Goal: Task Accomplishment & Management: Manage account settings

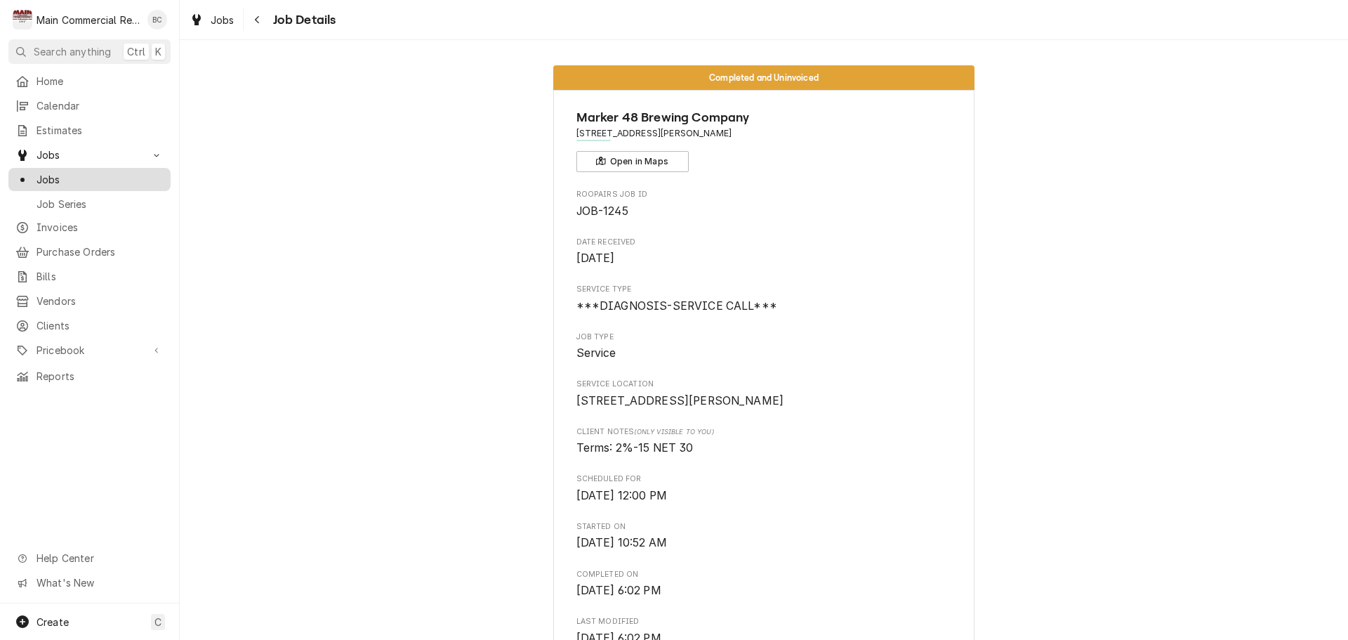
click at [97, 176] on span "Jobs" at bounding box center [100, 179] width 127 height 15
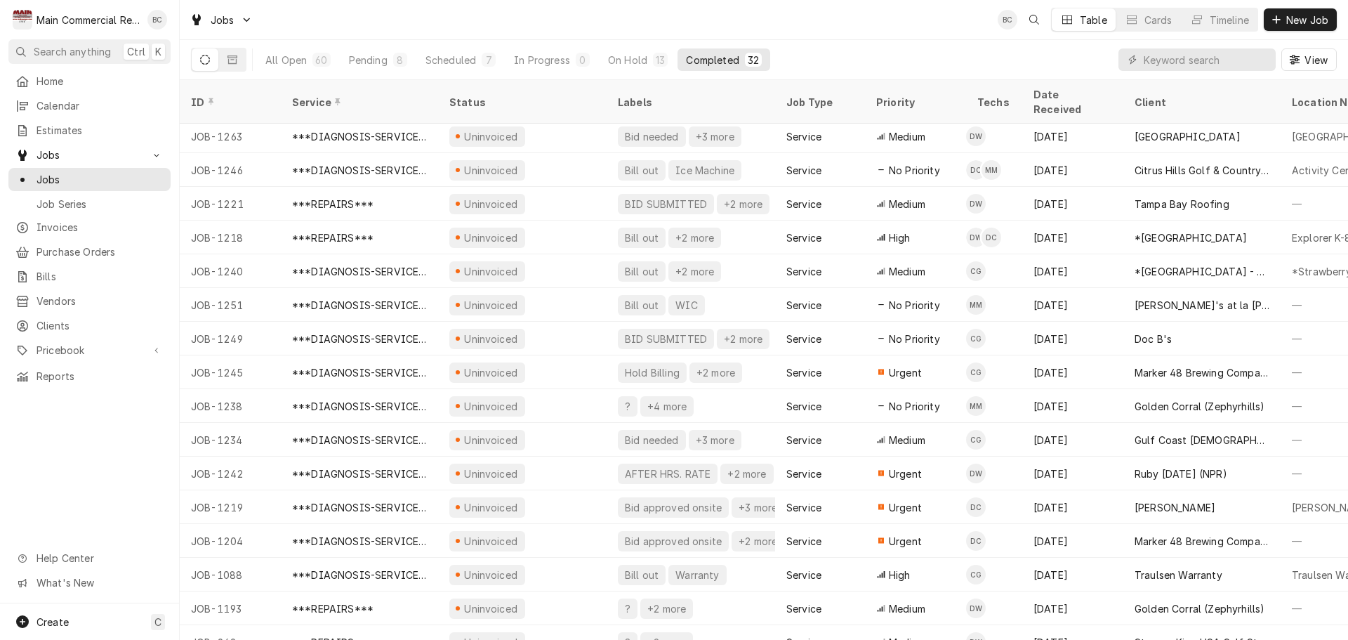
scroll to position [556, 0]
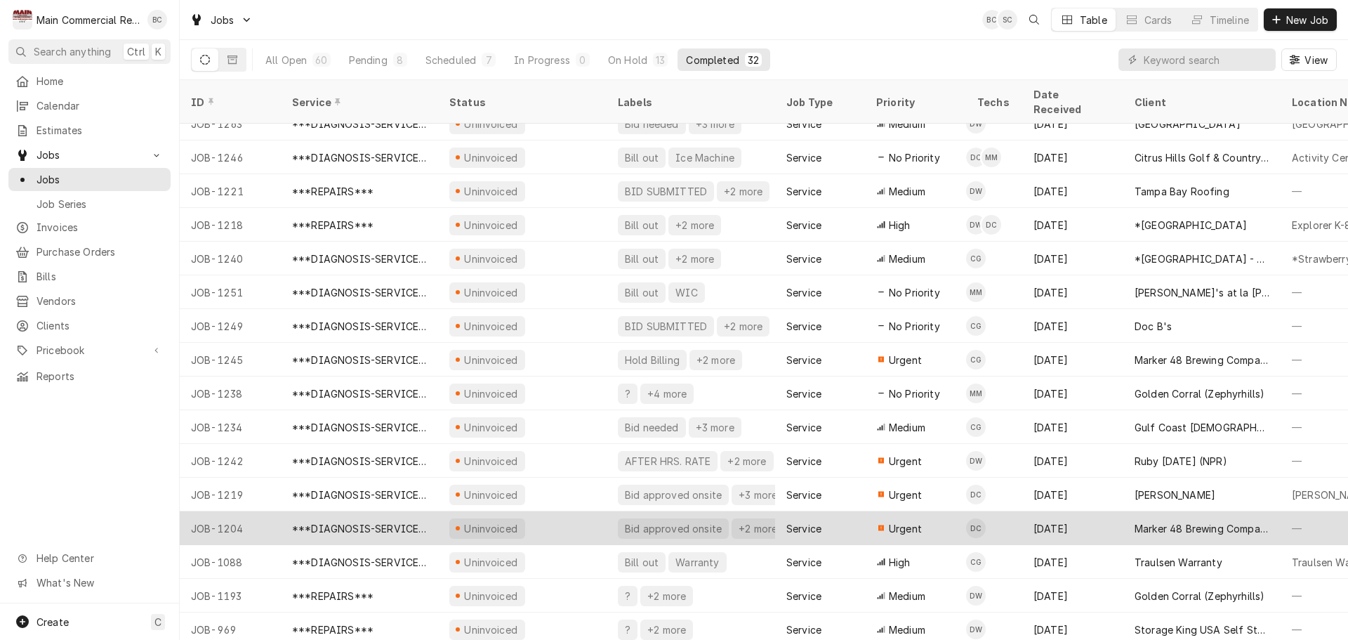
click at [527, 511] on div "Uninvoiced" at bounding box center [522, 528] width 169 height 34
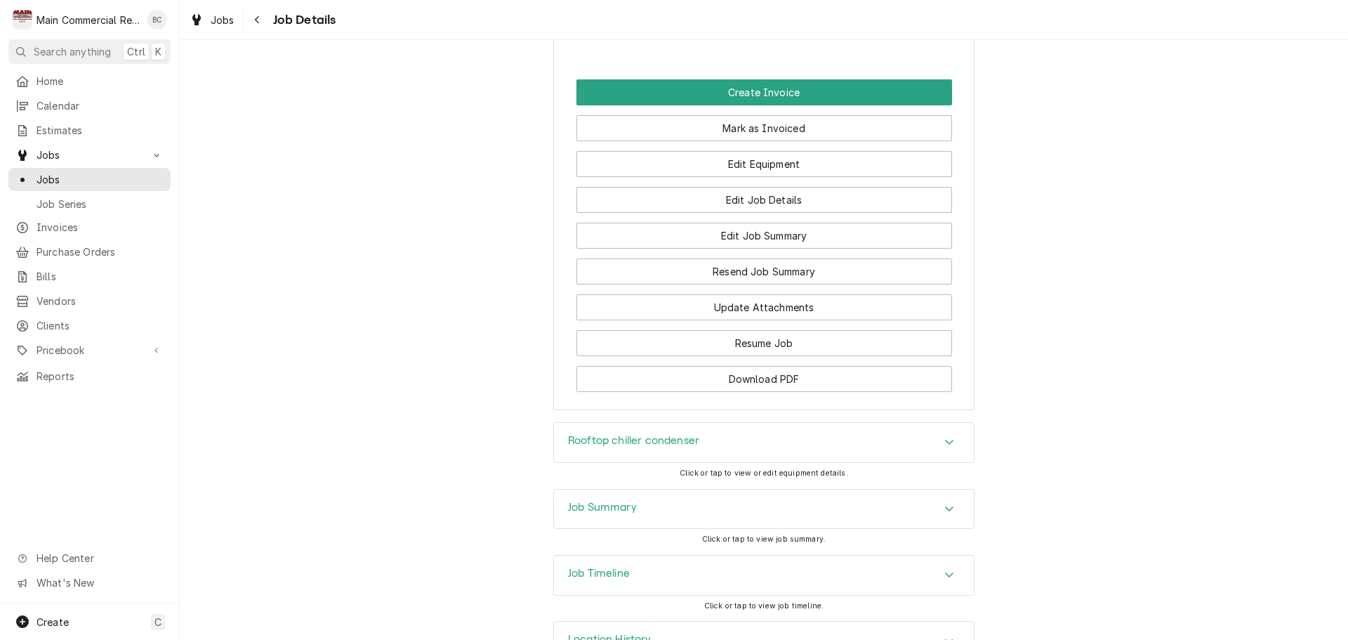
scroll to position [1479, 0]
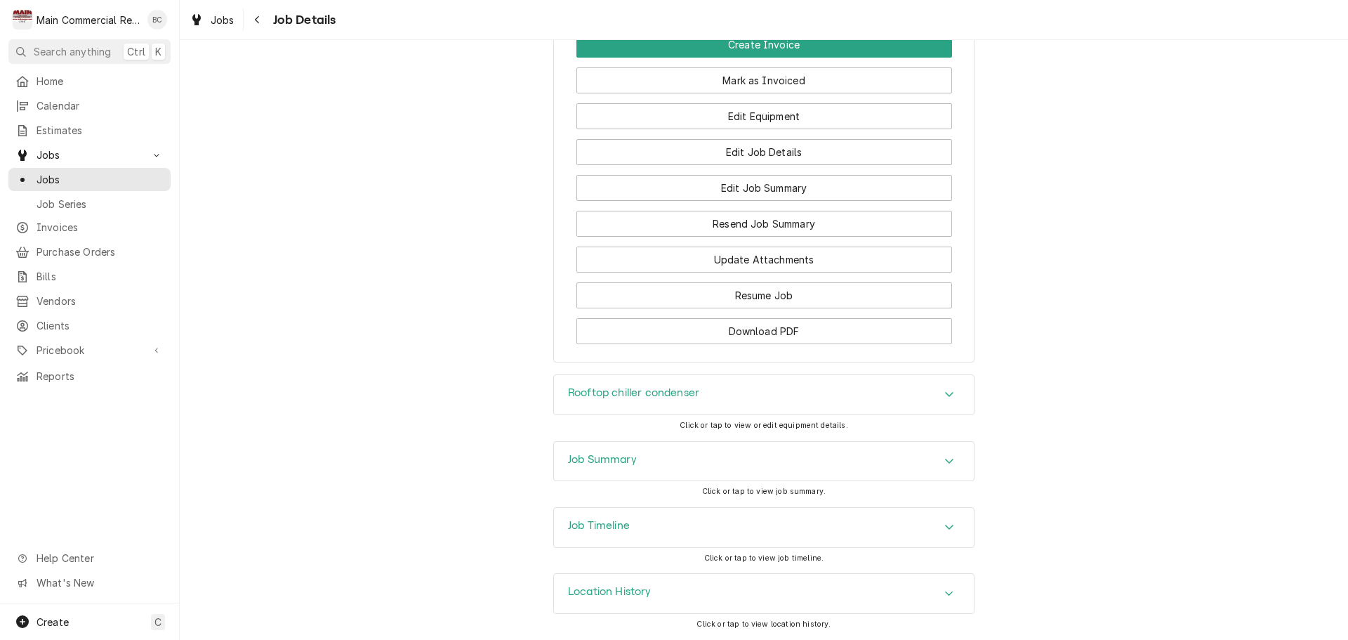
click at [598, 458] on h3 "Job Summary" at bounding box center [602, 459] width 69 height 13
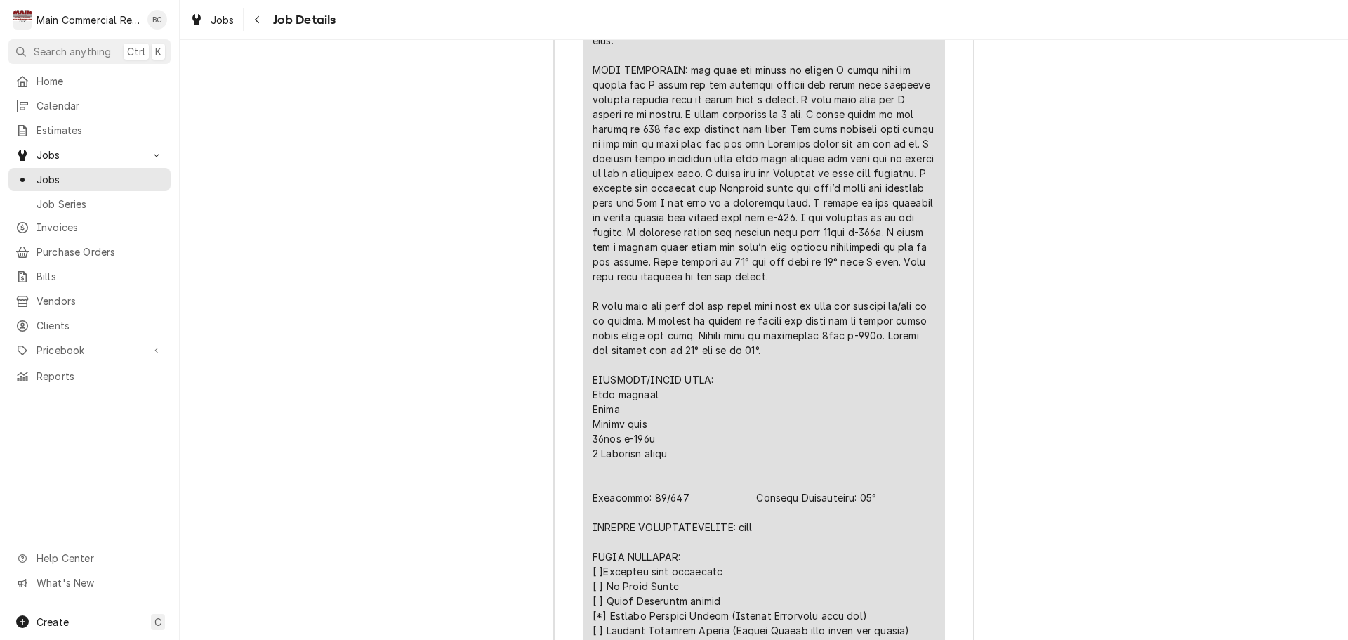
scroll to position [2532, 0]
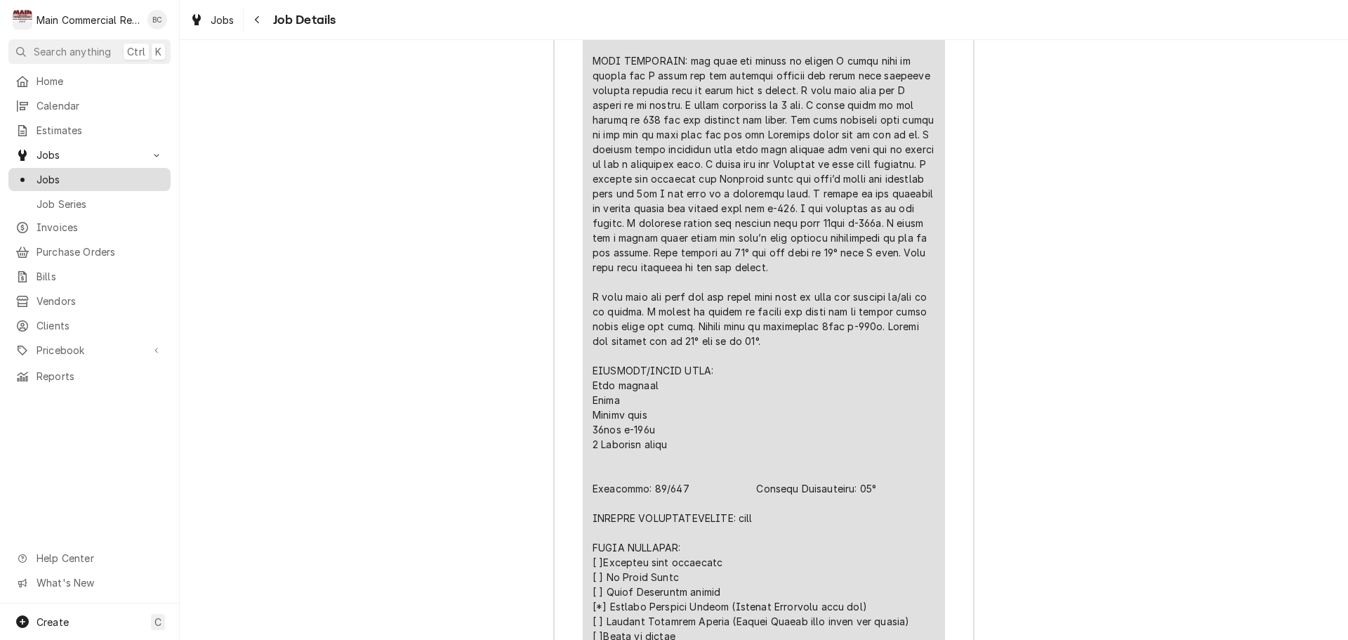
click at [117, 176] on span "Jobs" at bounding box center [100, 179] width 127 height 15
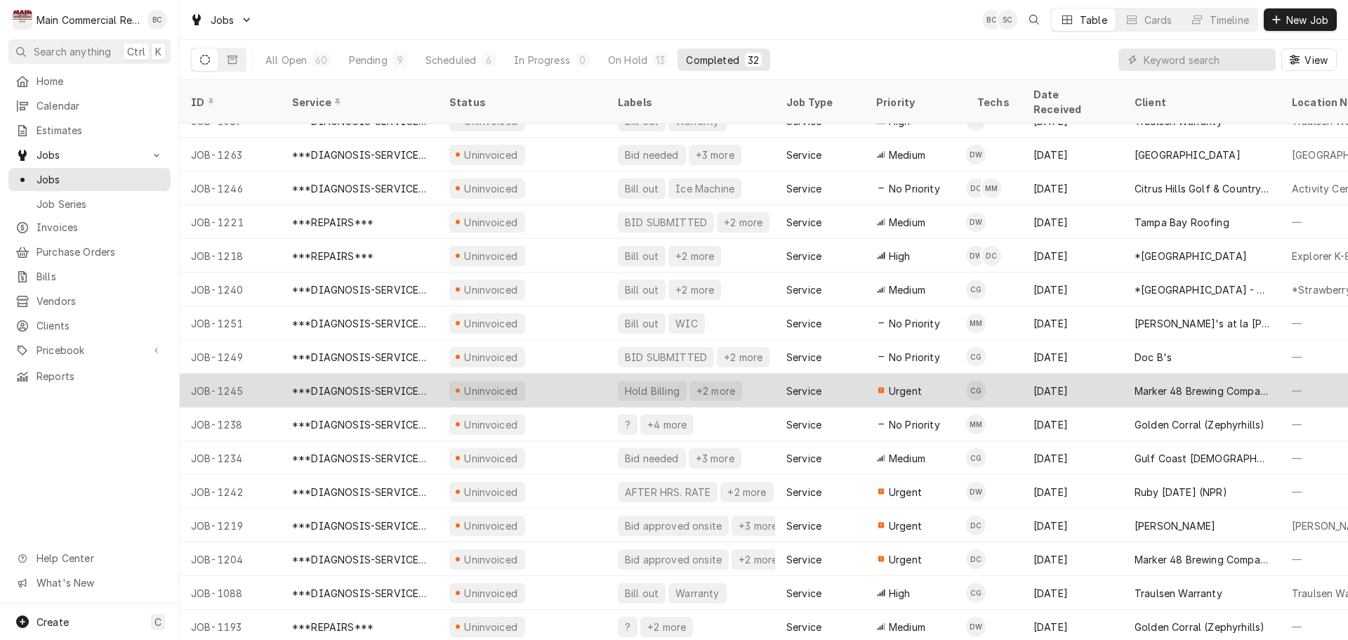
scroll to position [556, 0]
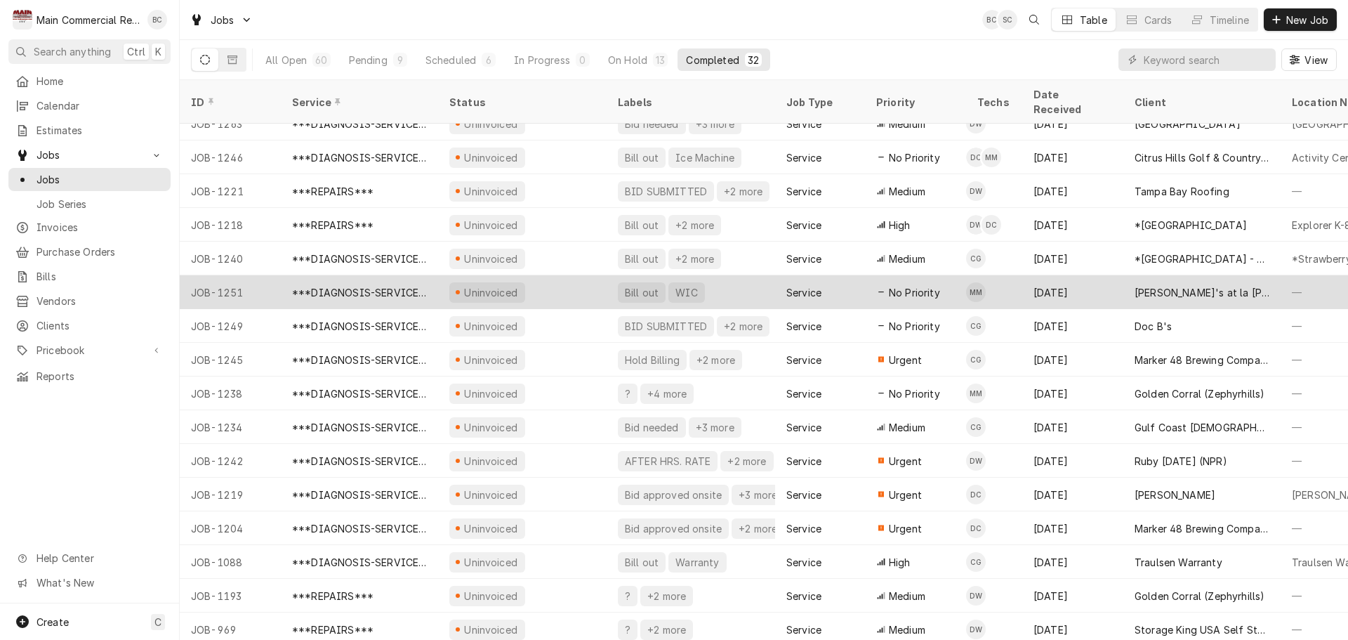
click at [508, 285] on div "Uninvoiced" at bounding box center [491, 292] width 57 height 15
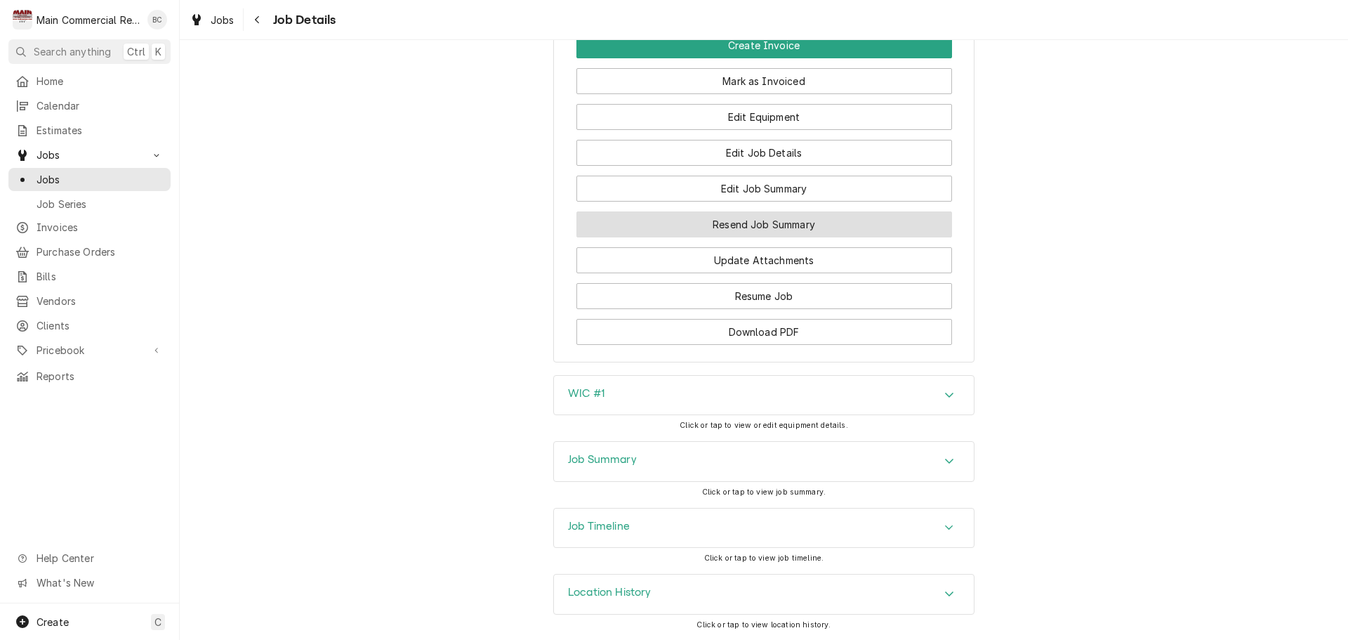
scroll to position [1382, 0]
click at [610, 461] on h3 "Job Summary" at bounding box center [602, 459] width 69 height 13
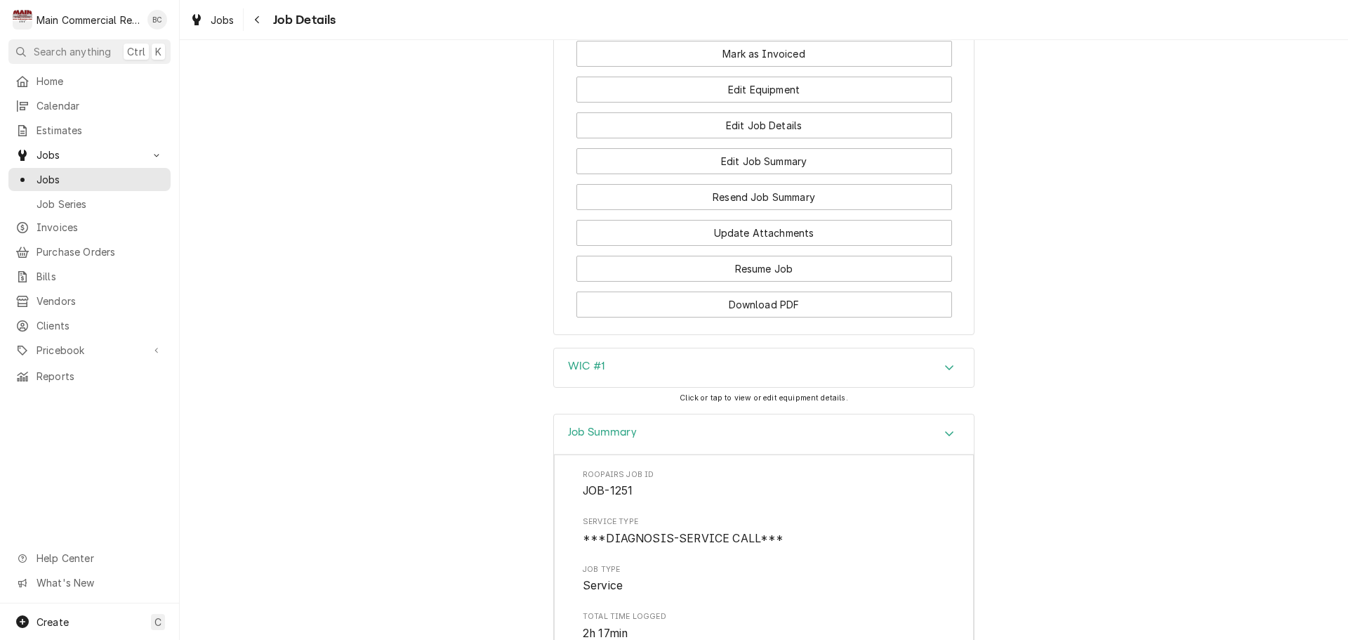
click at [600, 373] on h3 "WIC #1" at bounding box center [586, 366] width 37 height 13
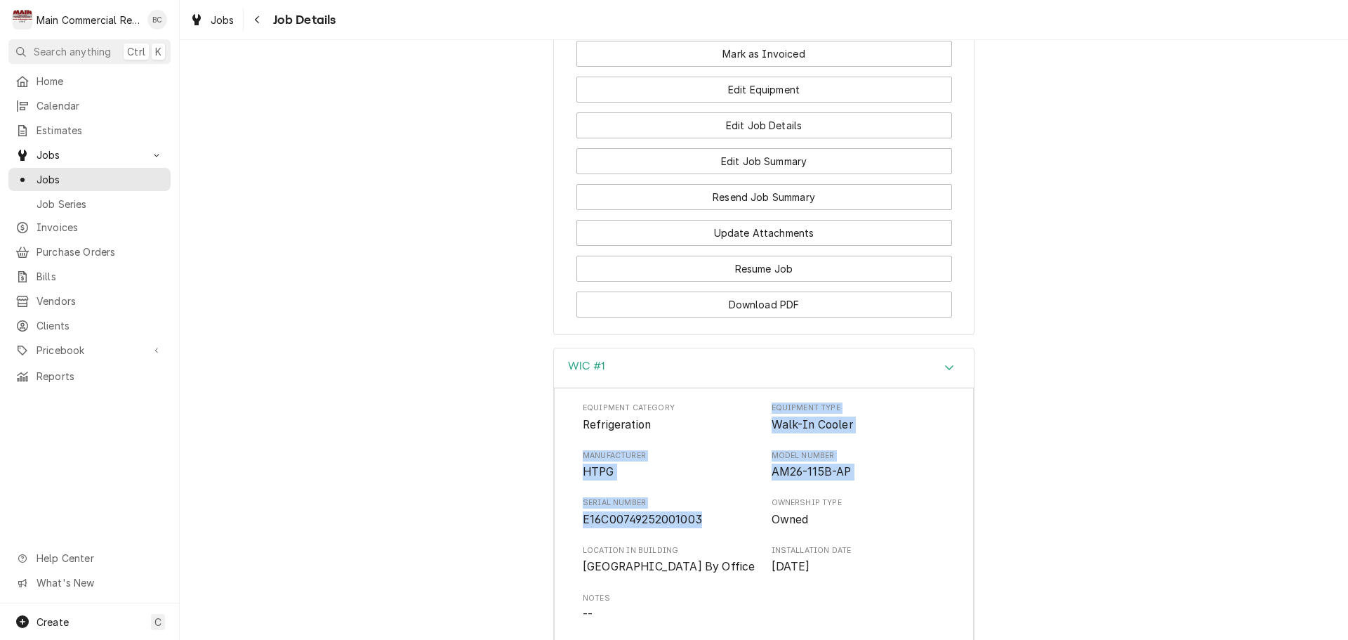
drag, startPoint x: 756, startPoint y: 447, endPoint x: 747, endPoint y: 539, distance: 92.4
click at [747, 539] on div "Equipment Category Refrigeration Equipment Type Walk-In Cooler Manufacturer HTP…" at bounding box center [764, 536] width 362 height 268
copy div "Equipment Type Walk-In Cooler Manufacturer HTPG Model Number AM26-115B-AP Seria…"
click at [505, 499] on div "WIC #1 Equipment Category Refrigeration Equipment Type Walk-In Cooler Manufactu…" at bounding box center [764, 600] width 1169 height 504
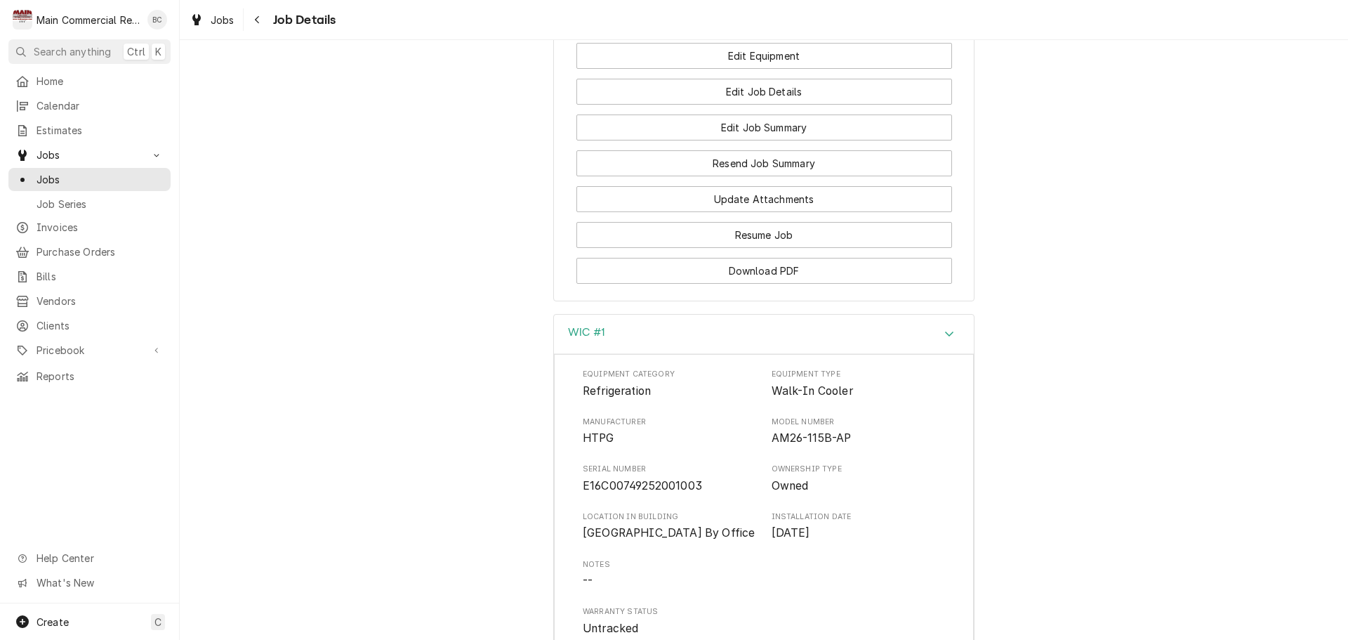
scroll to position [1289, 0]
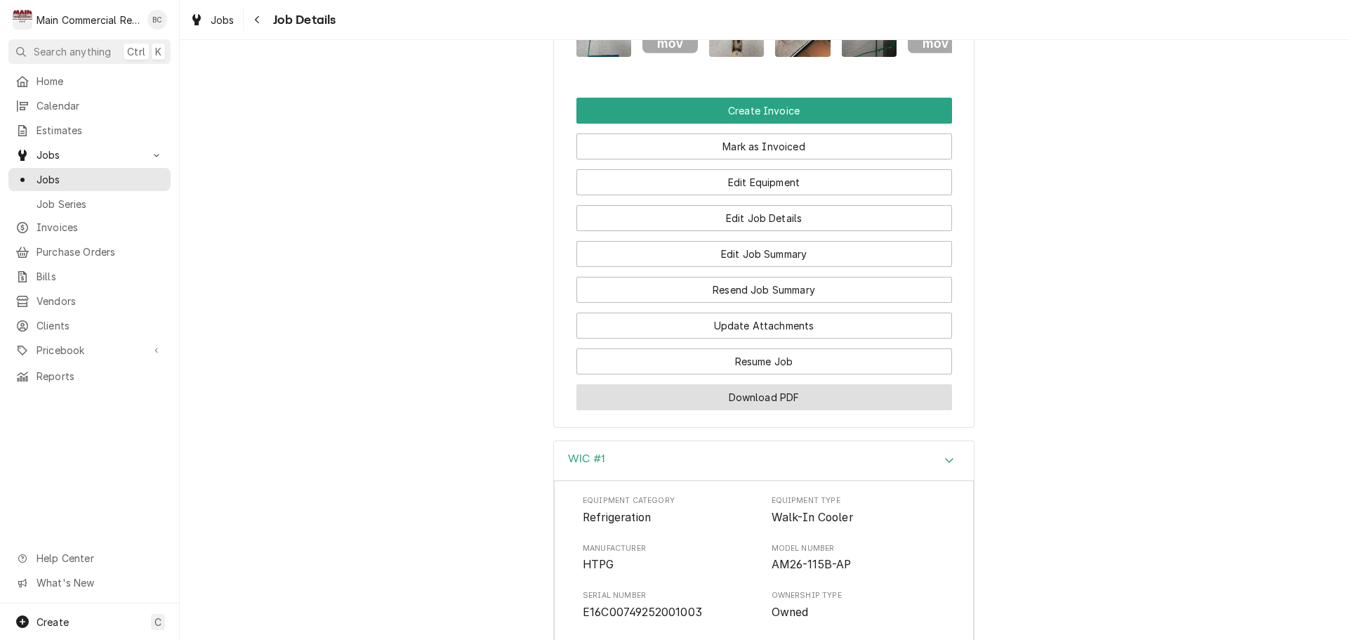
click at [739, 410] on button "Download PDF" at bounding box center [765, 397] width 376 height 26
click at [757, 410] on button "Download PDF" at bounding box center [765, 397] width 376 height 26
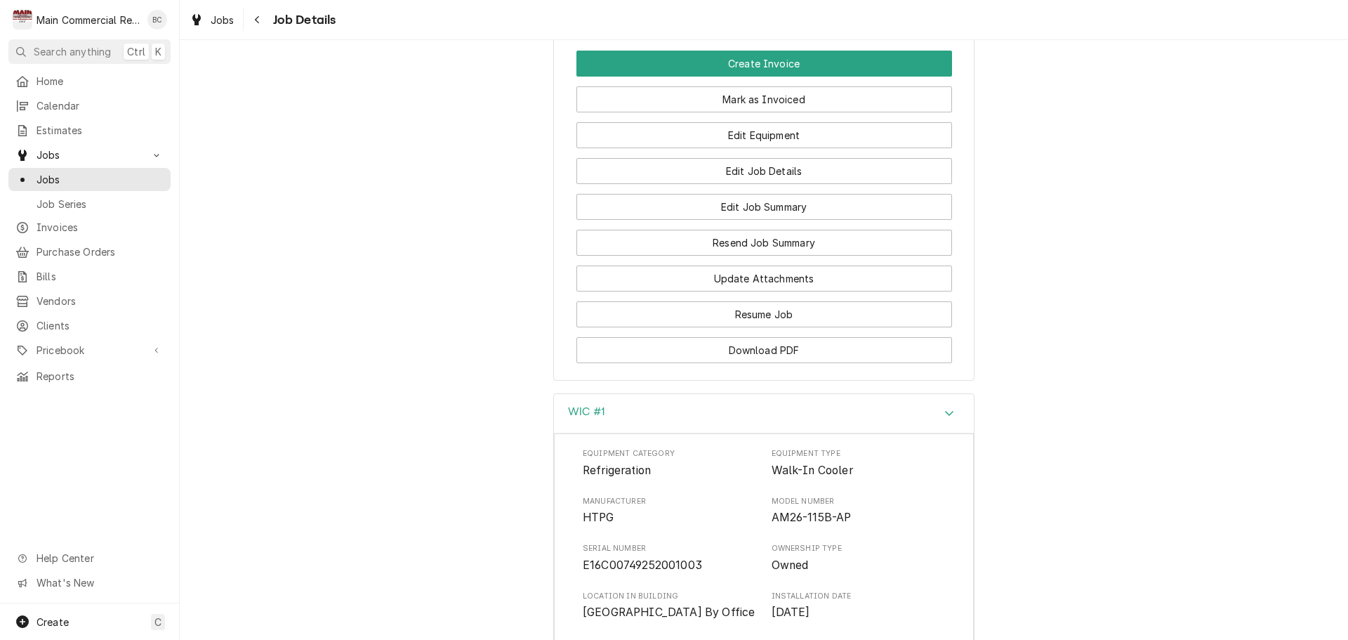
scroll to position [1219, 0]
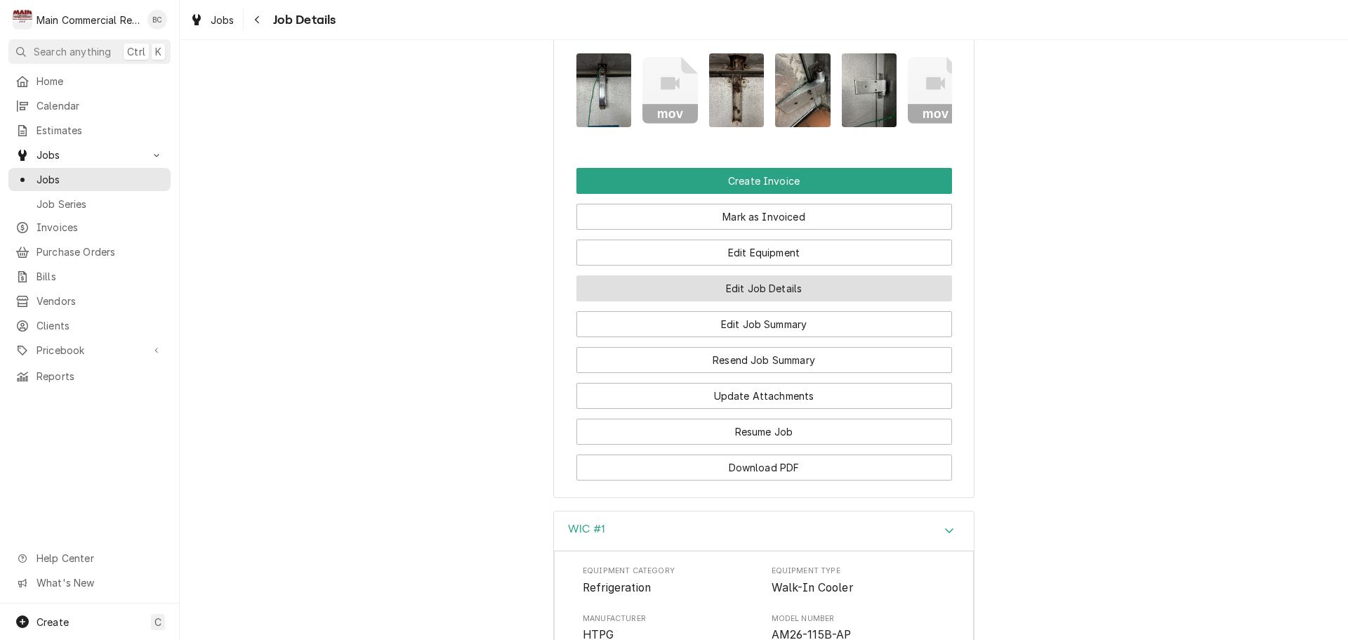
click at [750, 301] on button "Edit Job Details" at bounding box center [765, 288] width 376 height 26
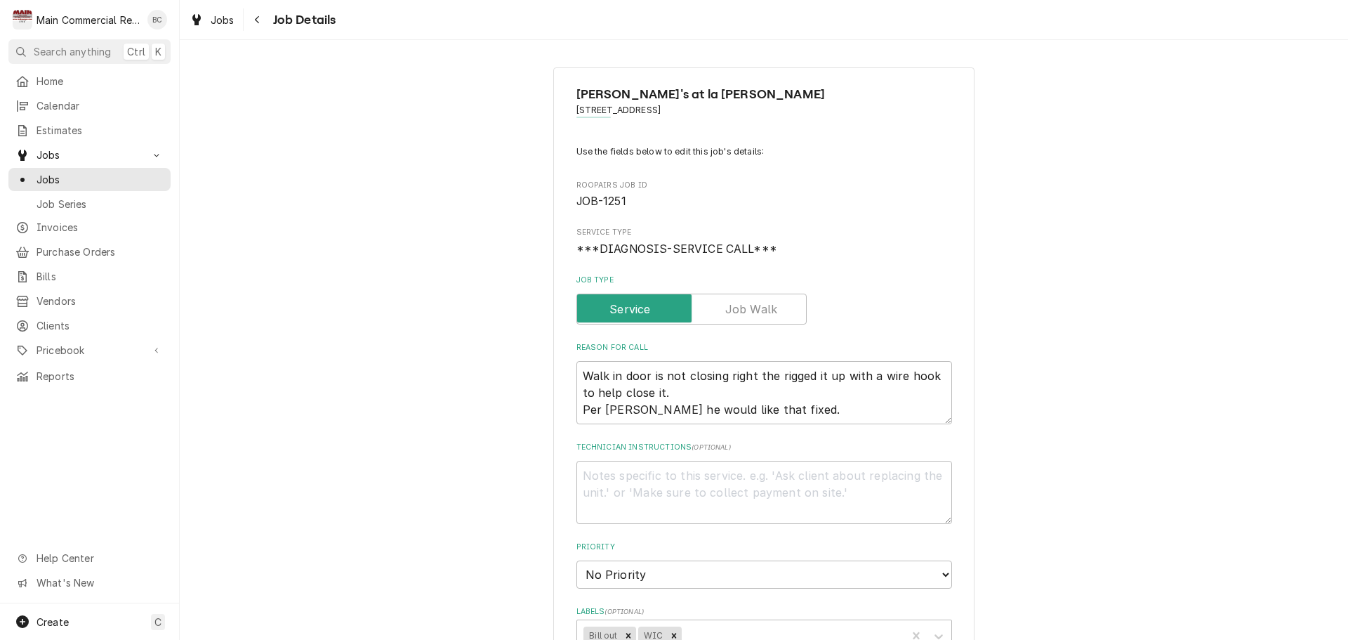
click at [100, 432] on div "Home Calendar Estimates Jobs Jobs Job Series Invoices Purchase Orders Bills Ven…" at bounding box center [89, 337] width 179 height 534
click at [600, 482] on textarea "Technician Instructions ( optional )" at bounding box center [765, 492] width 376 height 63
type textarea "x"
type textarea "I"
type textarea "x"
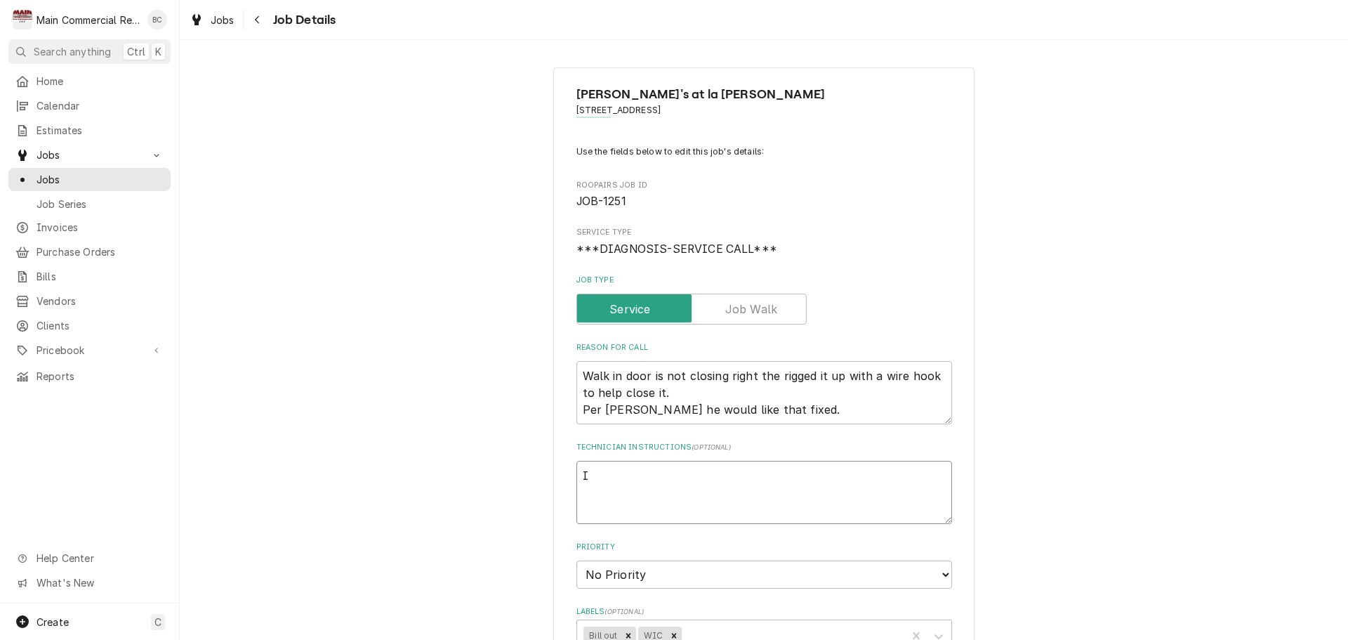
type textarea "IN"
type textarea "x"
type textarea "INV"
type textarea "x"
type textarea "INV#"
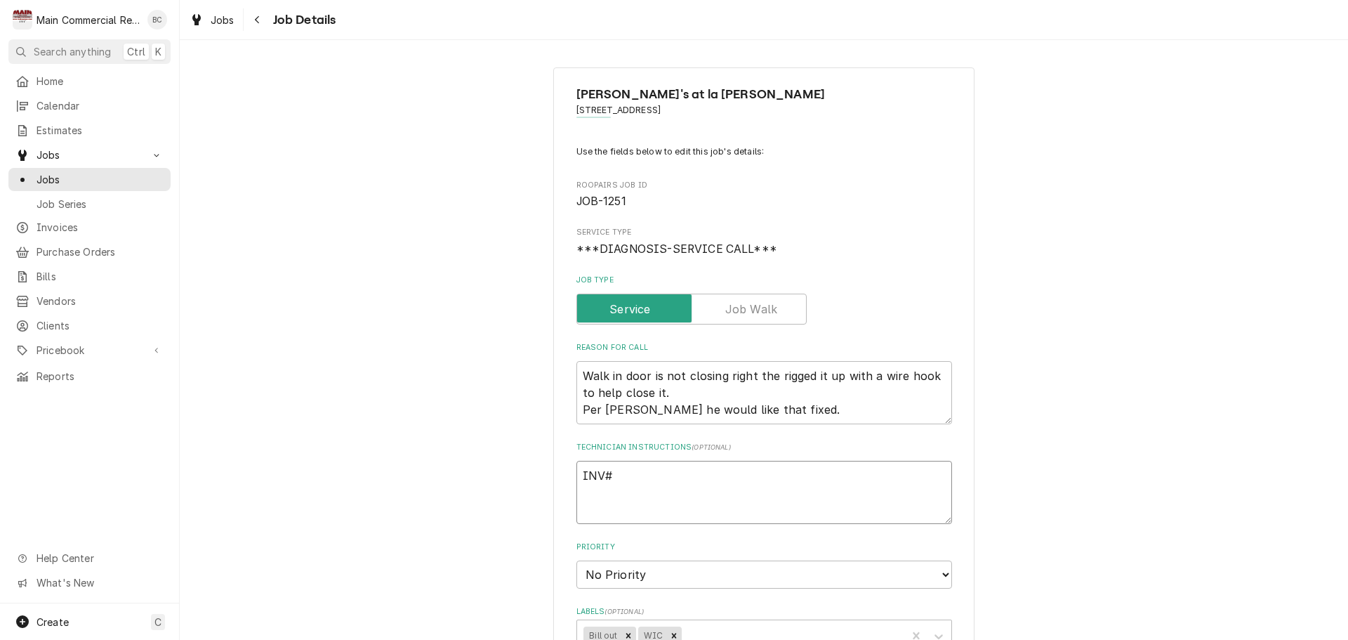
type textarea "x"
type textarea "INV#1"
type textarea "x"
type textarea "INV#15"
type textarea "x"
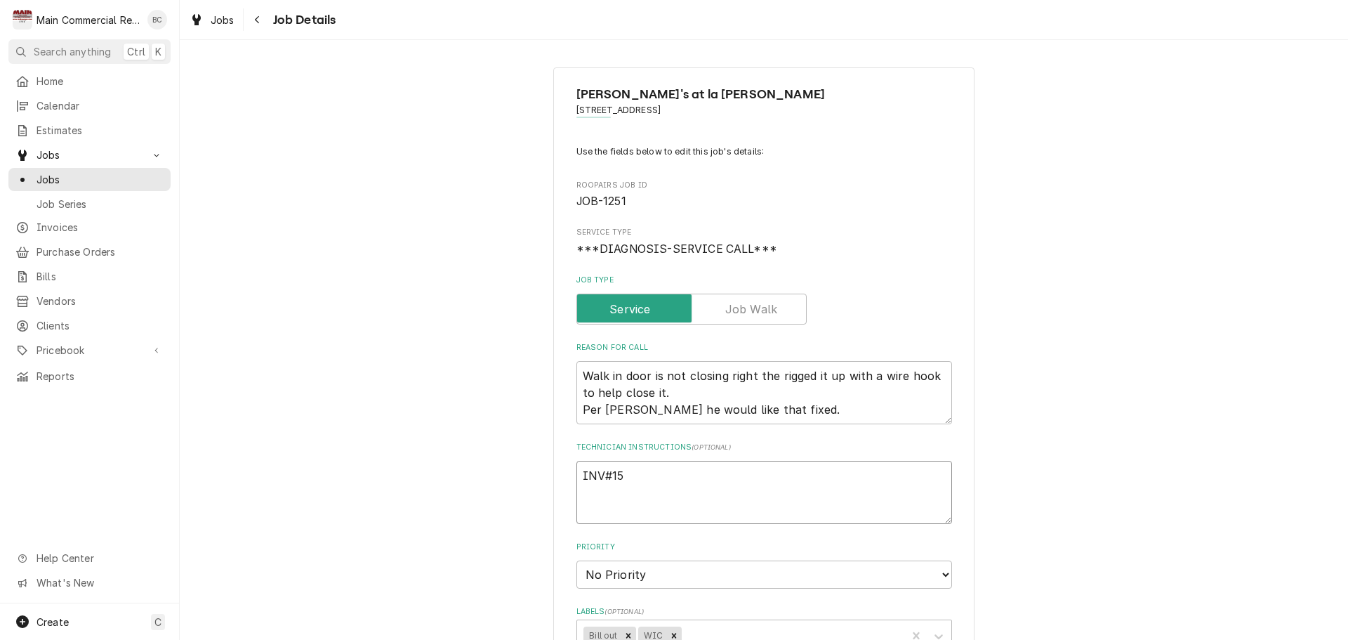
type textarea "INV#152"
type textarea "x"
type textarea "INV#1521"
type textarea "x"
type textarea "INV#15218"
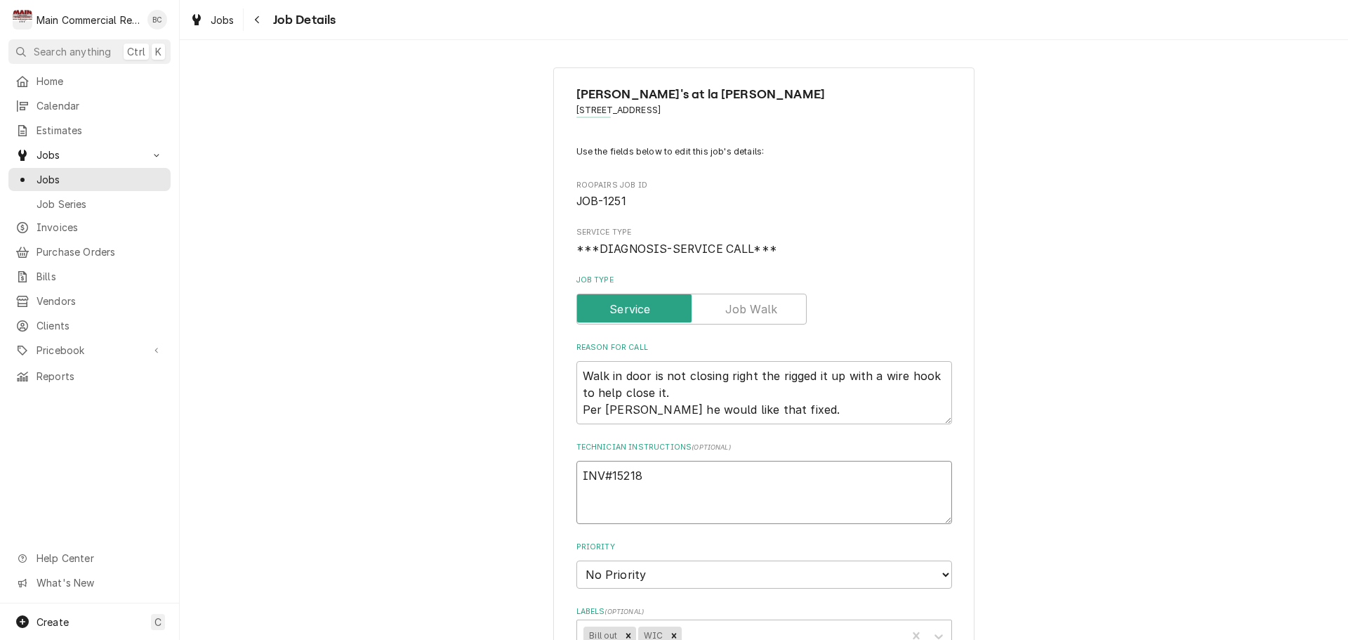
type textarea "x"
type textarea "INV#152181"
type textarea "x"
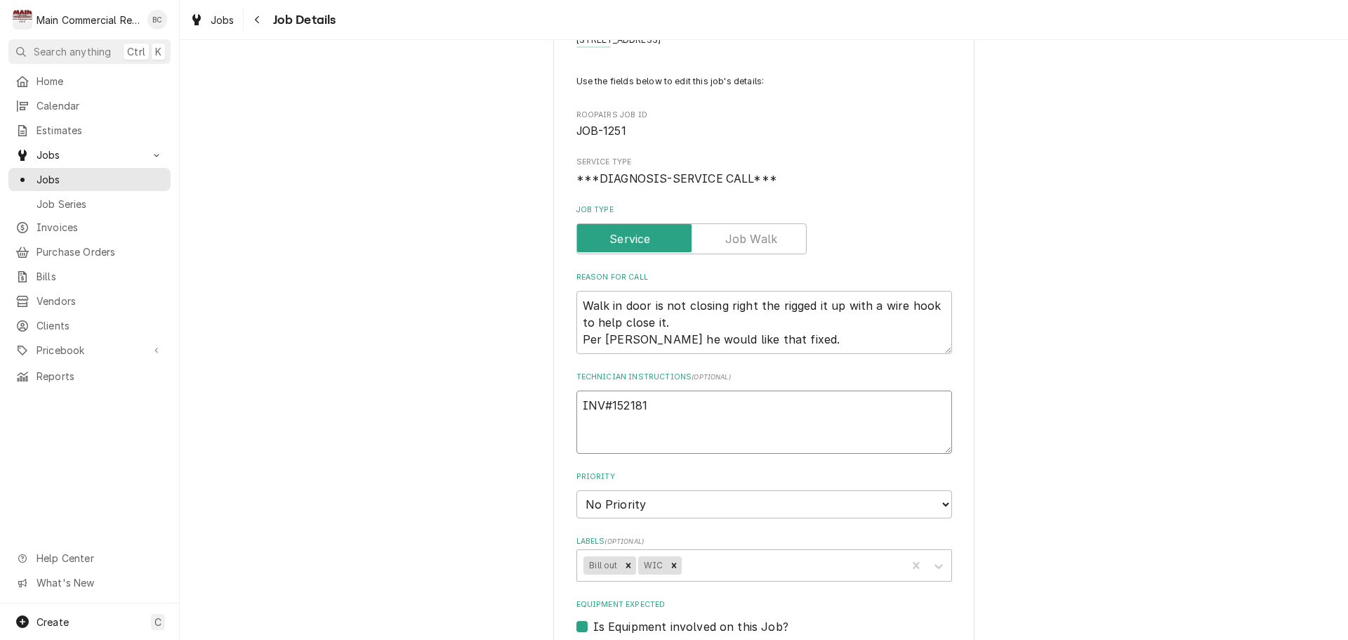
scroll to position [140, 0]
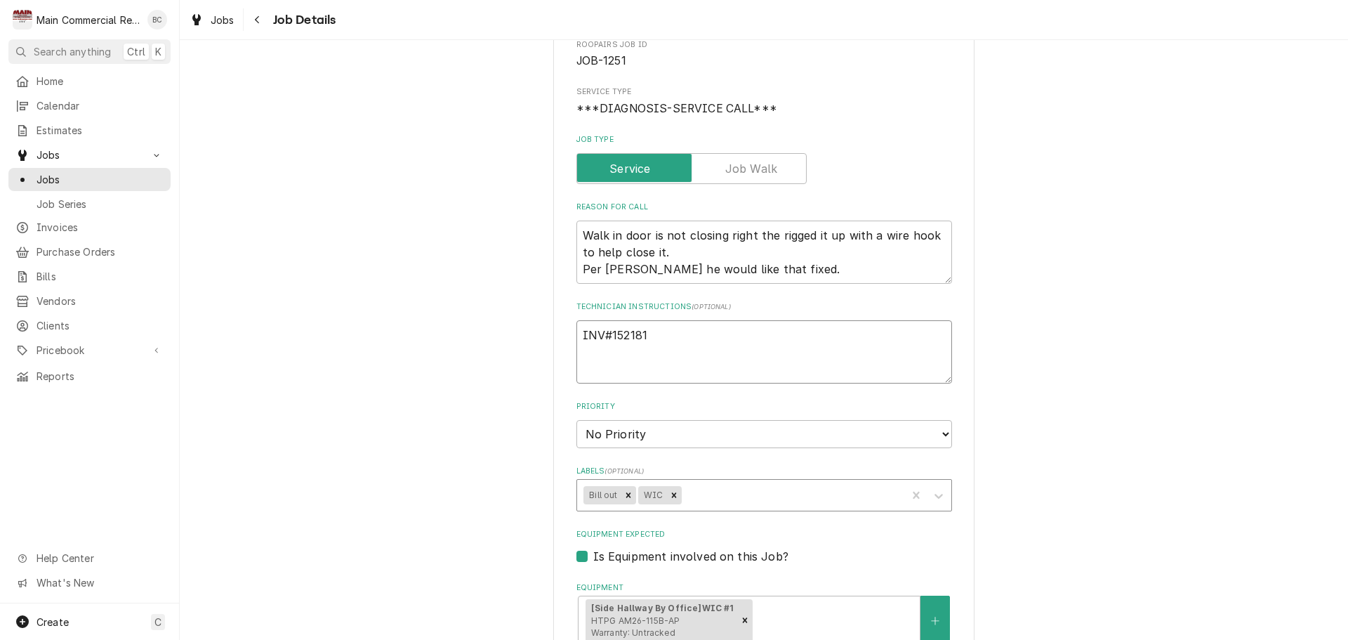
type textarea "INV#152181"
click at [687, 495] on div "Labels" at bounding box center [792, 494] width 216 height 25
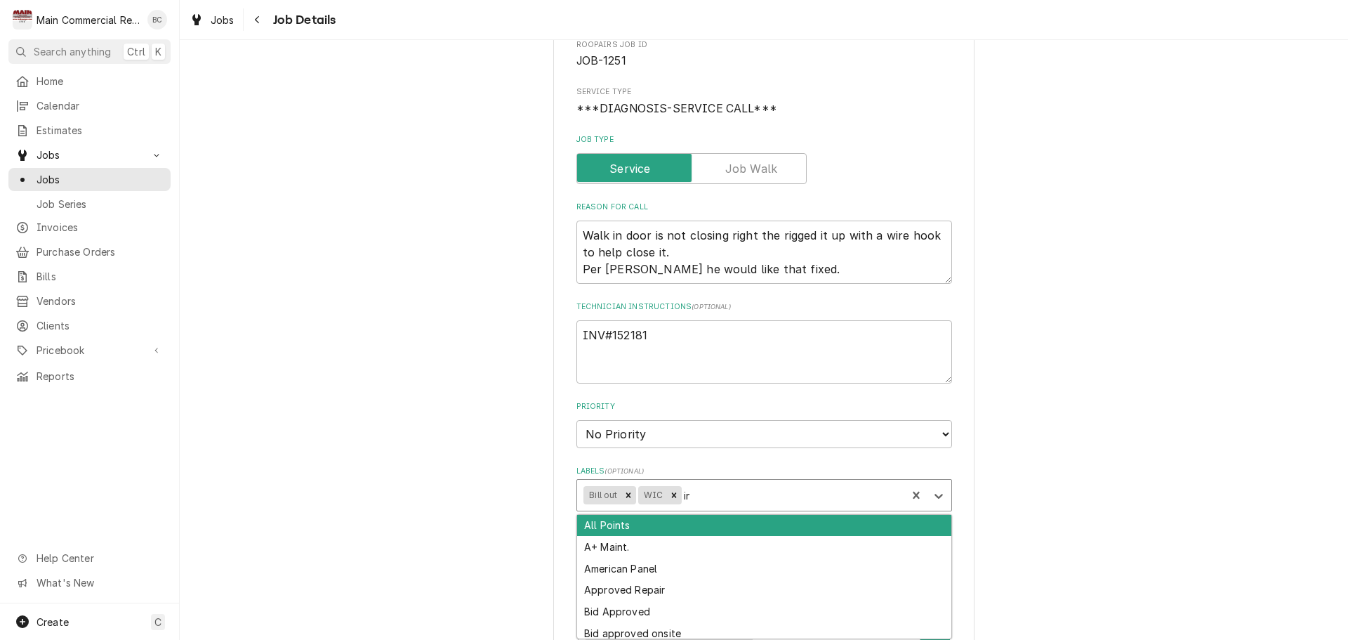
type input "inv"
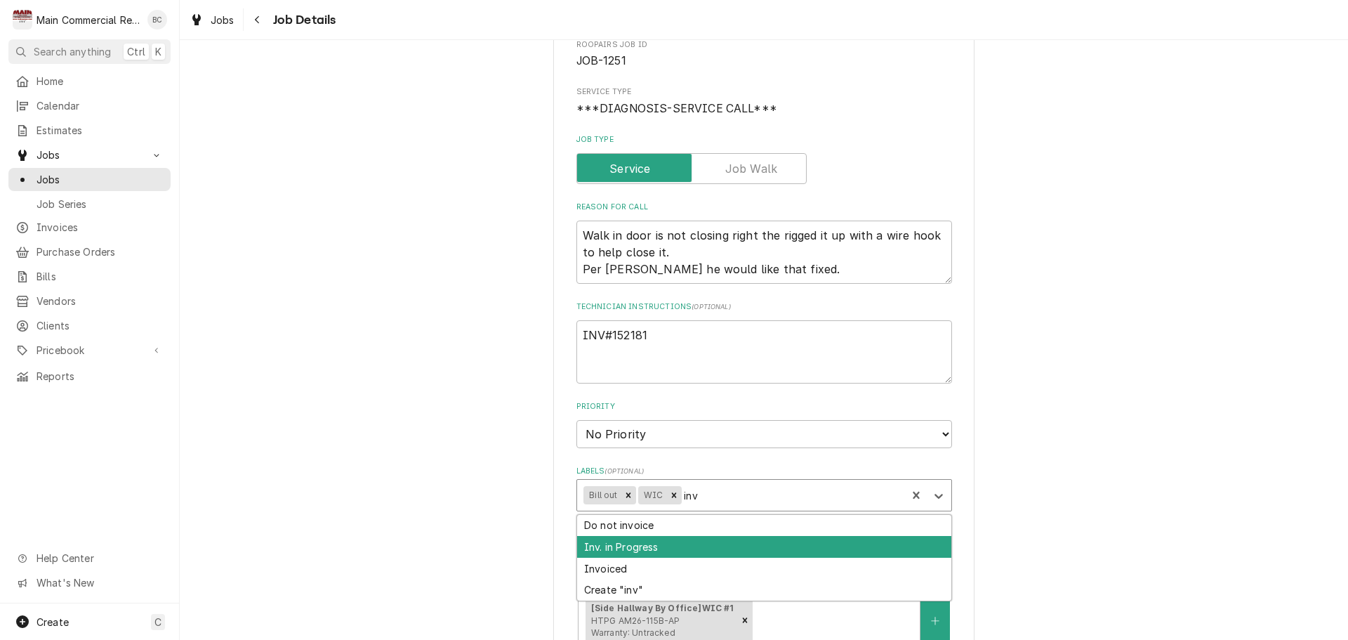
click at [659, 543] on div "Inv. in Progress" at bounding box center [764, 547] width 374 height 22
type textarea "x"
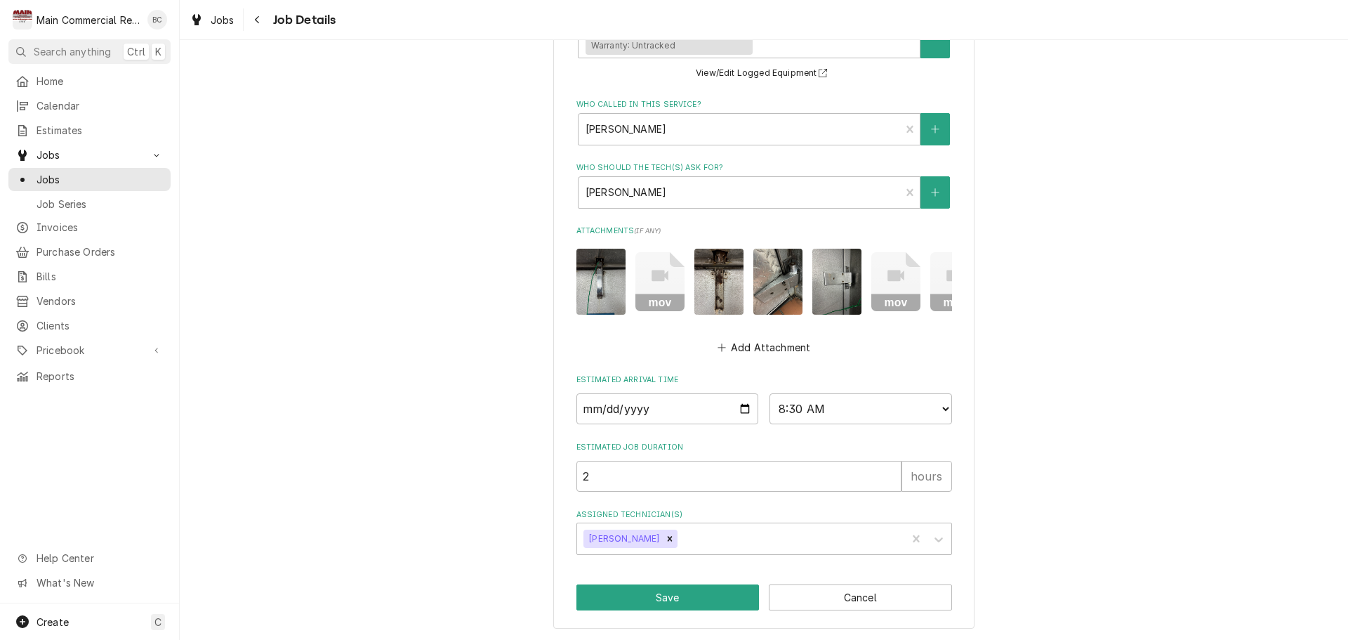
scroll to position [739, 0]
click at [669, 600] on button "Save" at bounding box center [668, 597] width 183 height 26
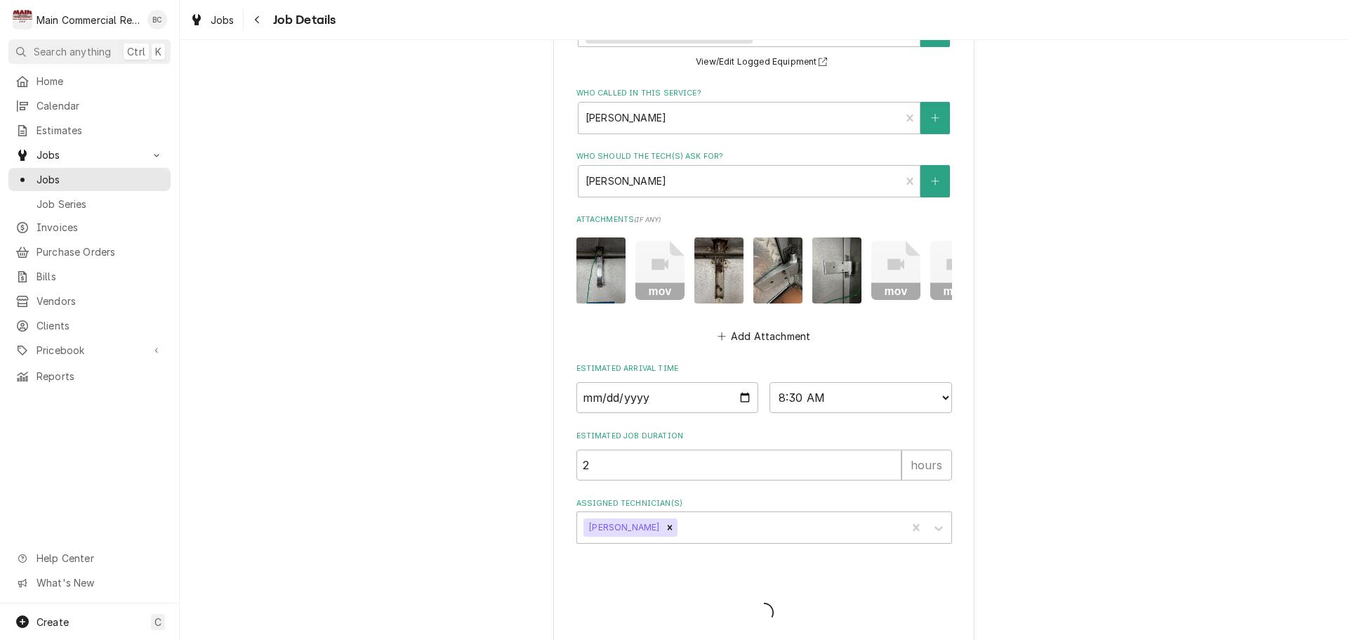
type textarea "x"
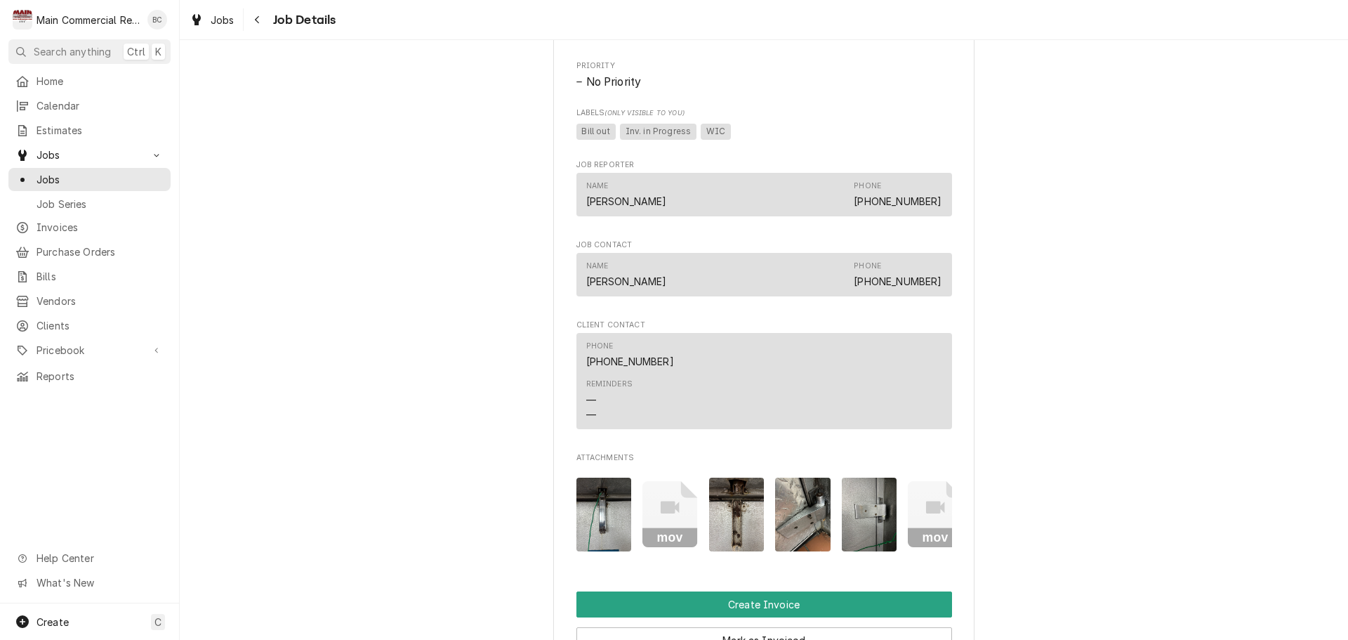
scroll to position [983, 0]
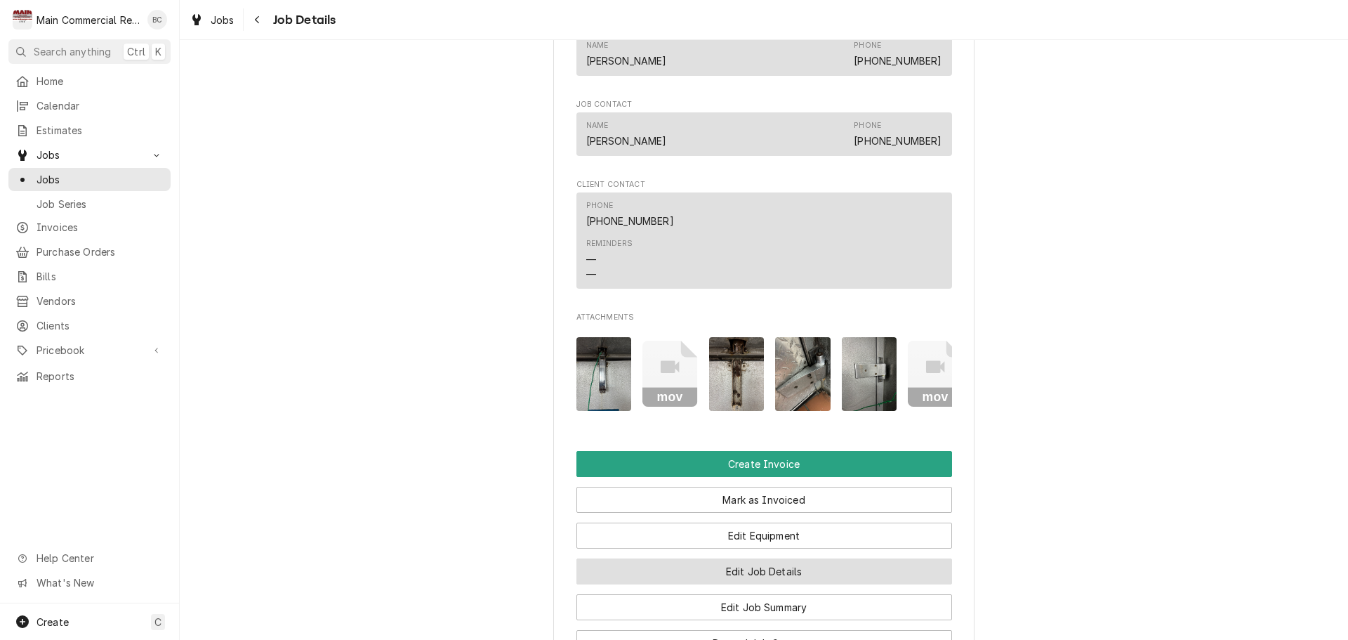
click at [720, 584] on button "Edit Job Details" at bounding box center [765, 571] width 376 height 26
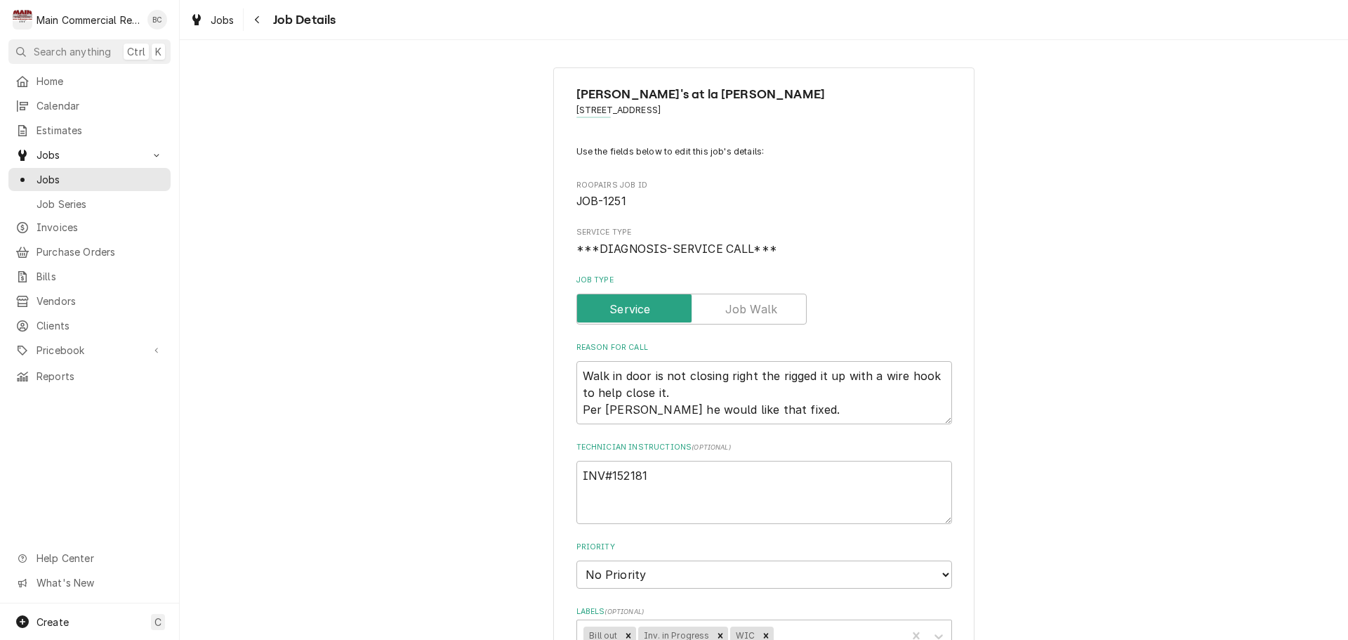
scroll to position [211, 0]
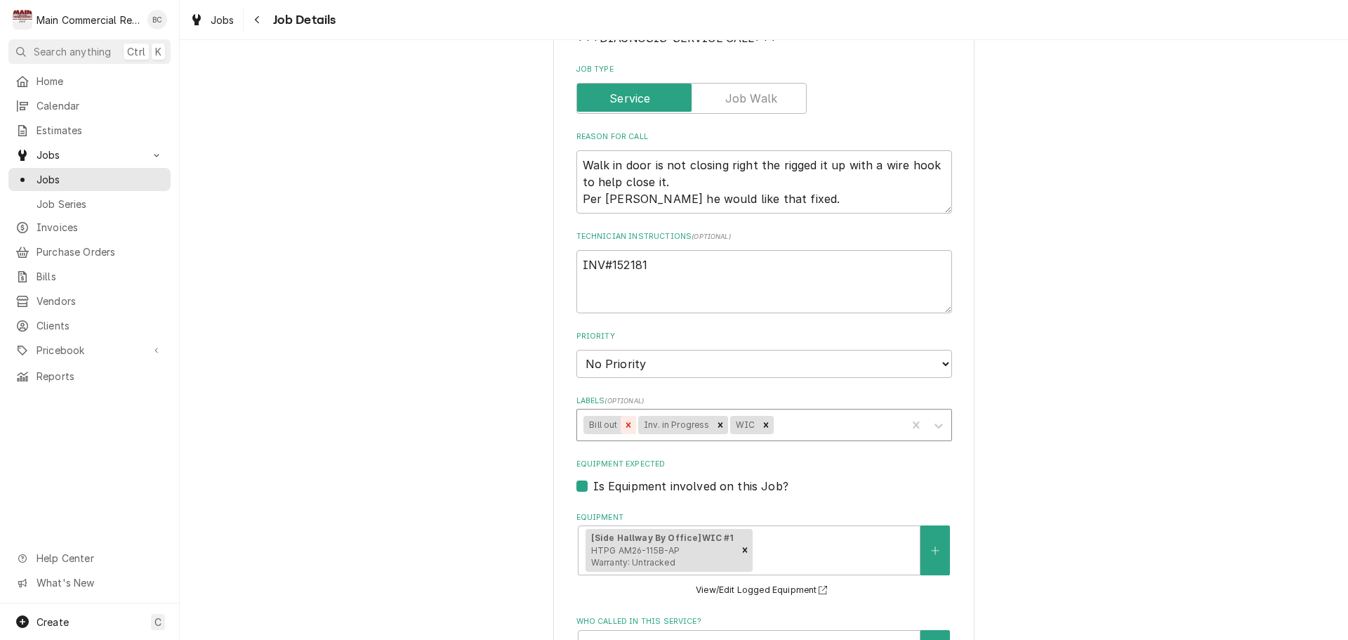
click at [625, 426] on icon "Remove Bill out" at bounding box center [629, 425] width 10 height 10
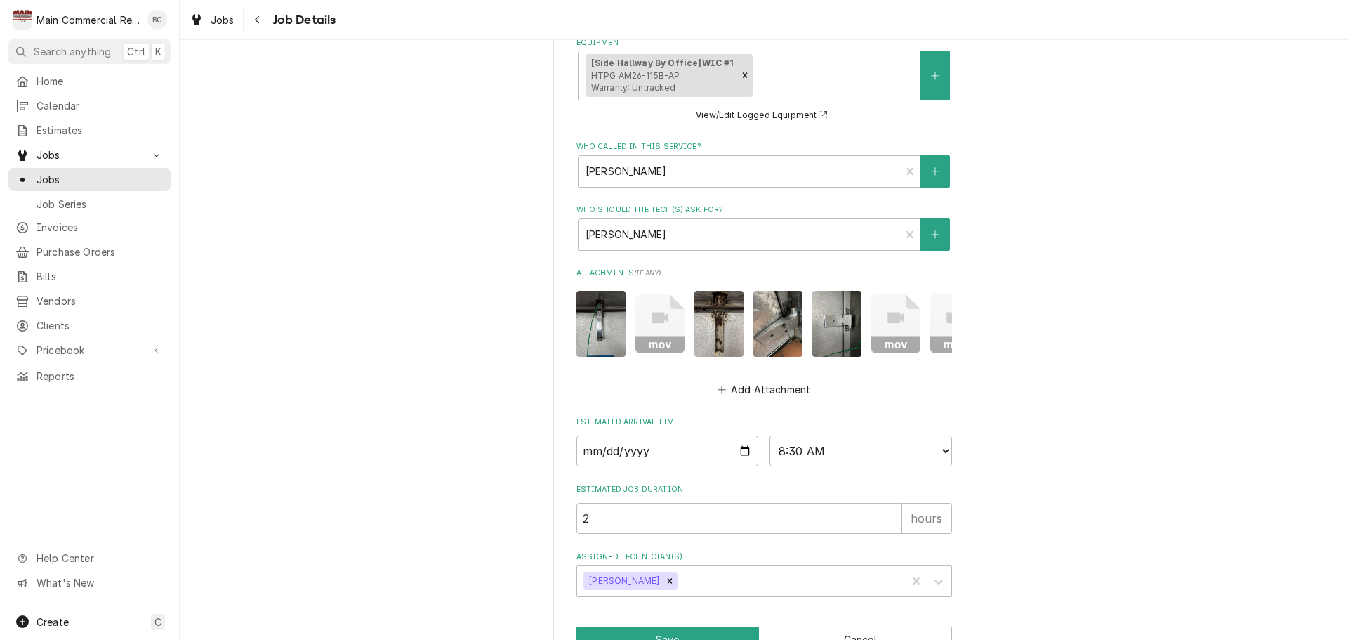
scroll to position [739, 0]
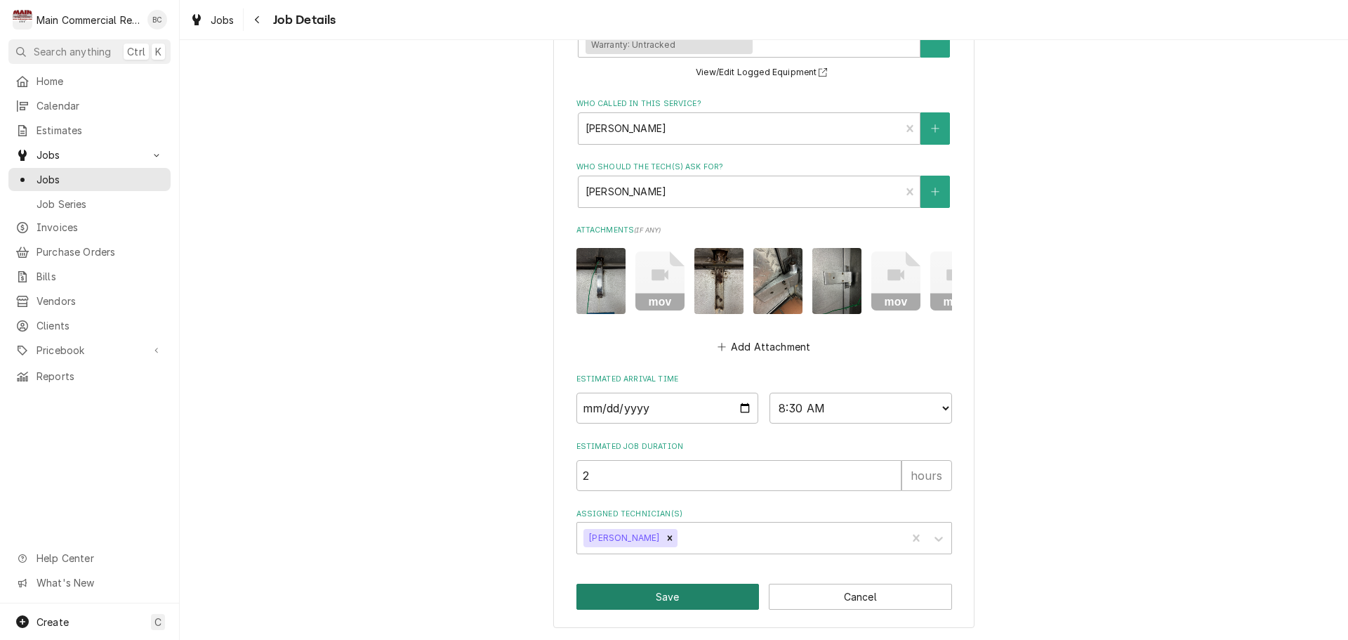
click at [656, 596] on button "Save" at bounding box center [668, 597] width 183 height 26
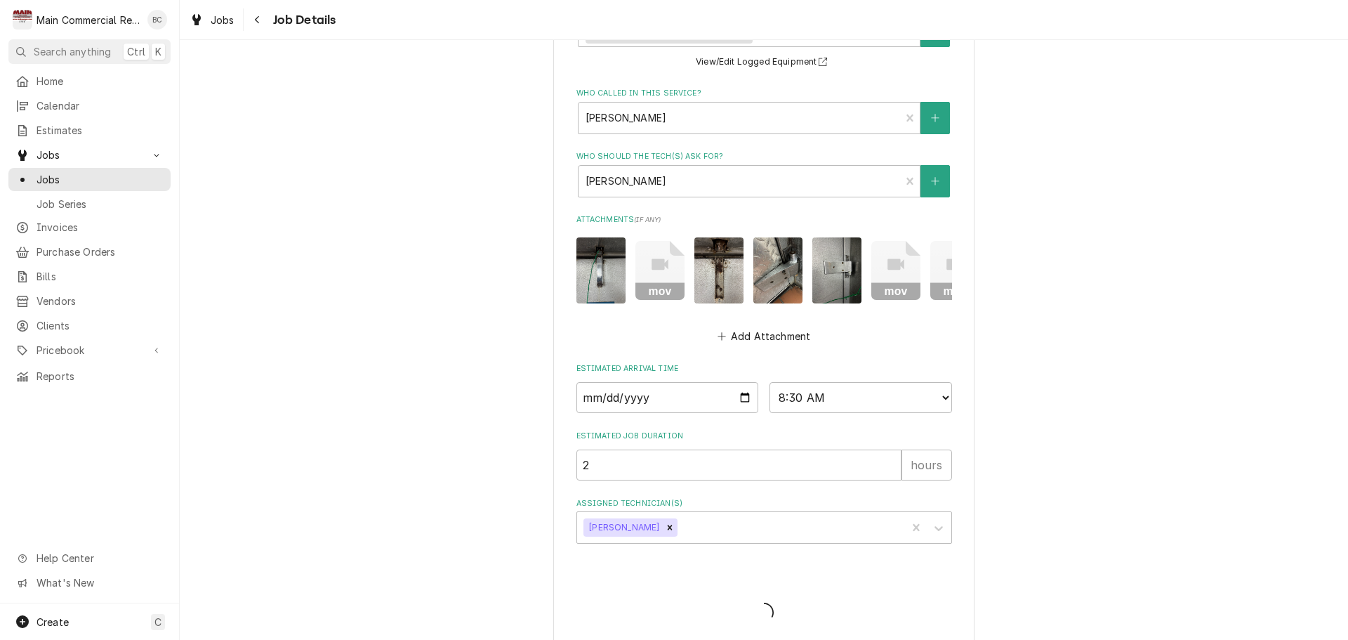
type textarea "x"
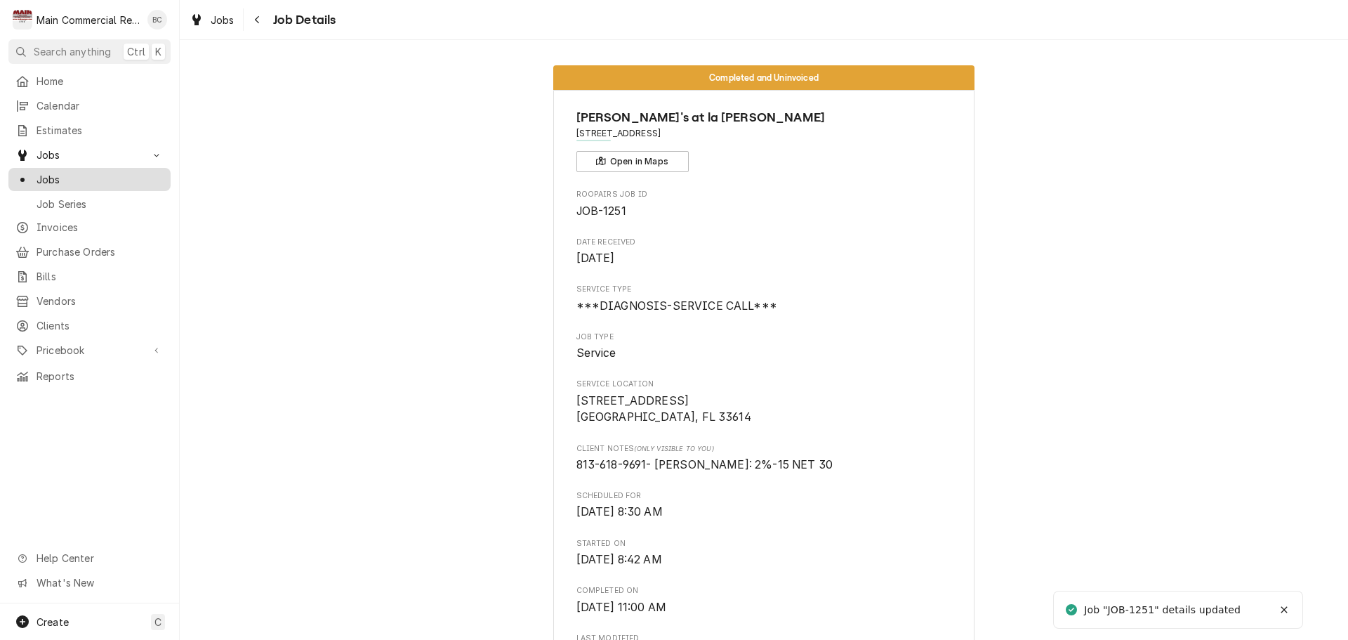
click at [91, 173] on span "Jobs" at bounding box center [100, 179] width 127 height 15
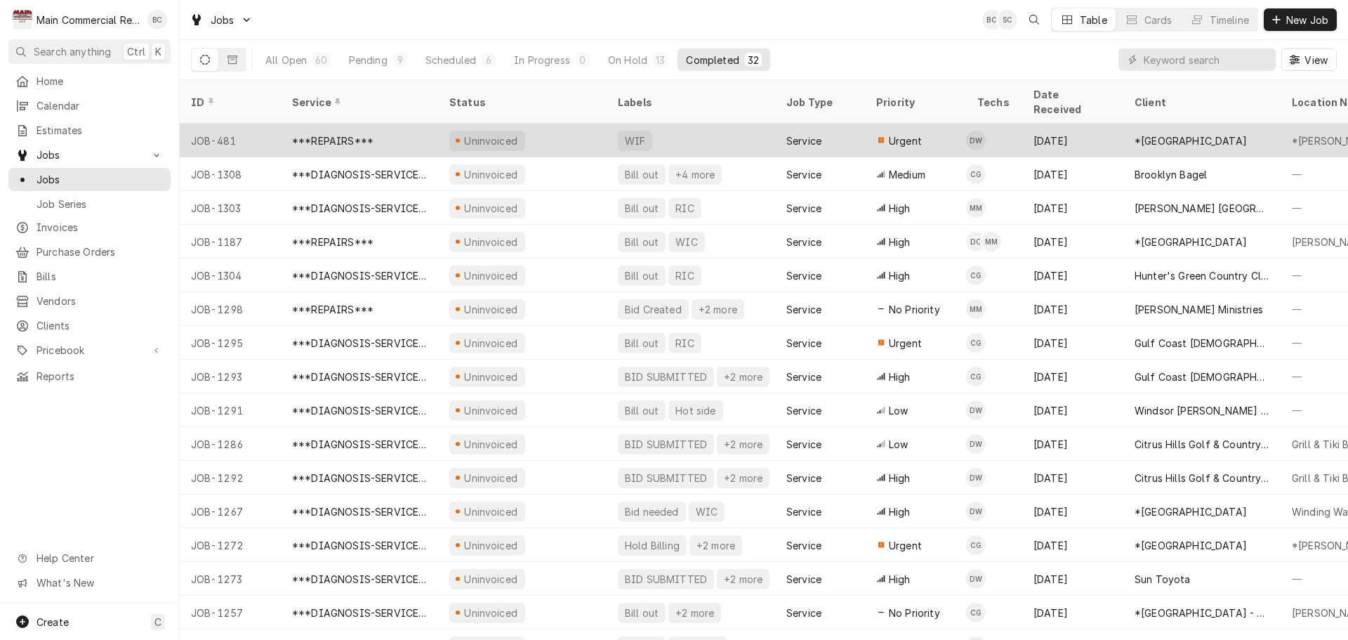
click at [400, 127] on div "***REPAIRS***" at bounding box center [359, 141] width 157 height 34
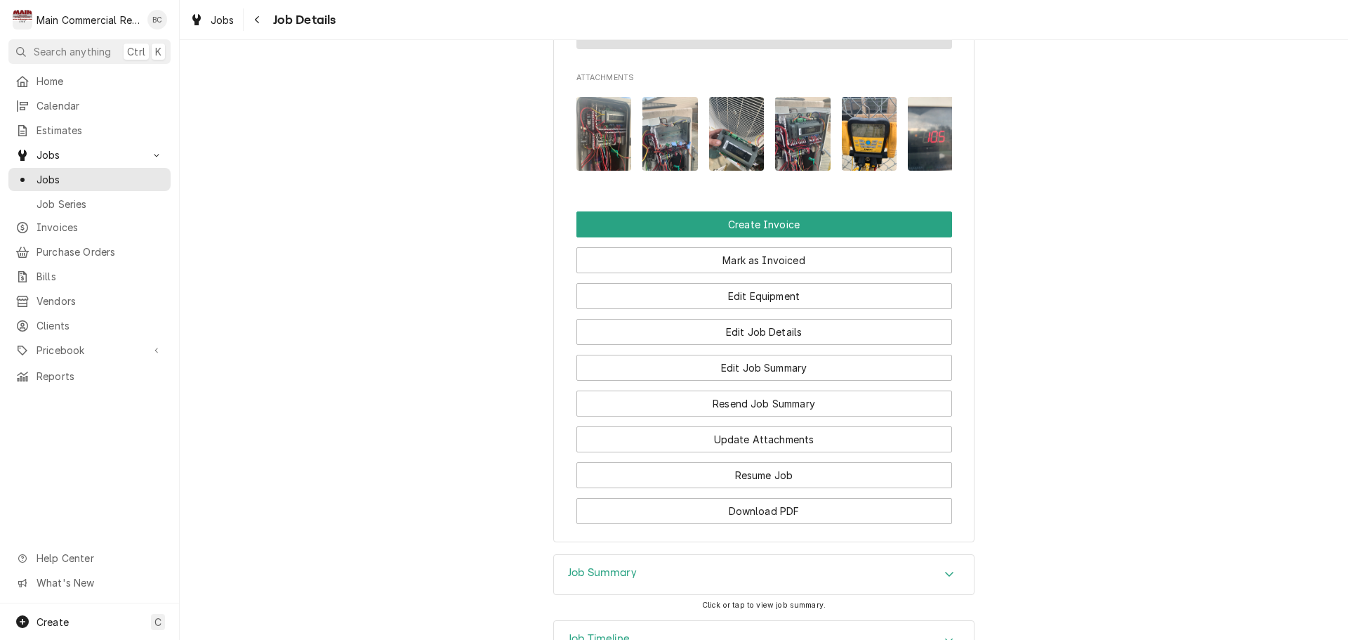
scroll to position [2489, 0]
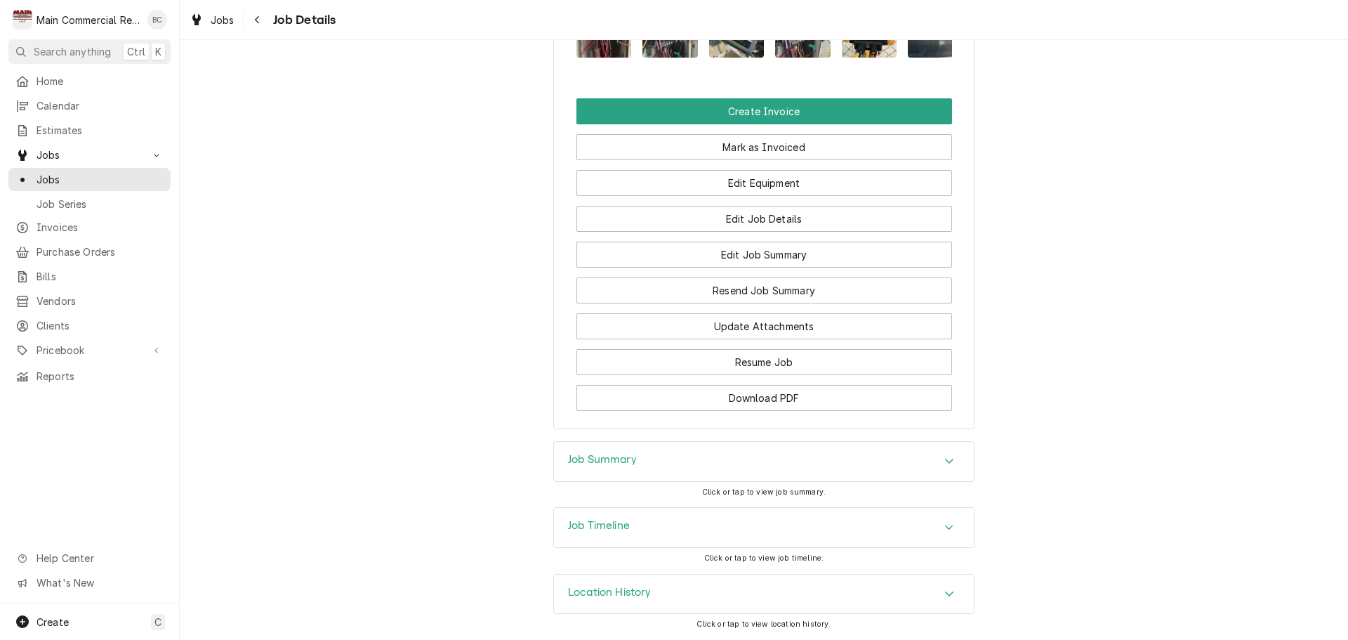
click at [605, 462] on h3 "Job Summary" at bounding box center [602, 459] width 69 height 13
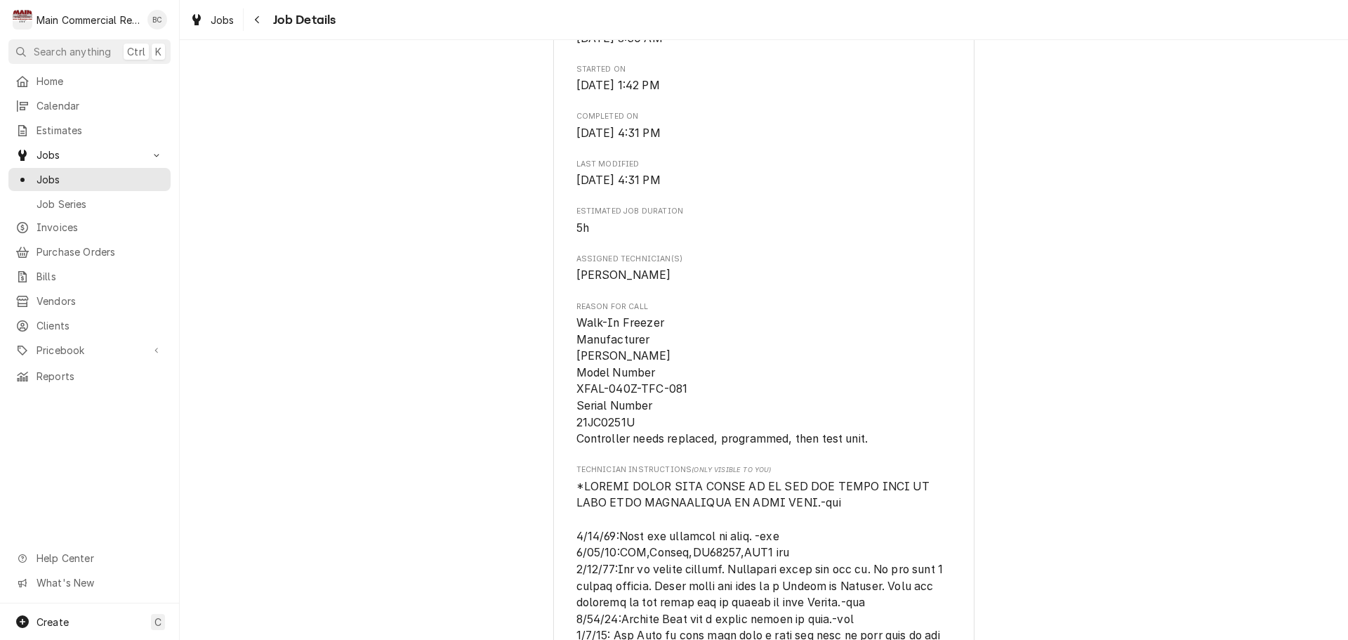
scroll to position [945, 0]
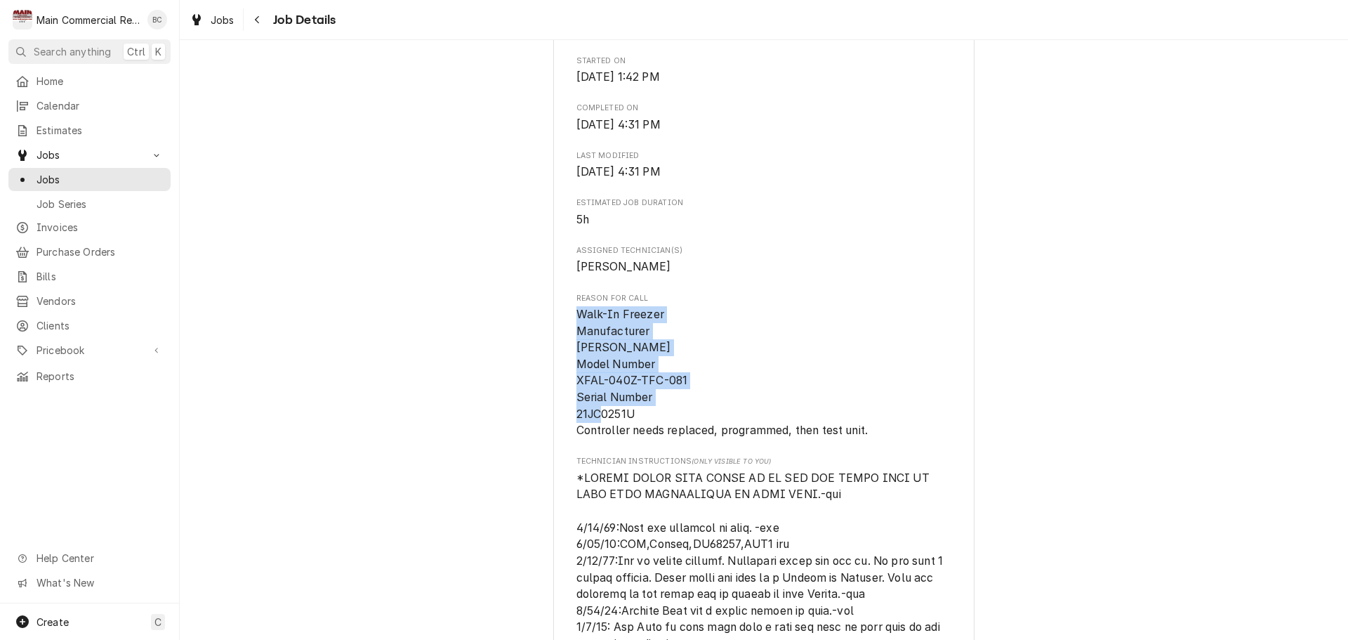
drag, startPoint x: 572, startPoint y: 310, endPoint x: 632, endPoint y: 418, distance: 123.3
click at [632, 418] on span "Walk-In Freezer Manufacturer Copeland Model Number XFAL-040Z-TFC-081 Serial Num…" at bounding box center [765, 372] width 376 height 133
copy span "Walk-In Freezer Manufacturer Copeland Model Number XFAL-040Z-TFC-081 Serial Num…"
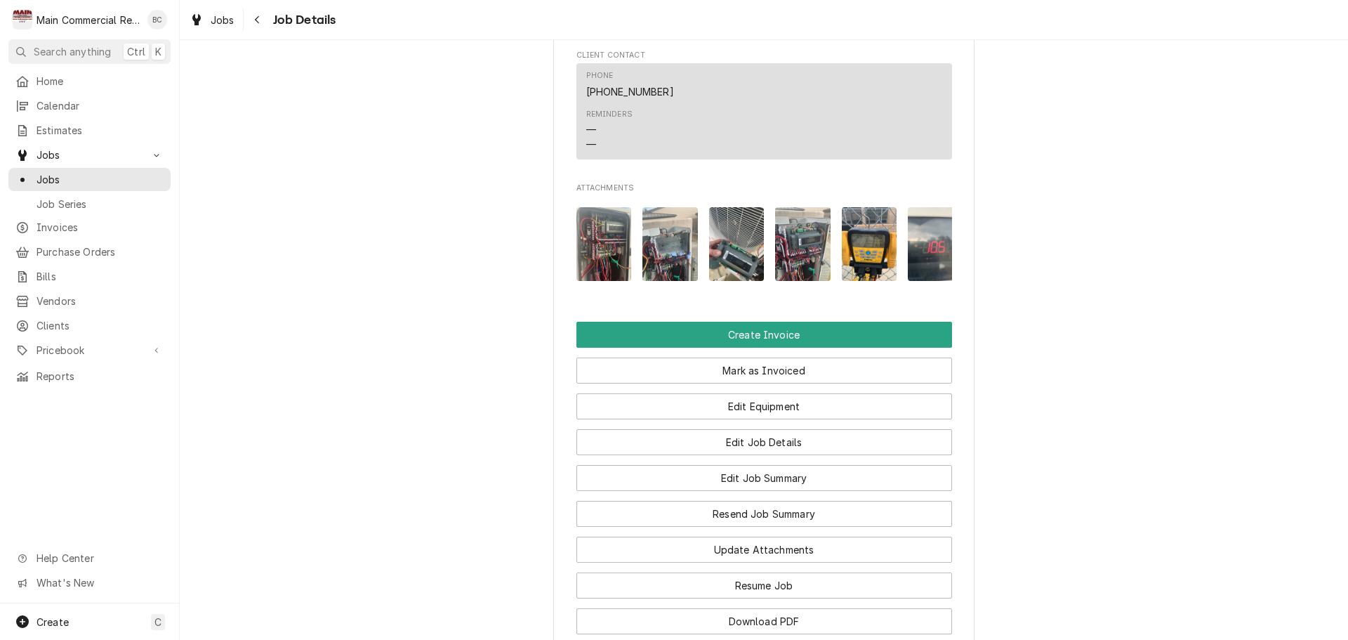
scroll to position [2279, 0]
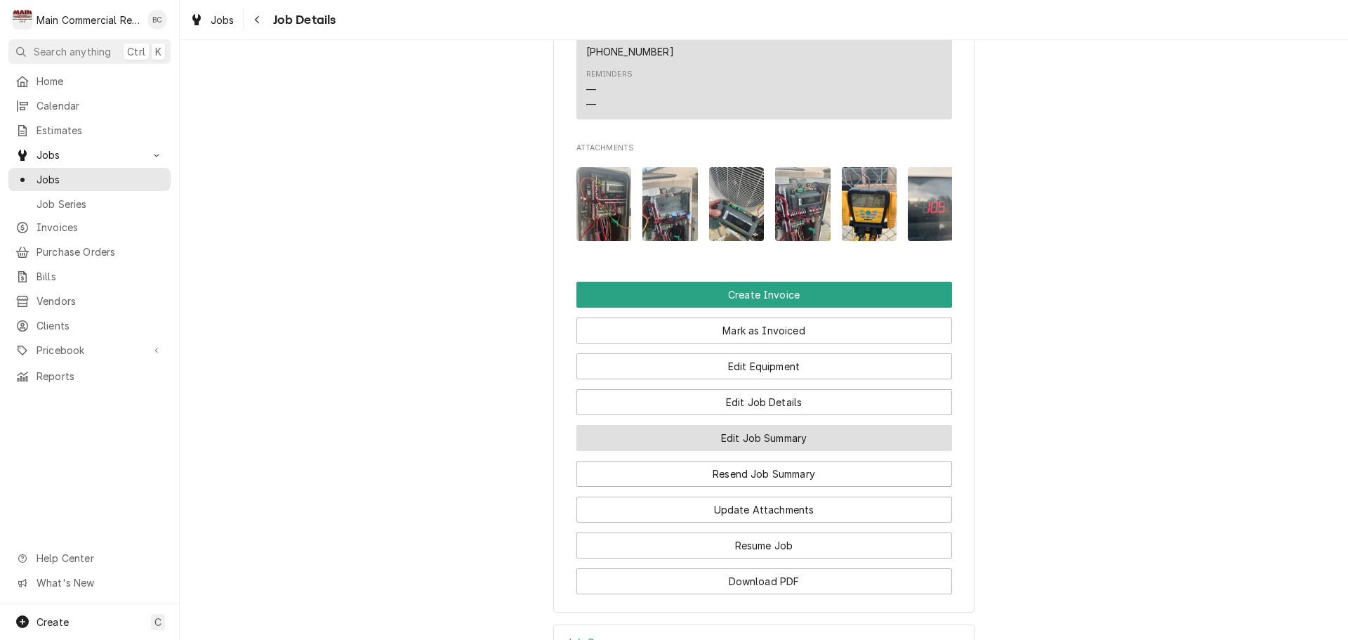
click at [711, 451] on button "Edit Job Summary" at bounding box center [765, 438] width 376 height 26
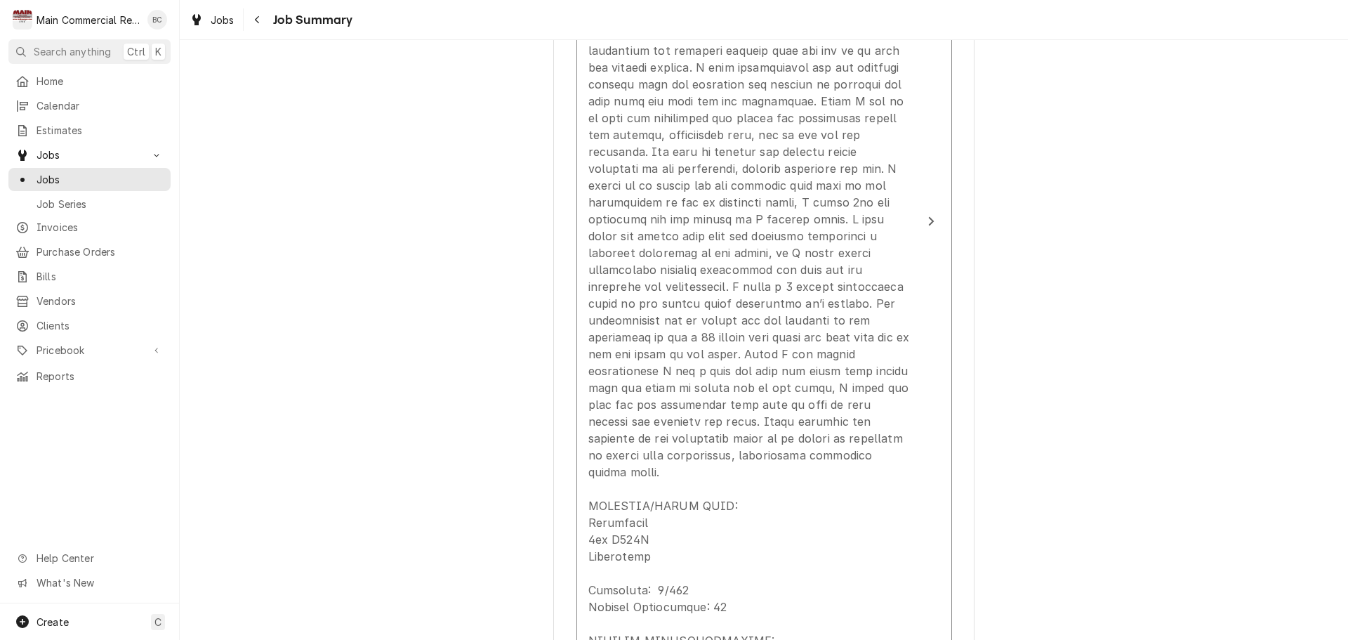
scroll to position [809, 0]
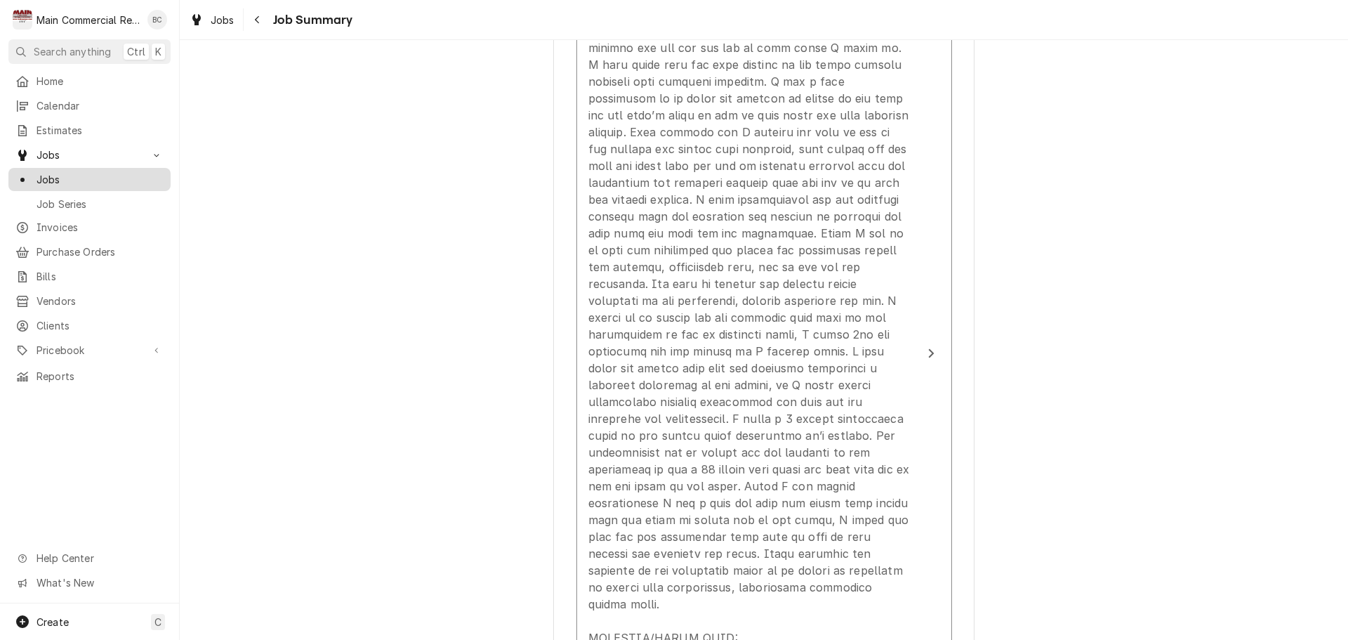
click at [46, 175] on span "Jobs" at bounding box center [100, 179] width 127 height 15
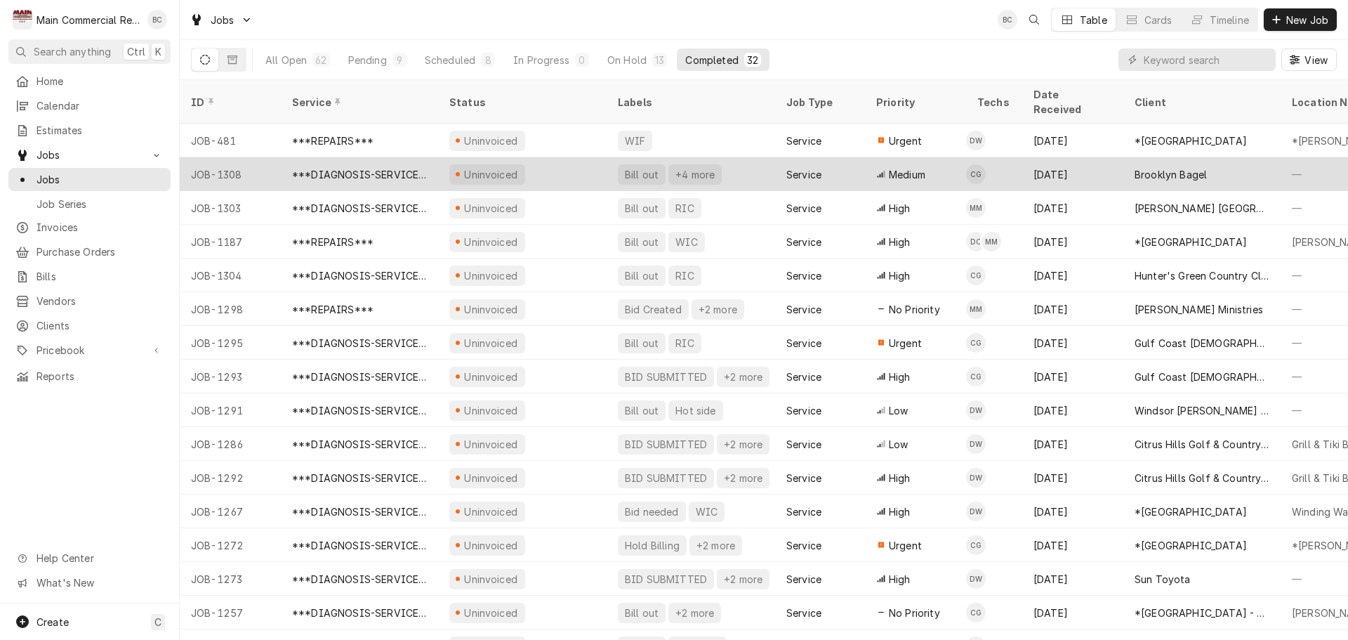
click at [334, 167] on div "***DIAGNOSIS-SERVICE CALL***" at bounding box center [359, 174] width 135 height 15
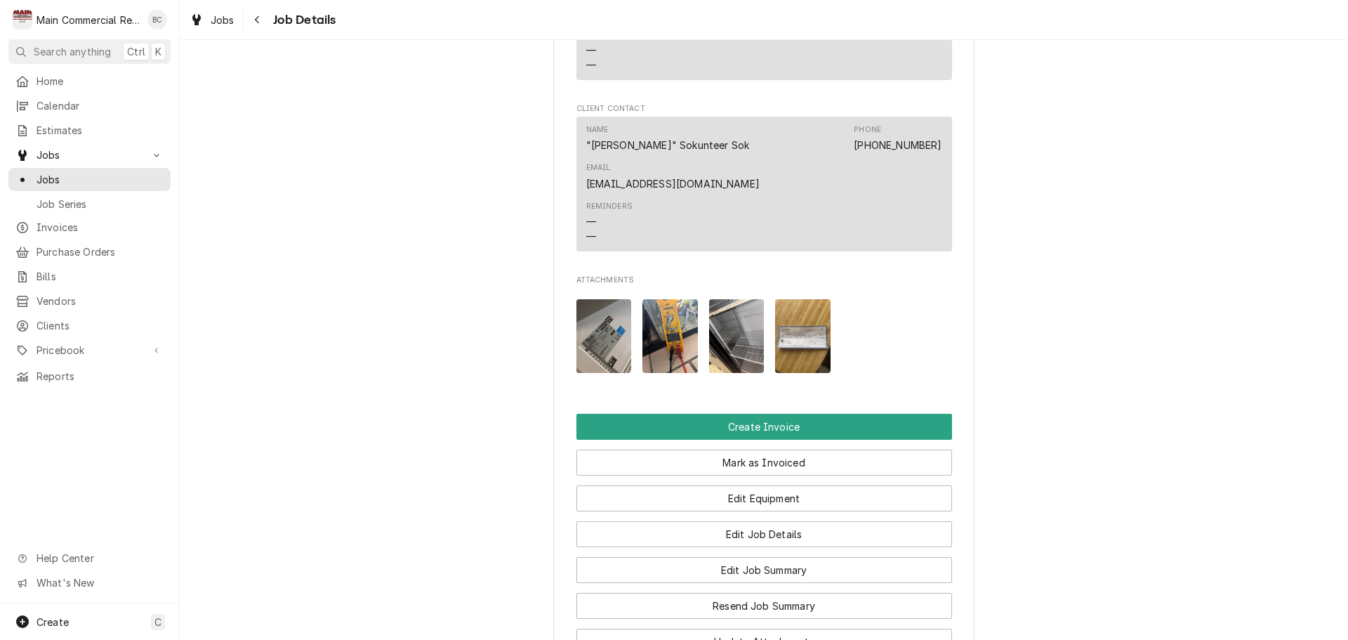
scroll to position [1264, 0]
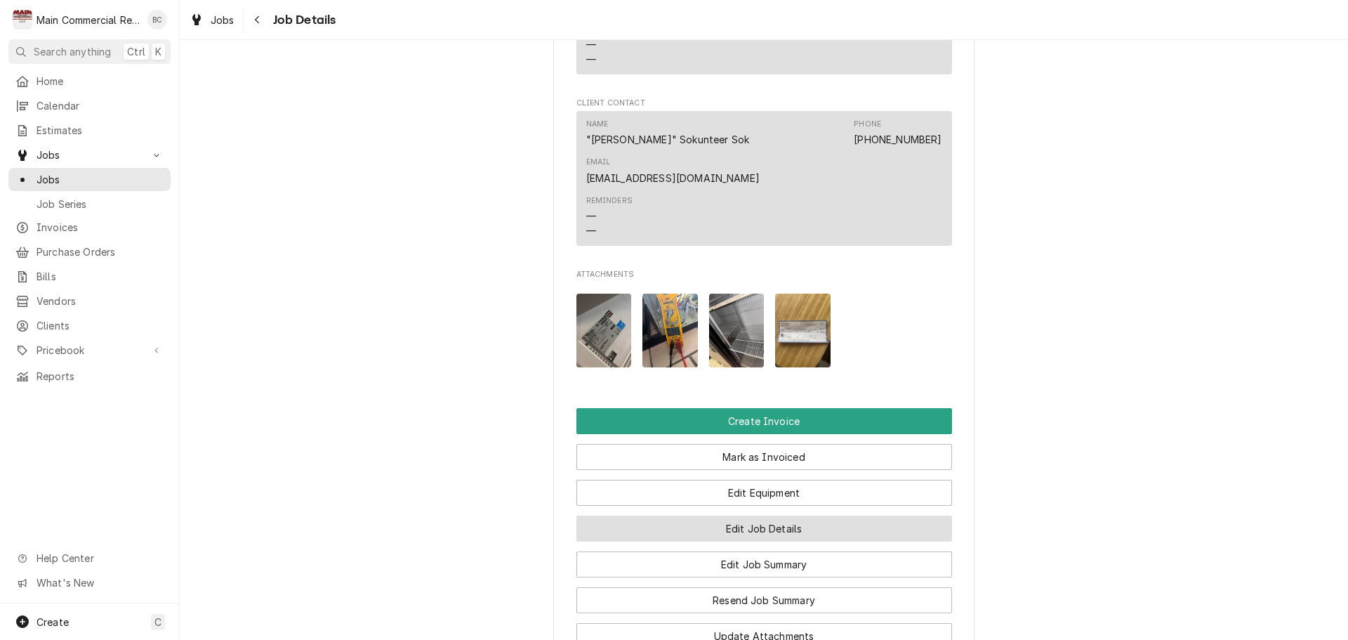
click at [658, 515] on button "Edit Job Details" at bounding box center [765, 528] width 376 height 26
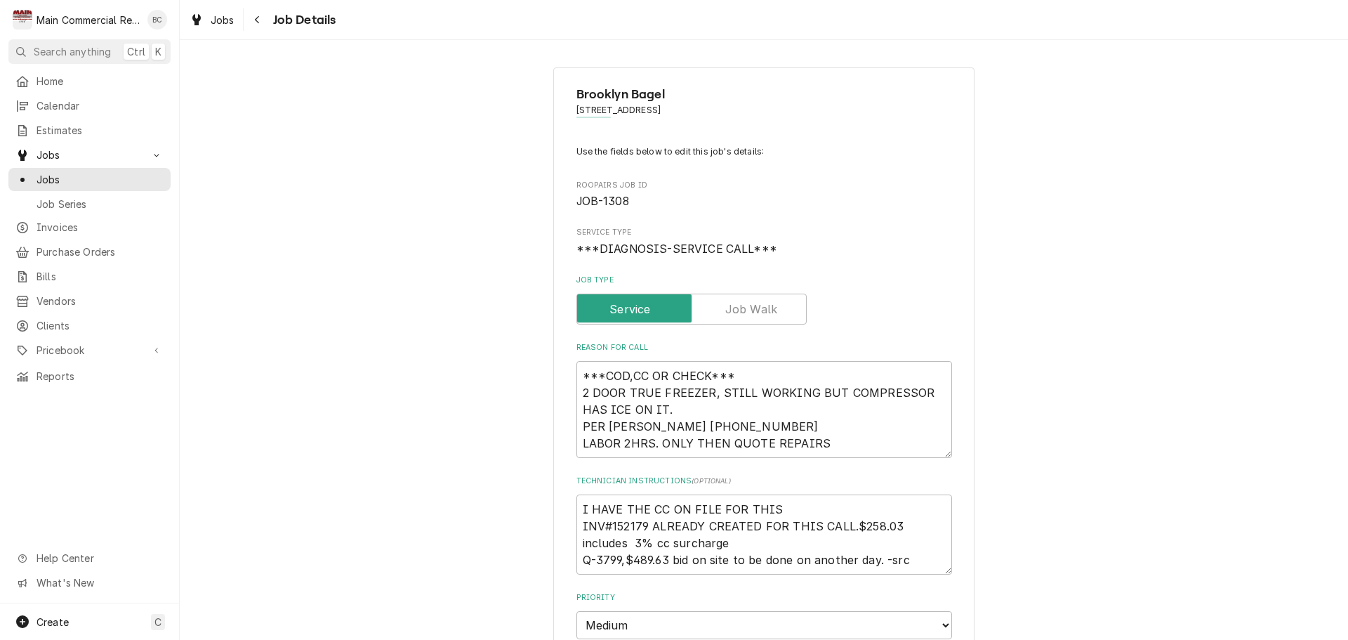
type textarea "x"
click at [70, 178] on span "Jobs" at bounding box center [100, 179] width 127 height 15
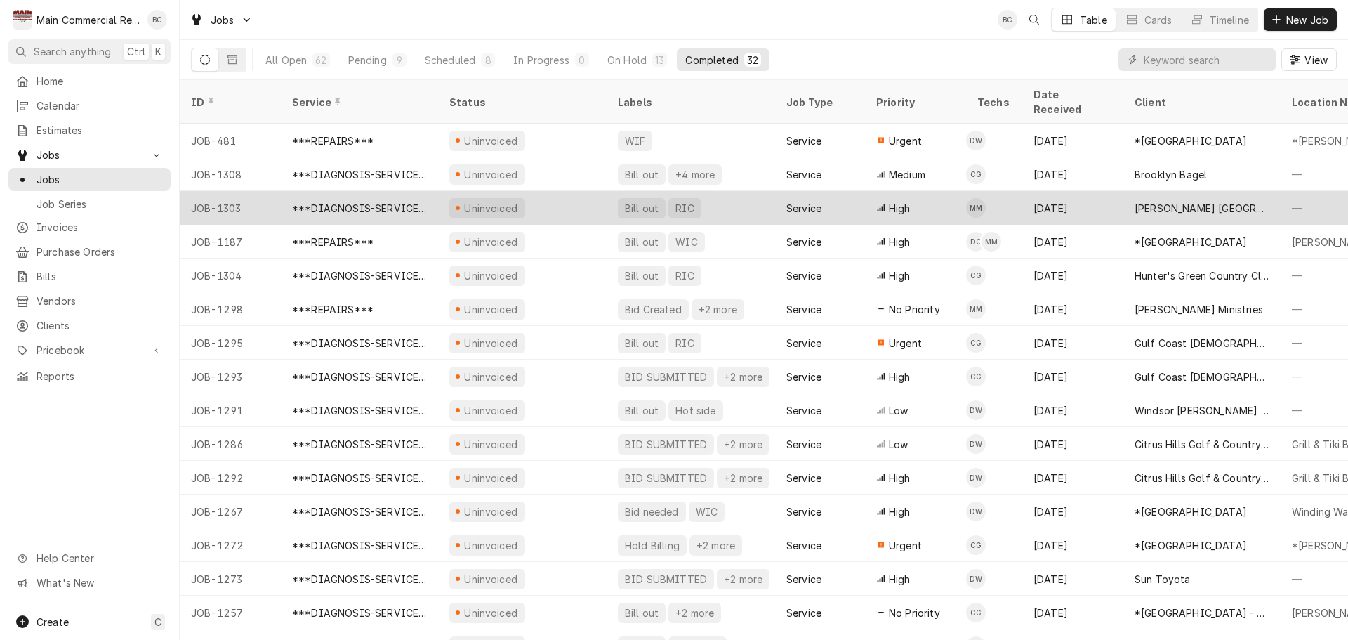
click at [392, 201] on div "***DIAGNOSIS-SERVICE CALL***" at bounding box center [359, 208] width 135 height 15
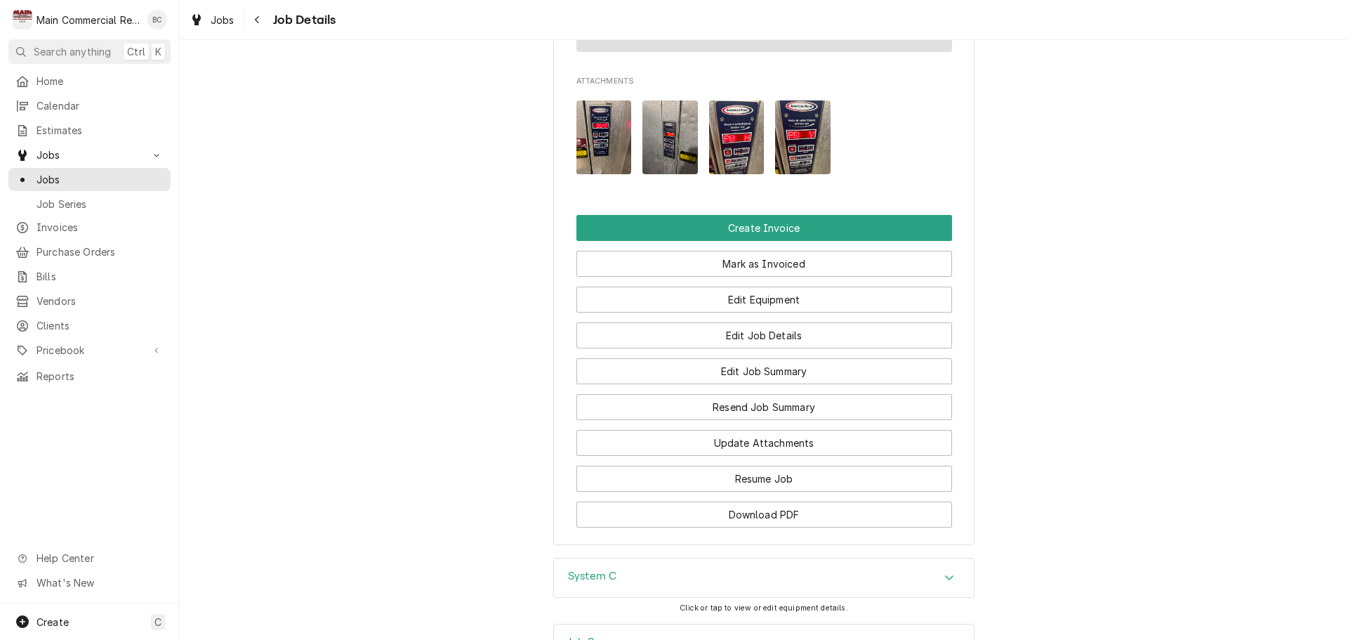
scroll to position [1334, 0]
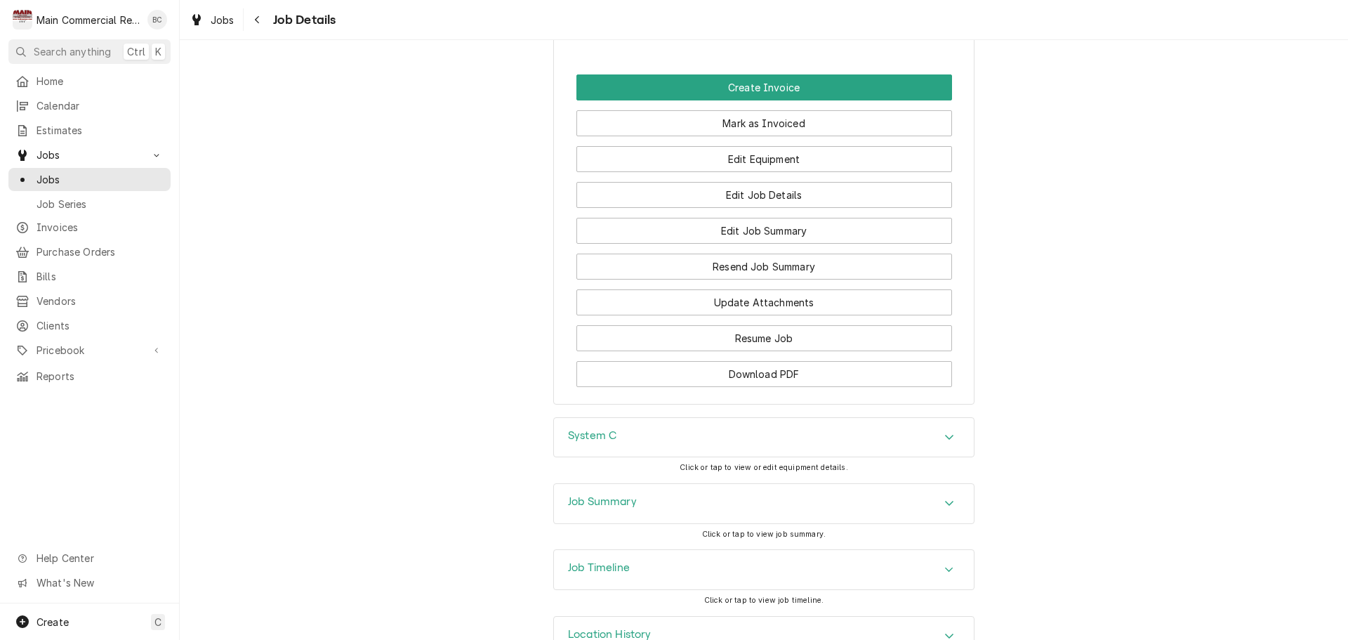
click at [585, 495] on h3 "Job Summary" at bounding box center [602, 501] width 69 height 13
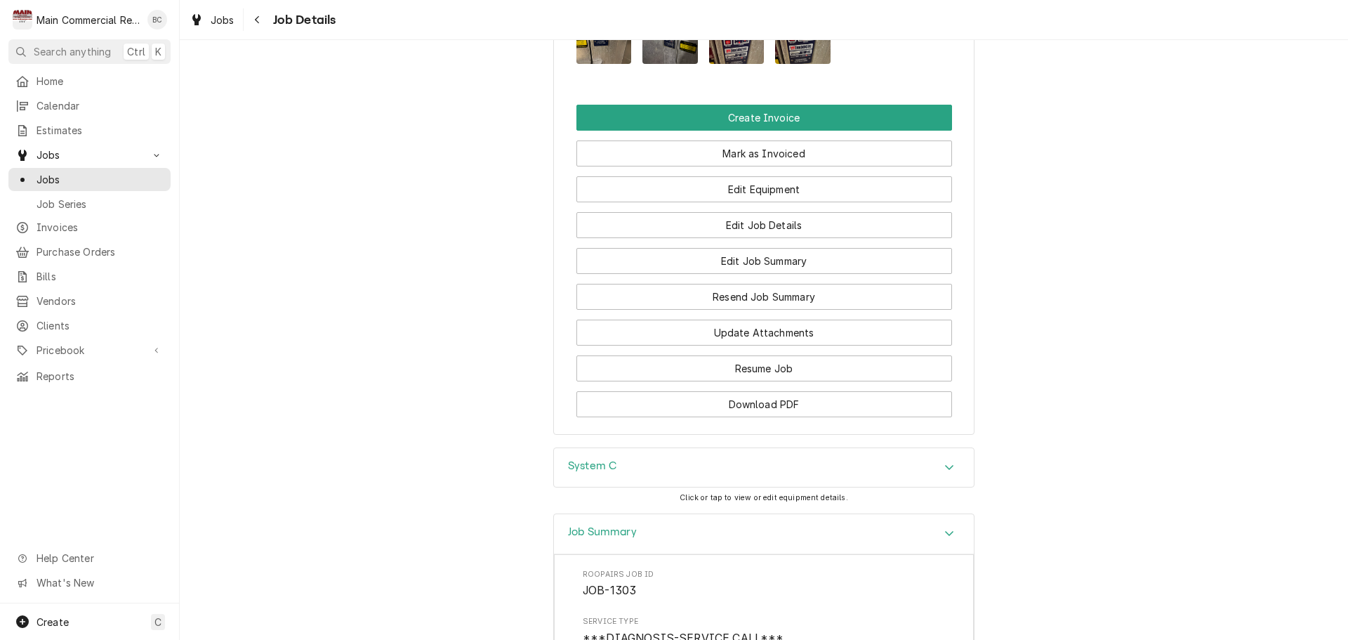
scroll to position [1270, 0]
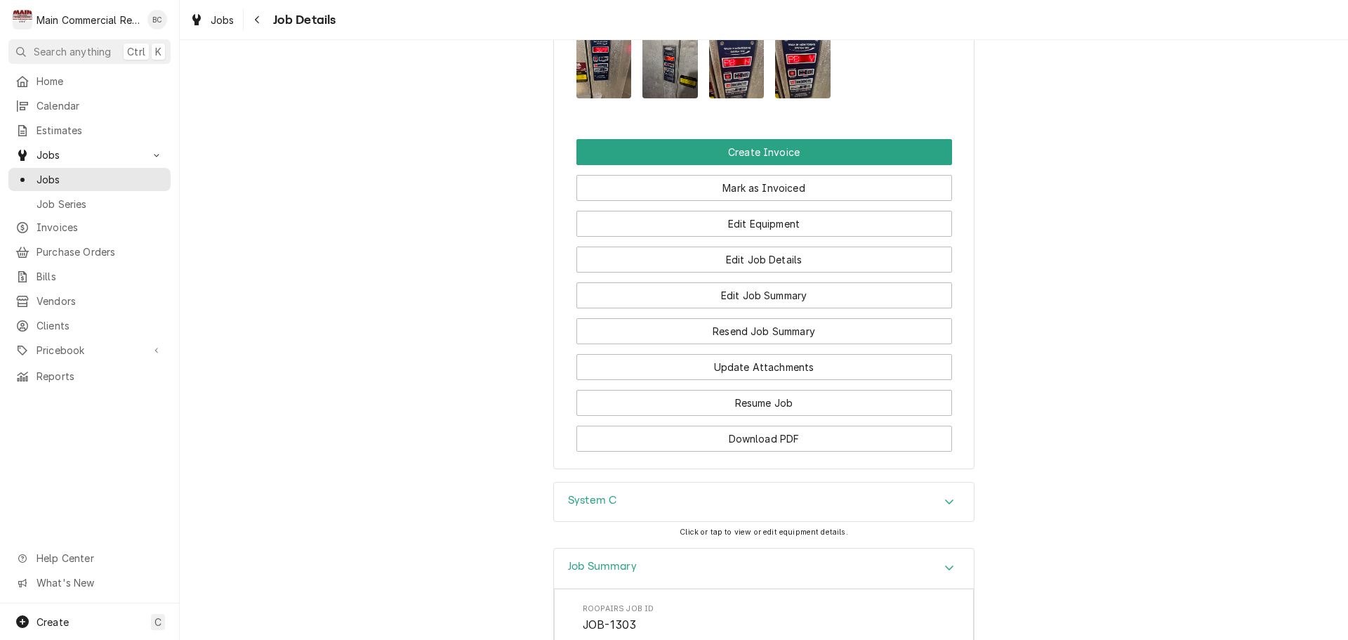
click at [574, 494] on h3 "System C" at bounding box center [592, 500] width 48 height 13
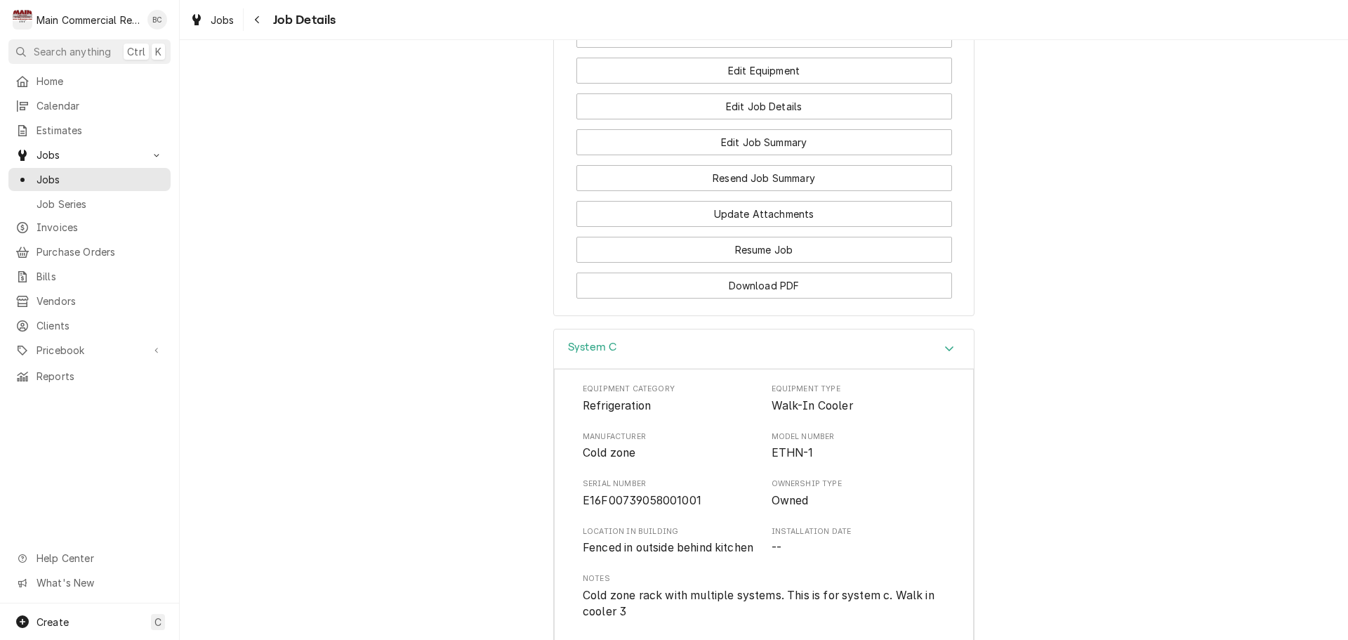
scroll to position [1475, 0]
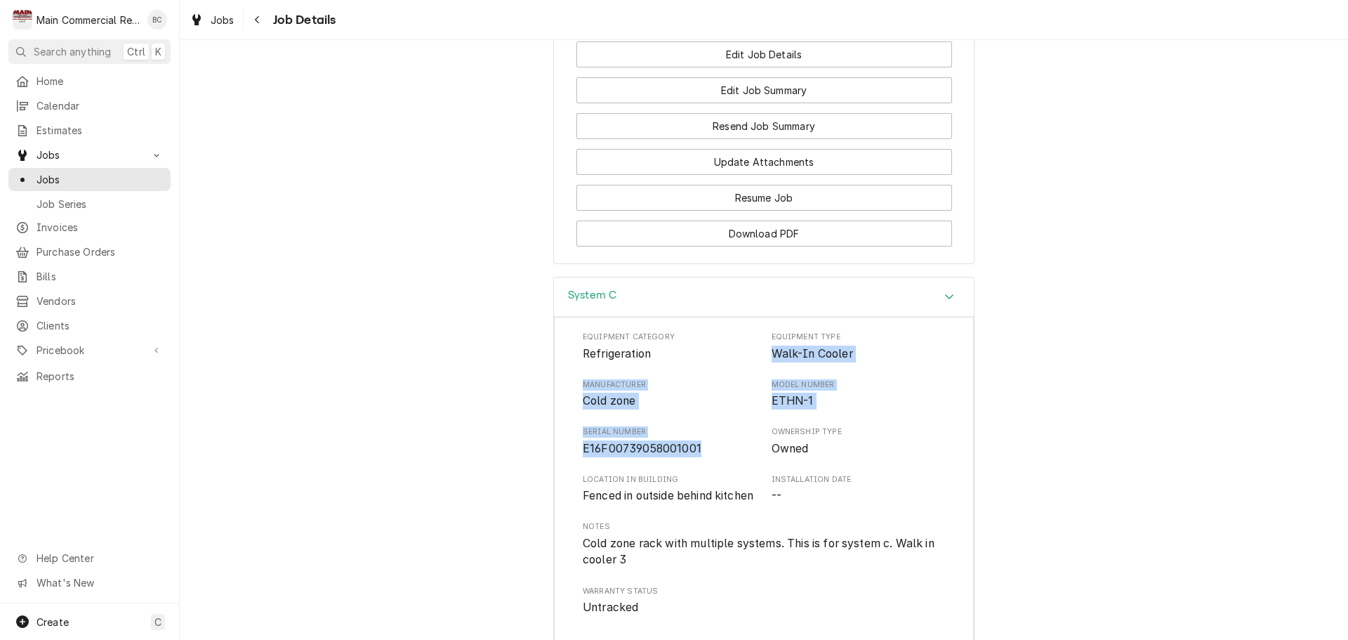
drag, startPoint x: 764, startPoint y: 331, endPoint x: 745, endPoint y: 417, distance: 88.4
click at [745, 417] on div "Equipment Category Refrigeration Equipment Type Walk-In Cooler Manufacturer Col…" at bounding box center [764, 473] width 362 height 284
copy div "Walk-In Cooler Manufacturer Cold zone Model Number ETHN-1 Serial Number E16F007…"
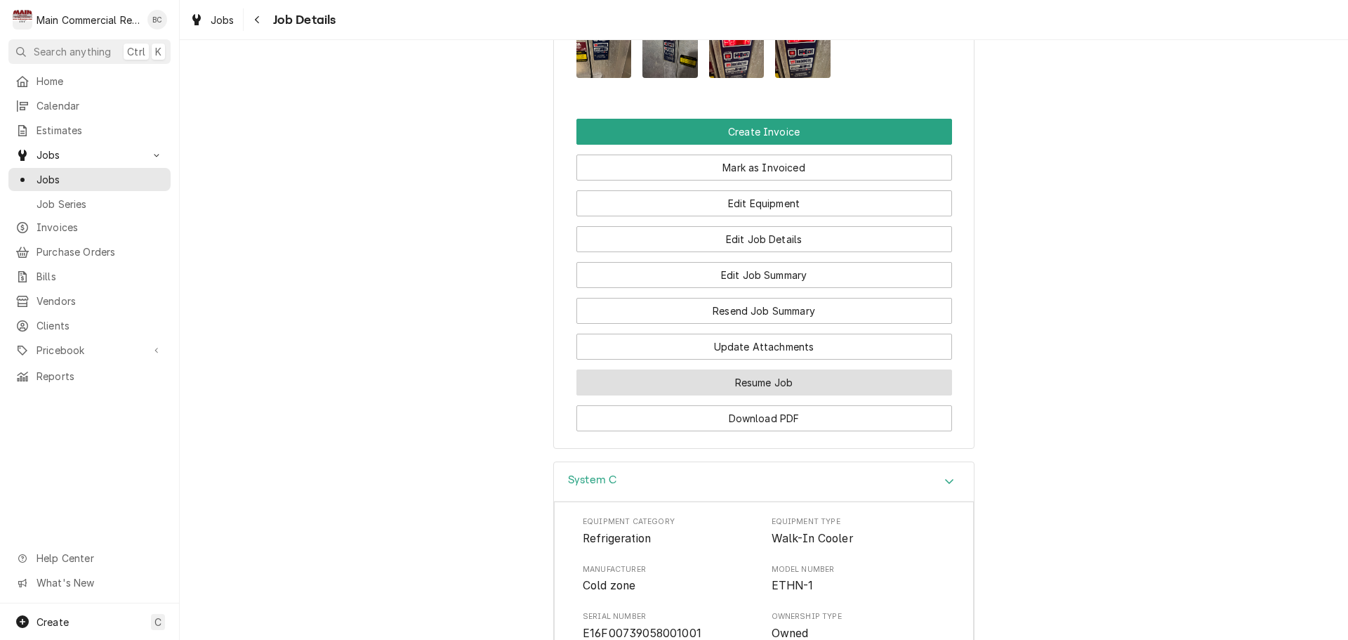
scroll to position [1289, 0]
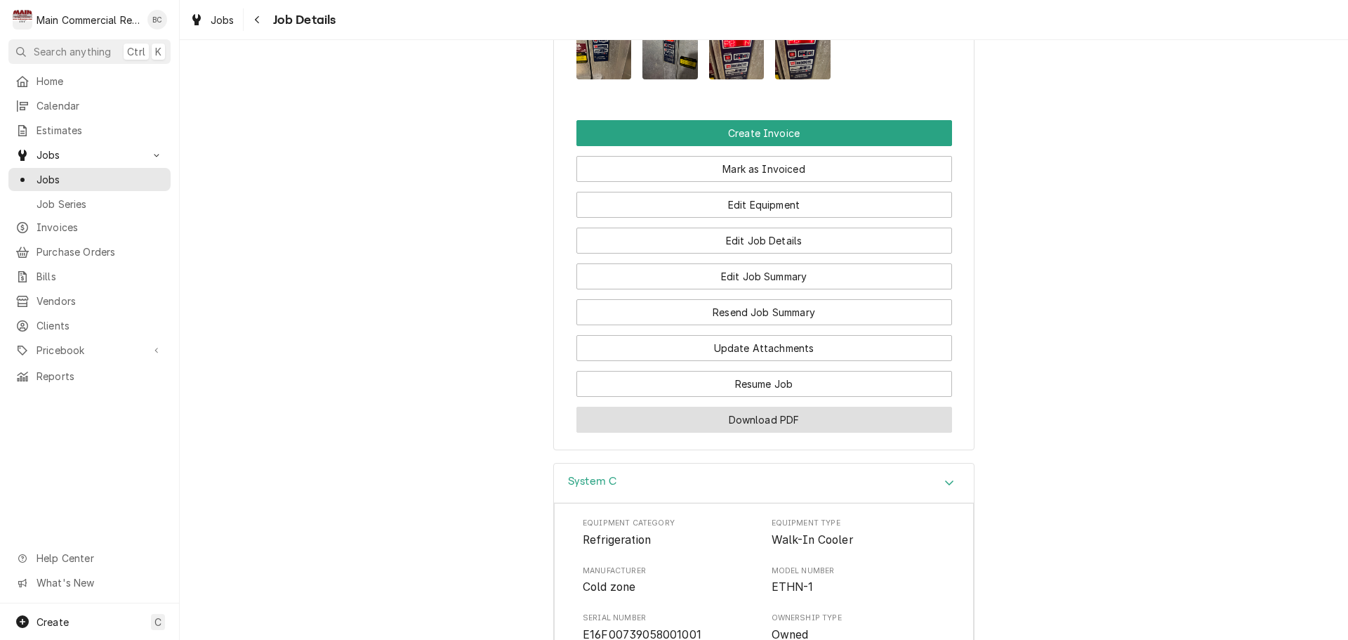
click at [719, 407] on button "Download PDF" at bounding box center [765, 420] width 376 height 26
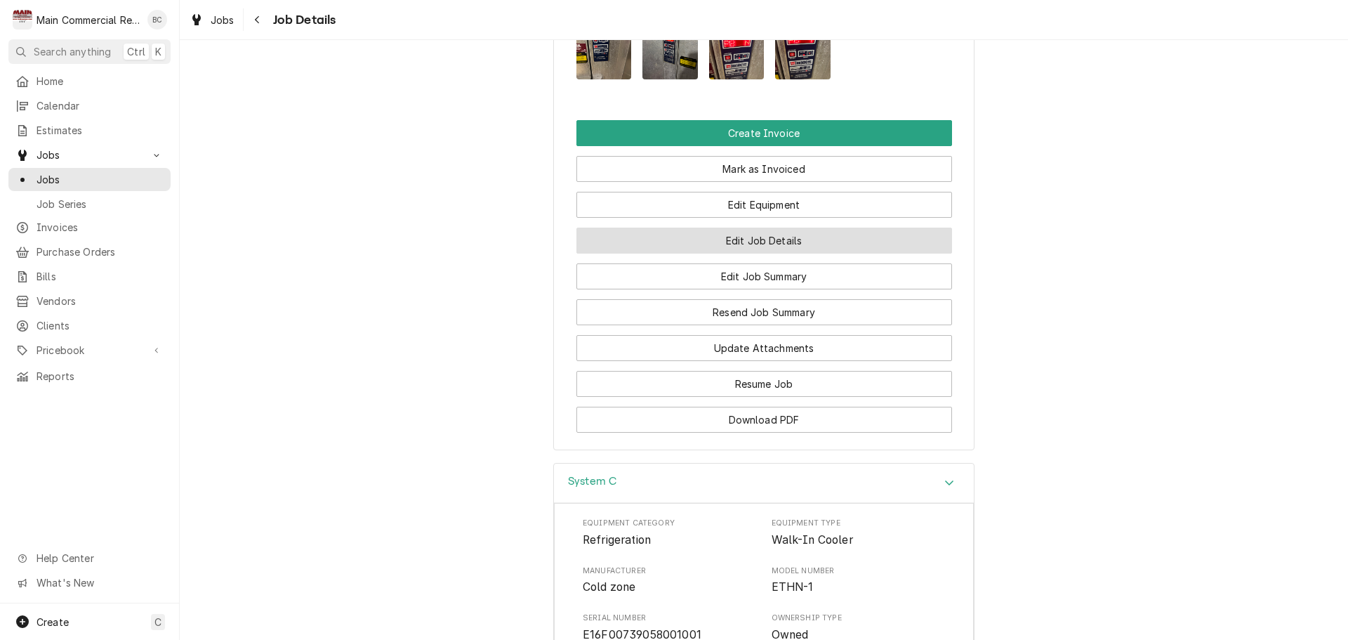
click at [778, 228] on button "Edit Job Details" at bounding box center [765, 241] width 376 height 26
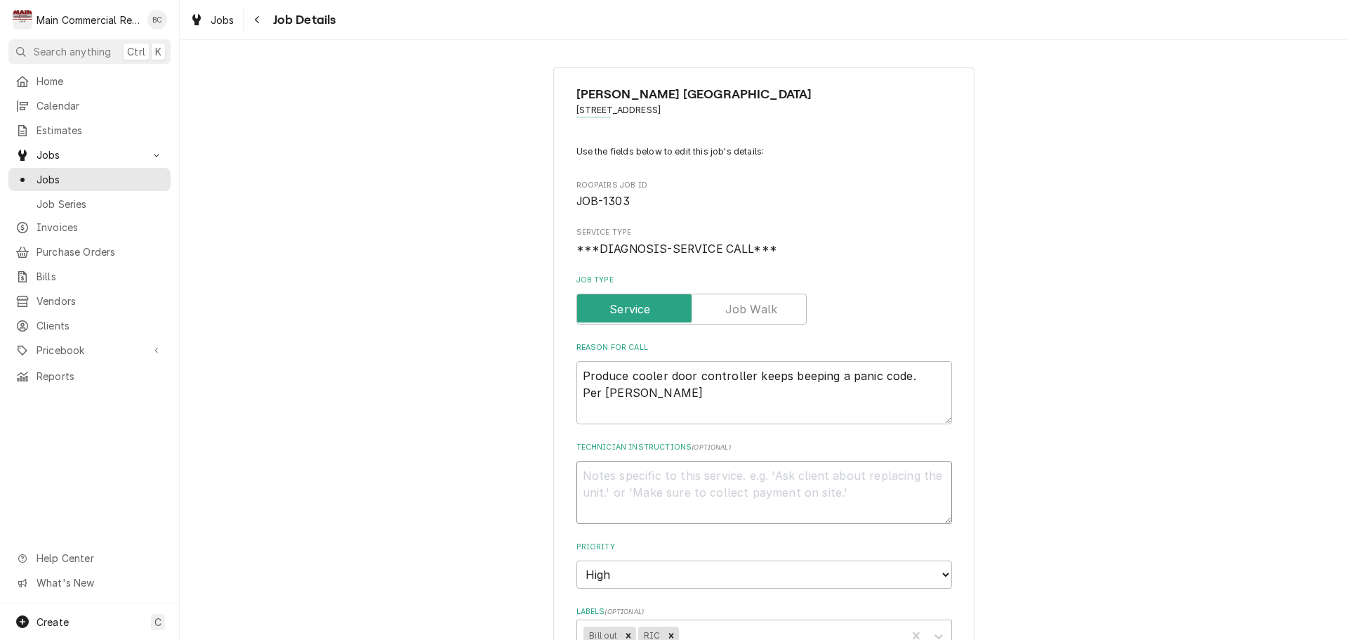
click at [616, 475] on textarea "Technician Instructions ( optional )" at bounding box center [765, 492] width 376 height 63
type textarea "x"
type textarea "I"
type textarea "x"
type textarea "IN"
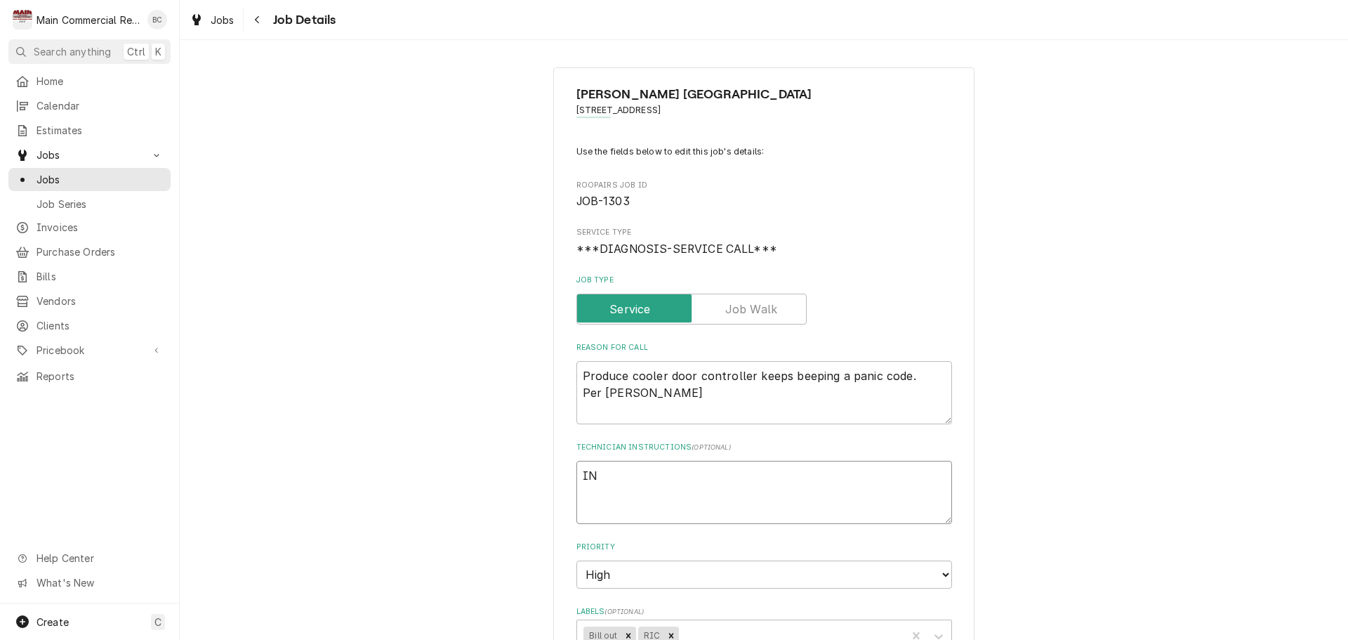
type textarea "x"
type textarea "INV"
type textarea "x"
type textarea "INV#"
type textarea "x"
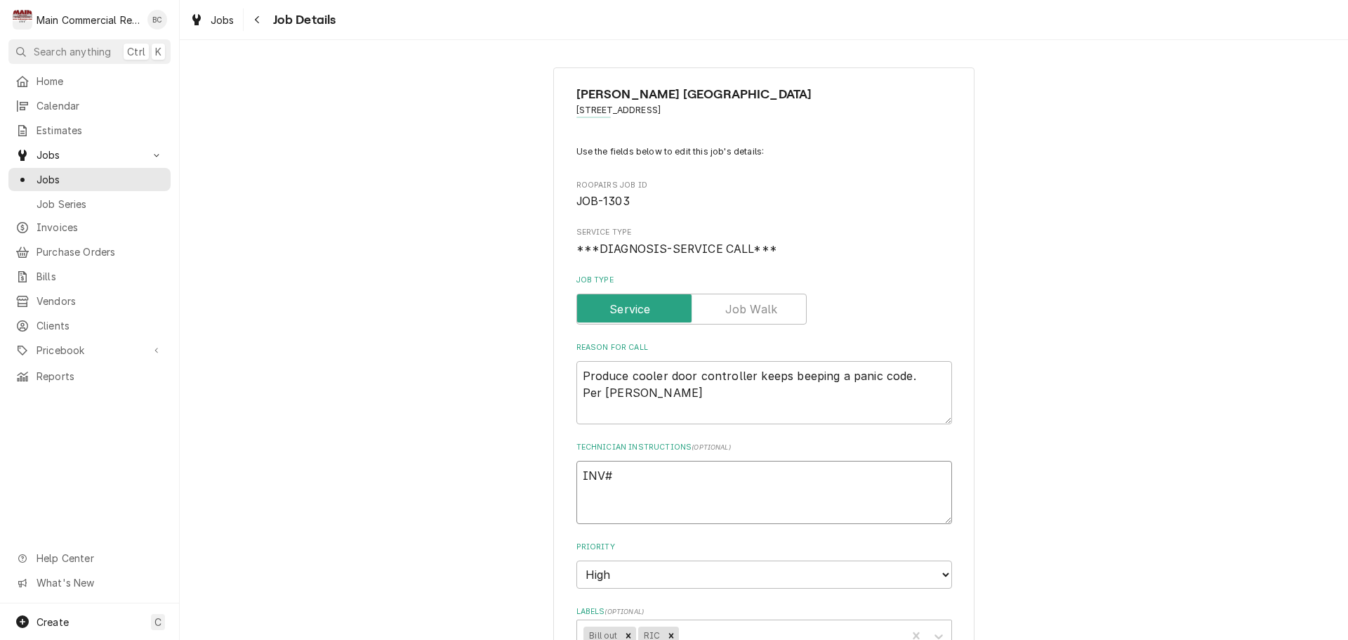
type textarea "INV#1"
type textarea "x"
type textarea "INV#15"
type textarea "x"
type textarea "INV#152"
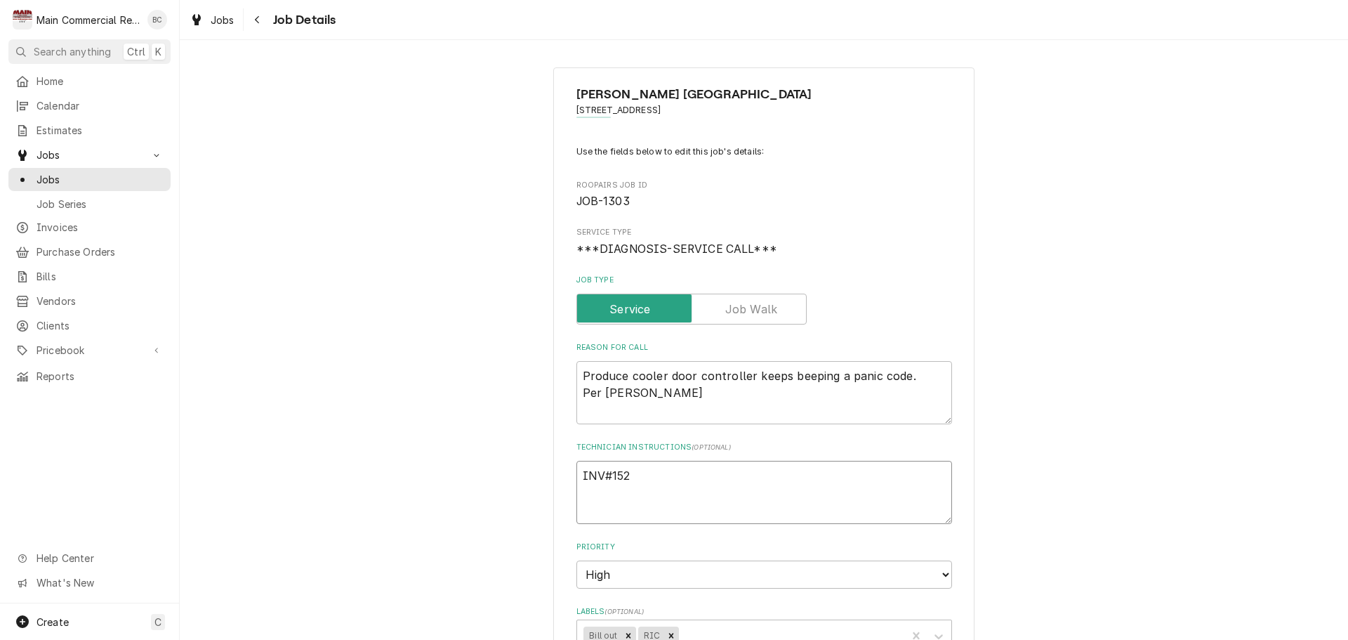
type textarea "x"
type textarea "INV#1521"
type textarea "x"
type textarea "INV#15218"
type textarea "x"
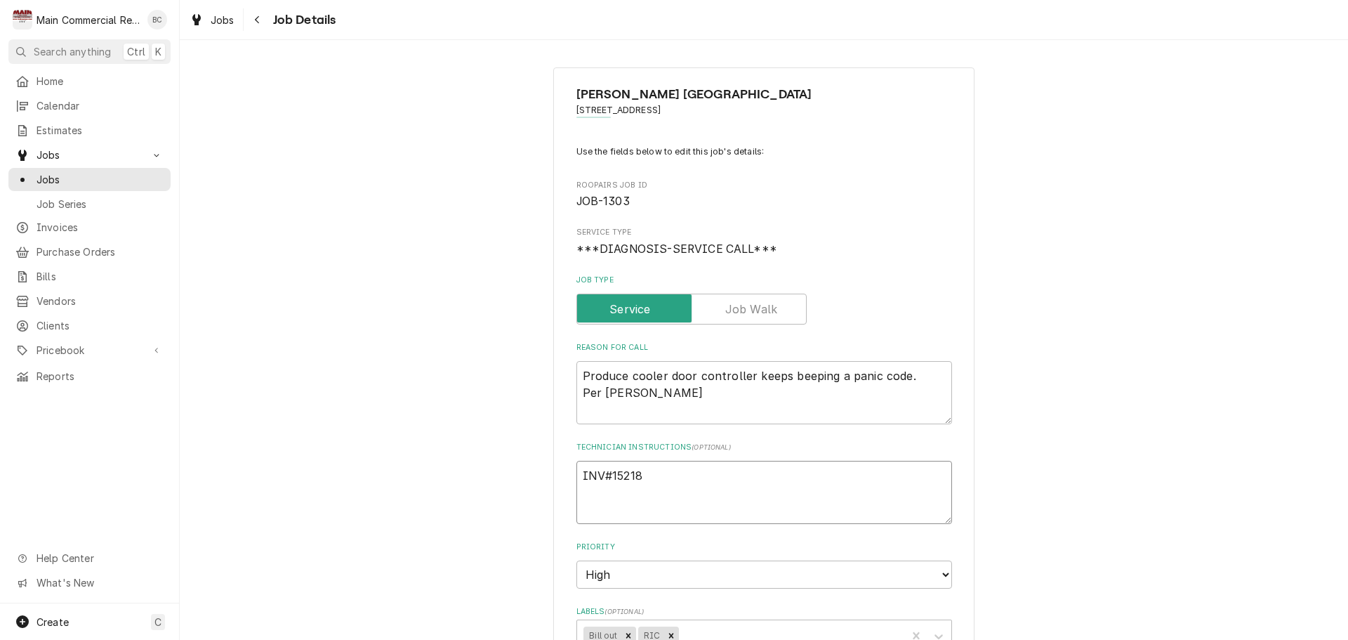
type textarea "INV#152182"
type textarea "x"
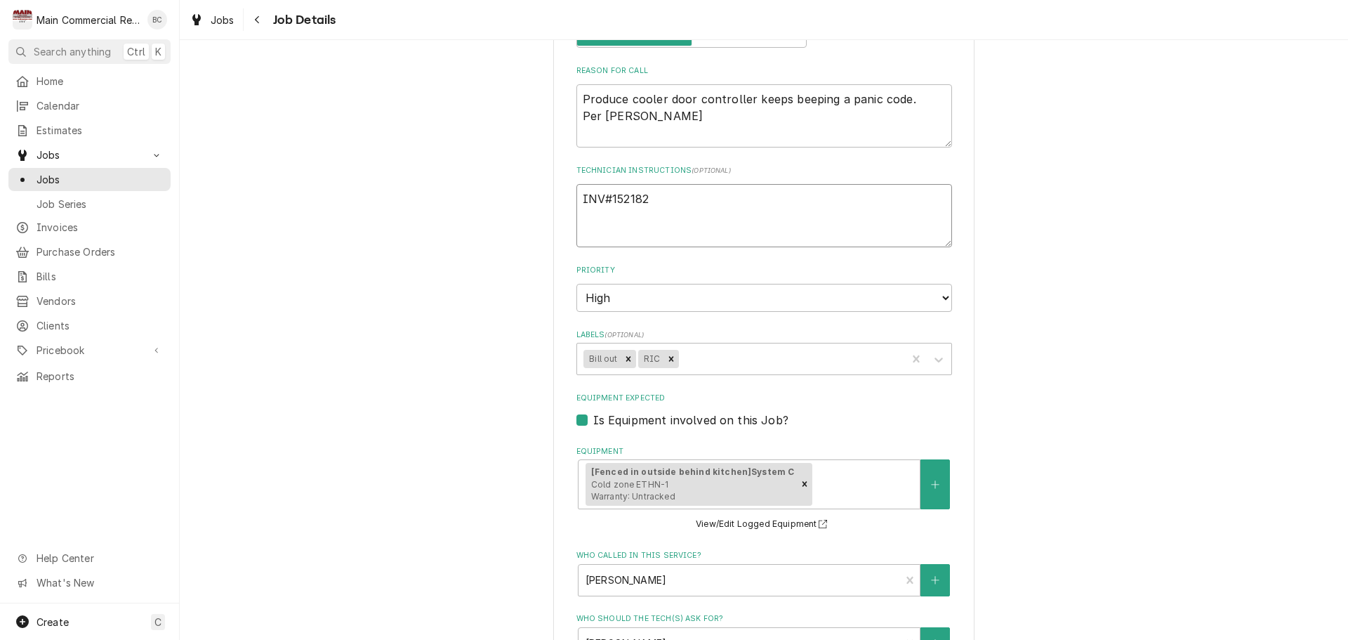
scroll to position [281, 0]
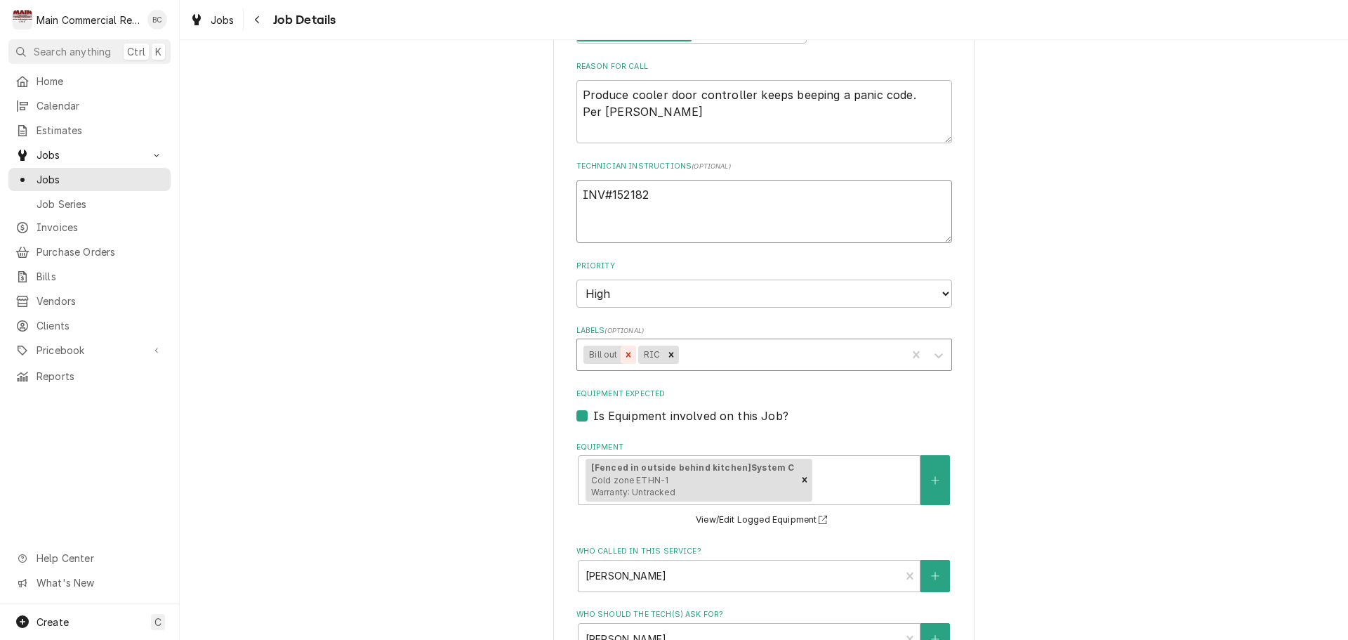
click at [624, 355] on icon "Remove Bill out" at bounding box center [629, 355] width 10 height 10
type textarea "INV#152182"
type textarea "x"
click at [626, 355] on div "Labels" at bounding box center [762, 354] width 273 height 25
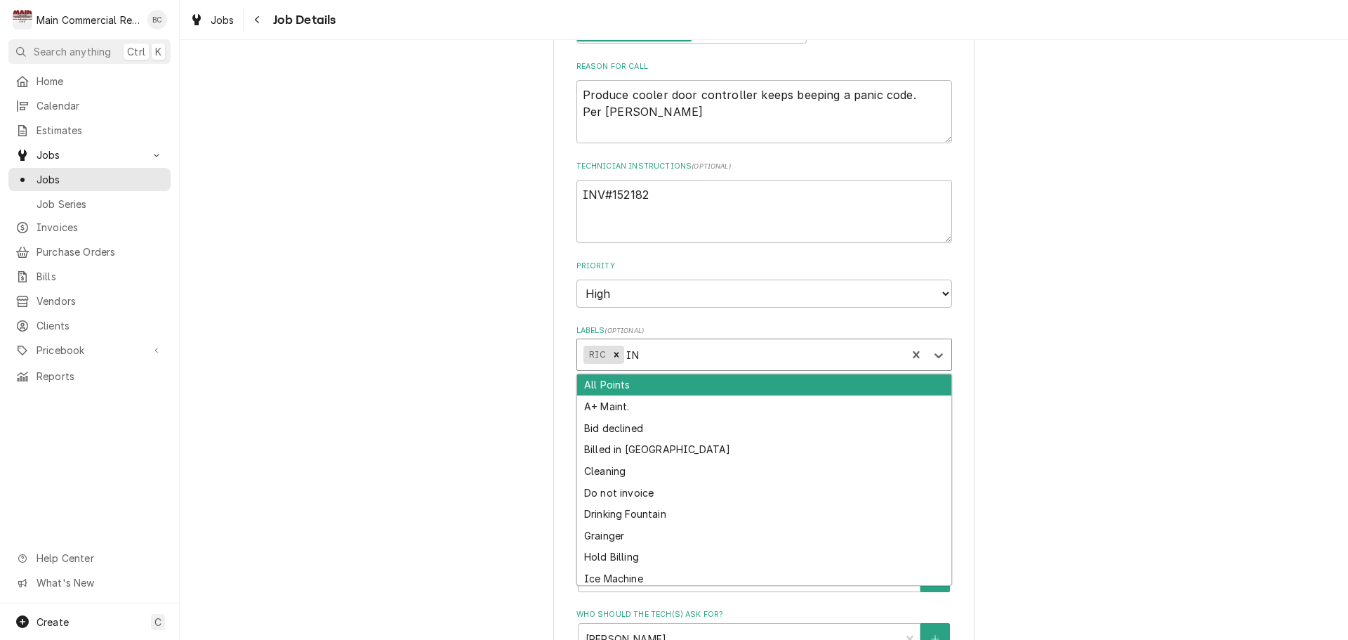
type input "INV"
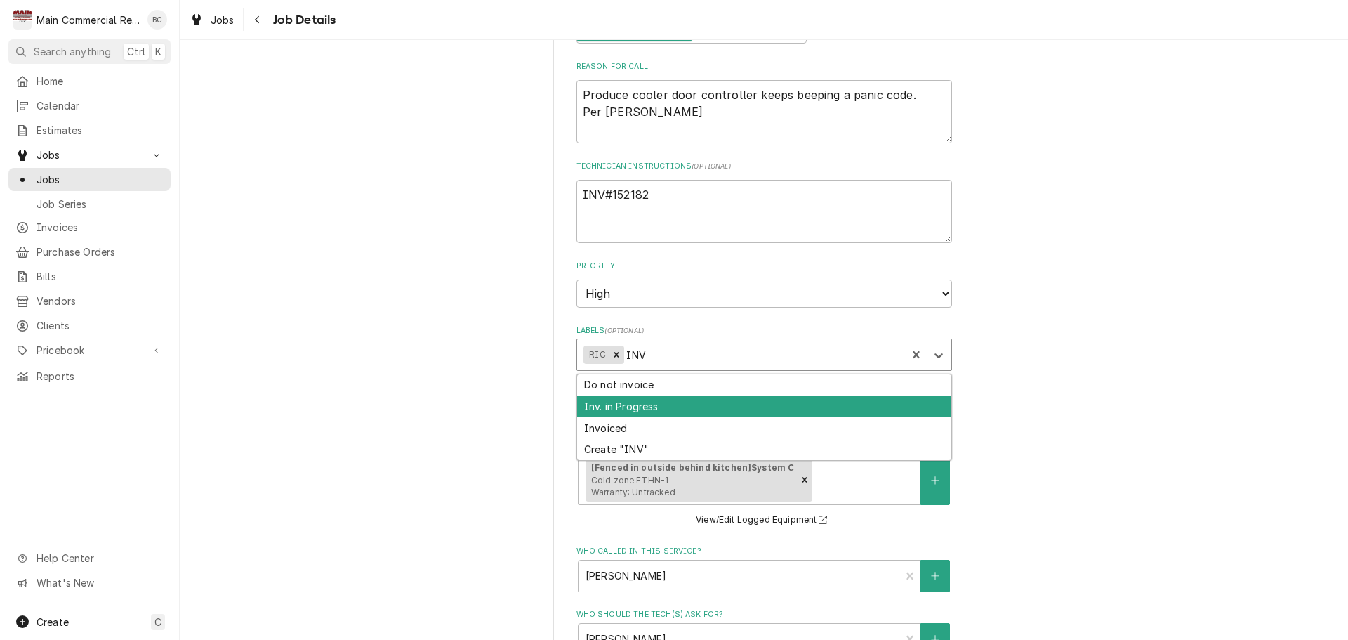
click at [630, 406] on div "Inv. in Progress" at bounding box center [764, 406] width 374 height 22
type textarea "x"
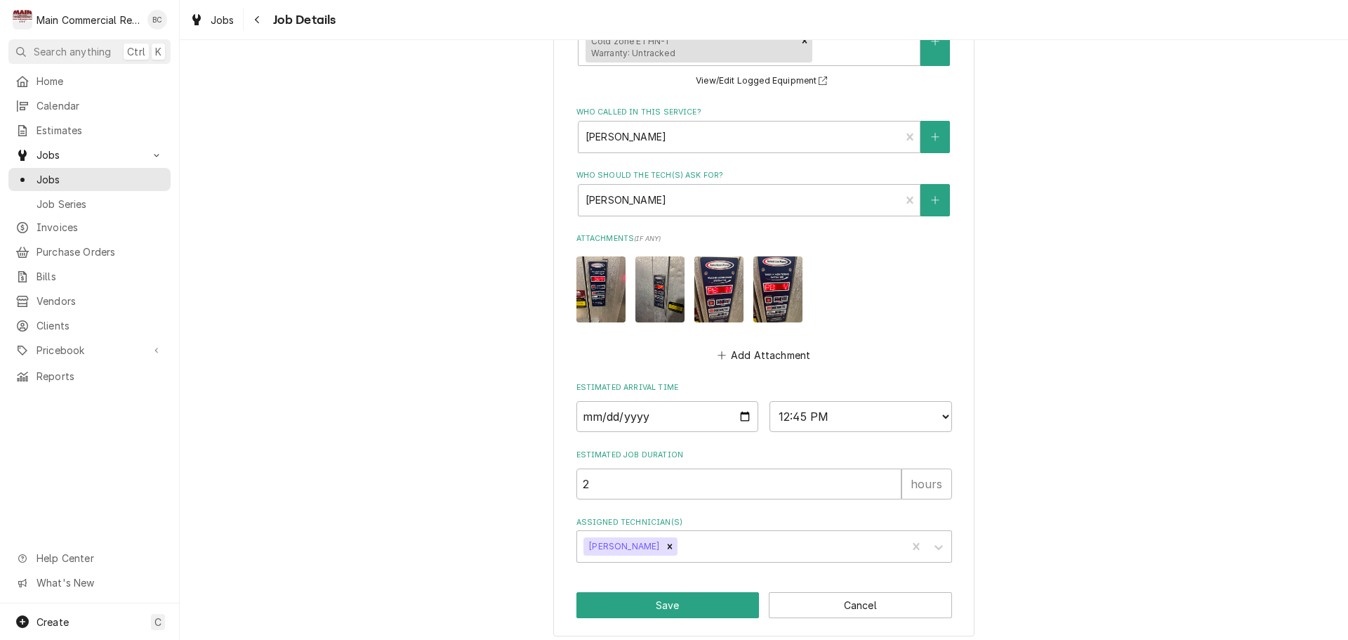
scroll to position [728, 0]
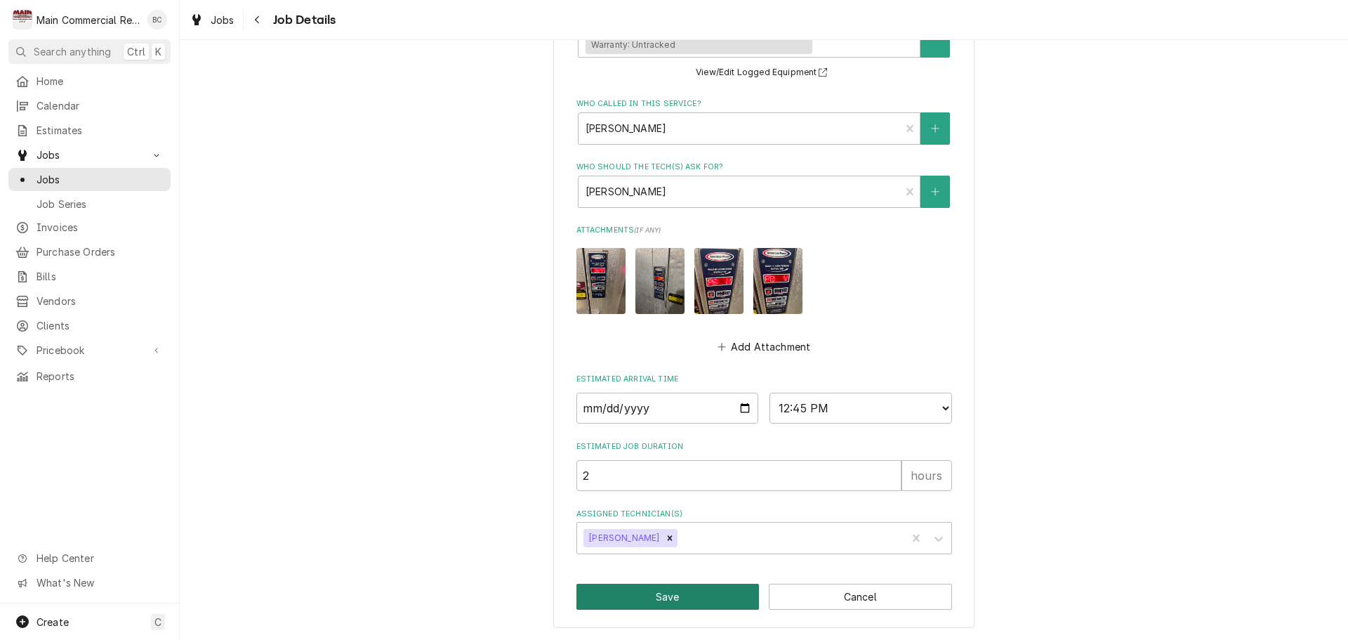
click at [654, 593] on button "Save" at bounding box center [668, 597] width 183 height 26
type textarea "x"
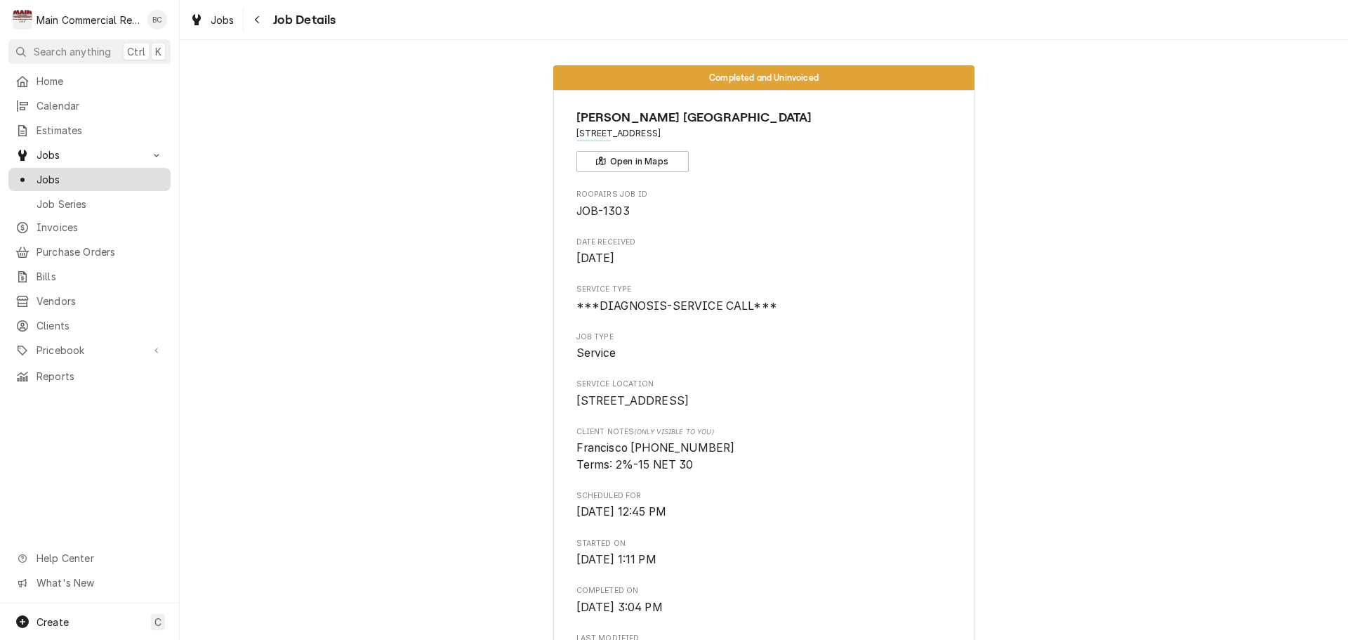
click at [74, 175] on span "Jobs" at bounding box center [100, 179] width 127 height 15
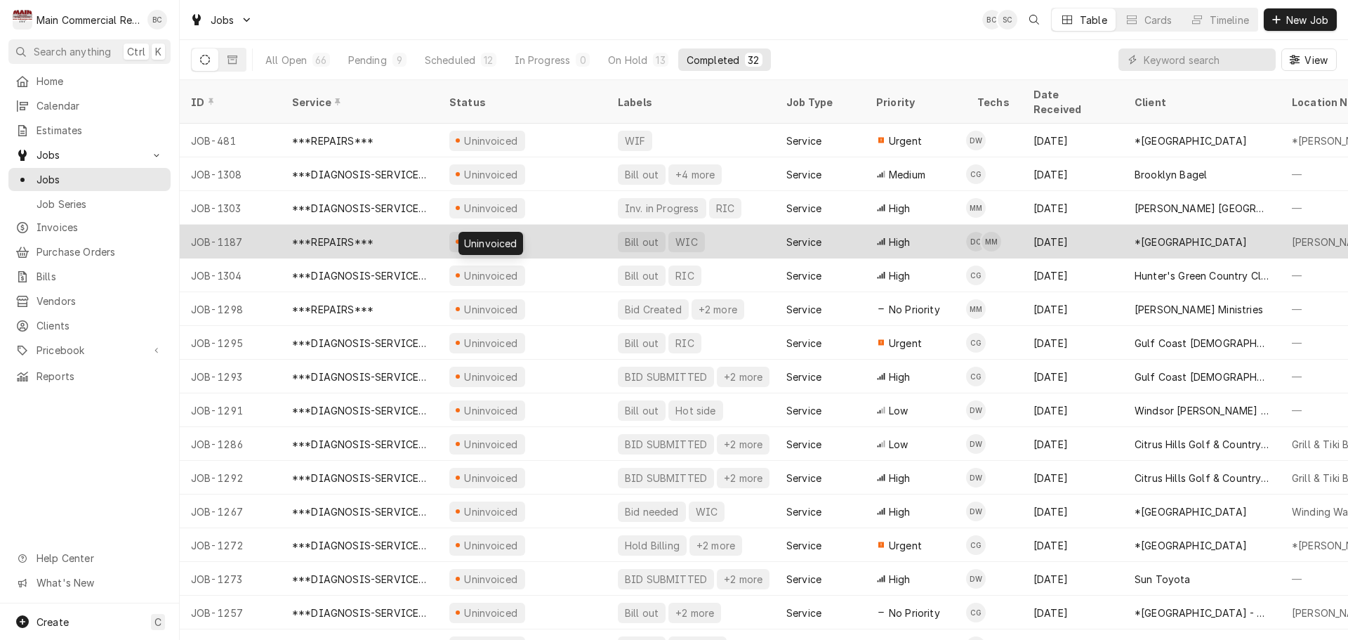
click at [477, 235] on div "Uninvoiced" at bounding box center [491, 242] width 57 height 15
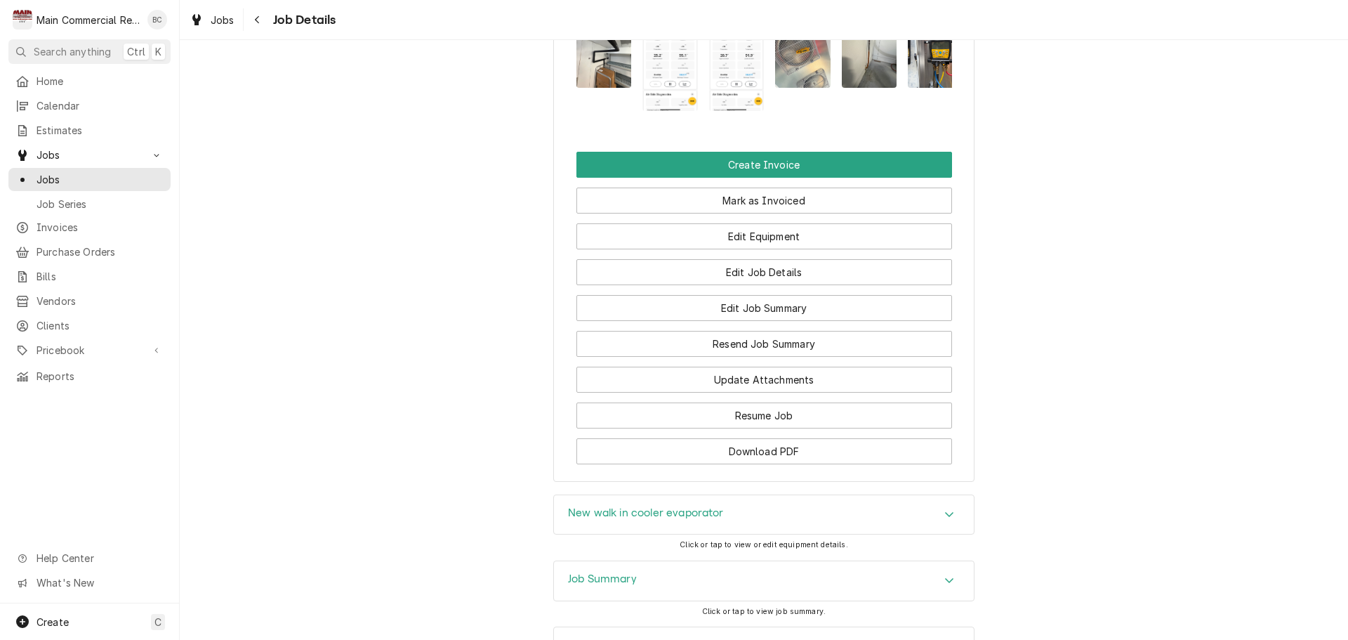
scroll to position [2237, 0]
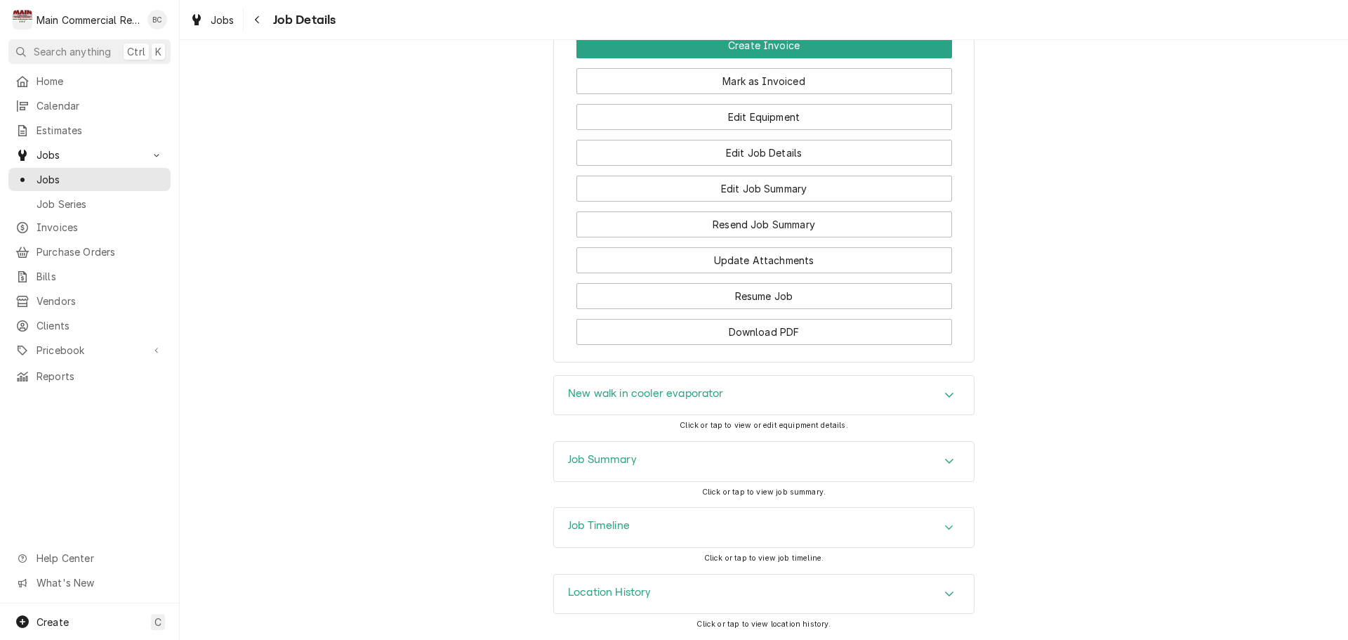
click at [625, 392] on h3 "New walk in cooler evaporator" at bounding box center [646, 393] width 156 height 13
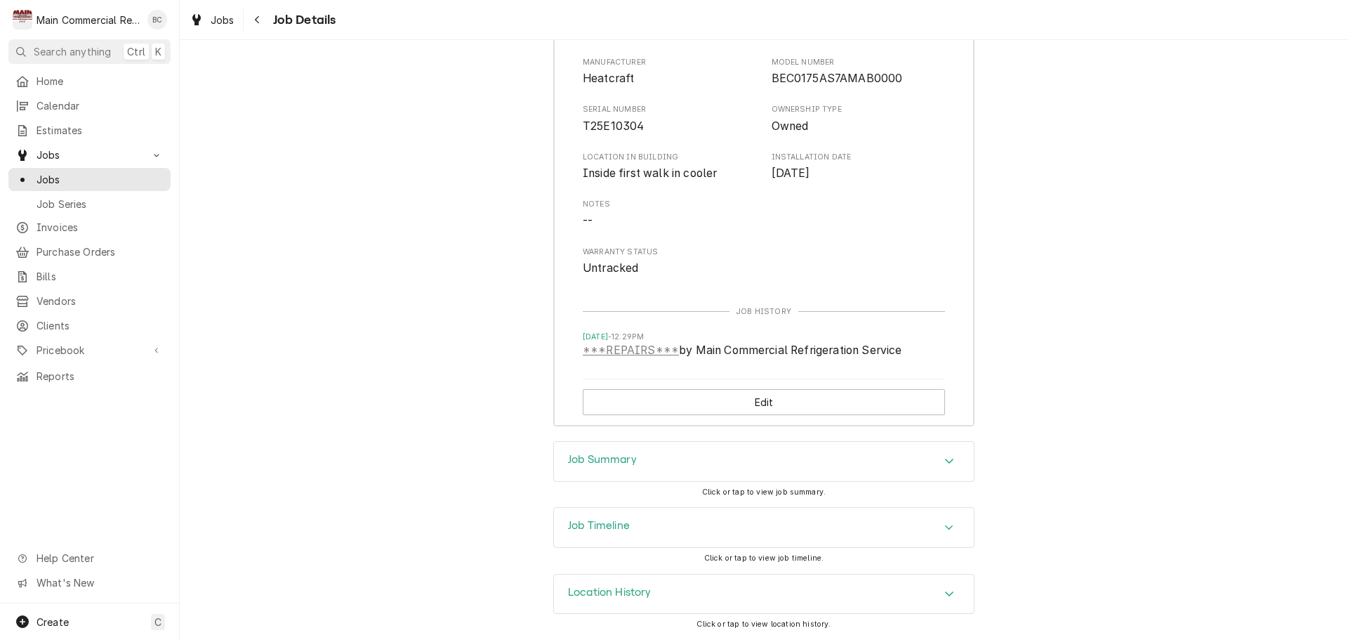
scroll to position [2657, 0]
click at [598, 461] on h3 "Job Summary" at bounding box center [602, 459] width 69 height 13
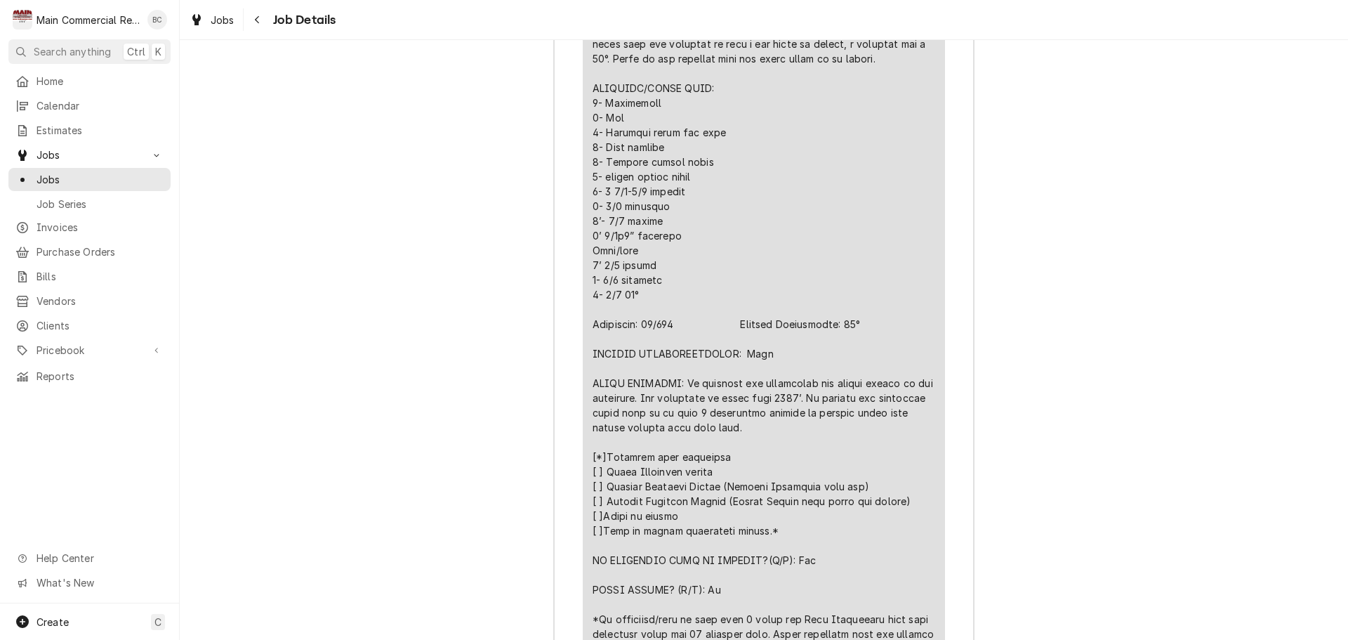
scroll to position [4132, 0]
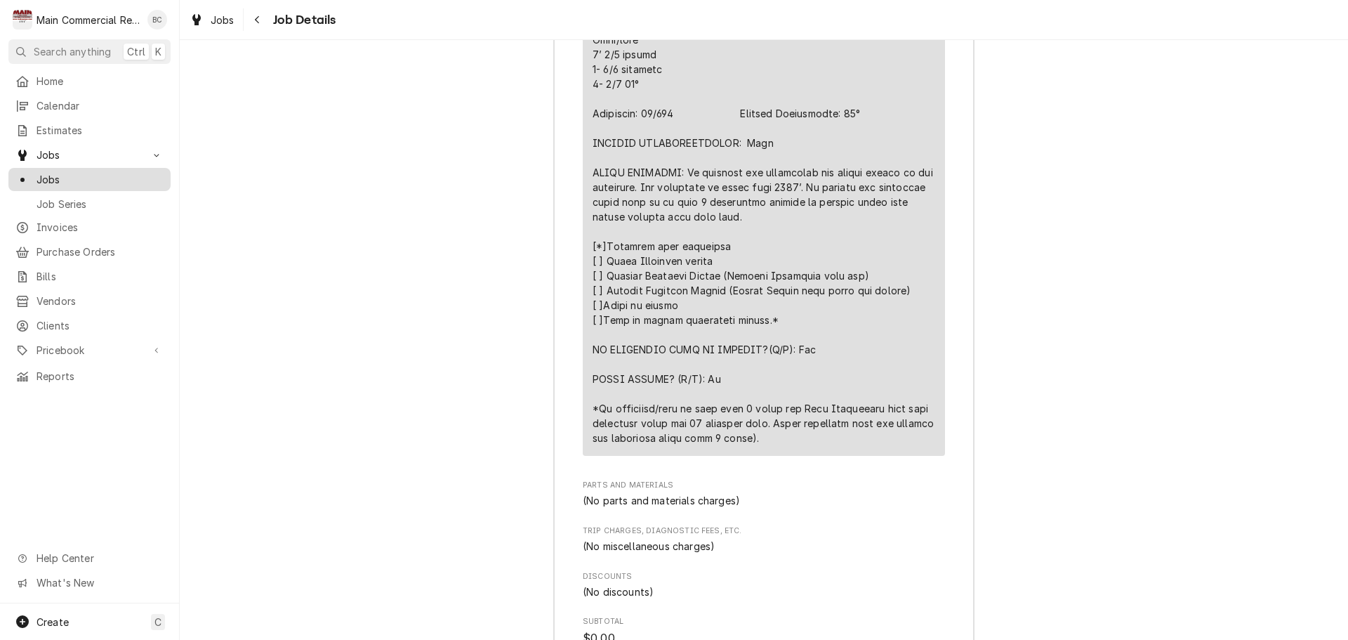
click at [114, 176] on span "Jobs" at bounding box center [100, 179] width 127 height 15
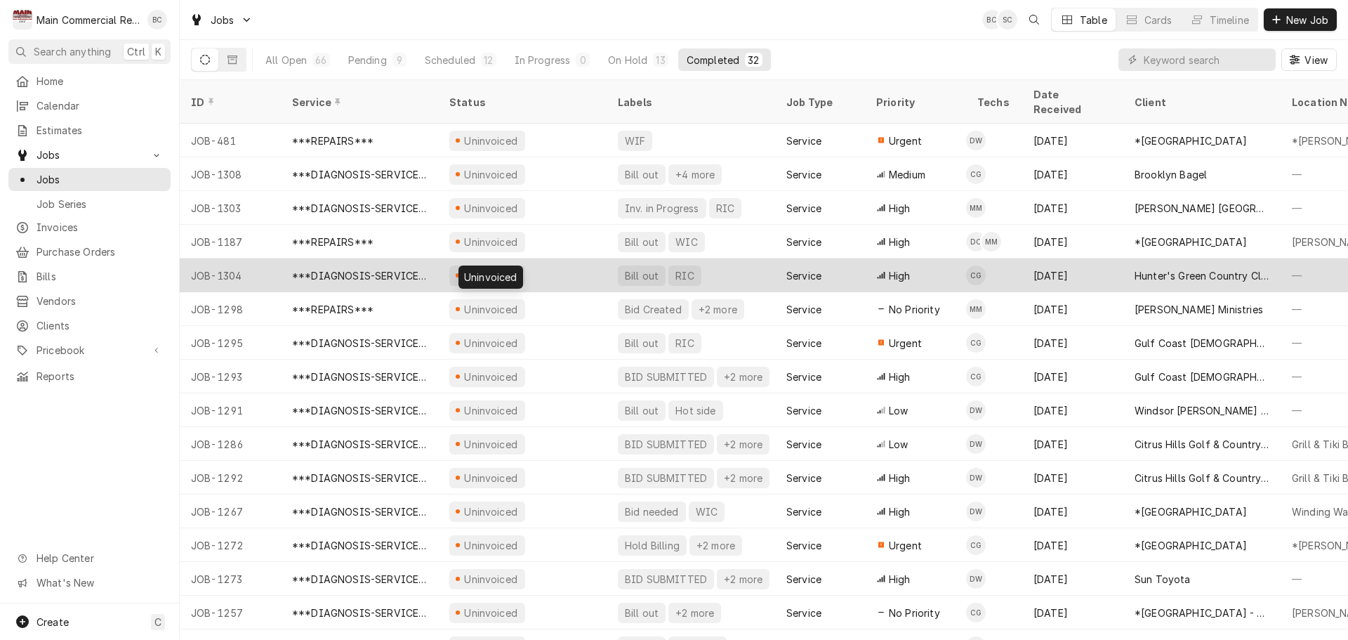
click at [491, 268] on div "Uninvoiced" at bounding box center [491, 275] width 57 height 15
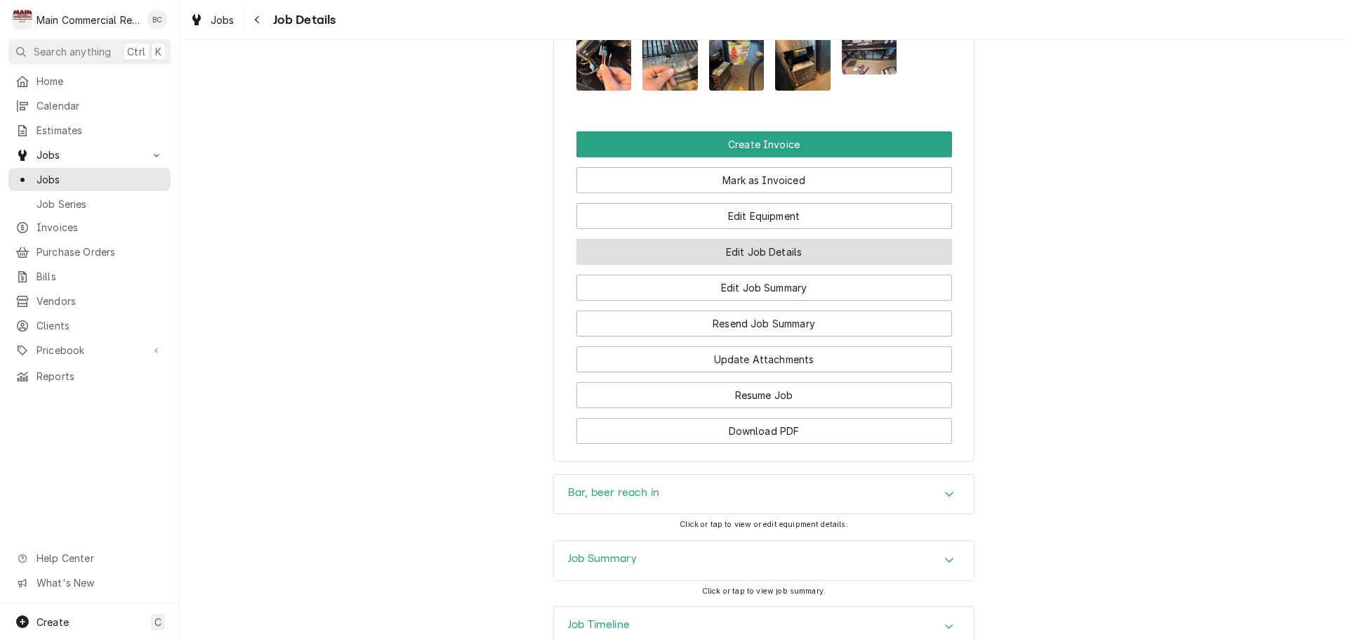
scroll to position [1388, 0]
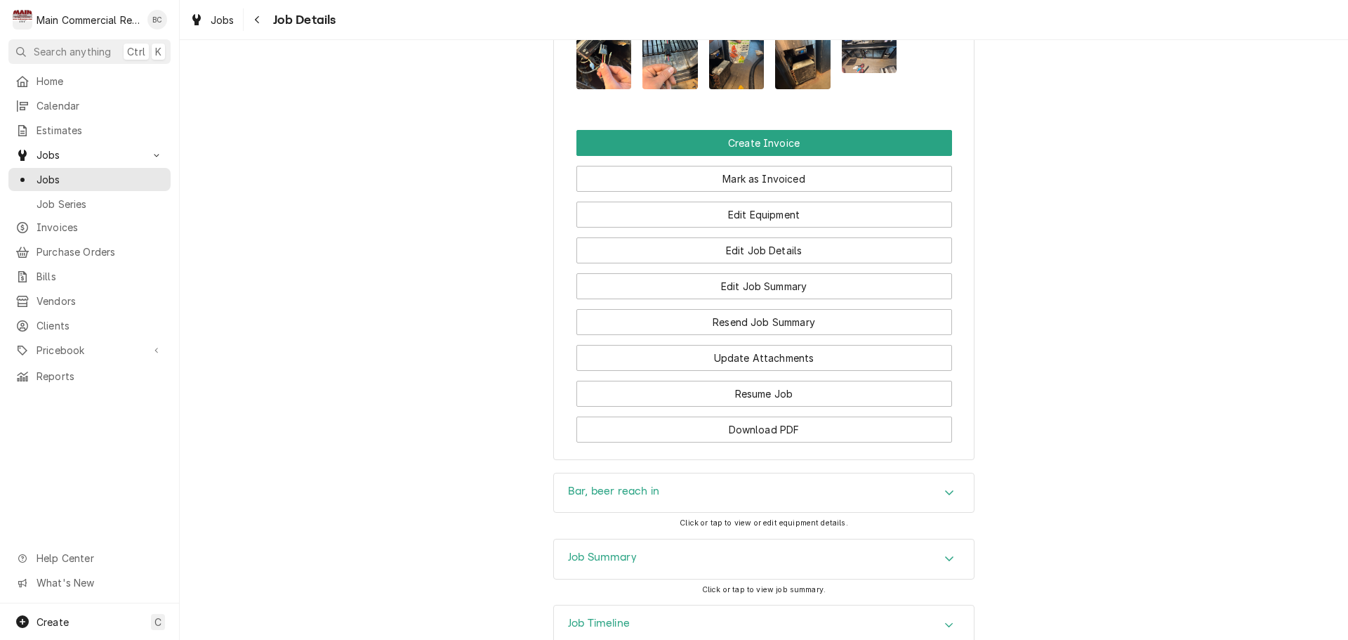
click at [605, 485] on h3 "Bar, beer reach in" at bounding box center [613, 491] width 91 height 13
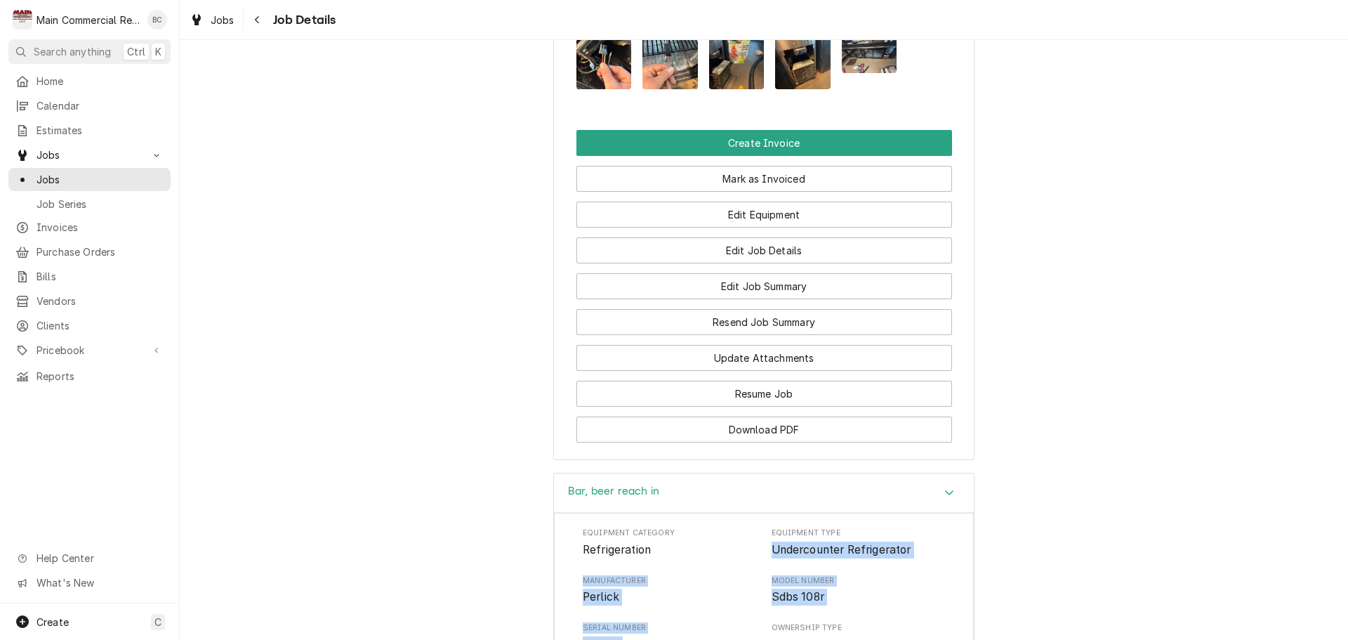
drag, startPoint x: 765, startPoint y: 449, endPoint x: 746, endPoint y: 537, distance: 89.8
copy div "Undercounter Refrigerator Manufacturer Perlick Model Number Sdbs 108r Serial Nu…"
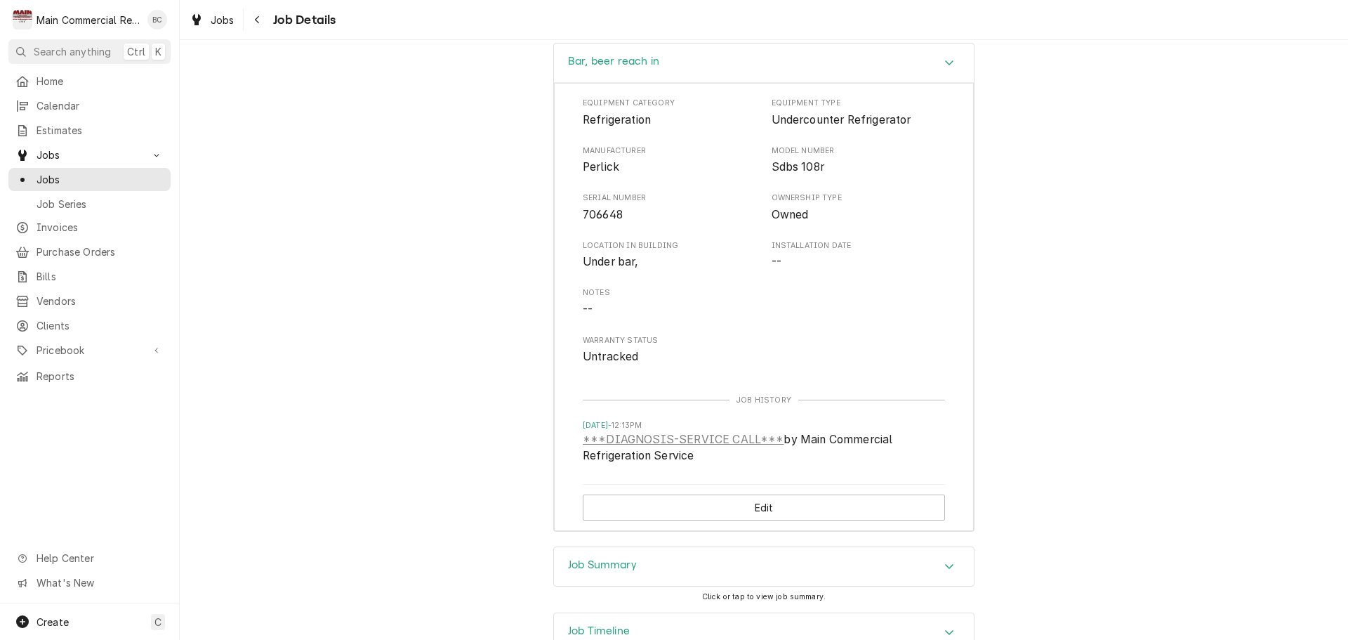
scroll to position [1825, 0]
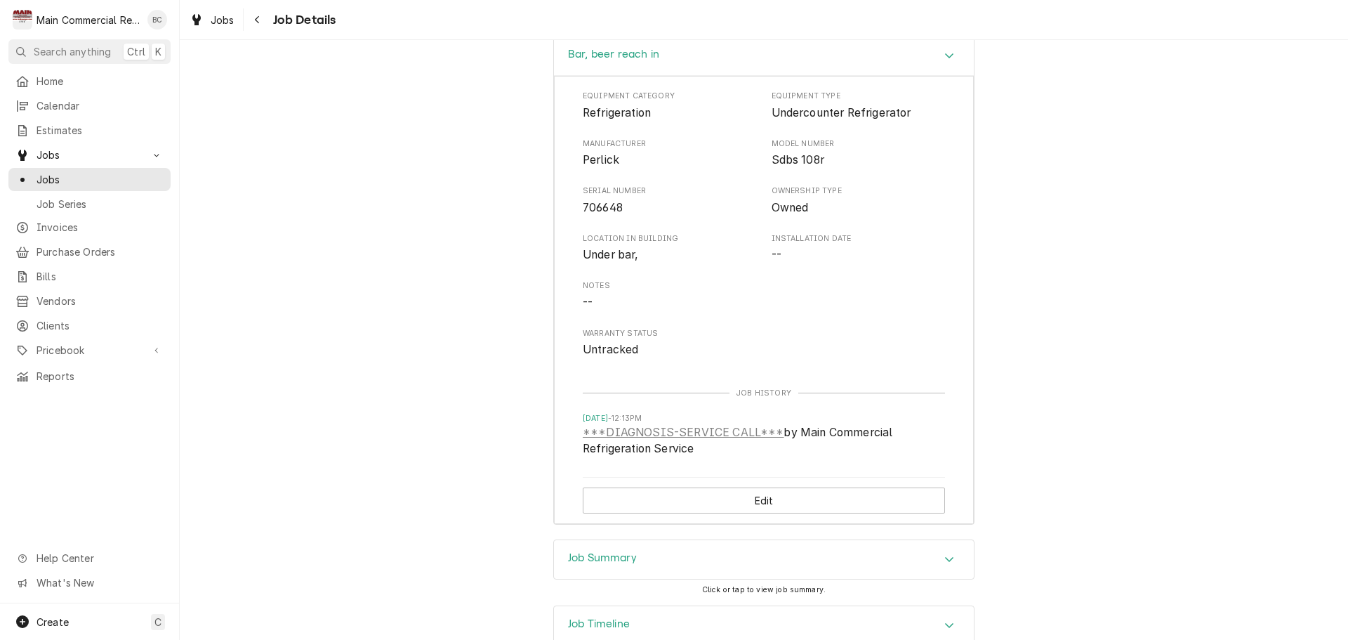
click at [584, 551] on h3 "Job Summary" at bounding box center [602, 557] width 69 height 13
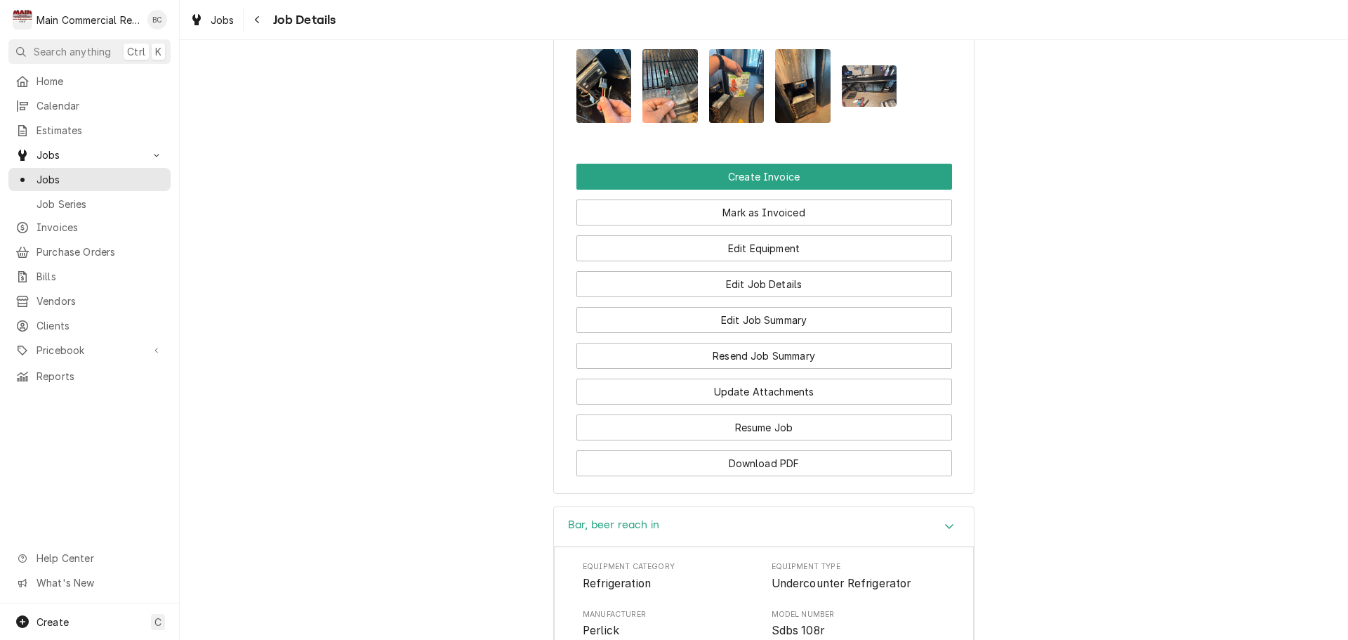
scroll to position [1495, 0]
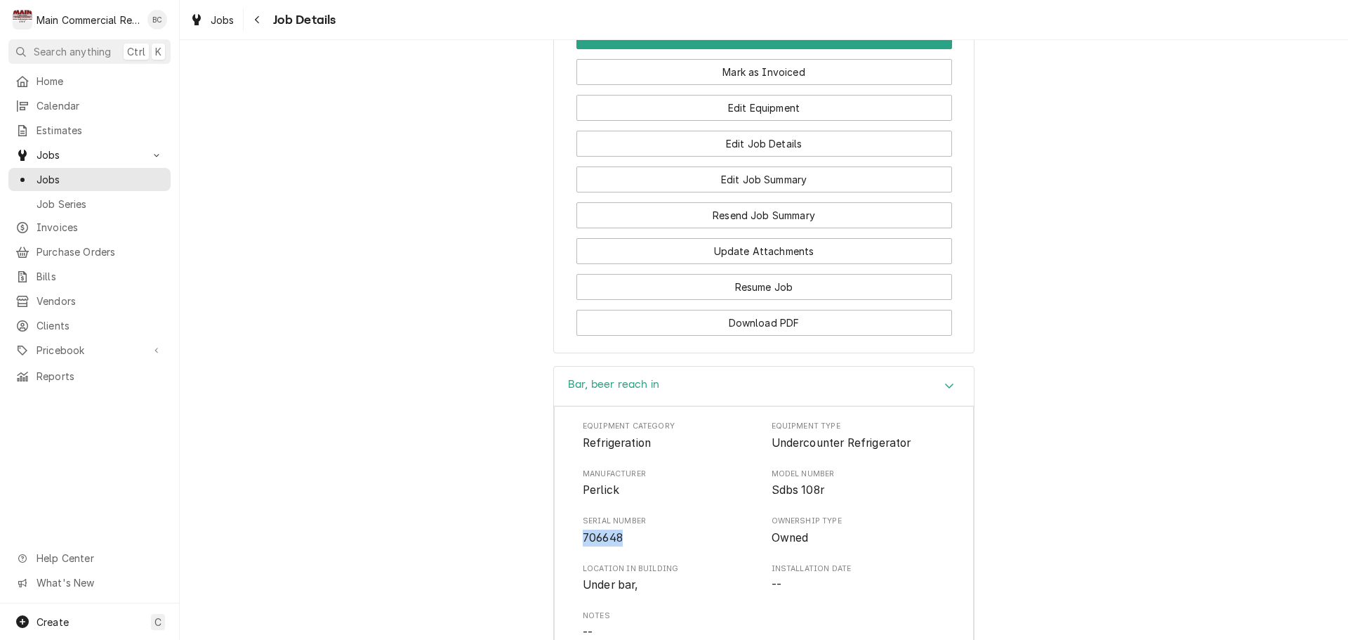
drag, startPoint x: 620, startPoint y: 443, endPoint x: 576, endPoint y: 443, distance: 44.2
click at [576, 443] on div "Equipment Category Refrigeration Equipment Type Undercounter Refrigerator Manuf…" at bounding box center [764, 629] width 420 height 447
copy span "706648"
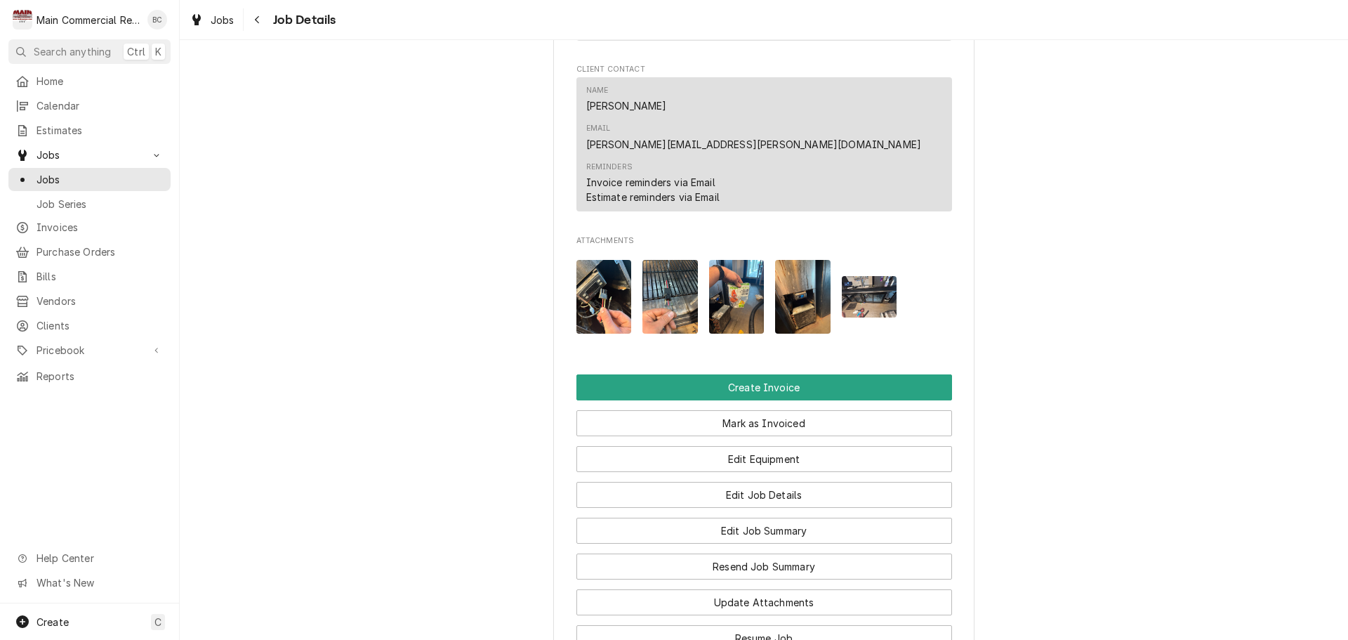
scroll to position [1214, 0]
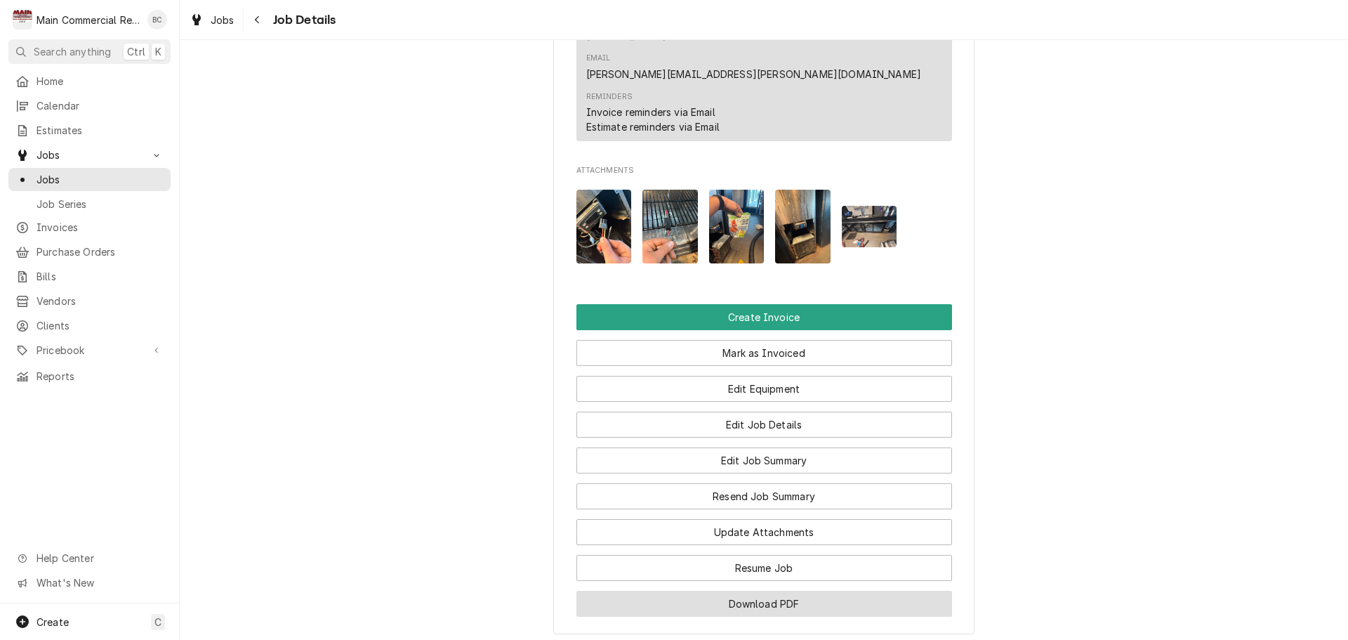
click at [751, 591] on button "Download PDF" at bounding box center [765, 604] width 376 height 26
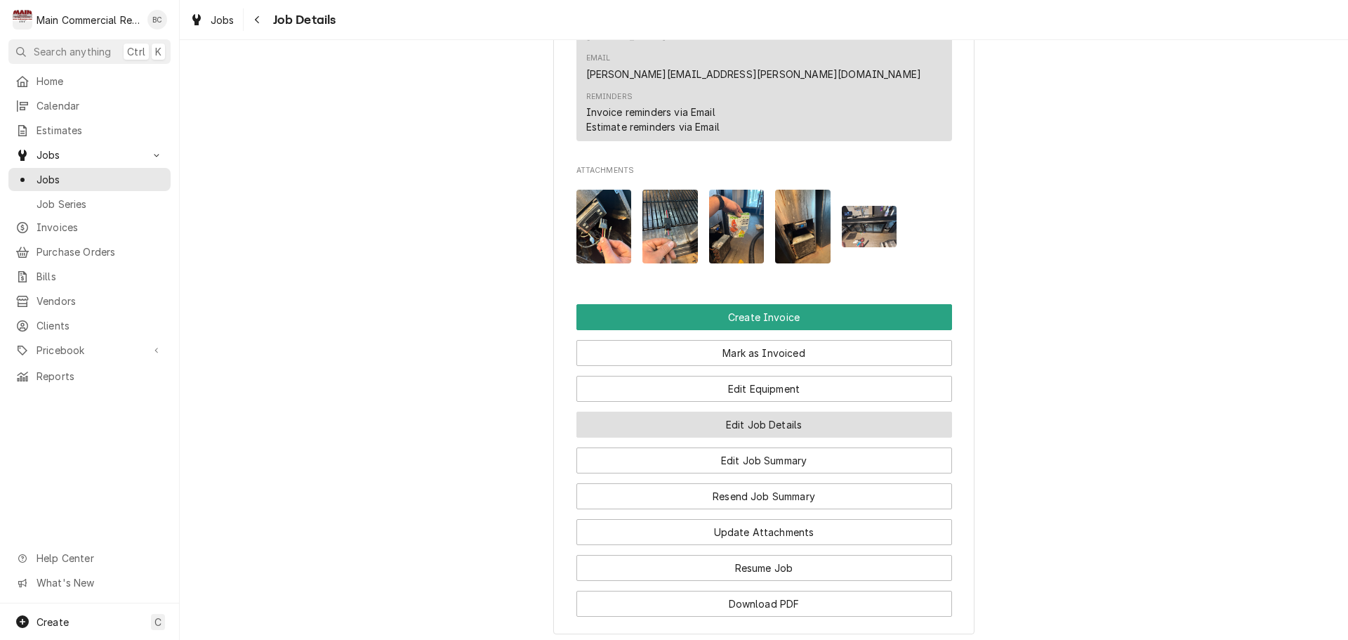
click at [736, 412] on button "Edit Job Details" at bounding box center [765, 425] width 376 height 26
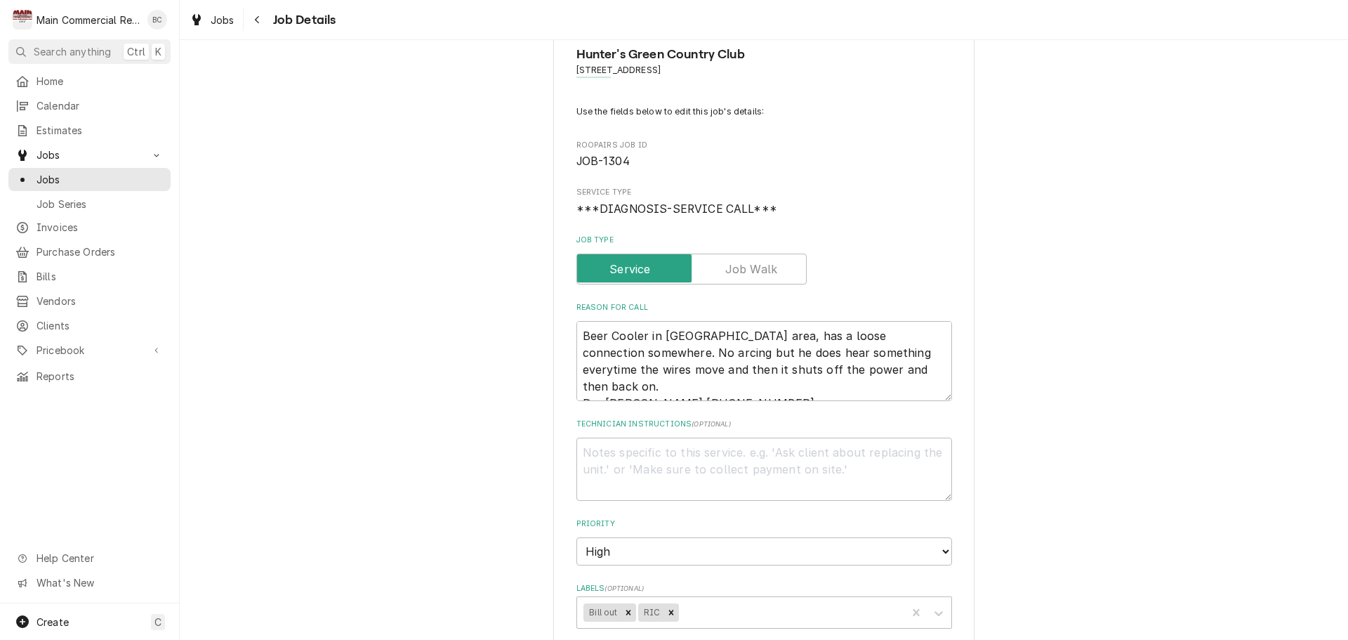
scroll to position [70, 0]
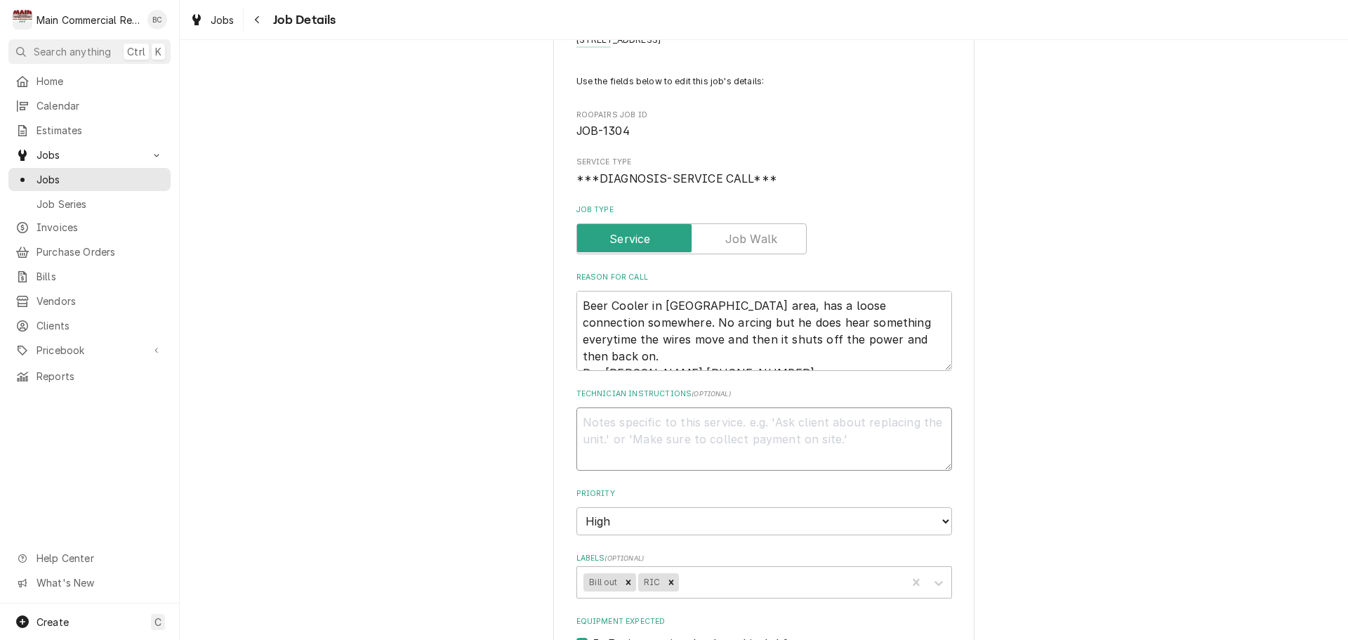
click at [664, 437] on textarea "Technician Instructions ( optional )" at bounding box center [765, 438] width 376 height 63
type textarea "x"
type textarea "I"
type textarea "x"
type textarea "IN"
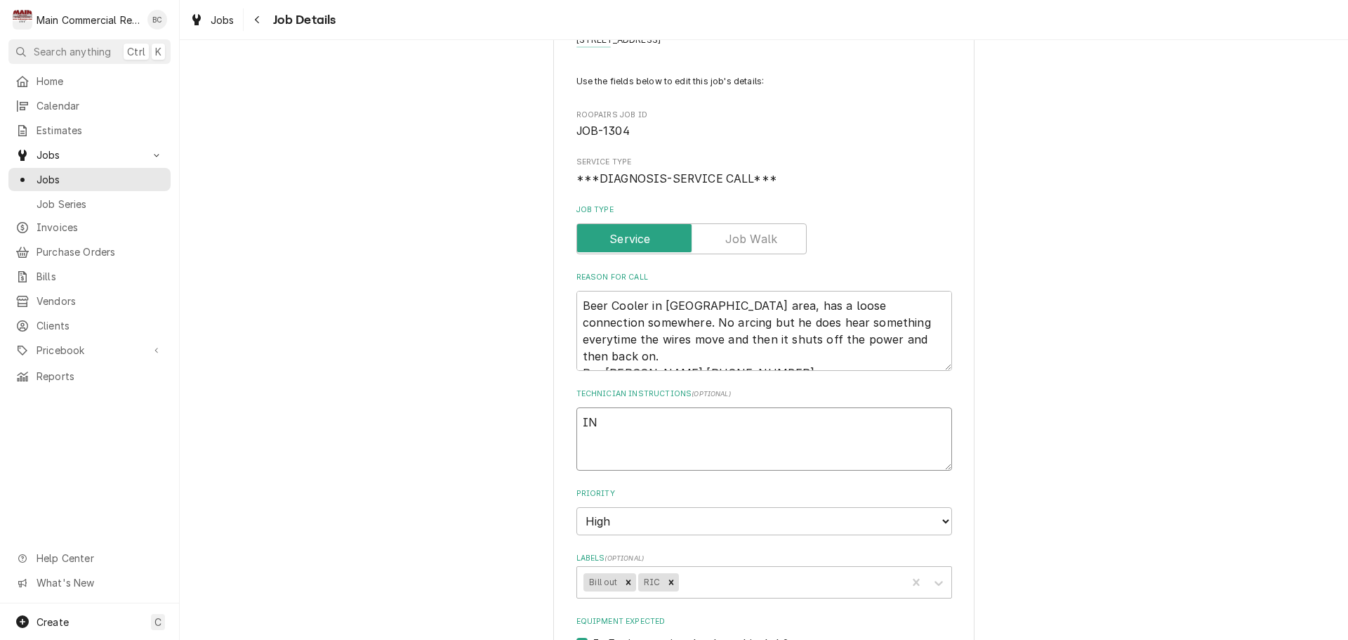
type textarea "x"
type textarea "INV"
type textarea "x"
type textarea "INV#"
type textarea "x"
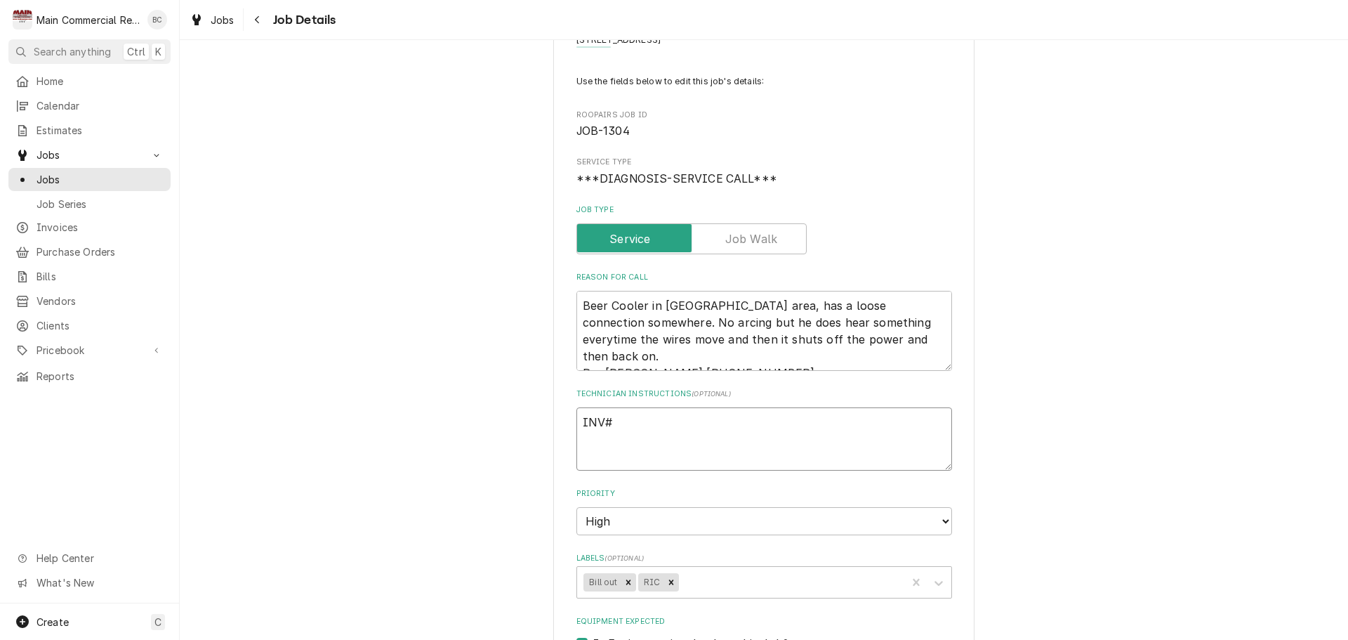
type textarea "INV#1"
type textarea "x"
type textarea "INV#15"
type textarea "x"
type textarea "INV#152"
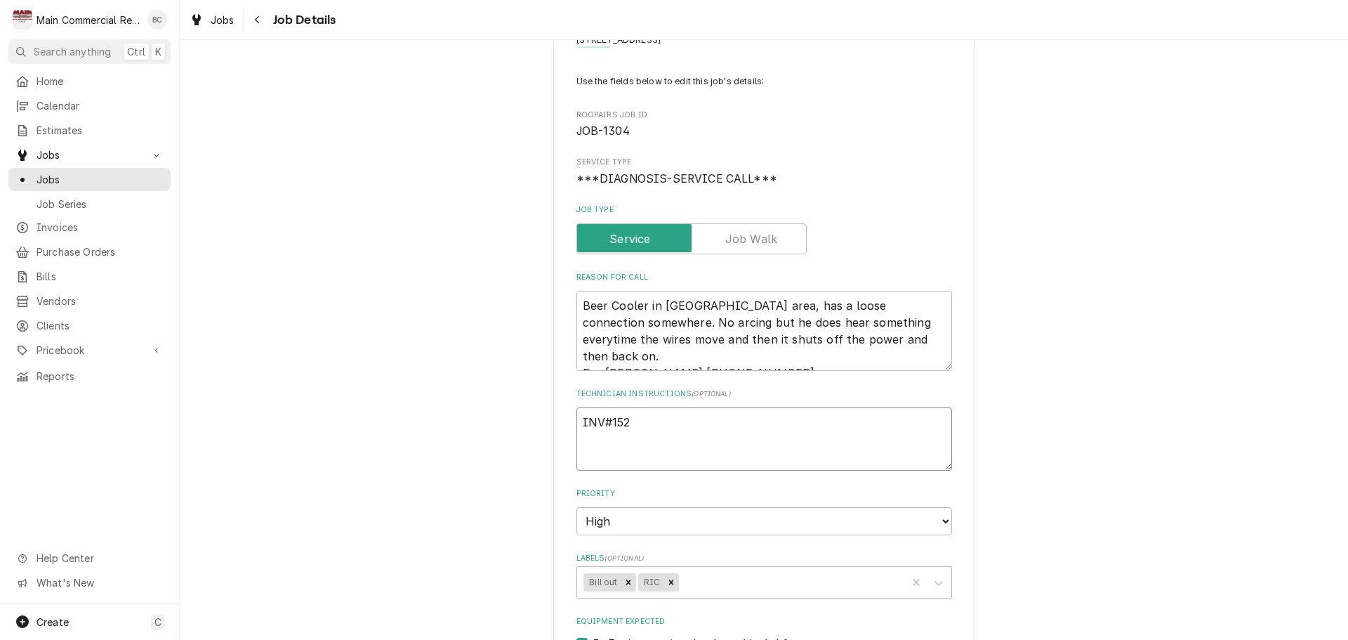
type textarea "x"
type textarea "INV#1521"
type textarea "x"
type textarea "INV#15218"
type textarea "x"
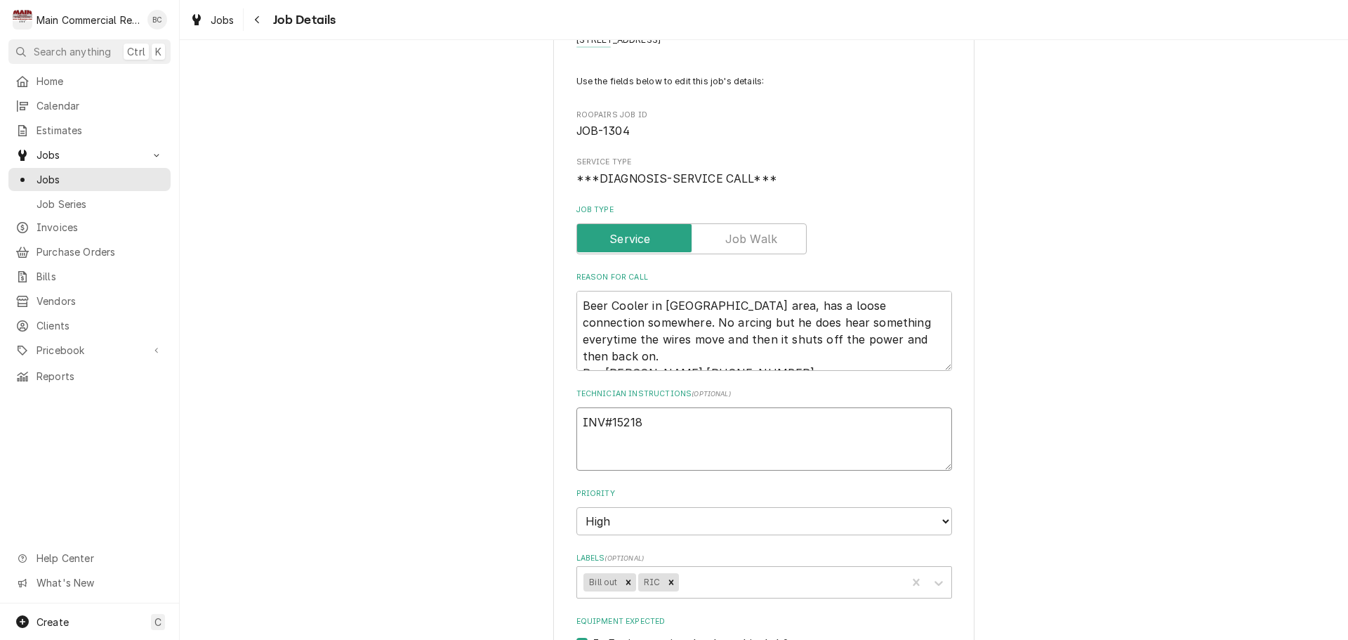
type textarea "INV#152183"
type textarea "x"
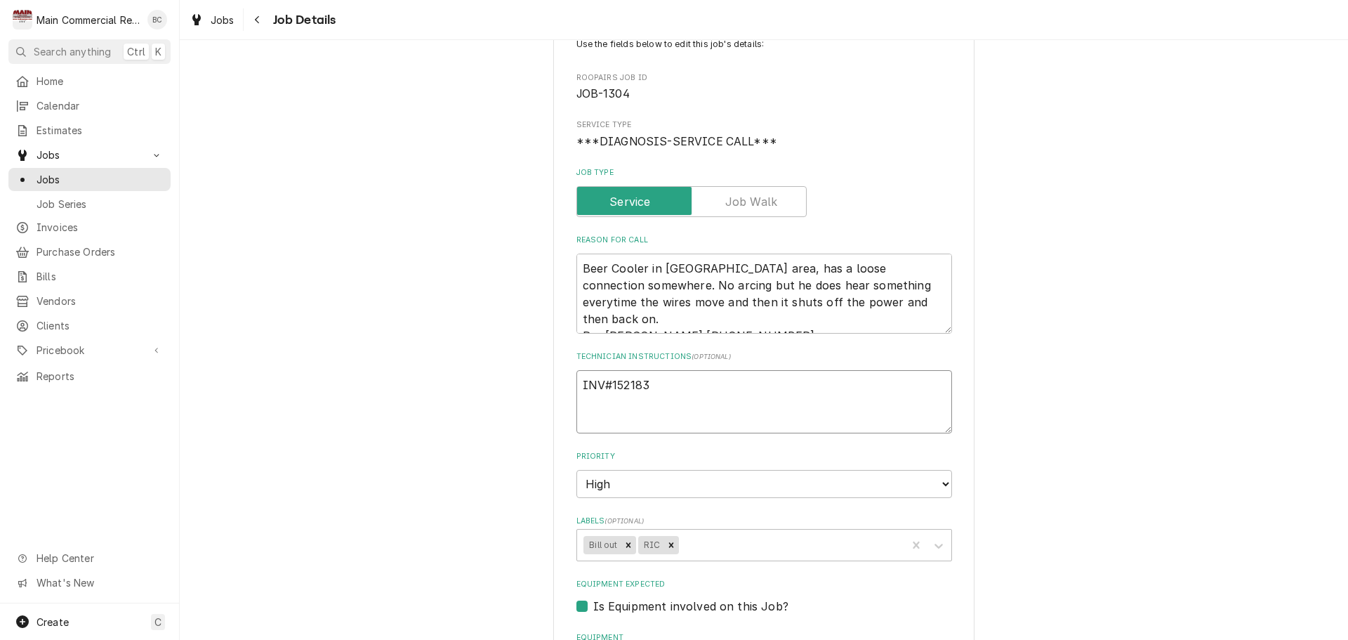
scroll to position [140, 0]
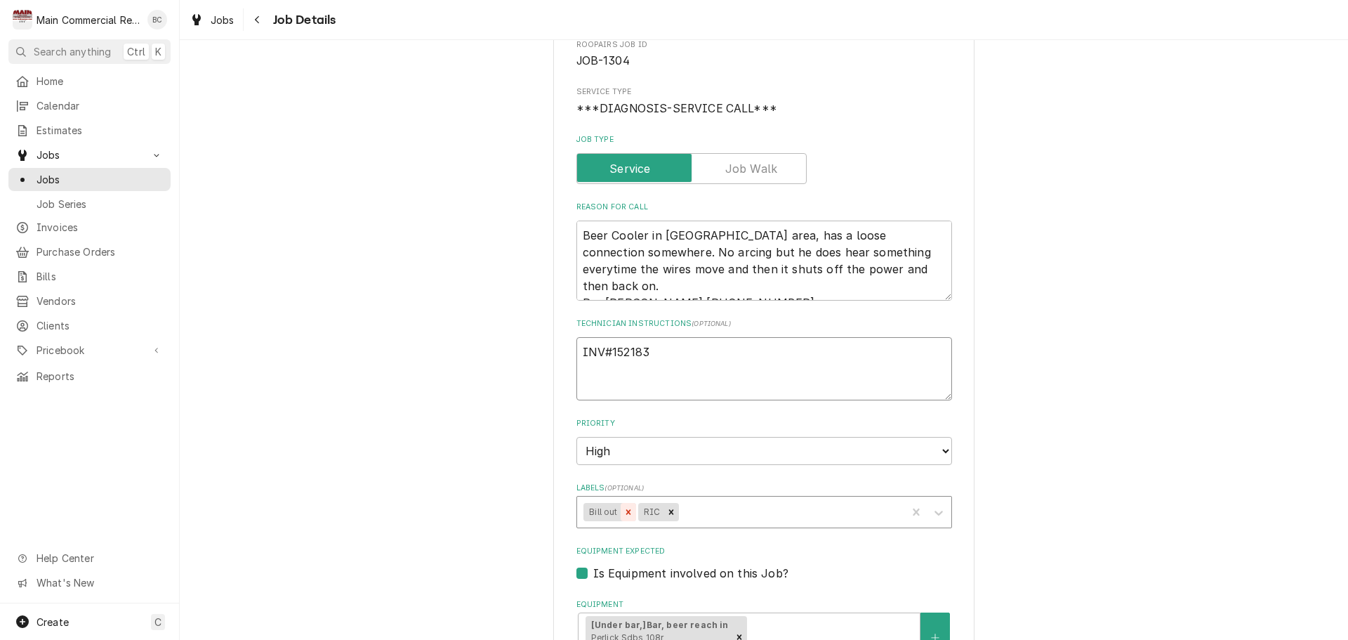
click at [626, 508] on icon "Remove Bill out" at bounding box center [629, 512] width 10 height 10
type textarea "INV#152183"
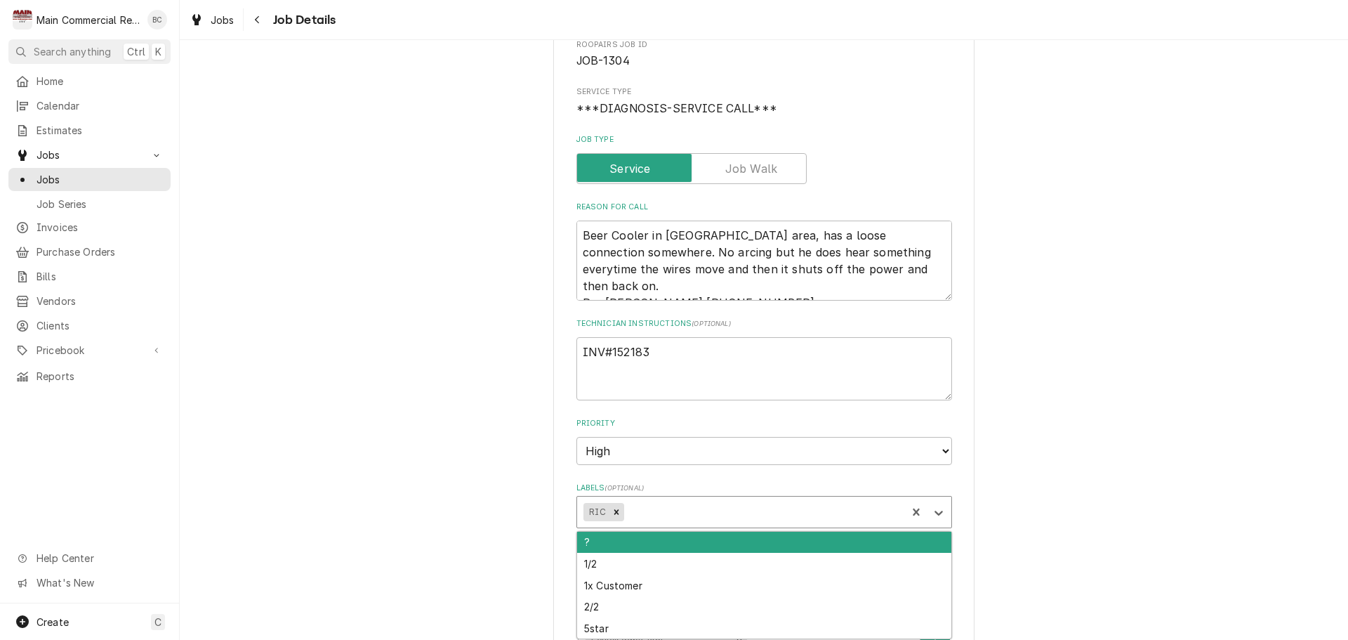
click at [642, 511] on div "Labels" at bounding box center [762, 511] width 273 height 25
type textarea "x"
type input "Inv"
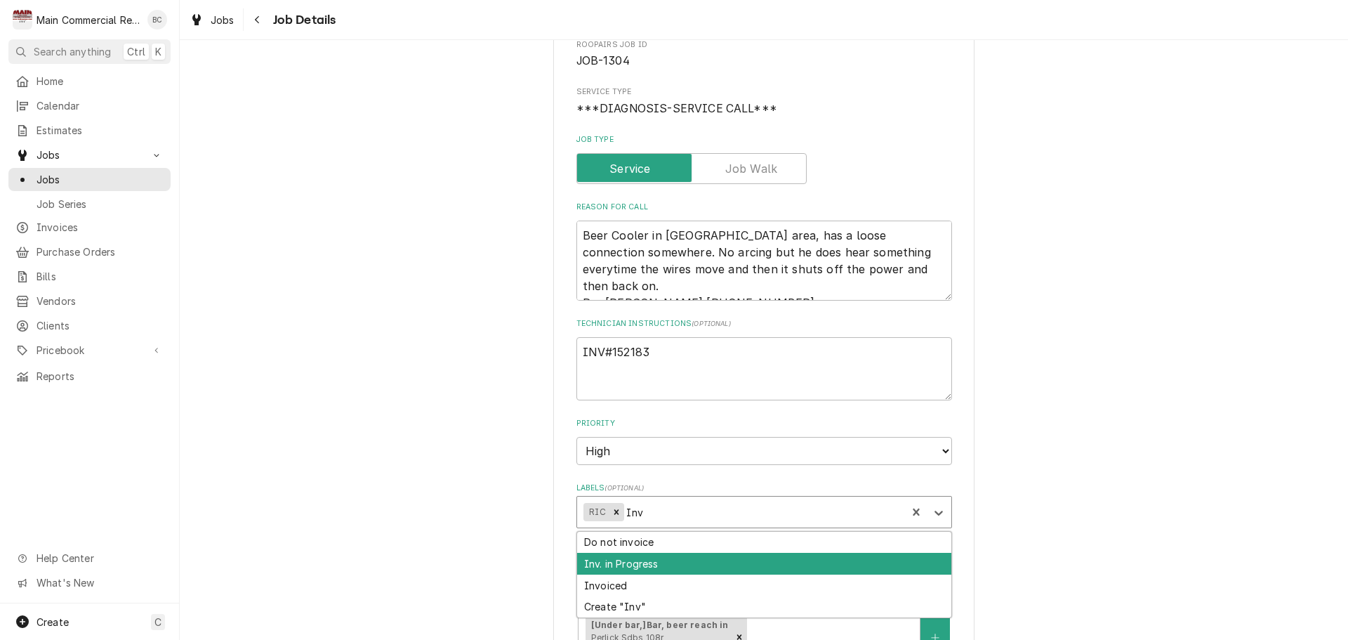
click at [627, 570] on div "Inv. in Progress" at bounding box center [764, 564] width 374 height 22
type textarea "x"
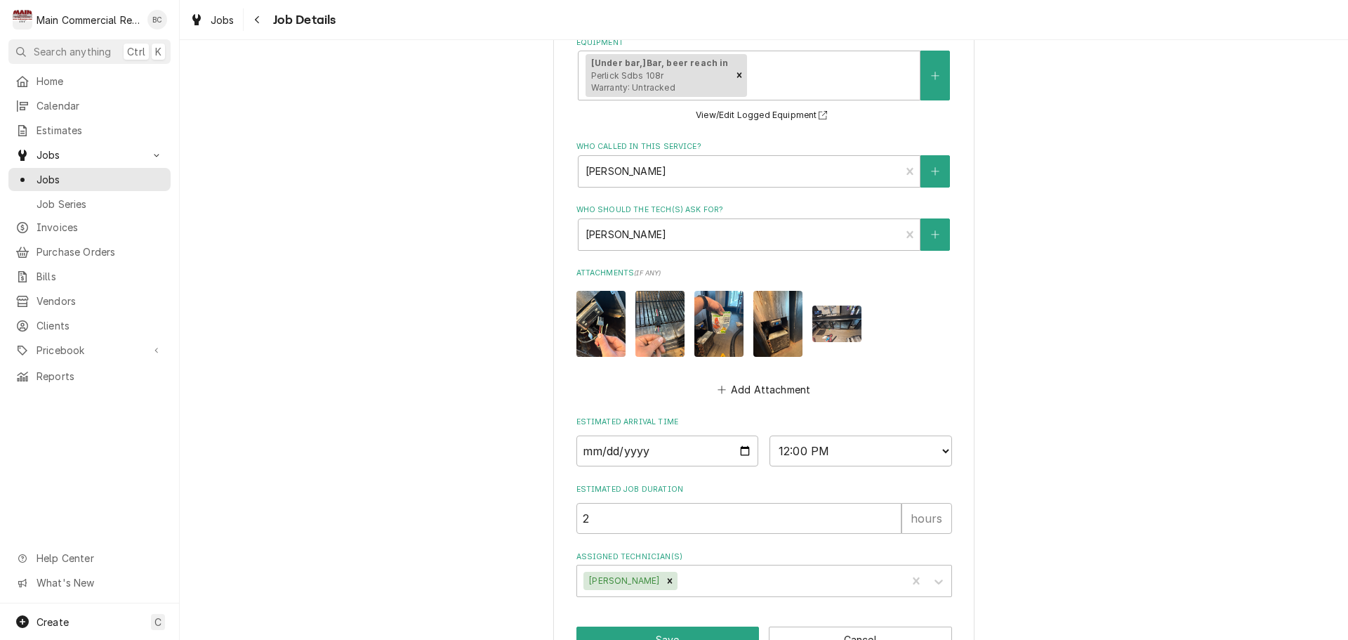
scroll to position [745, 0]
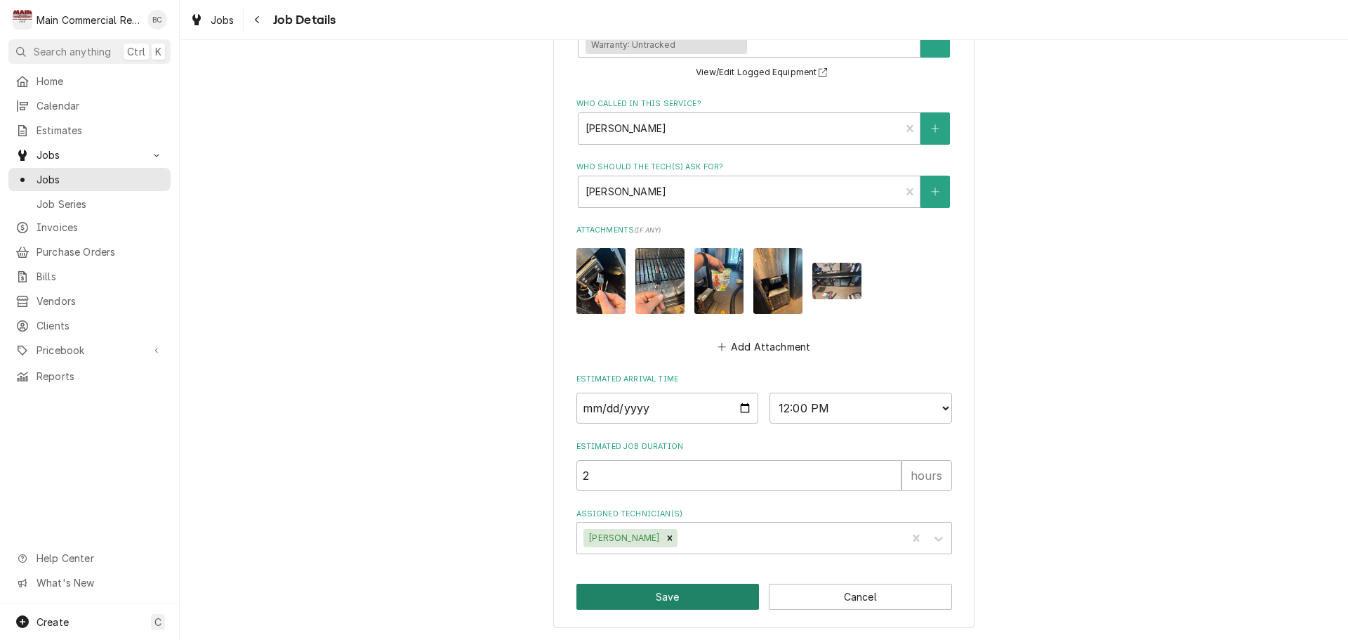
click at [659, 599] on button "Save" at bounding box center [668, 597] width 183 height 26
type textarea "x"
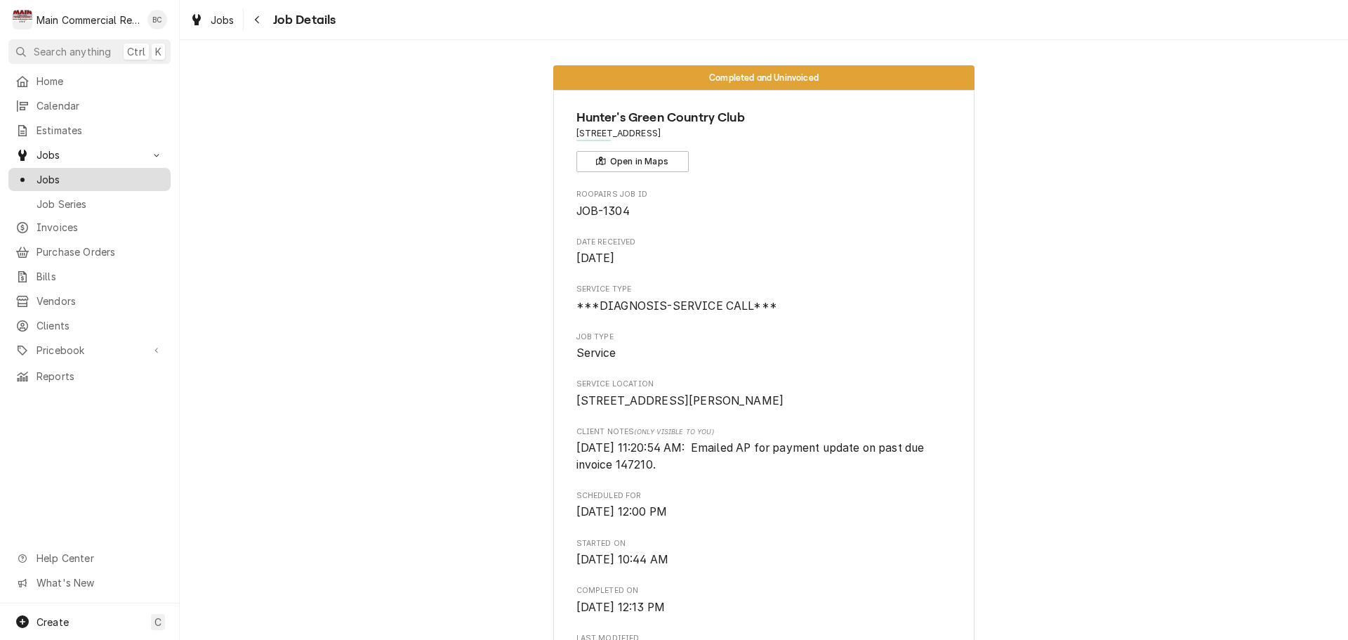
click at [93, 176] on span "Jobs" at bounding box center [100, 179] width 127 height 15
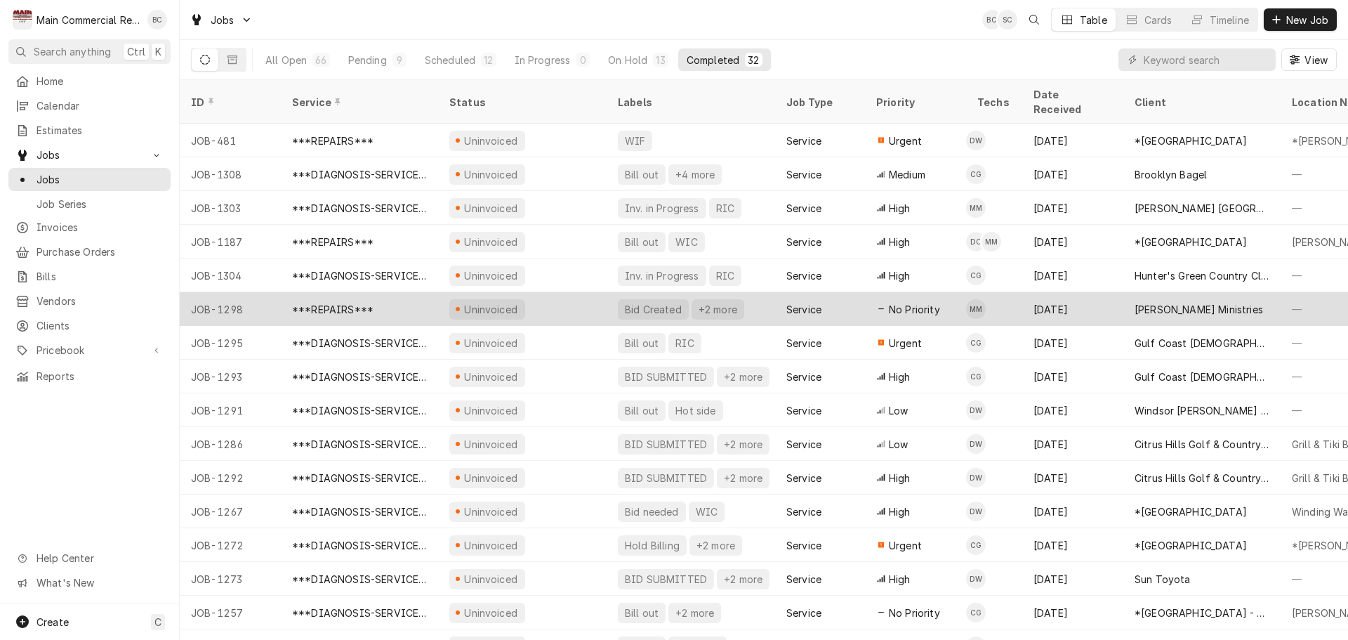
click at [228, 294] on div "JOB-1298" at bounding box center [230, 309] width 101 height 34
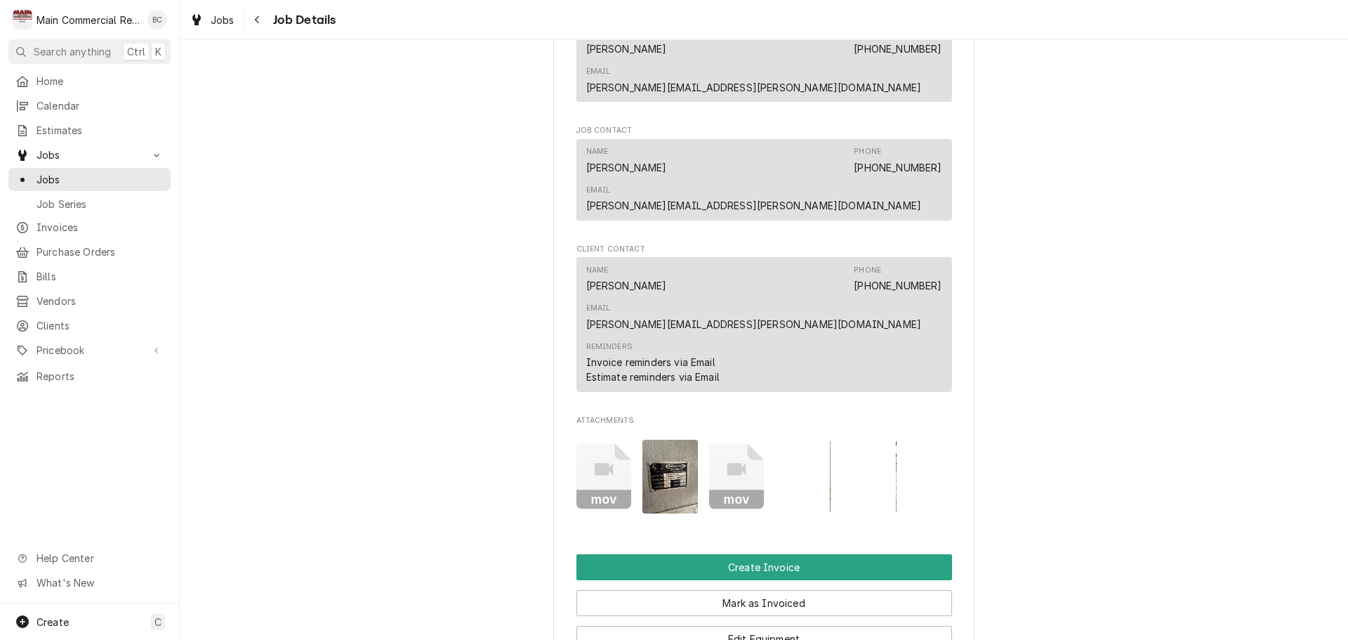
scroll to position [1264, 0]
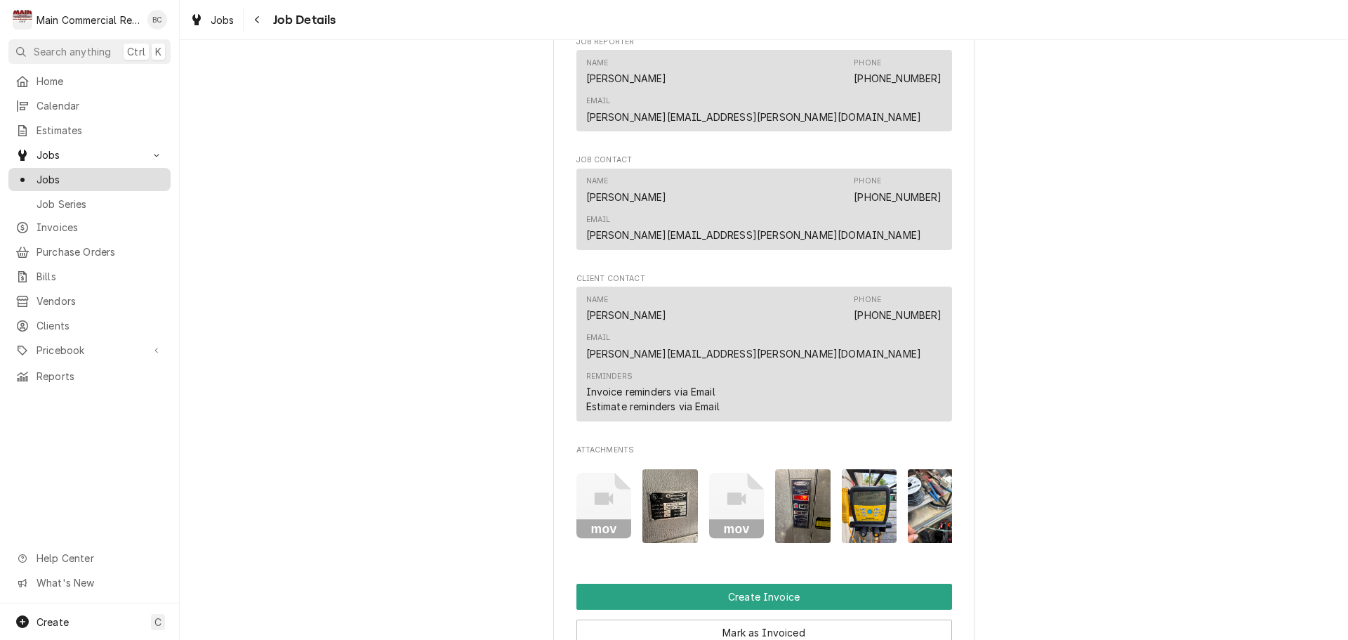
click at [75, 173] on span "Jobs" at bounding box center [100, 179] width 127 height 15
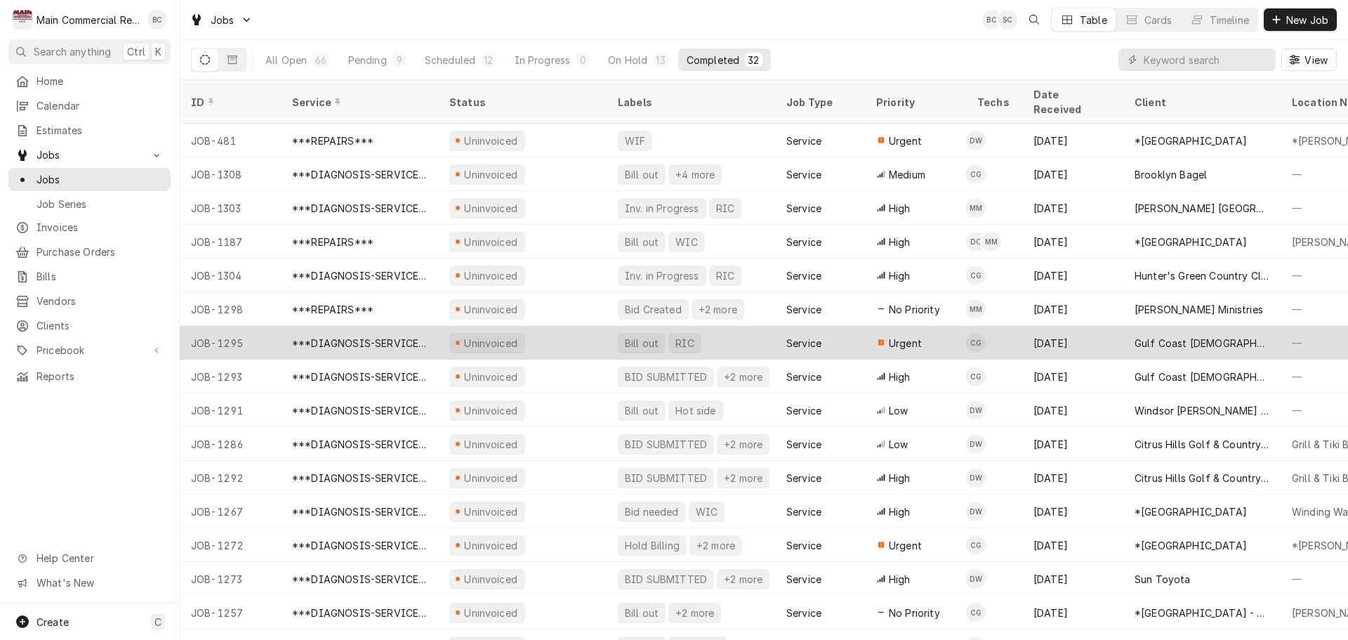
click at [324, 336] on div "***DIAGNOSIS-SERVICE CALL***" at bounding box center [359, 343] width 135 height 15
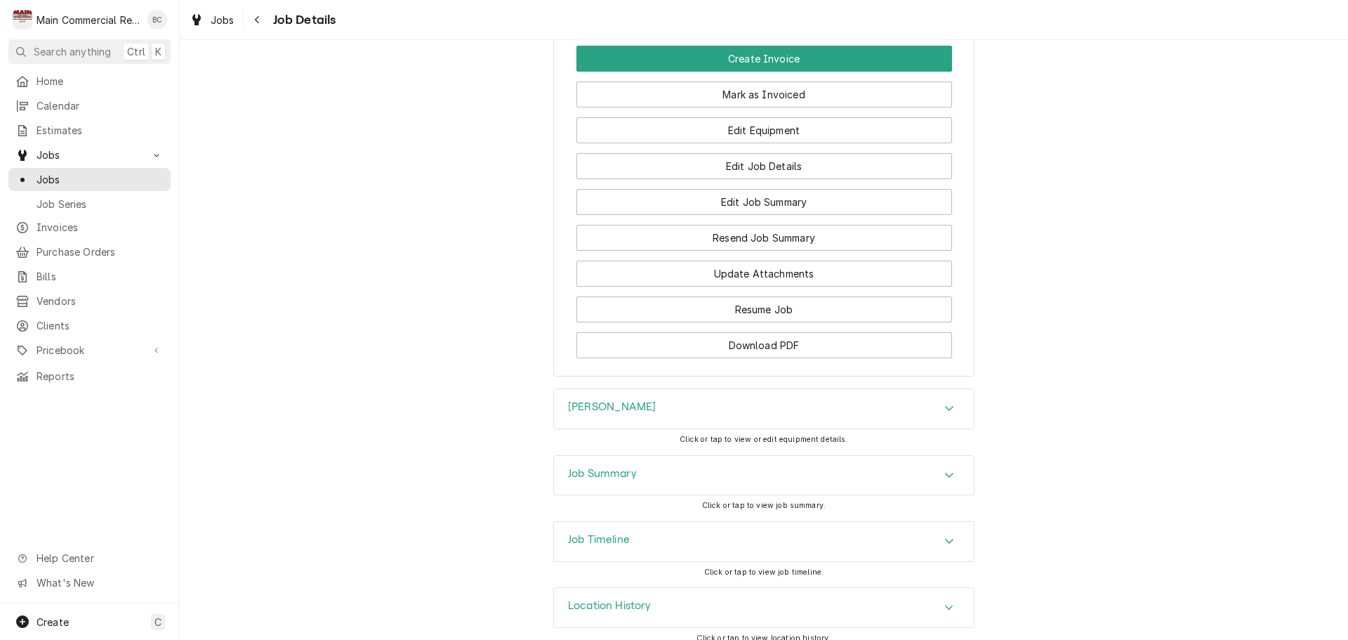
scroll to position [1468, 0]
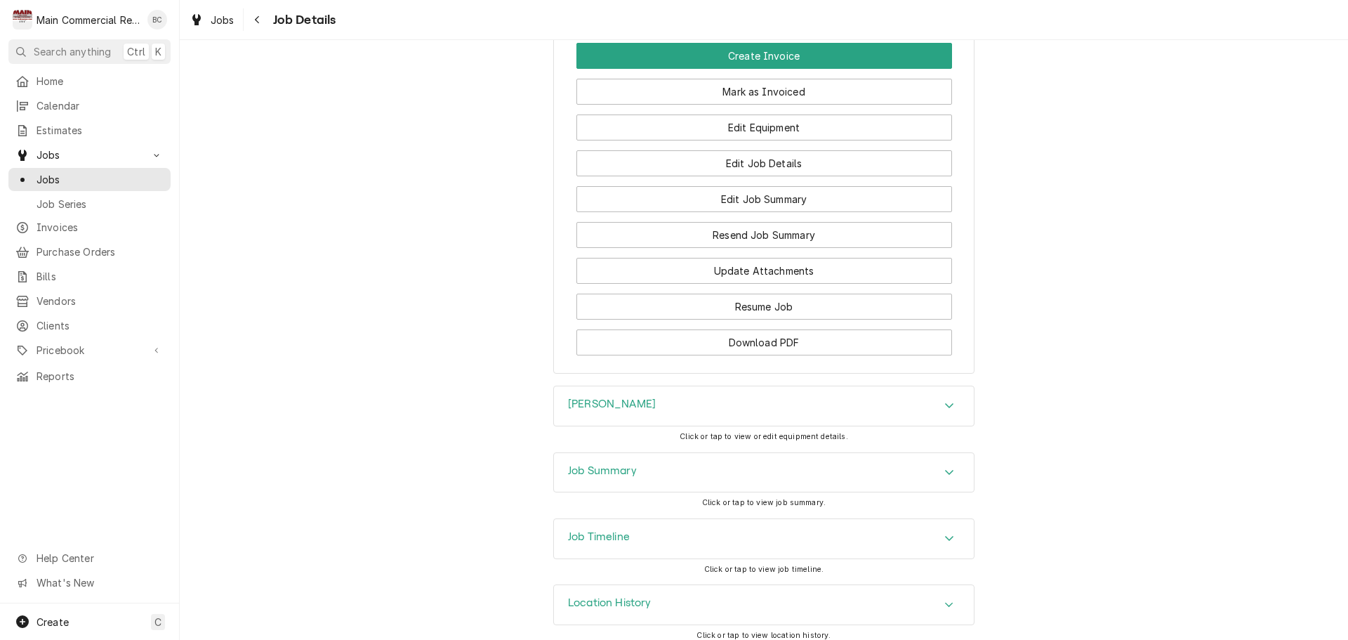
click at [569, 397] on h3 "[PERSON_NAME]" at bounding box center [612, 403] width 88 height 13
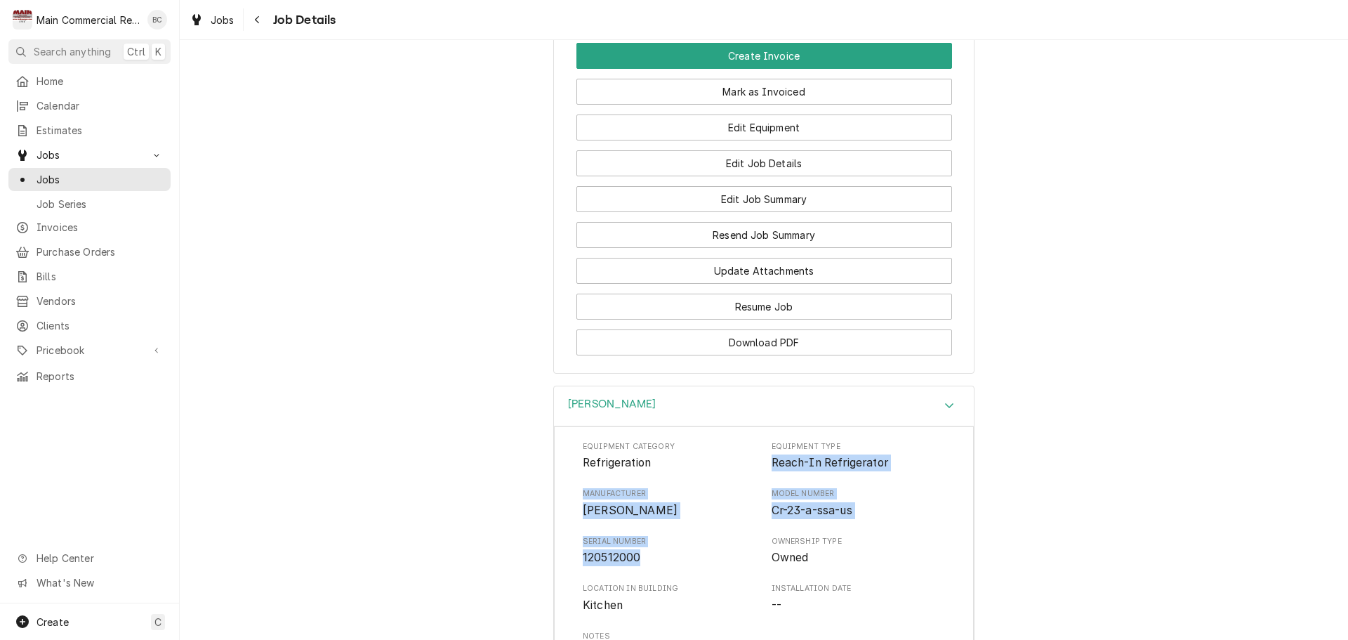
drag, startPoint x: 765, startPoint y: 449, endPoint x: 654, endPoint y: 543, distance: 145.0
click at [654, 543] on div "Equipment Category Refrigeration Equipment Type Reach-In Refrigerator Manufactu…" at bounding box center [764, 575] width 362 height 268
copy div "Reach-In Refrigerator Manufacturer Fogel Model Number Cr-23-a-ssa-us Serial Num…"
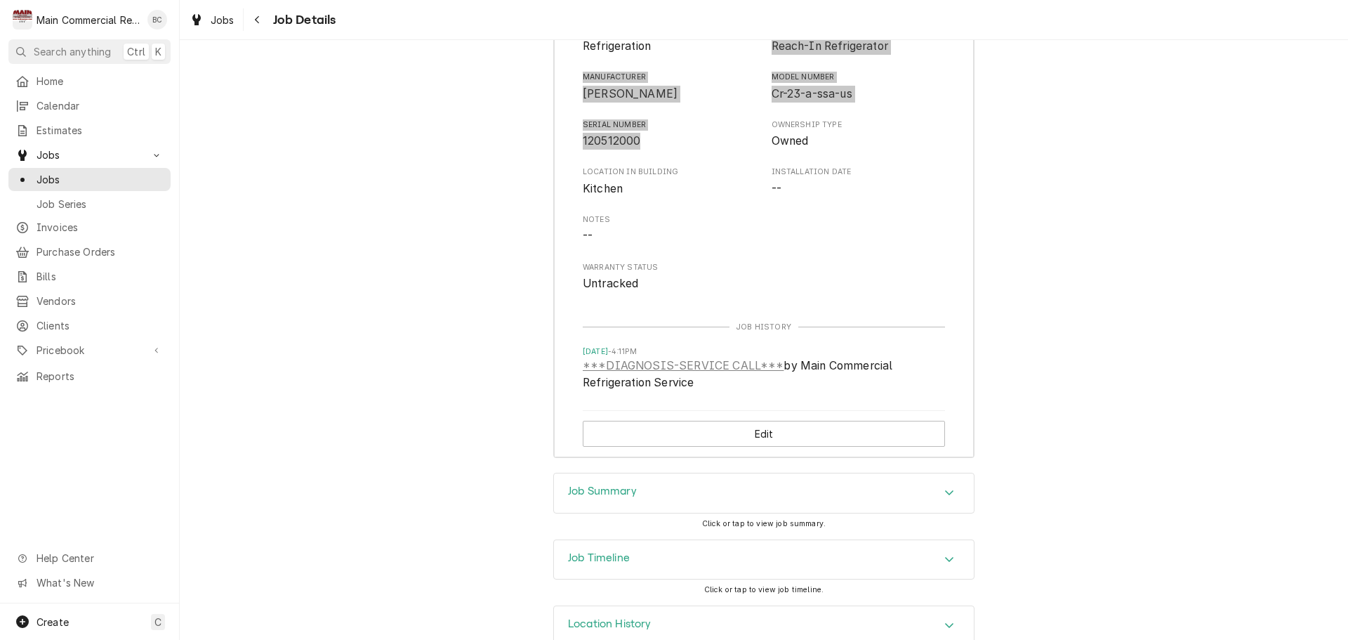
scroll to position [1905, 0]
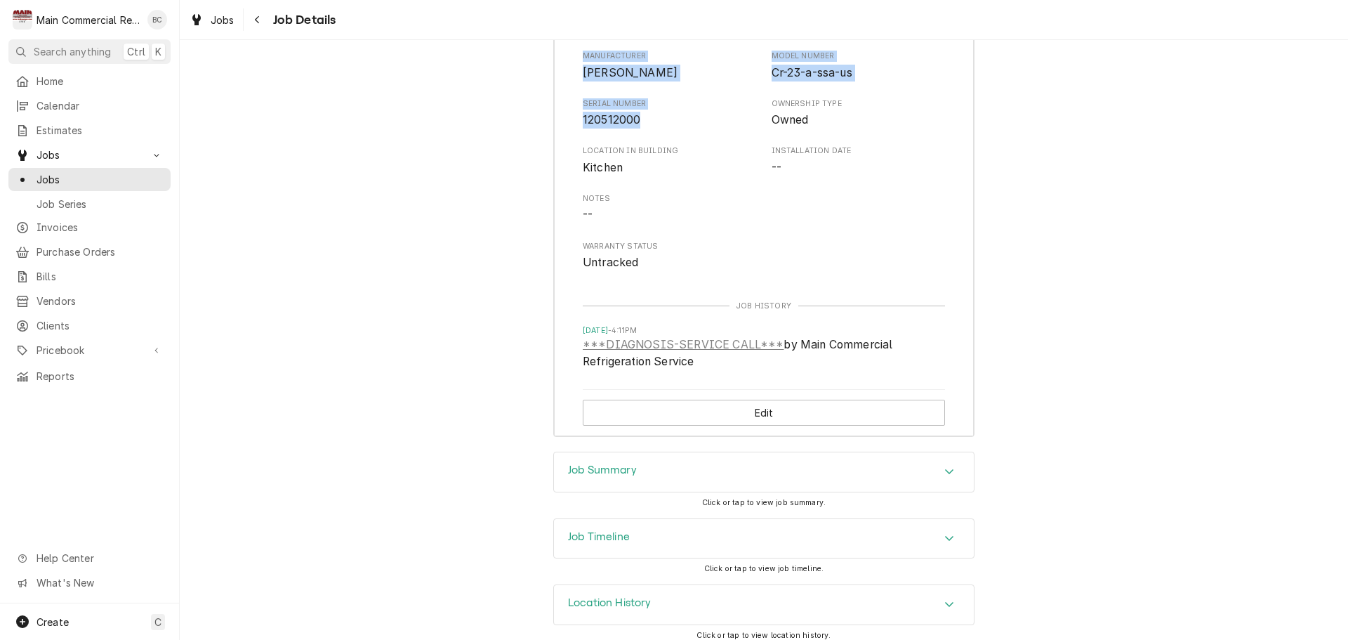
click at [584, 463] on h3 "Job Summary" at bounding box center [602, 469] width 69 height 13
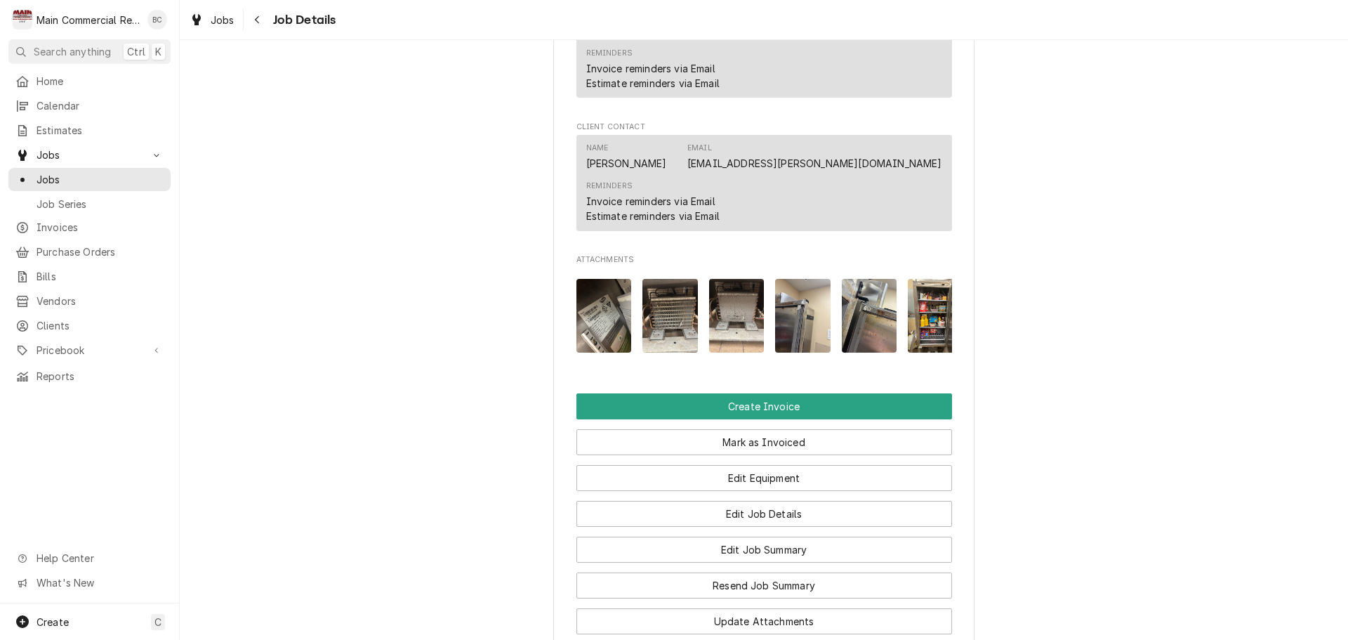
scroll to position [1117, 0]
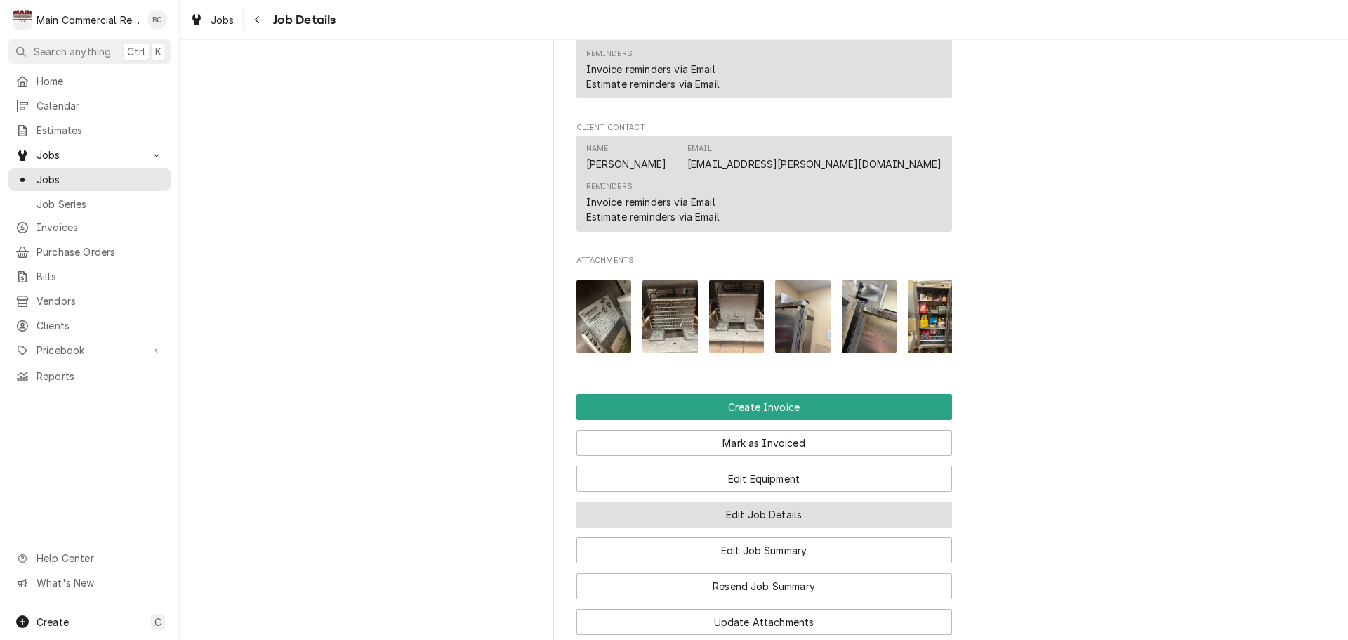
click at [744, 506] on button "Edit Job Details" at bounding box center [765, 514] width 376 height 26
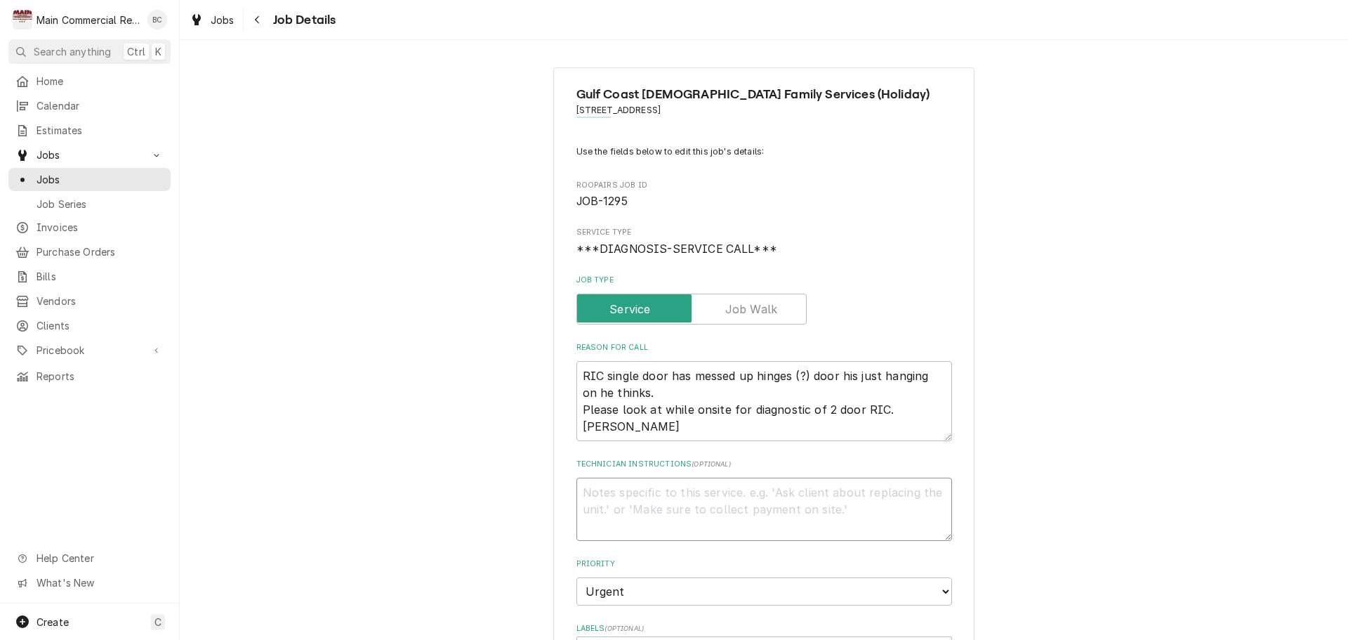
click at [588, 504] on textarea "Technician Instructions ( optional )" at bounding box center [765, 509] width 376 height 63
type textarea "x"
type textarea "I"
type textarea "x"
type textarea "IN"
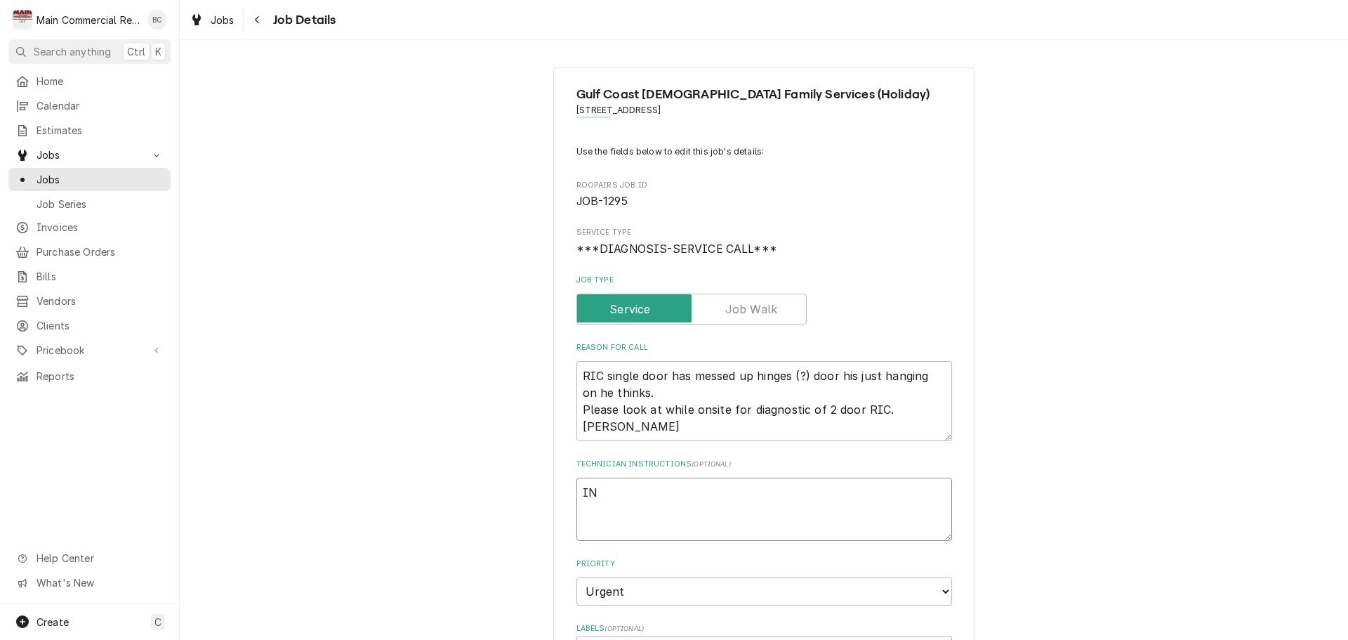
type textarea "x"
type textarea "INV"
type textarea "x"
type textarea "INV#"
type textarea "x"
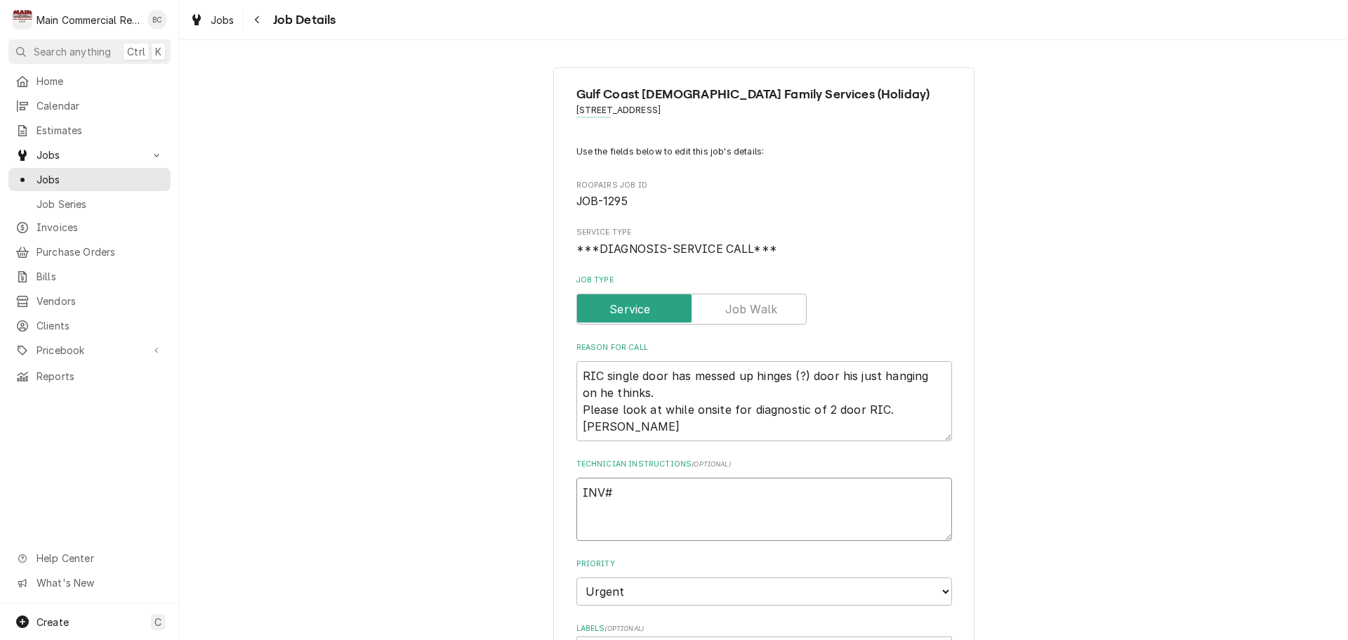
type textarea "INV#1"
type textarea "x"
type textarea "INV#15"
type textarea "x"
type textarea "INV#152"
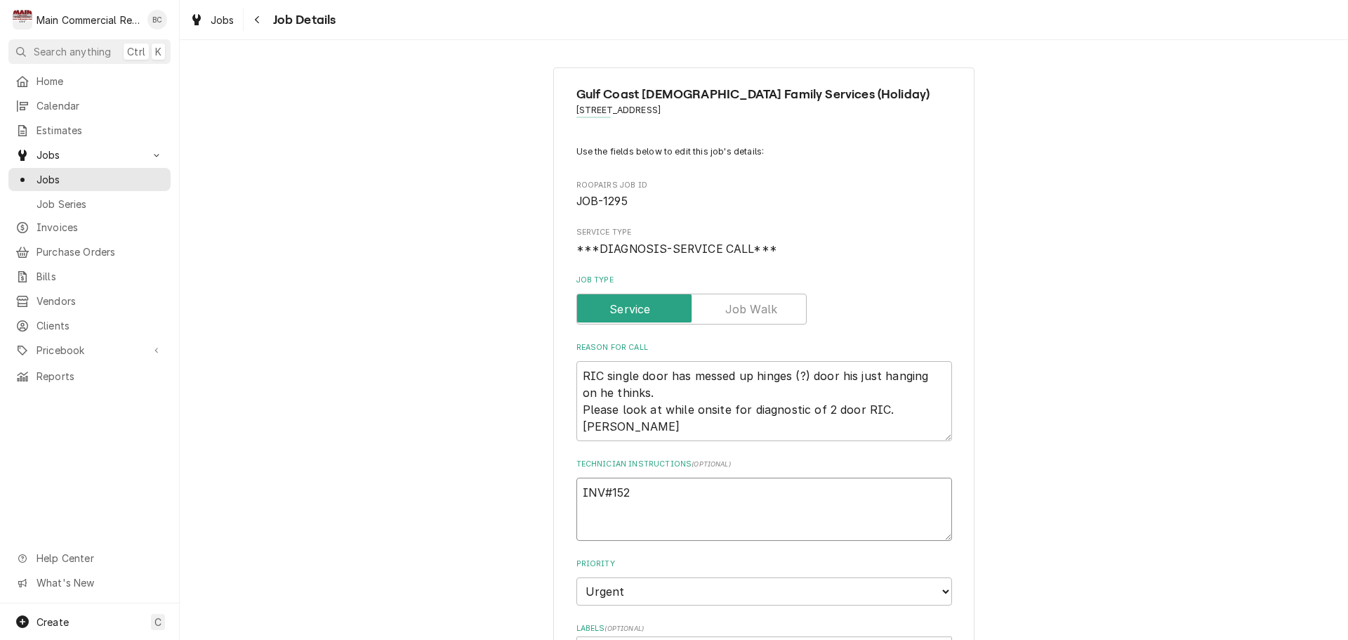
type textarea "x"
type textarea "INV#1521"
type textarea "x"
type textarea "INV#15218"
type textarea "x"
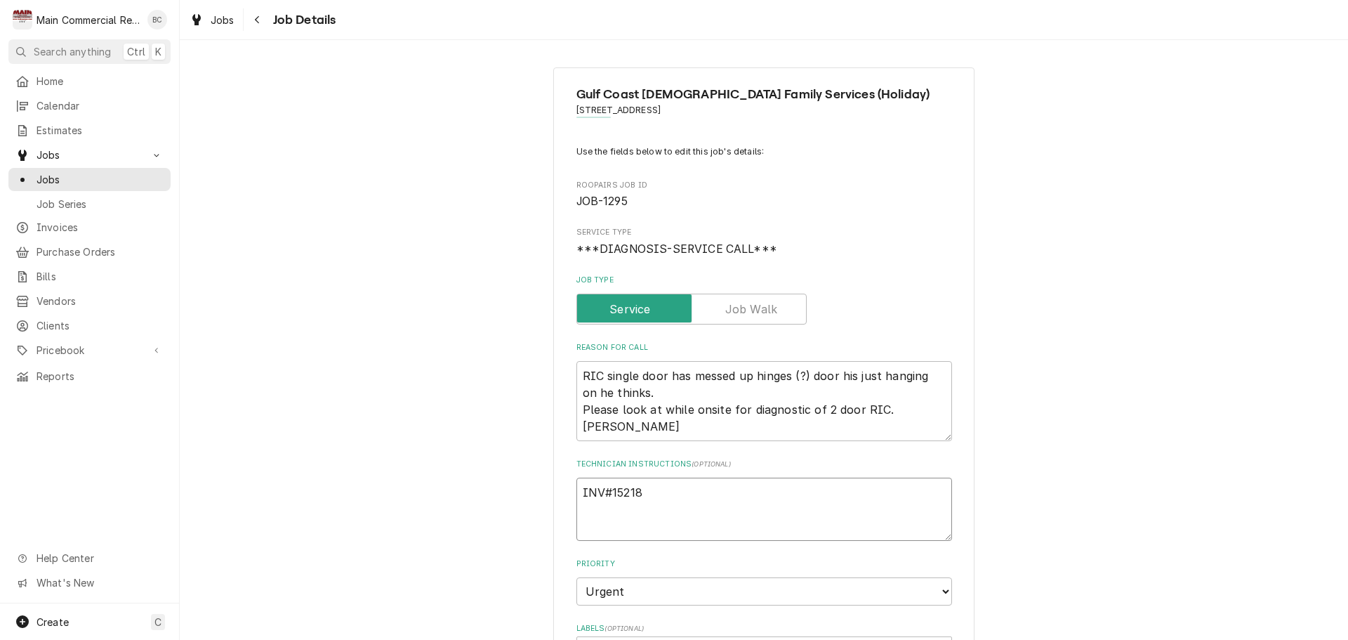
type textarea "INV#152184"
type textarea "x"
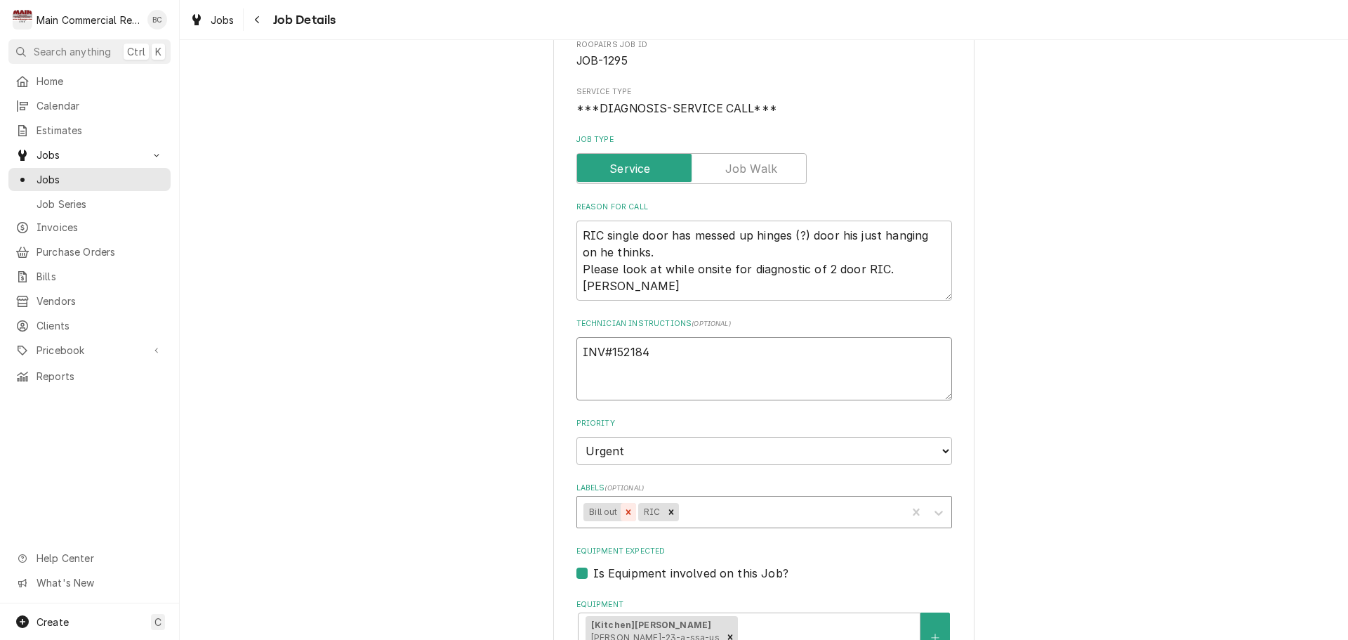
click at [624, 515] on icon "Remove Bill out" at bounding box center [629, 512] width 10 height 10
type textarea "INV#152184"
type textarea "x"
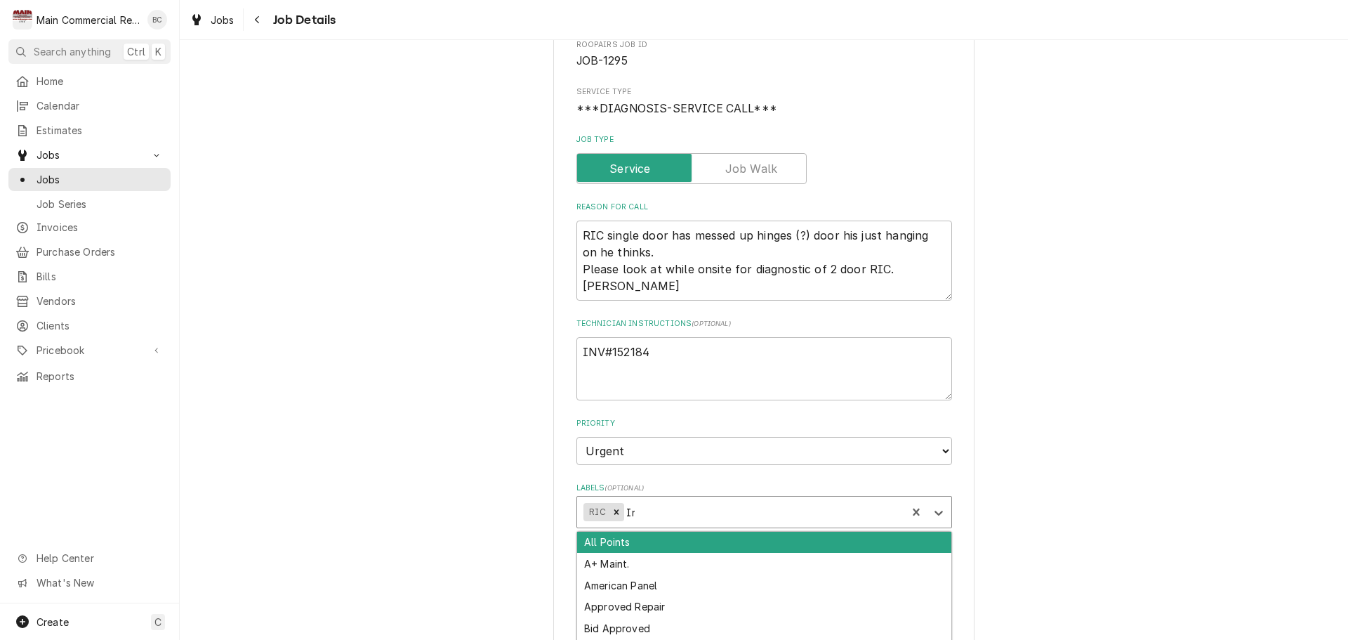
type input "Inv"
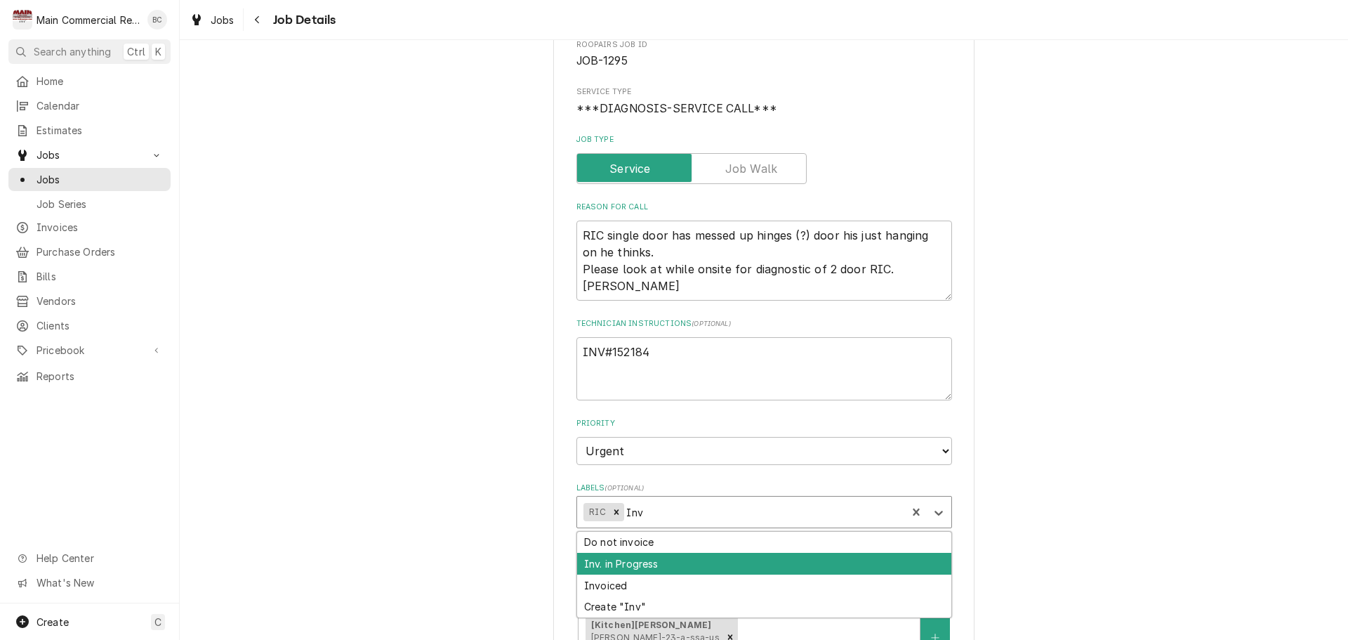
click at [613, 561] on div "Inv. in Progress" at bounding box center [764, 564] width 374 height 22
type textarea "x"
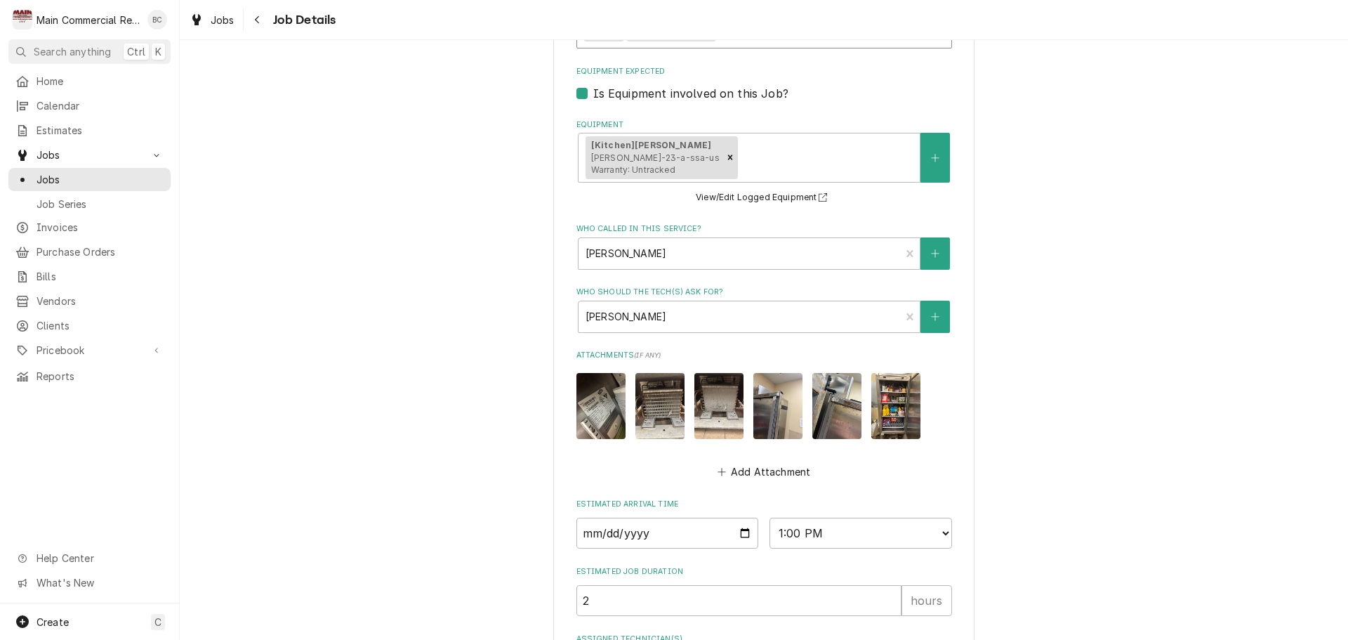
scroll to position [745, 0]
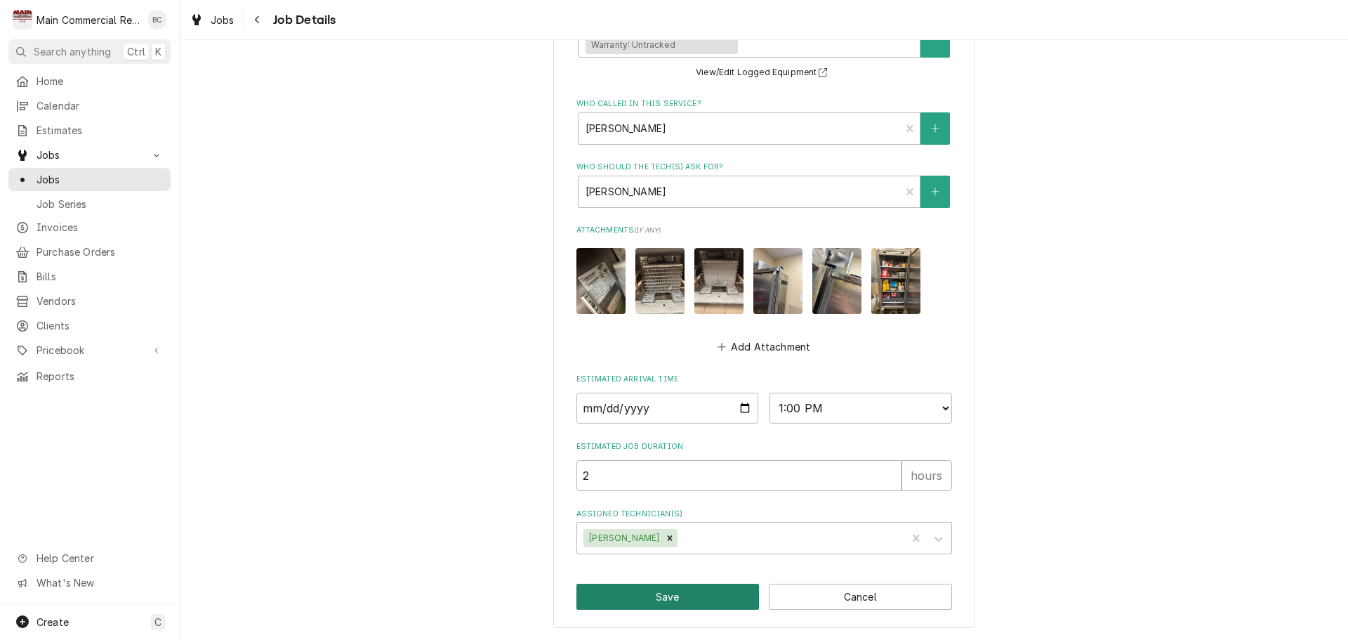
click at [646, 599] on button "Save" at bounding box center [668, 597] width 183 height 26
type textarea "x"
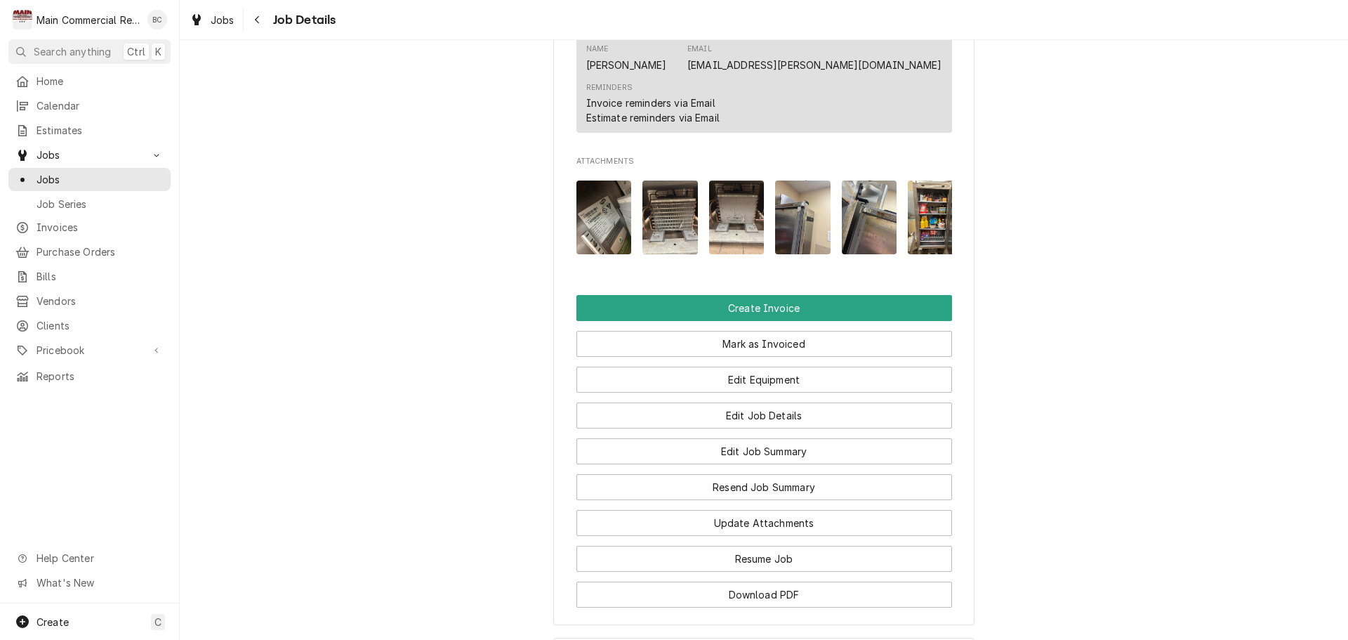
scroll to position [1264, 0]
click at [736, 581] on button "Download PDF" at bounding box center [765, 594] width 376 height 26
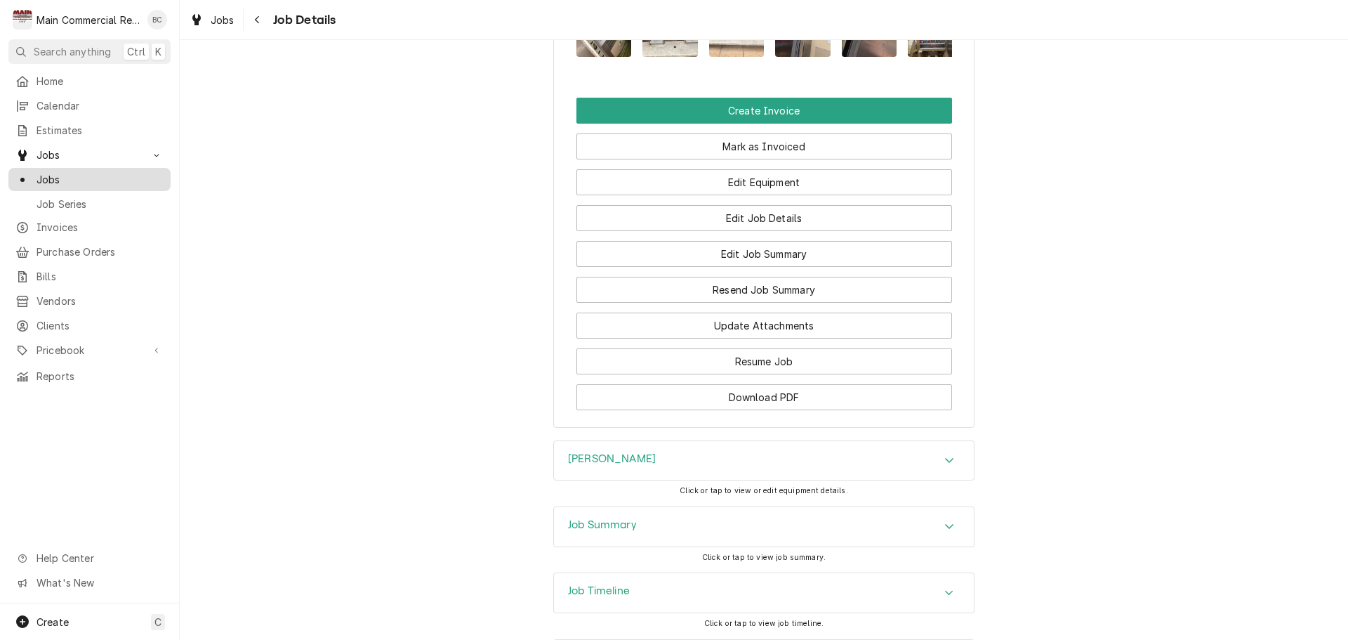
scroll to position [1374, 0]
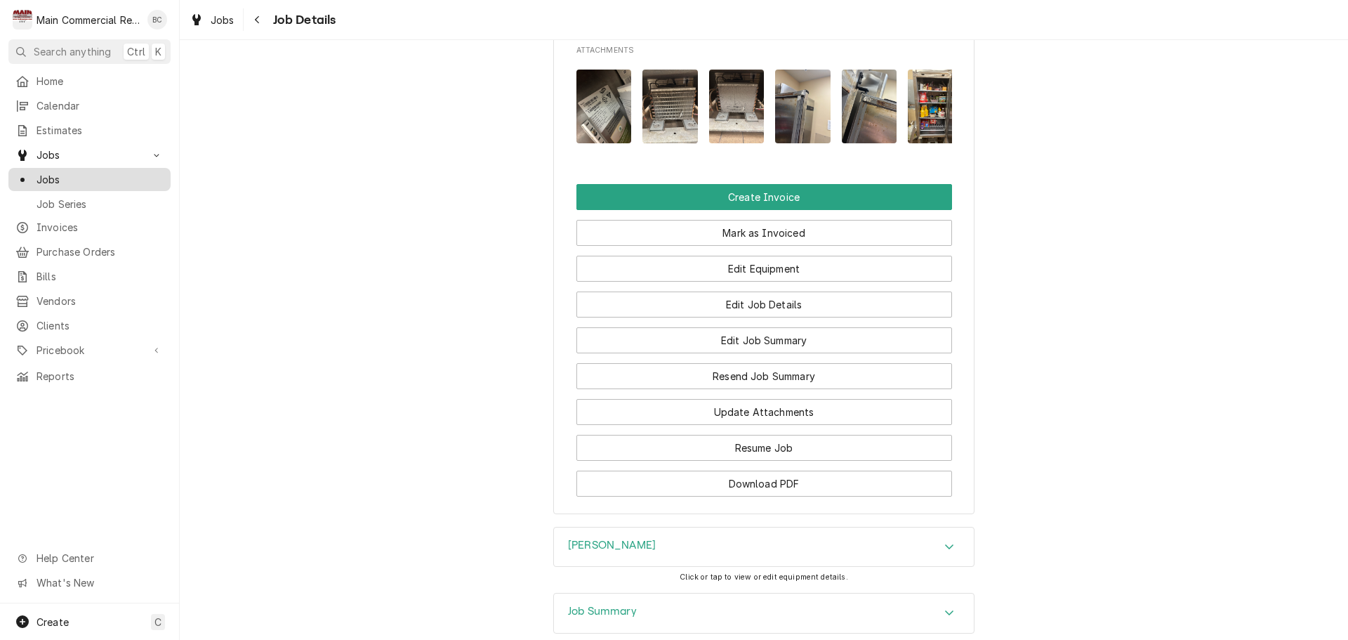
click at [70, 175] on span "Jobs" at bounding box center [100, 179] width 127 height 15
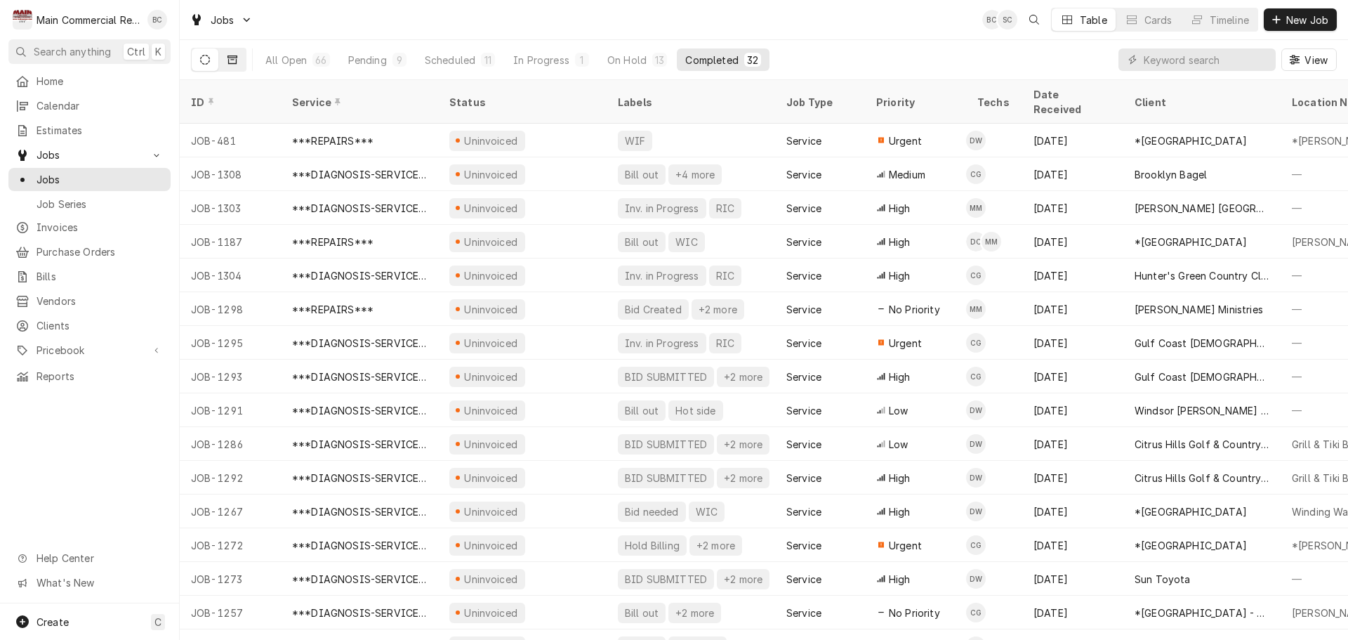
click at [239, 64] on button "Dynamic Content Wrapper" at bounding box center [232, 59] width 27 height 22
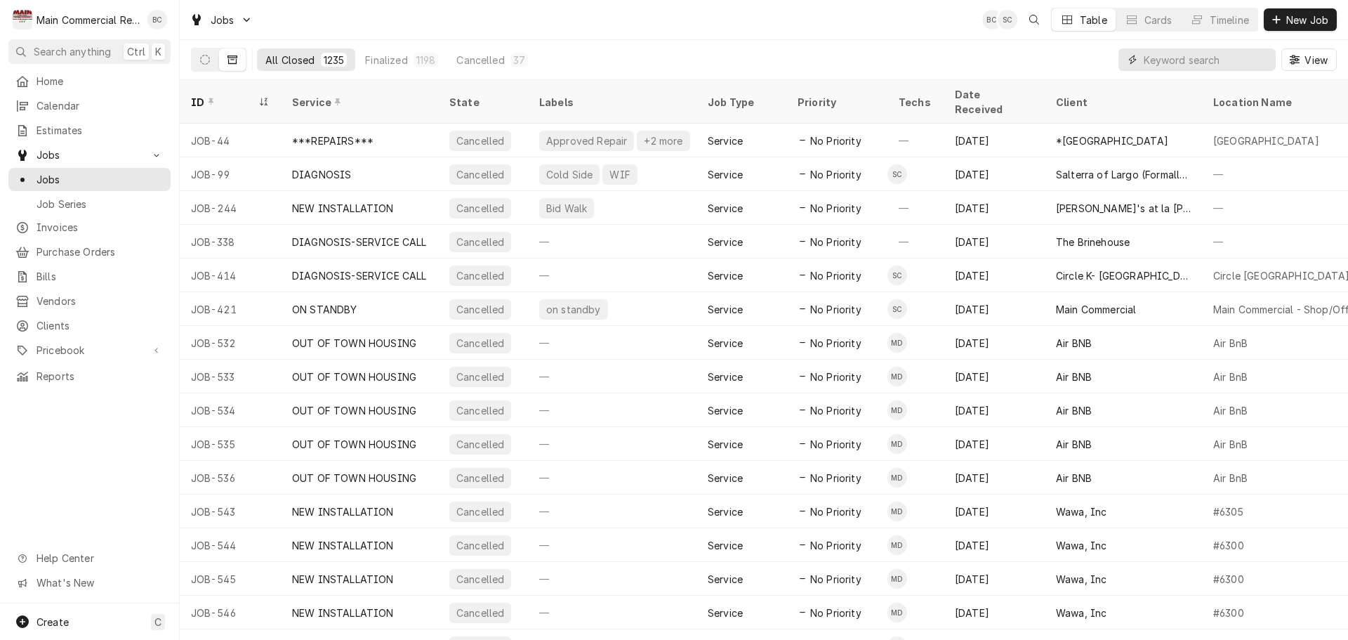
click at [1206, 65] on input "Dynamic Content Wrapper" at bounding box center [1206, 59] width 125 height 22
type input "1215"
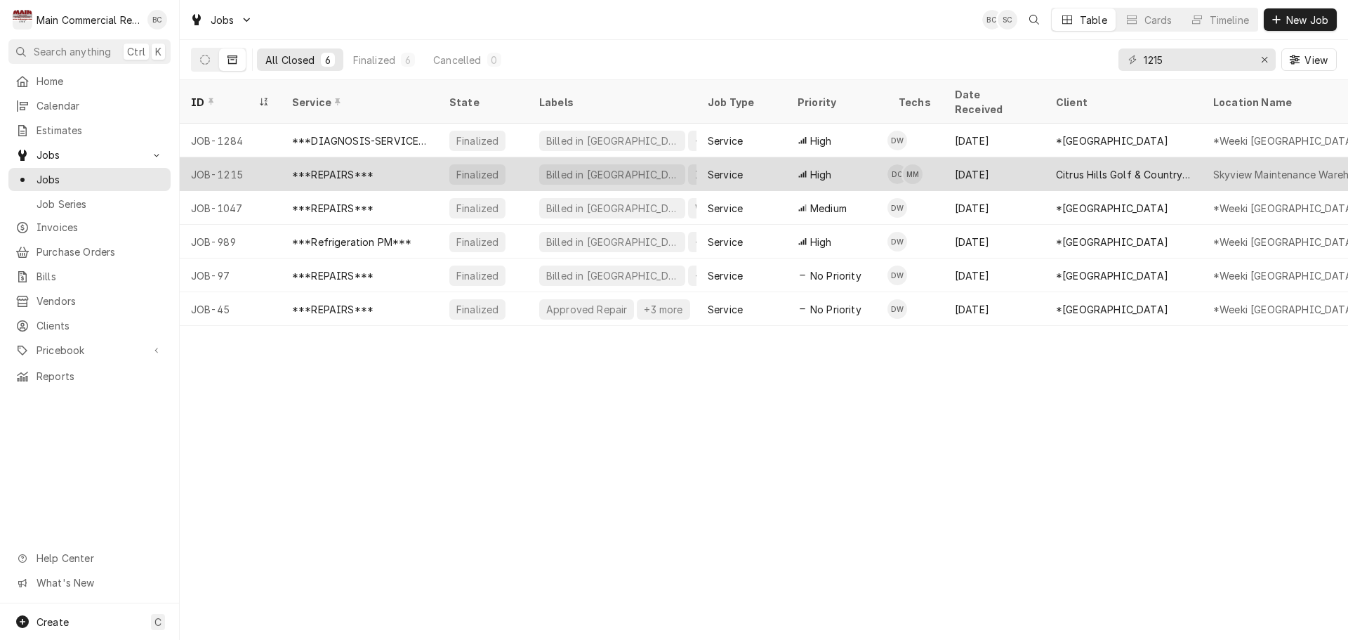
click at [381, 157] on div "***REPAIRS***" at bounding box center [359, 174] width 157 height 34
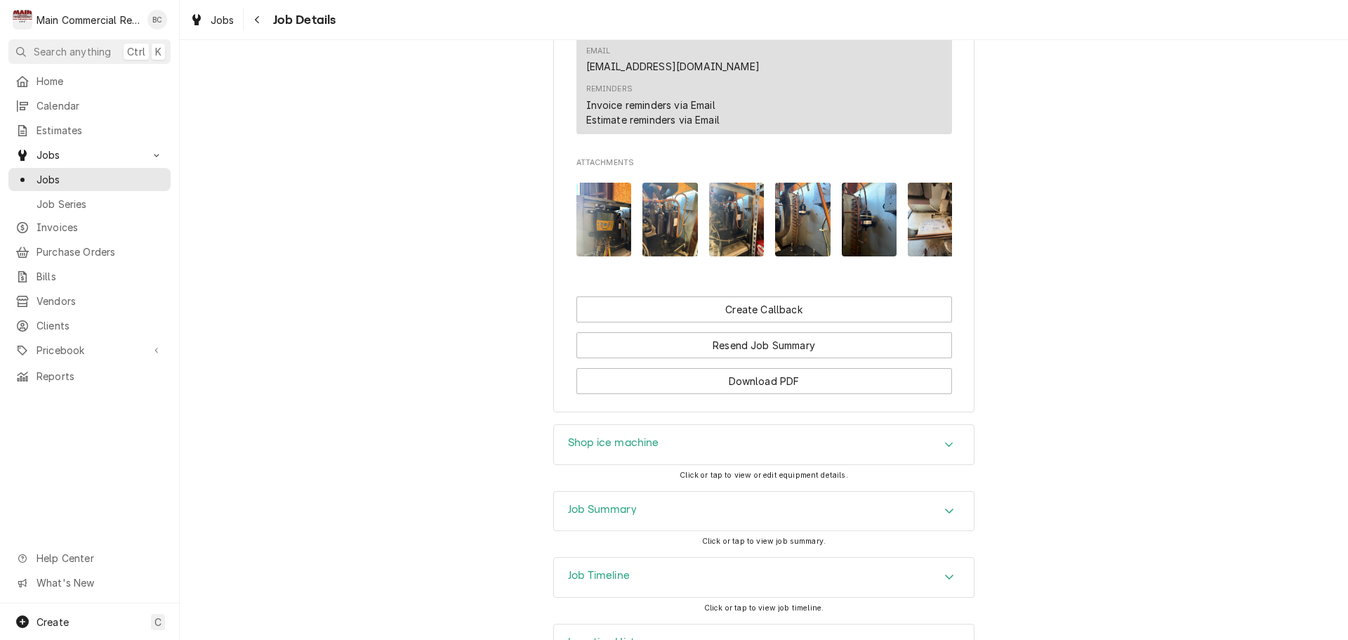
scroll to position [2291, 0]
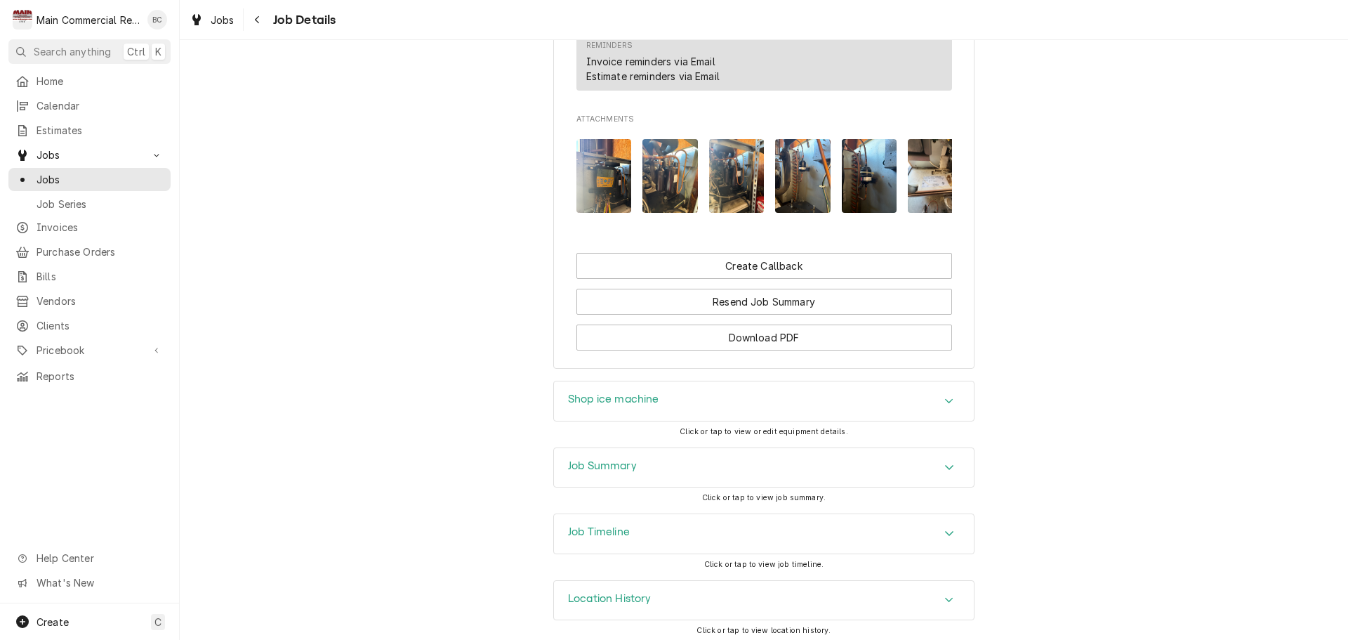
click at [598, 459] on h3 "Job Summary" at bounding box center [602, 465] width 69 height 13
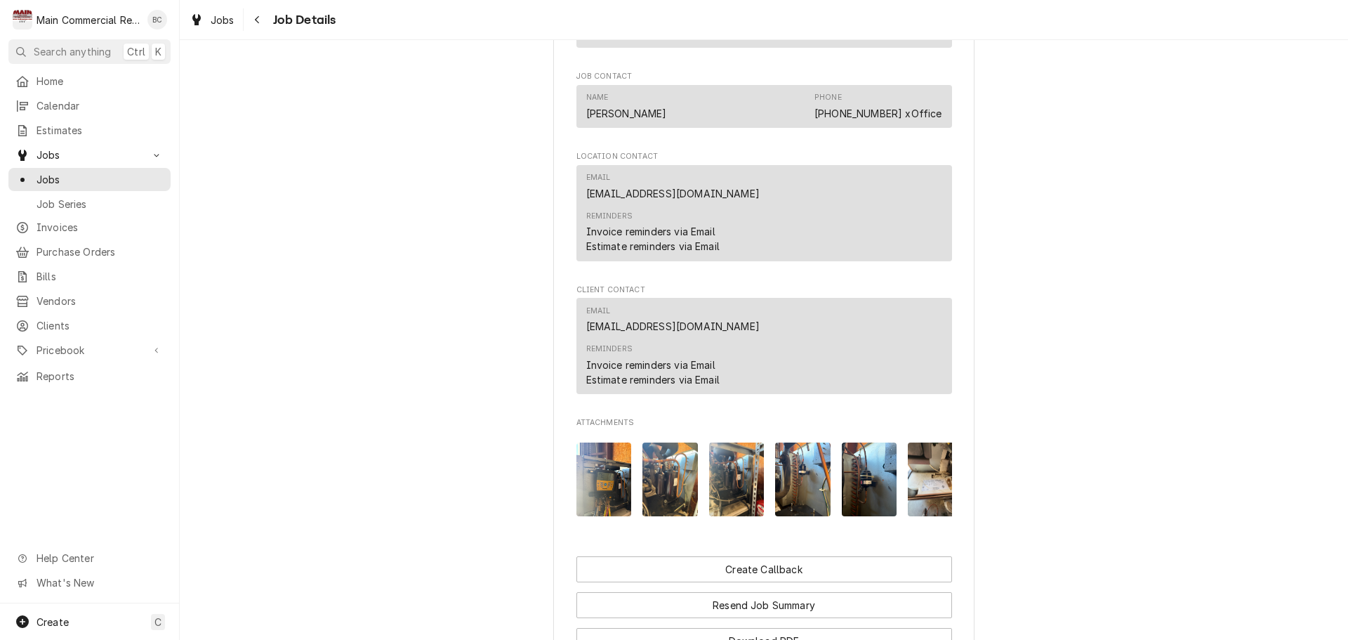
scroll to position [1756, 0]
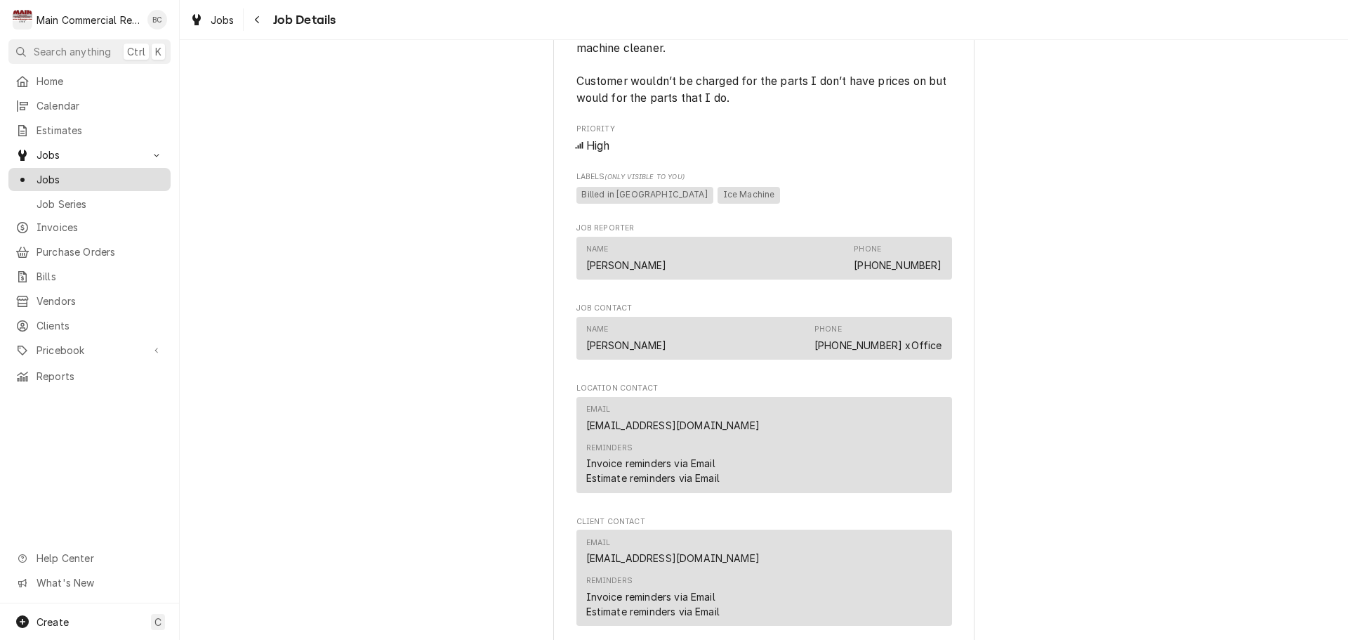
click at [77, 173] on span "Jobs" at bounding box center [100, 179] width 127 height 15
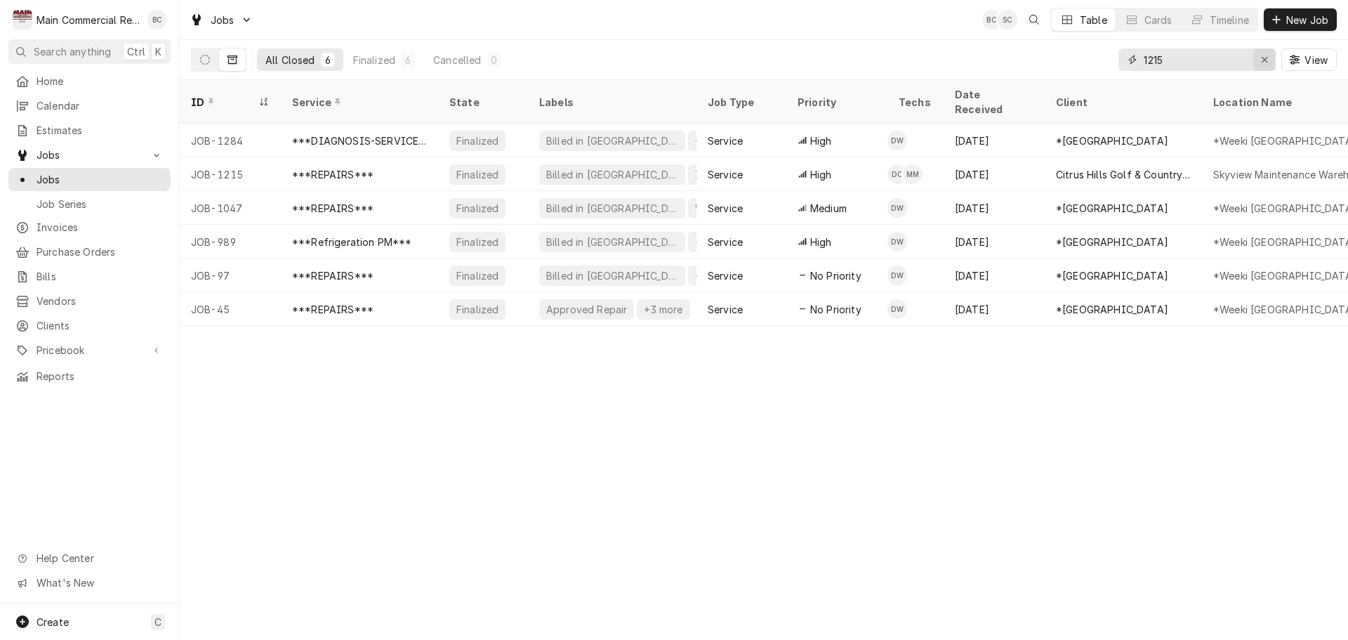
click at [1261, 61] on icon "Erase input" at bounding box center [1265, 60] width 8 height 10
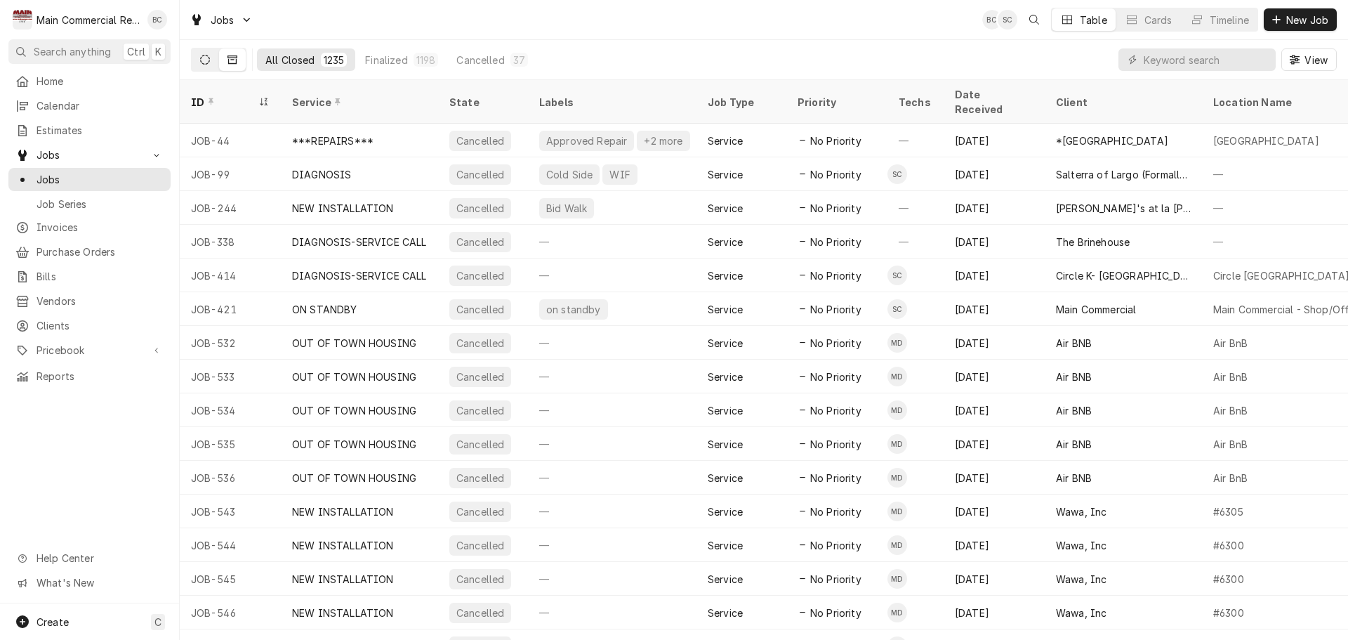
click at [211, 64] on button "Dynamic Content Wrapper" at bounding box center [205, 59] width 27 height 22
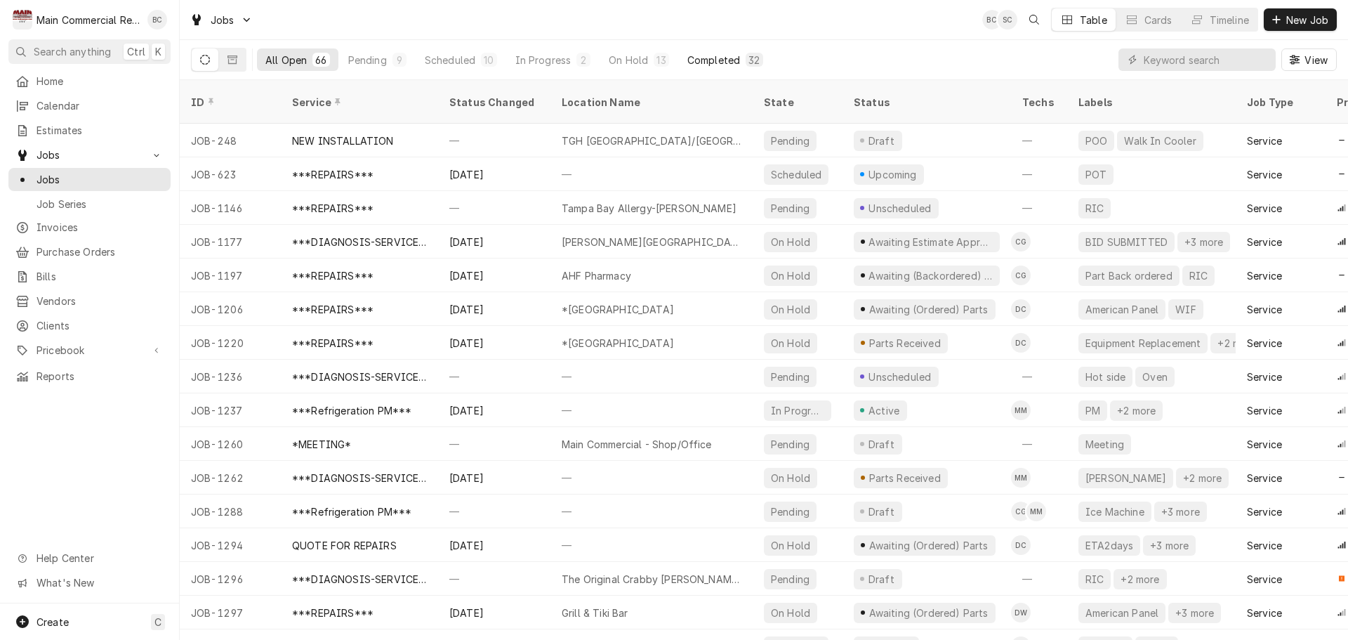
click at [722, 66] on div "Completed" at bounding box center [713, 60] width 53 height 15
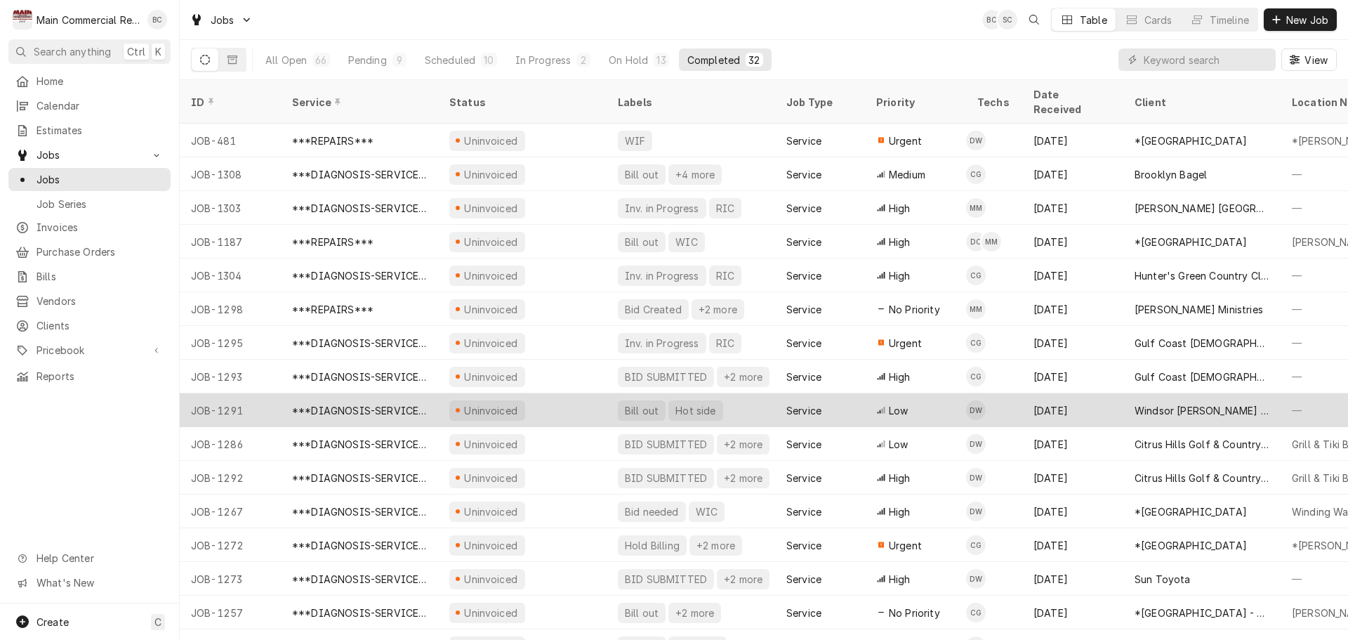
click at [628, 403] on div "Bill out" at bounding box center [642, 410] width 37 height 15
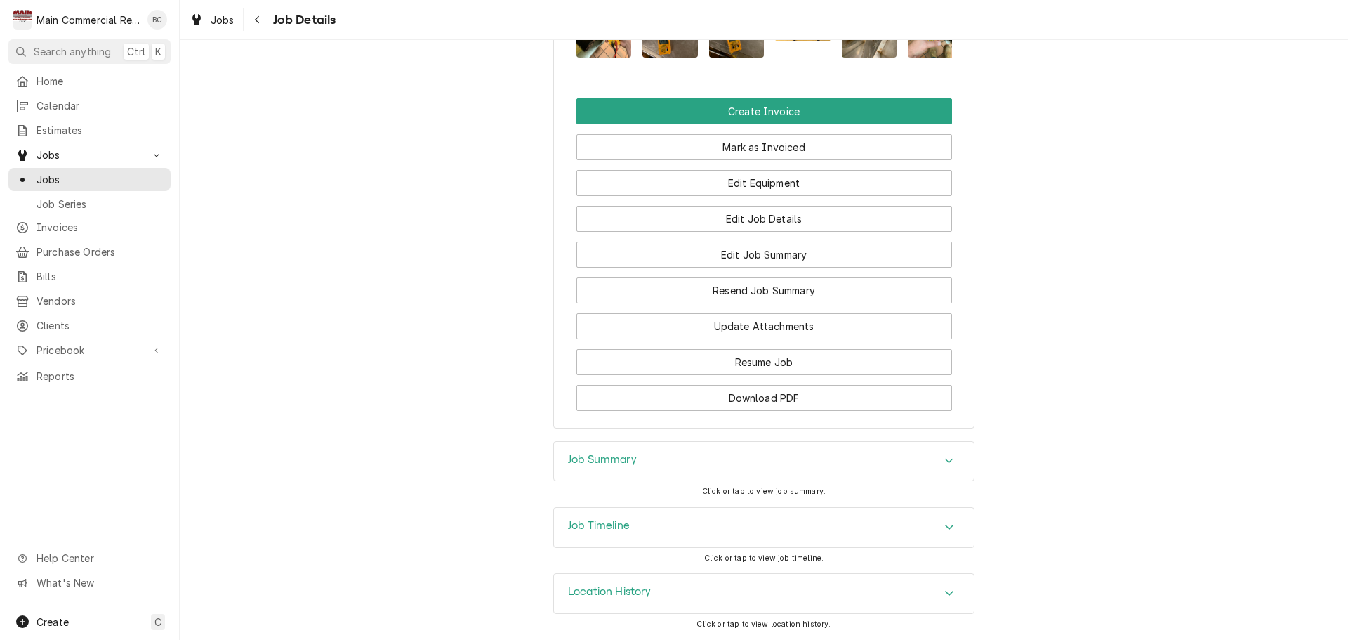
scroll to position [1565, 0]
click at [605, 463] on h3 "Job Summary" at bounding box center [602, 459] width 69 height 13
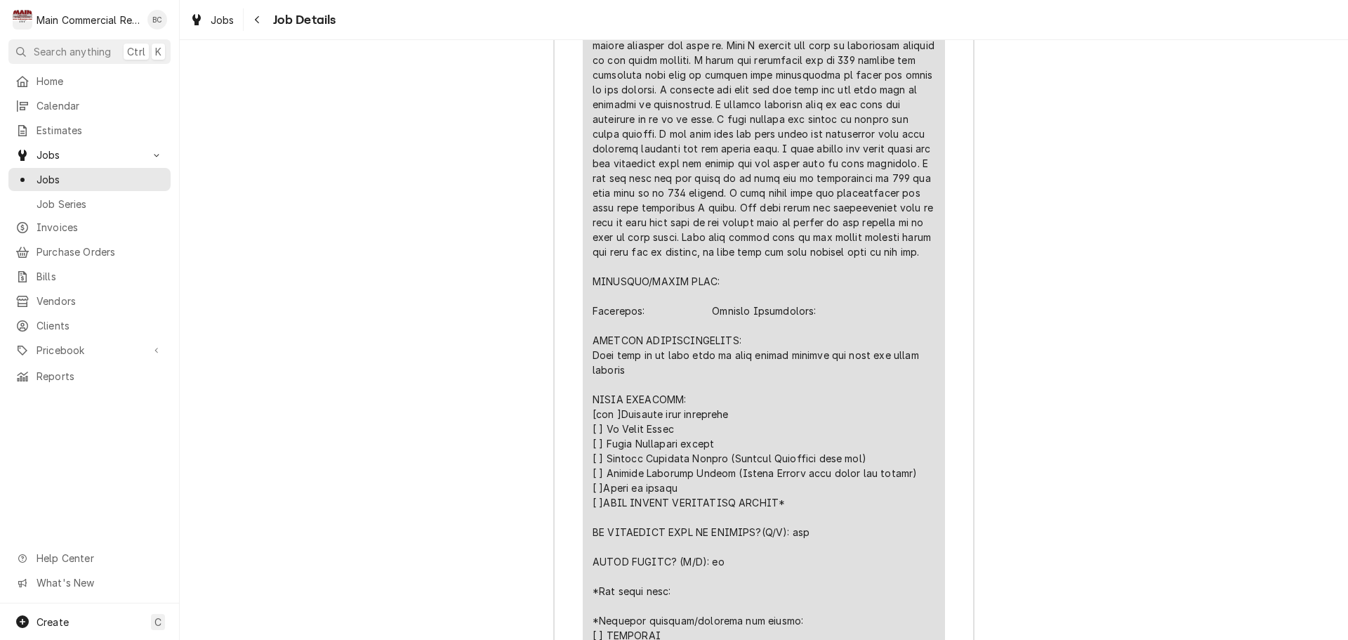
scroll to position [2618, 0]
drag, startPoint x: 589, startPoint y: 409, endPoint x: 634, endPoint y: 428, distance: 49.1
click at [634, 428] on div "Line Item" at bounding box center [764, 214] width 343 height 944
copy div "Turn unit on no more than an hour before serving and shut off after serving"
click at [494, 508] on div "Job Summary Roopairs Job ID JOB-1291 Service Type ***DIAGNOSIS-SERVICE CALL*** …" at bounding box center [764, 312] width 1169 height 1936
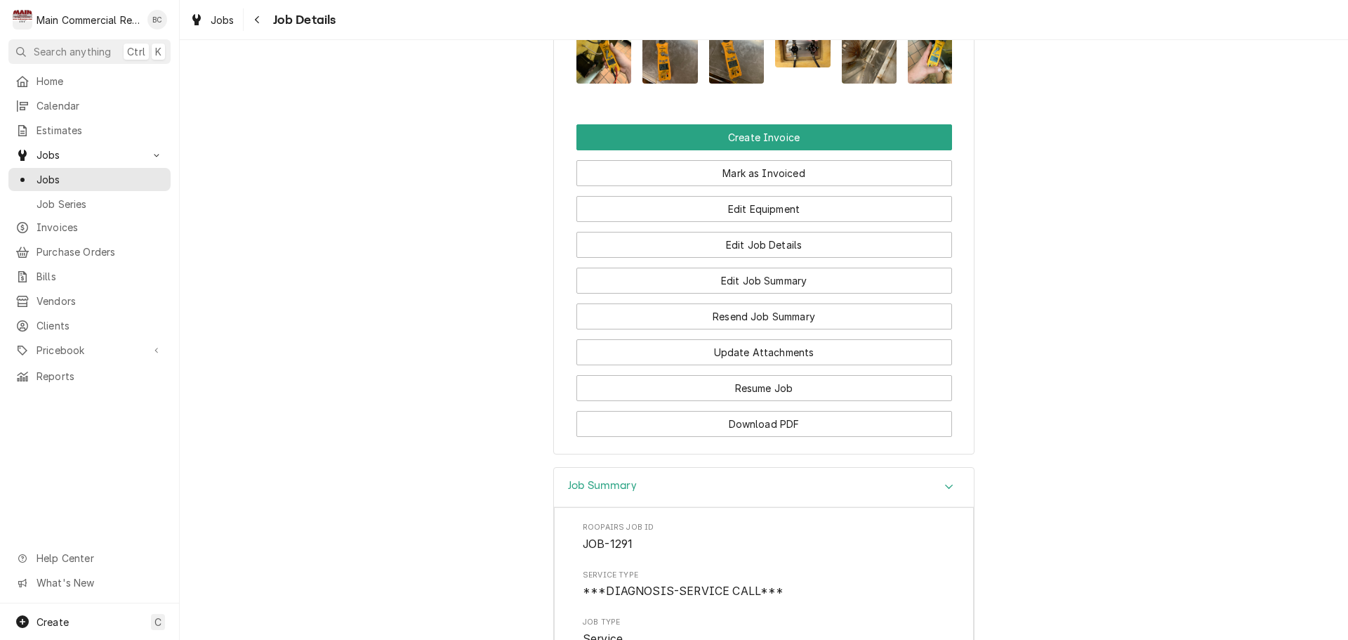
scroll to position [1494, 0]
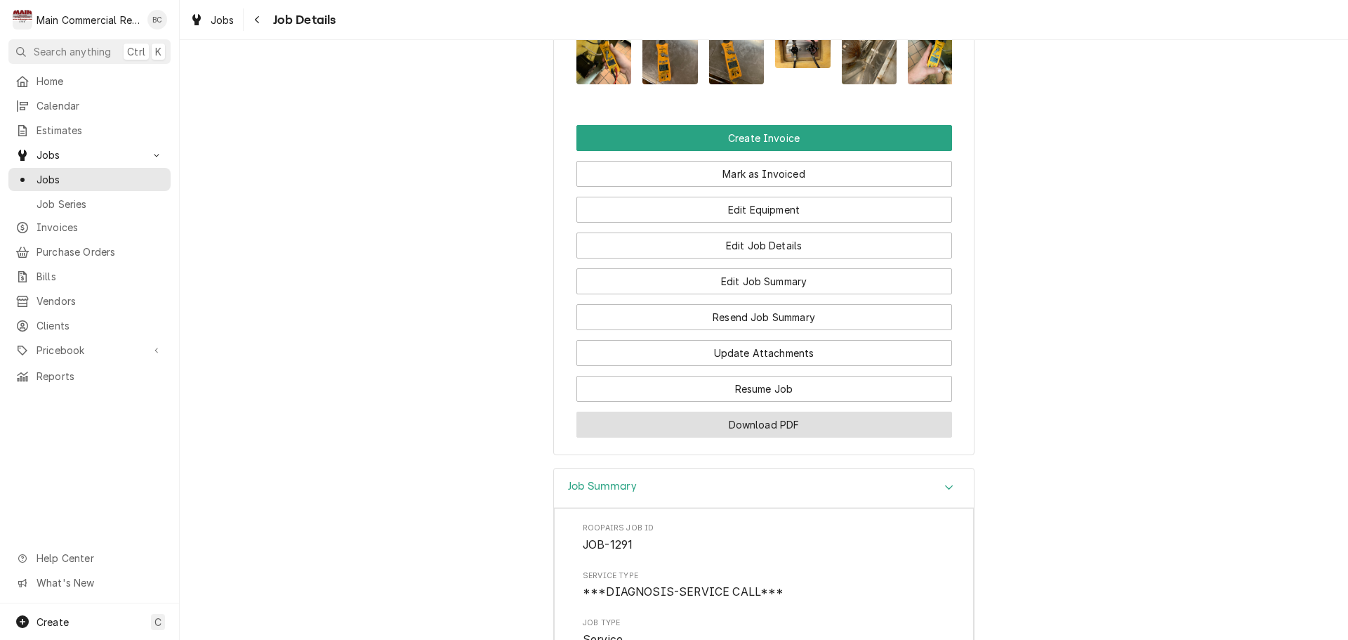
click at [661, 437] on button "Download PDF" at bounding box center [765, 425] width 376 height 26
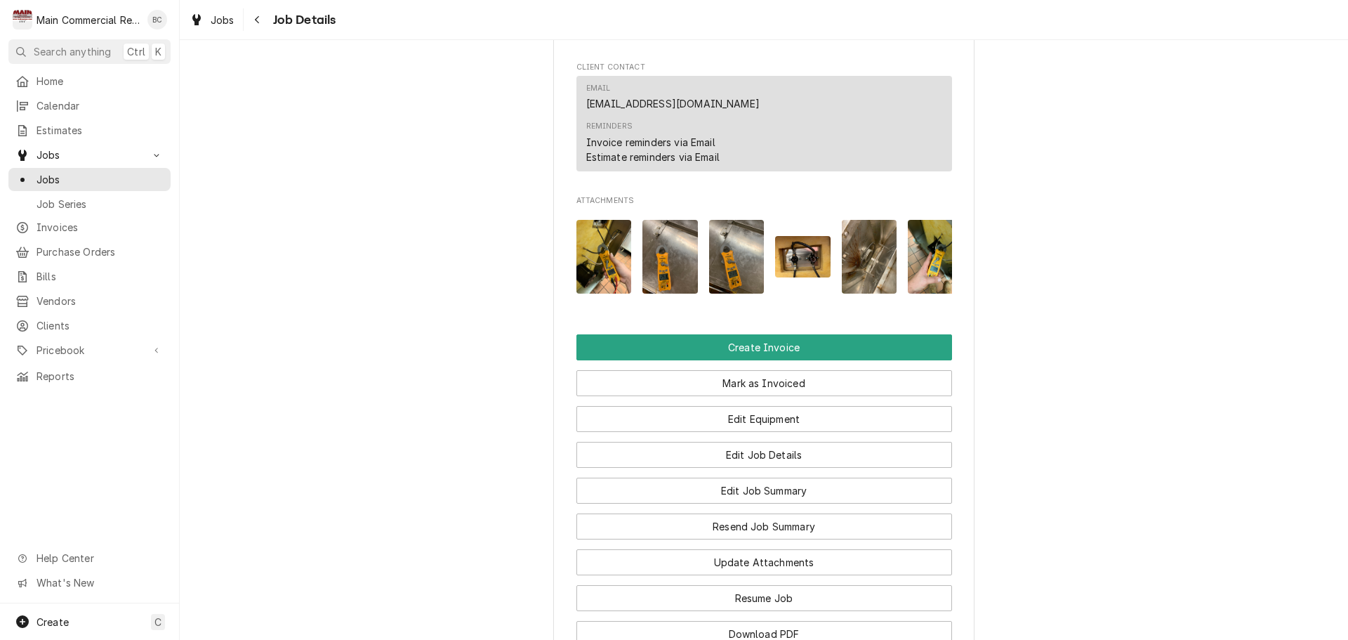
scroll to position [1284, 0]
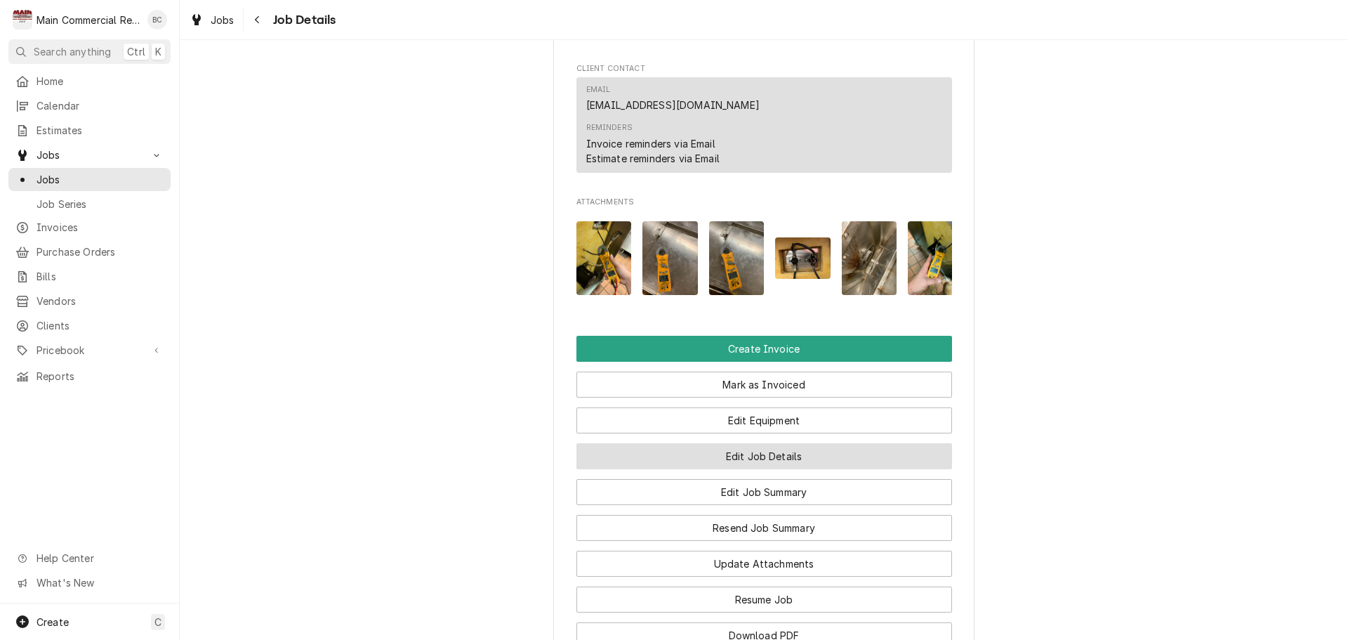
click at [737, 469] on button "Edit Job Details" at bounding box center [765, 456] width 376 height 26
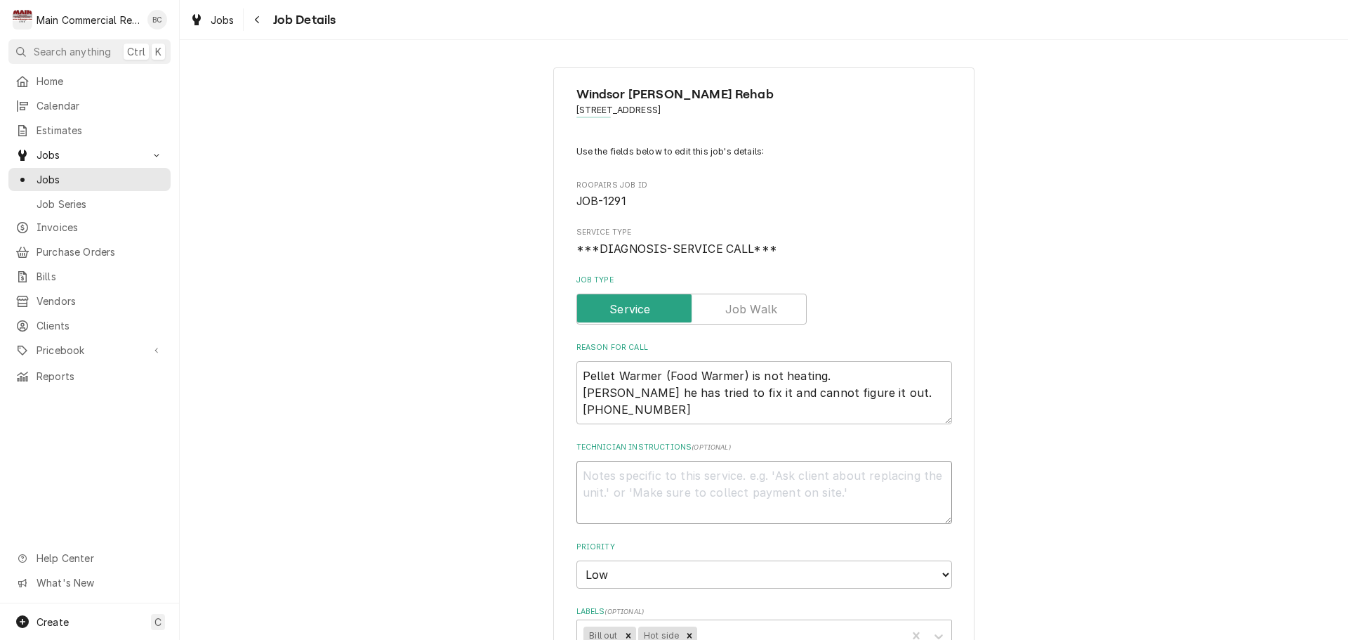
click at [602, 475] on textarea "Technician Instructions ( optional )" at bounding box center [765, 492] width 376 height 63
type textarea "x"
type textarea "I"
type textarea "x"
type textarea "IN"
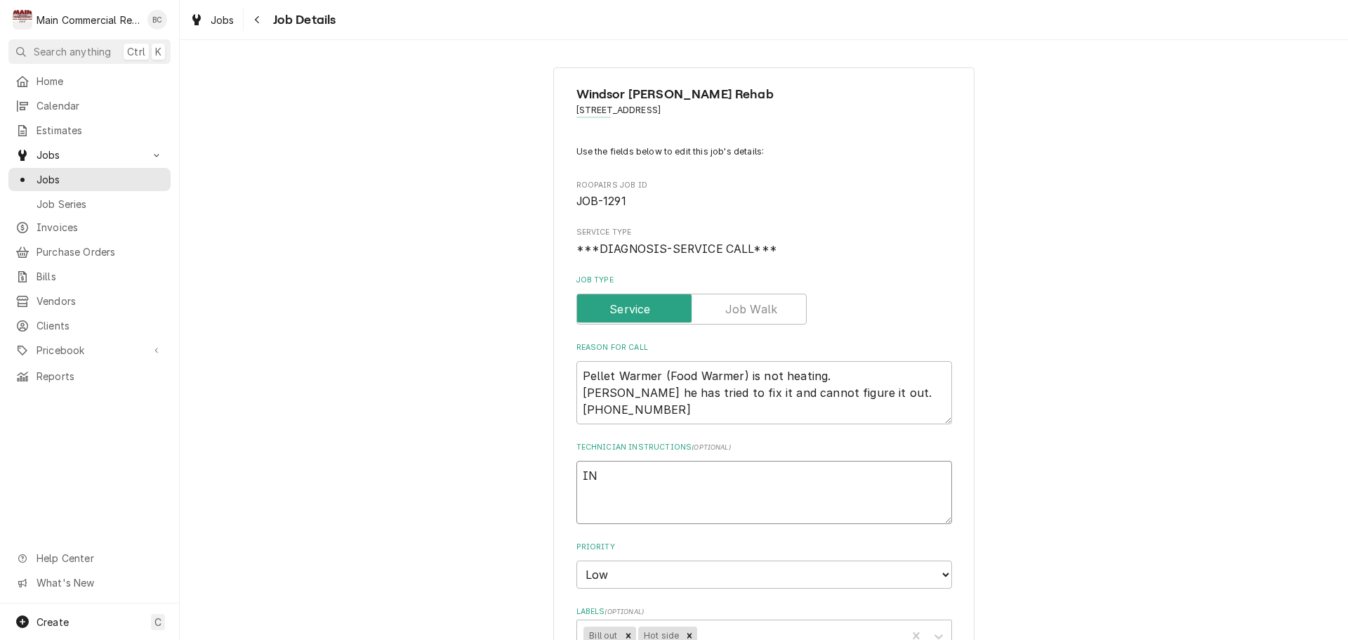
type textarea "x"
type textarea "INV"
type textarea "x"
type textarea "INV#"
type textarea "x"
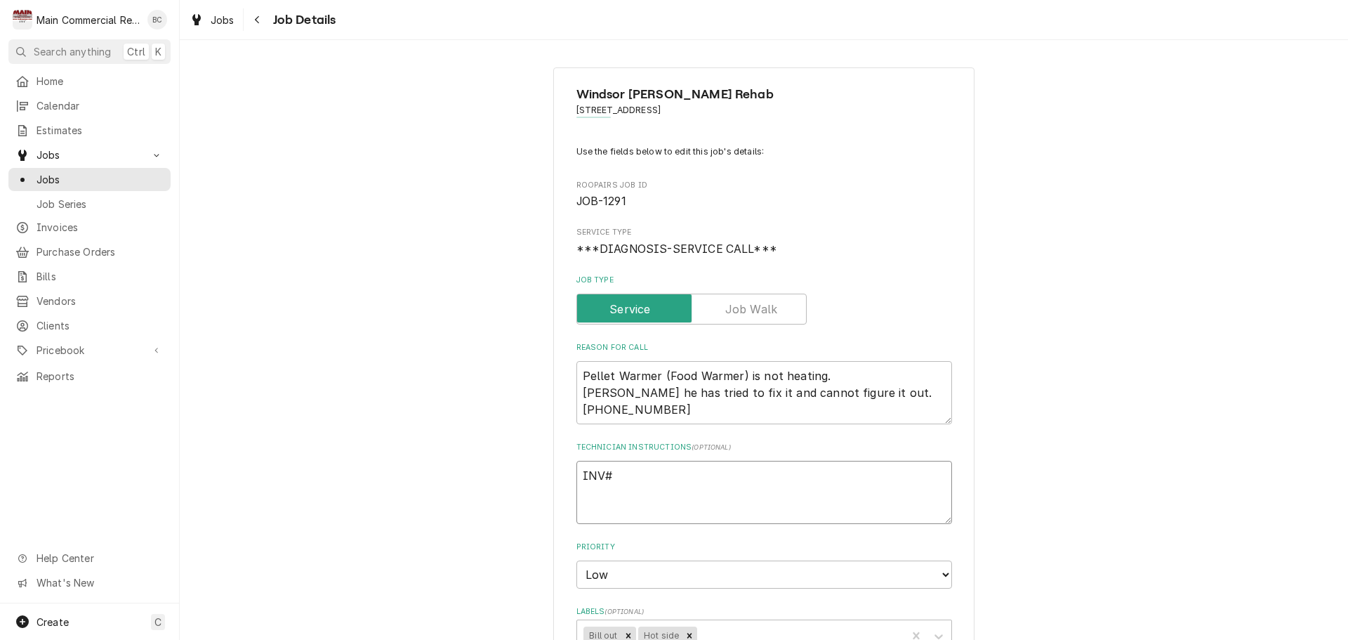
type textarea "INV#1"
type textarea "x"
type textarea "INV#15"
type textarea "x"
type textarea "INV#152"
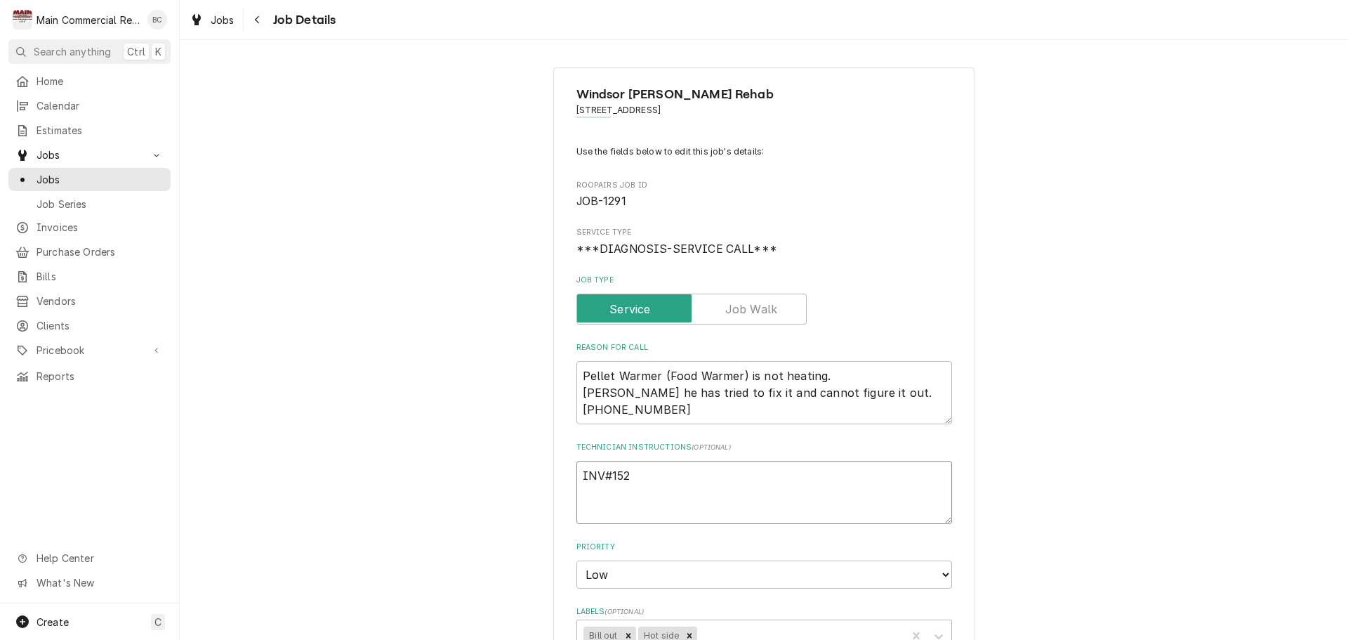
type textarea "x"
type textarea "INV#1521"
type textarea "x"
type textarea "INV#15218"
type textarea "x"
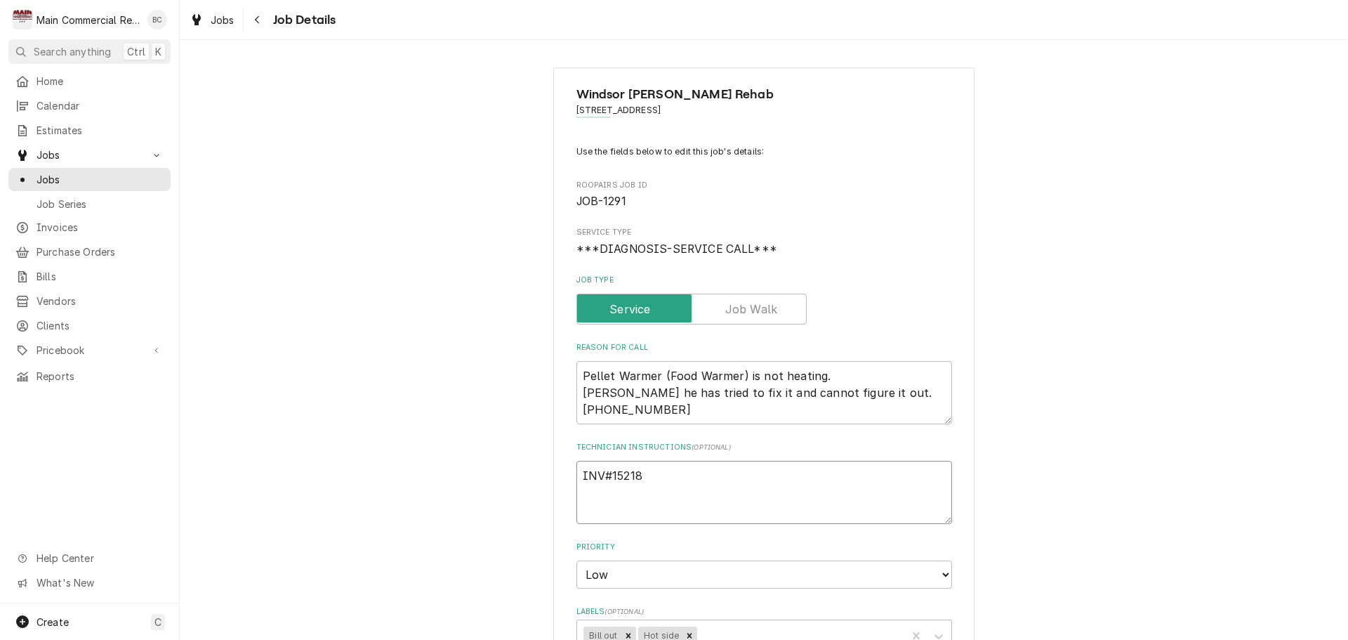
type textarea "INV#152185"
type textarea "x"
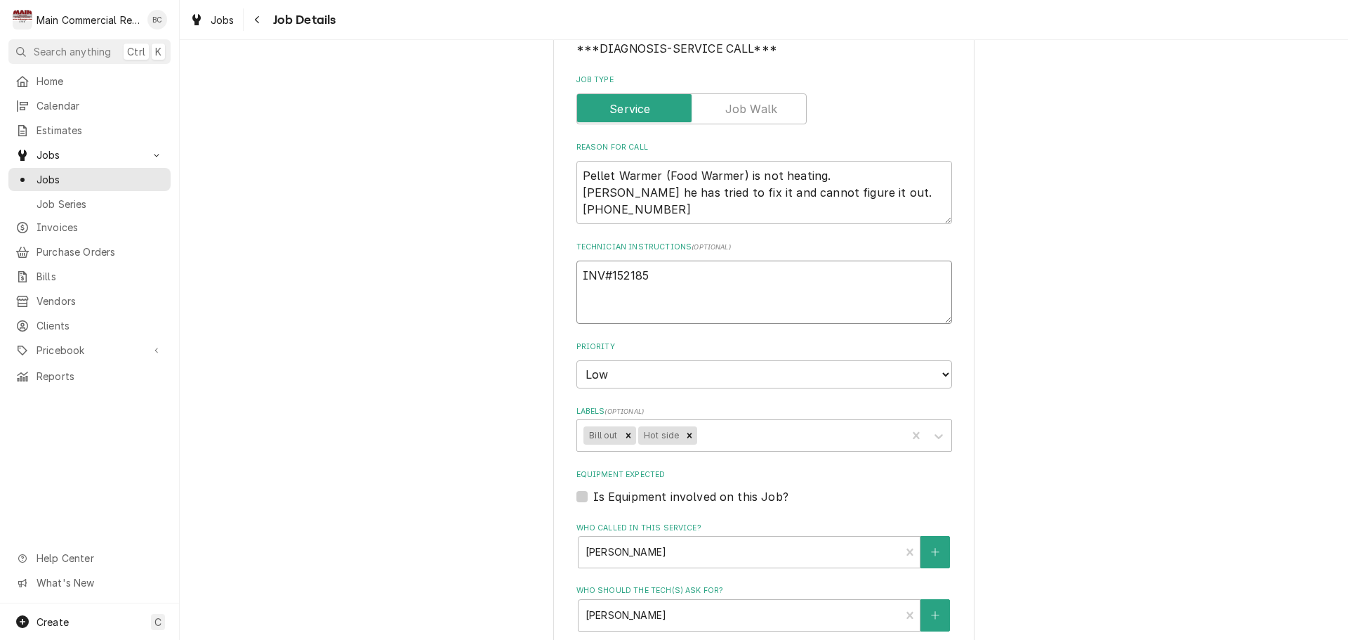
scroll to position [211, 0]
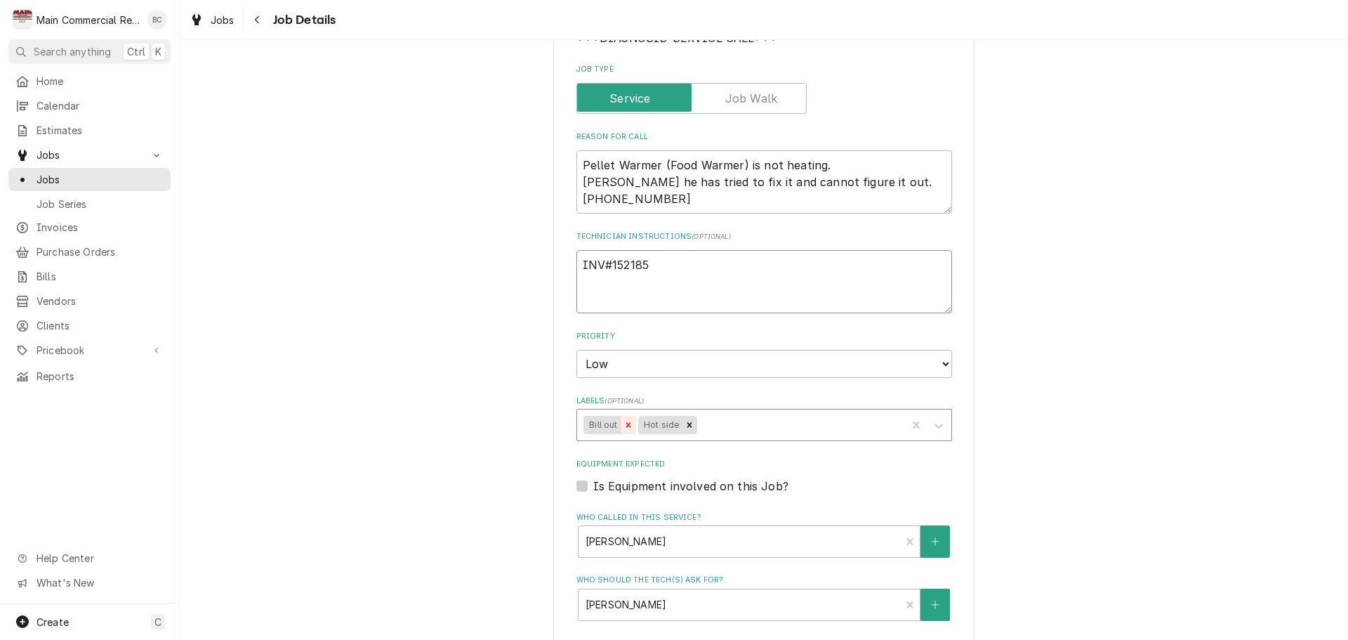
click at [624, 430] on icon "Remove Bill out" at bounding box center [629, 425] width 10 height 10
type textarea "INV#152185"
type textarea "x"
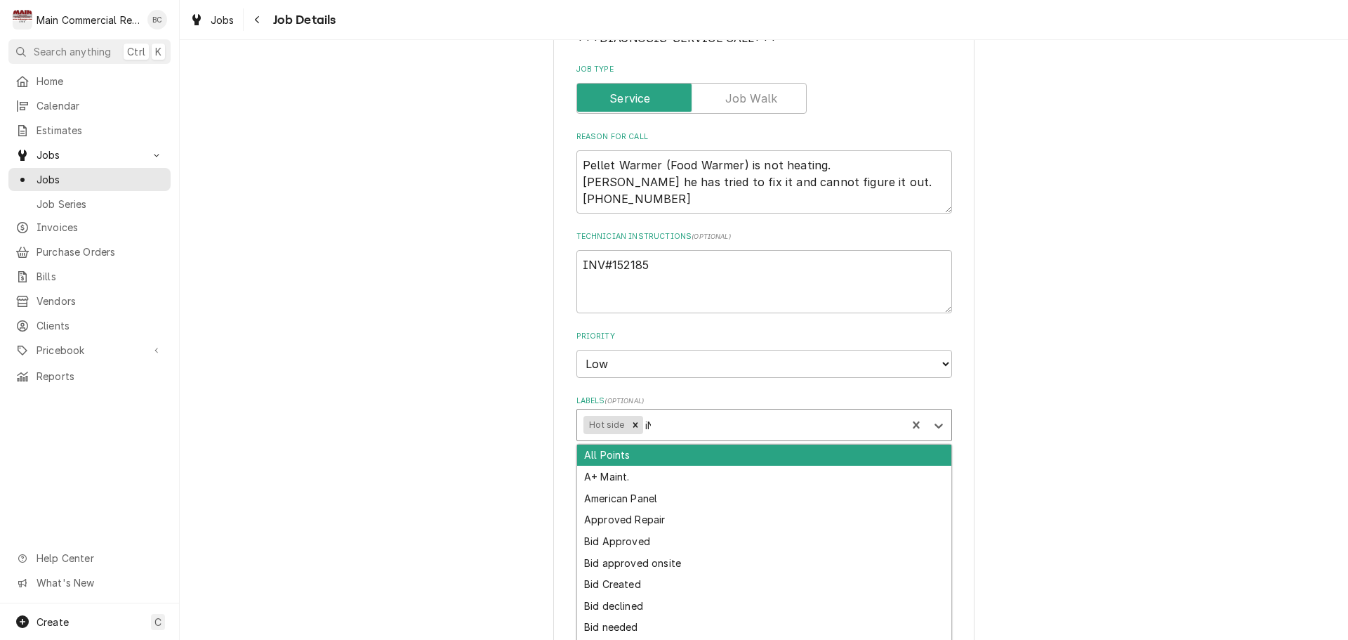
type input "iNV"
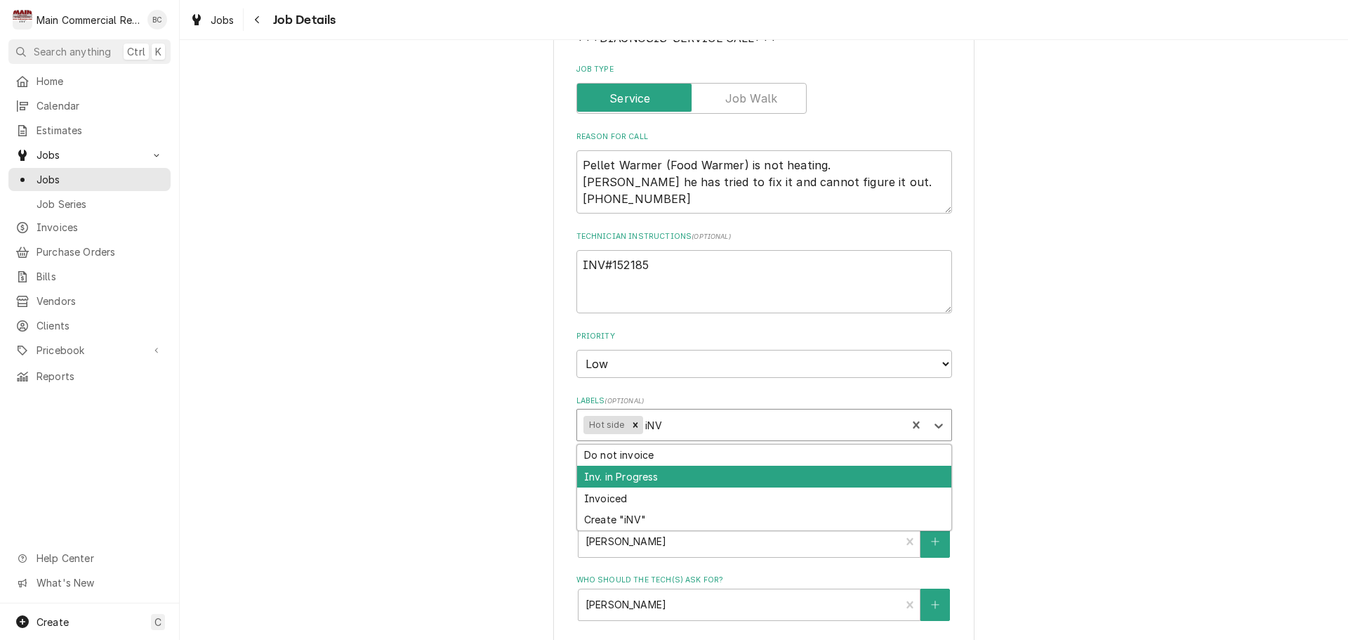
click at [645, 479] on div "Inv. in Progress" at bounding box center [764, 477] width 374 height 22
type textarea "x"
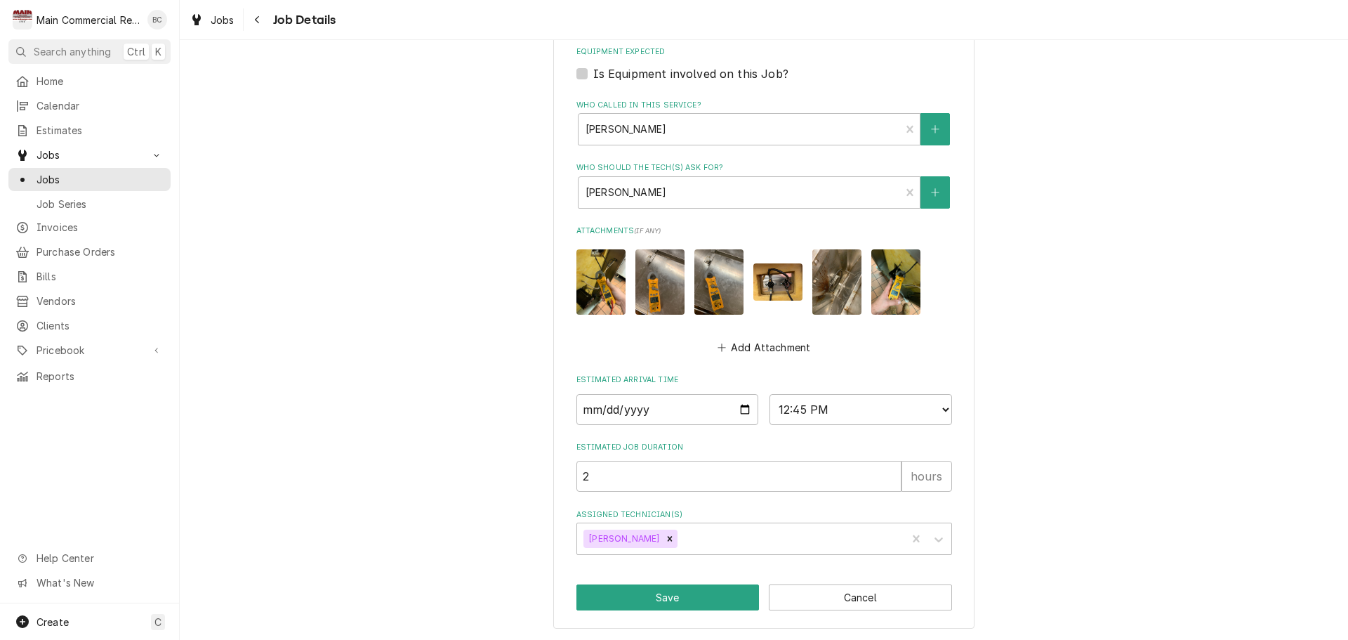
scroll to position [624, 0]
click at [655, 599] on button "Save" at bounding box center [668, 597] width 183 height 26
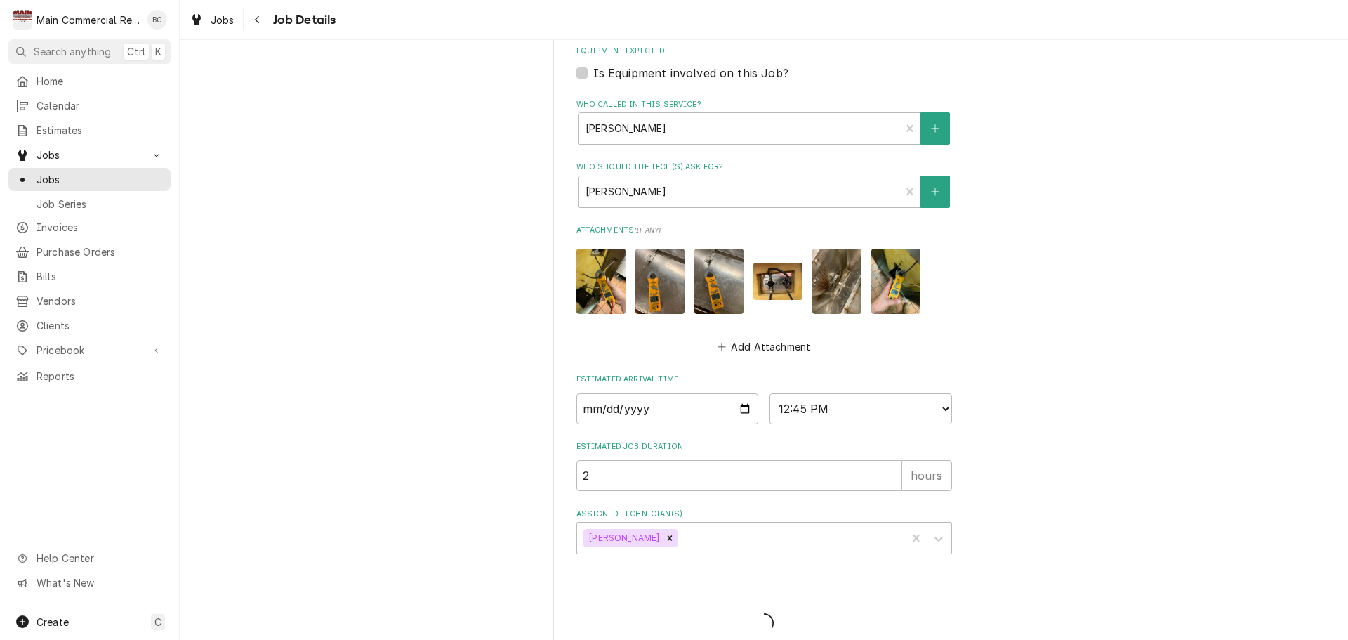
type textarea "x"
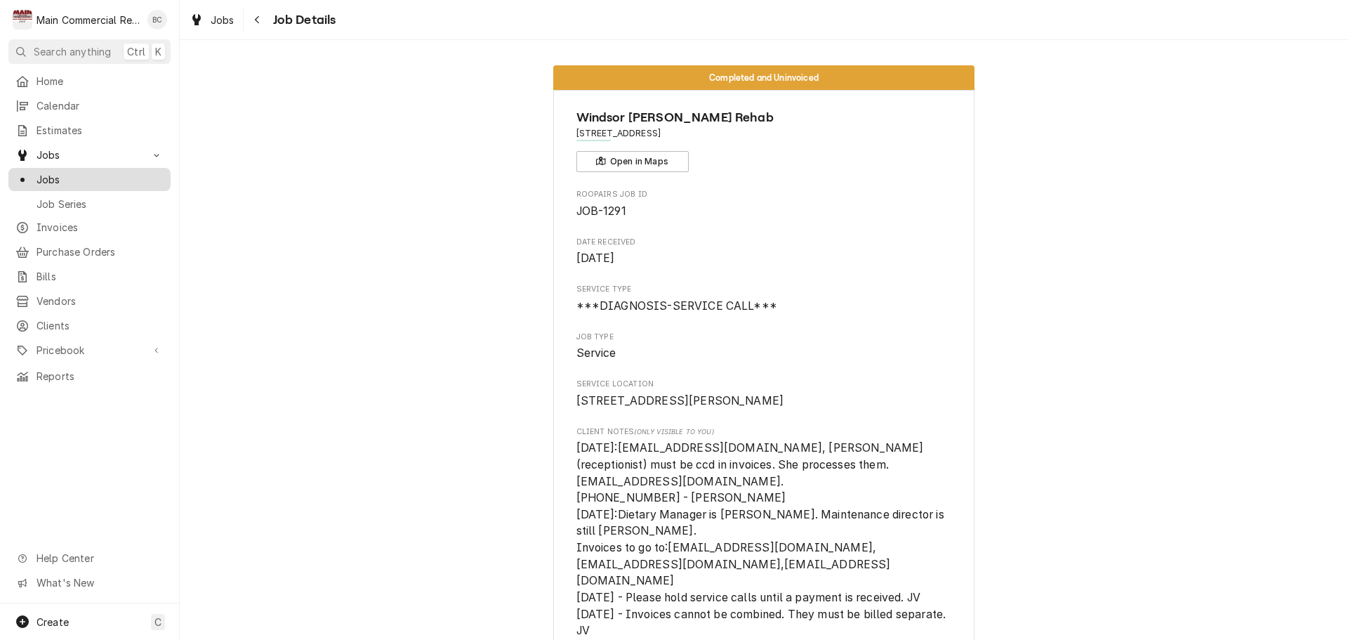
click at [60, 176] on span "Jobs" at bounding box center [100, 179] width 127 height 15
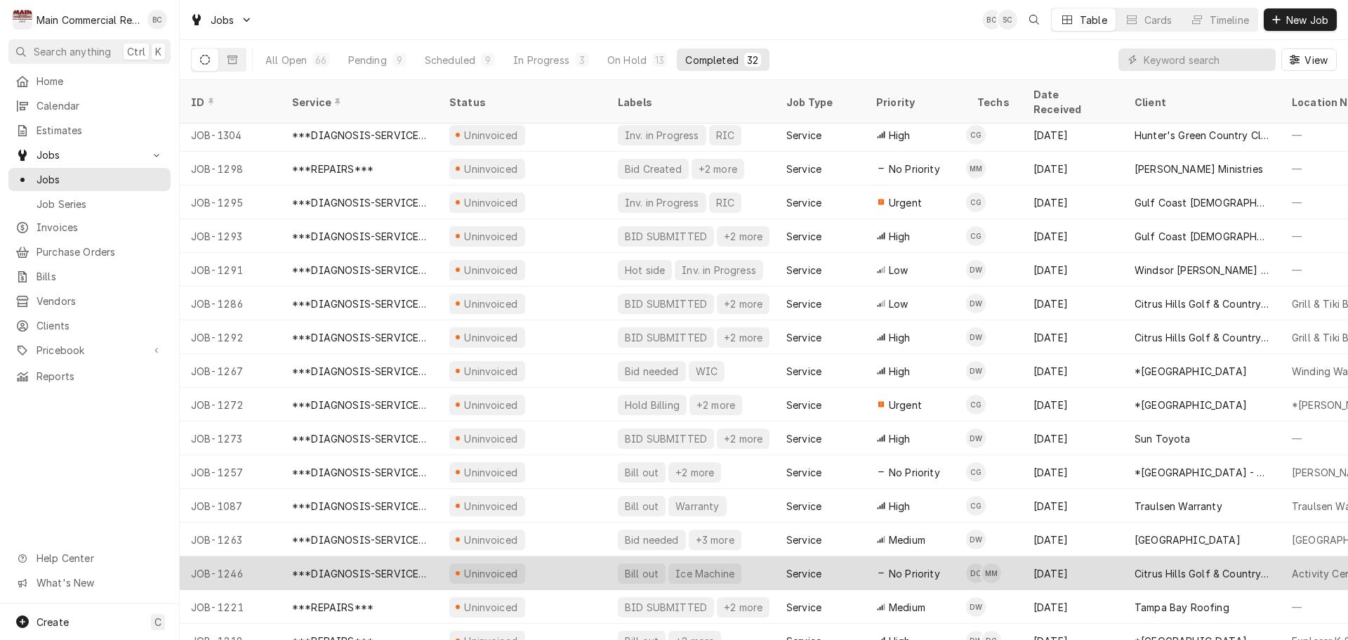
scroll to position [211, 0]
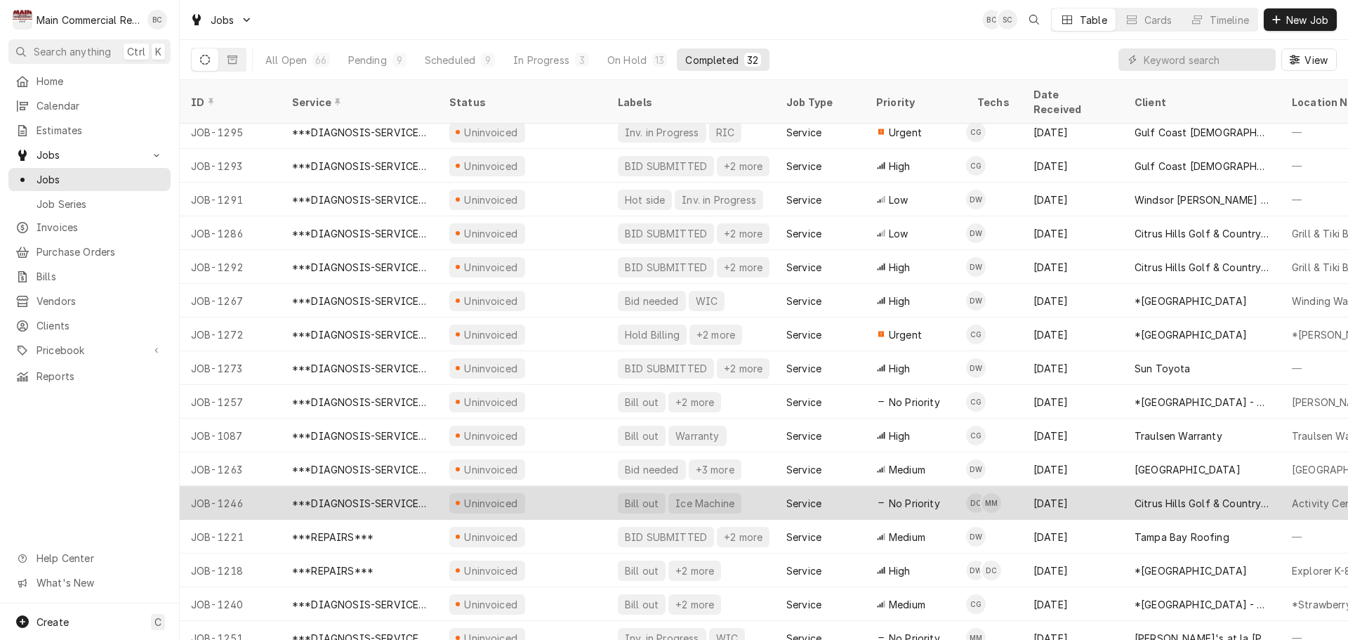
click at [600, 490] on div "Uninvoiced" at bounding box center [522, 503] width 169 height 34
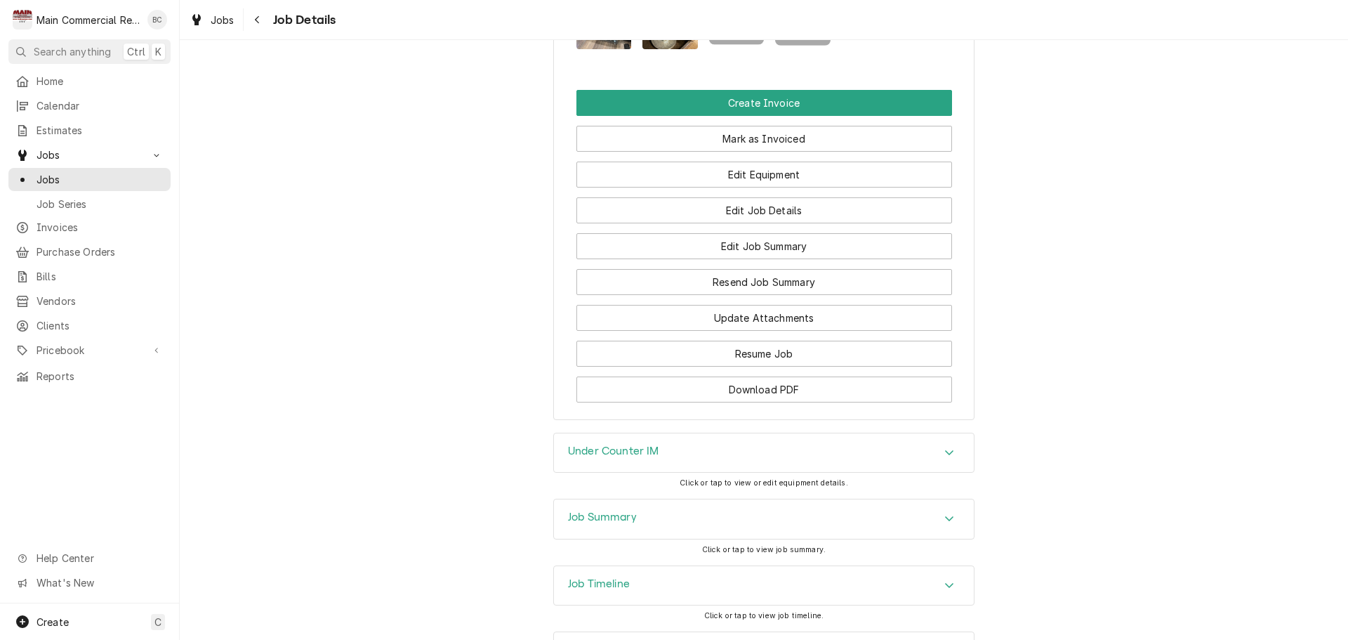
scroll to position [1615, 0]
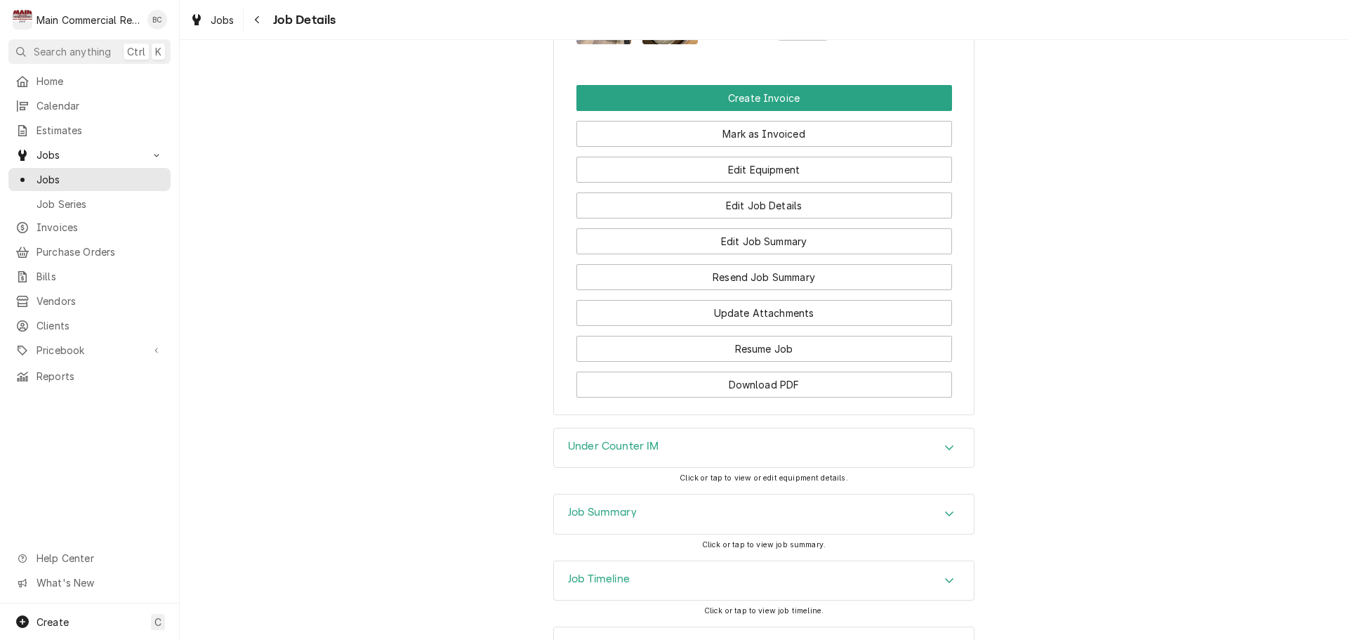
click at [610, 445] on h3 "Under Counter IM" at bounding box center [613, 446] width 91 height 13
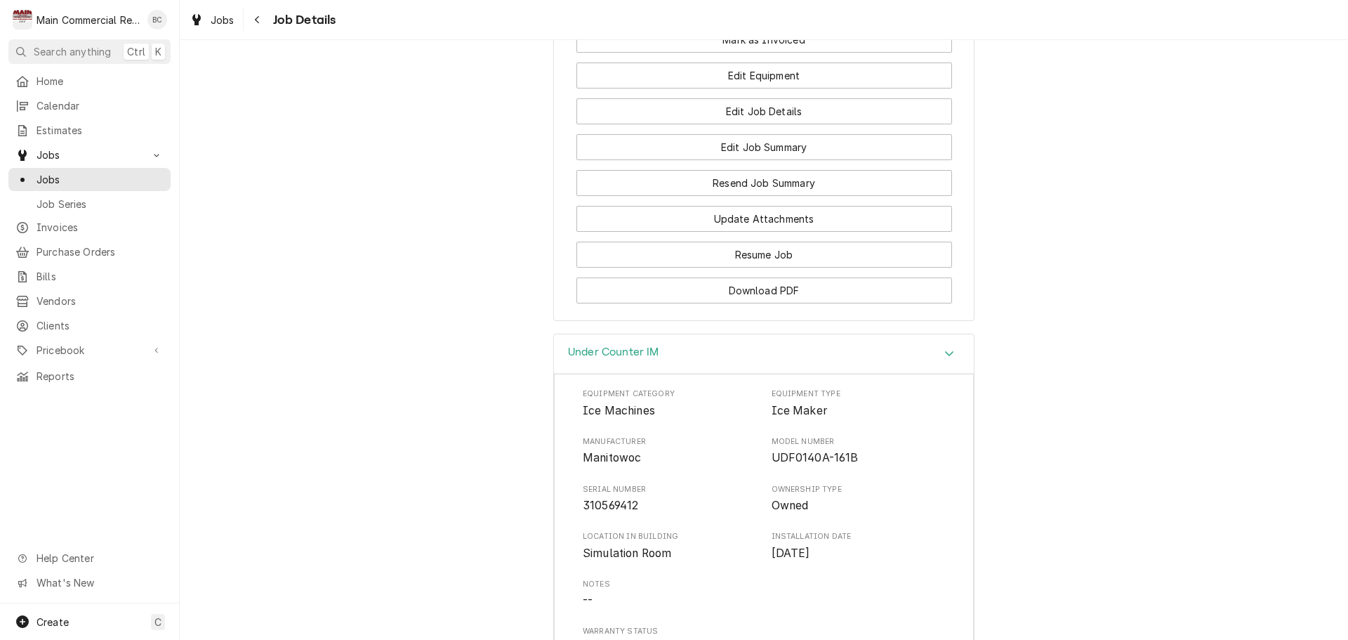
scroll to position [1756, 0]
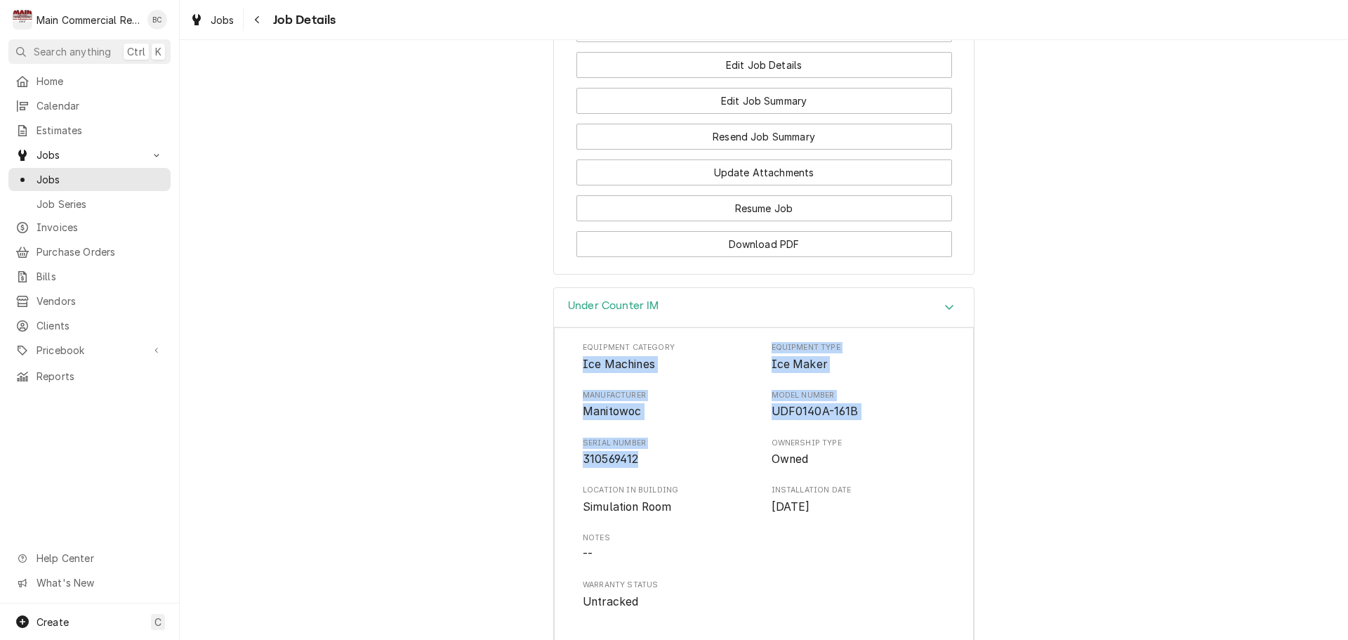
drag, startPoint x: 577, startPoint y: 364, endPoint x: 640, endPoint y: 459, distance: 113.9
click at [640, 459] on div "Equipment Category Ice Machines Equipment Type Ice Maker Manufacturer Manitowoc…" at bounding box center [764, 550] width 420 height 447
copy div "Ice Machines Equipment Type Ice Maker Manufacturer Manitowoc Model Number UDF01…"
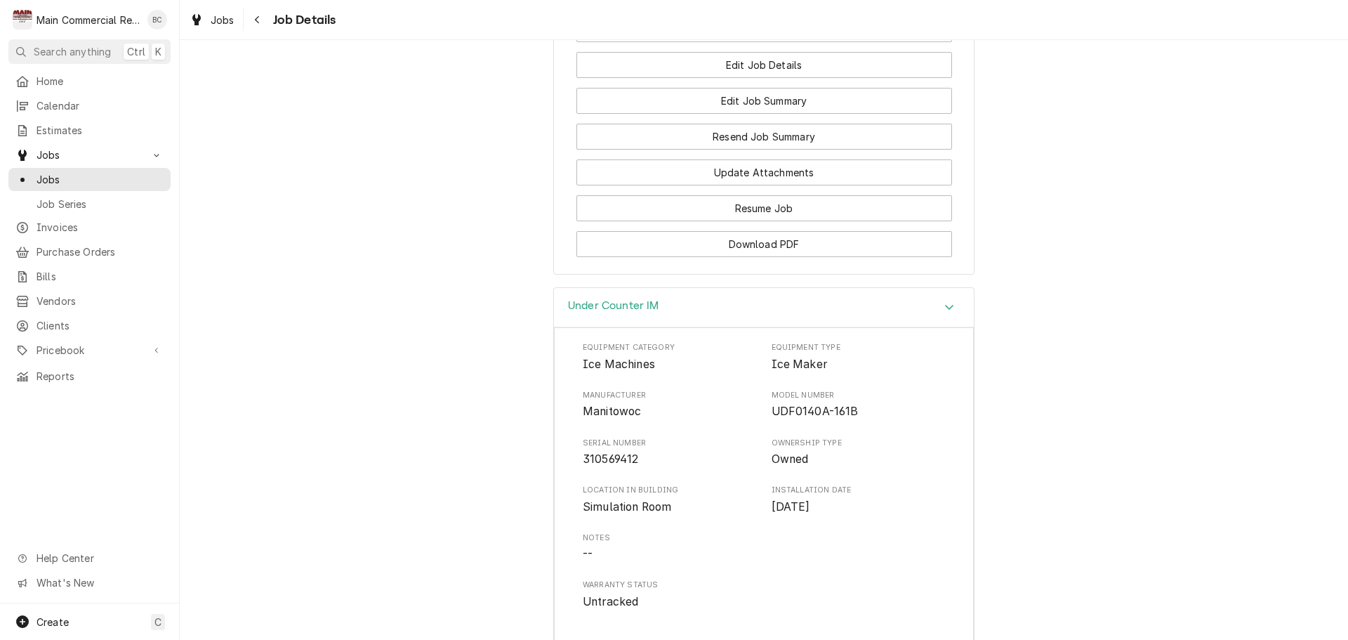
click at [539, 510] on div "Under Counter IM Equipment Category Ice Machines Equipment Type Ice Maker Manuf…" at bounding box center [764, 539] width 1169 height 504
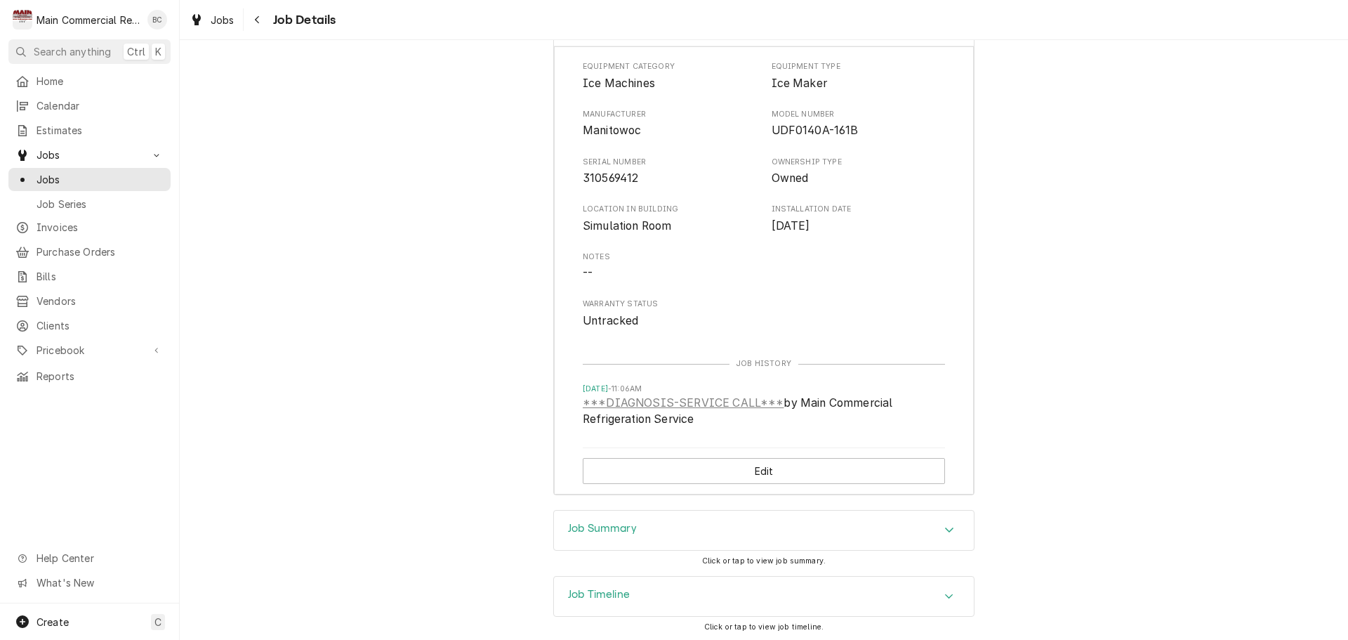
scroll to position [2105, 0]
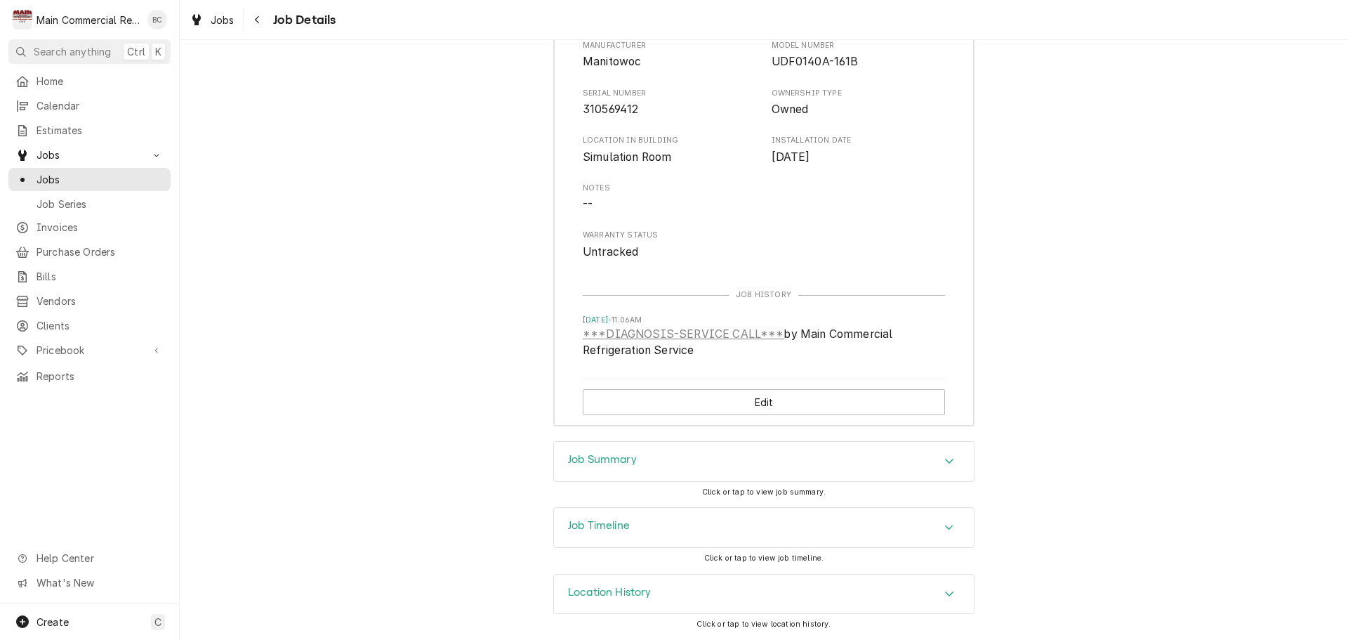
click at [610, 460] on h3 "Job Summary" at bounding box center [602, 459] width 69 height 13
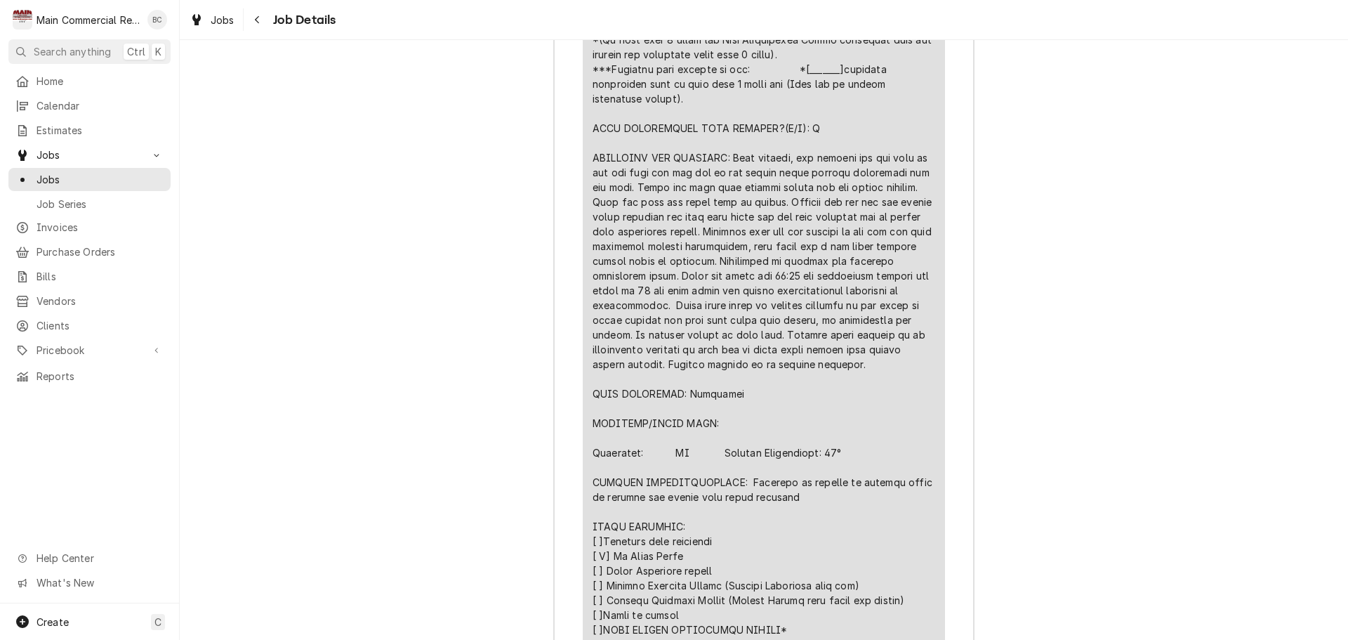
scroll to position [3088, 0]
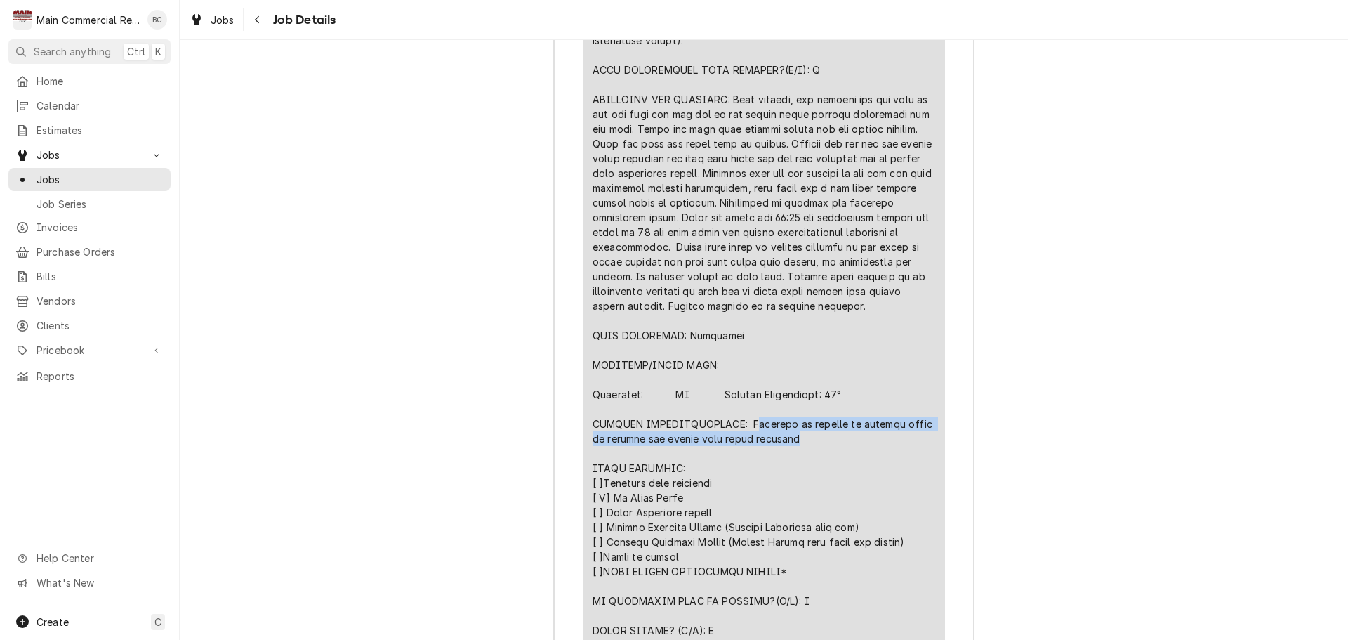
drag, startPoint x: 754, startPoint y: 424, endPoint x: 780, endPoint y: 437, distance: 28.9
click at [780, 437] on div "Line Item" at bounding box center [764, 306] width 343 height 900
drag, startPoint x: 588, startPoint y: 423, endPoint x: 785, endPoint y: 437, distance: 197.8
click at [785, 437] on div "Line Item" at bounding box center [764, 306] width 343 height 900
copy div "FURTHER RECOMMENDATIONS: Cleaning of machine on regular basis to prevent any is…"
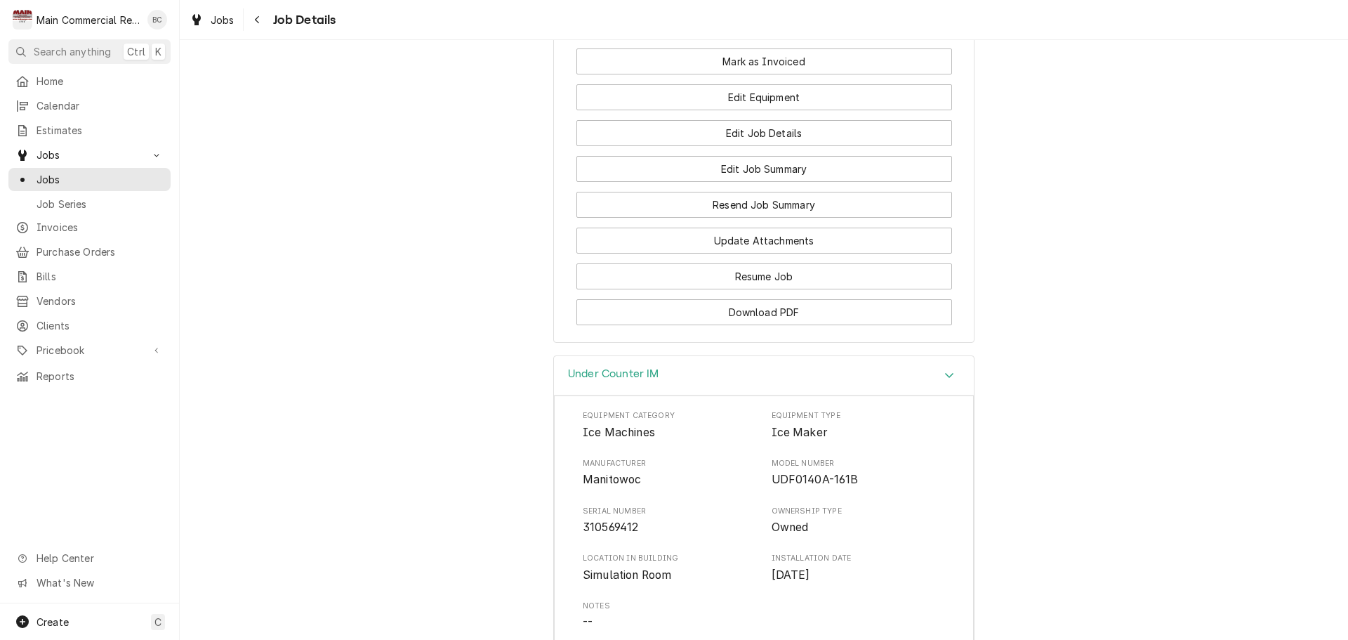
scroll to position [1684, 0]
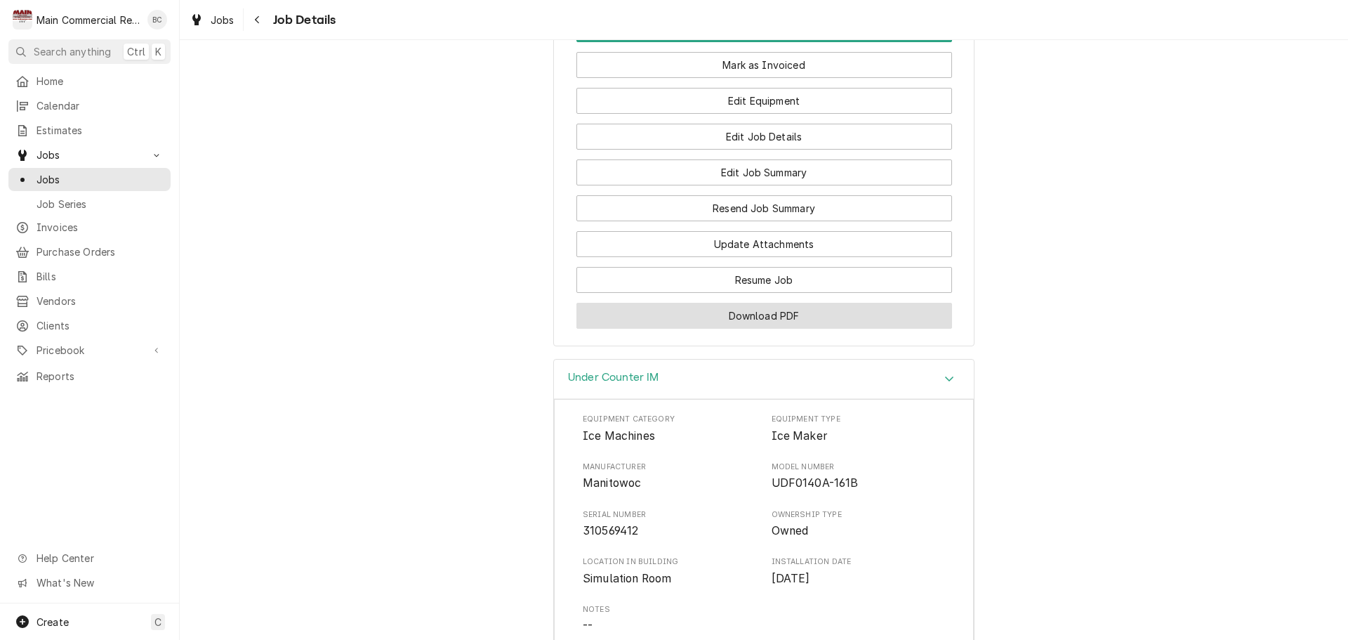
click at [746, 320] on button "Download PDF" at bounding box center [765, 316] width 376 height 26
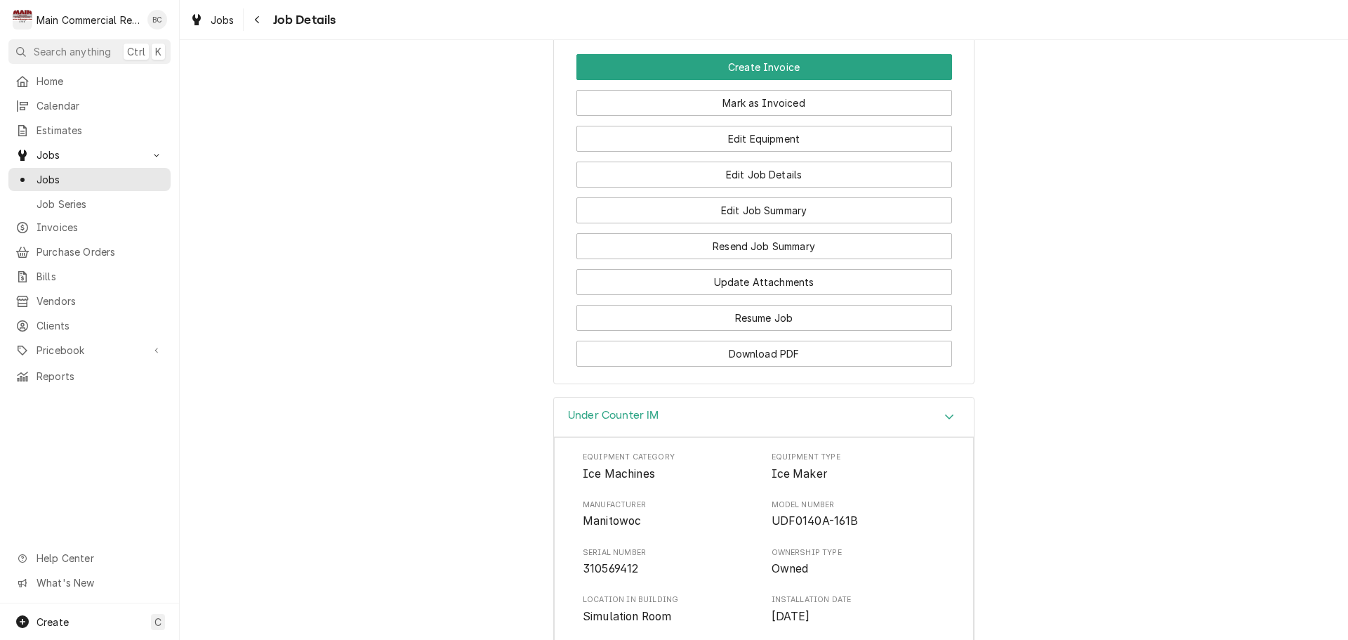
scroll to position [1614, 0]
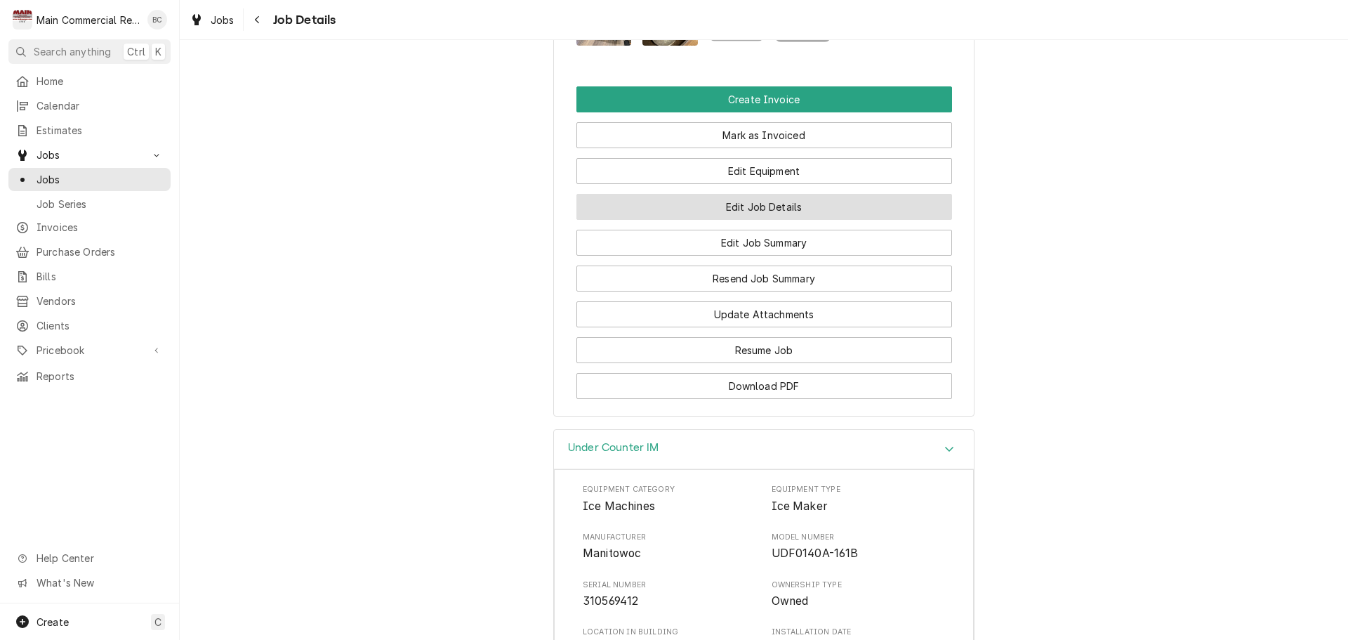
click at [749, 214] on button "Edit Job Details" at bounding box center [765, 207] width 376 height 26
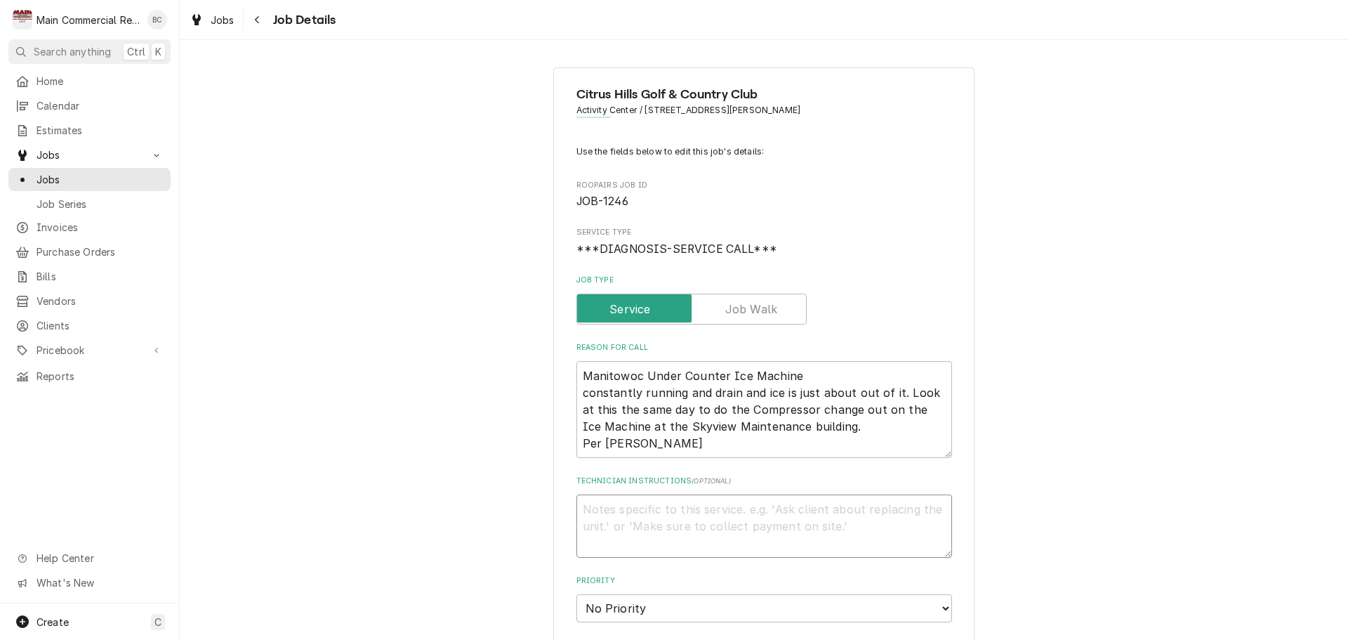
click at [593, 509] on textarea "Technician Instructions ( optional )" at bounding box center [765, 525] width 376 height 63
type textarea "x"
type textarea "I"
type textarea "x"
type textarea "IN"
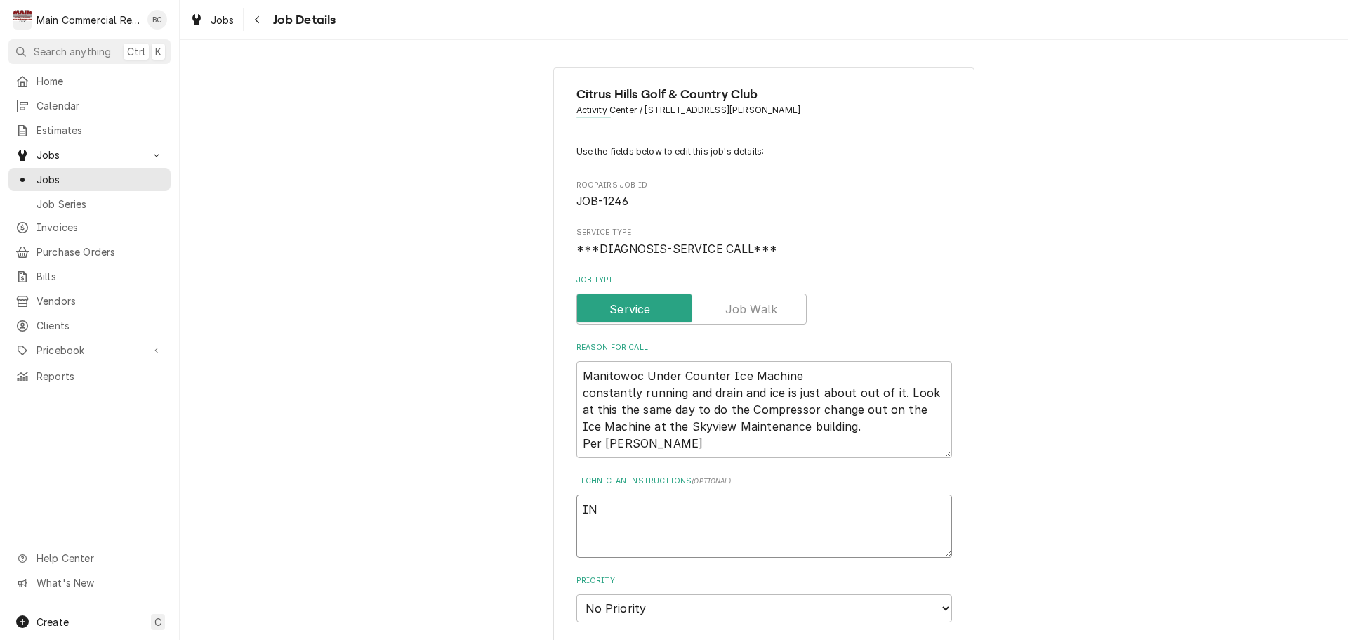
type textarea "x"
type textarea "INV"
type textarea "x"
type textarea "INV#"
type textarea "x"
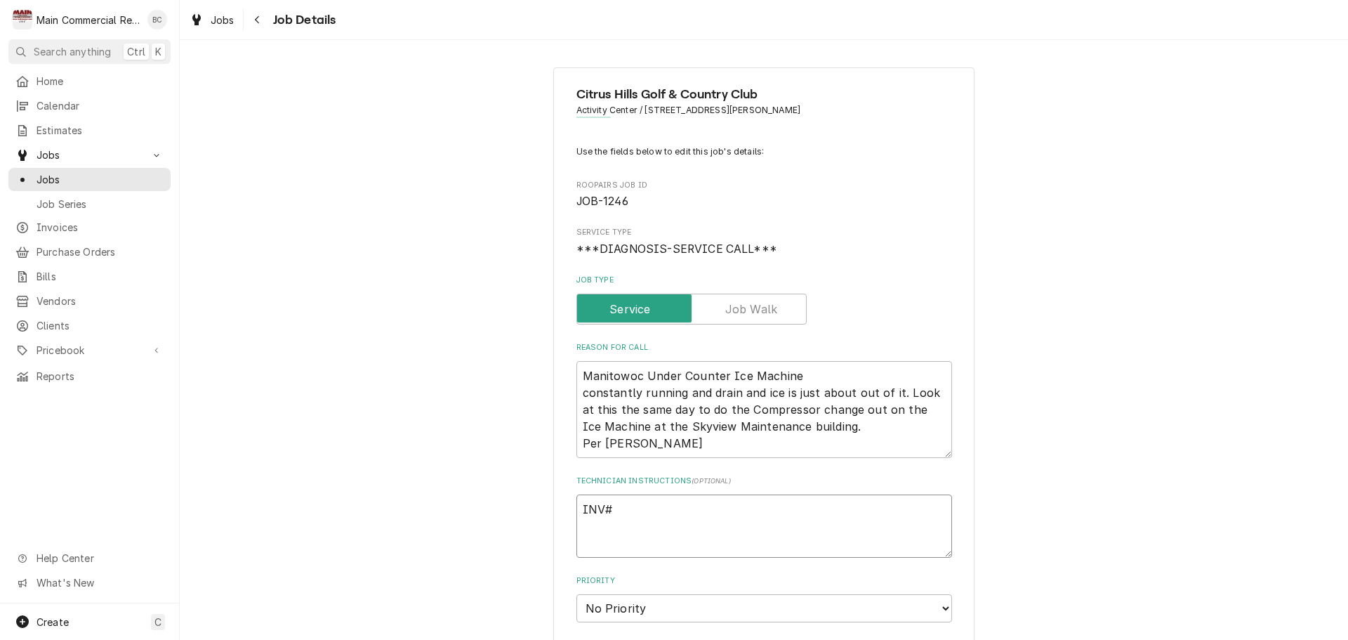
type textarea "INV#1"
type textarea "x"
type textarea "INV#15"
type textarea "x"
type textarea "INV#152"
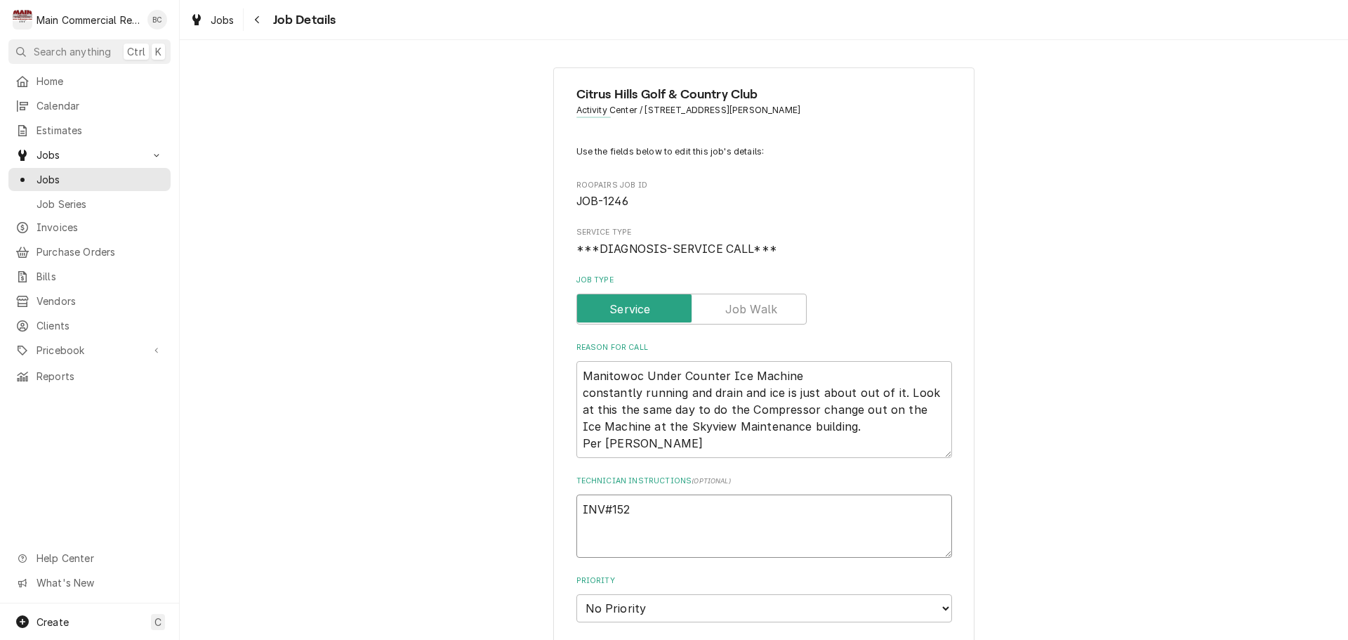
type textarea "x"
type textarea "INV#1521"
type textarea "x"
type textarea "INV#15218"
type textarea "x"
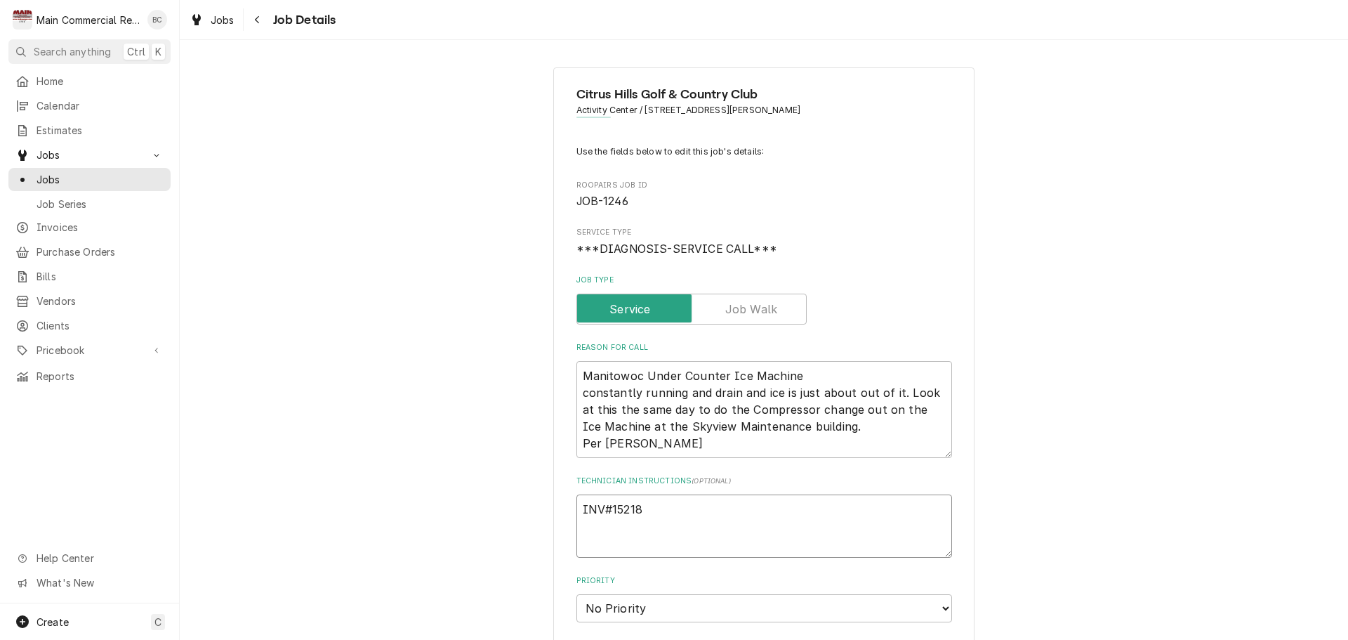
type textarea "INV#152186"
type textarea "x"
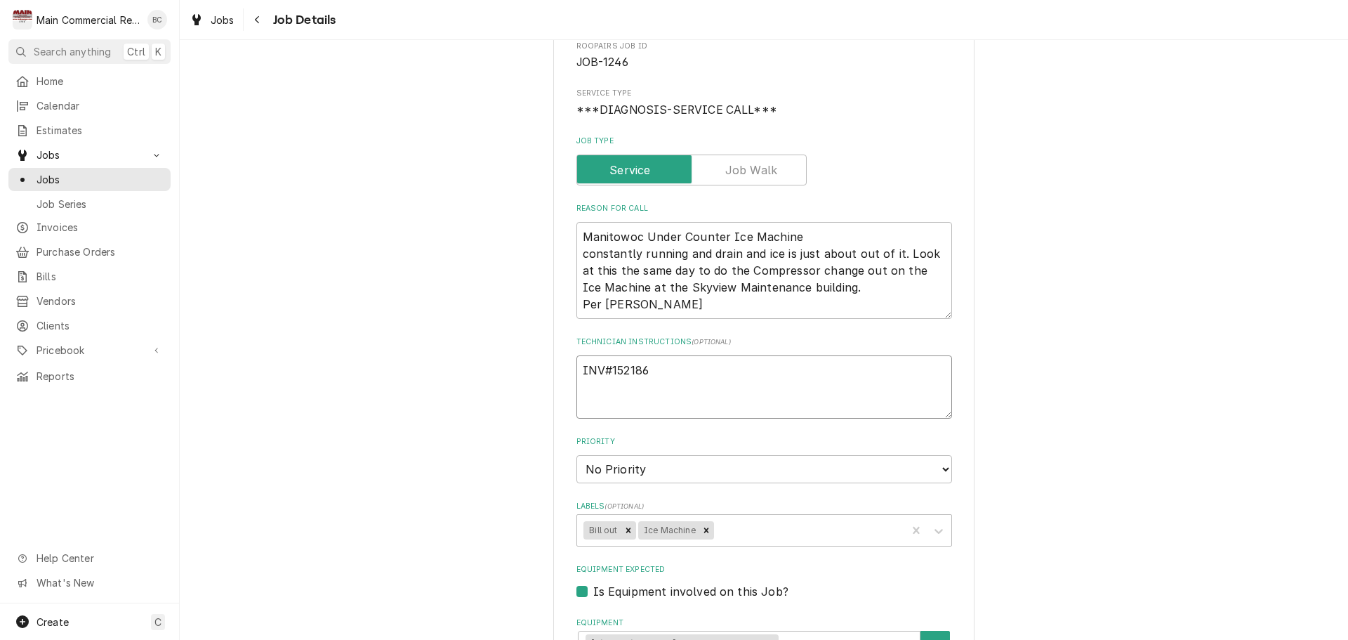
scroll to position [140, 0]
click at [624, 531] on icon "Remove Bill out" at bounding box center [629, 529] width 10 height 10
type textarea "INV#152186"
type textarea "x"
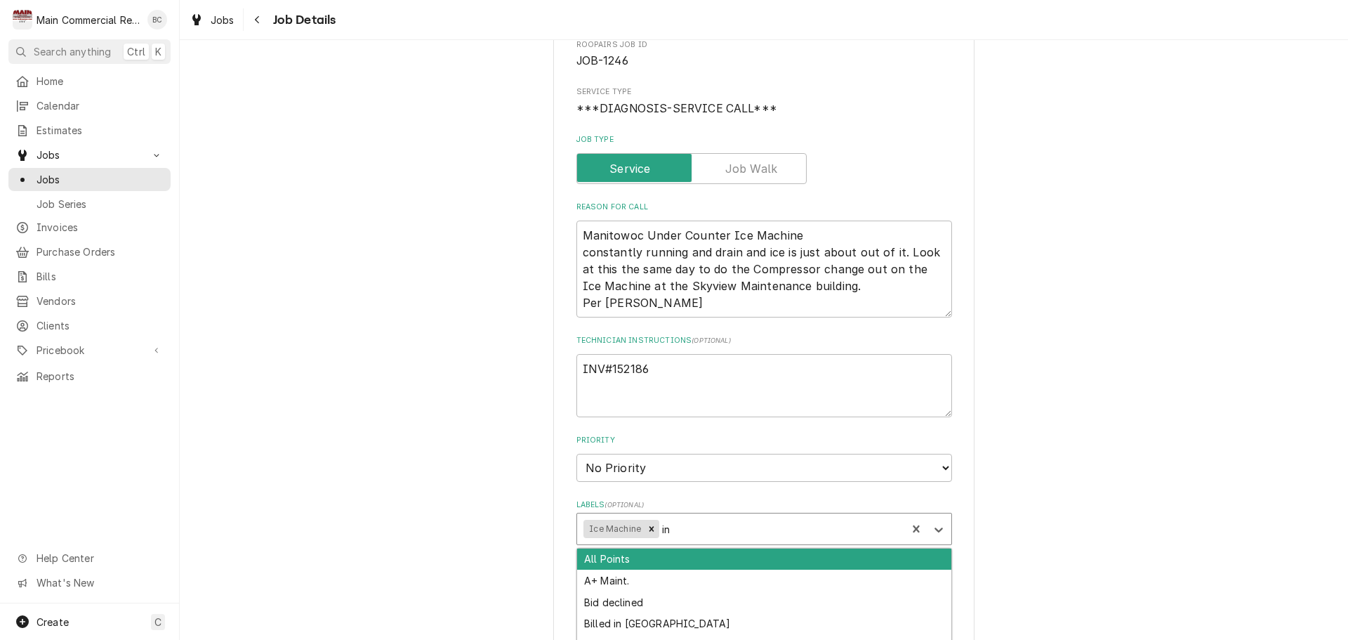
type input "inv"
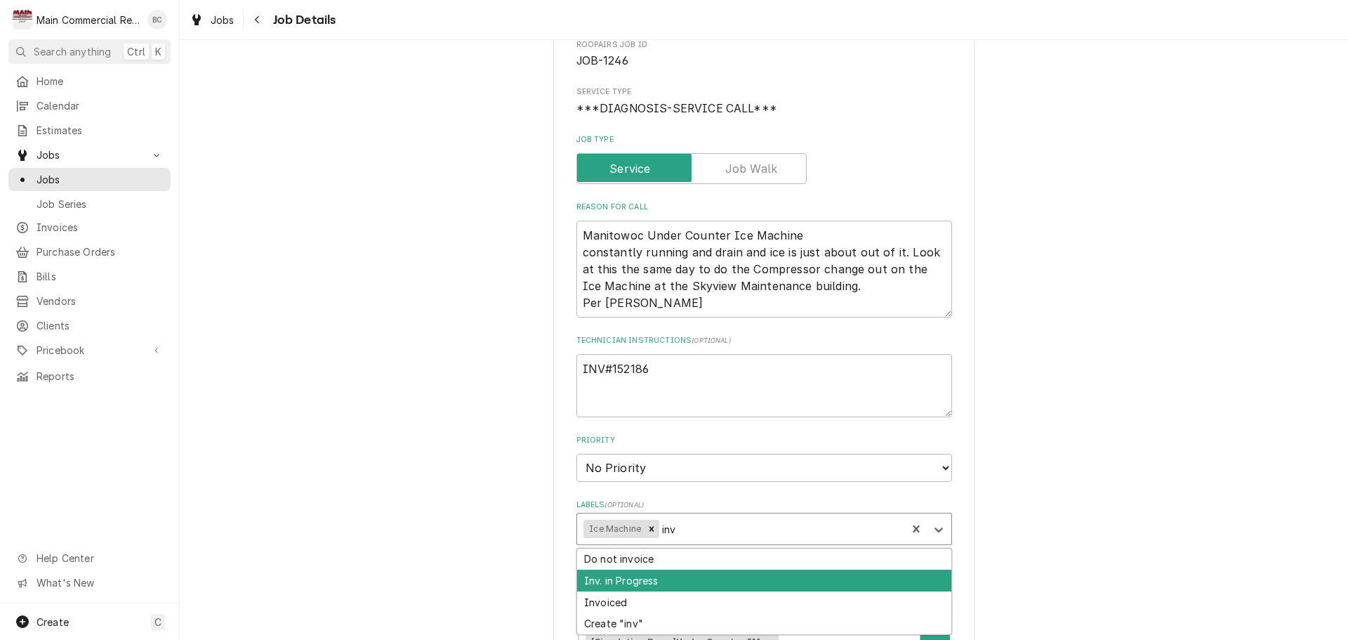
click at [668, 577] on div "Inv. in Progress" at bounding box center [764, 581] width 374 height 22
type textarea "x"
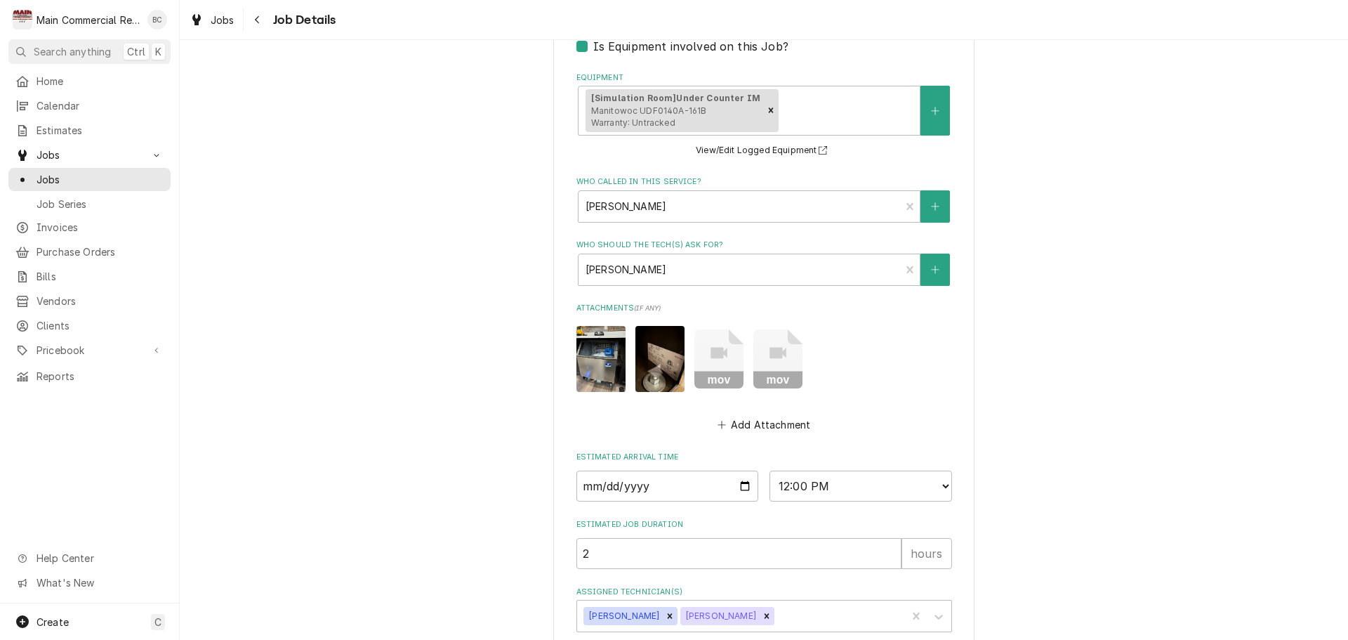
scroll to position [762, 0]
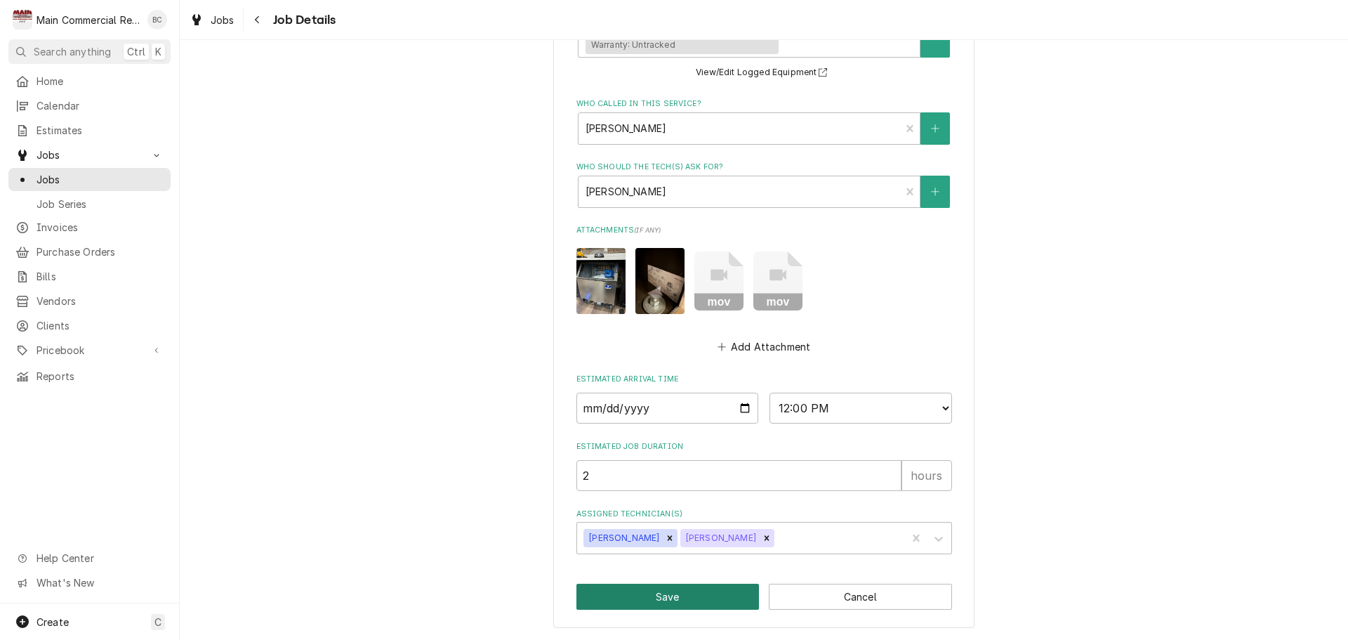
click at [651, 596] on button "Save" at bounding box center [668, 597] width 183 height 26
type textarea "x"
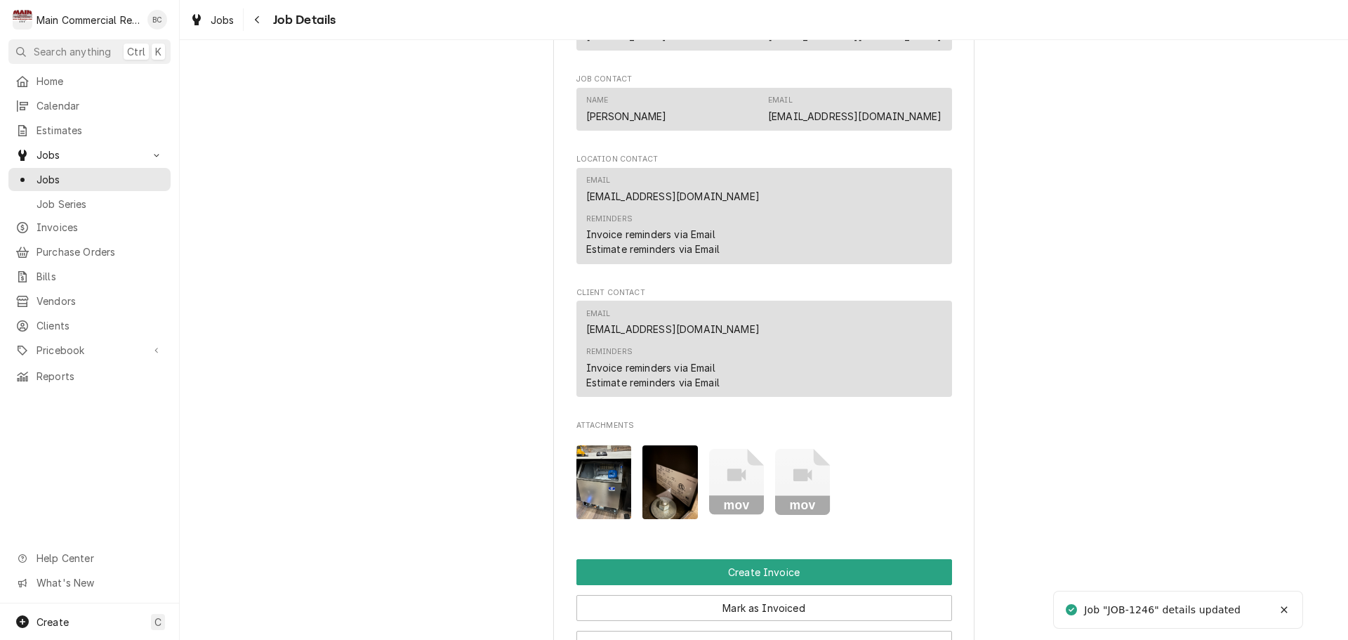
scroll to position [1264, 0]
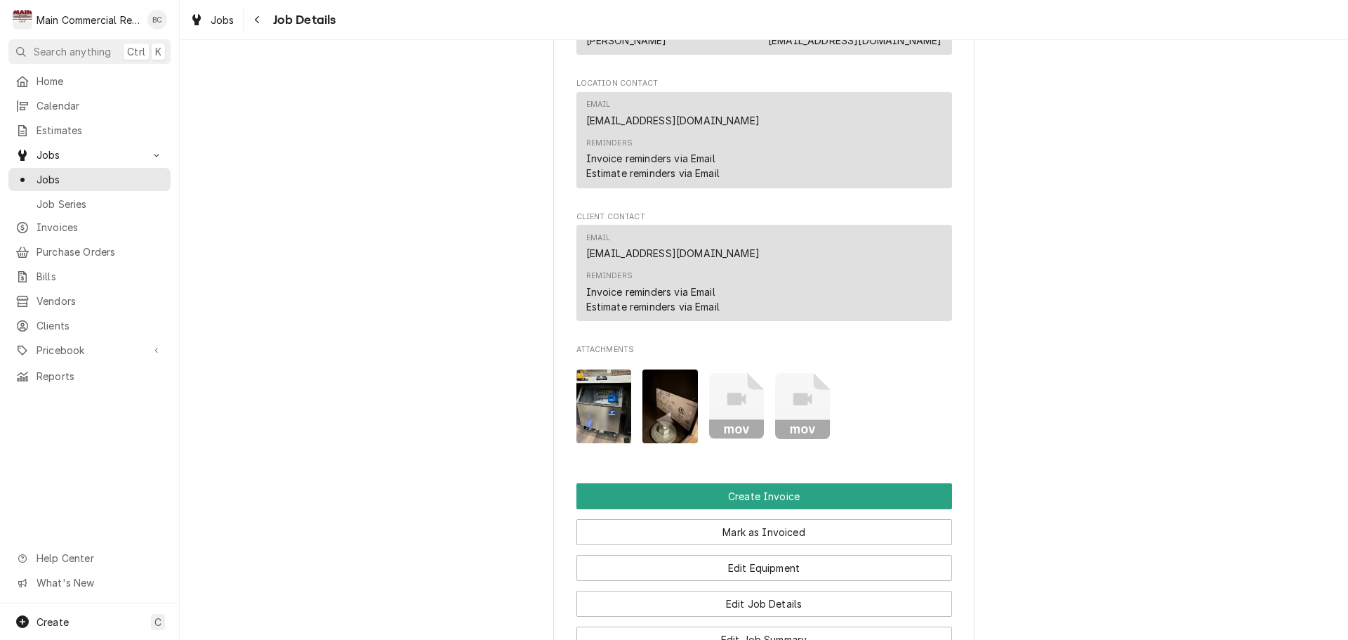
click at [609, 426] on img "Attachments" at bounding box center [604, 406] width 55 height 74
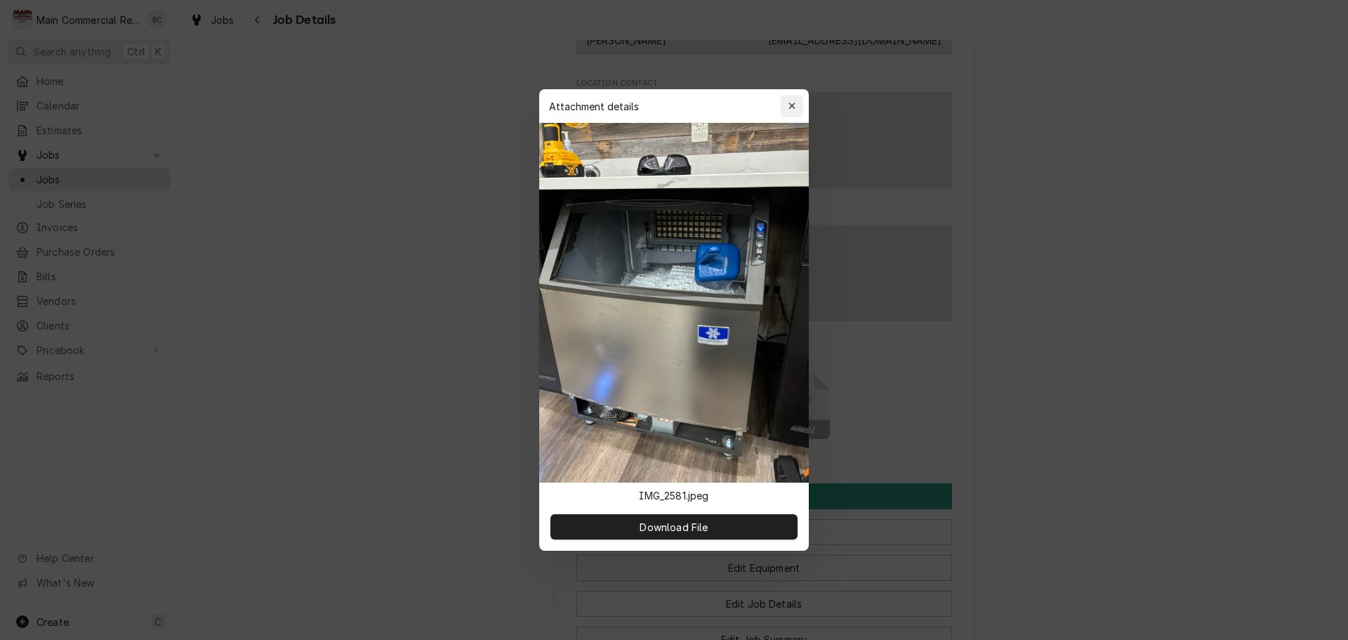
click at [786, 106] on div "button" at bounding box center [792, 106] width 14 height 14
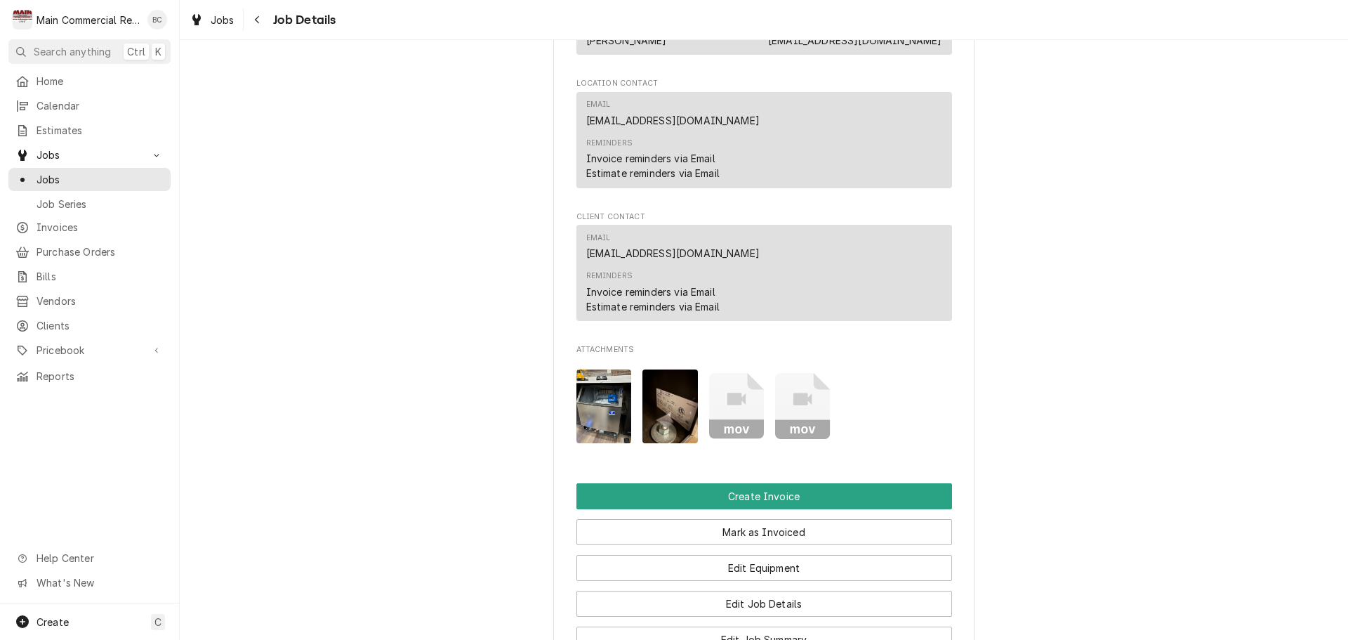
click at [664, 407] on img "Attachments" at bounding box center [670, 406] width 55 height 74
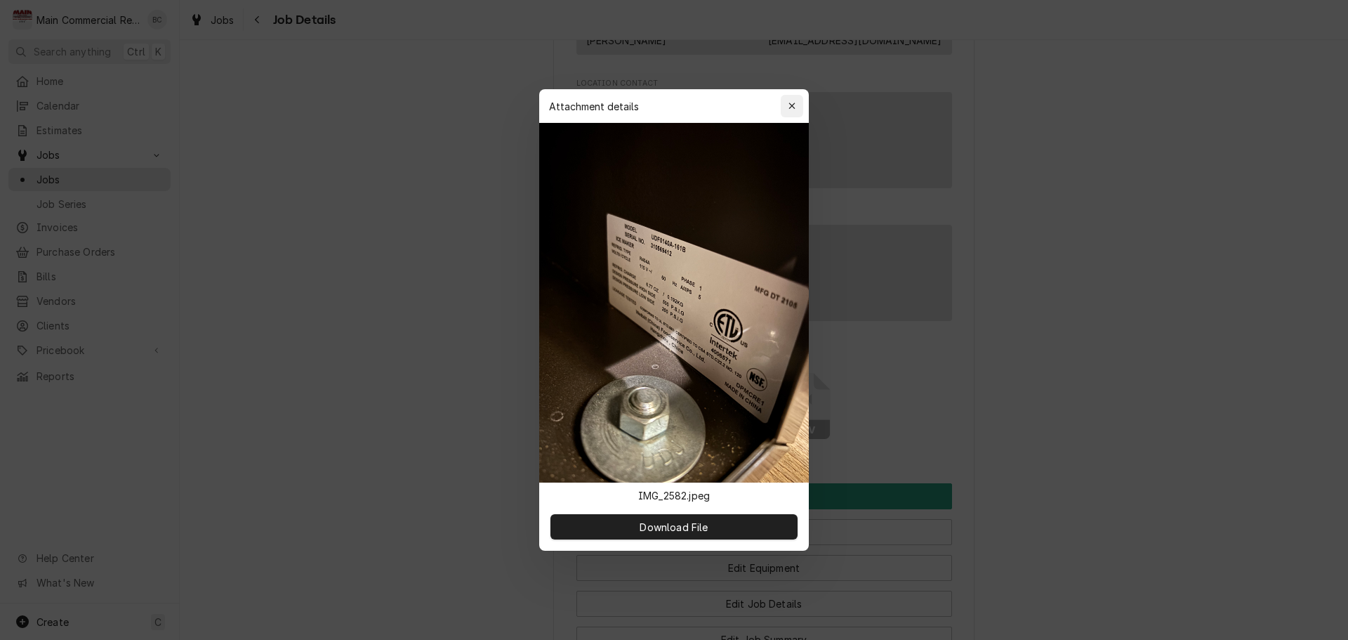
click at [795, 110] on icon "button" at bounding box center [793, 106] width 8 height 10
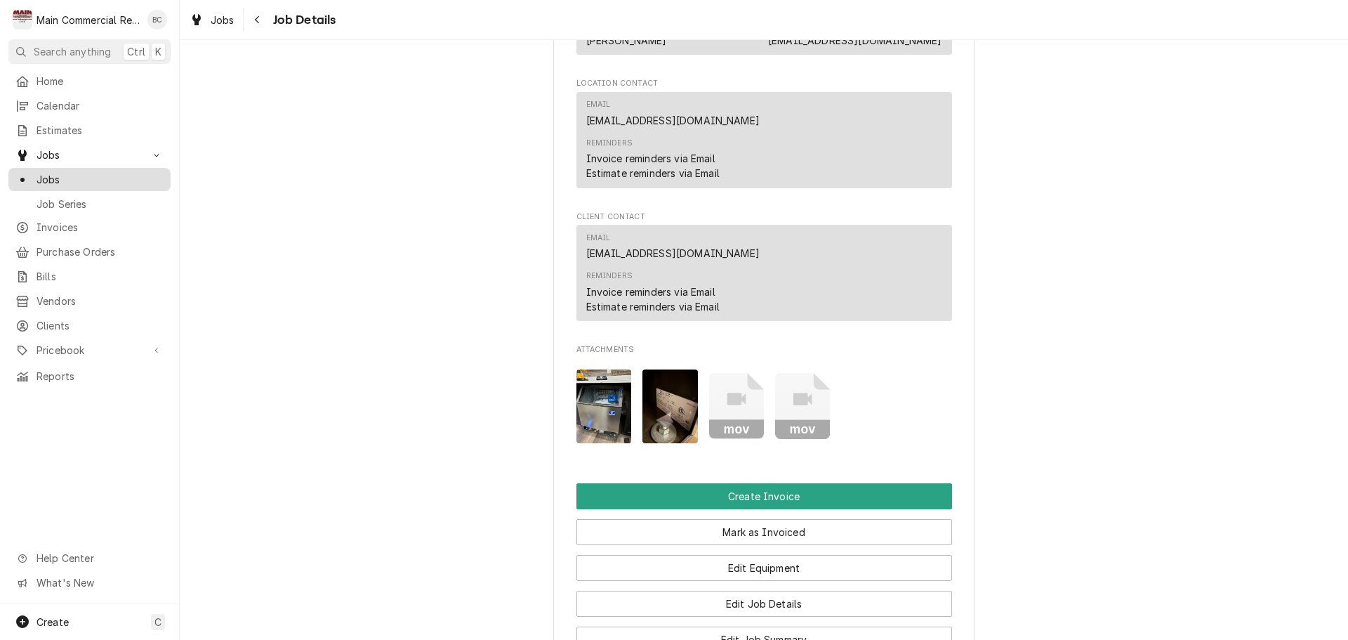
click at [83, 178] on span "Jobs" at bounding box center [100, 179] width 127 height 15
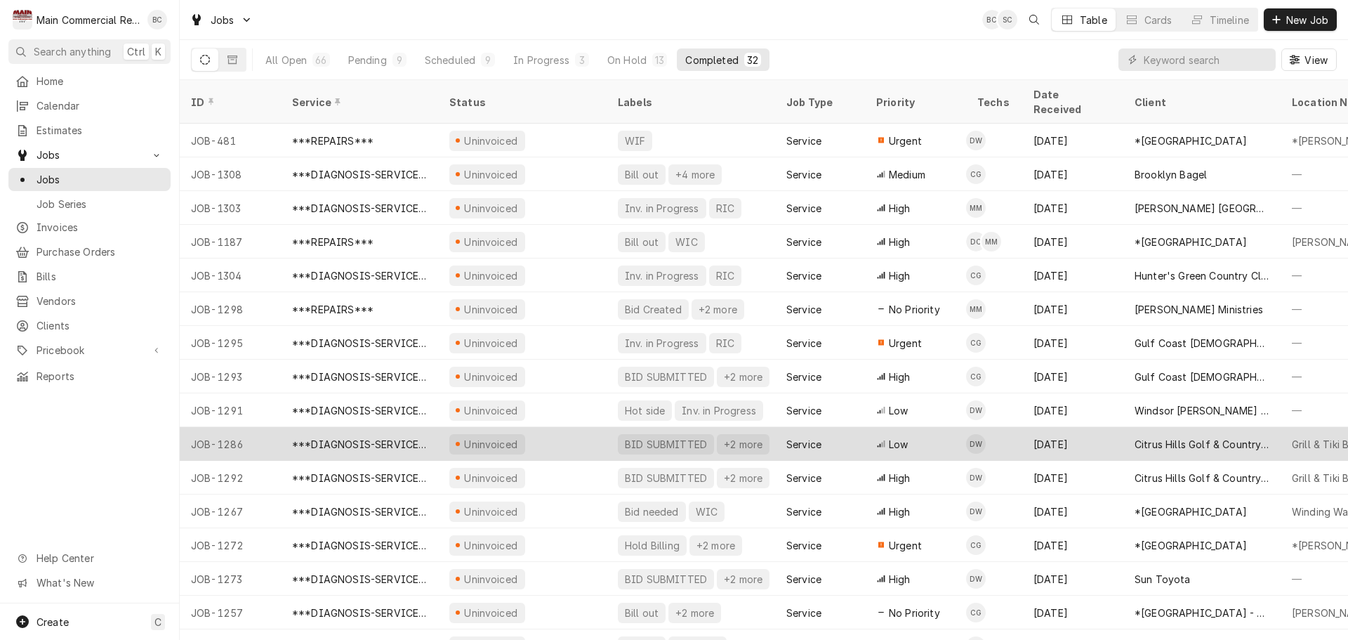
click at [640, 437] on div "BID SUBMITTED" at bounding box center [666, 444] width 85 height 15
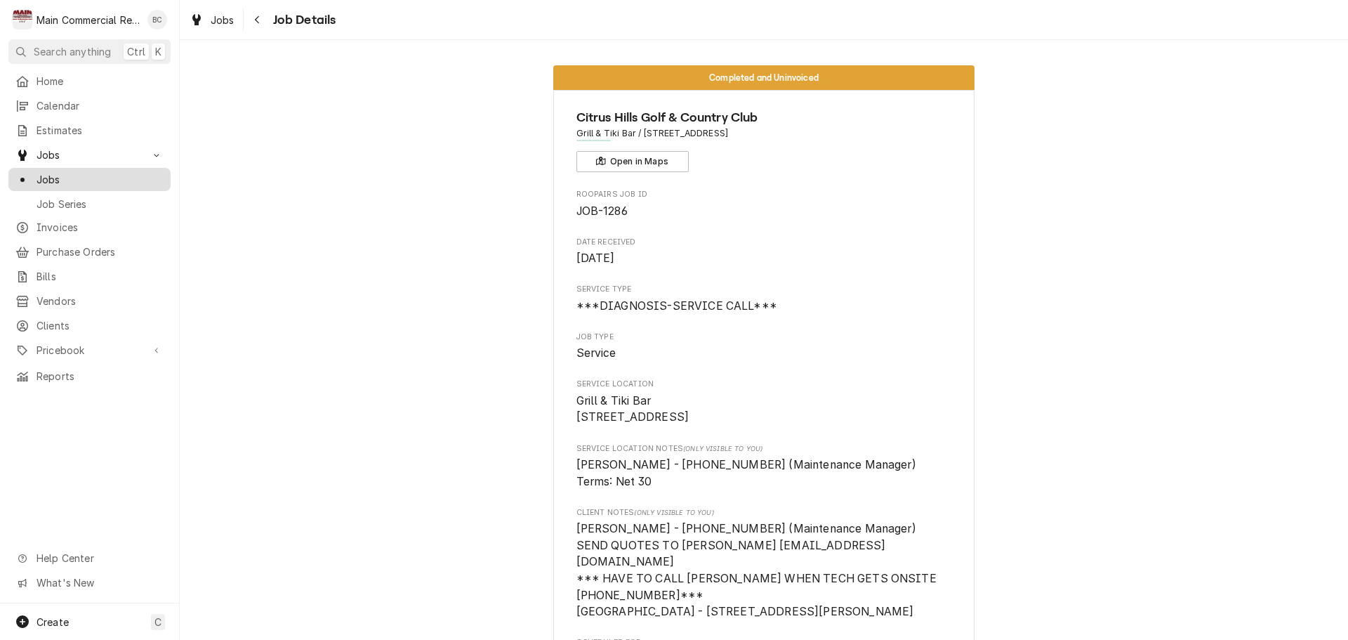
click at [65, 175] on span "Jobs" at bounding box center [100, 179] width 127 height 15
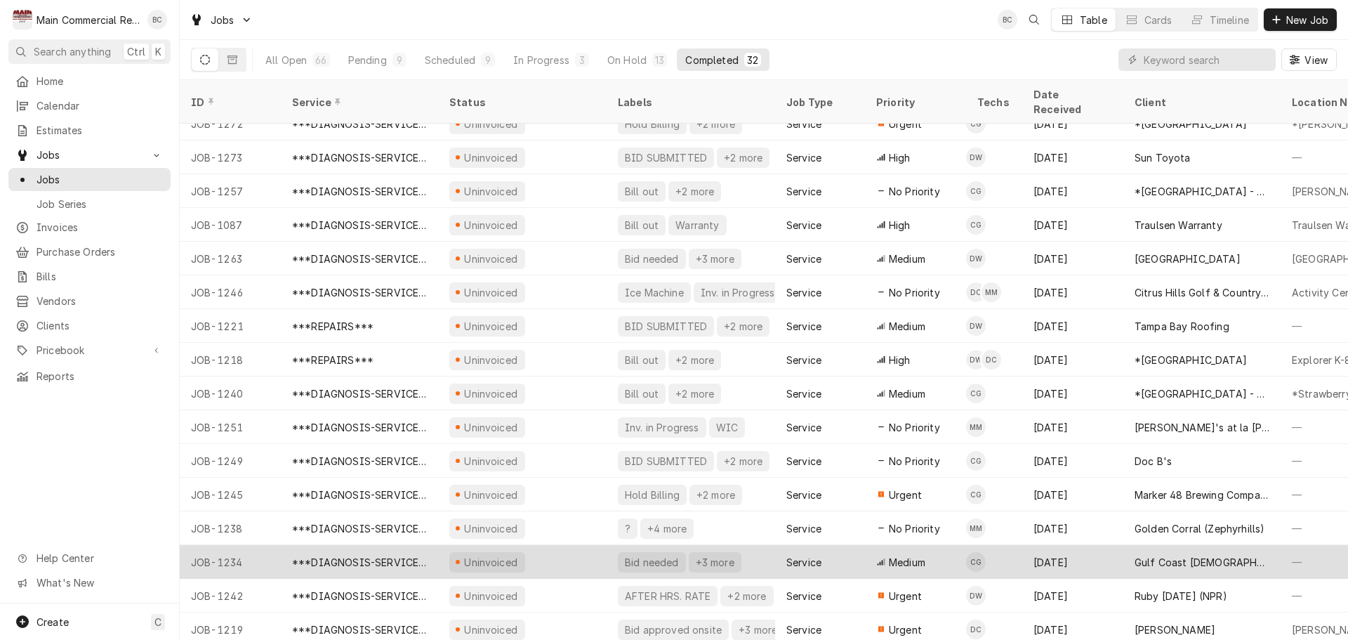
scroll to position [492, 0]
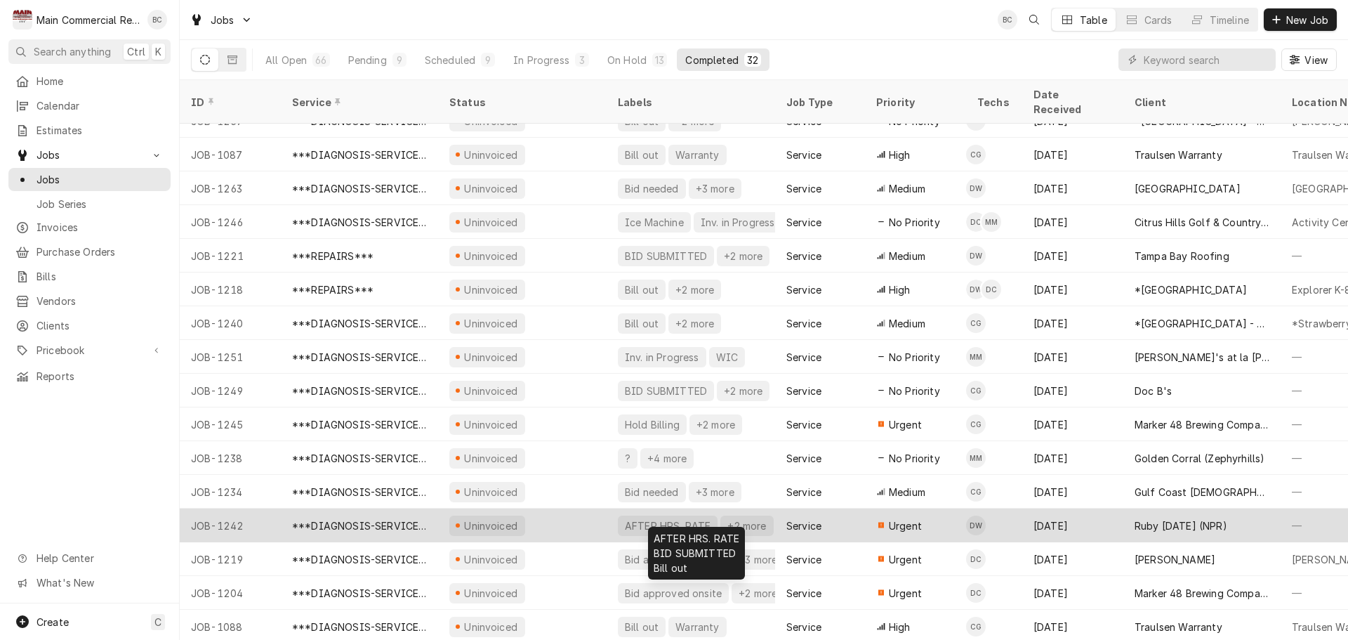
click at [612, 510] on div "AFTER HRS. RATE +2 more" at bounding box center [691, 525] width 169 height 34
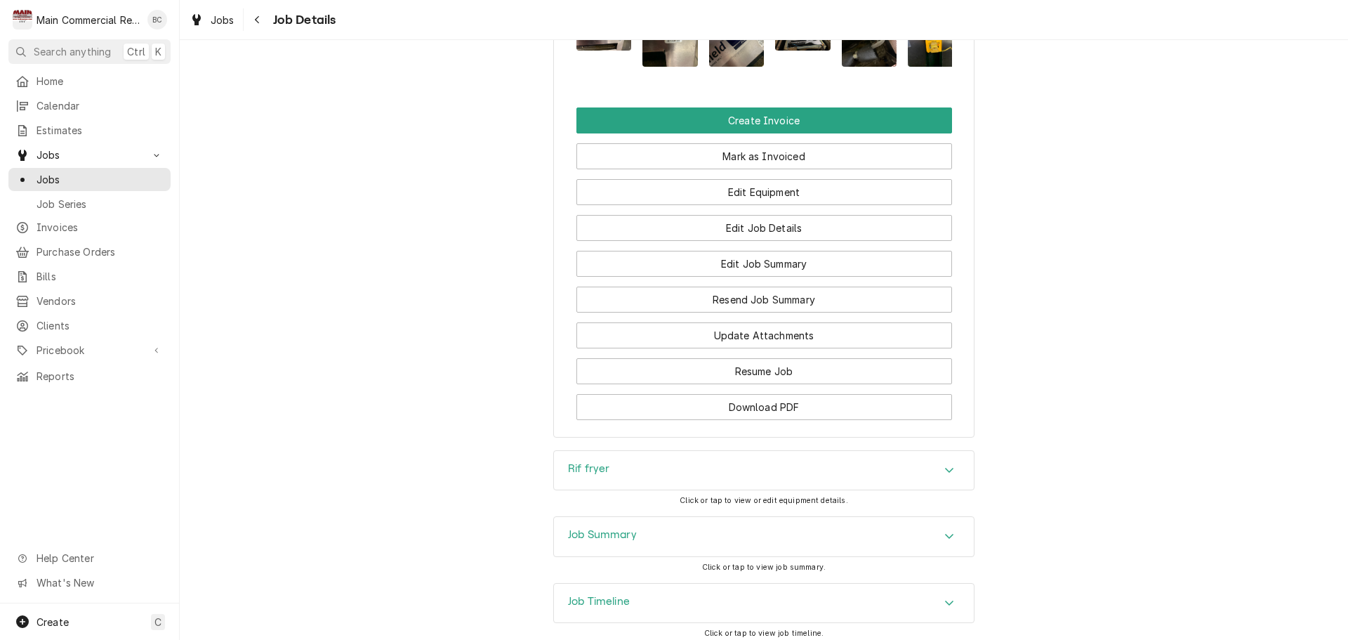
scroll to position [1404, 0]
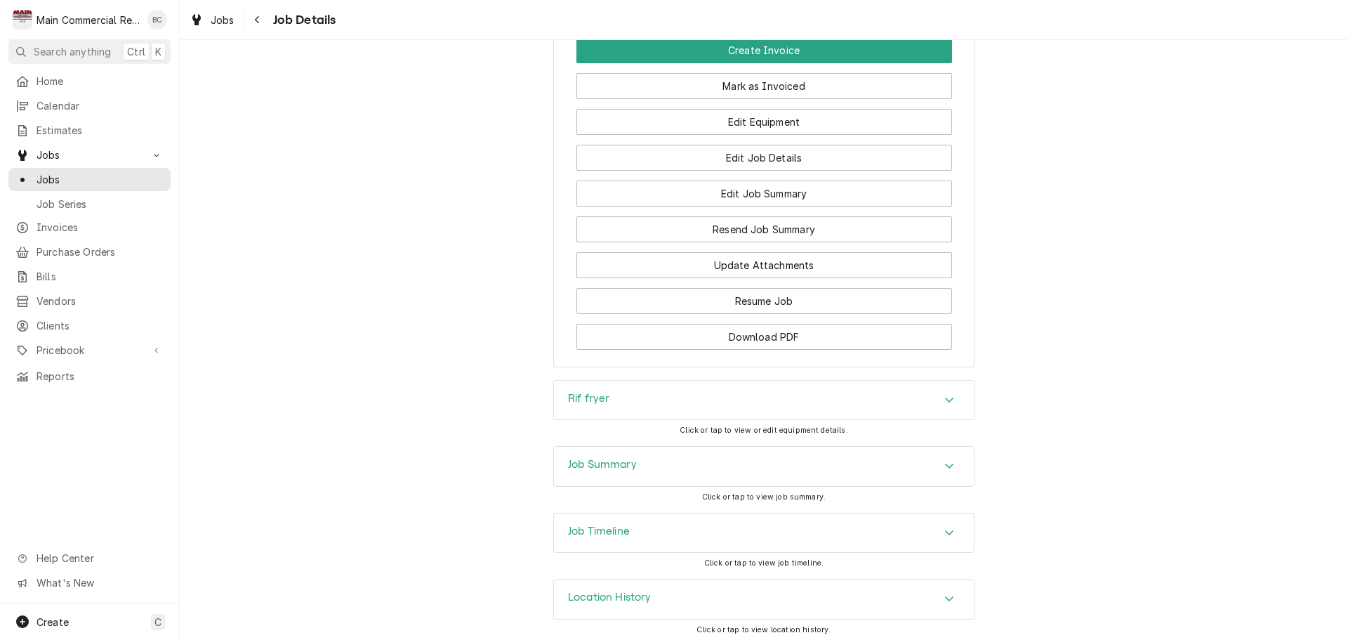
click at [591, 405] on h3 "Rif fryer" at bounding box center [588, 398] width 41 height 13
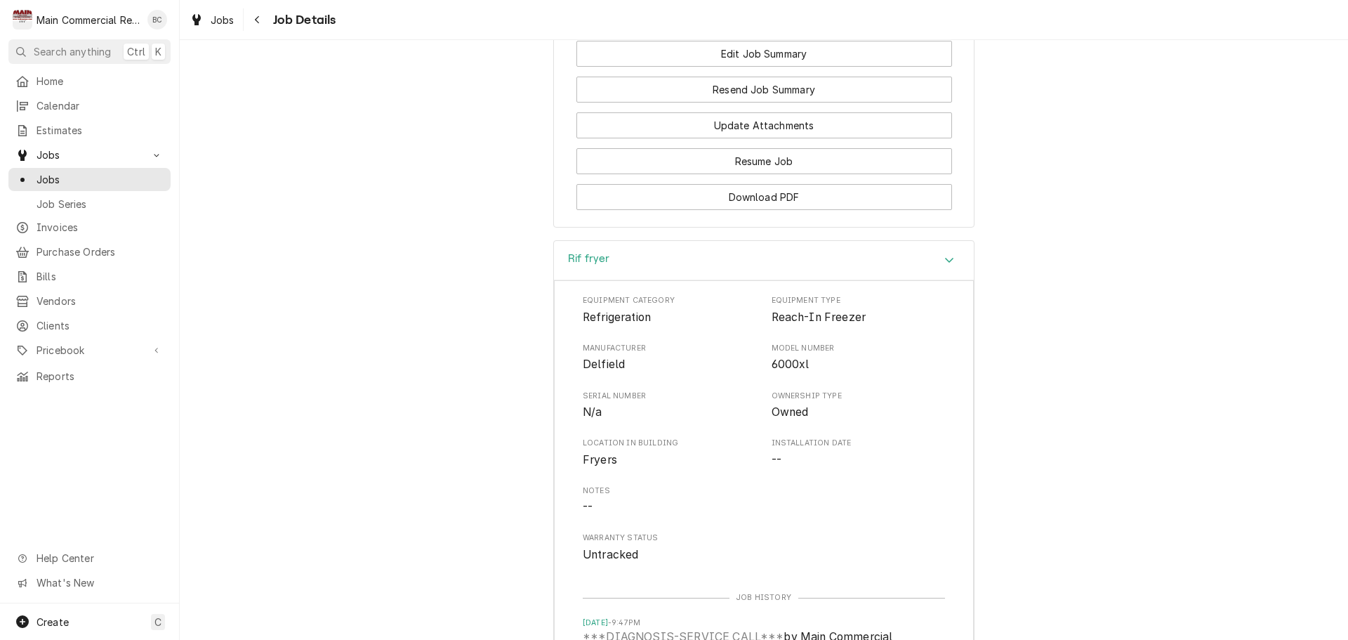
scroll to position [1545, 0]
drag, startPoint x: 767, startPoint y: 346, endPoint x: 683, endPoint y: 454, distance: 137.1
click at [683, 454] on div "Equipment Category Refrigeration Equipment Type Reach-In Freezer Manufacturer D…" at bounding box center [764, 428] width 362 height 268
copy div "Reach-In Freezer Manufacturer Delfield Model Number 6000xl Serial Number N/a"
click at [347, 383] on div "Rif fryer Equipment Category Refrigeration Equipment Type Reach-In Freezer Manu…" at bounding box center [764, 522] width 1169 height 567
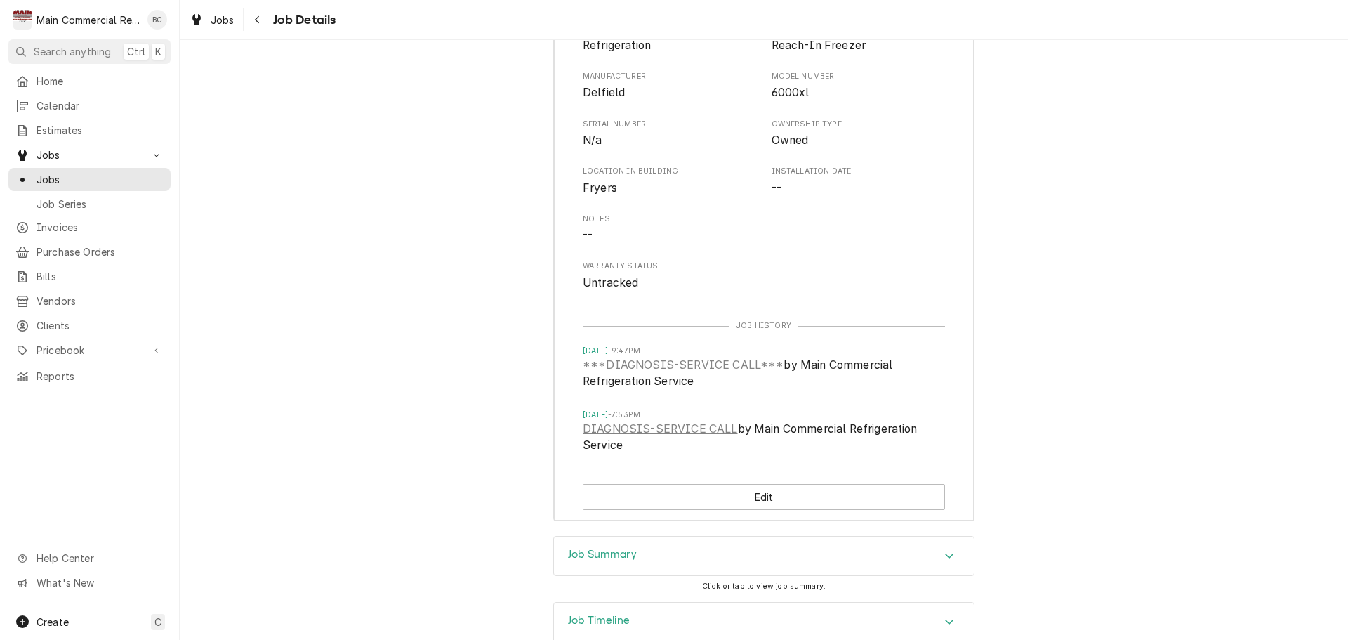
scroll to position [1938, 0]
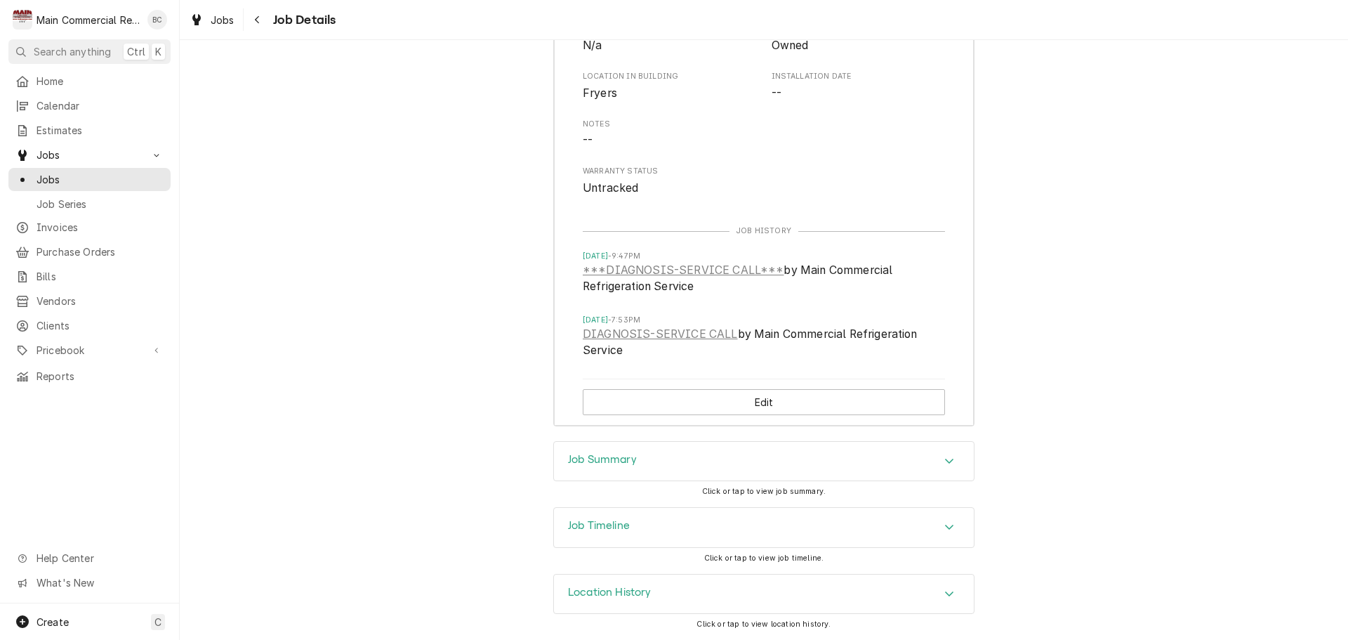
click at [600, 461] on h3 "Job Summary" at bounding box center [602, 459] width 69 height 13
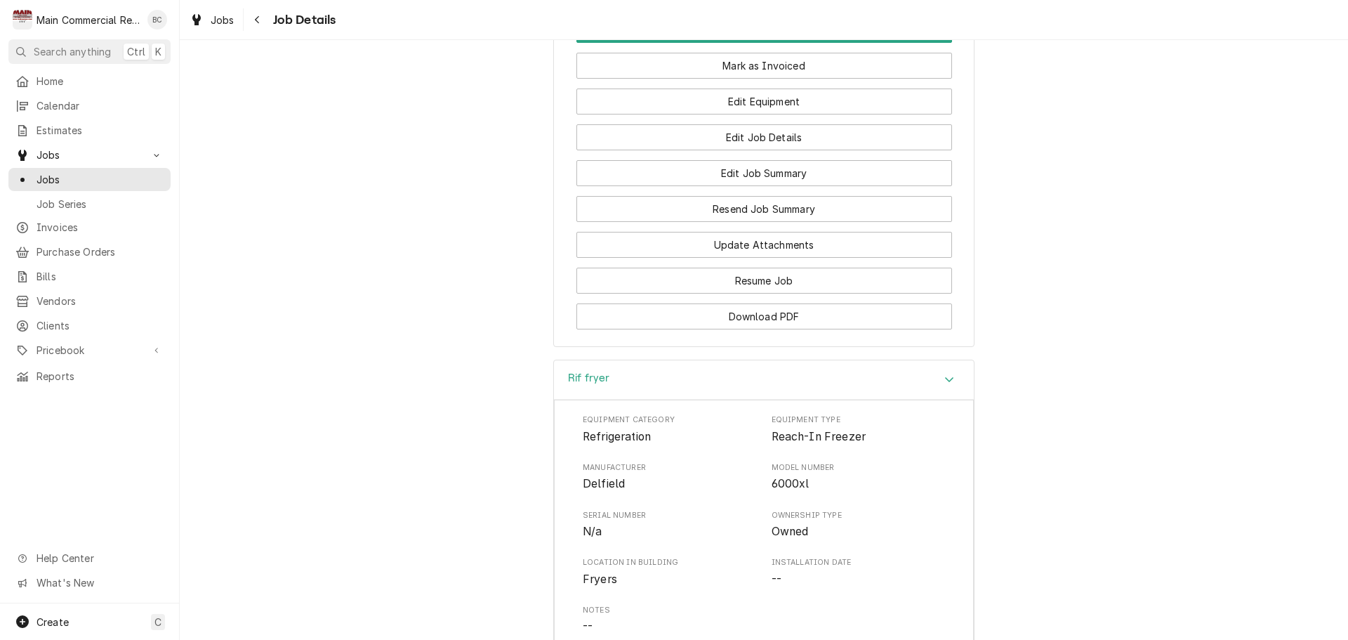
scroll to position [1284, 0]
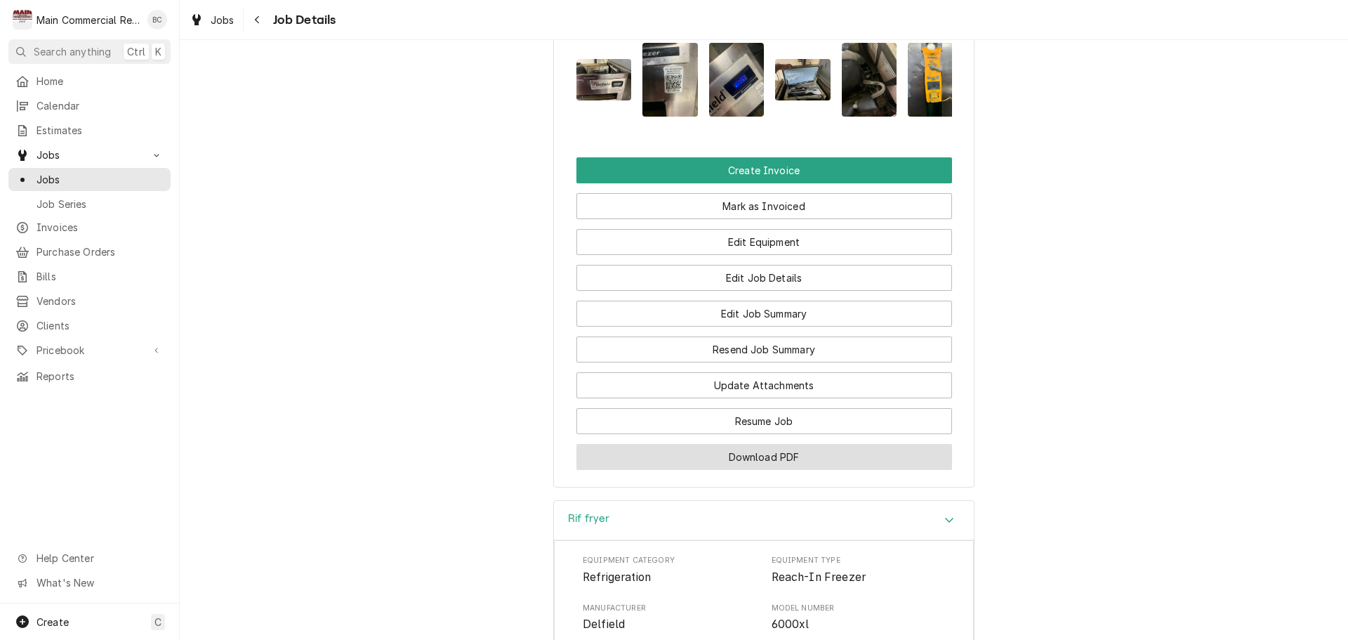
click at [746, 470] on button "Download PDF" at bounding box center [765, 457] width 376 height 26
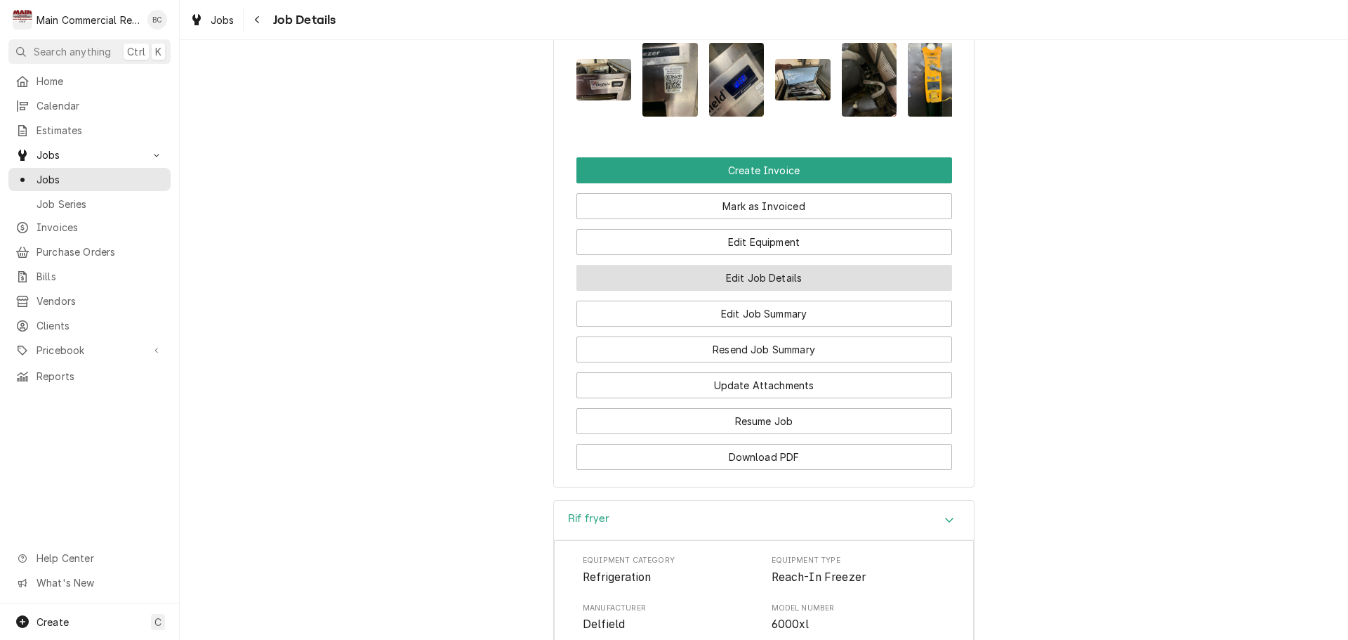
click at [745, 291] on button "Edit Job Details" at bounding box center [765, 278] width 376 height 26
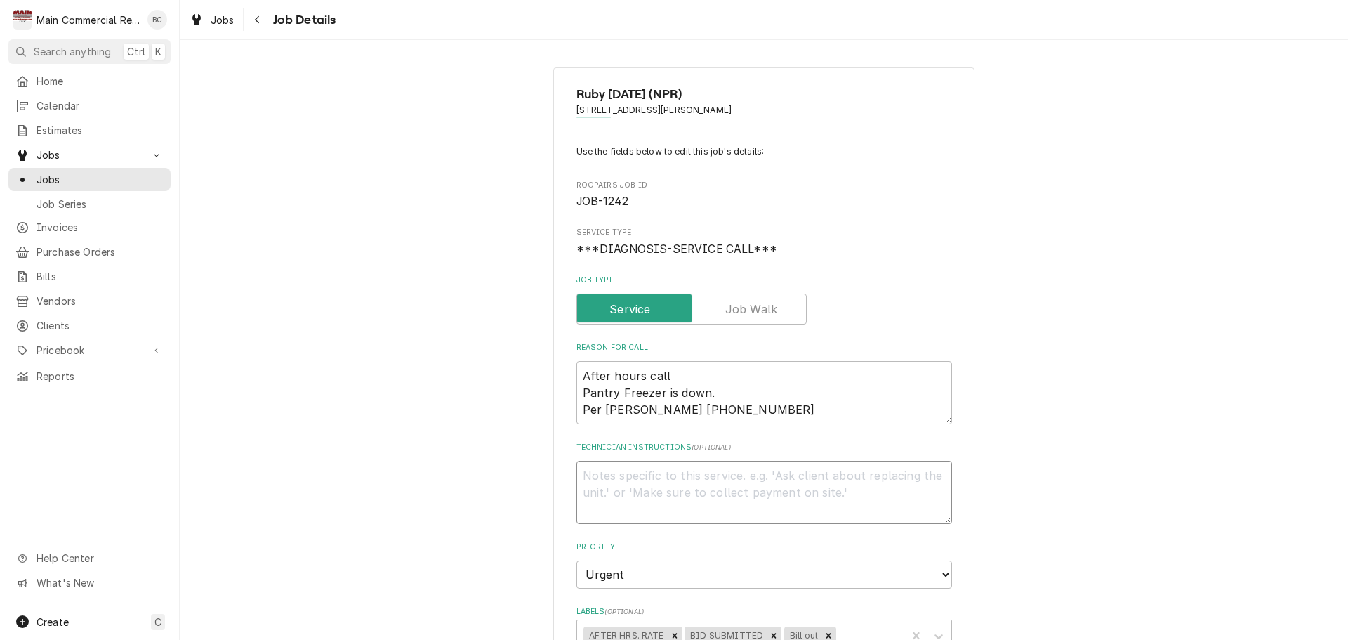
click at [744, 480] on textarea "Technician Instructions ( optional )" at bounding box center [765, 492] width 376 height 63
type textarea "x"
type textarea "N"
type textarea "x"
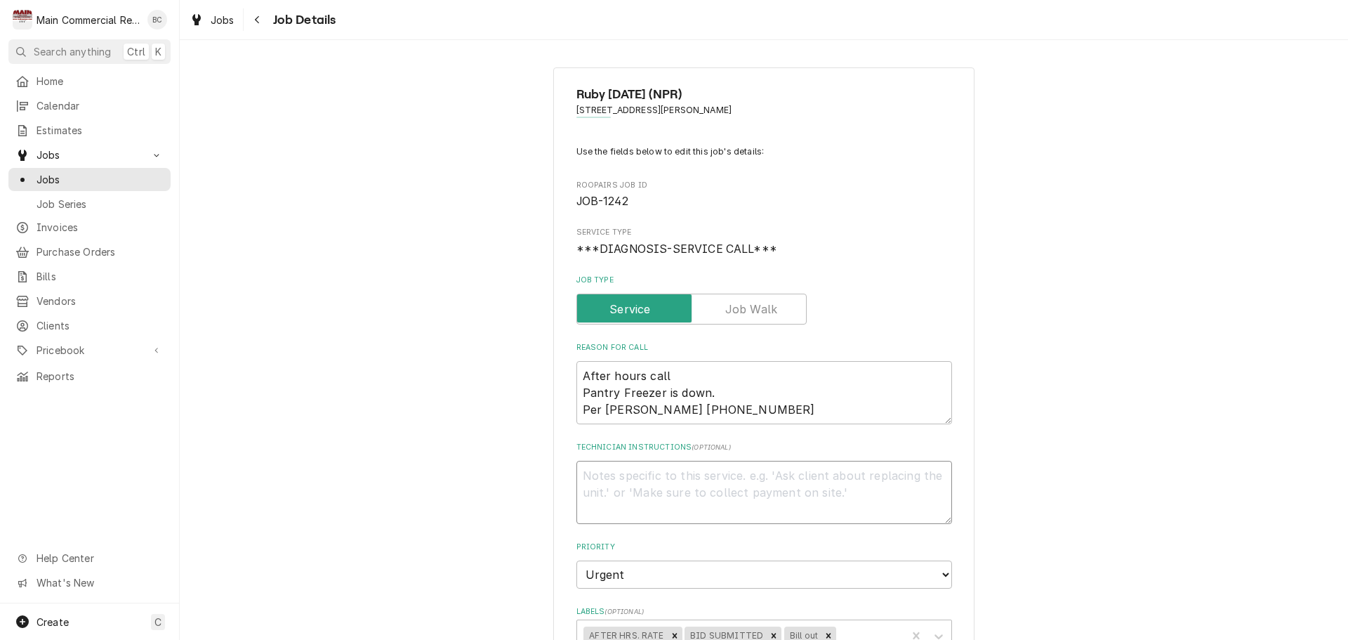
type textarea "I"
type textarea "x"
type textarea "IN"
type textarea "x"
type textarea "INV"
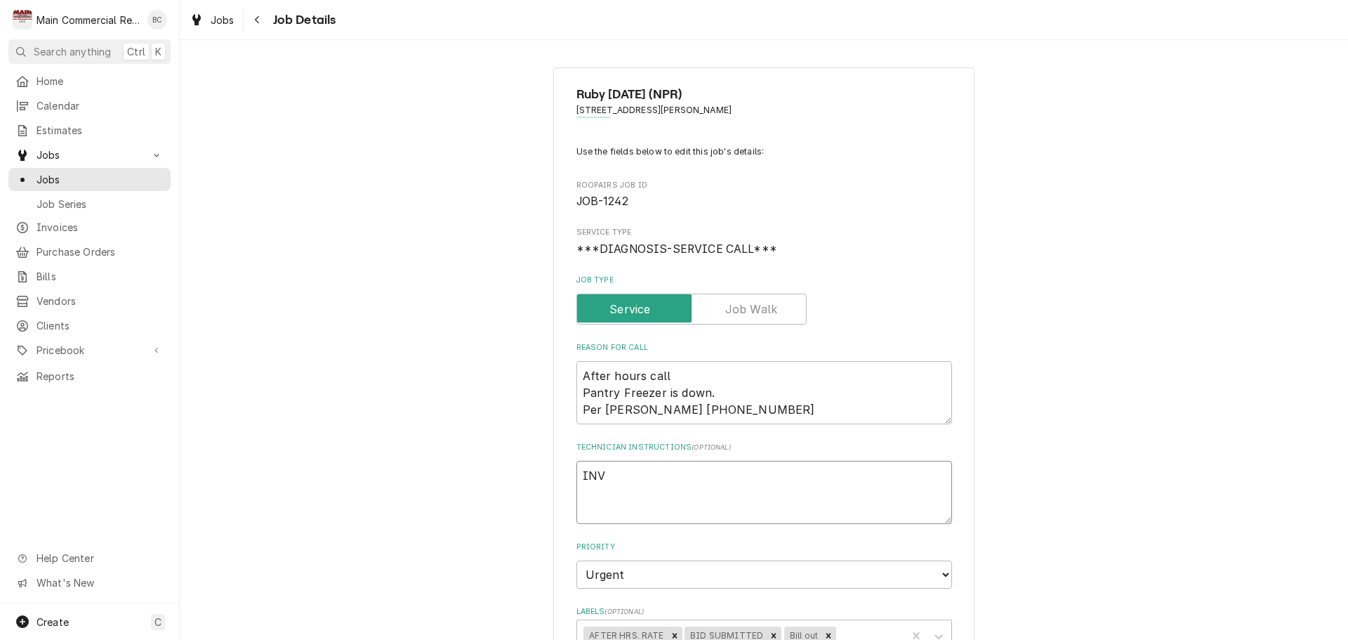
type textarea "x"
type textarea "INV#"
type textarea "x"
type textarea "INV#1"
type textarea "x"
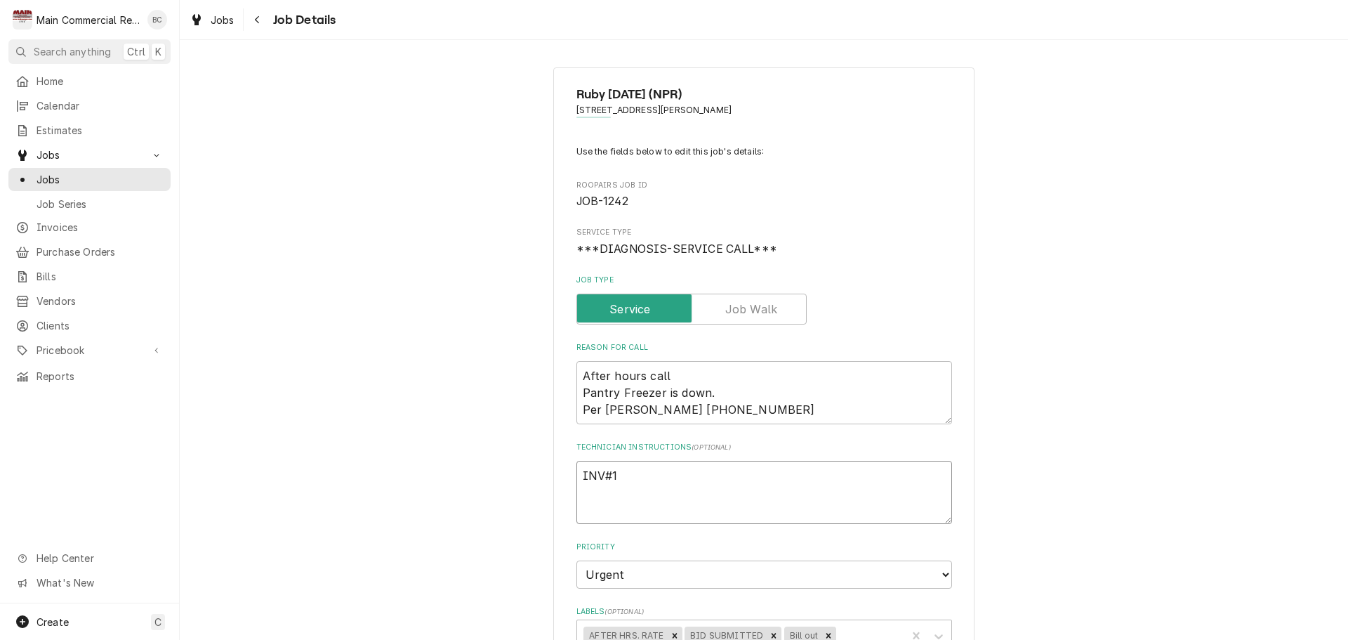
type textarea "INV#15"
type textarea "x"
type textarea "INV#152"
type textarea "x"
type textarea "INV#1521"
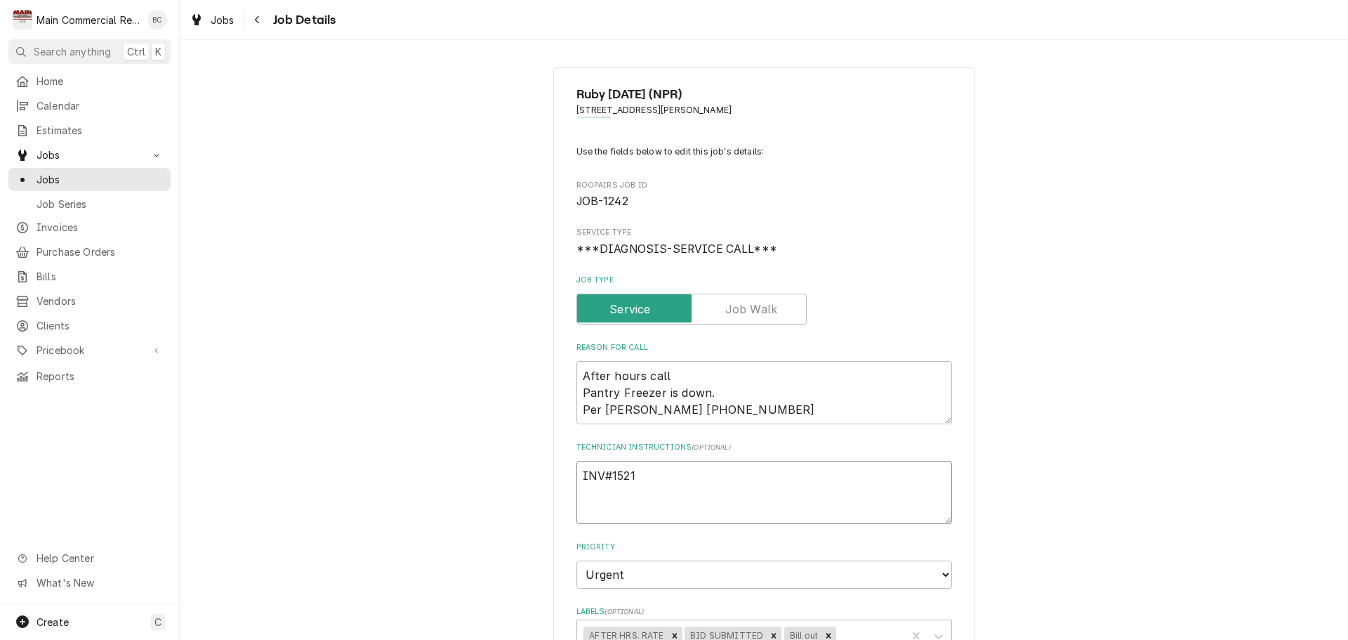
type textarea "x"
type textarea "INV#15218"
type textarea "x"
type textarea "INV#152187"
type textarea "x"
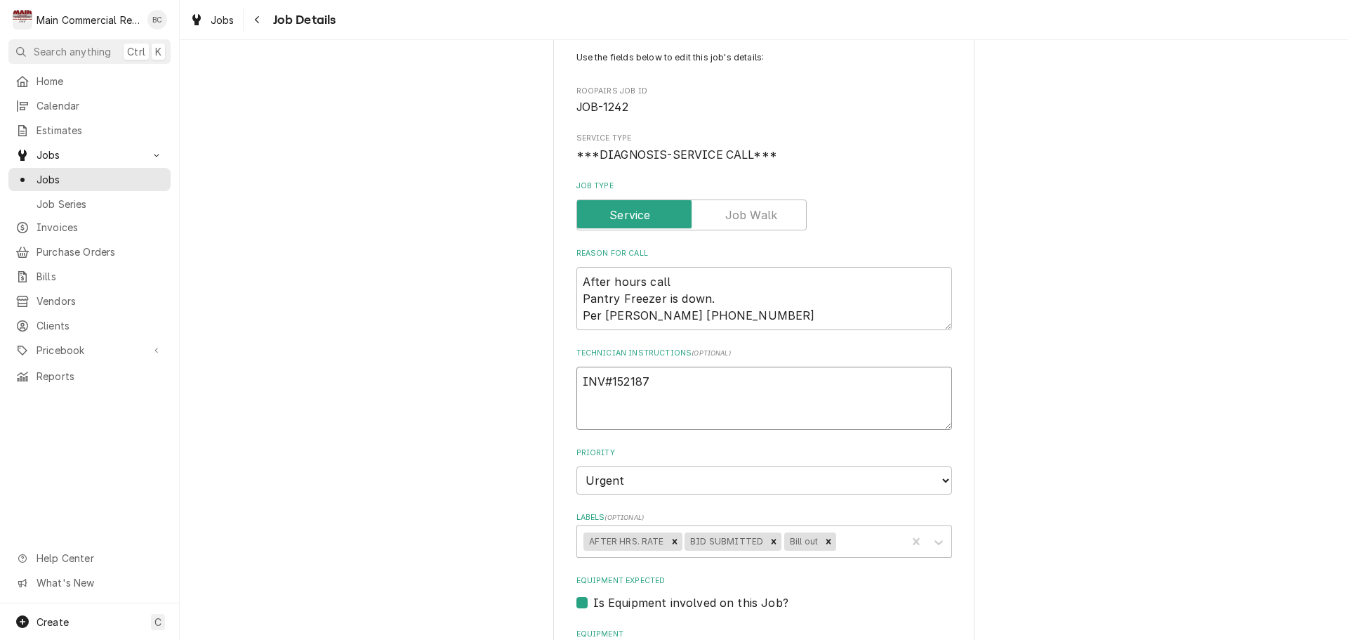
scroll to position [140, 0]
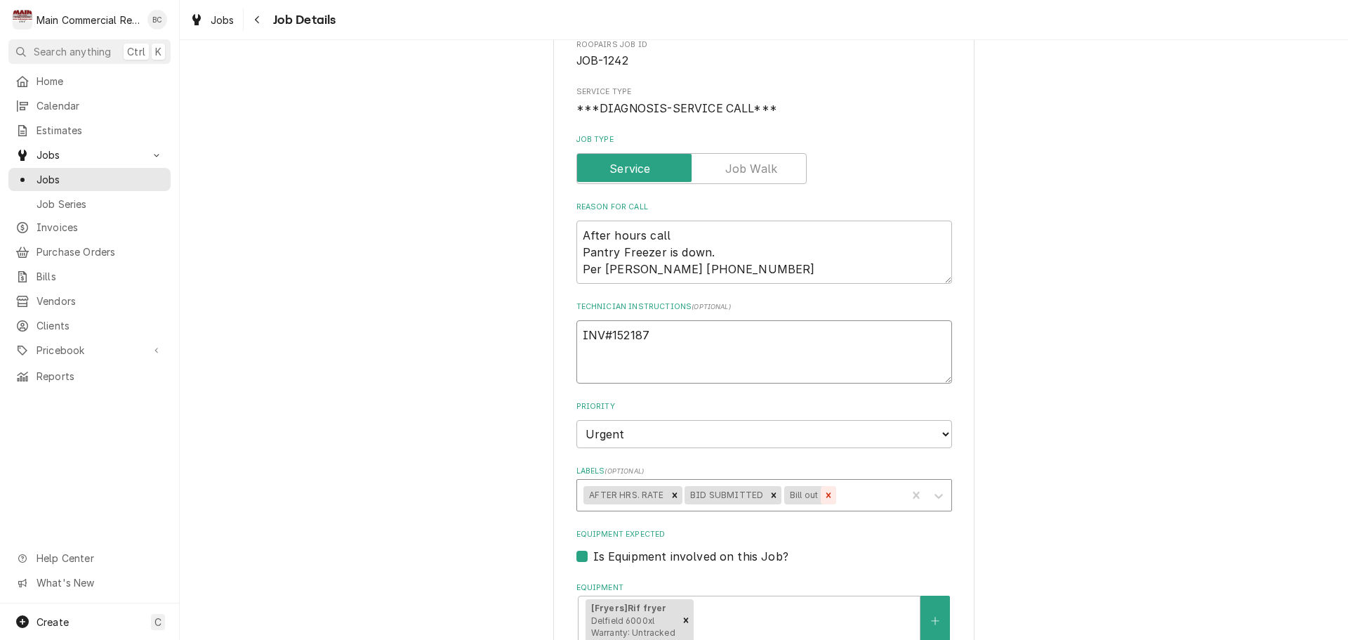
click at [827, 494] on icon "Remove Bill out" at bounding box center [829, 494] width 5 height 5
type textarea "INV#152187"
type textarea "x"
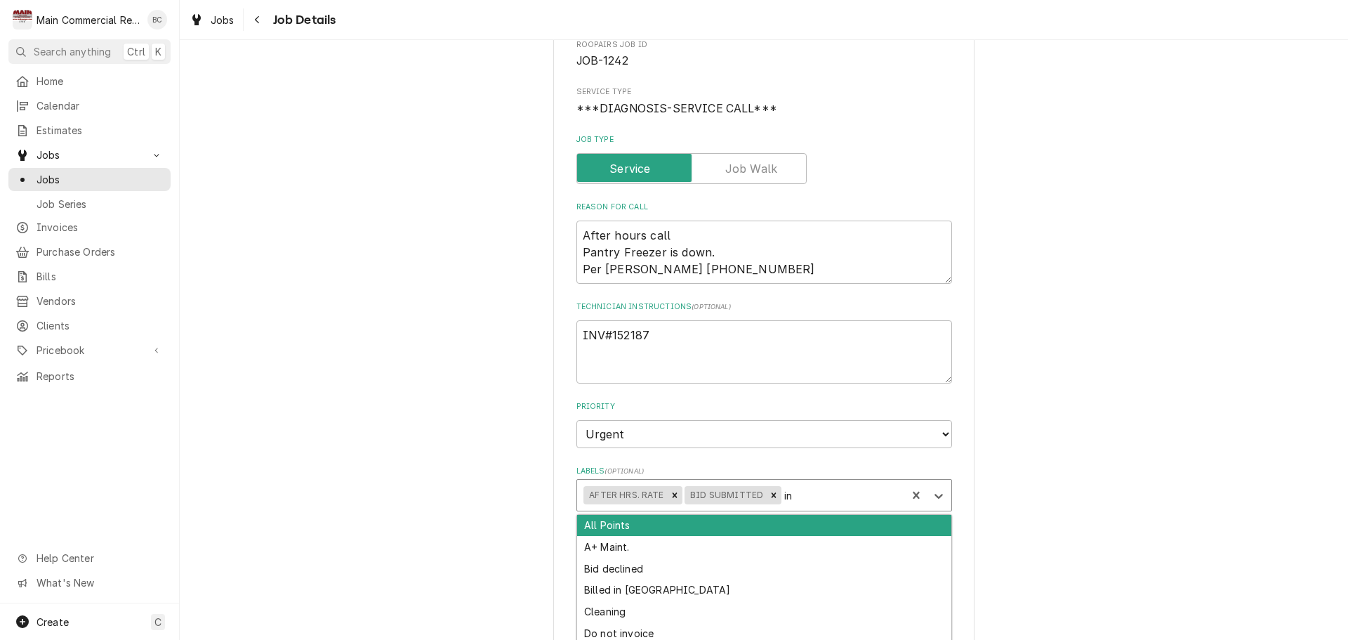
type input "inv"
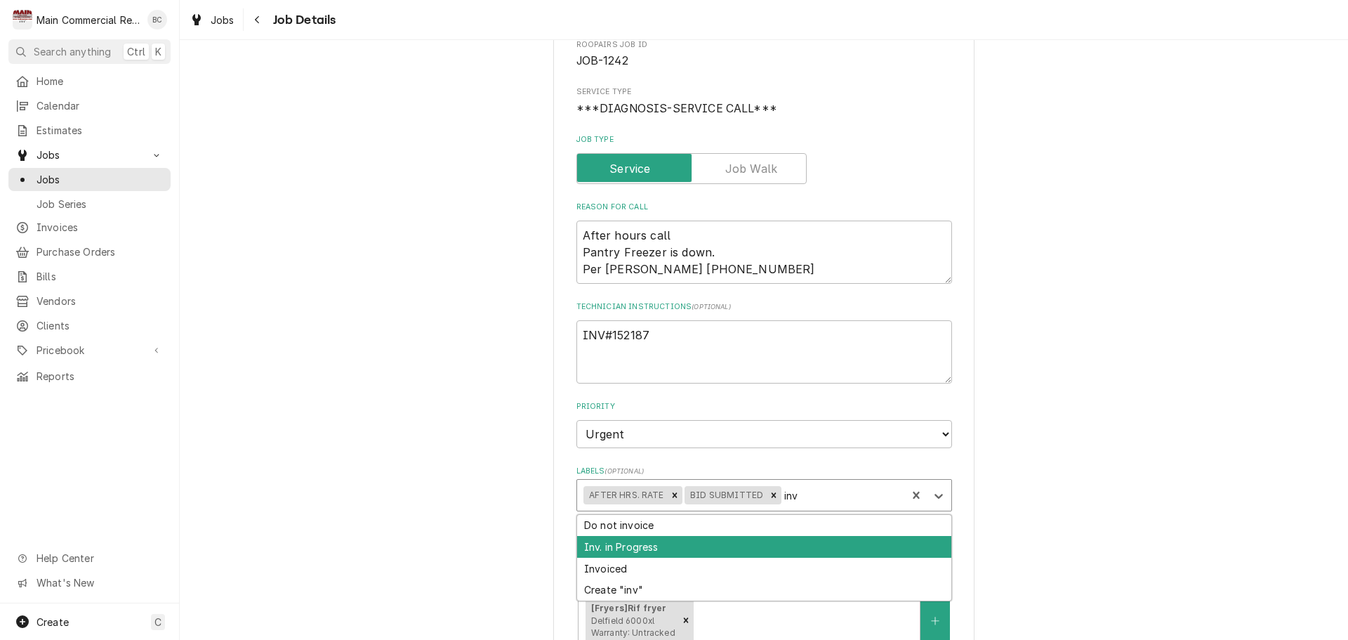
click at [690, 543] on div "Inv. in Progress" at bounding box center [764, 547] width 374 height 22
type textarea "x"
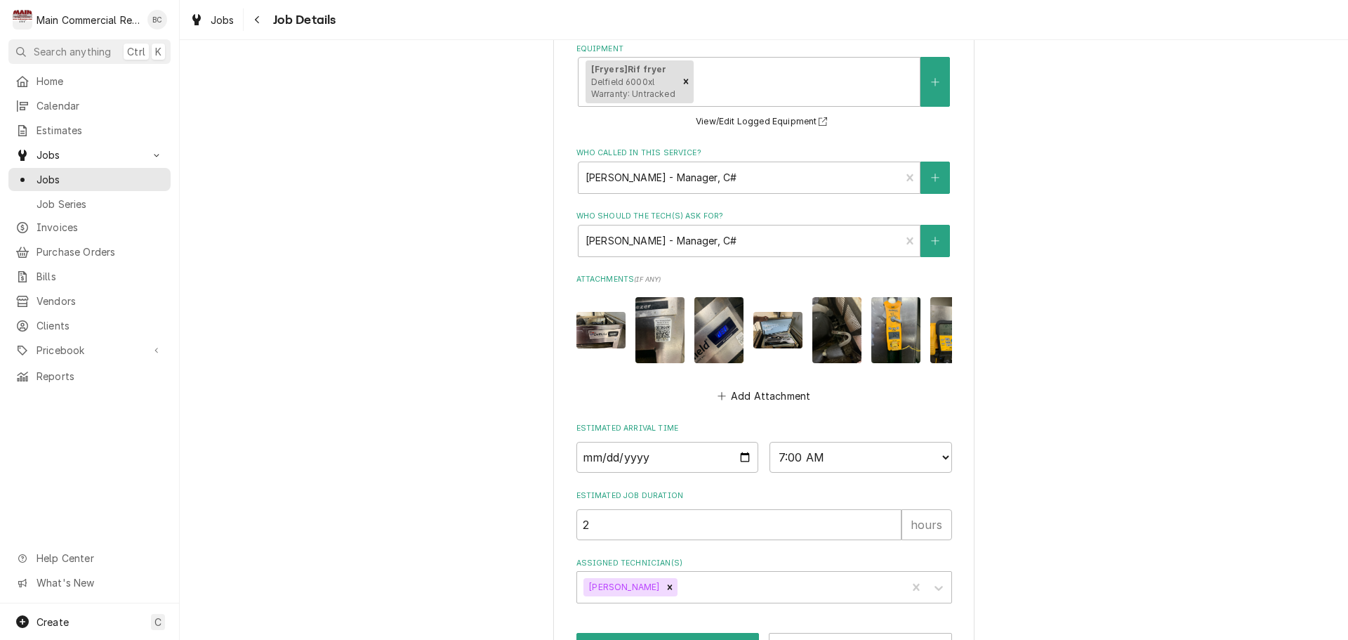
scroll to position [739, 0]
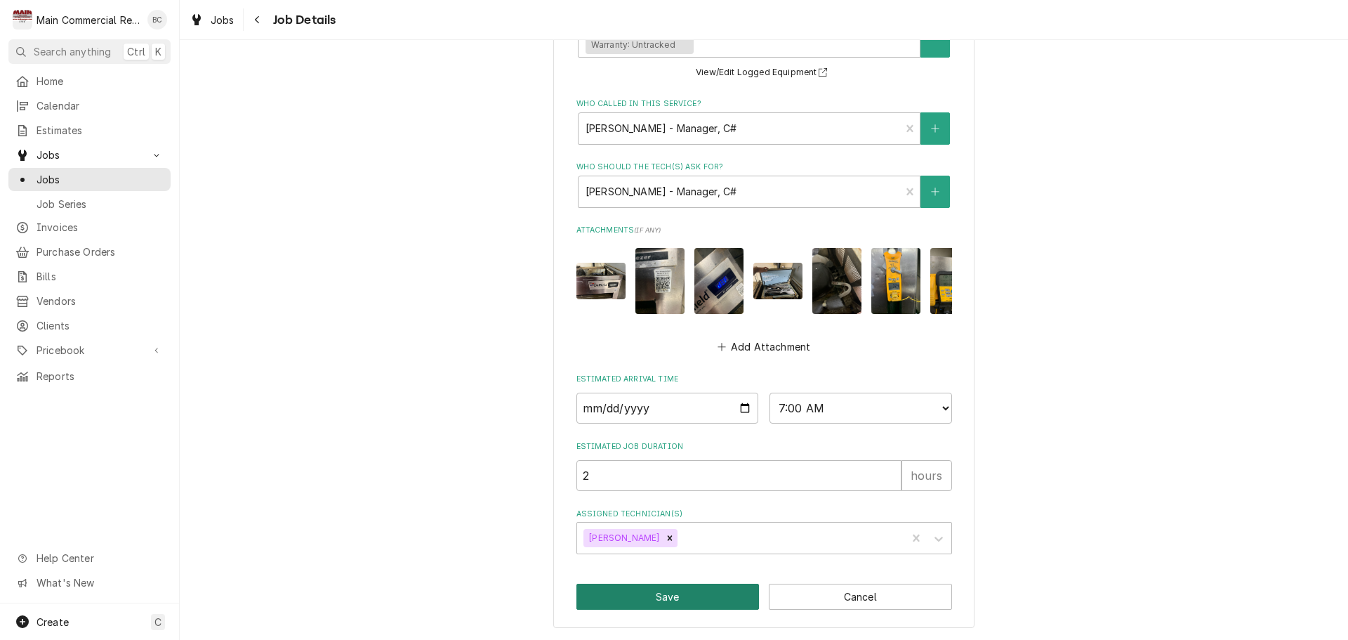
click at [657, 594] on button "Save" at bounding box center [668, 597] width 183 height 26
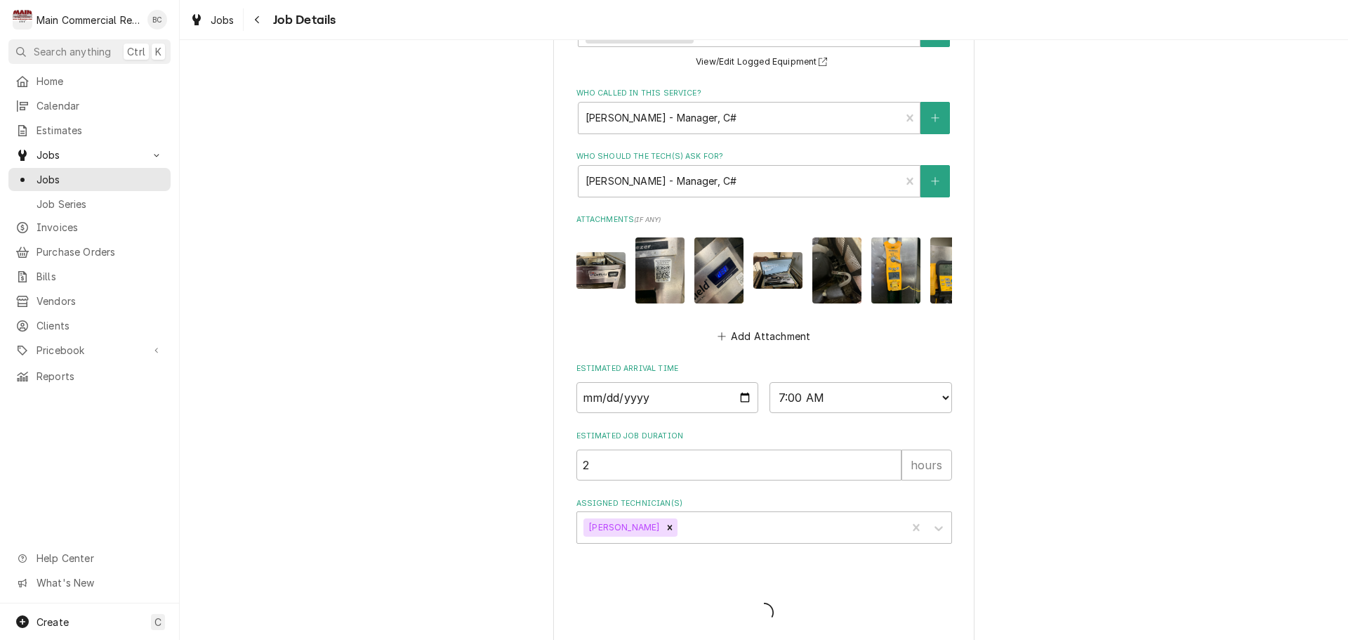
type textarea "x"
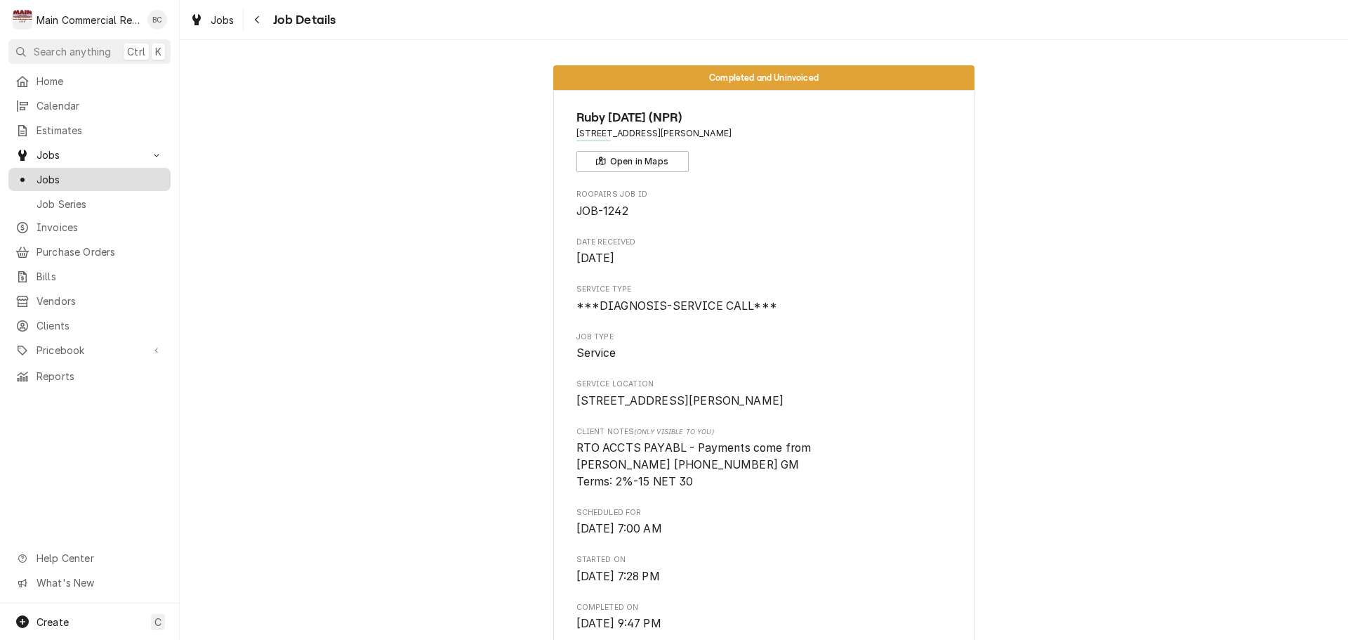
click at [58, 178] on span "Jobs" at bounding box center [100, 179] width 127 height 15
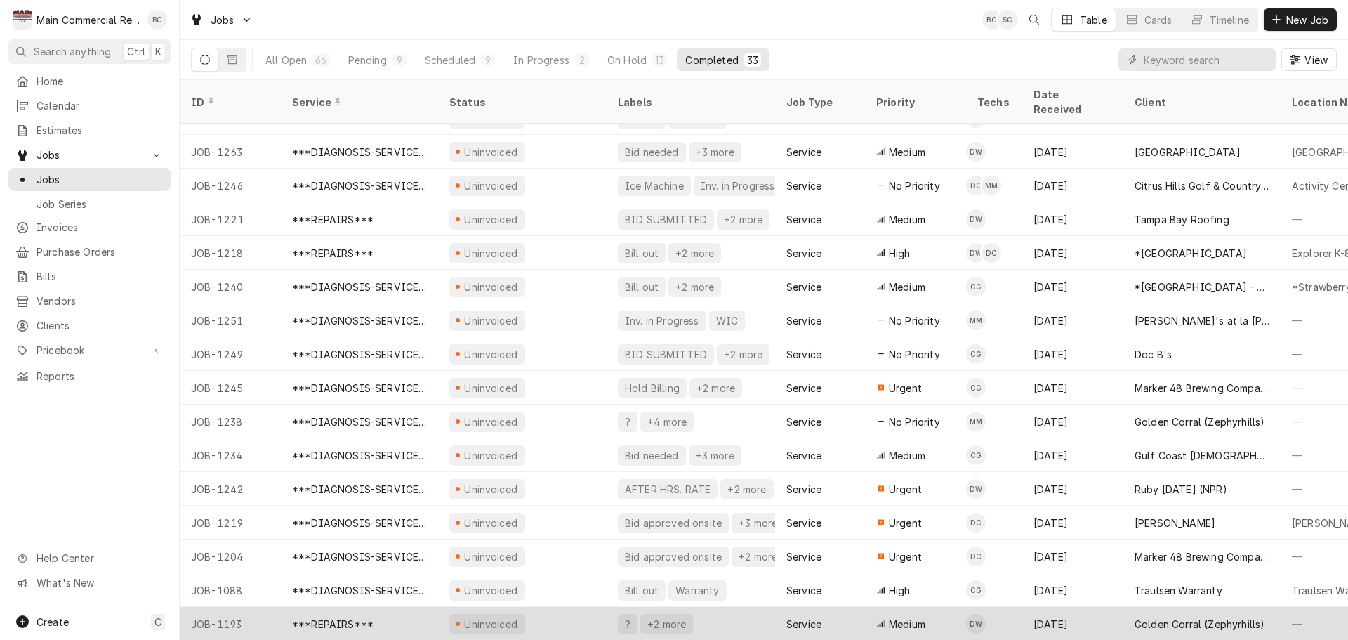
scroll to position [590, 0]
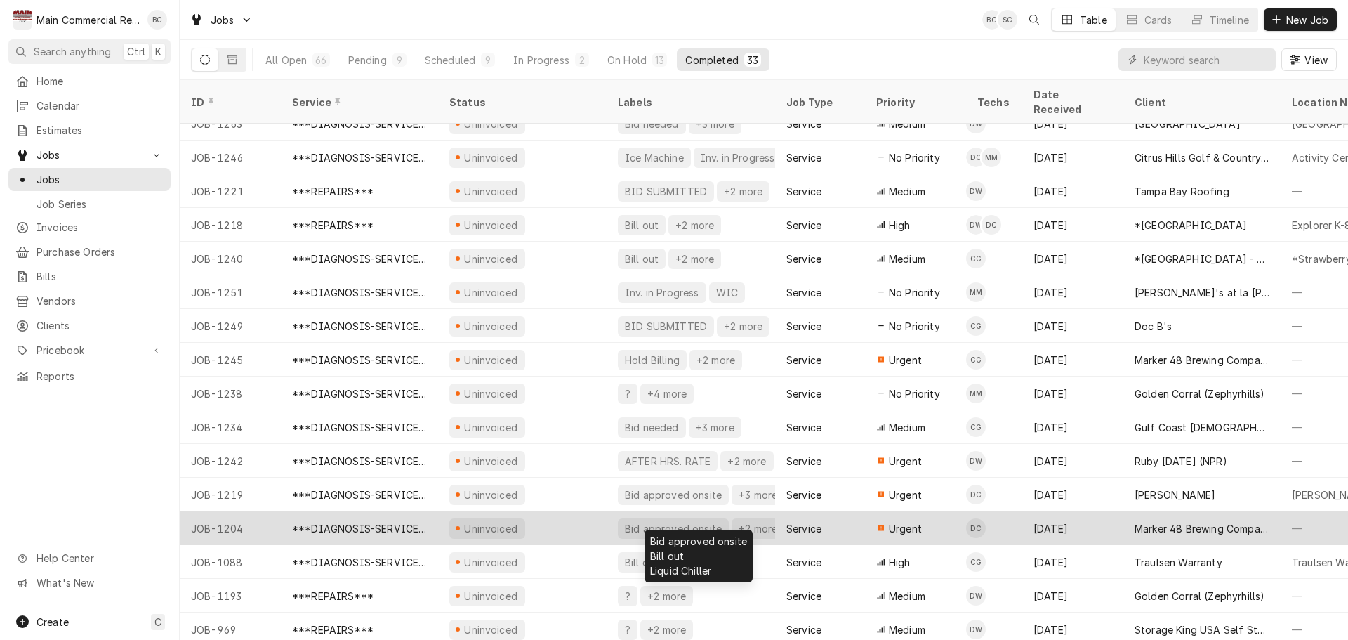
click at [633, 518] on div "Bid approved onsite" at bounding box center [673, 528] width 111 height 20
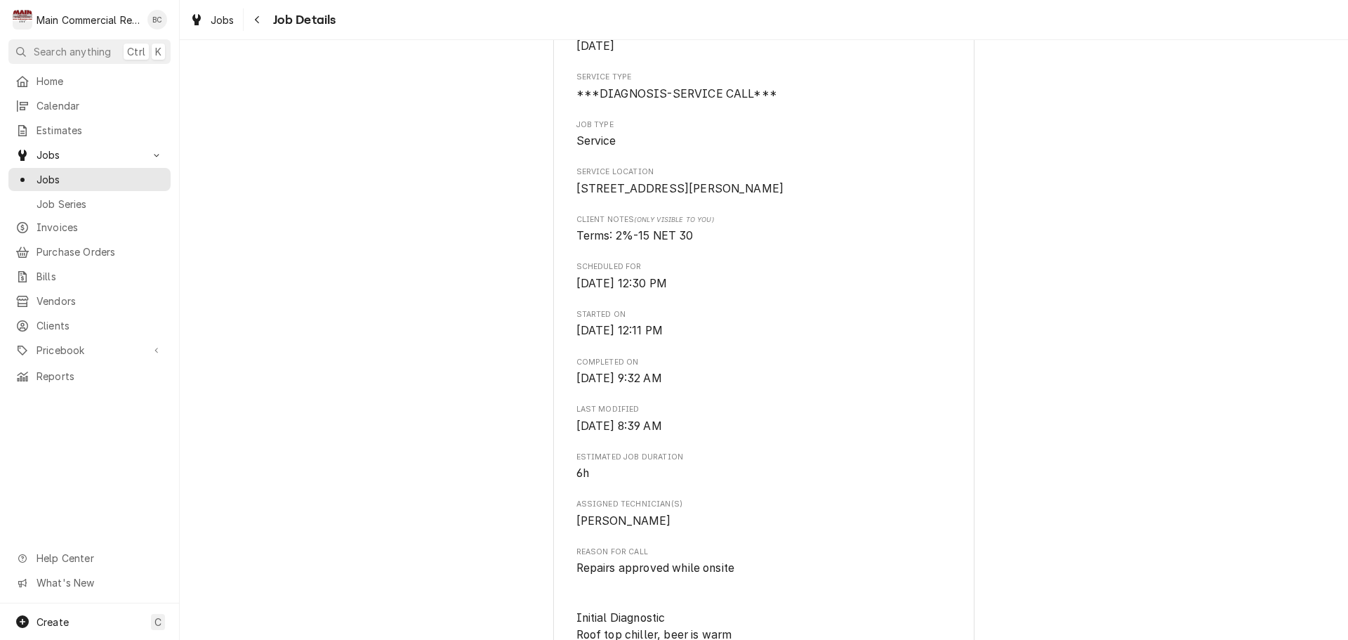
scroll to position [211, 0]
click at [58, 178] on span "Jobs" at bounding box center [100, 179] width 127 height 15
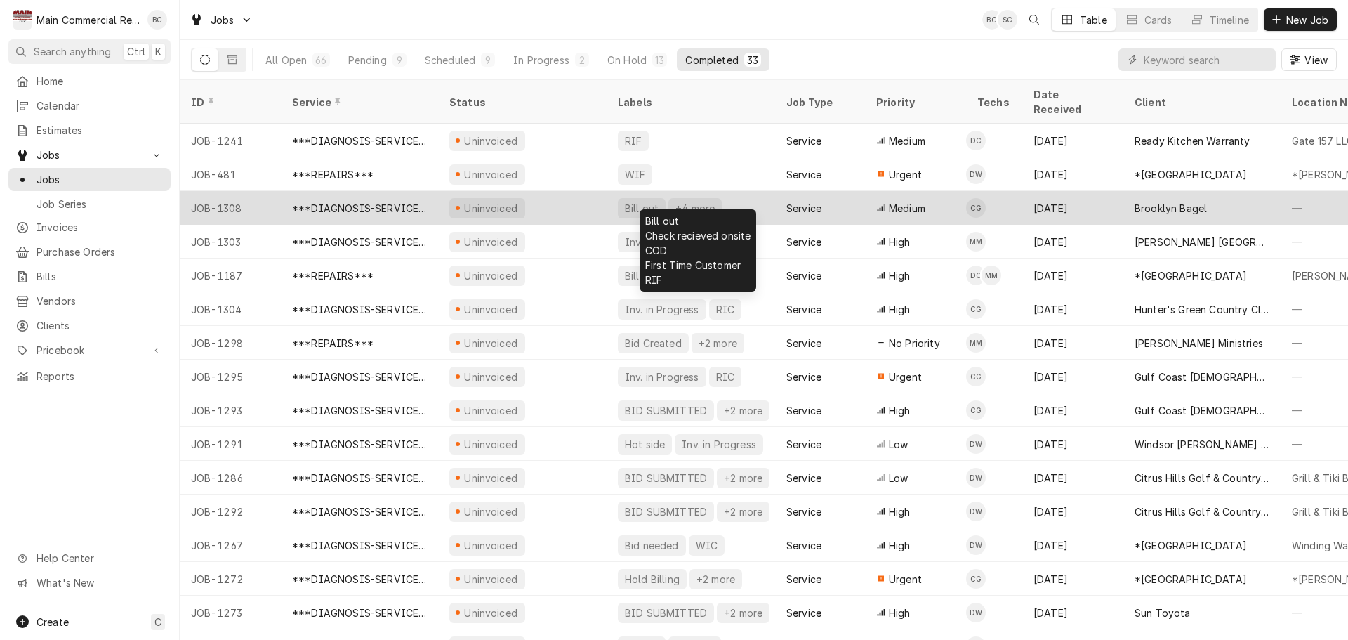
click at [638, 201] on div "Bill out" at bounding box center [642, 208] width 37 height 15
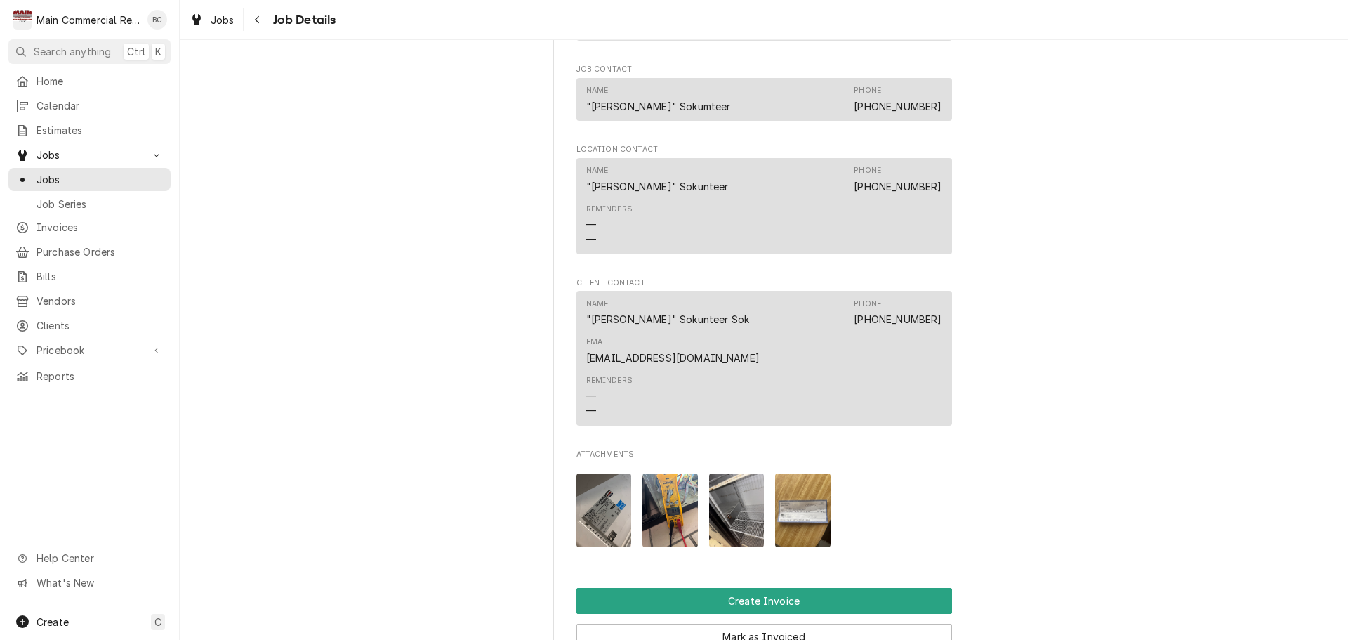
scroll to position [1264, 0]
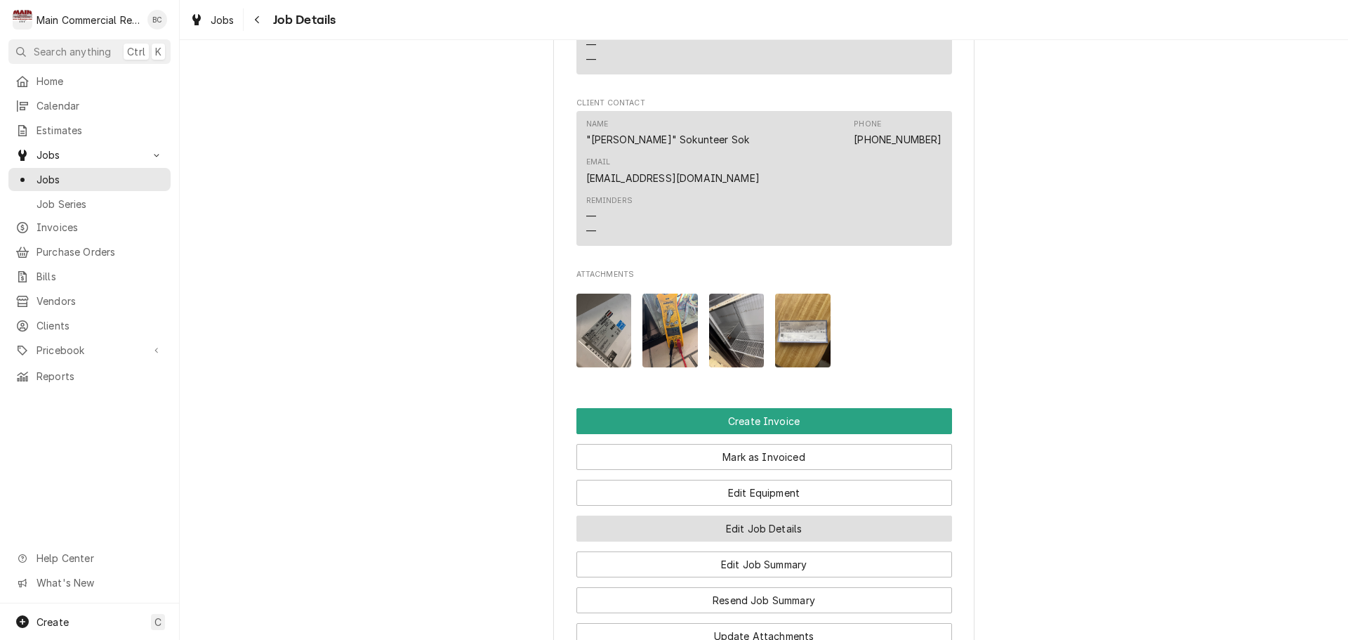
click at [728, 515] on button "Edit Job Details" at bounding box center [765, 528] width 376 height 26
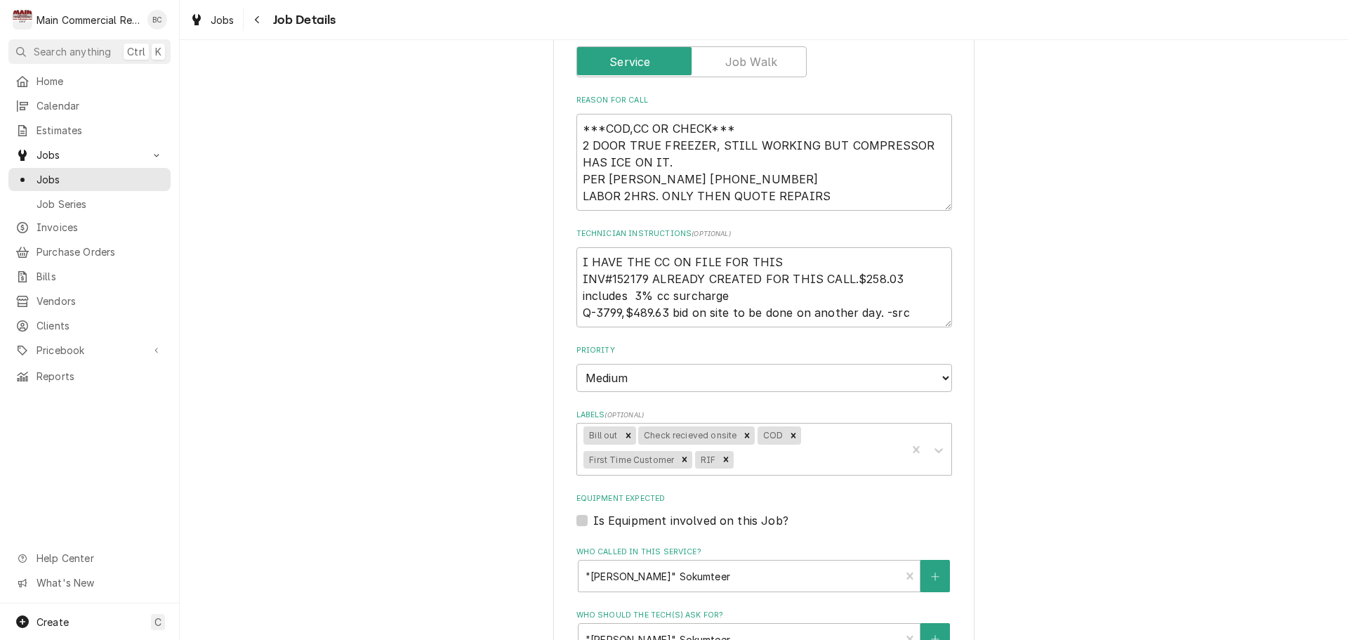
scroll to position [281, 0]
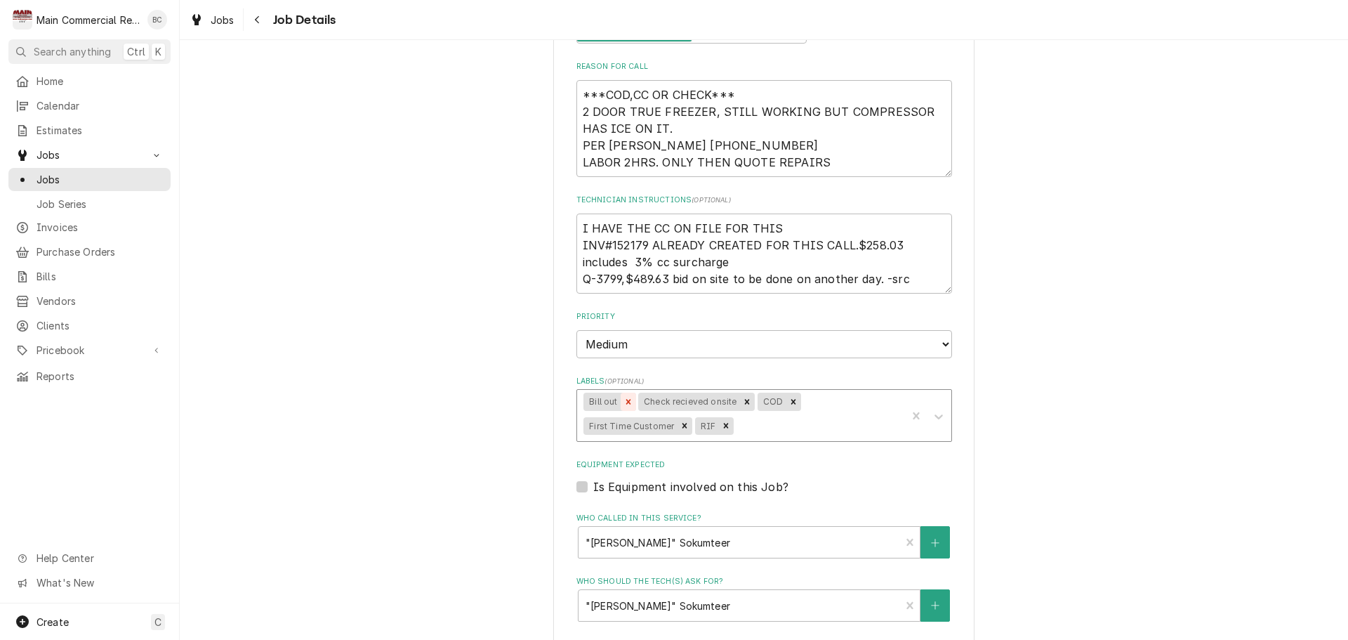
click at [626, 402] on icon "Remove Bill out" at bounding box center [628, 401] width 5 height 5
type textarea "x"
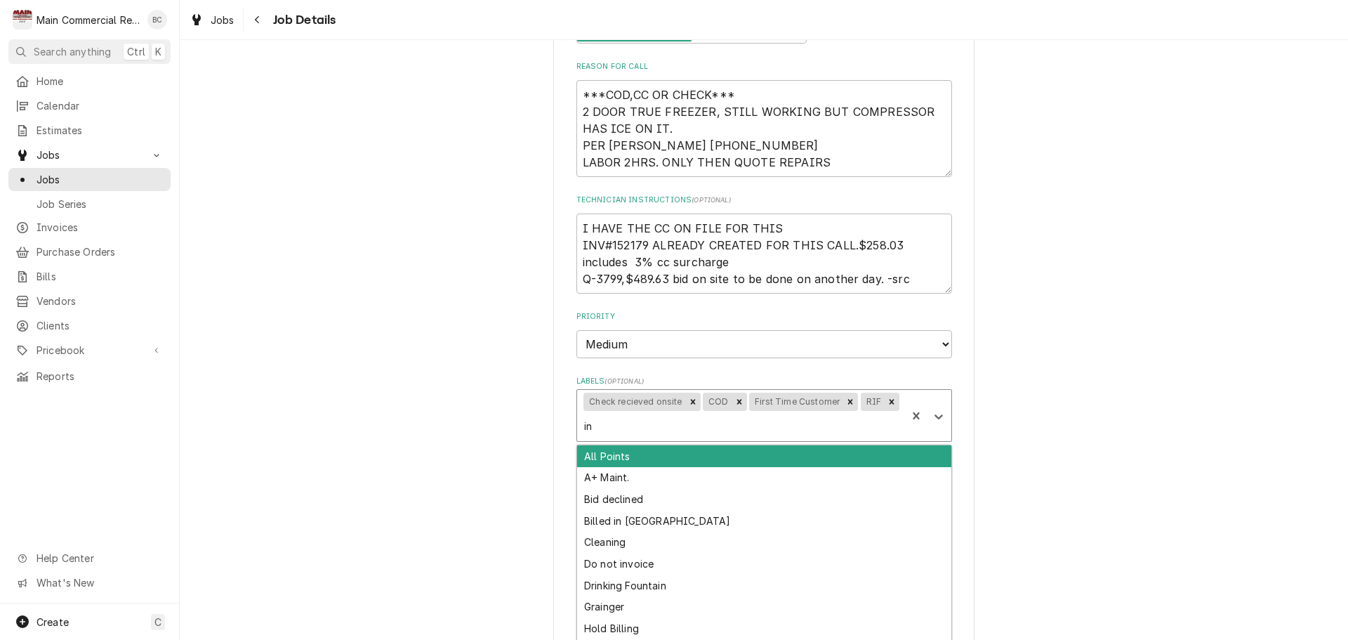
type input "inv"
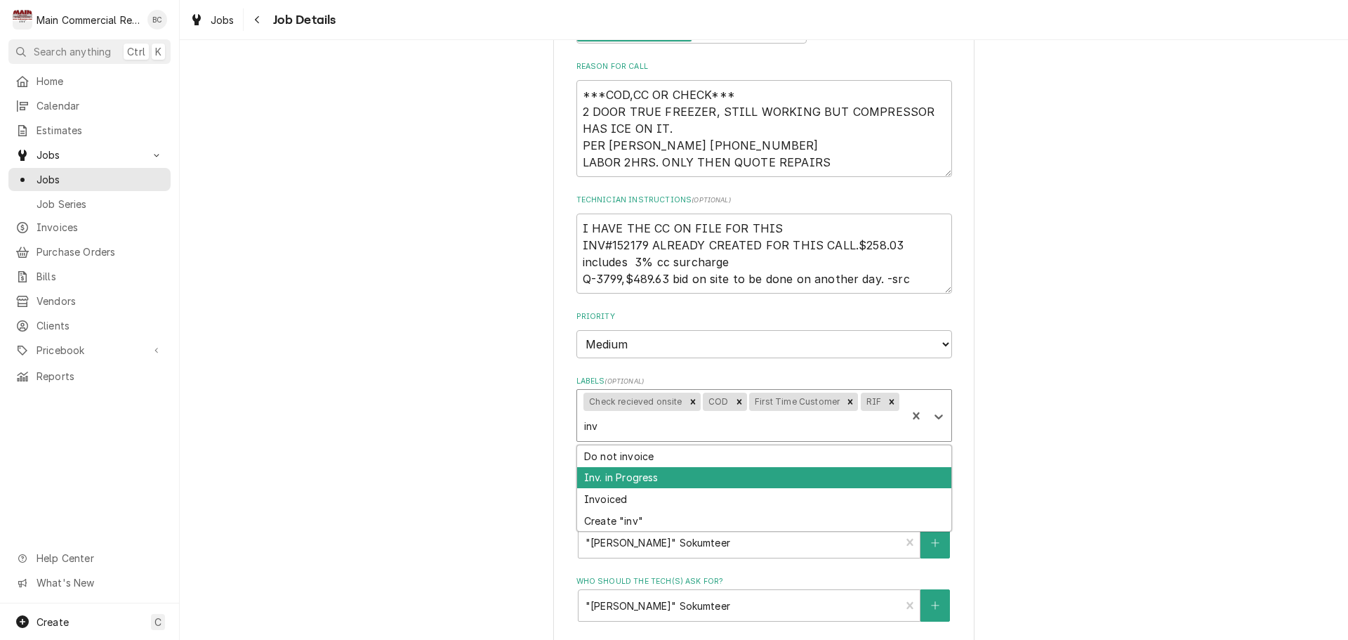
click at [649, 482] on div "Inv. in Progress" at bounding box center [764, 478] width 374 height 22
type textarea "x"
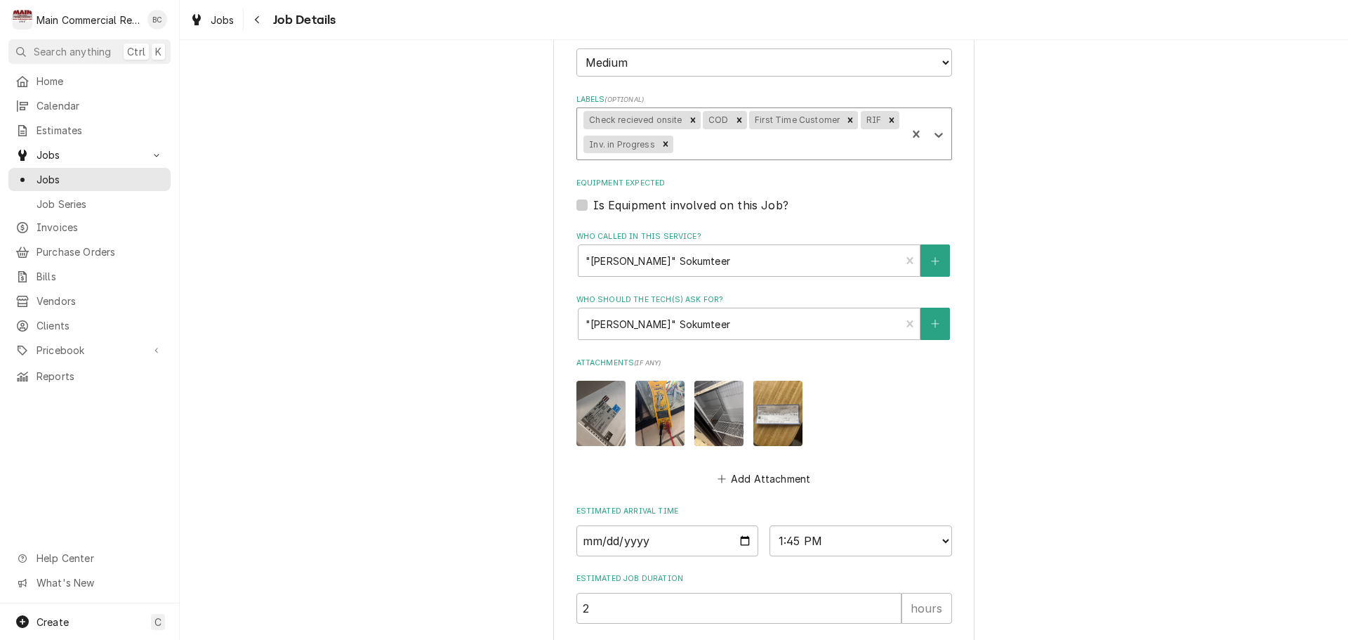
scroll to position [695, 0]
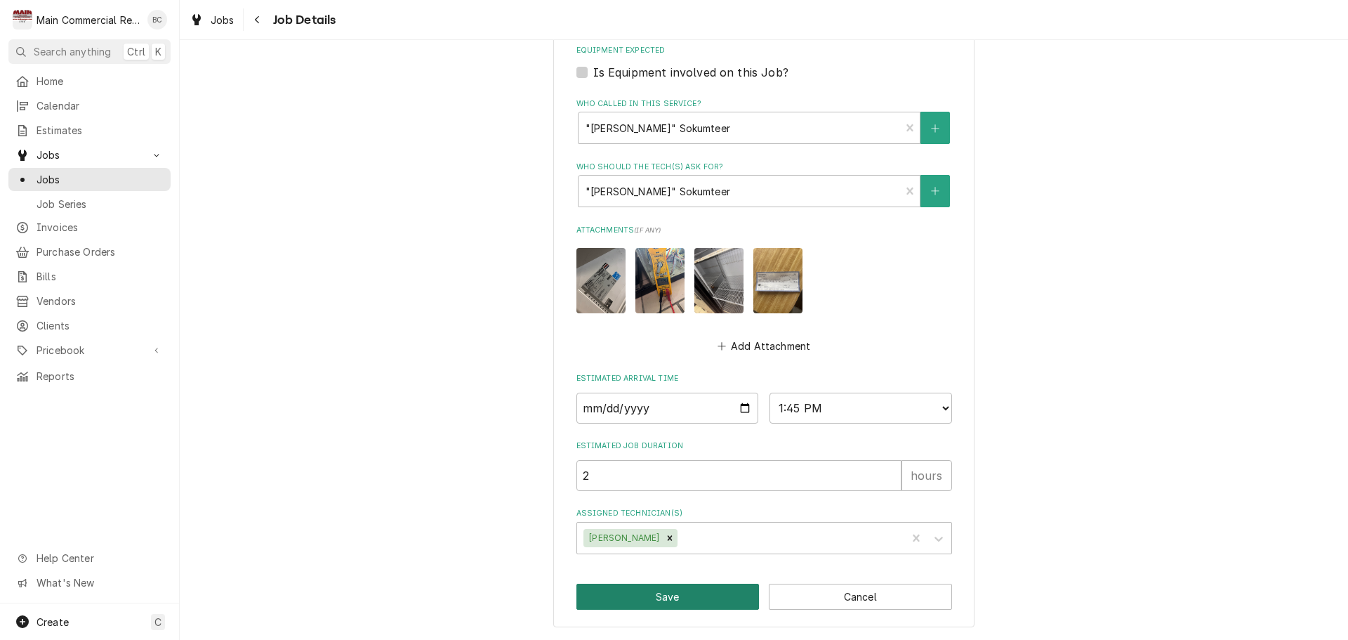
click at [667, 600] on button "Save" at bounding box center [668, 597] width 183 height 26
type textarea "x"
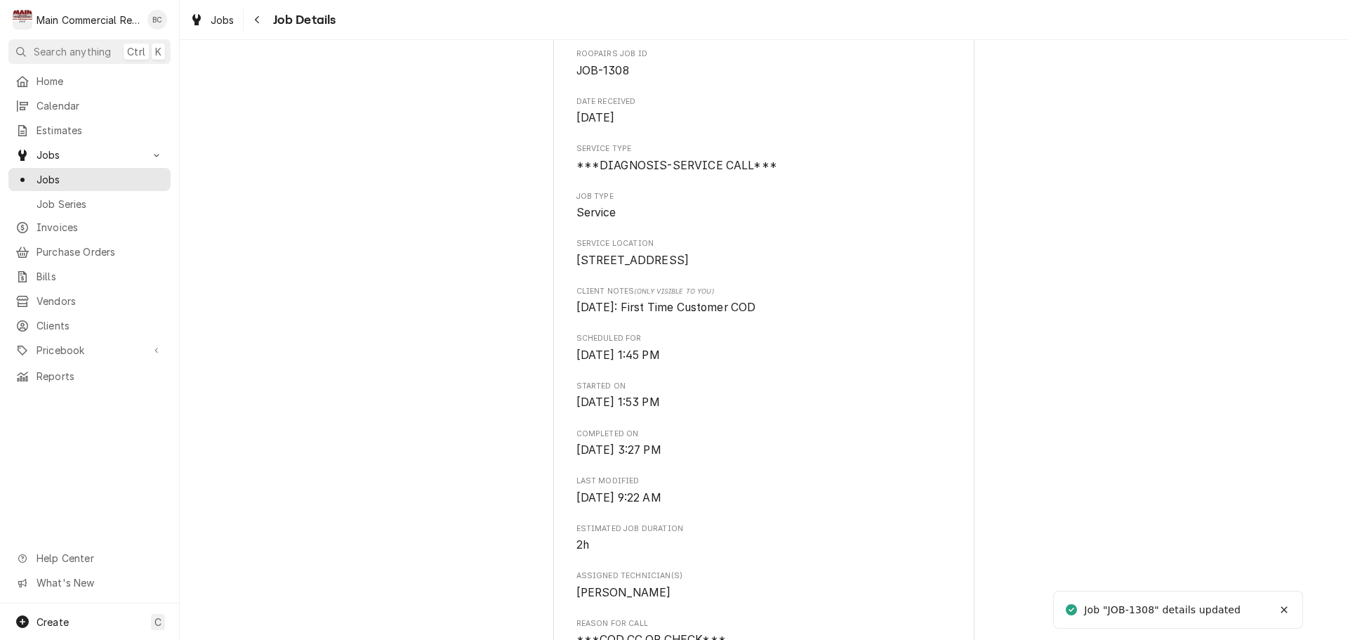
scroll to position [211, 0]
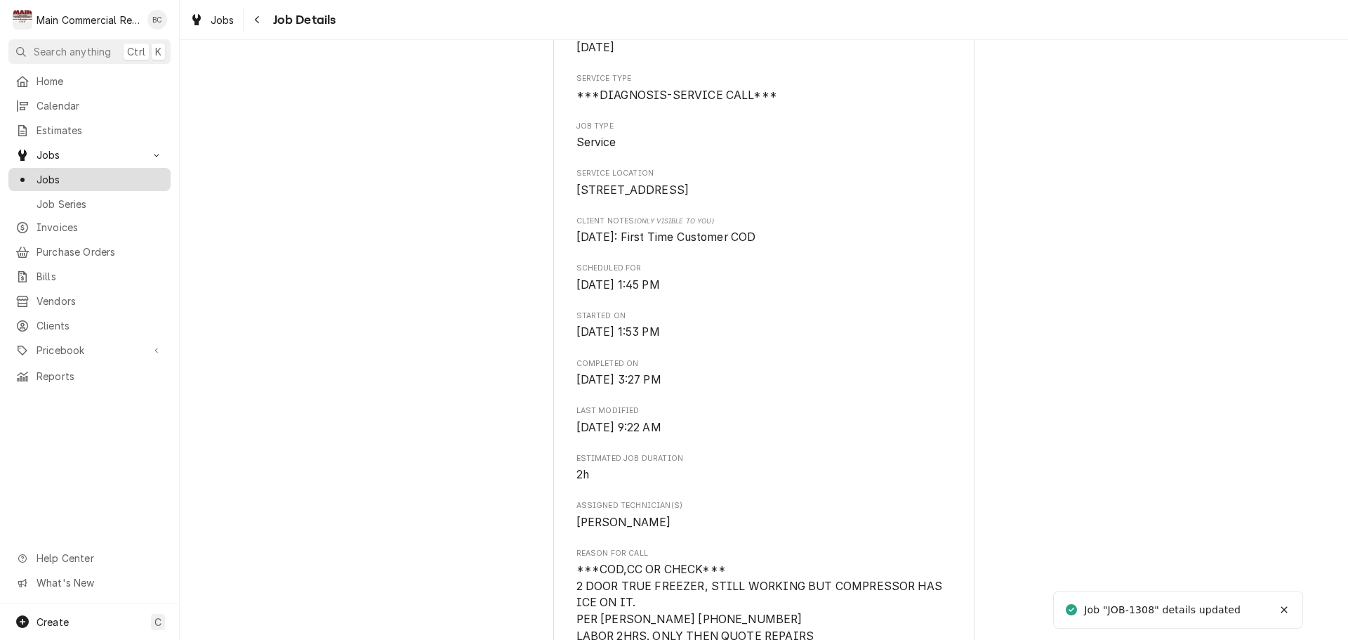
click at [103, 180] on span "Jobs" at bounding box center [100, 179] width 127 height 15
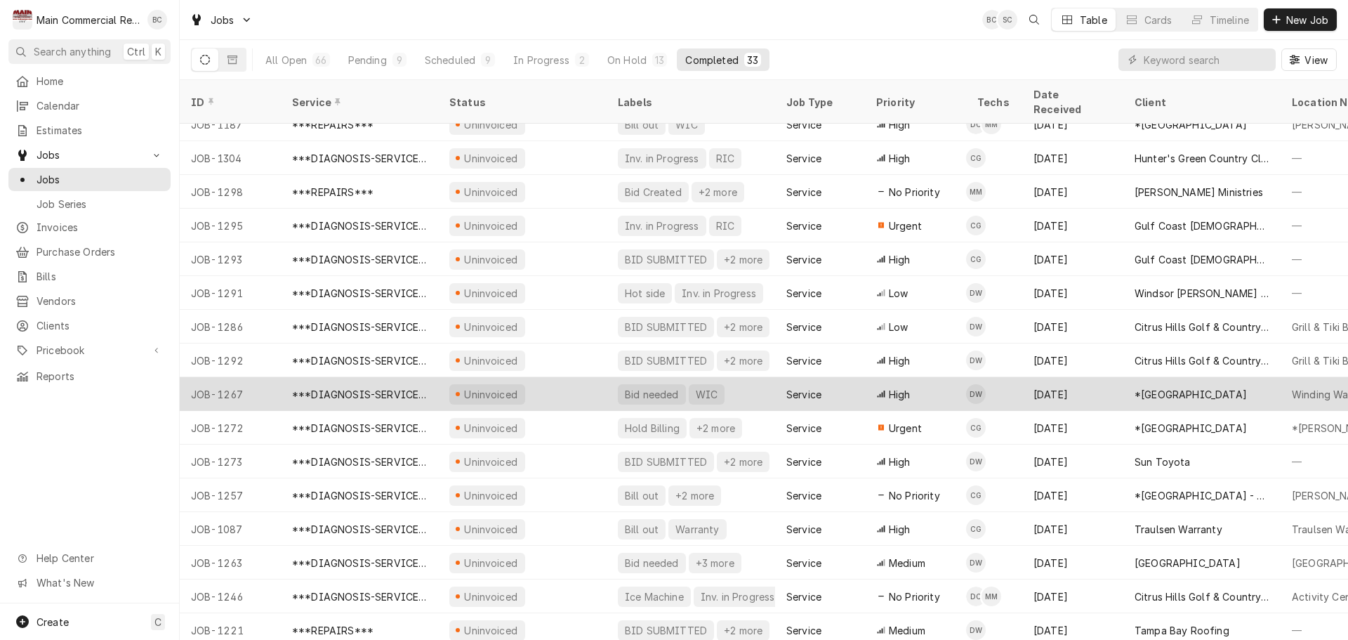
scroll to position [154, 0]
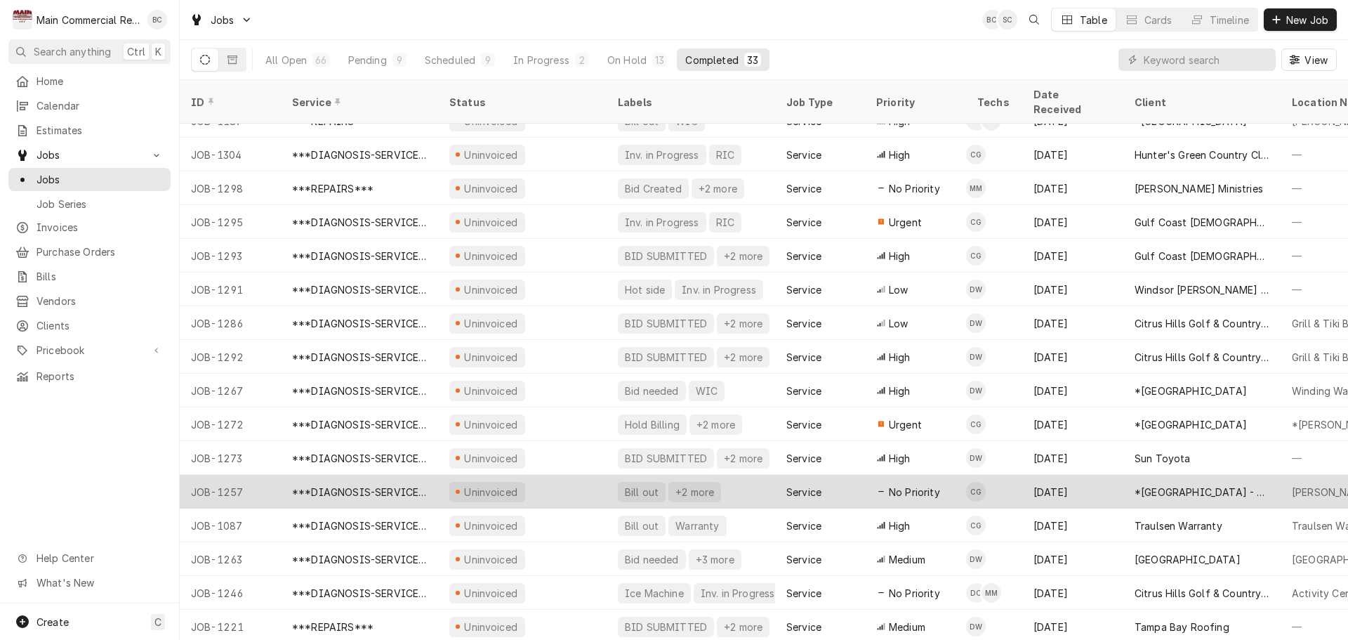
click at [636, 485] on div "Bill out" at bounding box center [642, 492] width 37 height 15
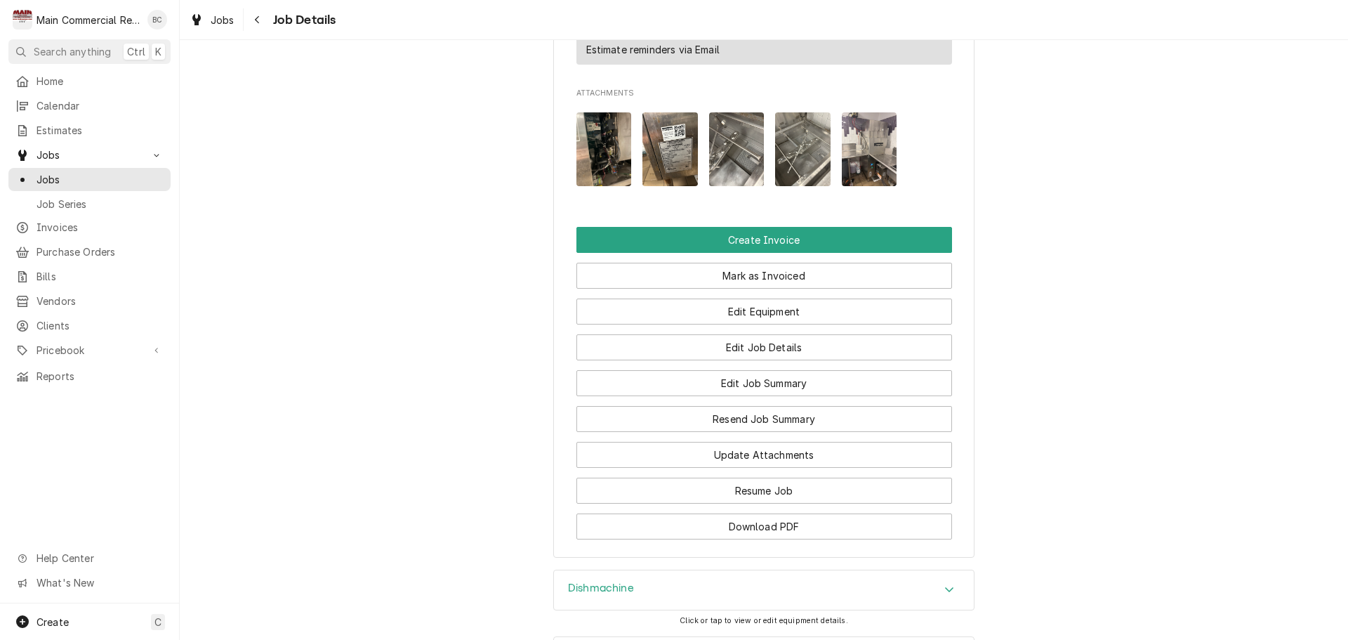
scroll to position [1334, 0]
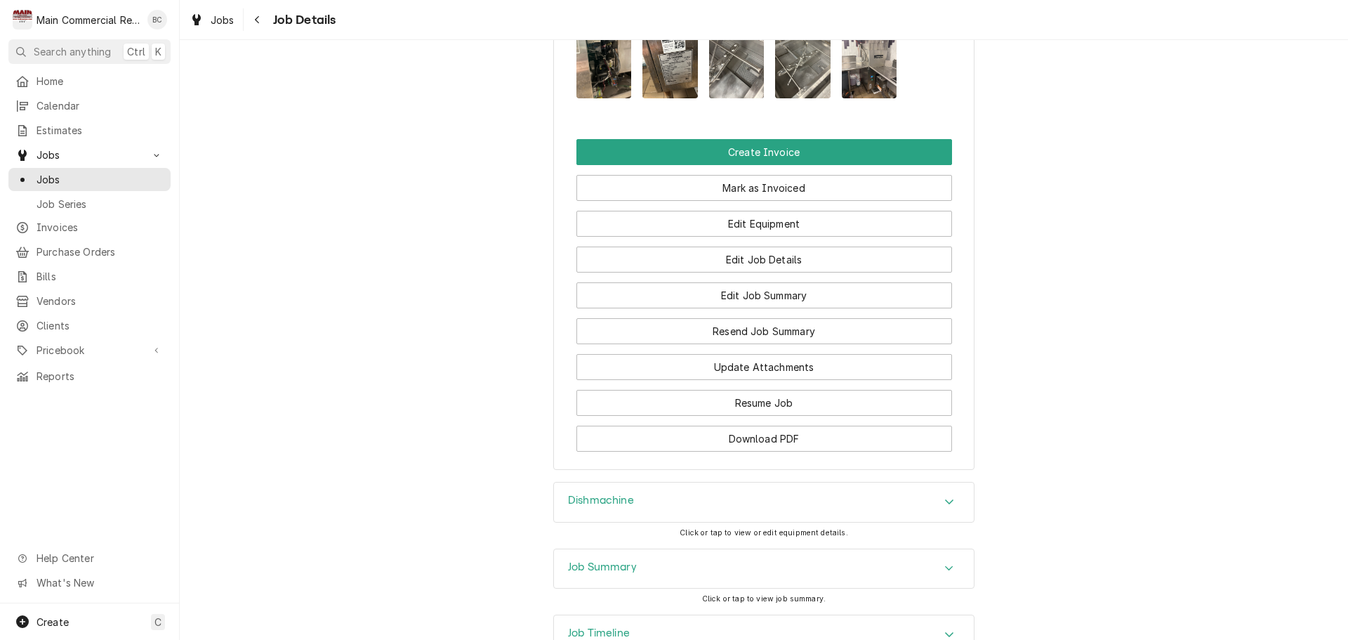
click at [585, 507] on h3 "Dishmachine" at bounding box center [601, 500] width 66 height 13
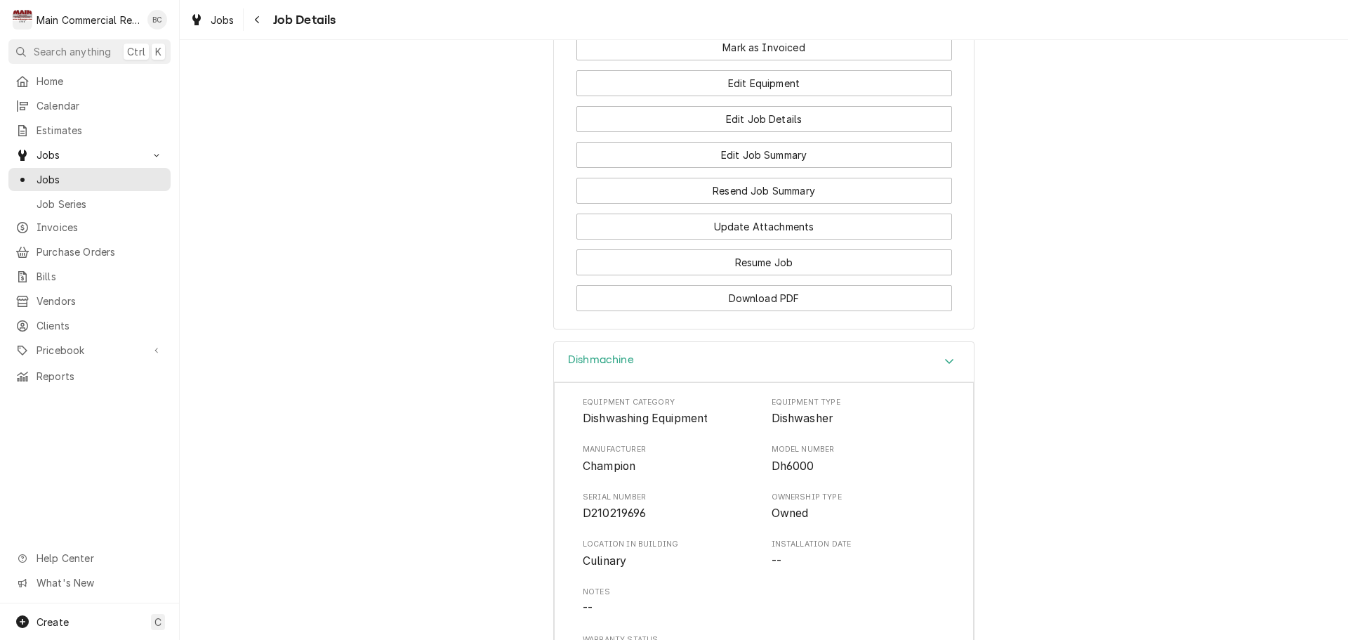
scroll to position [1545, 0]
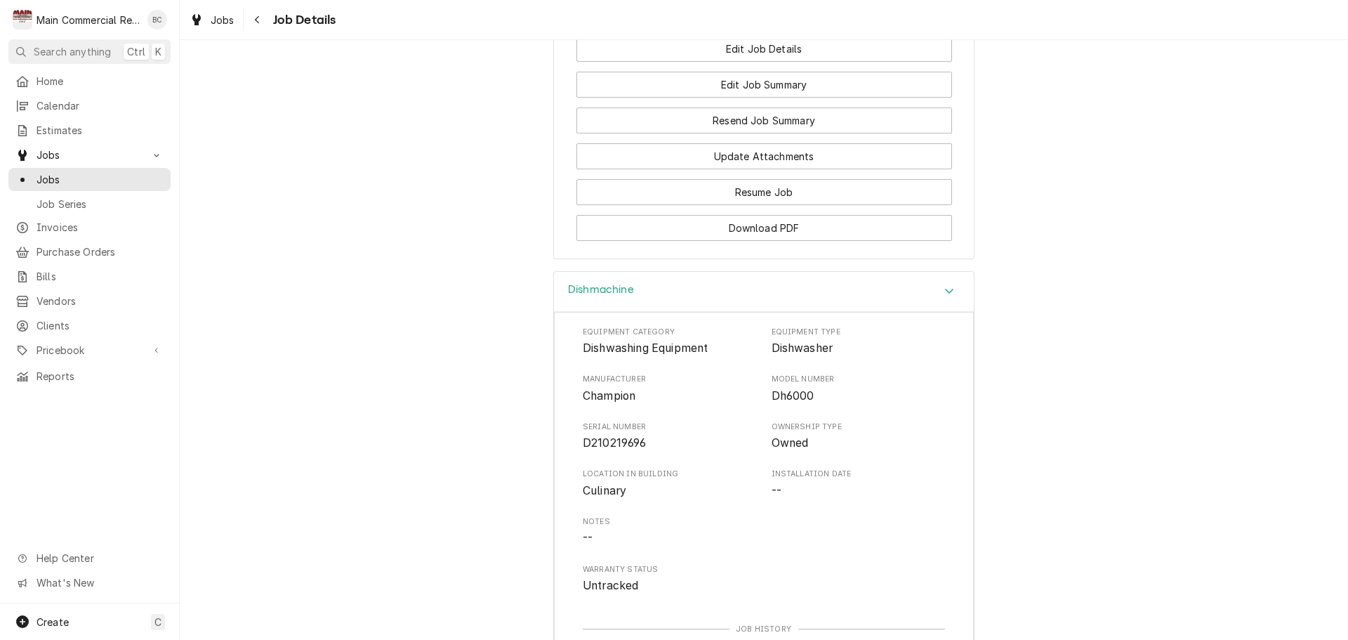
click at [583, 338] on span "Equipment Category" at bounding box center [670, 332] width 174 height 11
drag, startPoint x: 768, startPoint y: 351, endPoint x: 661, endPoint y: 455, distance: 149.0
click at [661, 455] on div "Equipment Category Dishwashing Equipment Equipment Type Dishwasher Manufacturer…" at bounding box center [764, 461] width 362 height 268
copy div "Equipment Type Dishwasher Manufacturer Champion Model Number Dh6000 Serial Numb…"
click at [410, 452] on div "Dishmachine Equipment Category Dishwashing Equipment Equipment Type Dishwasher …" at bounding box center [764, 523] width 1169 height 504
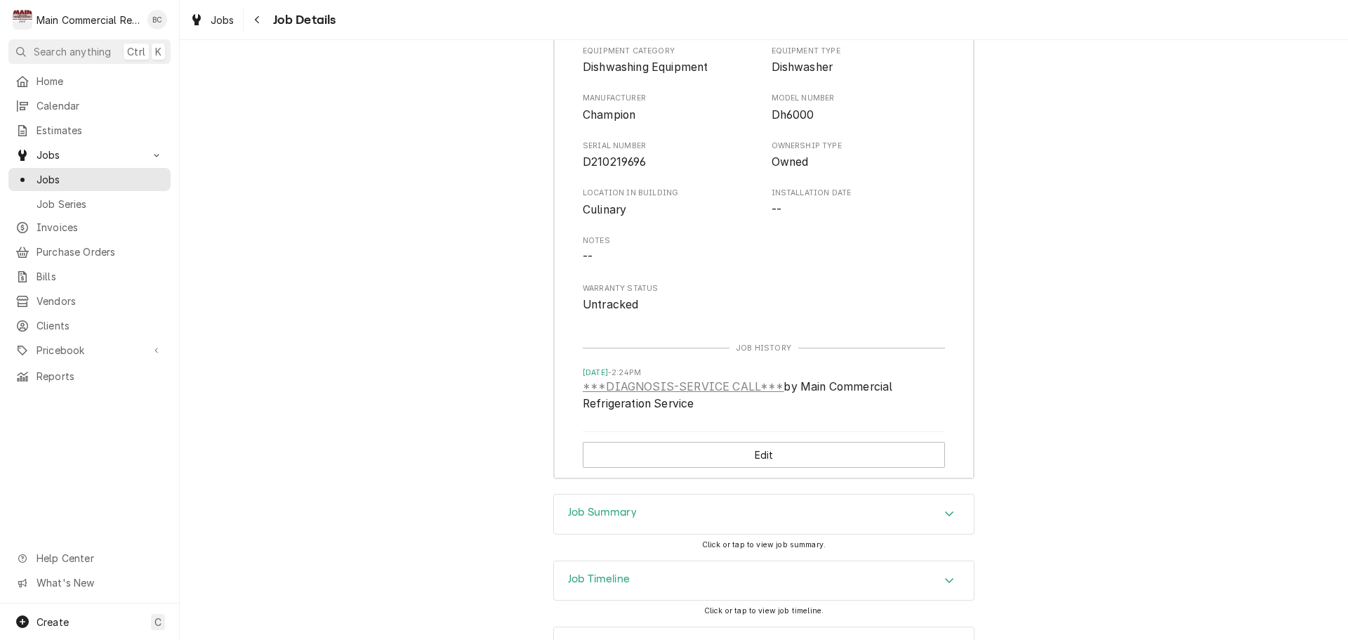
scroll to position [1895, 0]
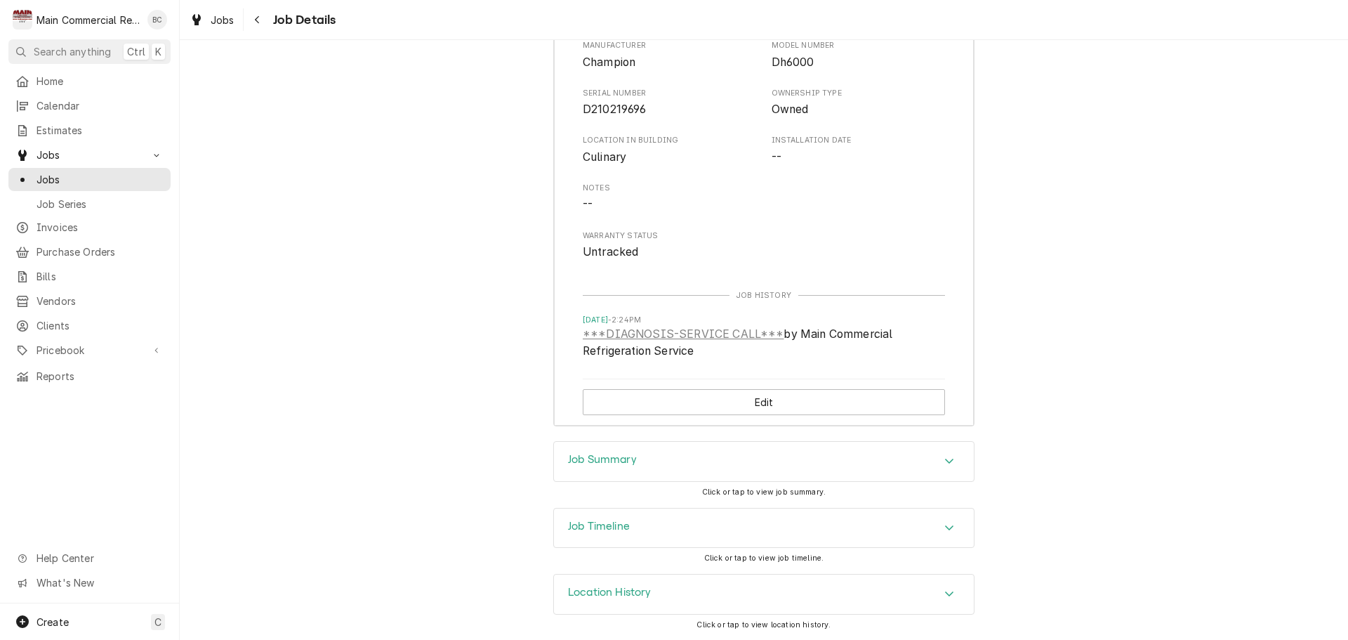
click at [583, 458] on h3 "Job Summary" at bounding box center [602, 459] width 69 height 13
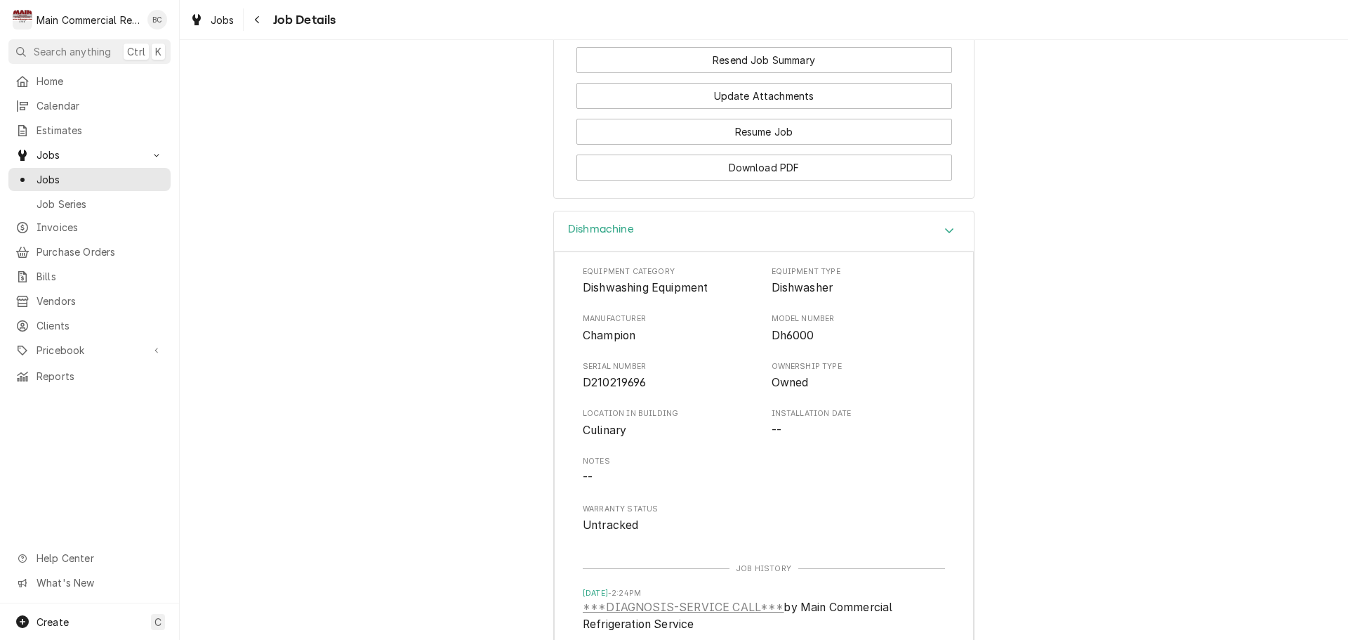
scroll to position [1466, 0]
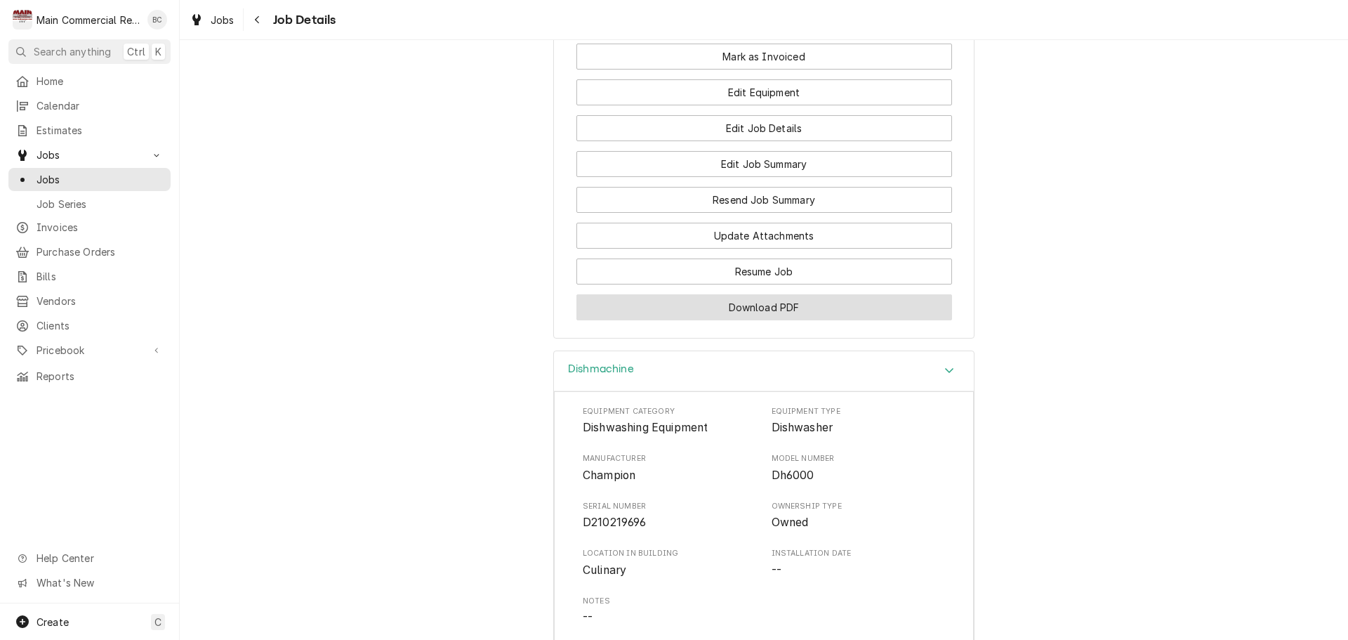
click at [740, 320] on button "Download PDF" at bounding box center [765, 307] width 376 height 26
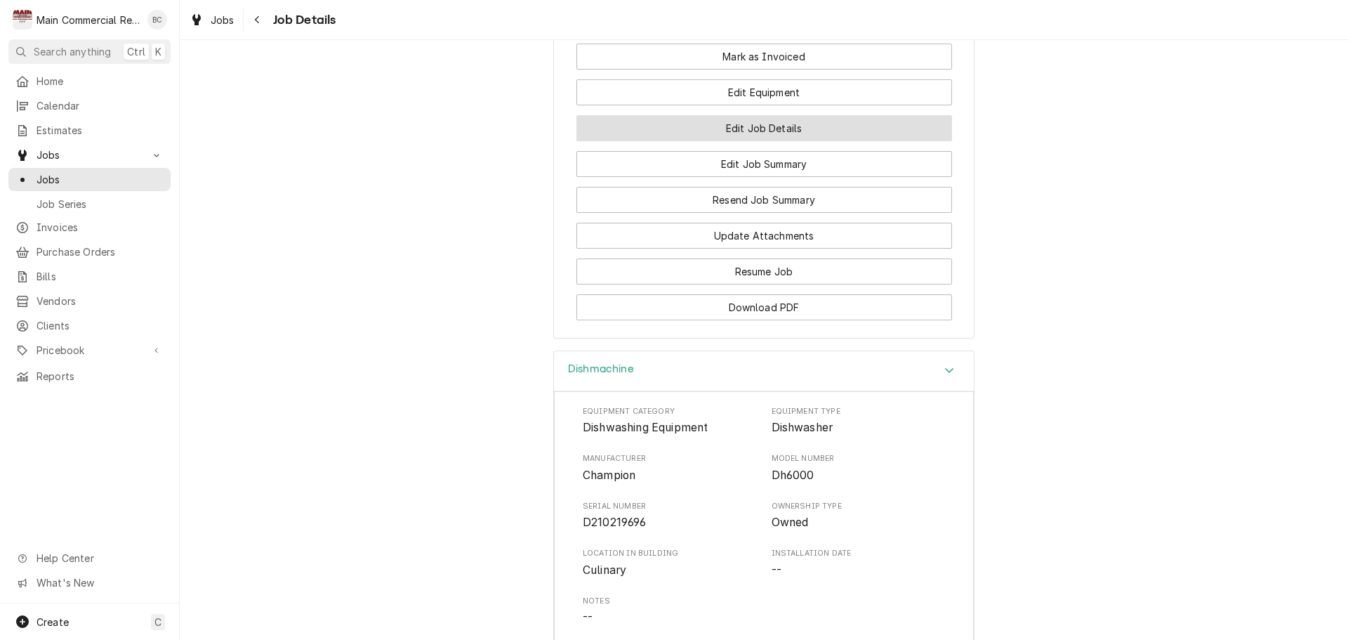
click at [710, 141] on button "Edit Job Details" at bounding box center [765, 128] width 376 height 26
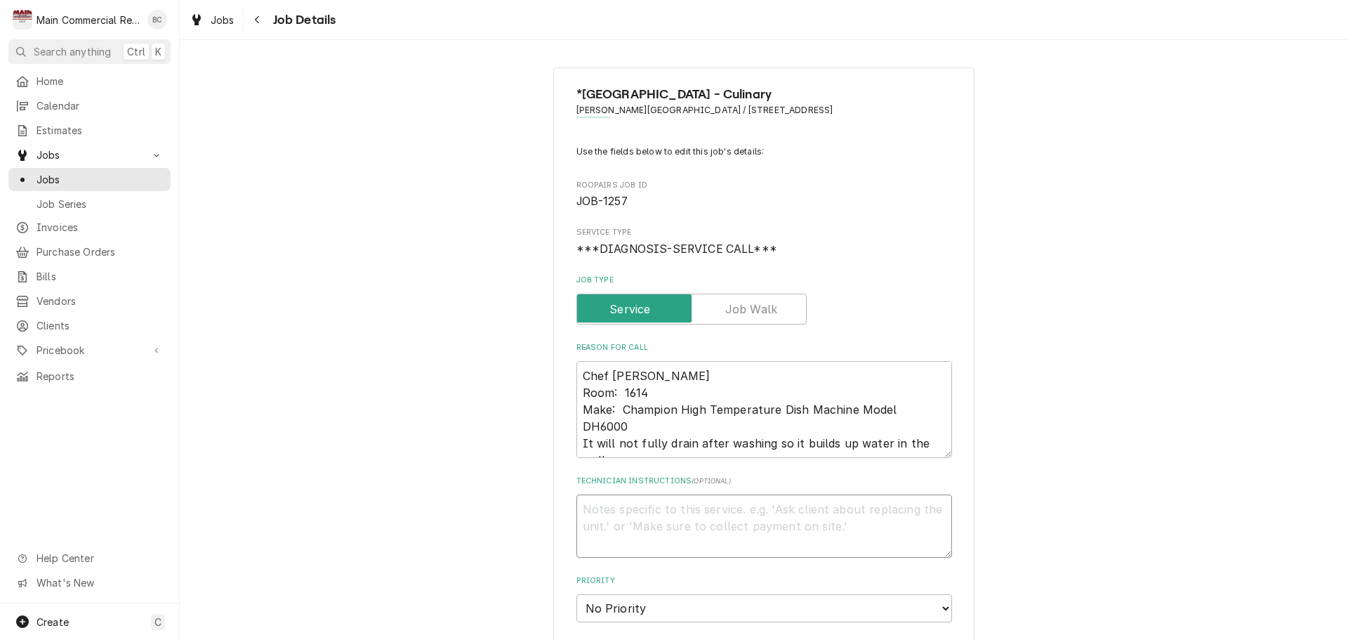
click at [695, 521] on textarea "Technician Instructions ( optional )" at bounding box center [765, 525] width 376 height 63
type textarea "x"
type textarea "i"
type textarea "x"
type textarea "in"
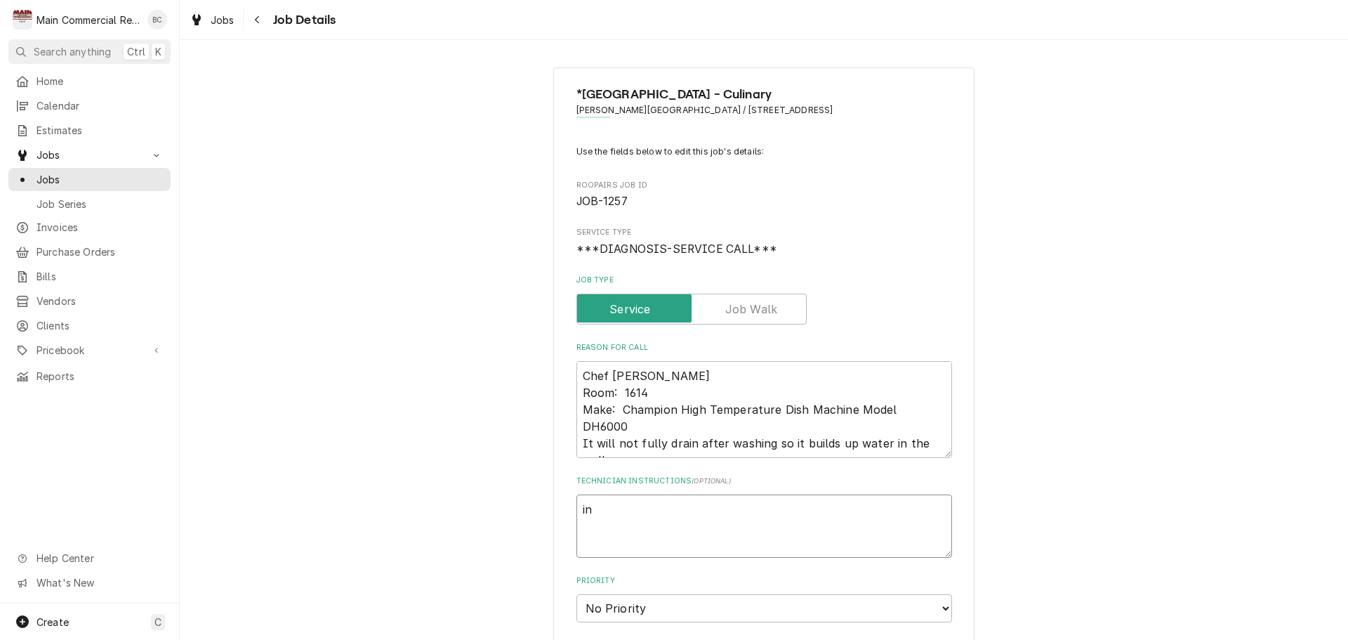
type textarea "x"
type textarea "i"
type textarea "x"
type textarea "I"
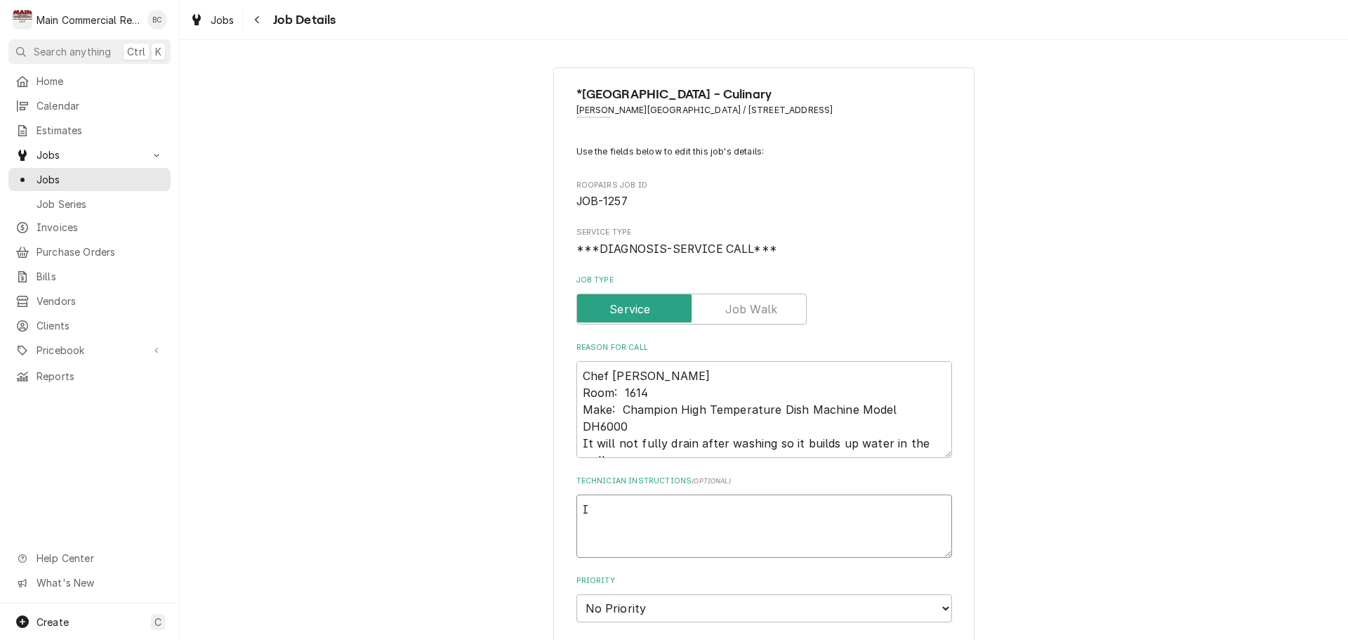
type textarea "x"
type textarea "IN"
type textarea "x"
type textarea "INV"
type textarea "x"
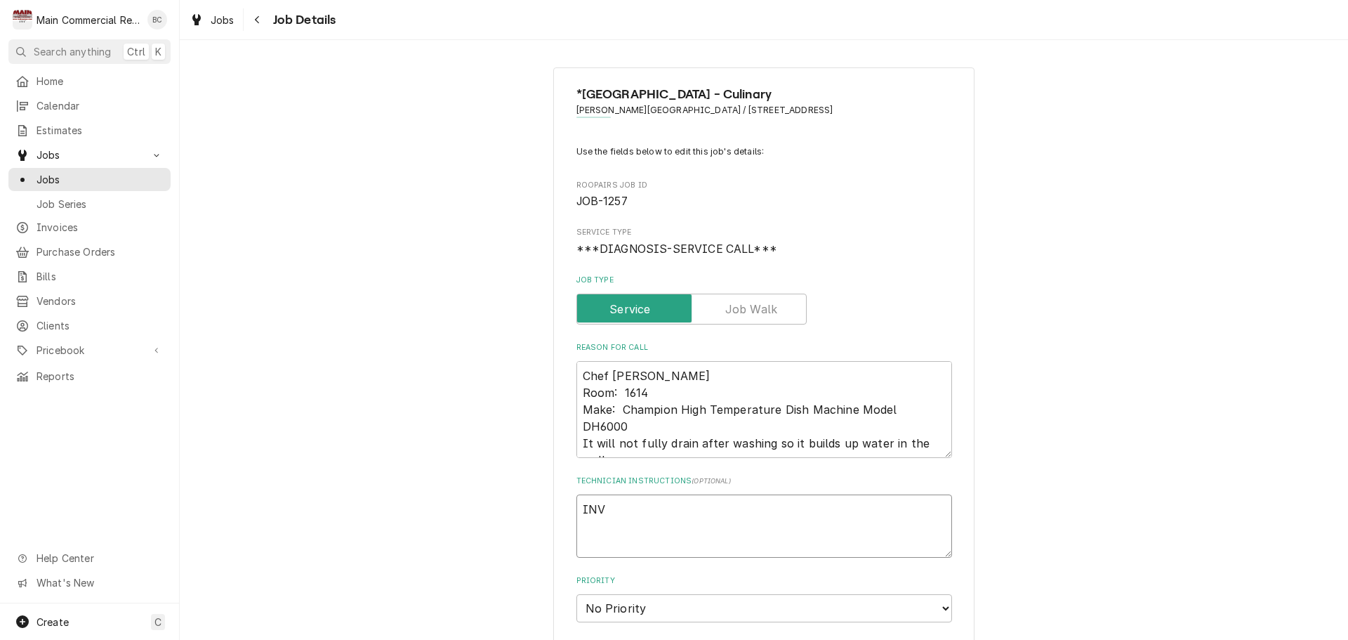
type textarea "INV3"
type textarea "x"
type textarea "#"
type textarea "x"
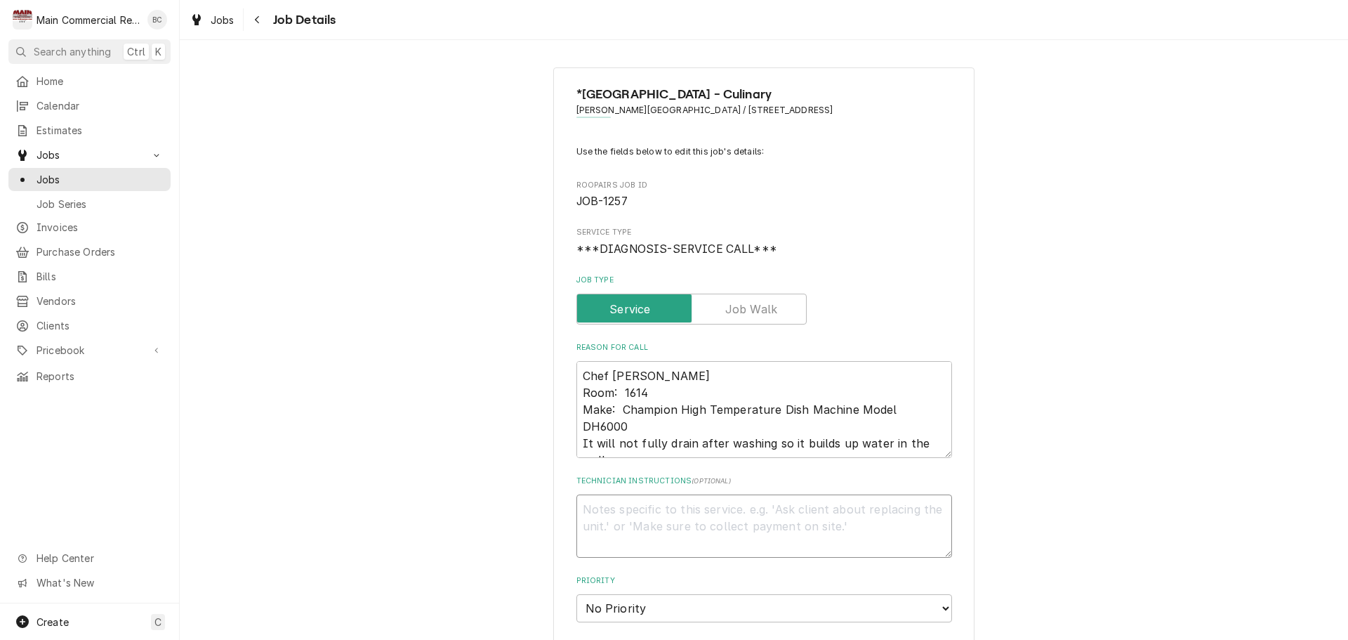
type textarea "I"
type textarea "x"
type textarea "IN"
type textarea "x"
type textarea "INV"
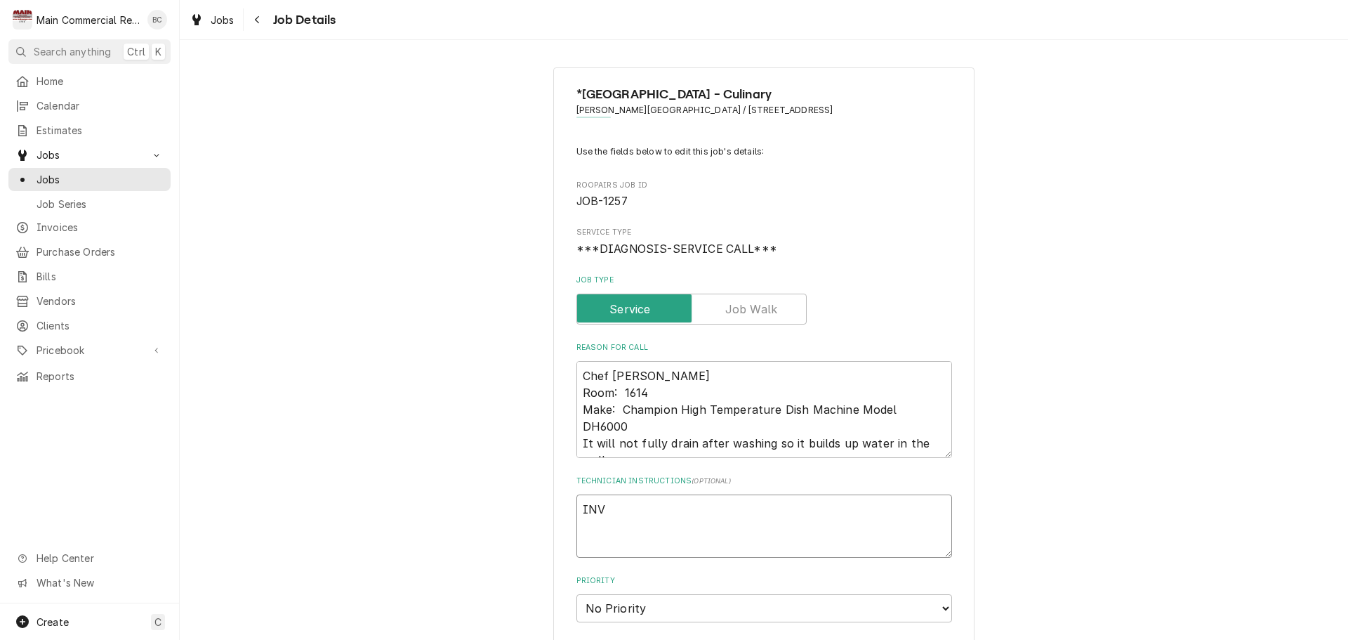
type textarea "x"
type textarea "INV#"
type textarea "x"
type textarea "INV#1"
type textarea "x"
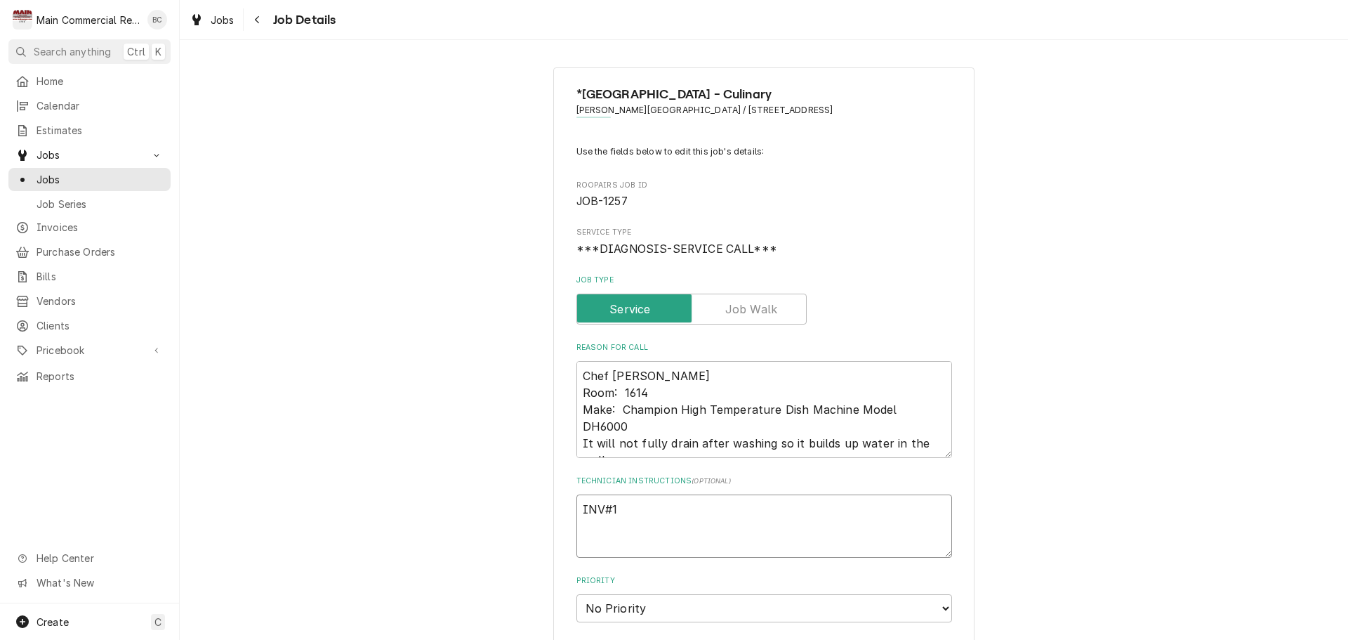
type textarea "INV#15"
type textarea "x"
type textarea "INV#152"
type textarea "x"
type textarea "INV#1521"
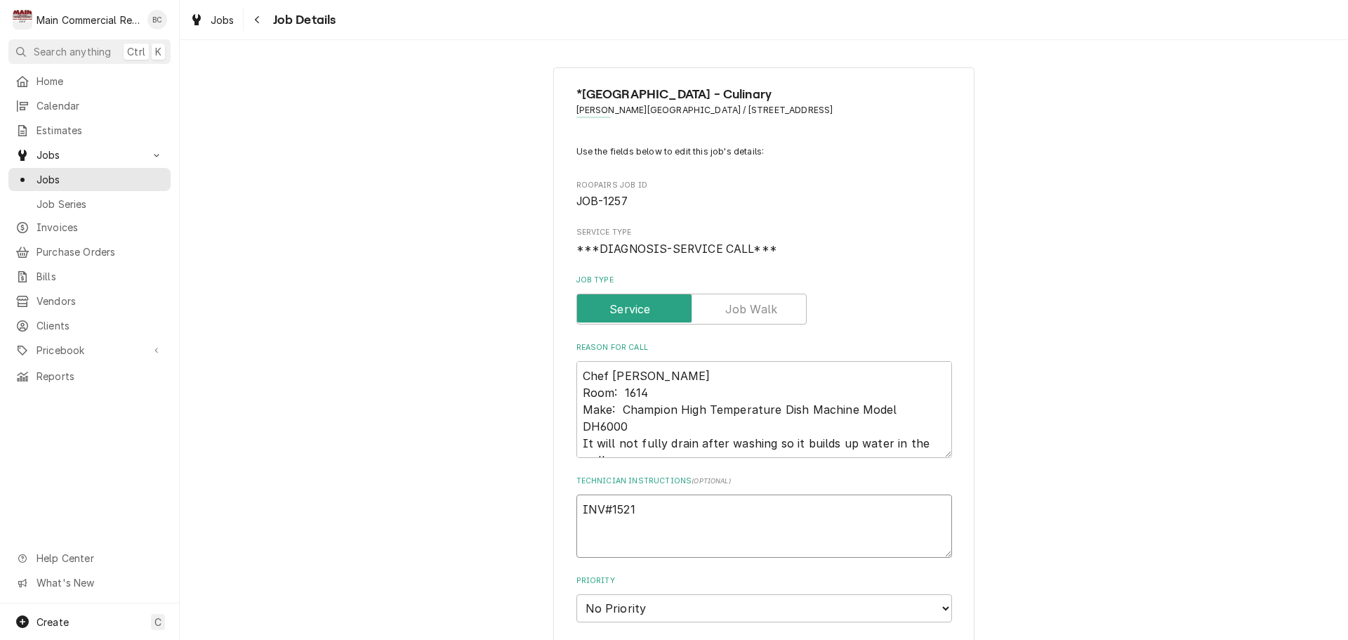
type textarea "x"
type textarea "INV#15218"
type textarea "x"
type textarea "INV#152188"
type textarea "x"
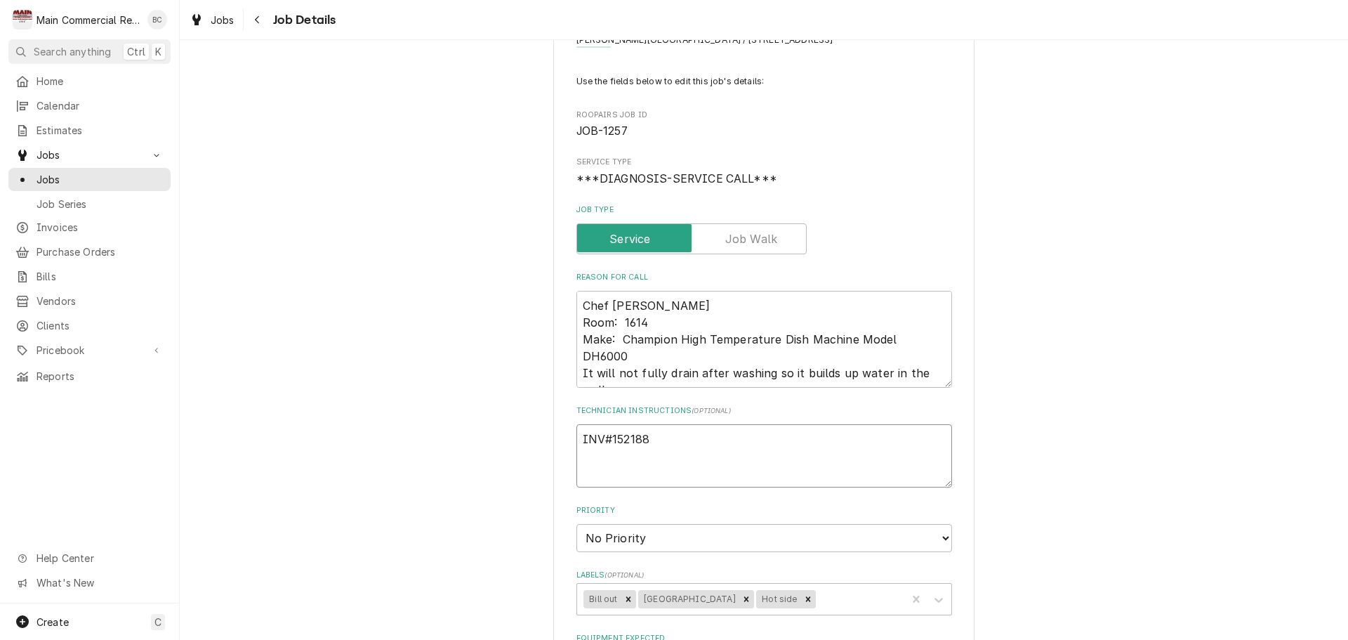
scroll to position [140, 0]
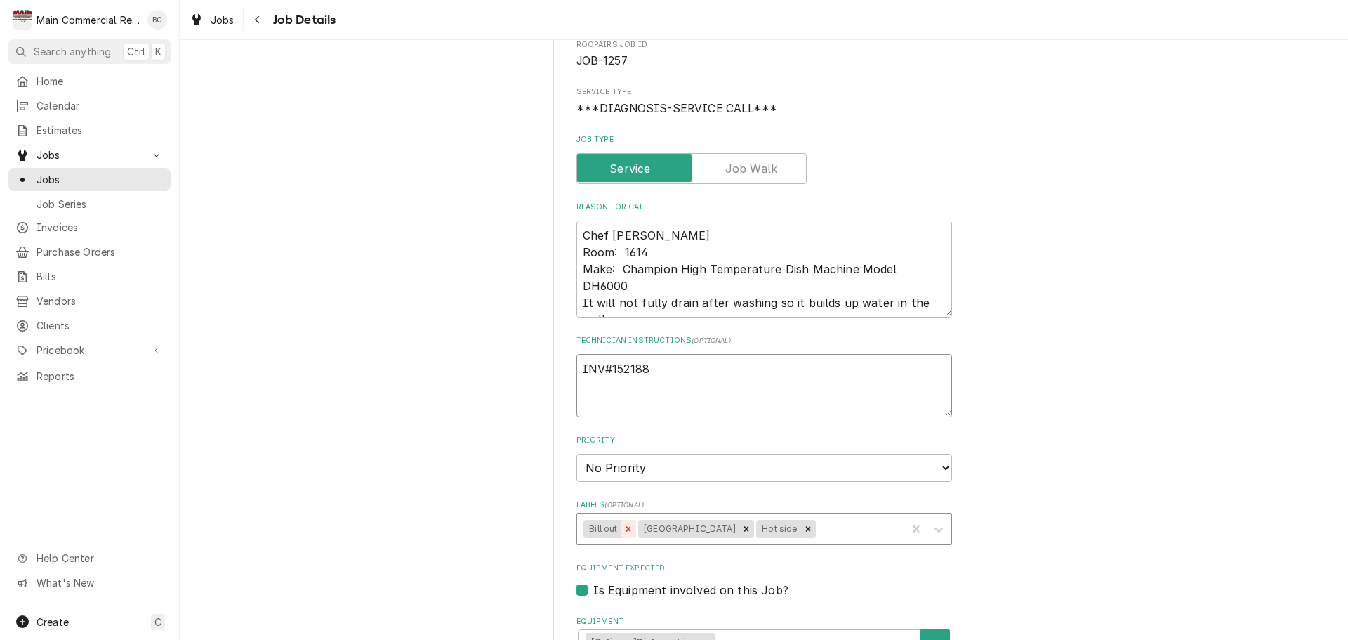
click at [626, 527] on icon "Remove Bill out" at bounding box center [629, 529] width 10 height 10
type textarea "INV#152188"
type textarea "x"
click at [790, 535] on div "Labels" at bounding box center [832, 528] width 136 height 25
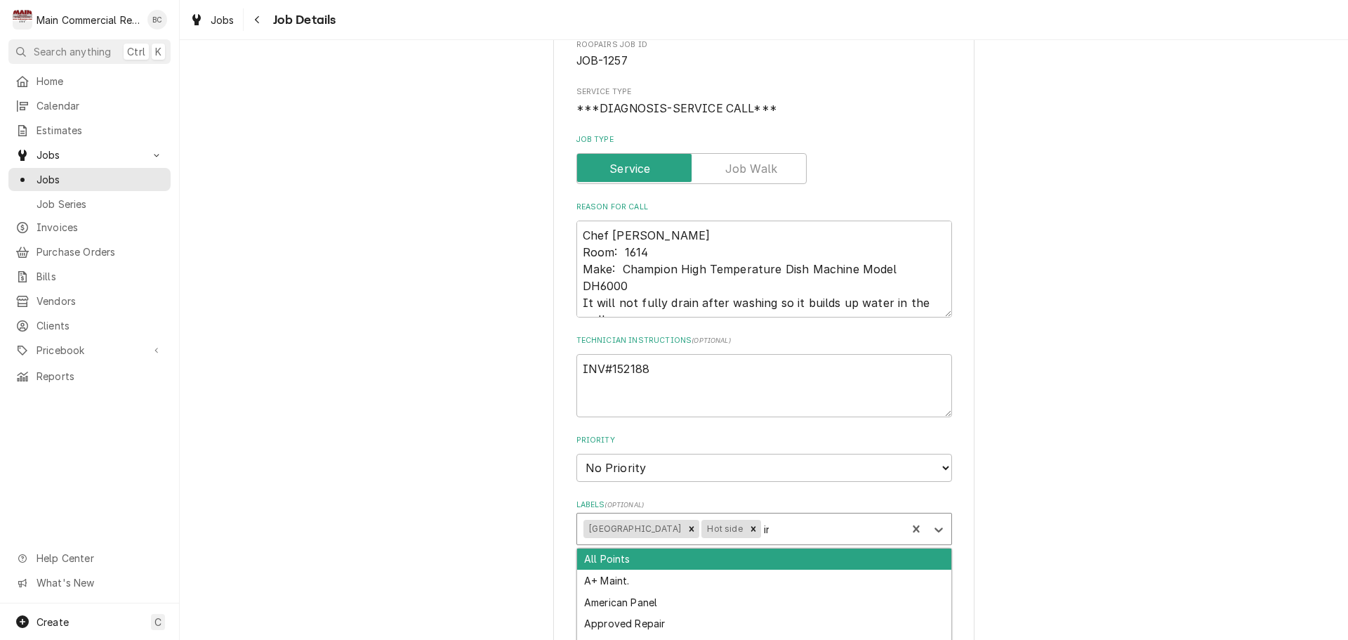
type input "inv"
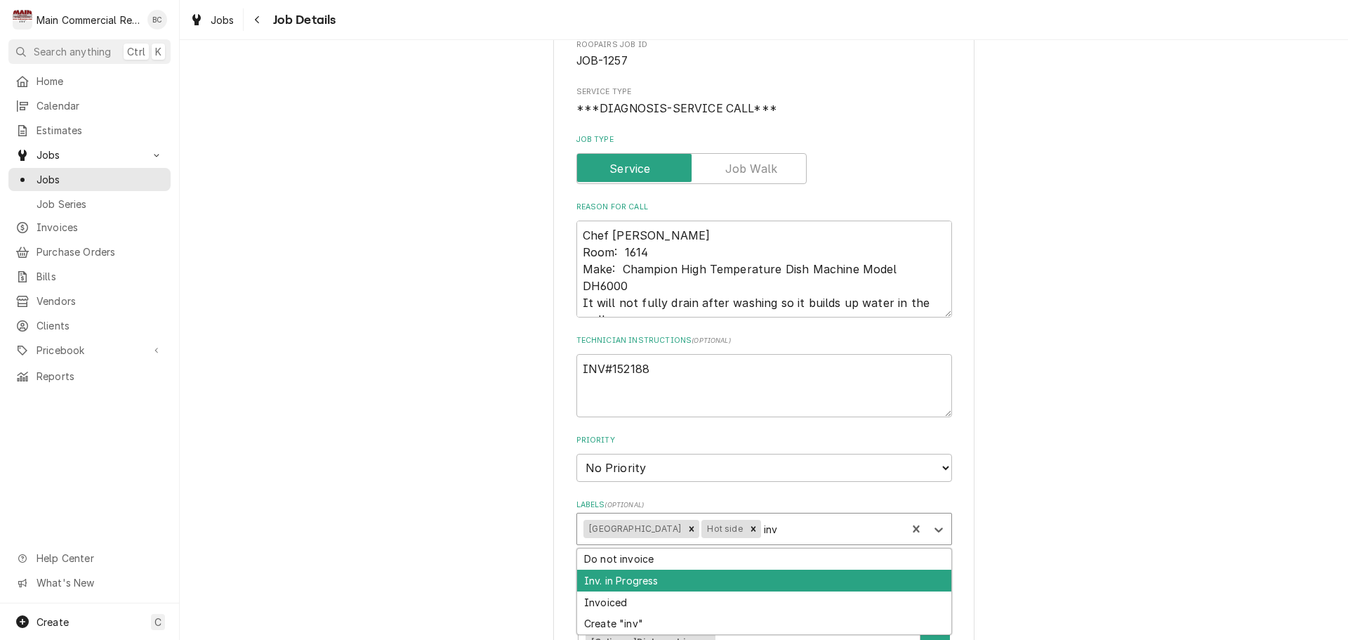
click at [672, 583] on div "Inv. in Progress" at bounding box center [764, 581] width 374 height 22
type textarea "x"
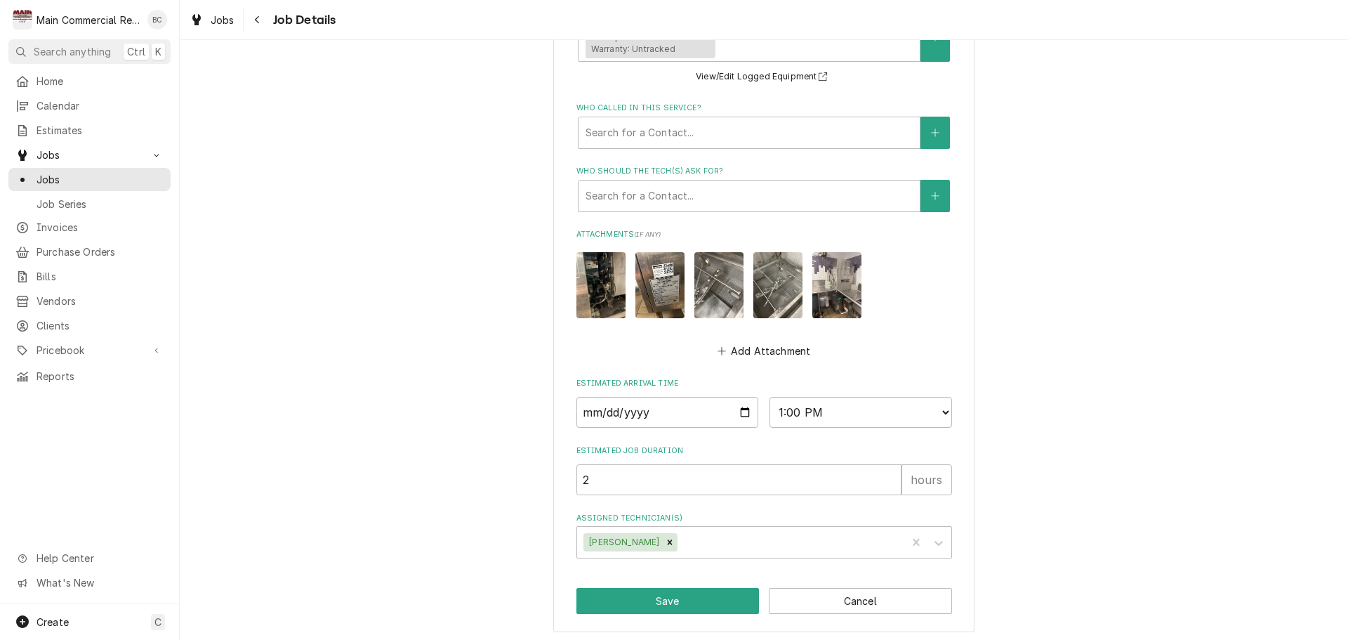
scroll to position [762, 0]
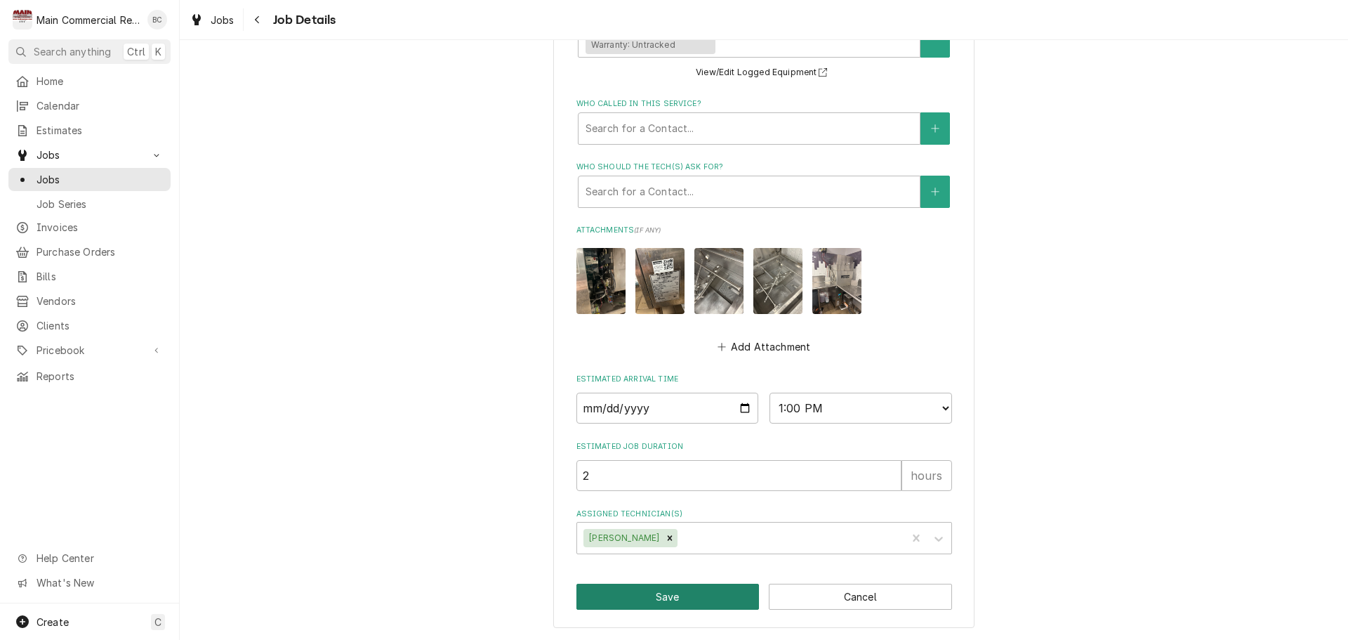
click at [672, 594] on button "Save" at bounding box center [668, 597] width 183 height 26
type textarea "x"
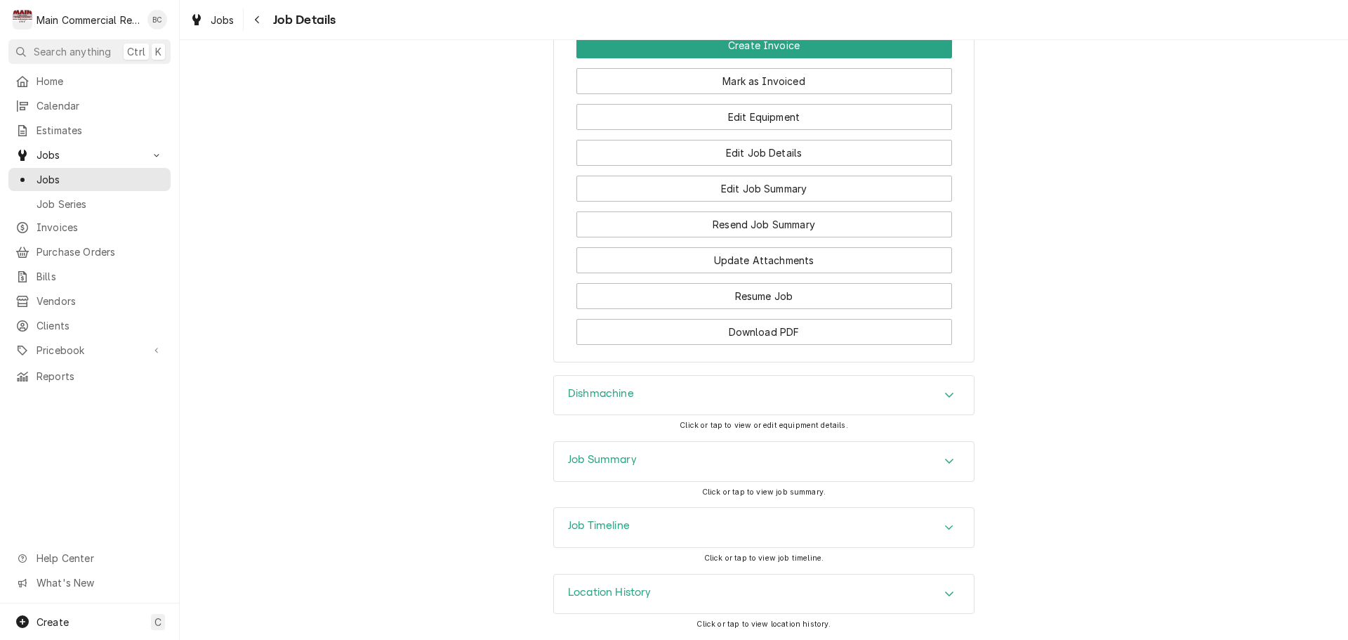
scroll to position [1506, 0]
click at [603, 460] on h3 "Job Summary" at bounding box center [602, 459] width 69 height 13
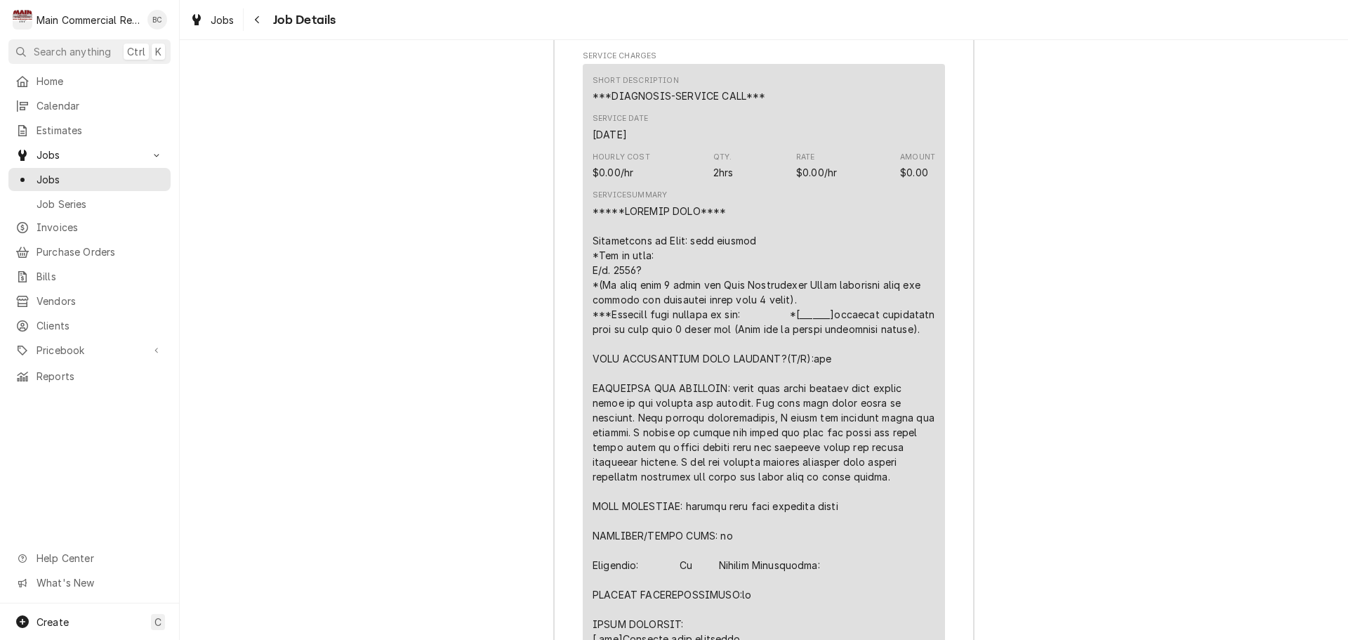
scroll to position [2138, 0]
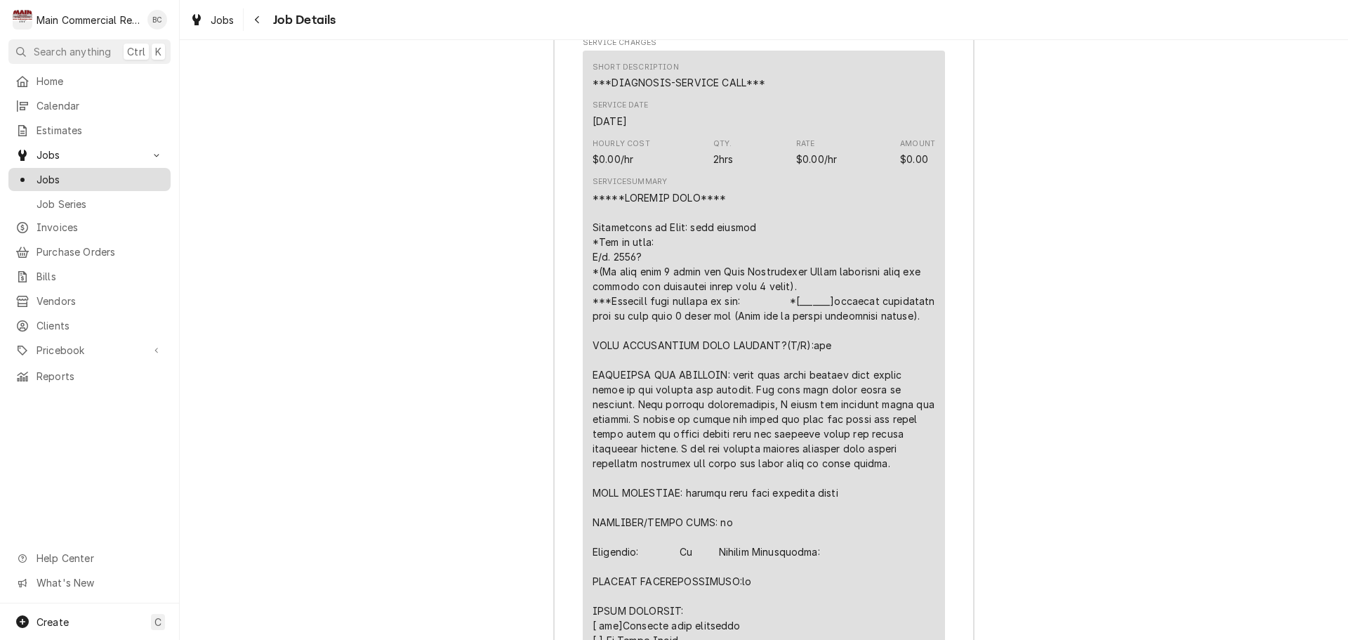
click at [111, 173] on span "Jobs" at bounding box center [100, 179] width 127 height 15
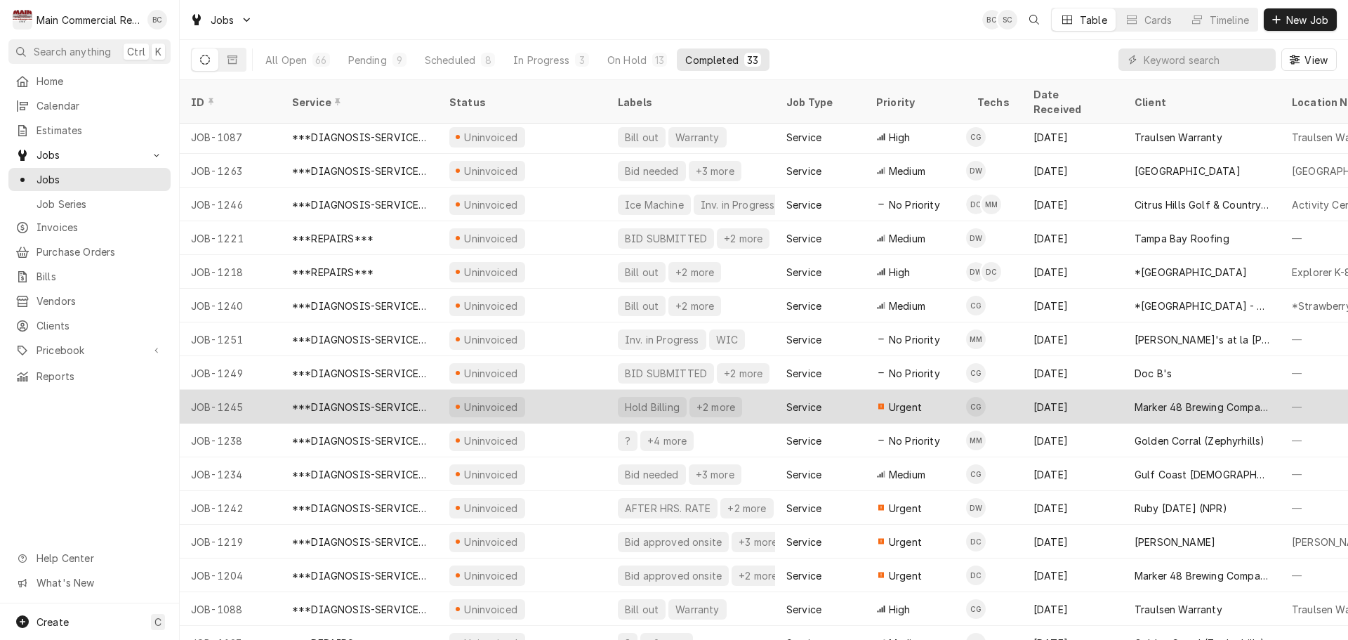
scroll to position [520, 0]
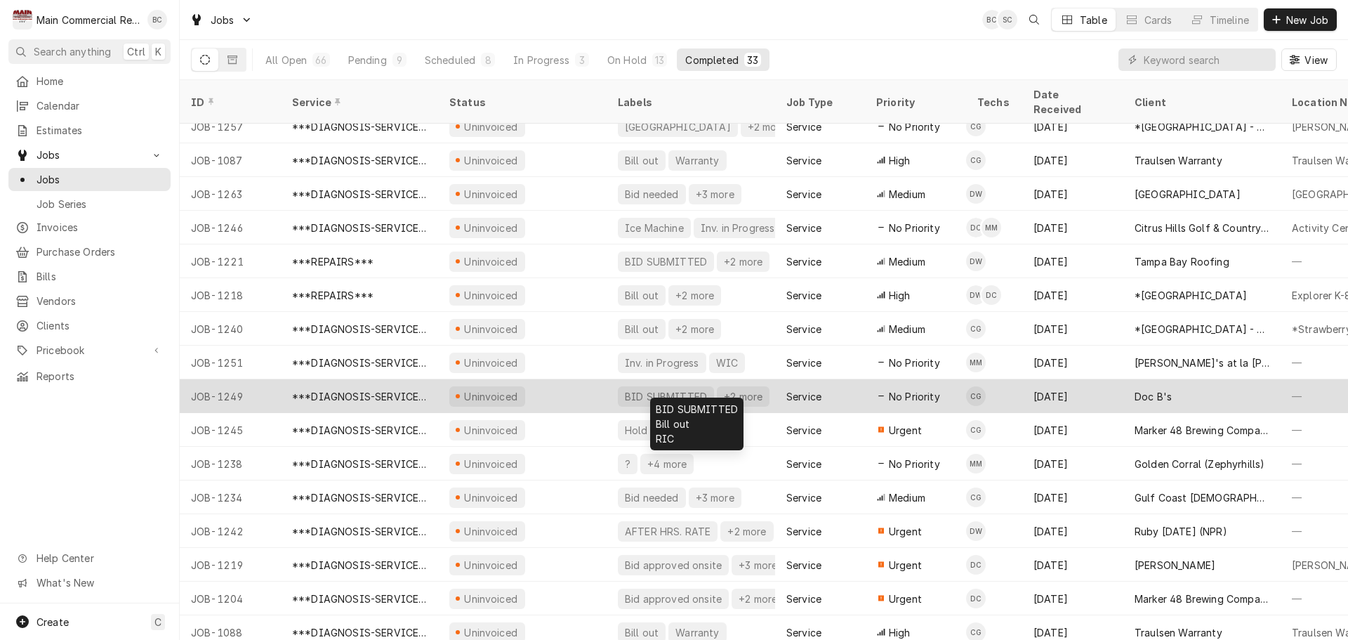
click at [643, 389] on div "BID SUBMITTED" at bounding box center [666, 396] width 85 height 15
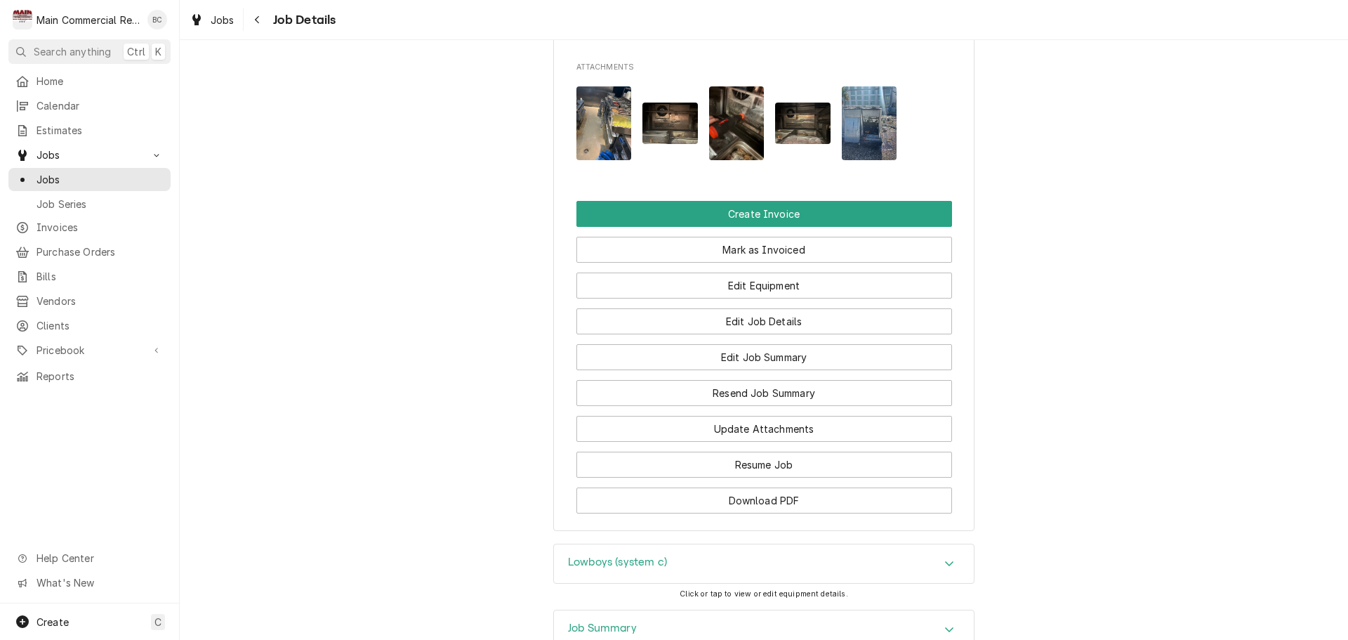
scroll to position [1850, 0]
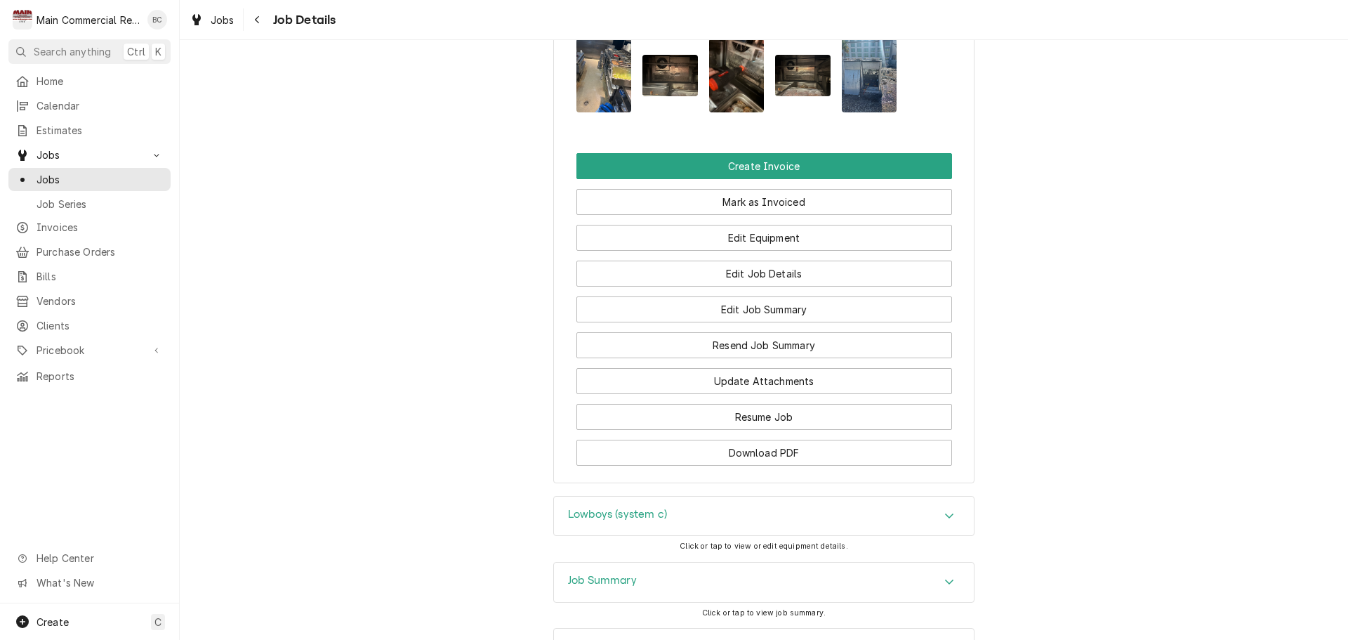
click at [596, 574] on h3 "Job Summary" at bounding box center [602, 580] width 69 height 13
click at [600, 508] on h3 "Lowboys (system c)" at bounding box center [617, 514] width 99 height 13
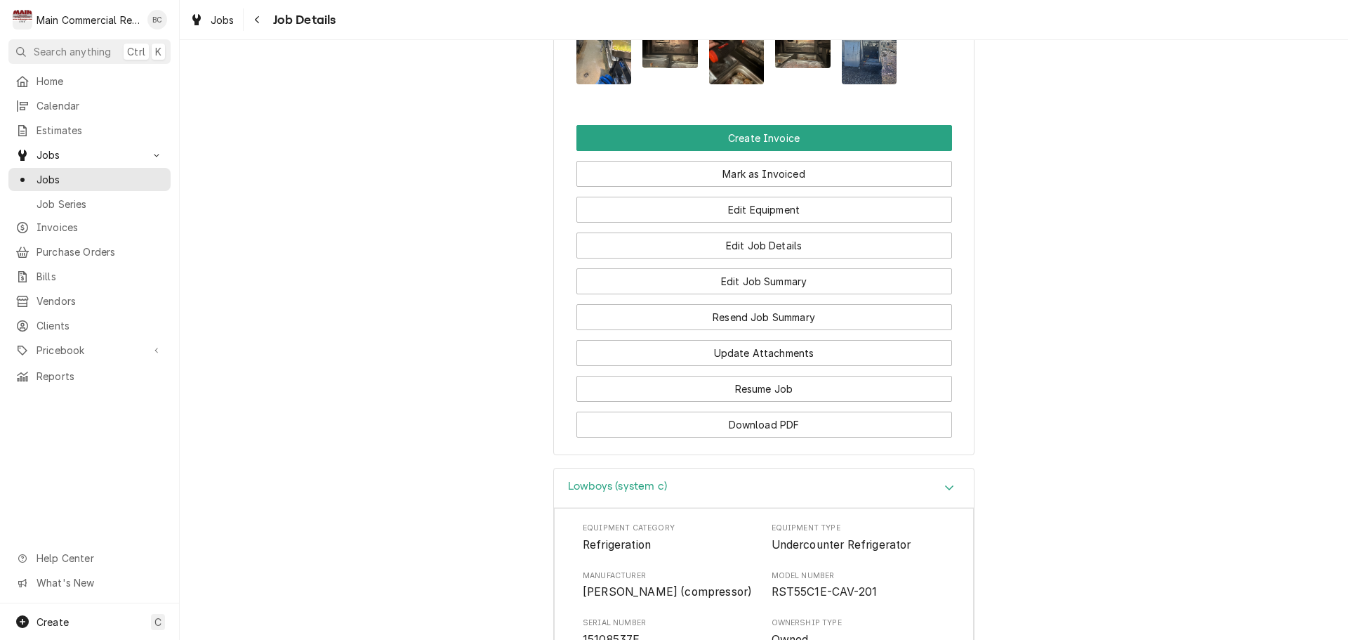
scroll to position [1896, 0]
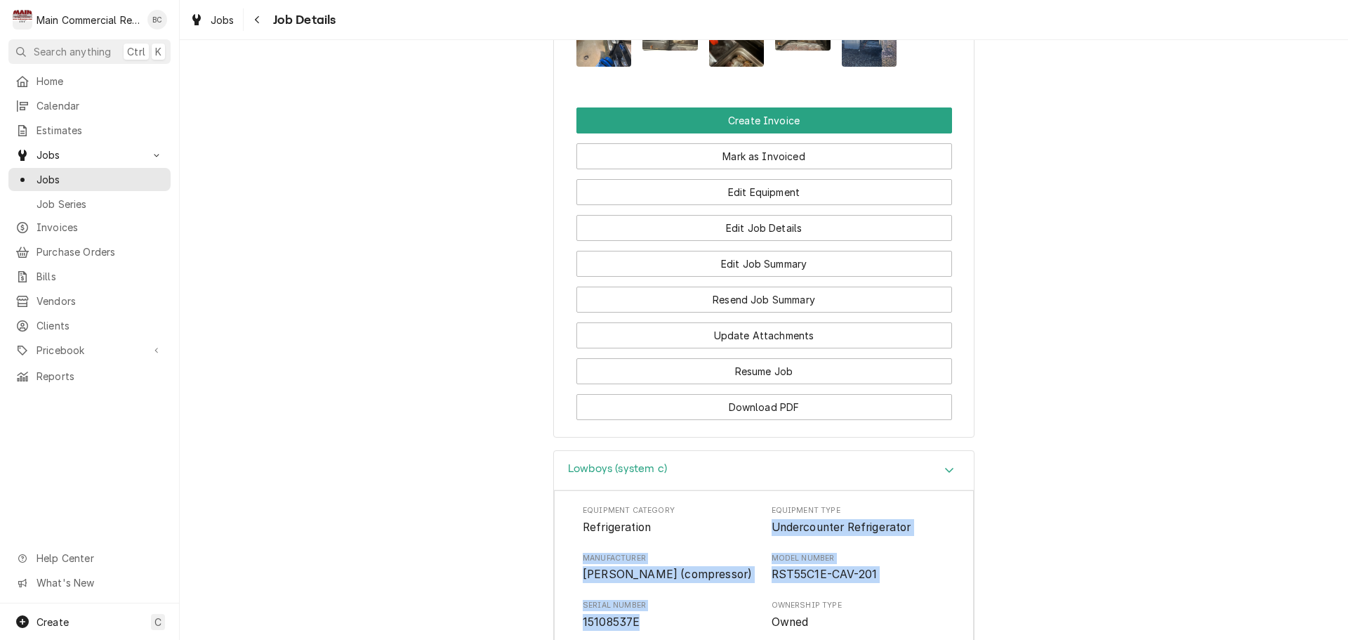
drag, startPoint x: 764, startPoint y: 406, endPoint x: 690, endPoint y: 508, distance: 126.1
click at [690, 508] on div "Equipment Category Refrigeration Equipment Type Undercounter Refrigerator Manuf…" at bounding box center [764, 639] width 362 height 268
copy div "Undercounter Refrigerator Manufacturer Copeland (compressor) Model Number RST55…"
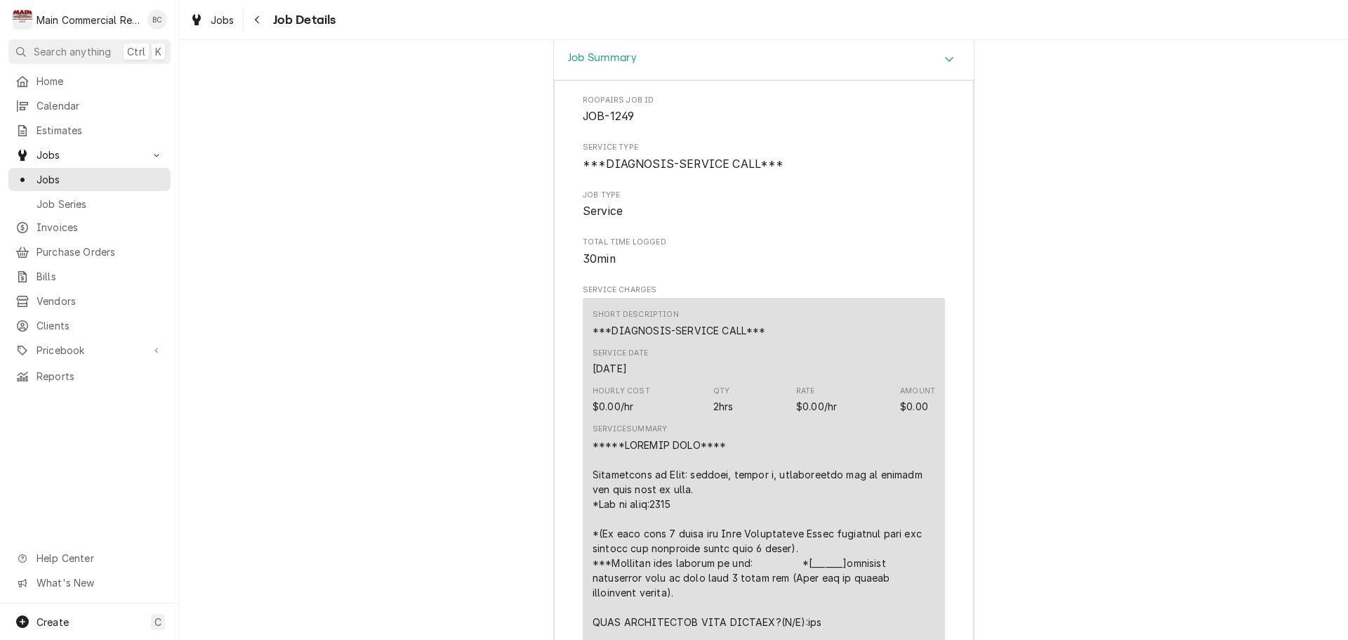
scroll to position [3441, 0]
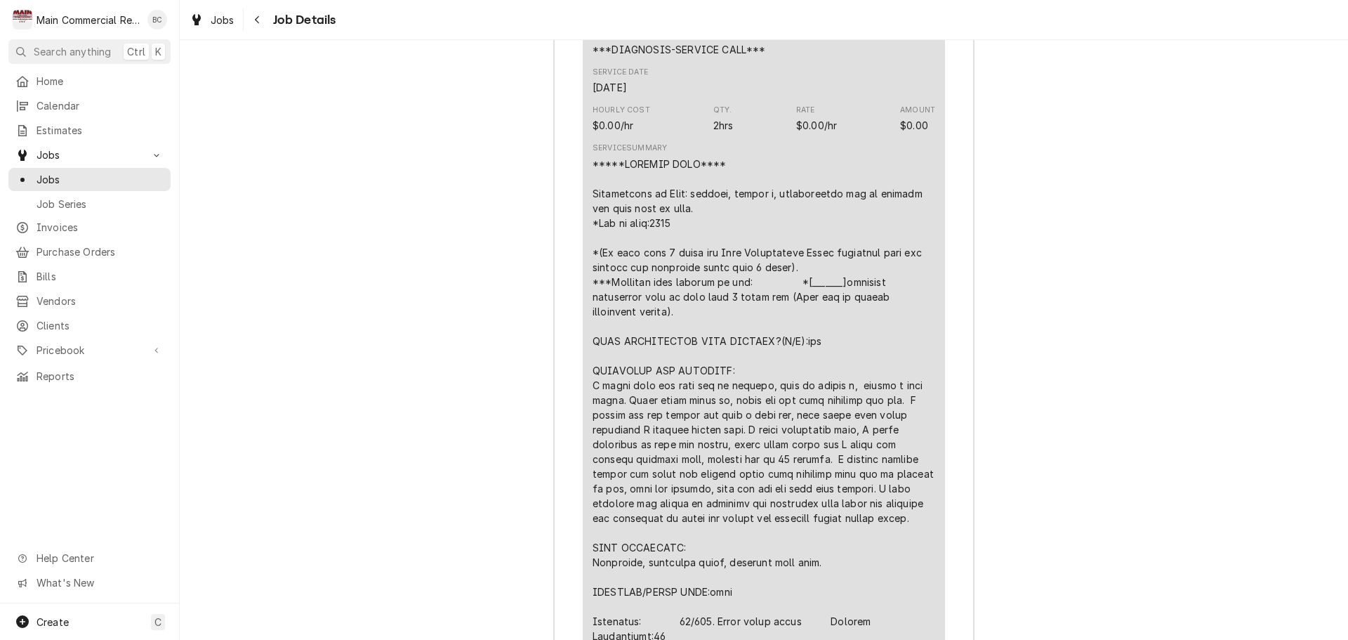
drag, startPoint x: 587, startPoint y: 542, endPoint x: 706, endPoint y: 560, distance: 120.0
click at [706, 560] on div "Line Item" at bounding box center [764, 570] width 343 height 826
copy div "FURTHER RECOMMENDATIONS: Replace defrost clock"
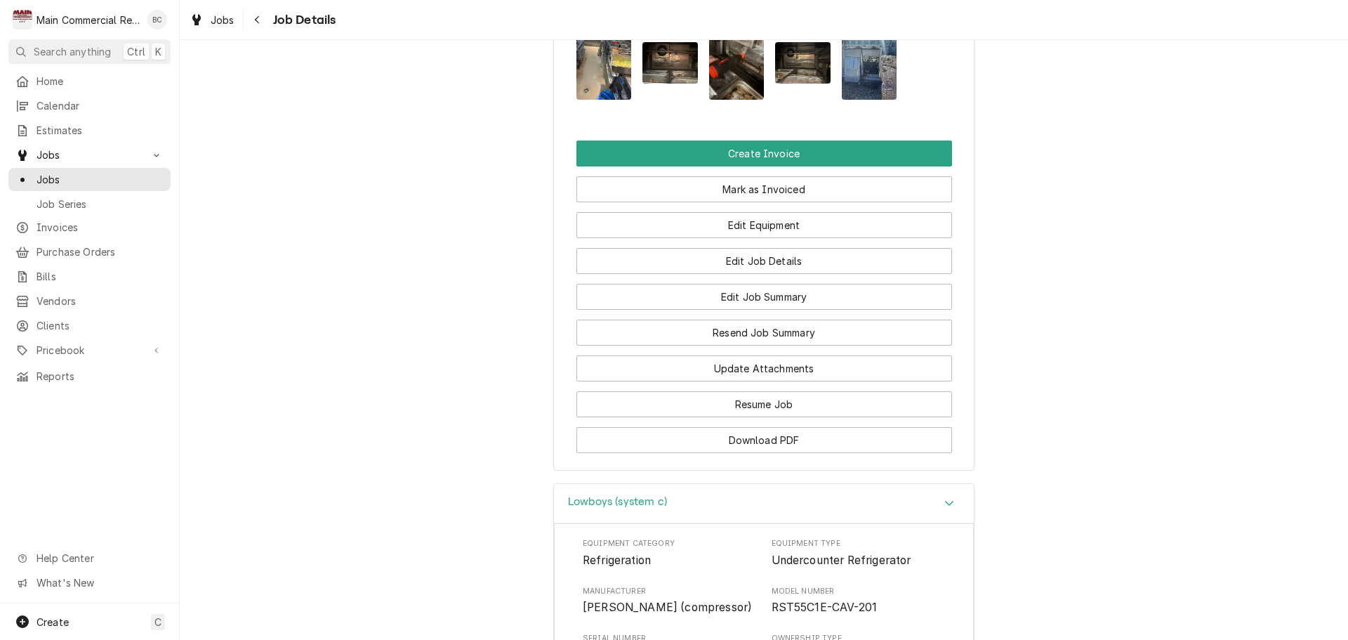
scroll to position [1859, 0]
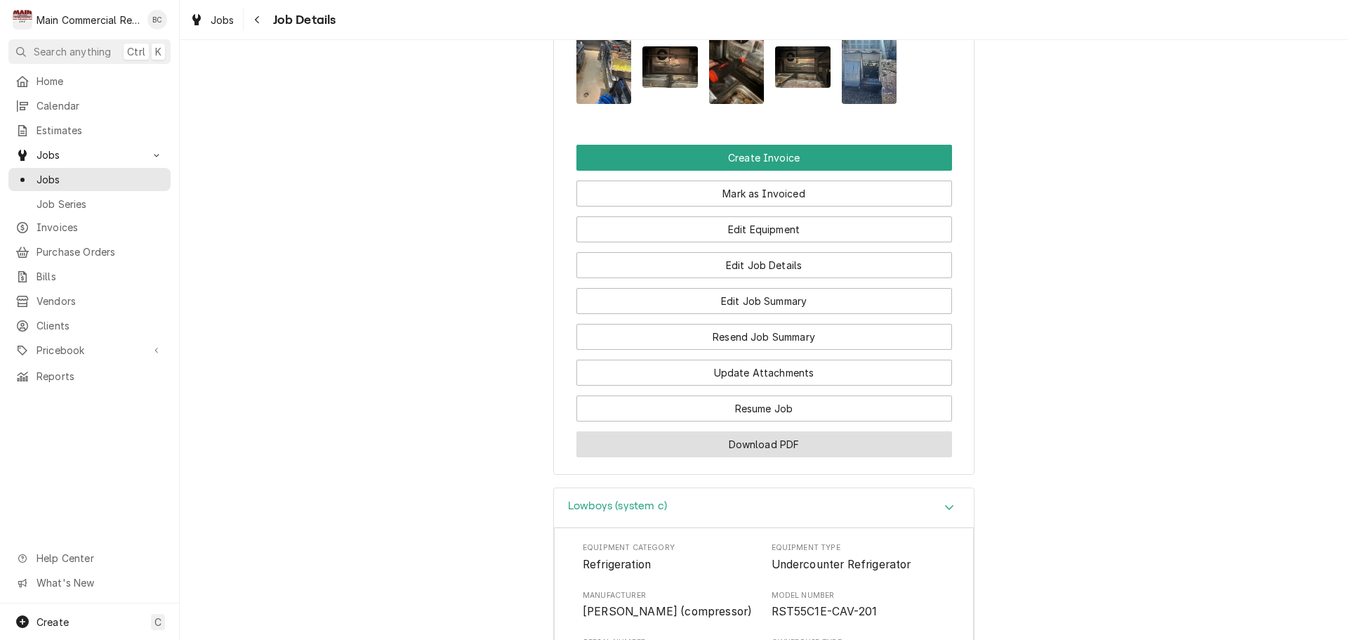
click at [732, 431] on button "Download PDF" at bounding box center [765, 444] width 376 height 26
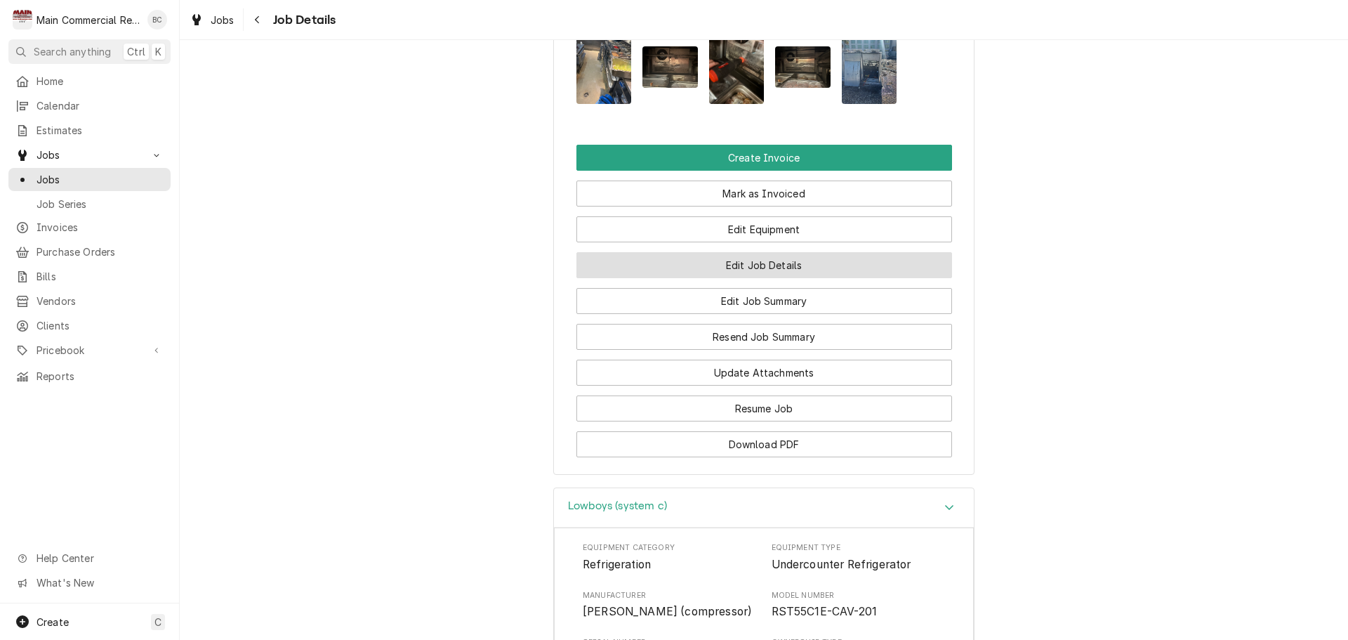
click at [758, 252] on button "Edit Job Details" at bounding box center [765, 265] width 376 height 26
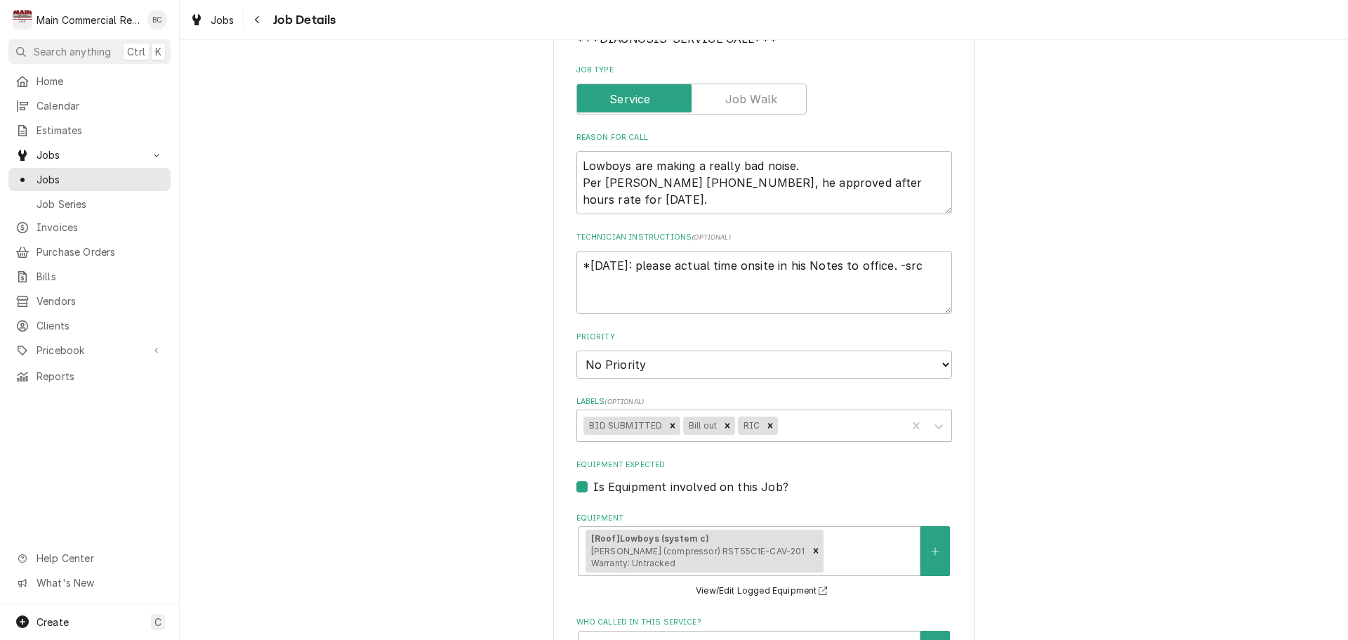
scroll to position [211, 0]
click at [723, 426] on icon "Remove Bill out" at bounding box center [728, 425] width 10 height 10
type textarea "x"
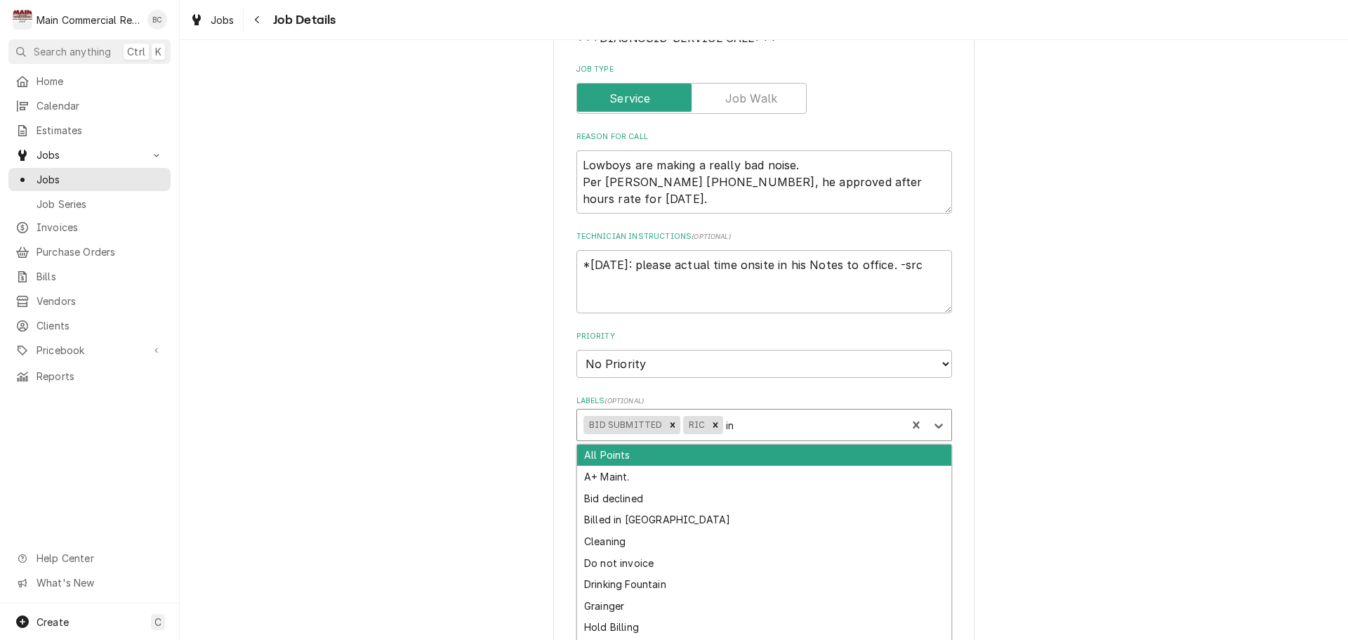
type input "inv"
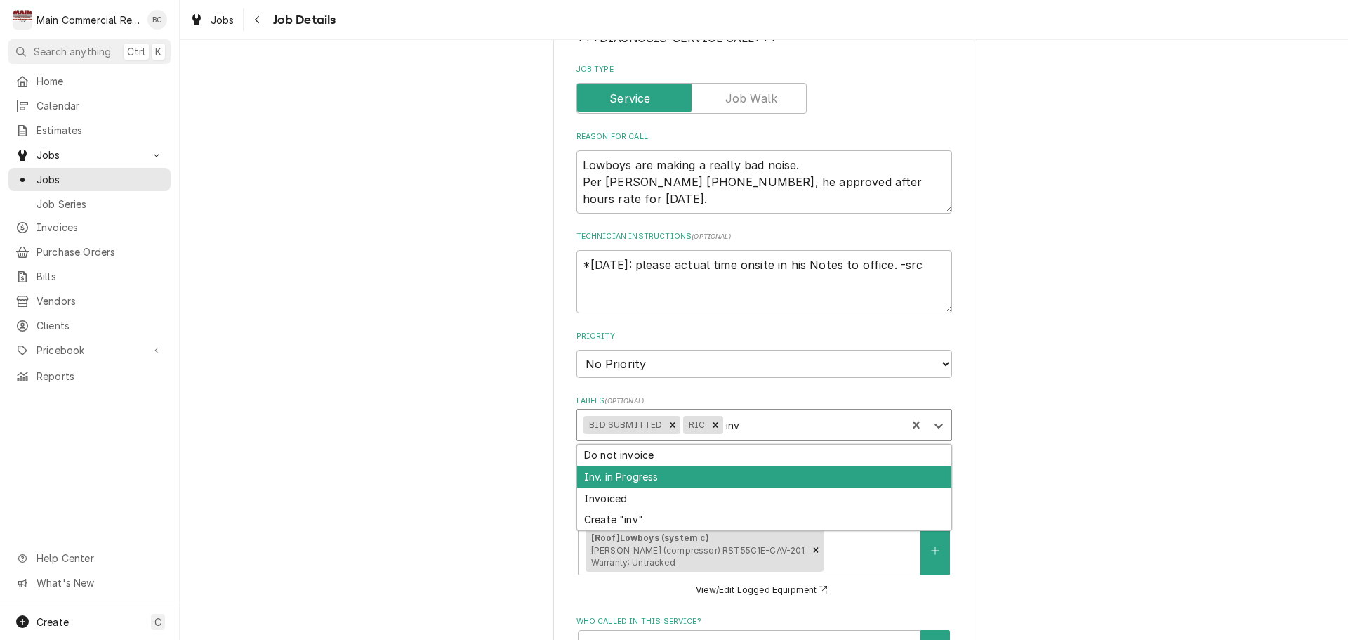
click at [694, 471] on div "Inv. in Progress" at bounding box center [764, 477] width 374 height 22
type textarea "x"
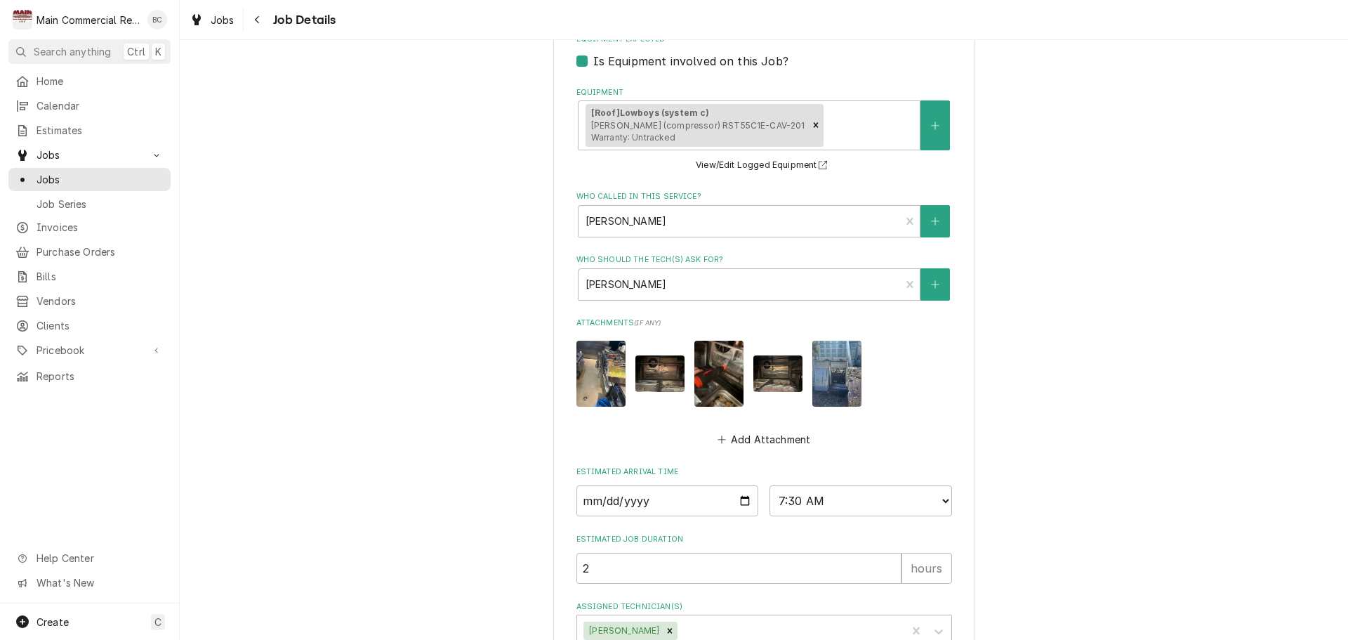
scroll to position [728, 0]
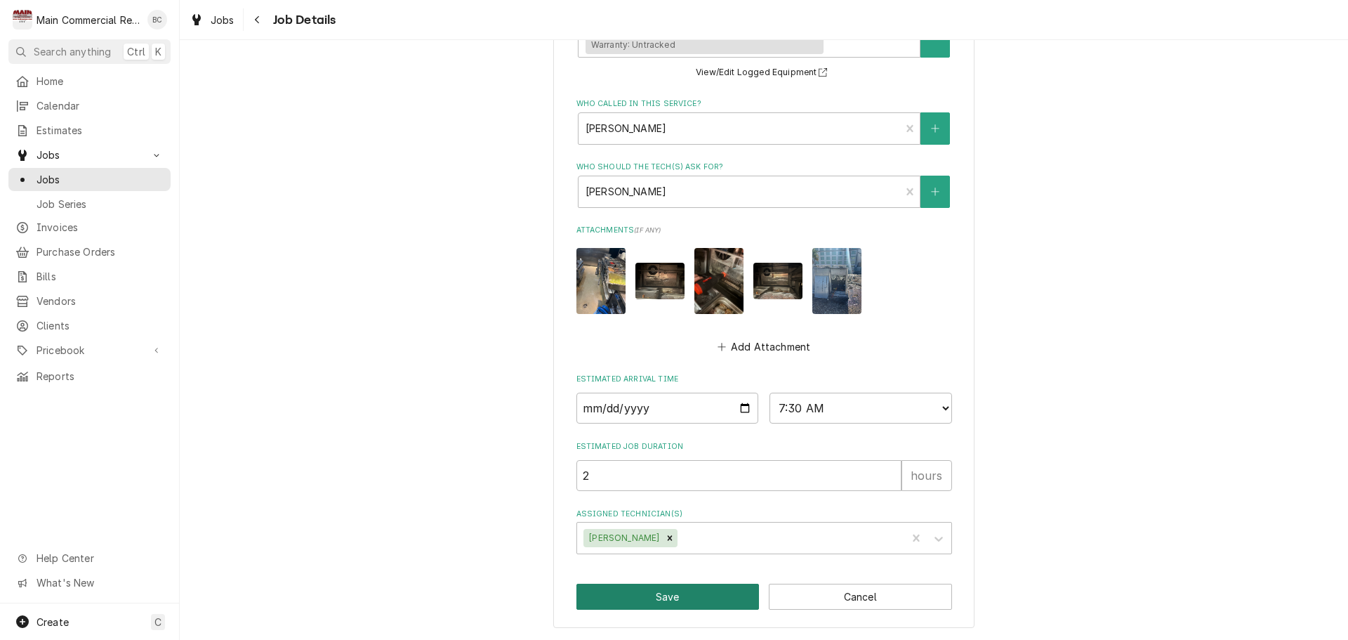
click at [672, 594] on button "Save" at bounding box center [668, 597] width 183 height 26
type textarea "x"
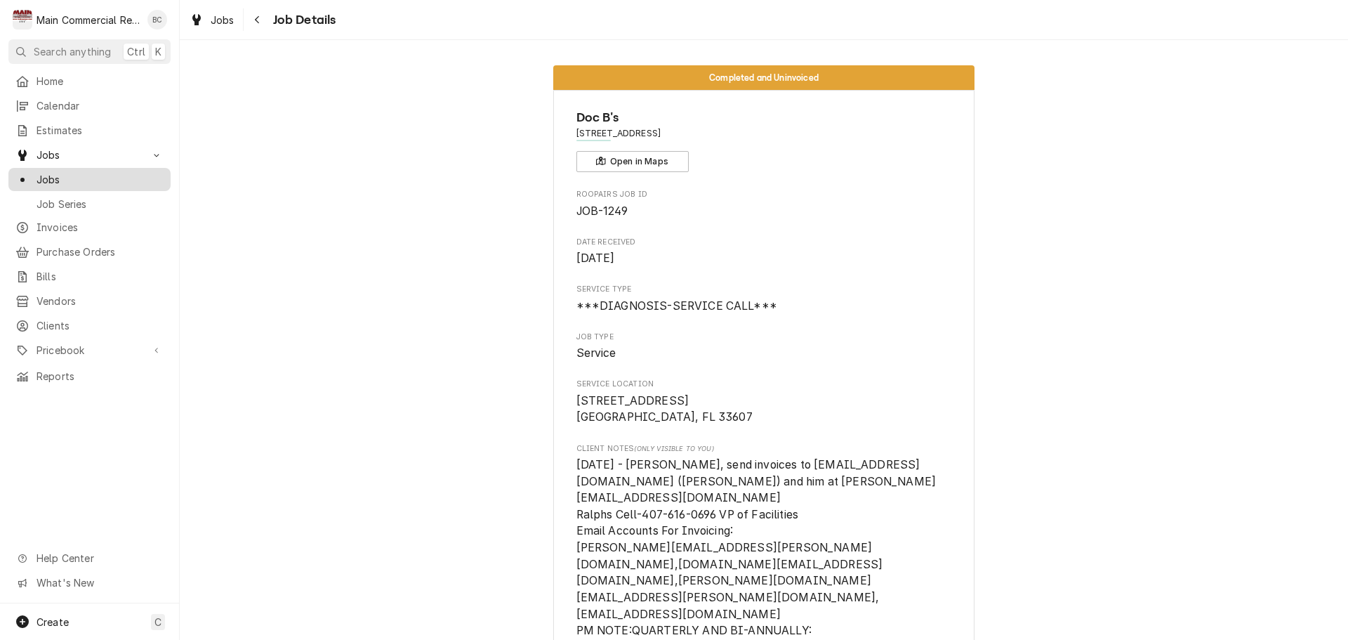
click at [88, 174] on span "Jobs" at bounding box center [100, 179] width 127 height 15
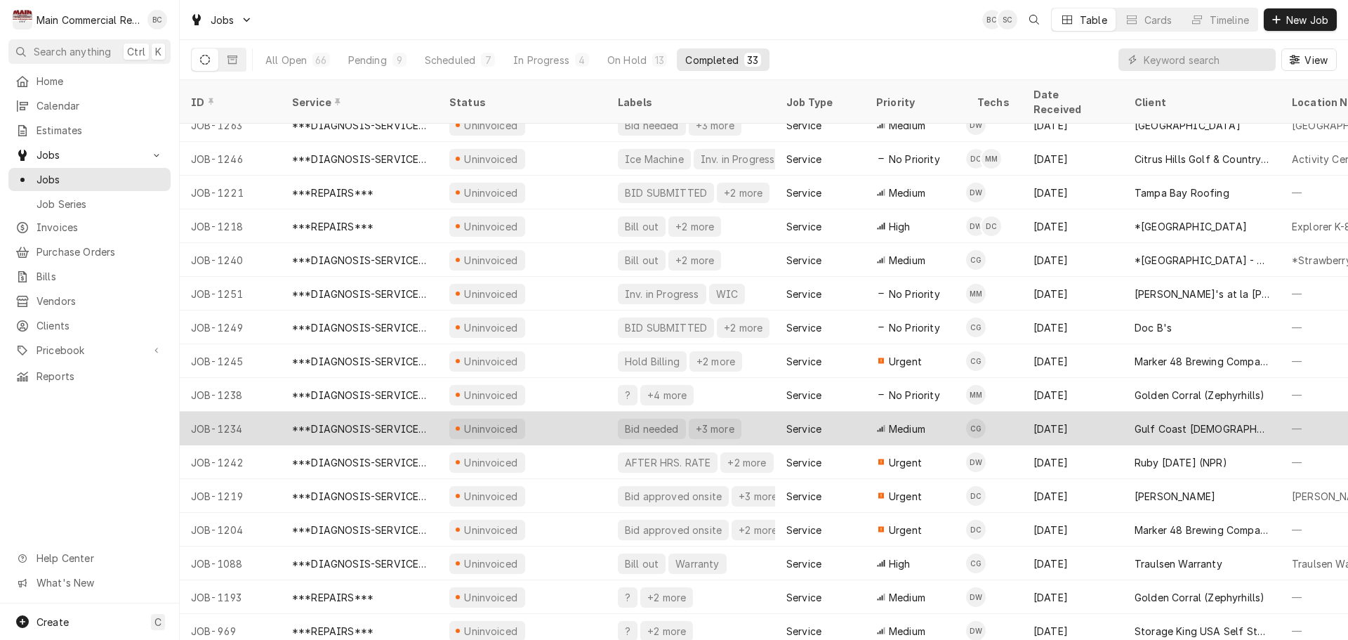
scroll to position [590, 0]
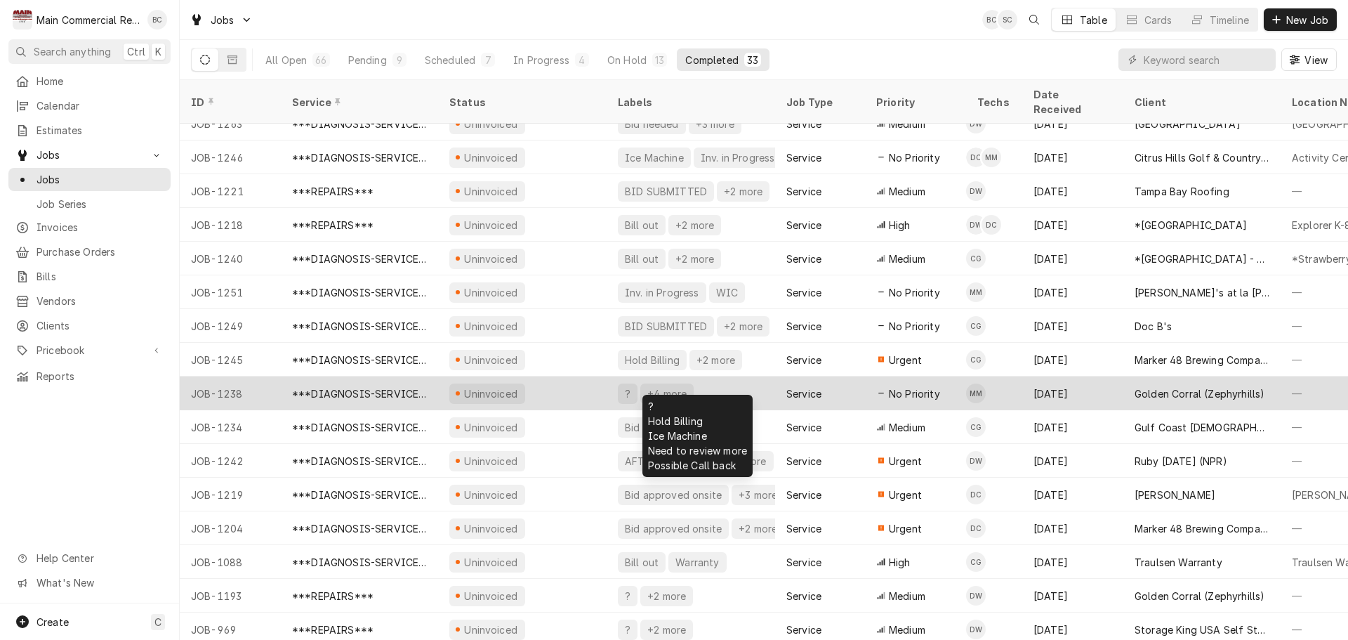
click at [653, 386] on div "+4 more" at bounding box center [667, 393] width 42 height 15
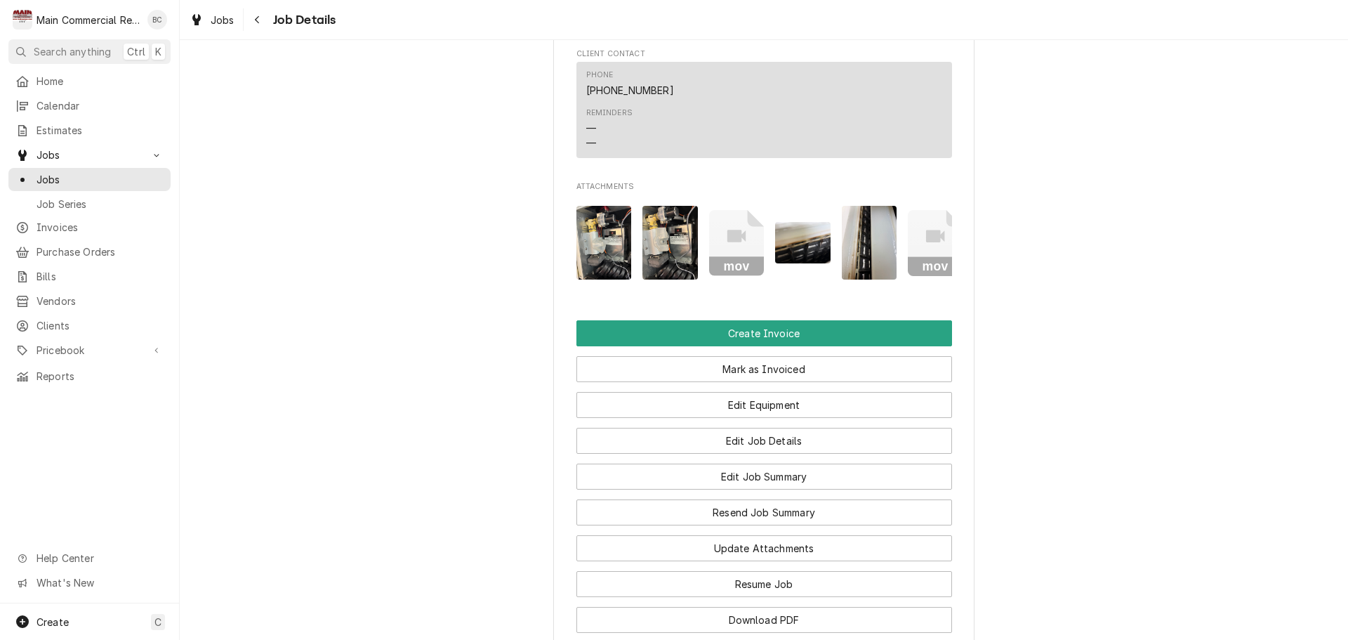
scroll to position [1475, 0]
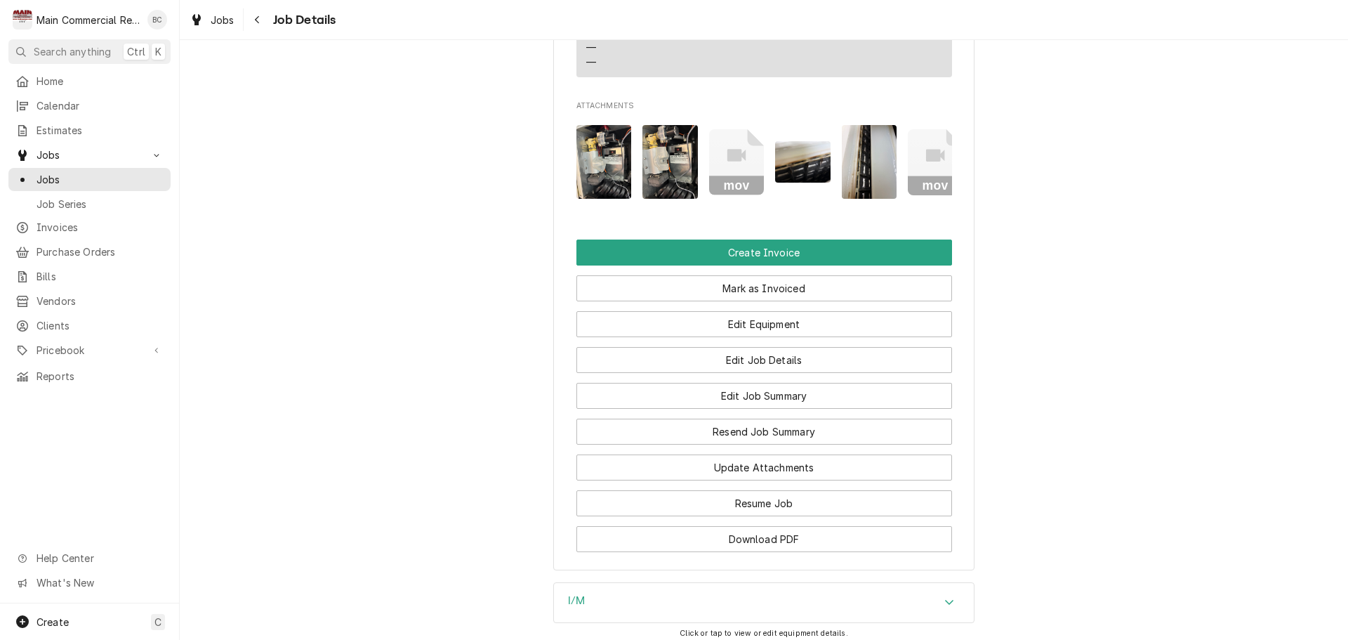
click at [611, 164] on img "Attachments" at bounding box center [604, 162] width 55 height 74
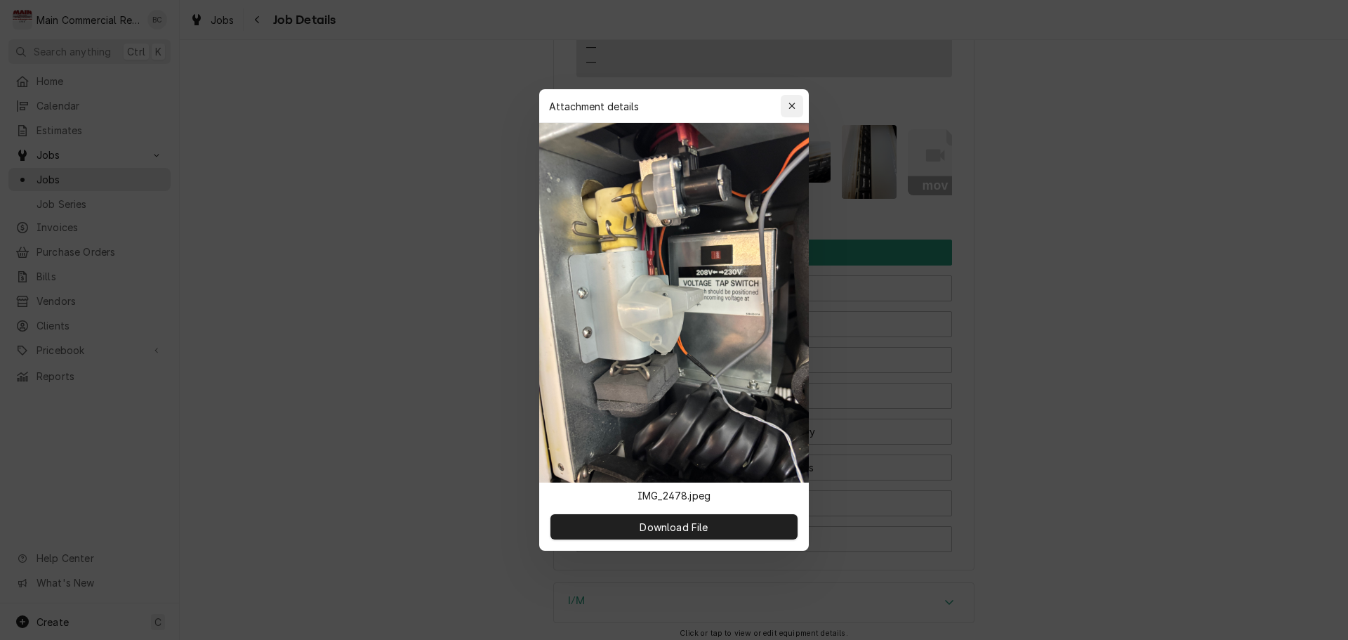
click at [796, 108] on icon "button" at bounding box center [793, 106] width 8 height 10
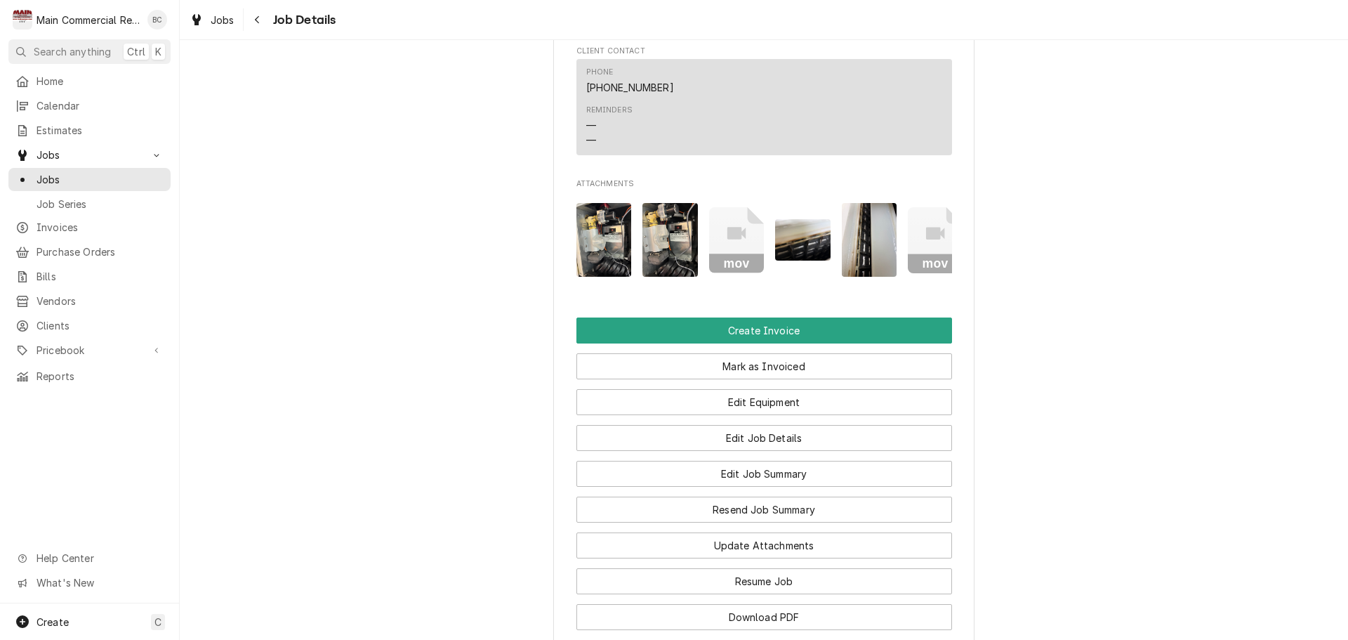
scroll to position [1395, 0]
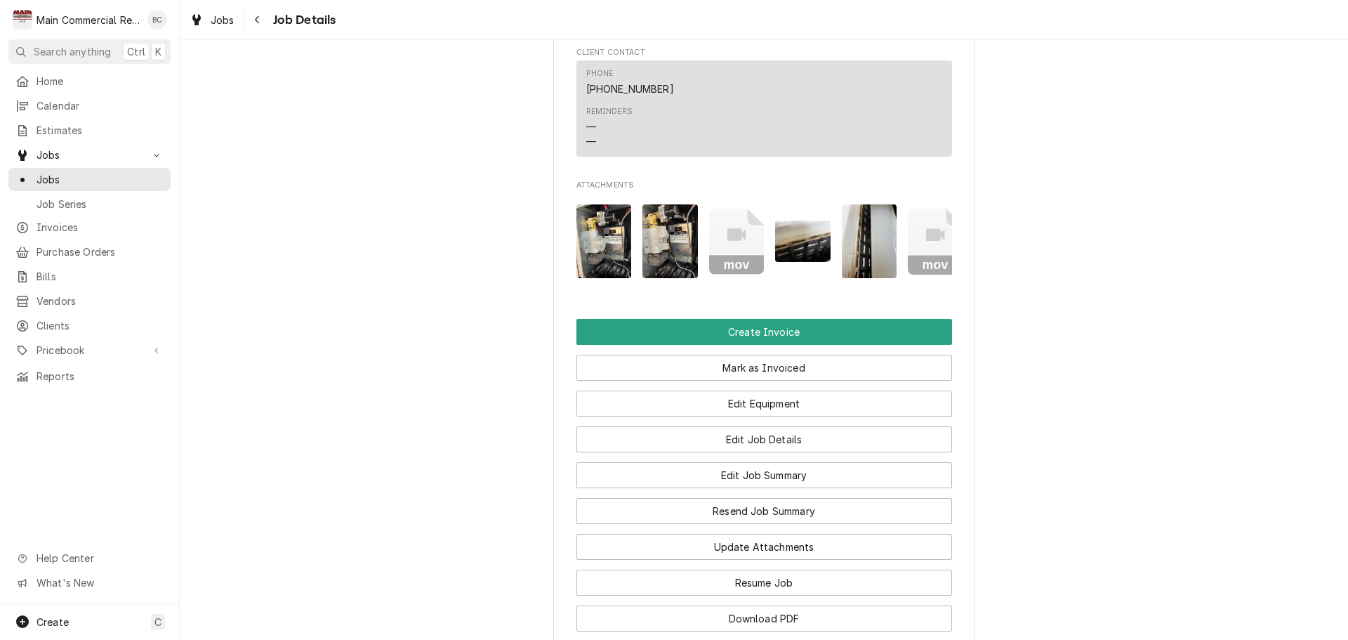
click at [657, 253] on img "Attachments" at bounding box center [670, 241] width 55 height 74
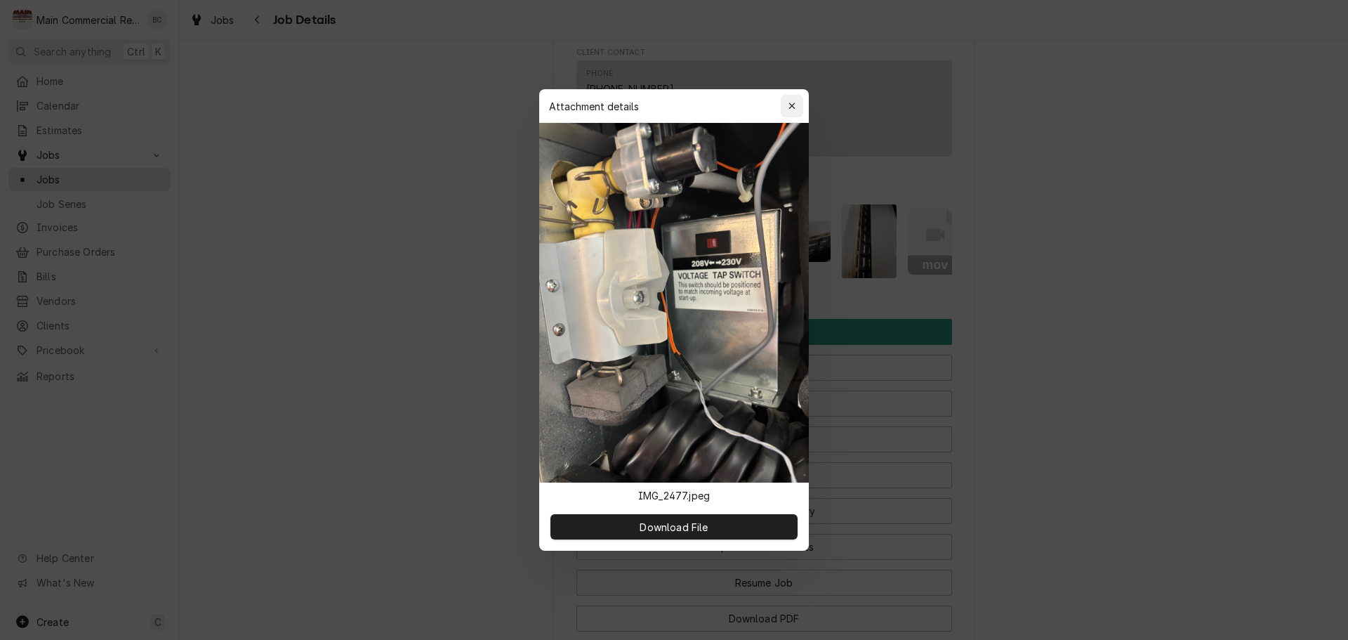
click at [790, 115] on button "button" at bounding box center [792, 106] width 22 height 22
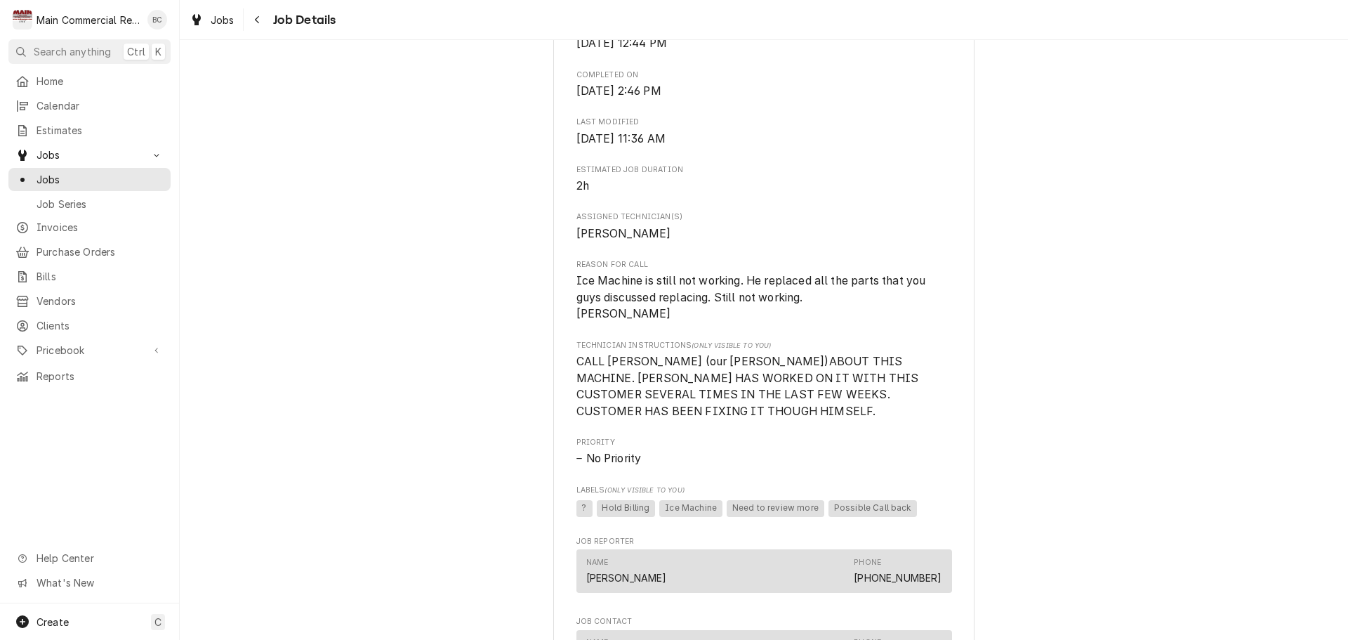
scroll to position [843, 0]
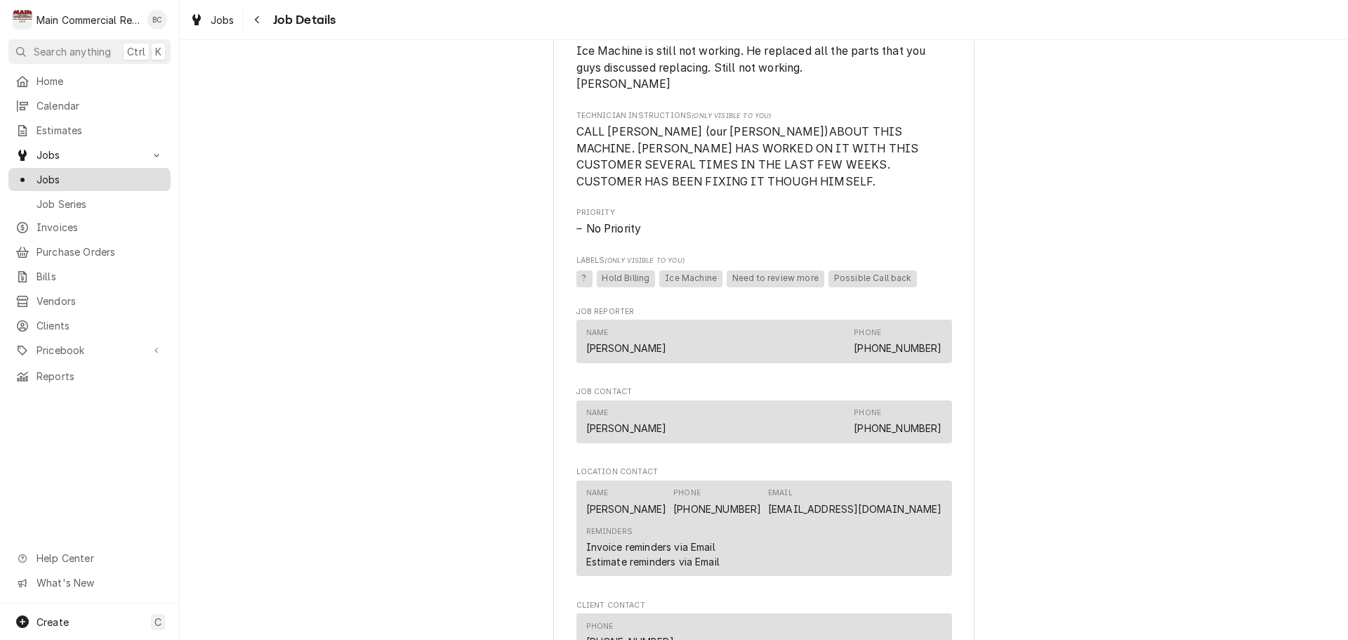
click at [54, 178] on span "Jobs" at bounding box center [100, 179] width 127 height 15
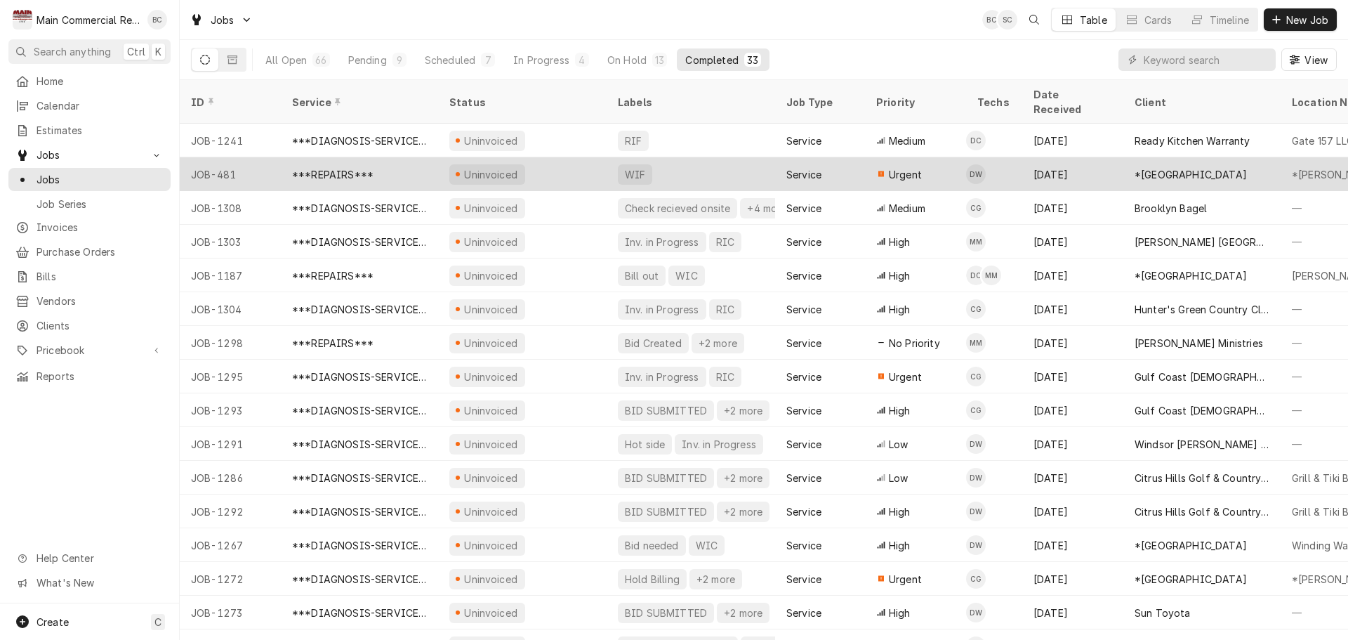
click at [636, 167] on div "WIF" at bounding box center [635, 174] width 23 height 15
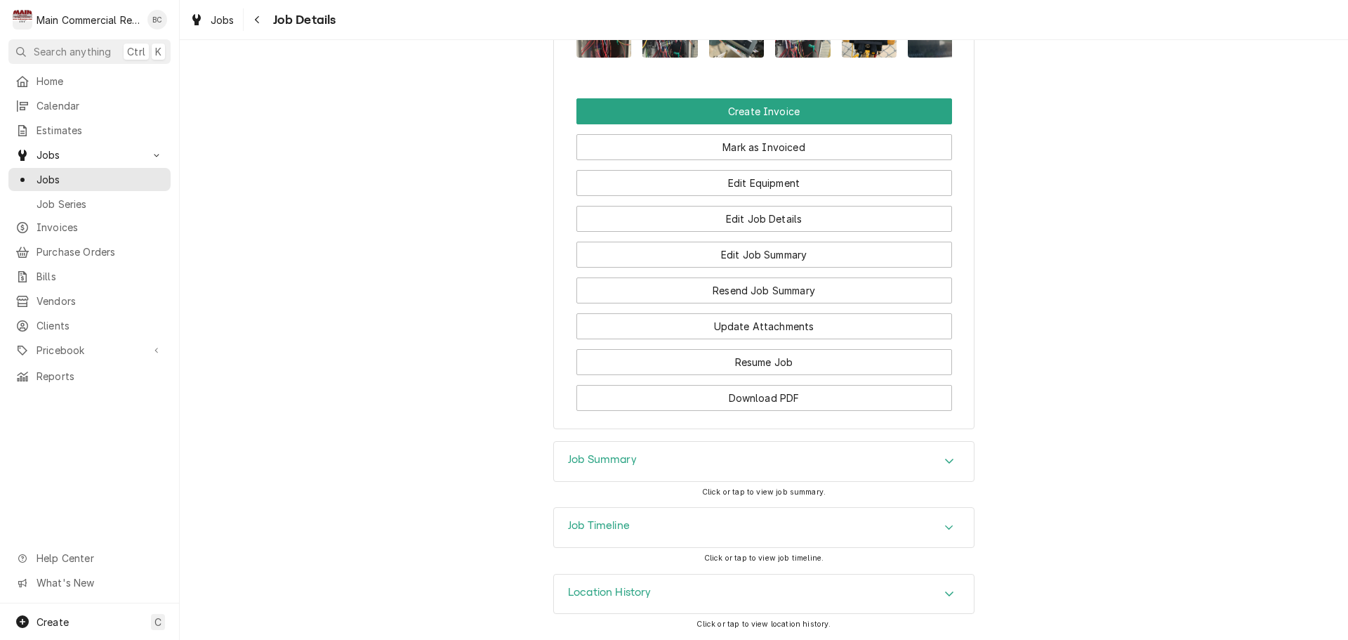
scroll to position [2489, 0]
click at [600, 461] on h3 "Job Summary" at bounding box center [602, 459] width 69 height 13
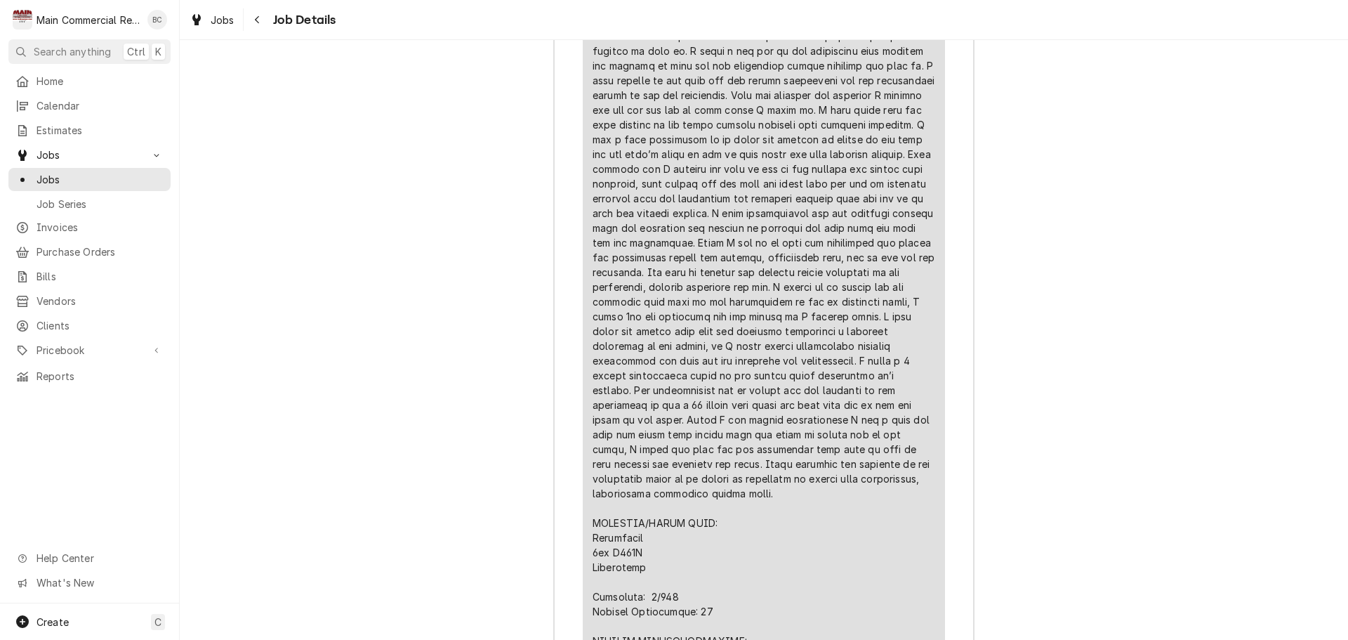
scroll to position [3350, 0]
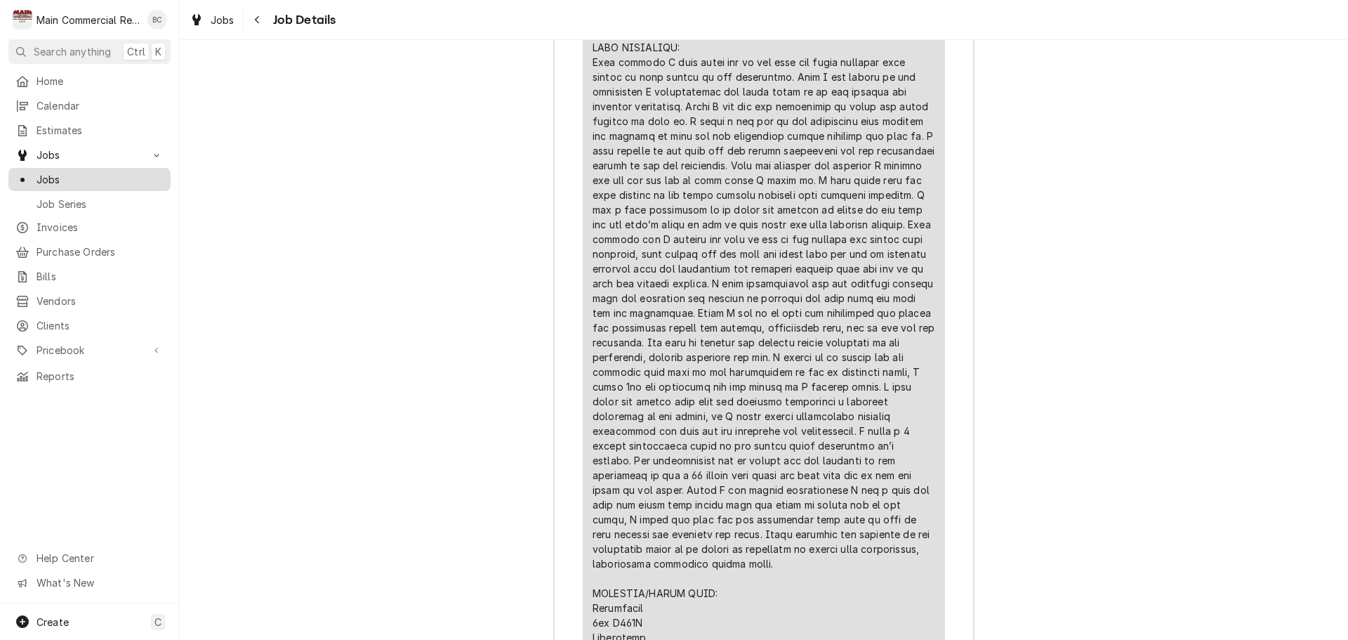
click at [75, 172] on span "Jobs" at bounding box center [100, 179] width 127 height 15
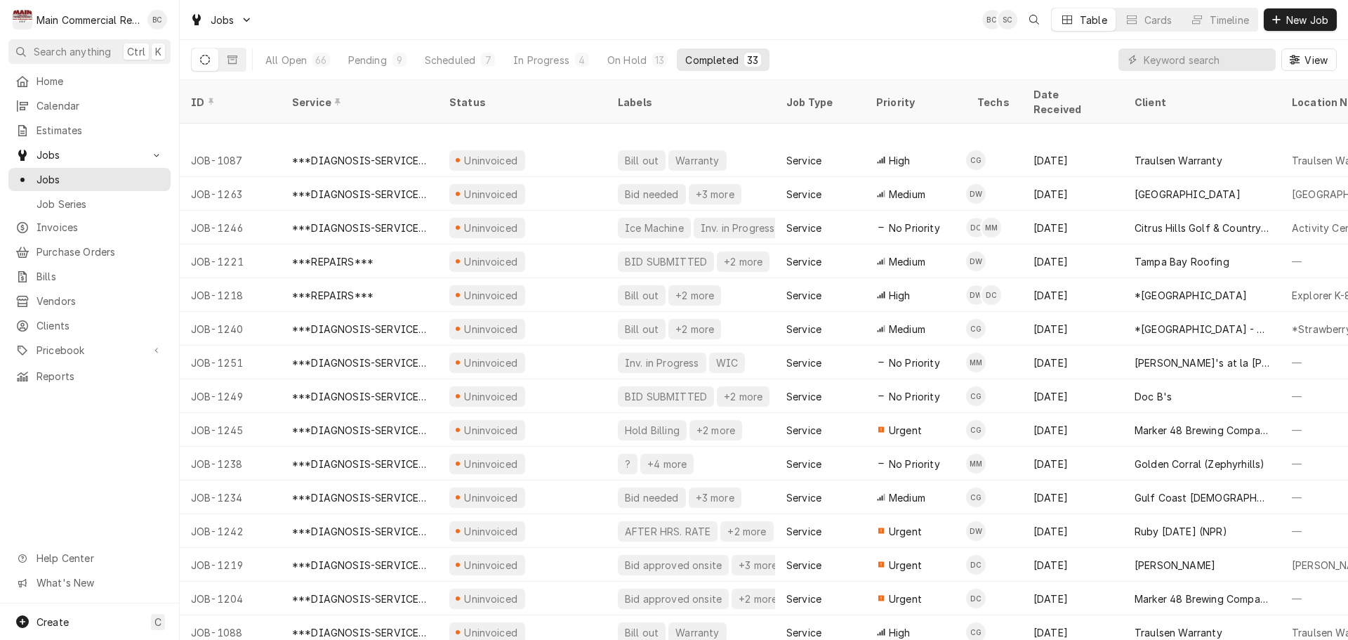
scroll to position [590, 0]
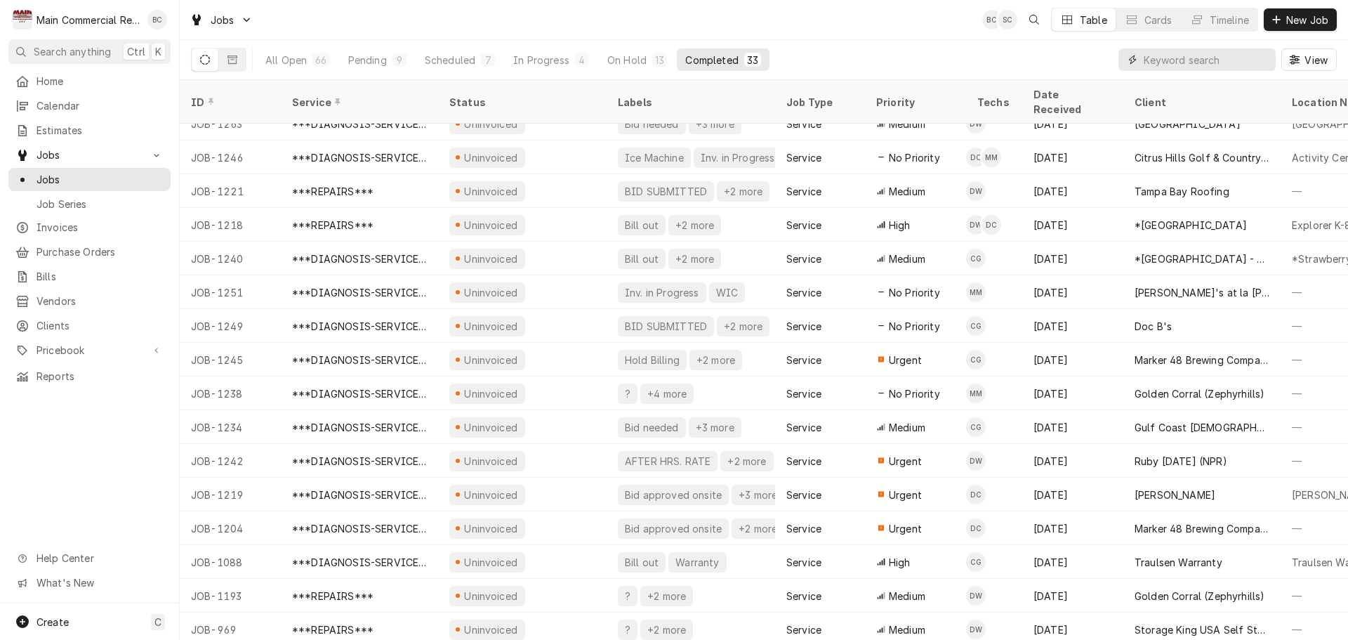
click at [1220, 62] on input "Dynamic Content Wrapper" at bounding box center [1206, 59] width 125 height 22
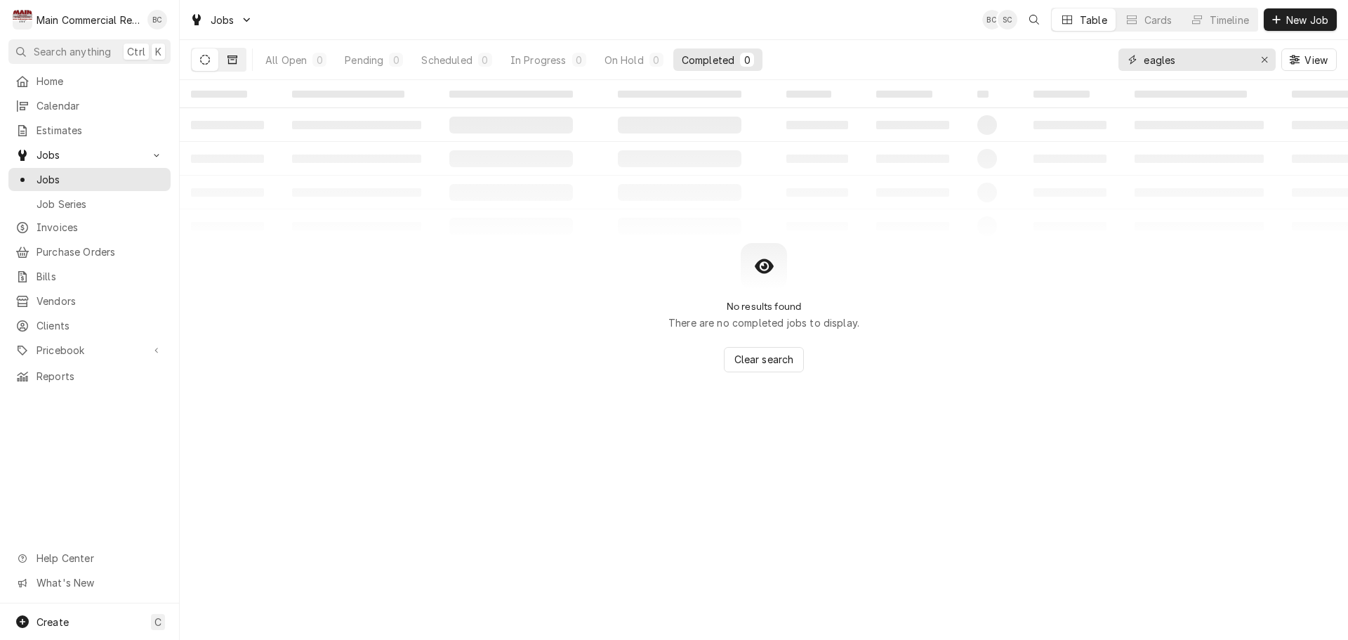
type input "eagles"
click at [232, 60] on icon "Dynamic Content Wrapper" at bounding box center [233, 60] width 10 height 10
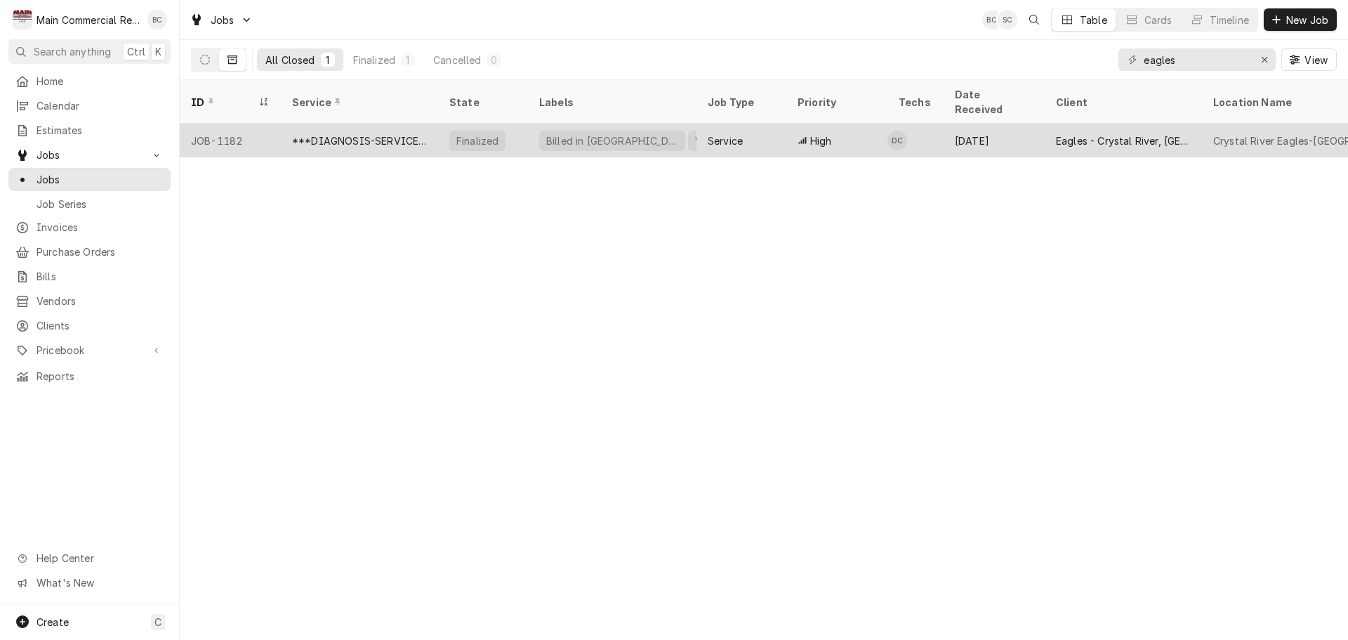
click at [381, 133] on div "***DIAGNOSIS-SERVICE CALL***" at bounding box center [359, 140] width 135 height 15
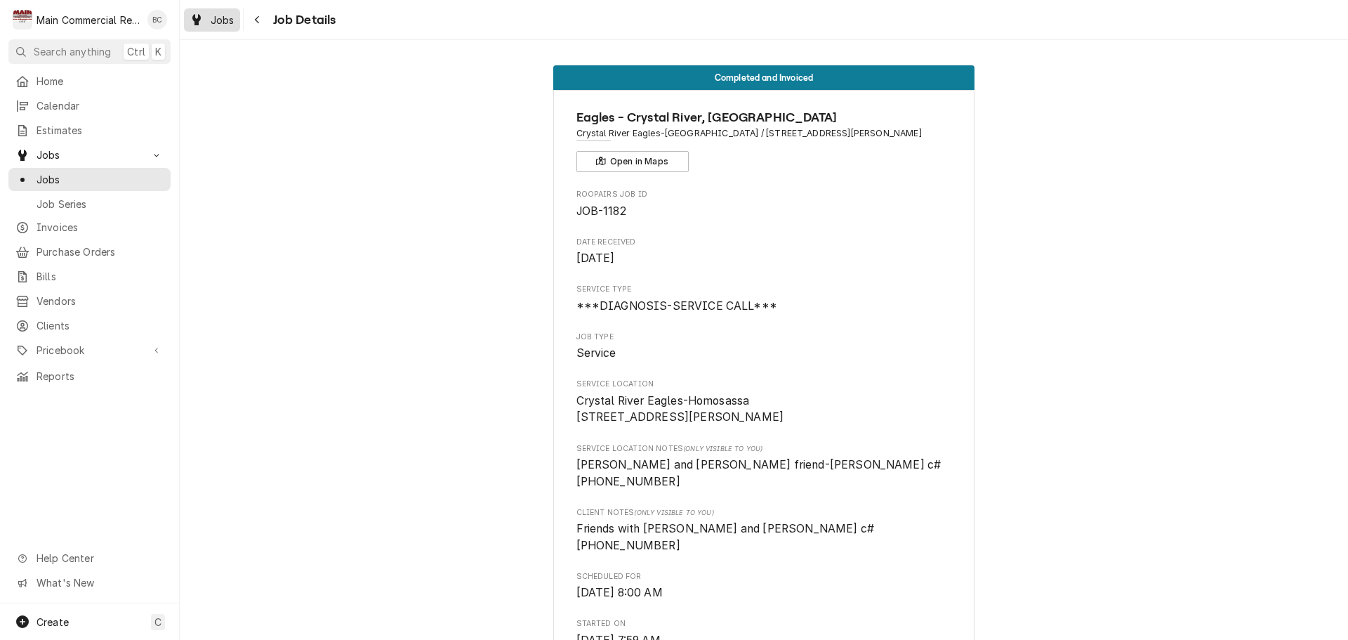
click at [222, 27] on div "Jobs" at bounding box center [212, 20] width 51 height 18
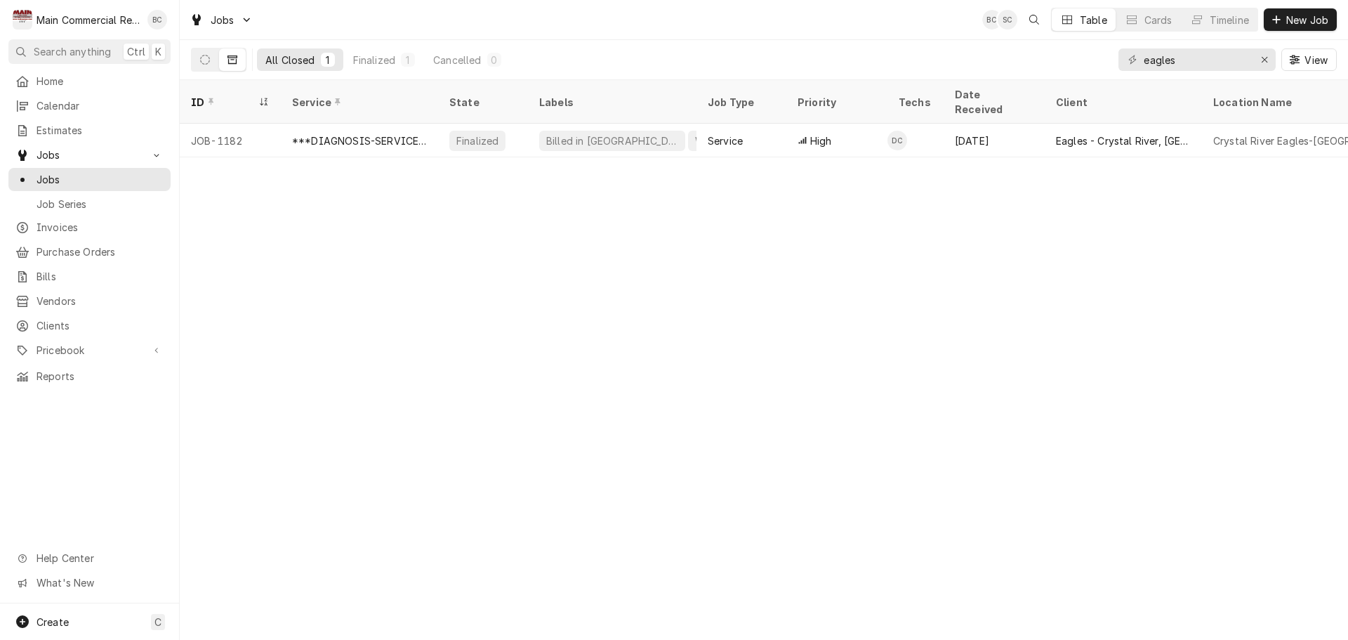
click at [235, 62] on icon "Dynamic Content Wrapper" at bounding box center [233, 60] width 10 height 10
click at [1214, 62] on input "eagles" at bounding box center [1196, 59] width 105 height 22
type input "e"
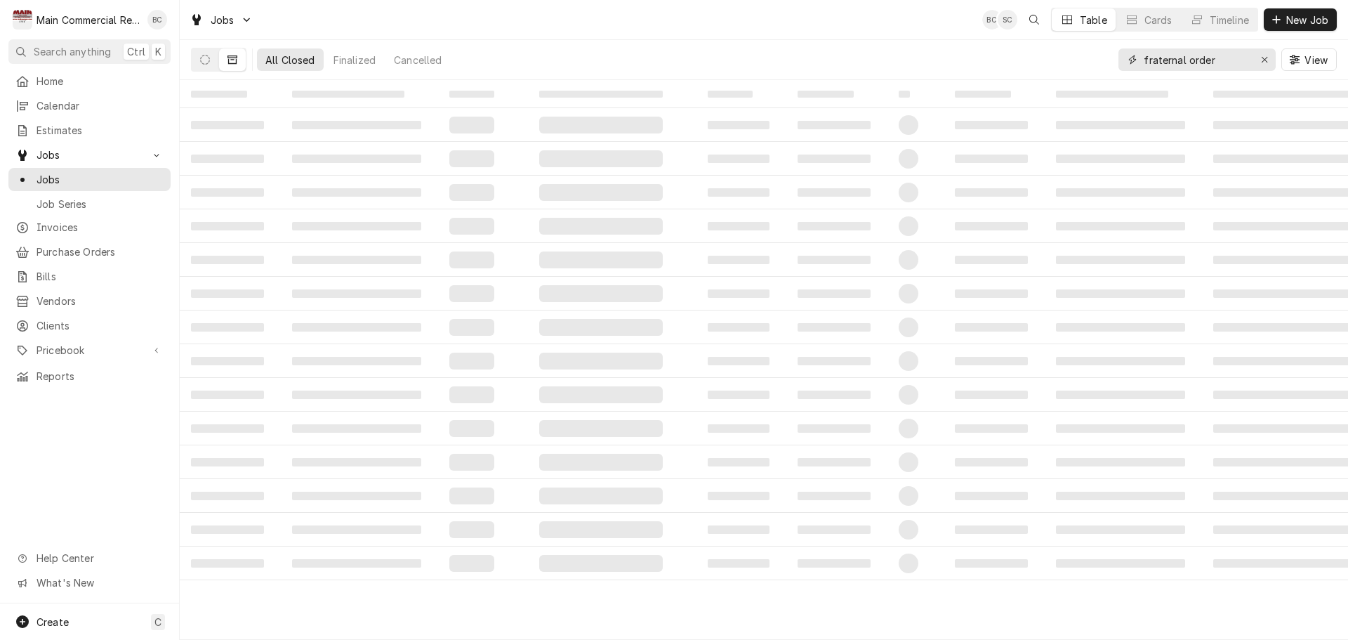
type input "fraternal order"
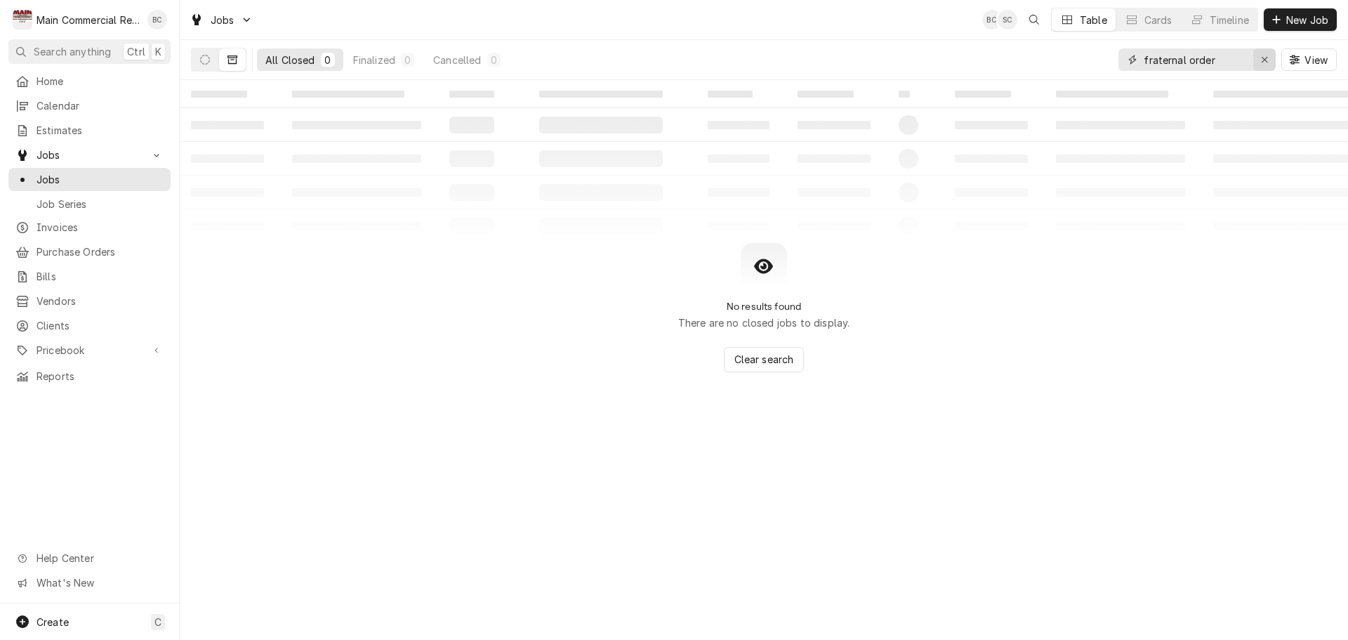
click at [1268, 60] on icon "Erase input" at bounding box center [1265, 60] width 8 height 10
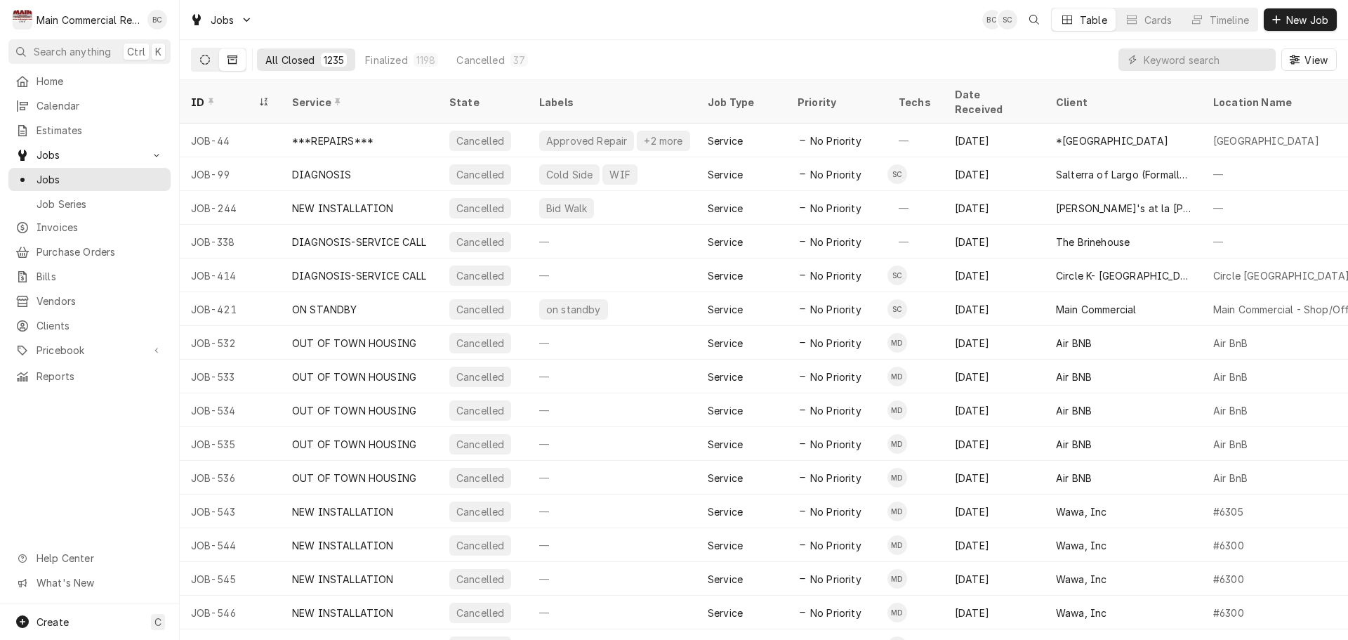
click at [202, 59] on icon "Dynamic Content Wrapper" at bounding box center [205, 60] width 10 height 10
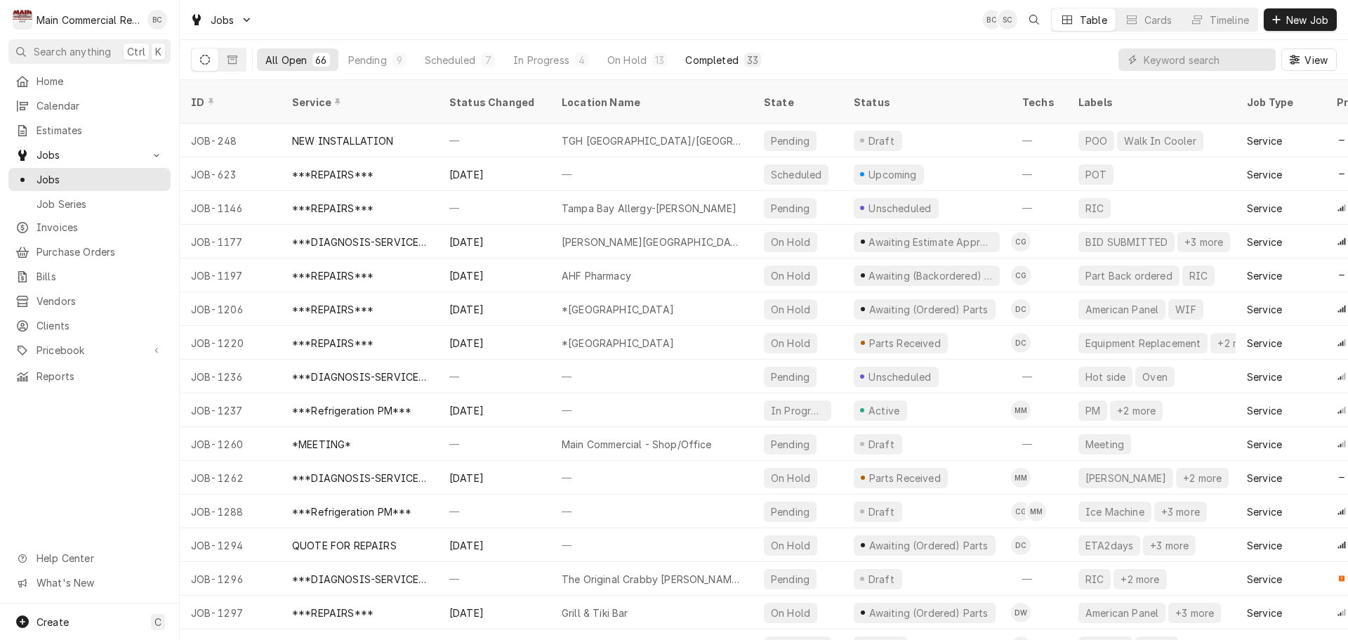
click at [724, 56] on div "Completed" at bounding box center [711, 60] width 53 height 15
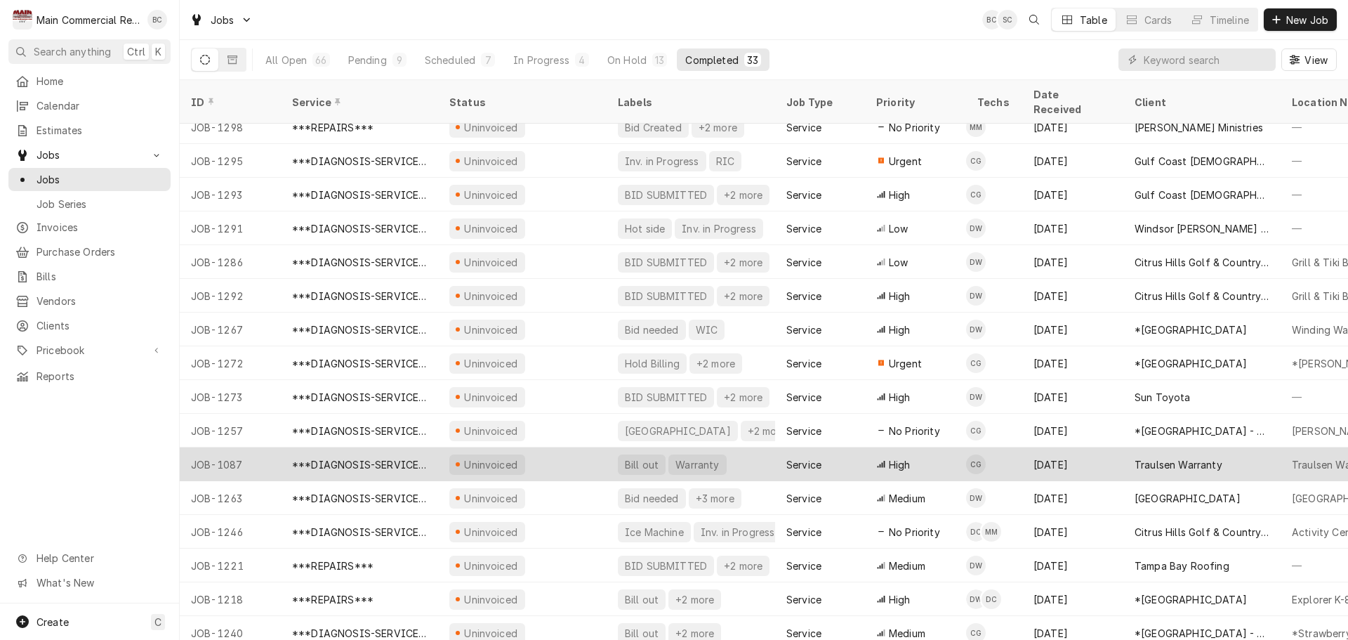
scroll to position [225, 0]
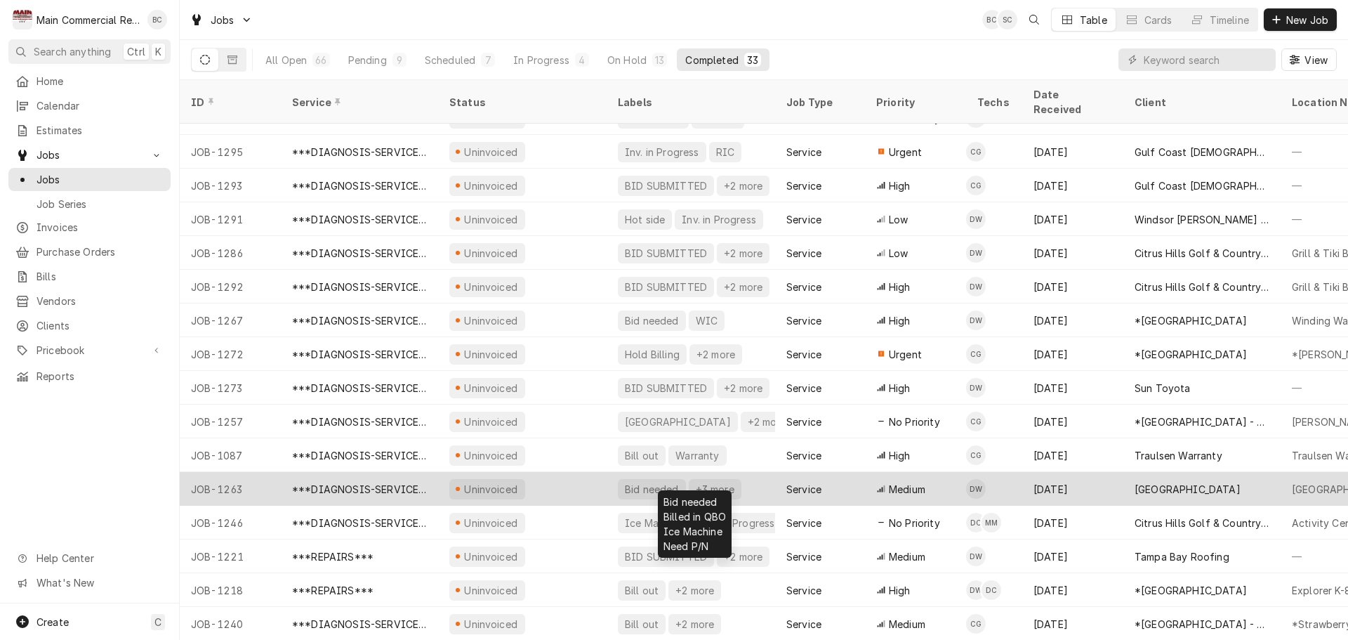
click at [624, 482] on div "Bid needed" at bounding box center [652, 489] width 57 height 15
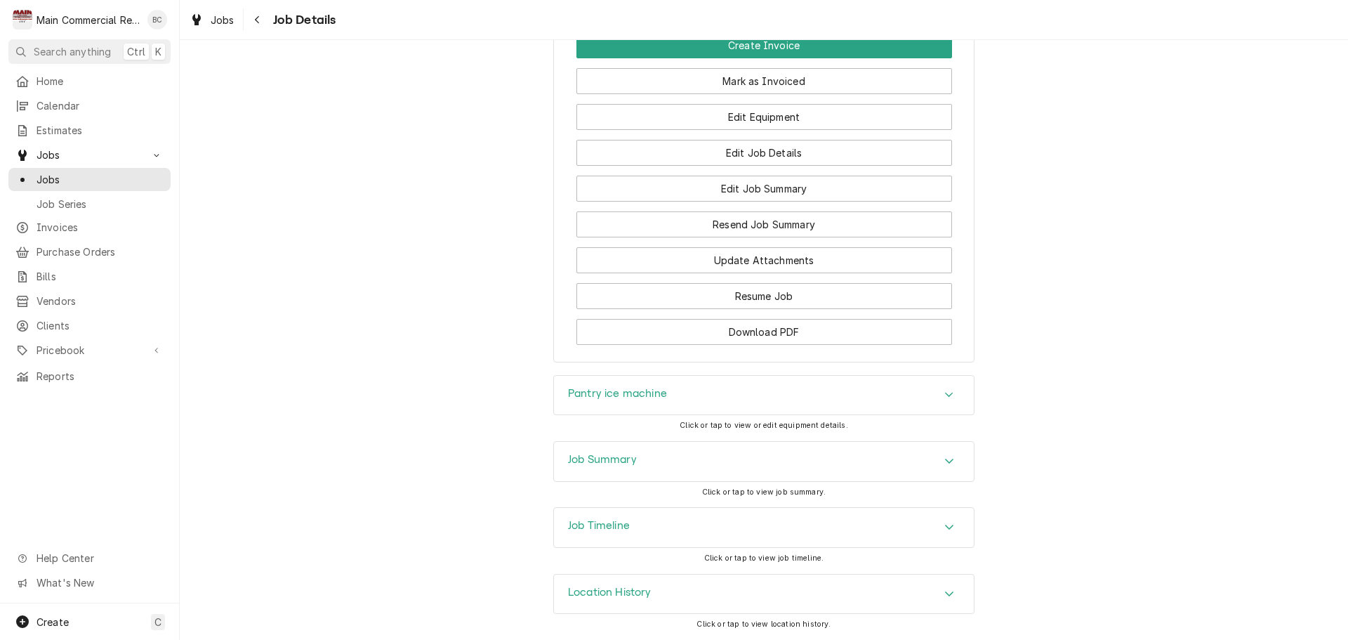
scroll to position [1693, 0]
click at [582, 391] on h3 "Pantry ice machine" at bounding box center [617, 393] width 99 height 13
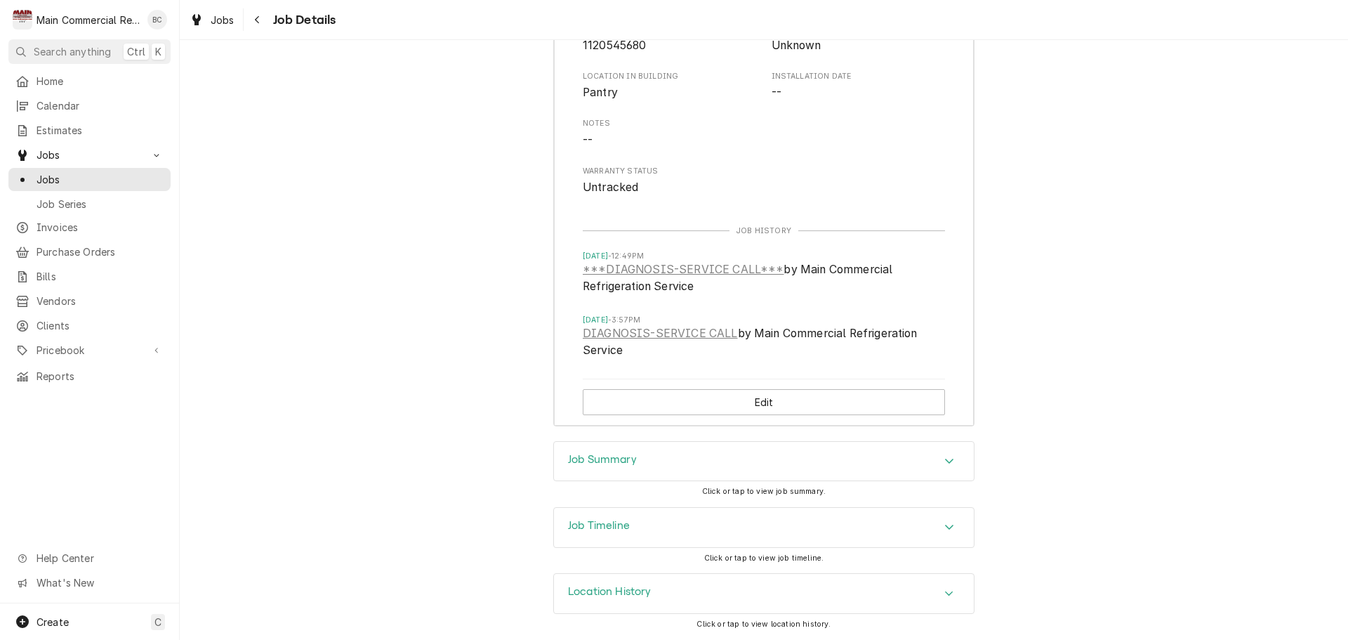
scroll to position [2194, 0]
click at [621, 459] on h3 "Job Summary" at bounding box center [602, 459] width 69 height 13
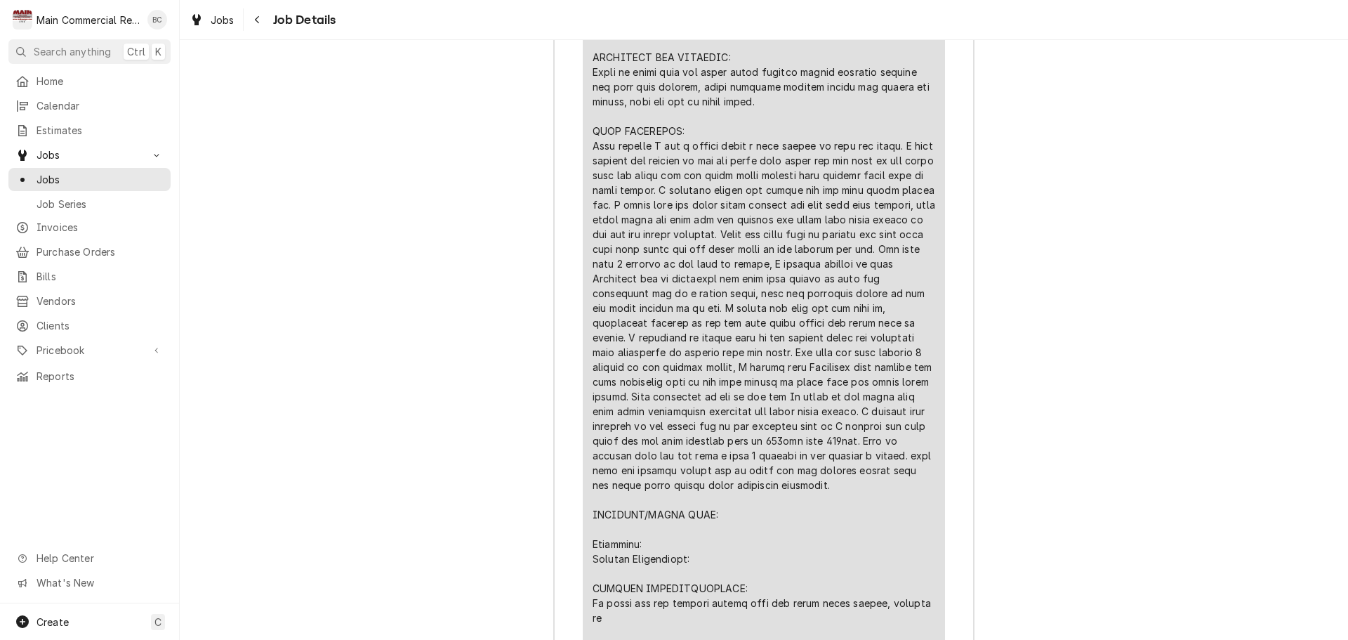
scroll to position [3247, 0]
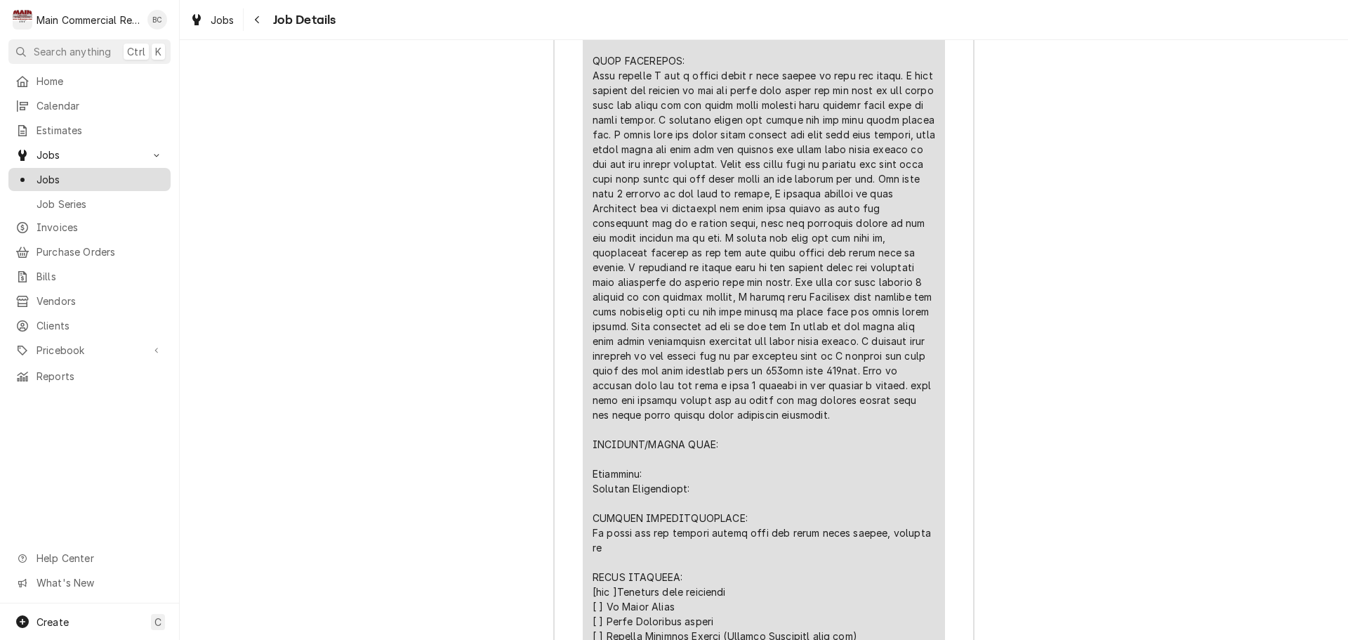
click at [73, 179] on span "Jobs" at bounding box center [100, 179] width 127 height 15
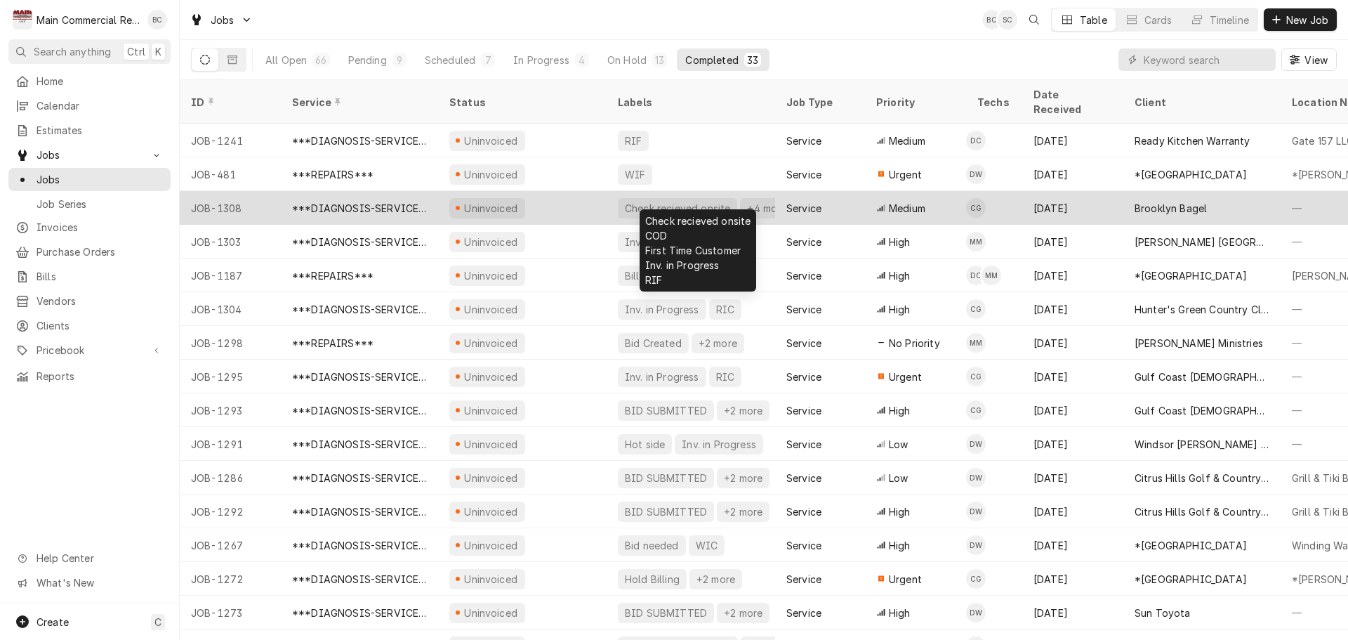
click at [637, 201] on div "Check recieved onsite" at bounding box center [678, 208] width 108 height 15
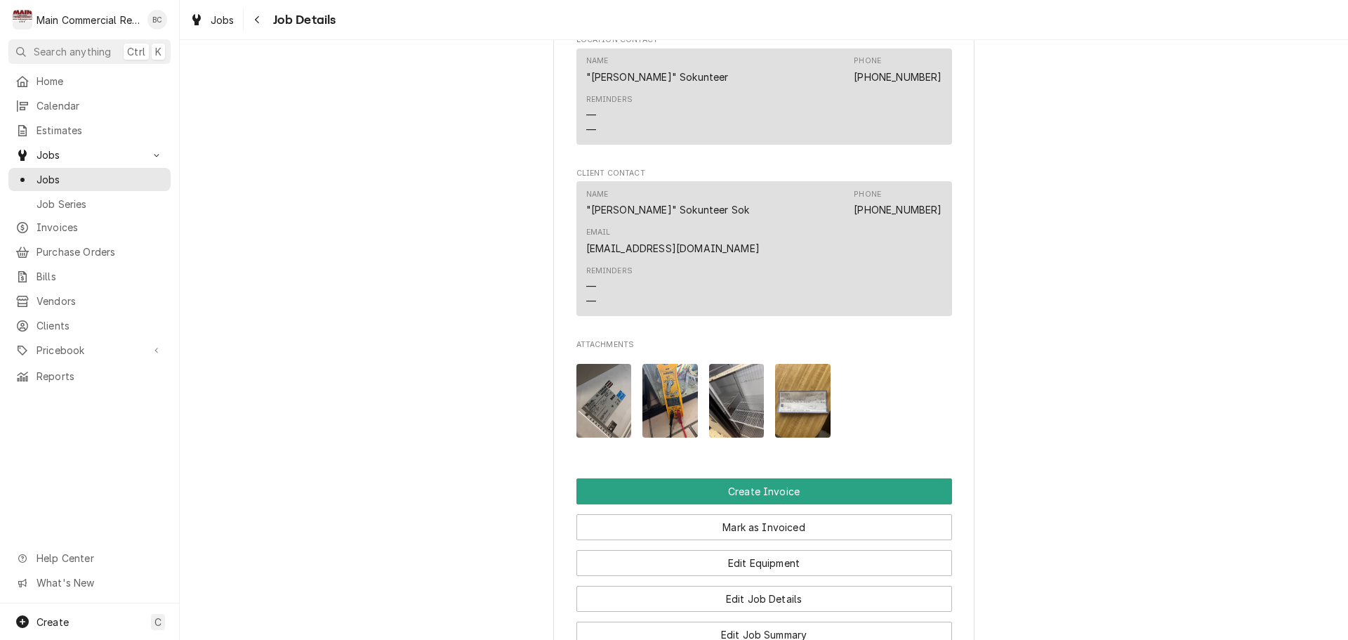
scroll to position [1334, 0]
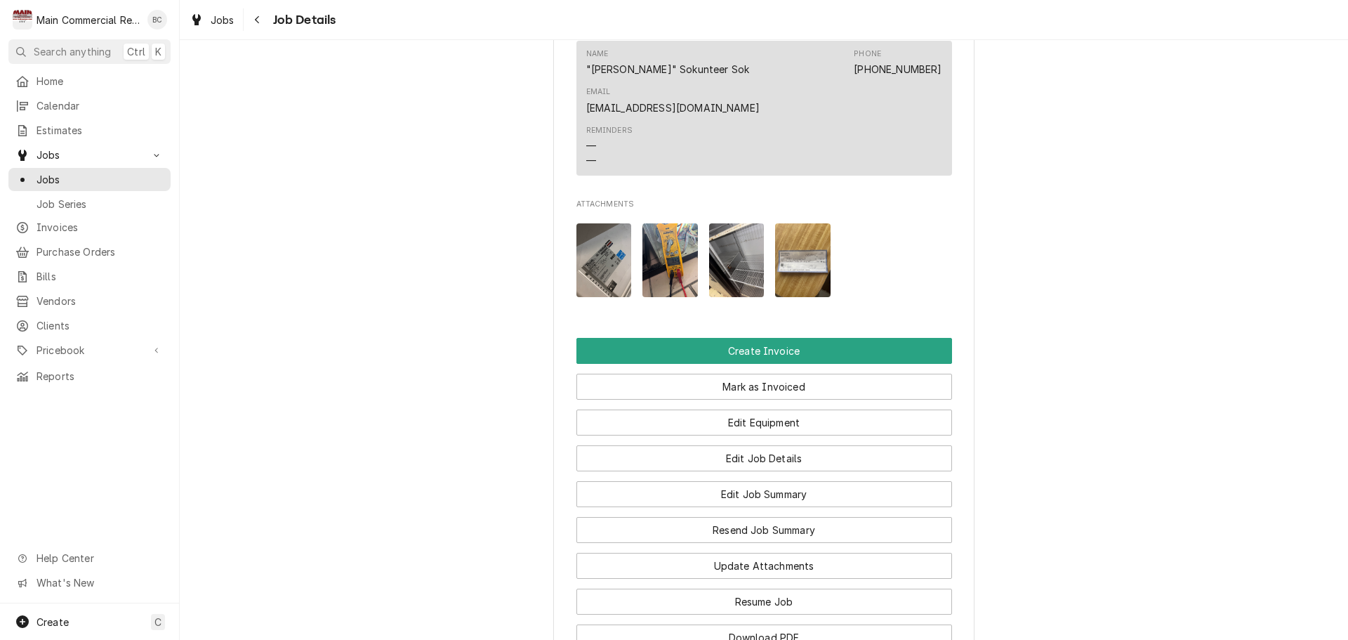
click at [604, 272] on img "Attachments" at bounding box center [604, 260] width 55 height 74
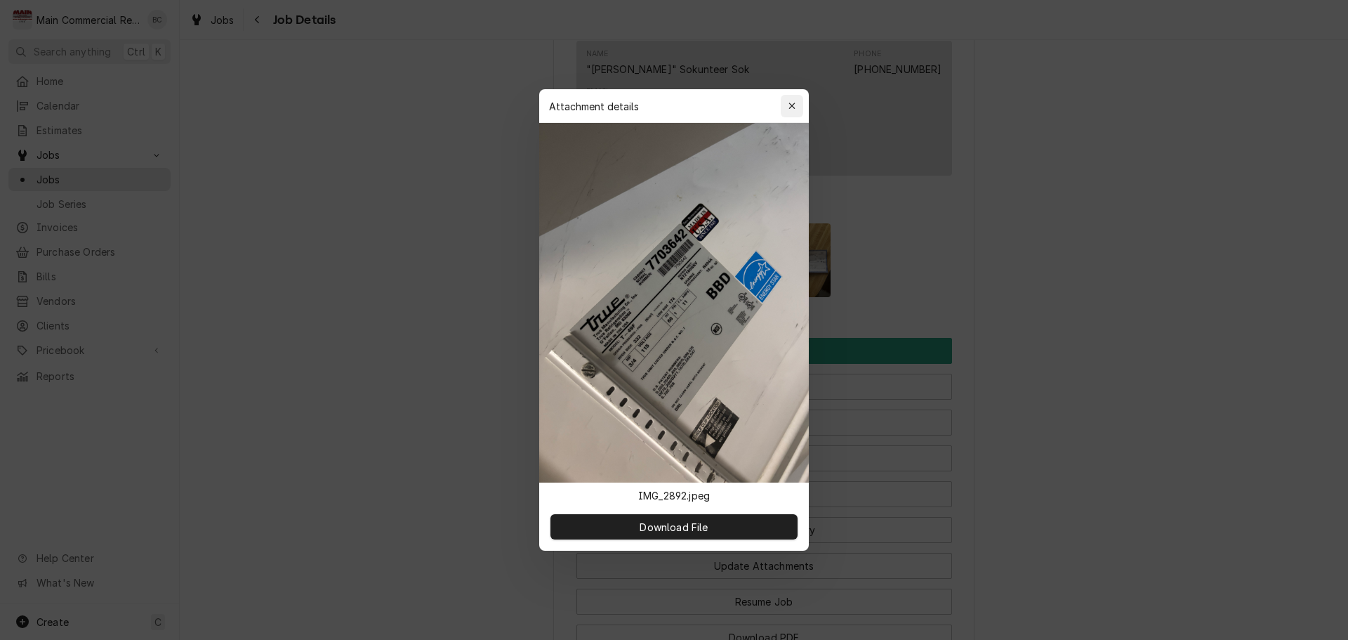
click at [789, 105] on icon "button" at bounding box center [793, 106] width 8 height 10
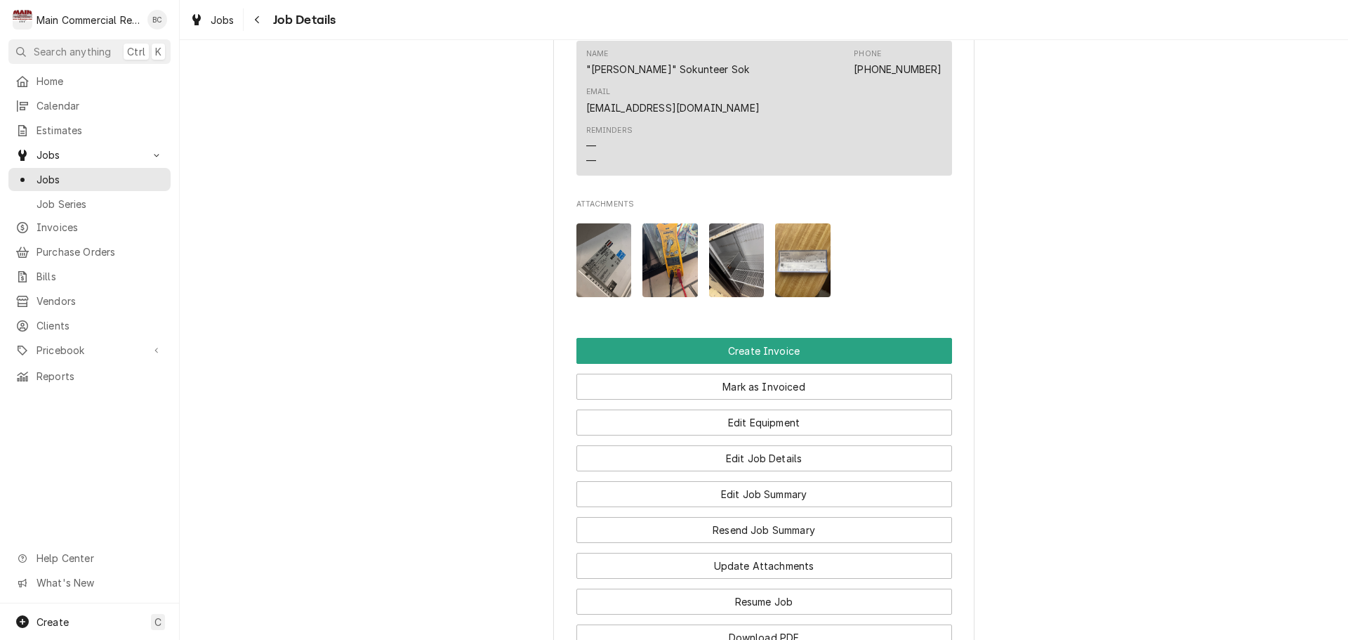
click at [675, 250] on img "Attachments" at bounding box center [670, 260] width 55 height 74
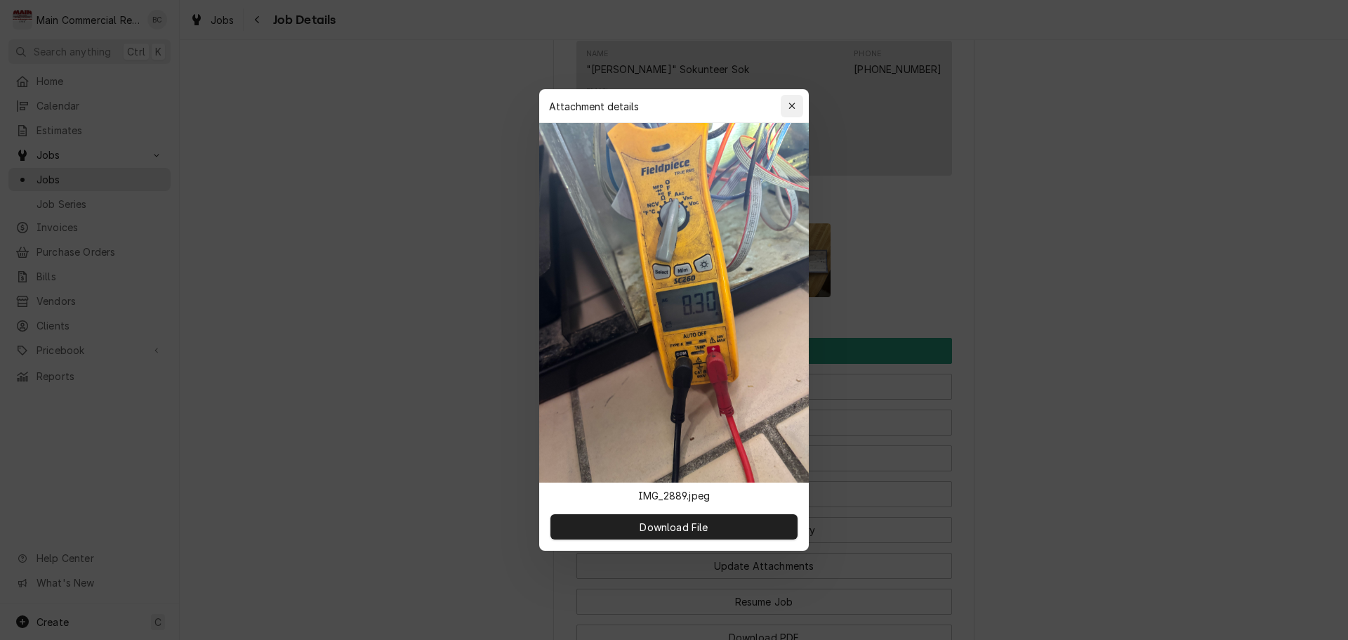
click at [801, 111] on button "button" at bounding box center [792, 106] width 22 height 22
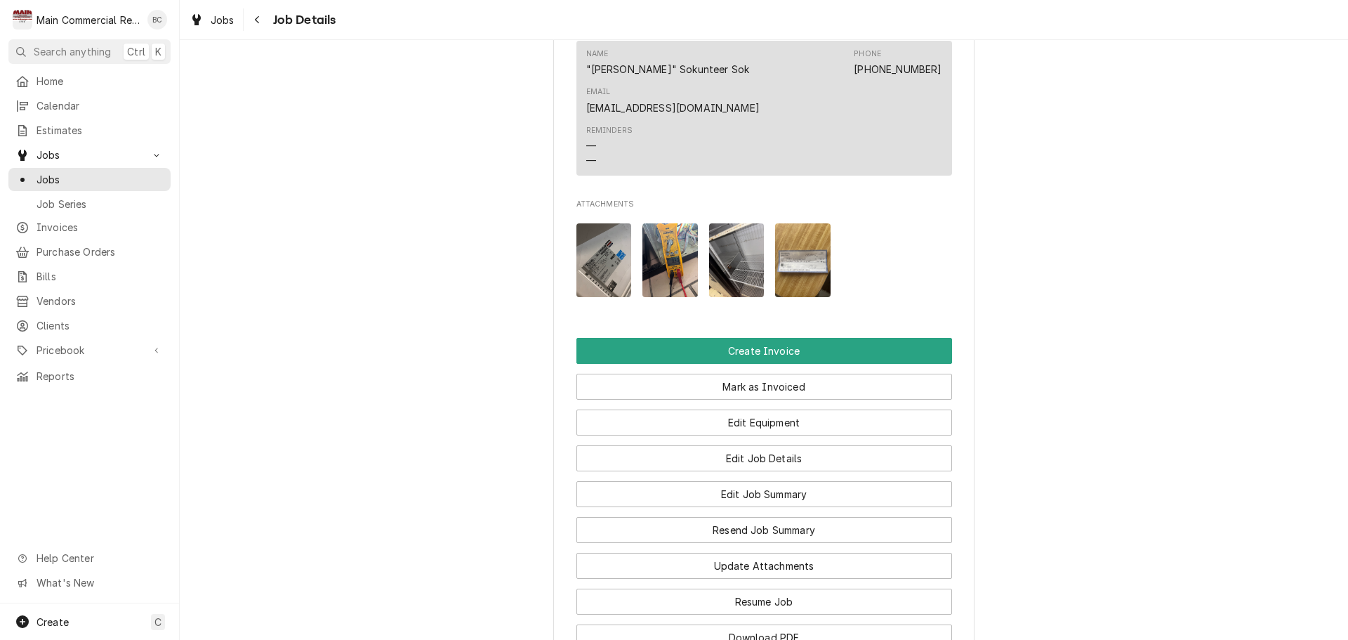
click at [732, 249] on img "Attachments" at bounding box center [736, 260] width 55 height 74
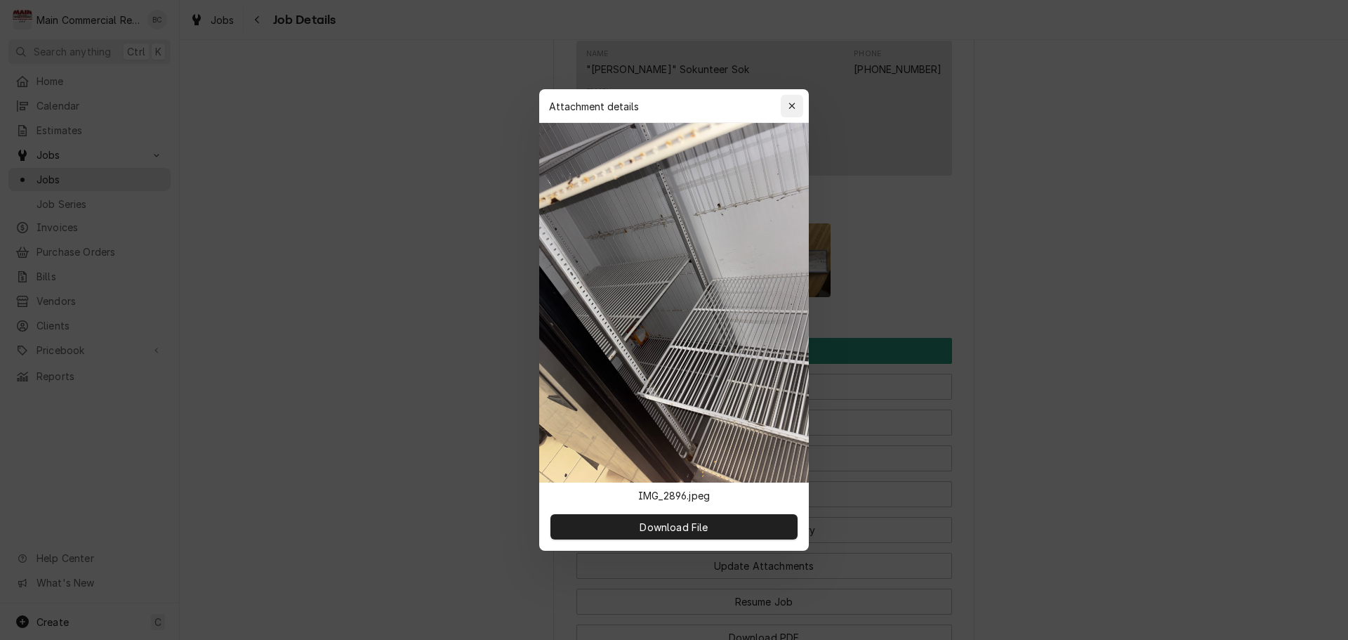
click at [802, 110] on button "button" at bounding box center [792, 106] width 22 height 22
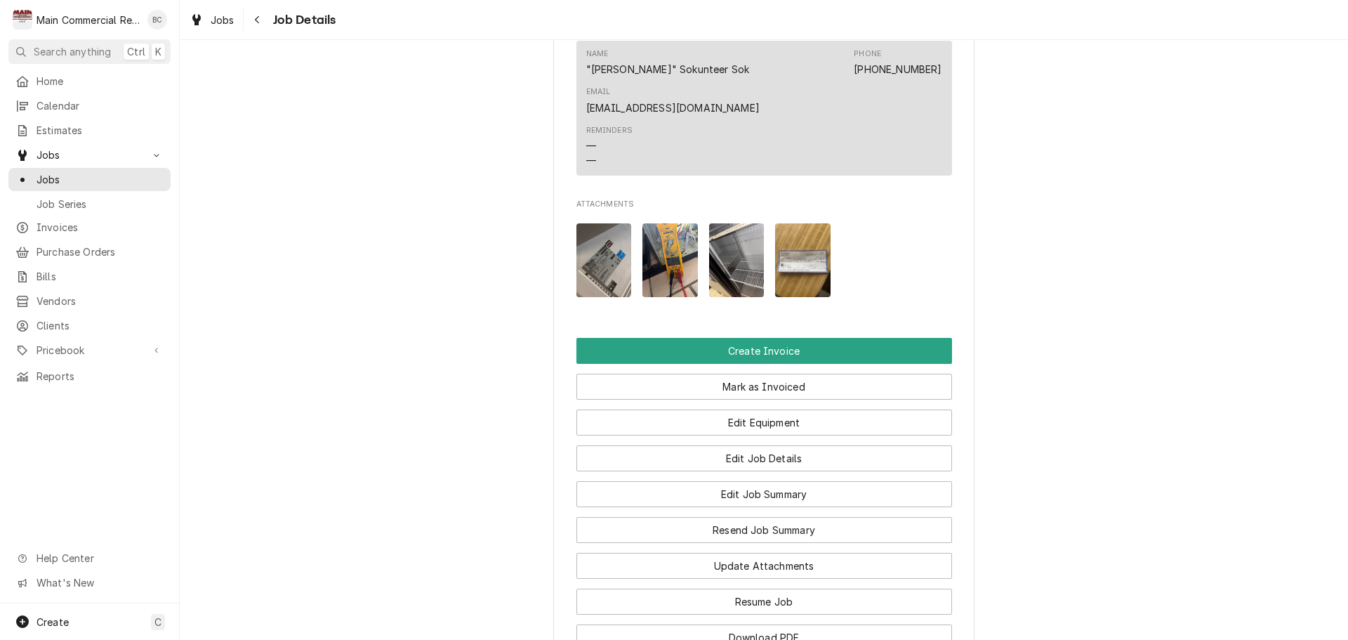
click at [789, 248] on img "Attachments" at bounding box center [802, 260] width 55 height 74
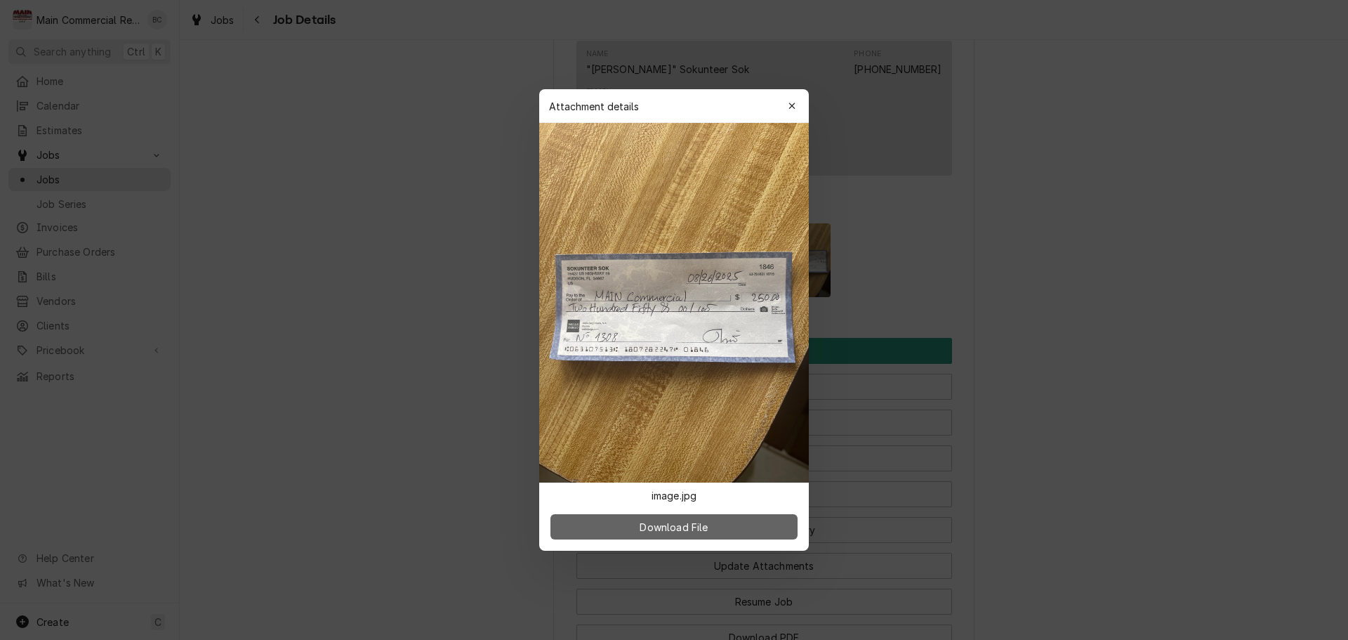
click at [659, 525] on span "Download File" at bounding box center [674, 527] width 74 height 15
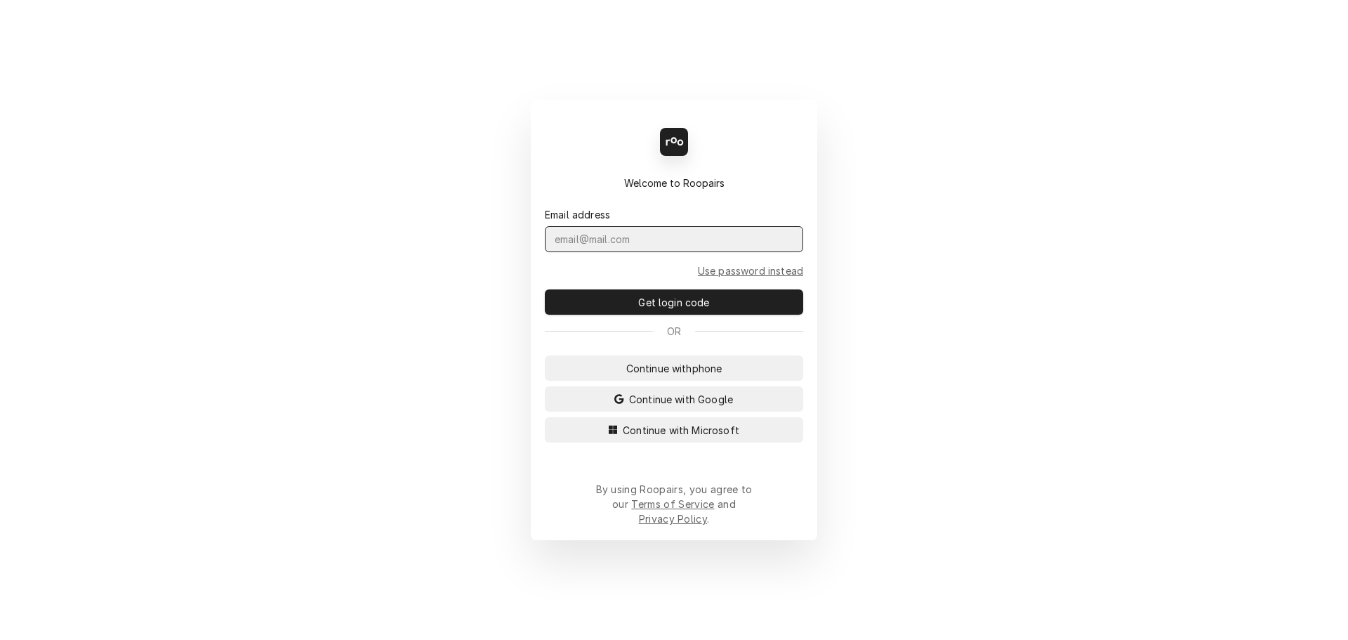
click at [589, 246] on input "Dynamic Content Wrapper" at bounding box center [674, 239] width 258 height 26
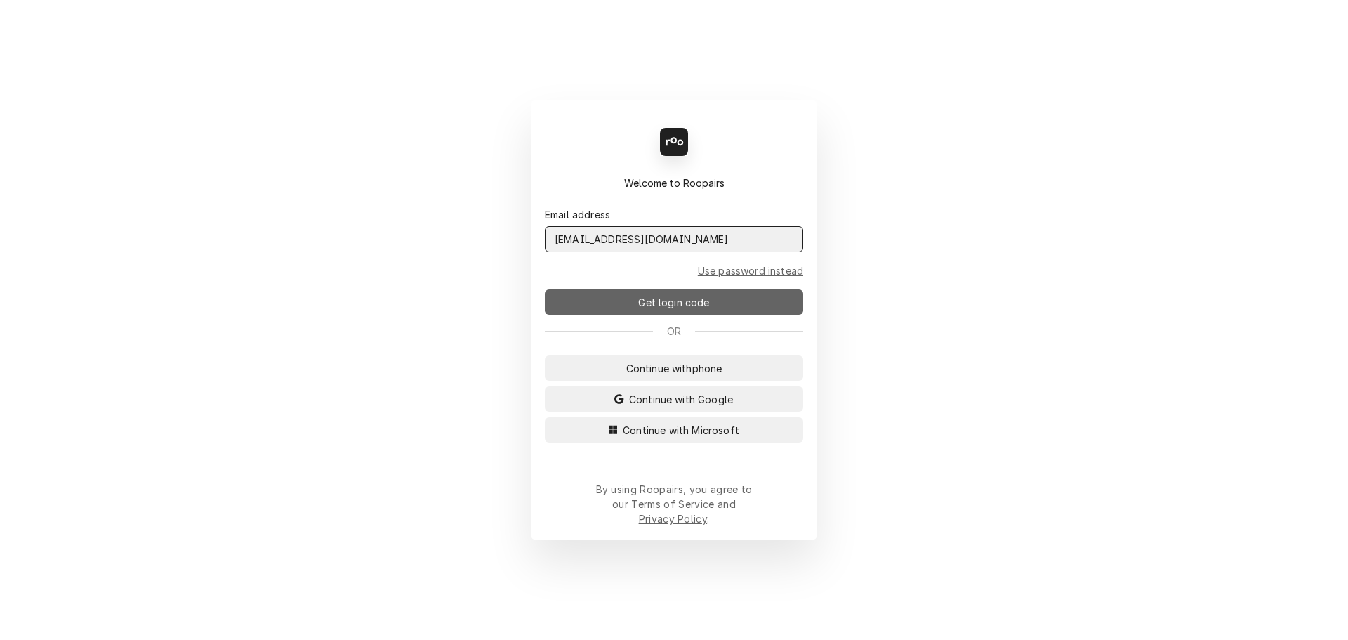
type input "[EMAIL_ADDRESS][DOMAIN_NAME]"
click at [646, 310] on span "Get login code" at bounding box center [674, 302] width 77 height 15
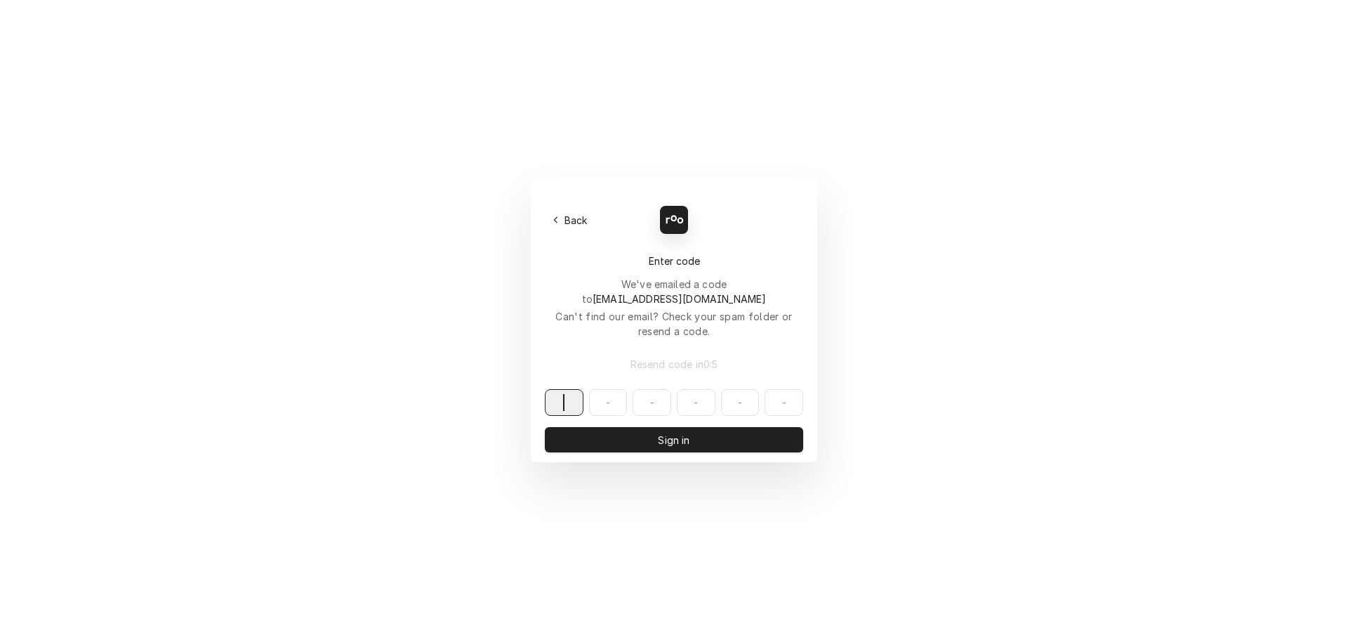
paste input "620933"
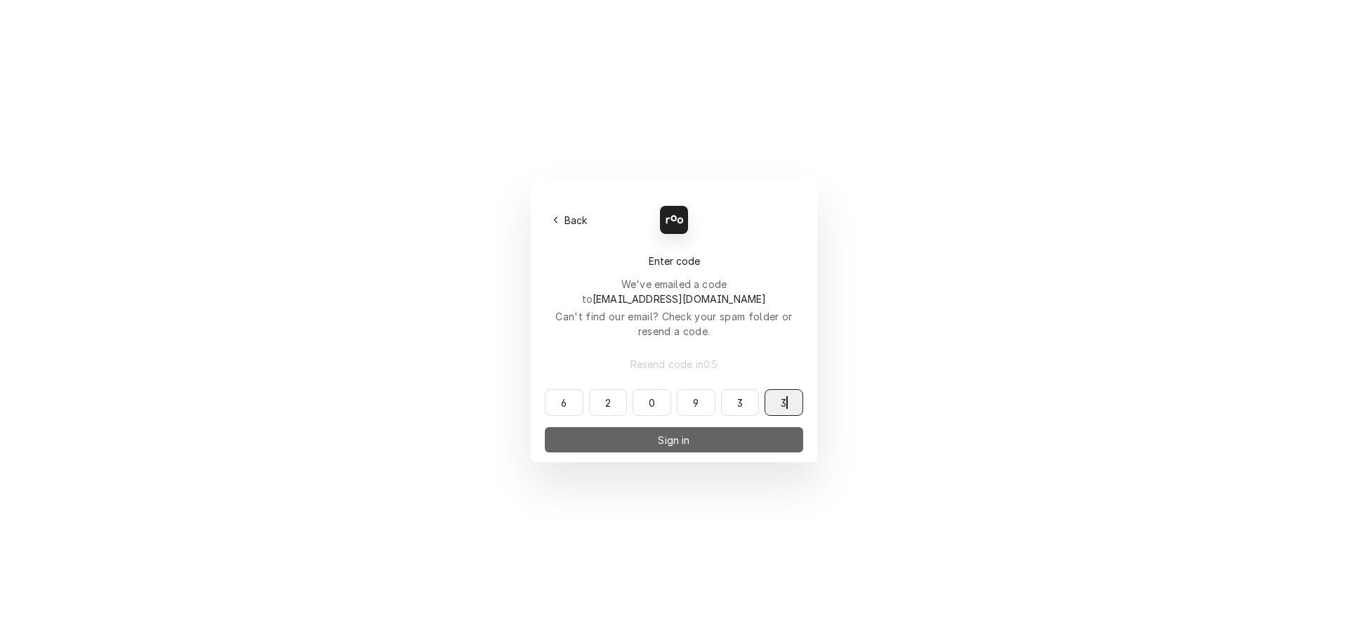
type input "620933"
click at [646, 427] on button "Sign in" at bounding box center [674, 439] width 258 height 25
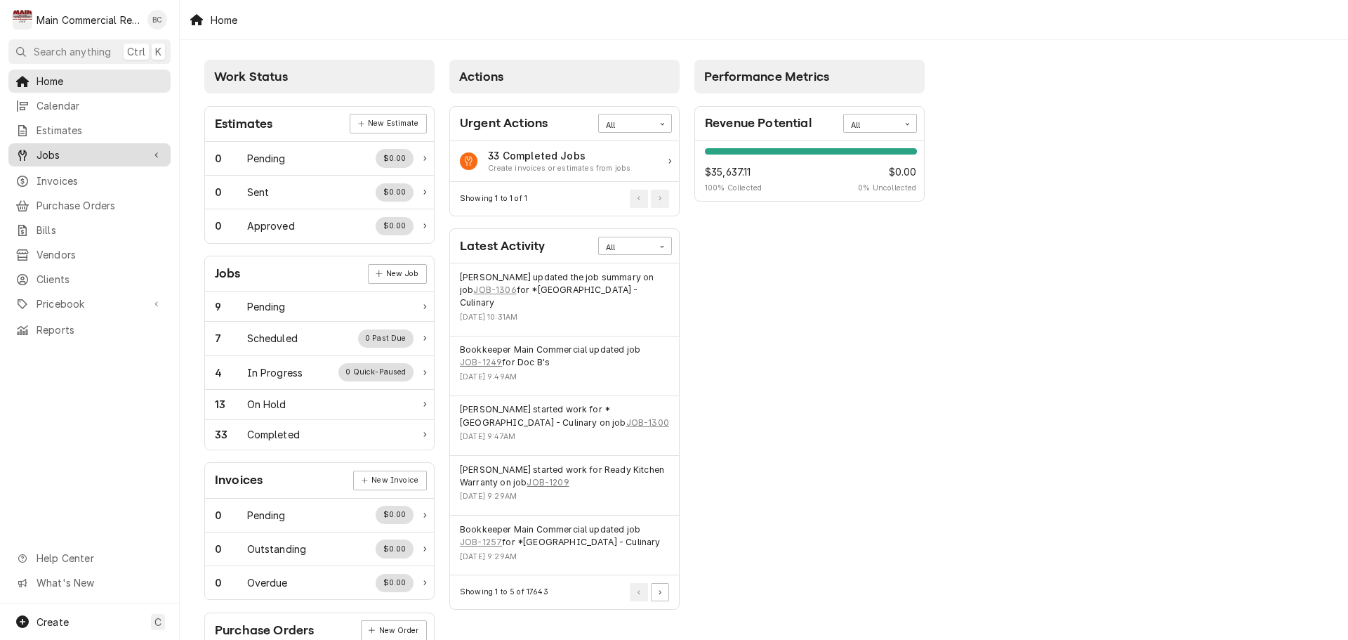
click at [74, 155] on span "Jobs" at bounding box center [90, 154] width 106 height 15
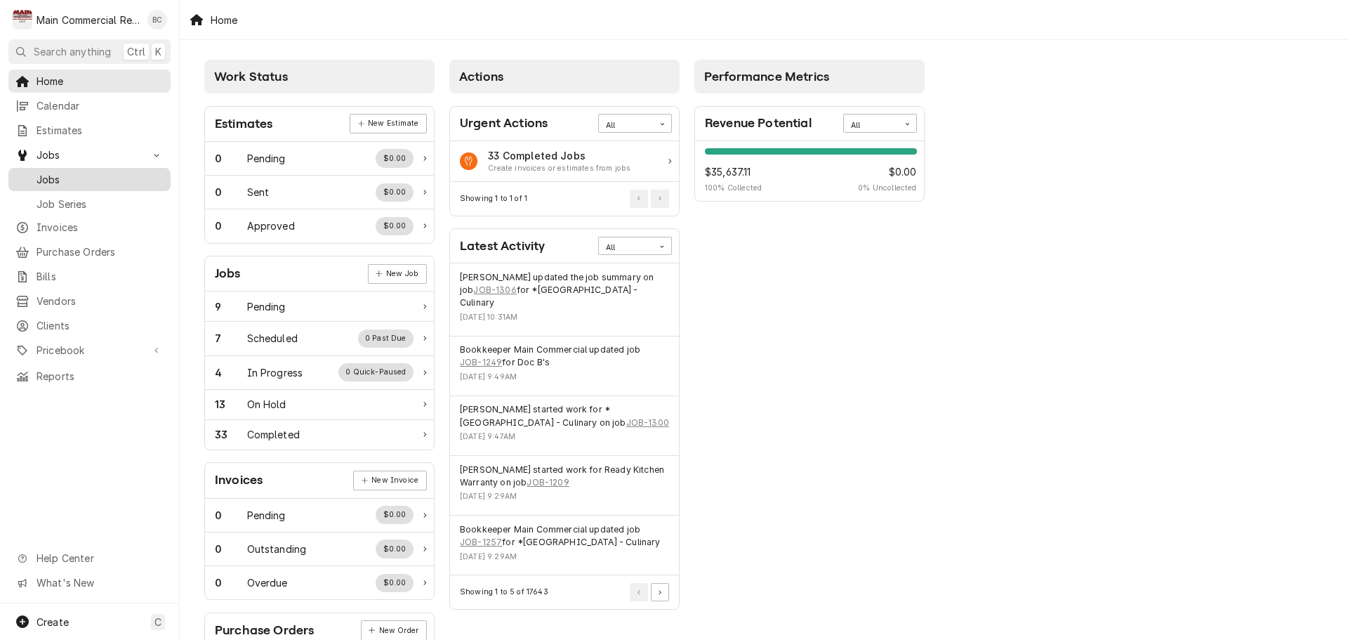
click at [69, 178] on span "Jobs" at bounding box center [100, 179] width 127 height 15
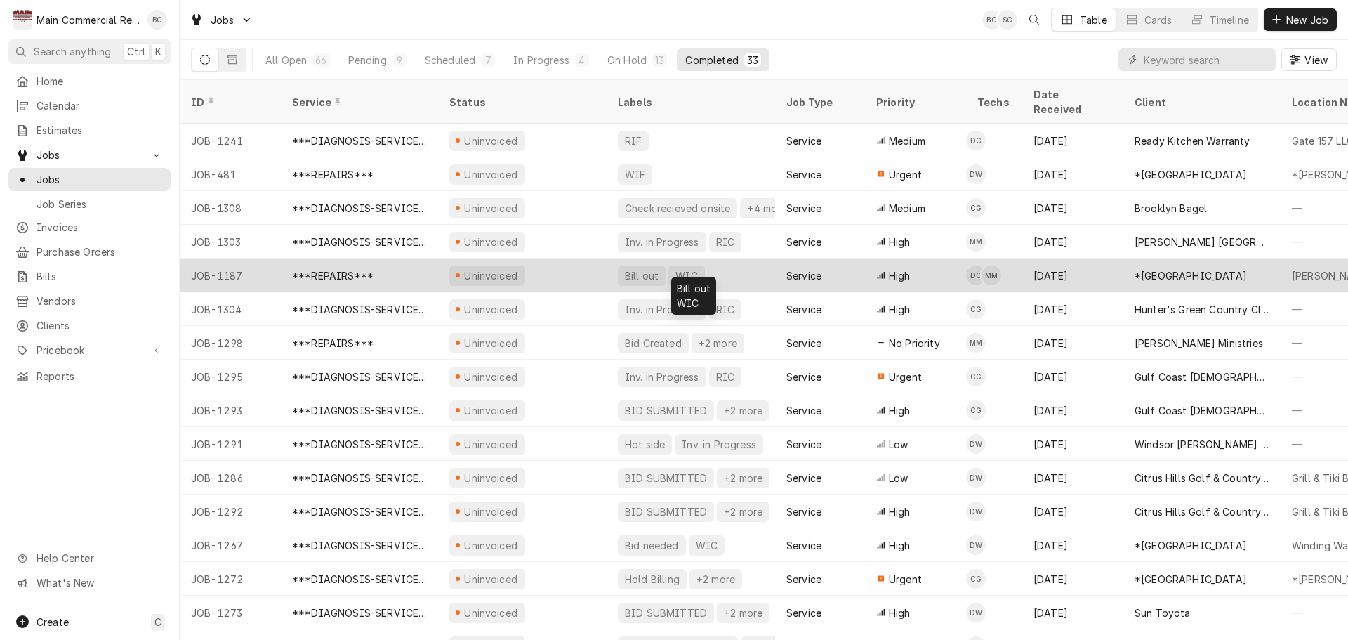
click at [637, 268] on div "Bill out" at bounding box center [642, 275] width 37 height 15
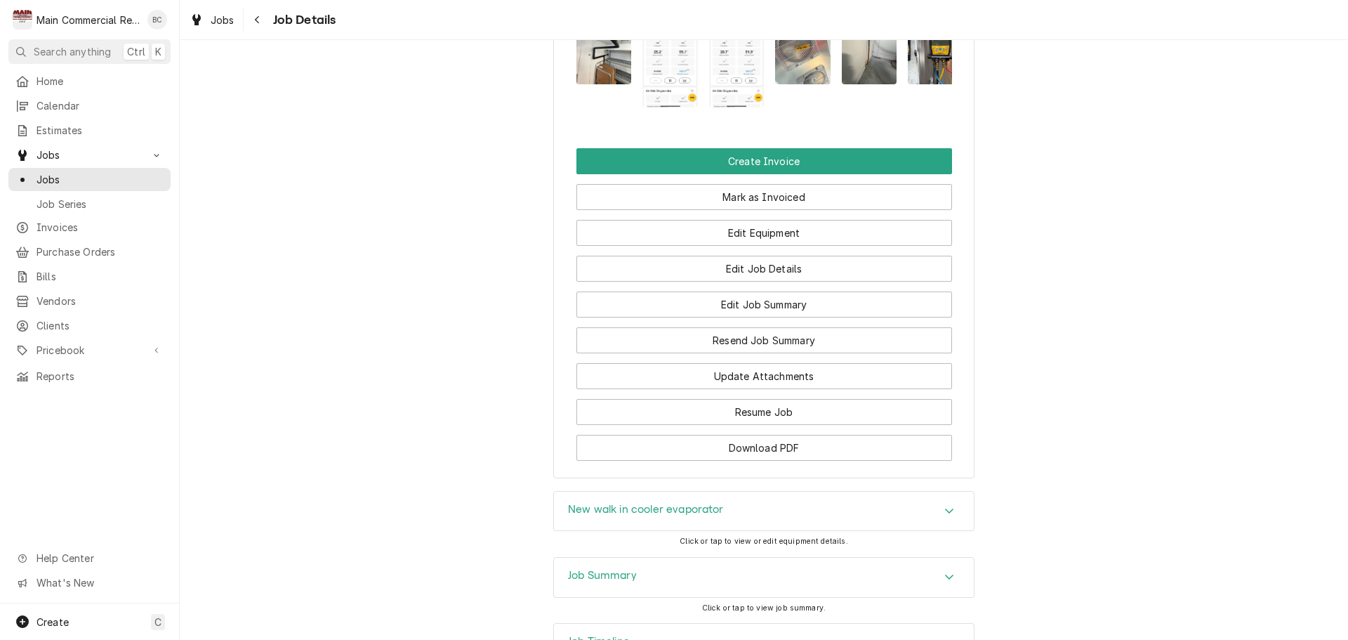
scroll to position [2237, 0]
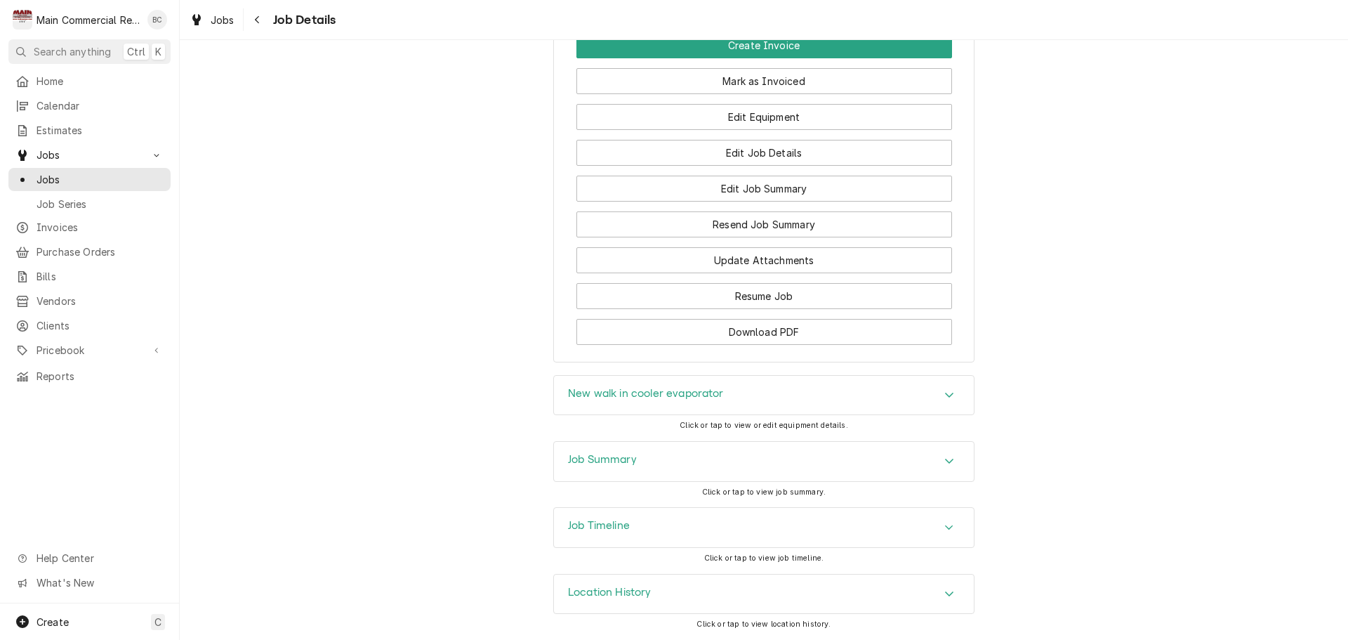
click at [603, 459] on h3 "Job Summary" at bounding box center [602, 459] width 69 height 13
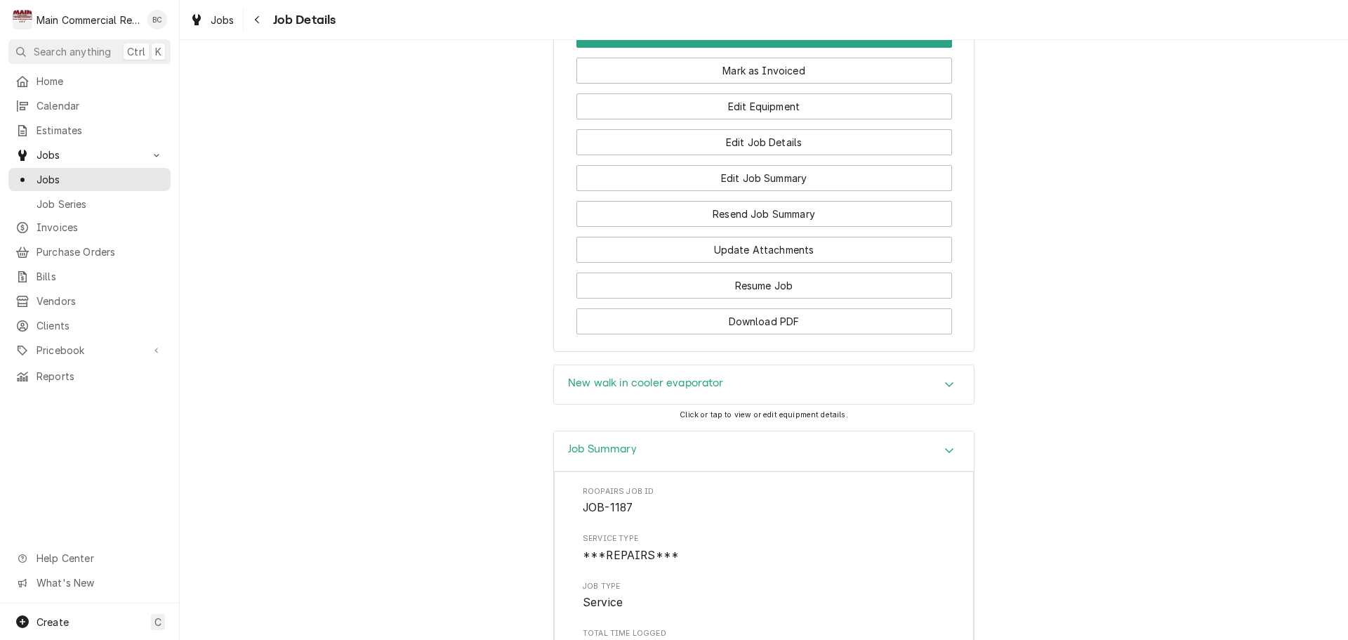
click at [590, 390] on h3 "New walk in cooler evaporator" at bounding box center [646, 382] width 156 height 13
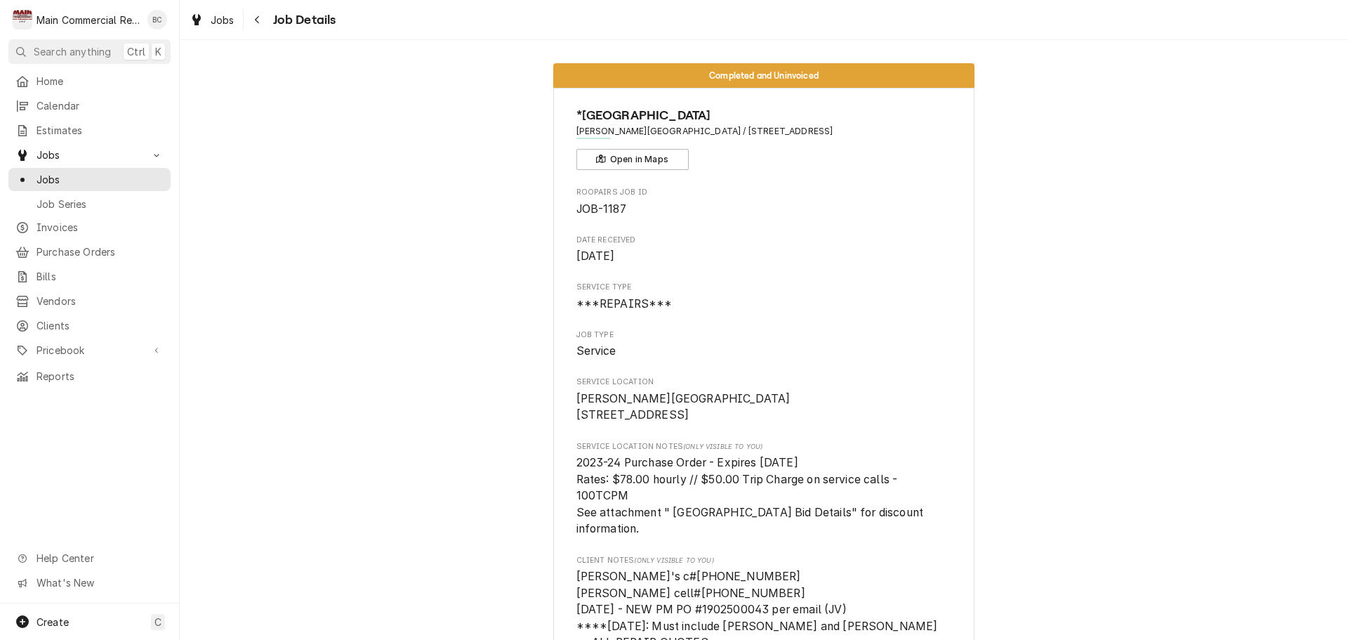
scroll to position [0, 0]
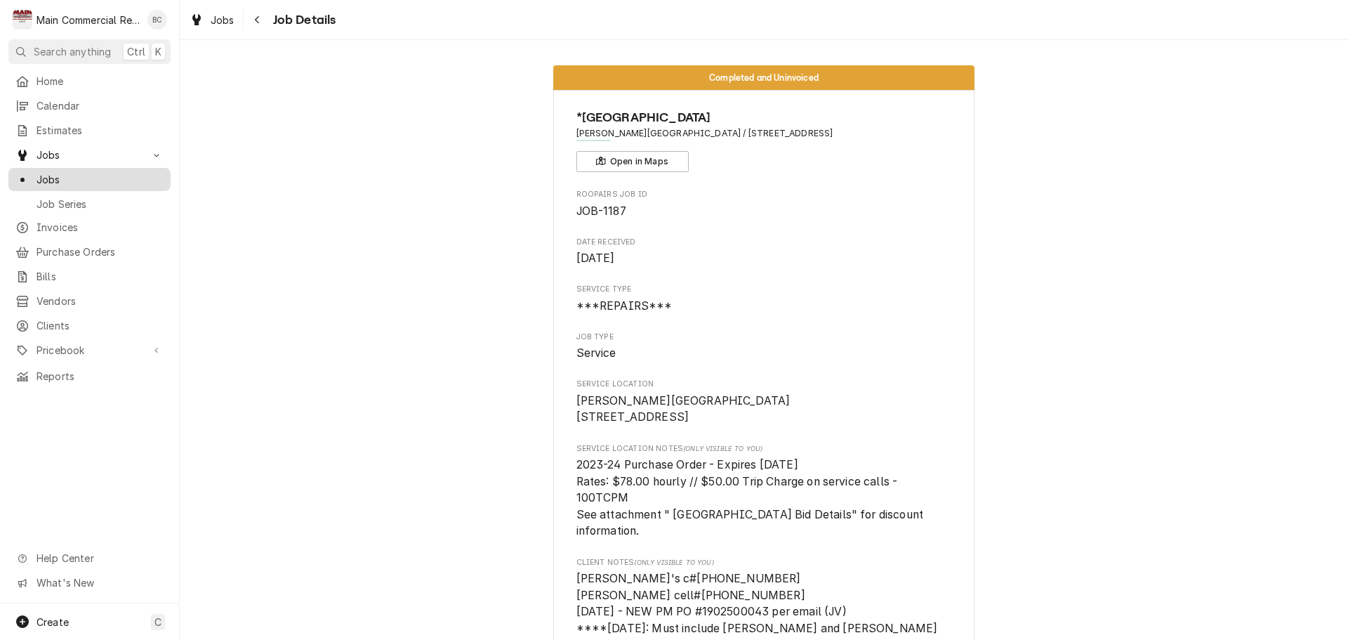
click at [86, 177] on span "Jobs" at bounding box center [100, 179] width 127 height 15
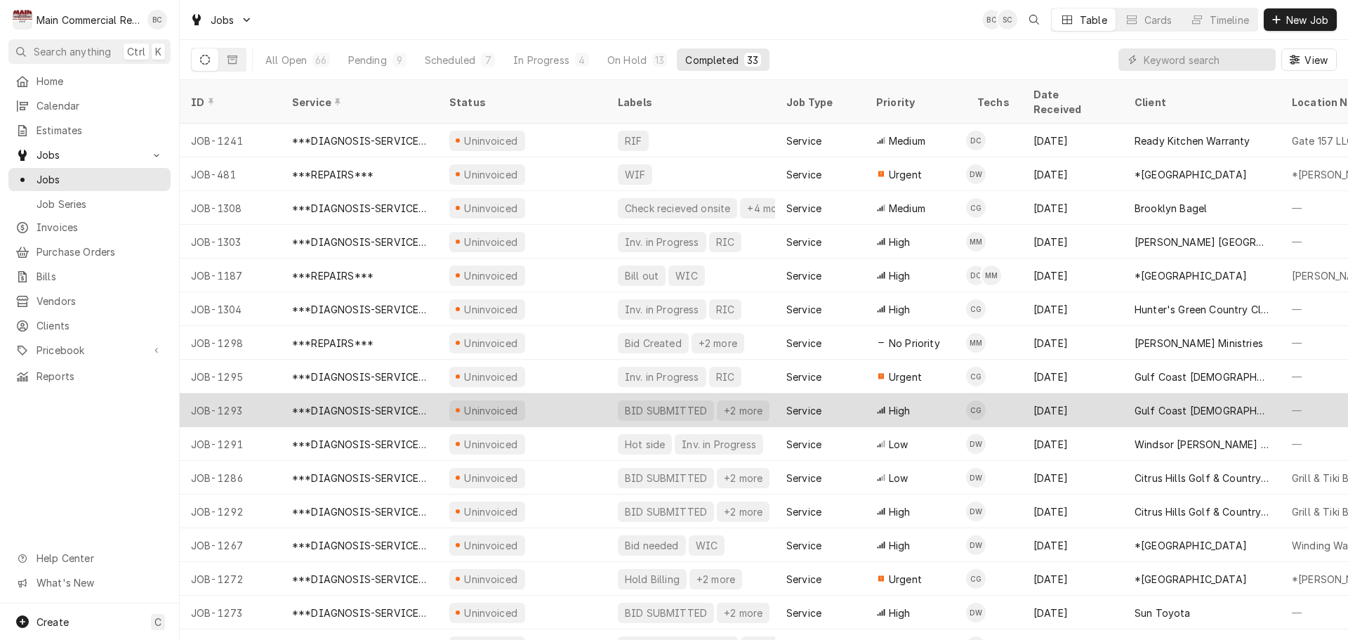
click at [643, 403] on div "BID SUBMITTED" at bounding box center [666, 410] width 85 height 15
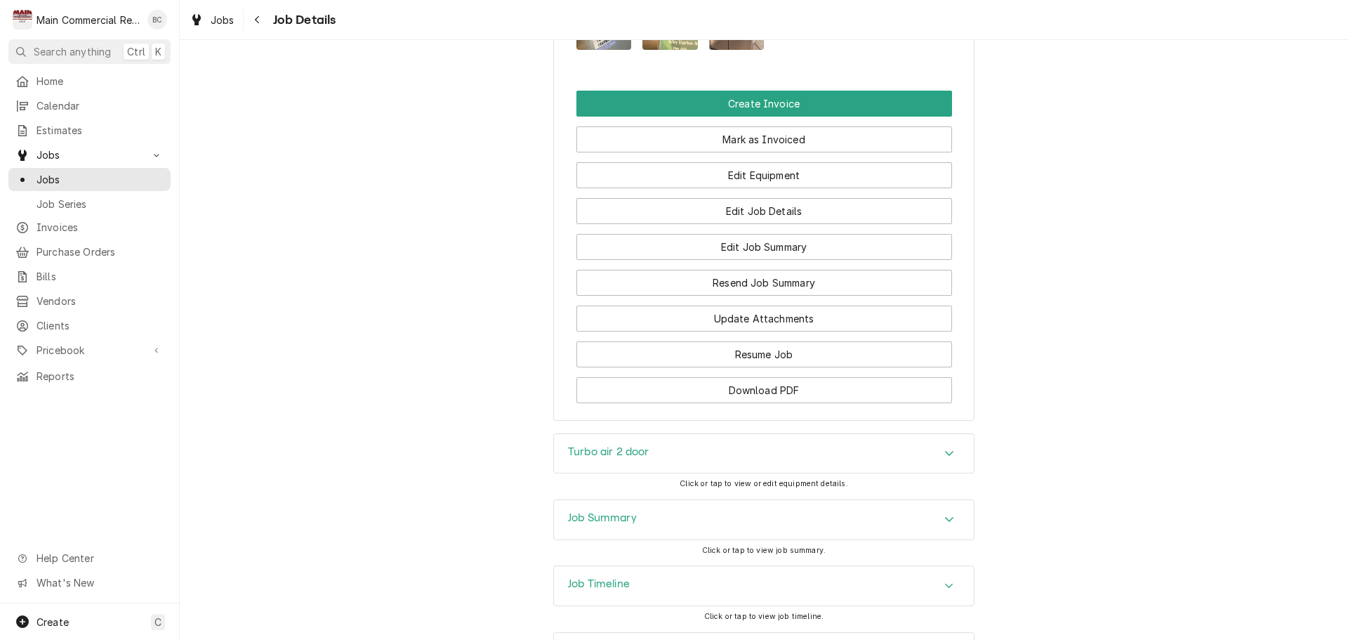
scroll to position [1475, 0]
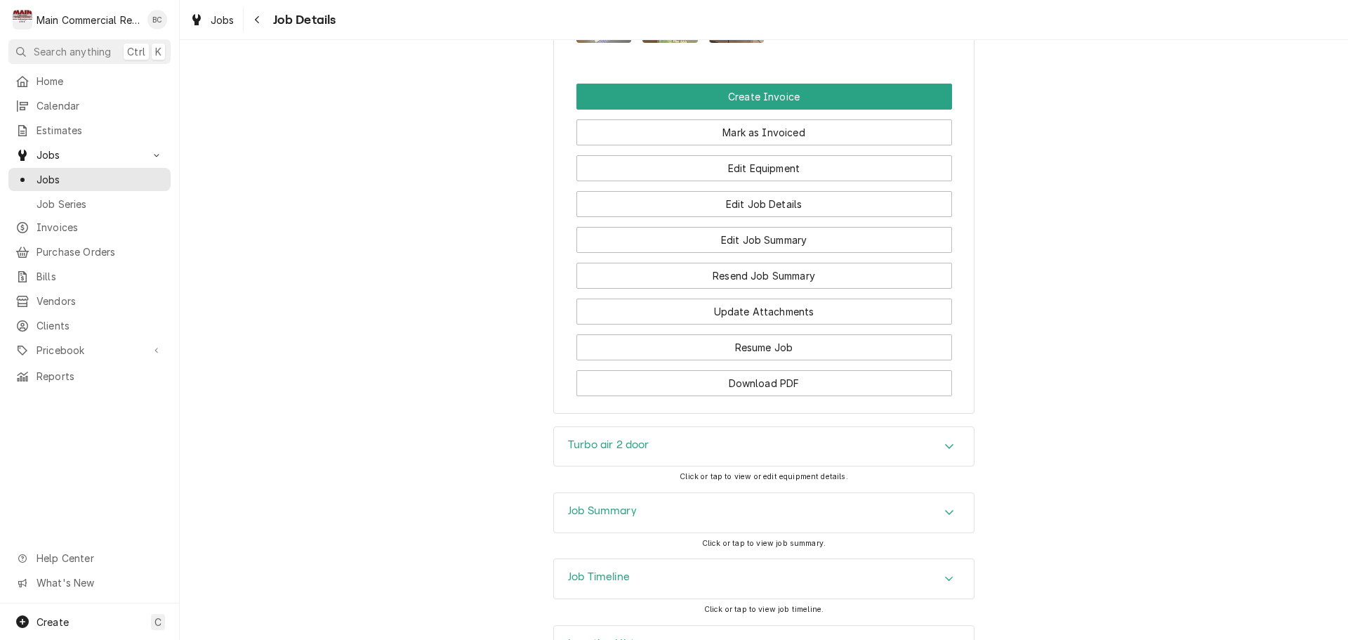
click at [574, 438] on h3 "Turbo air 2 door" at bounding box center [608, 444] width 81 height 13
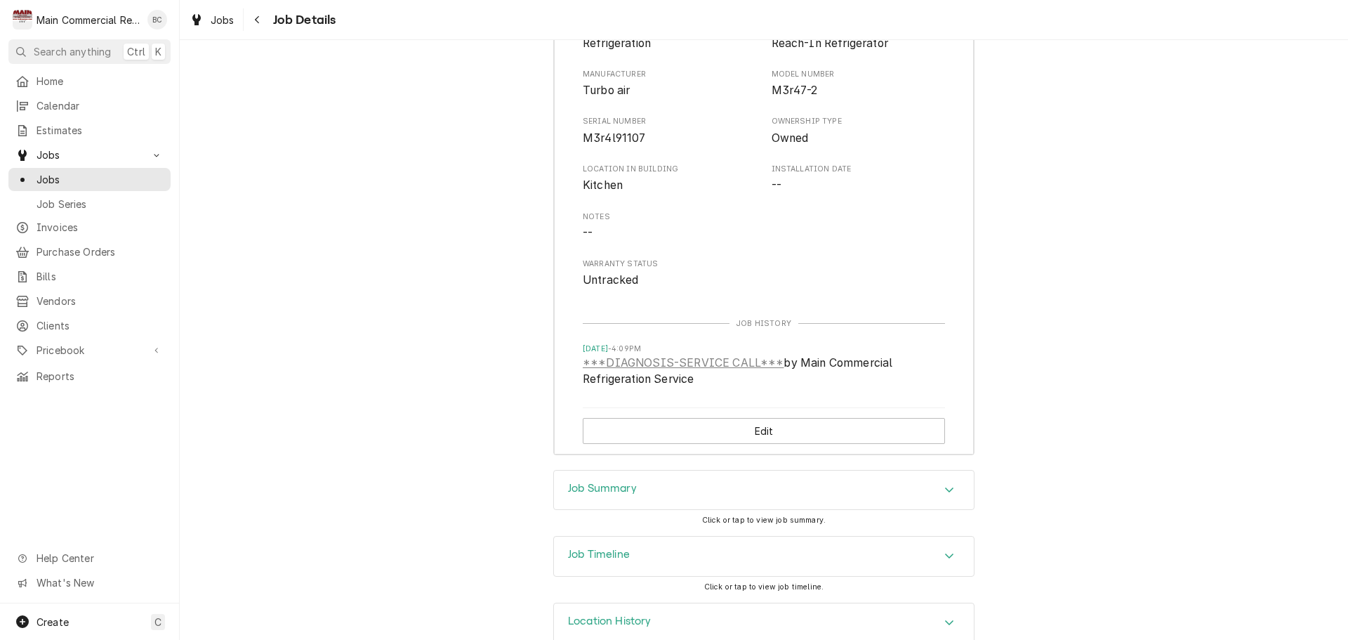
scroll to position [1942, 0]
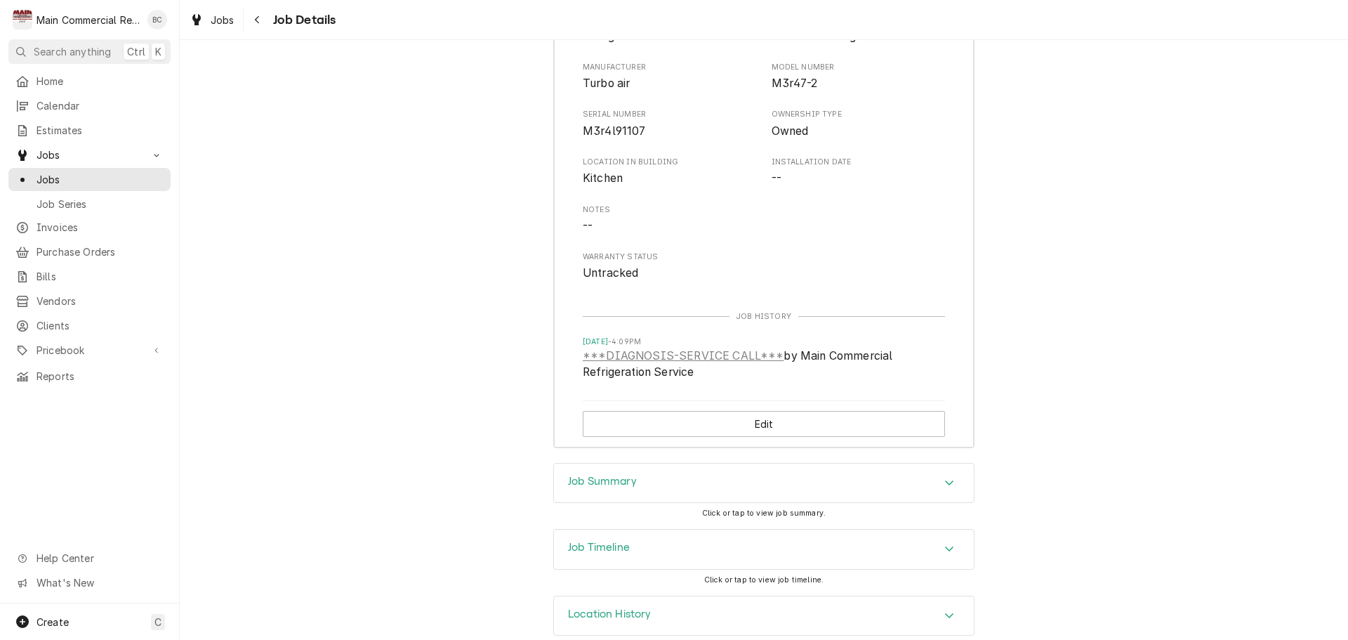
click at [584, 475] on h3 "Job Summary" at bounding box center [602, 481] width 69 height 13
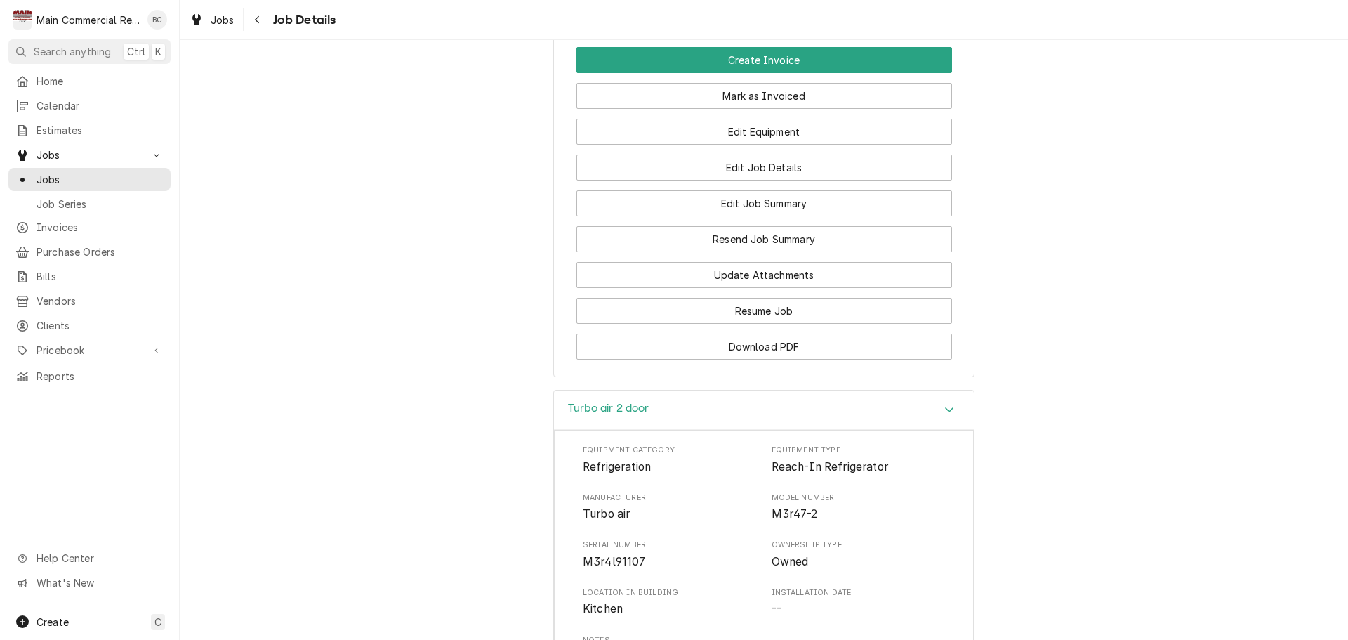
scroll to position [1545, 0]
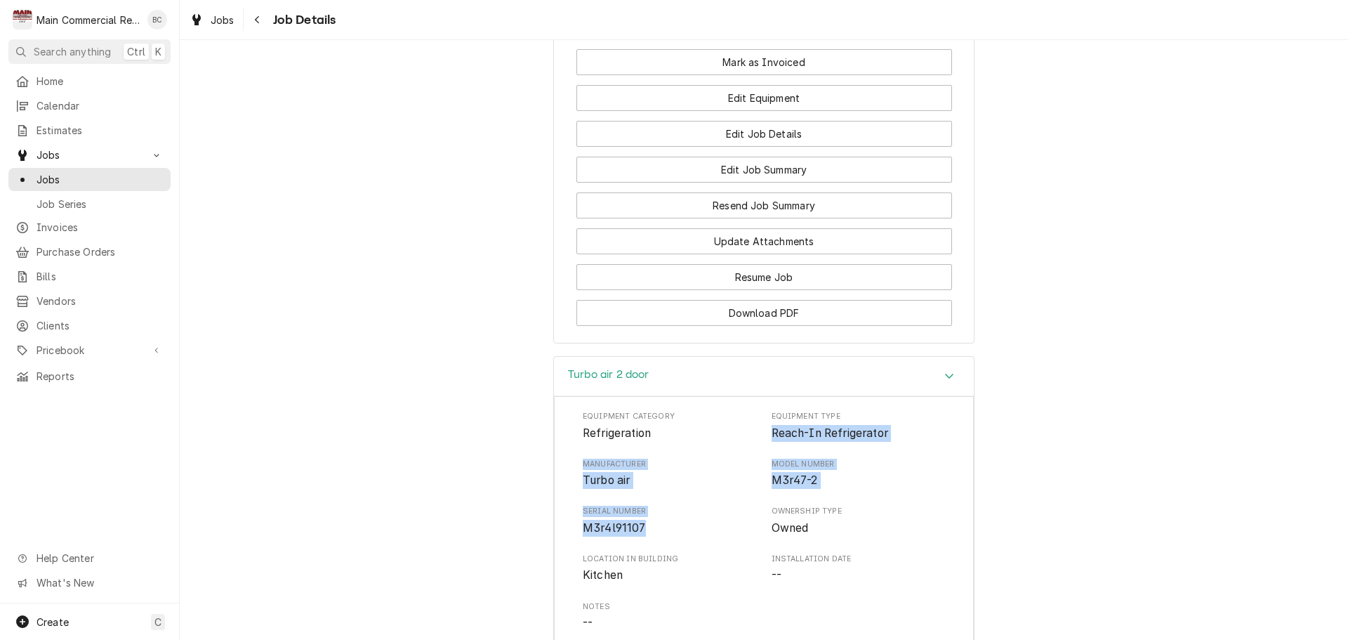
drag, startPoint x: 764, startPoint y: 411, endPoint x: 716, endPoint y: 509, distance: 109.3
click at [716, 509] on div "Equipment Category Refrigeration Equipment Type Reach-In Refrigerator Manufactu…" at bounding box center [764, 545] width 362 height 268
copy div "Reach-In Refrigerator Manufacturer Turbo air Model Number M3r47-2 Serial Number…"
click at [487, 557] on div "Turbo air 2 door Equipment Category Refrigeration Equipment Type Reach-In Refri…" at bounding box center [764, 608] width 1169 height 504
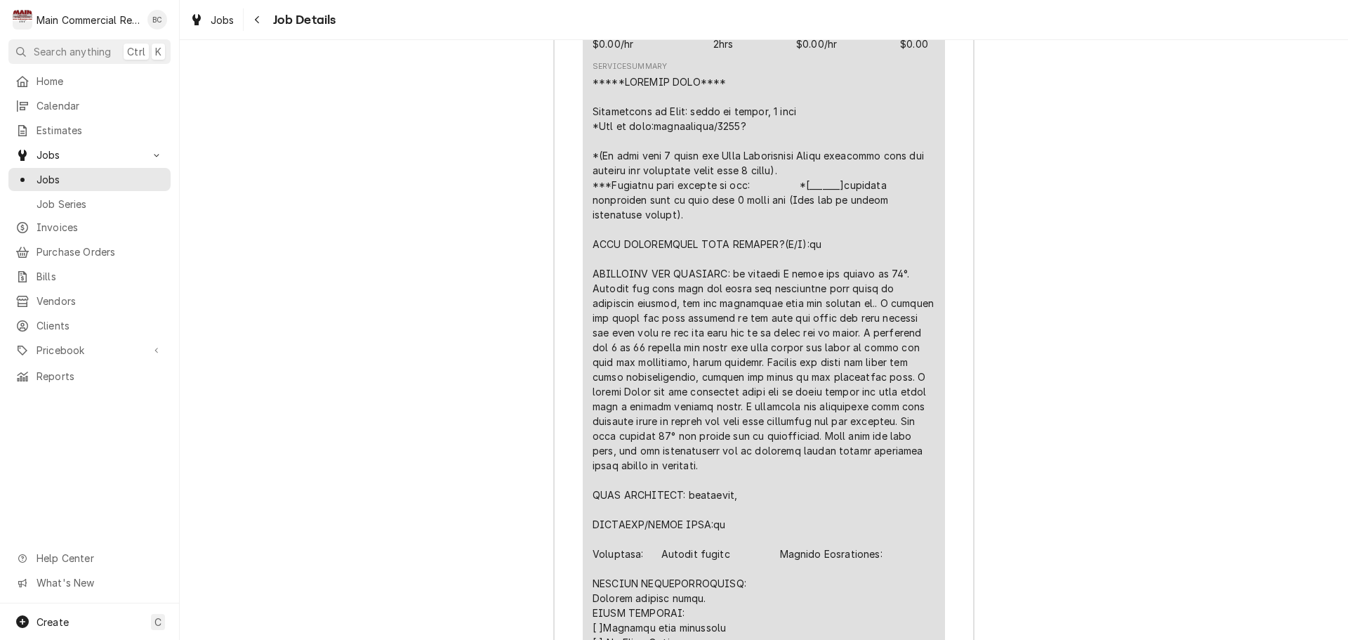
scroll to position [2739, 0]
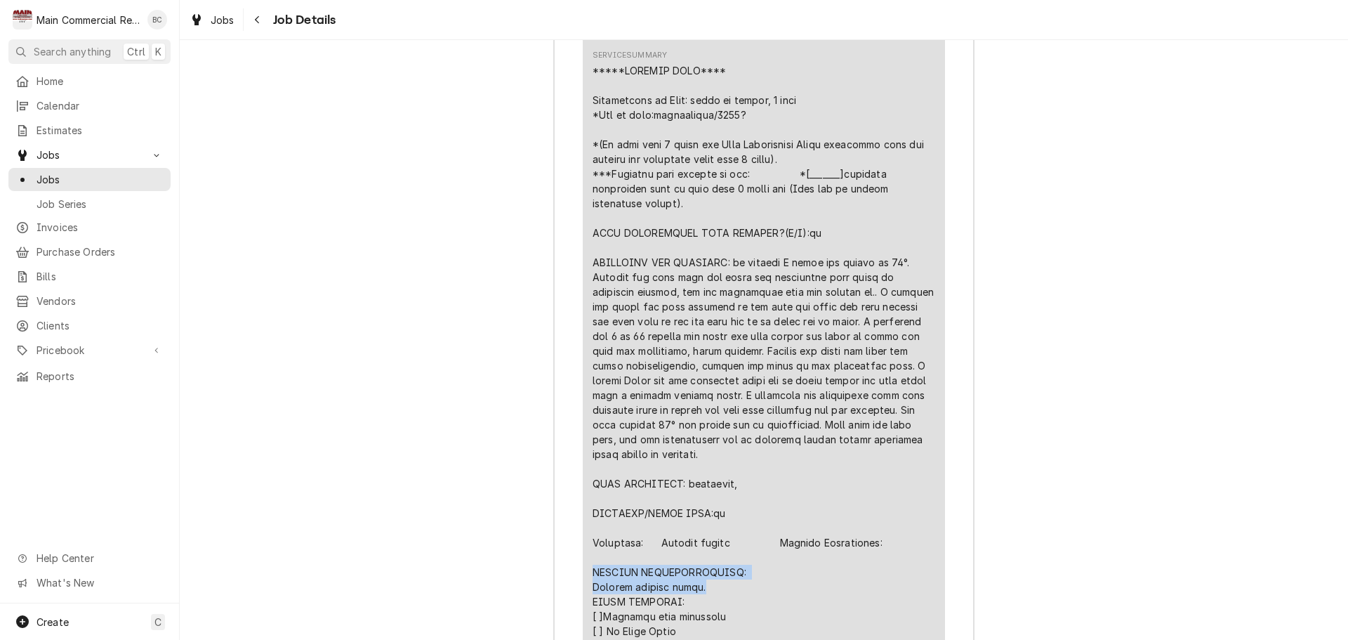
drag, startPoint x: 588, startPoint y: 553, endPoint x: 704, endPoint y: 565, distance: 116.4
click at [704, 565] on div "Line Item" at bounding box center [764, 476] width 343 height 826
copy div "FURTHER RECOMMENDATIONS: Replace control board."
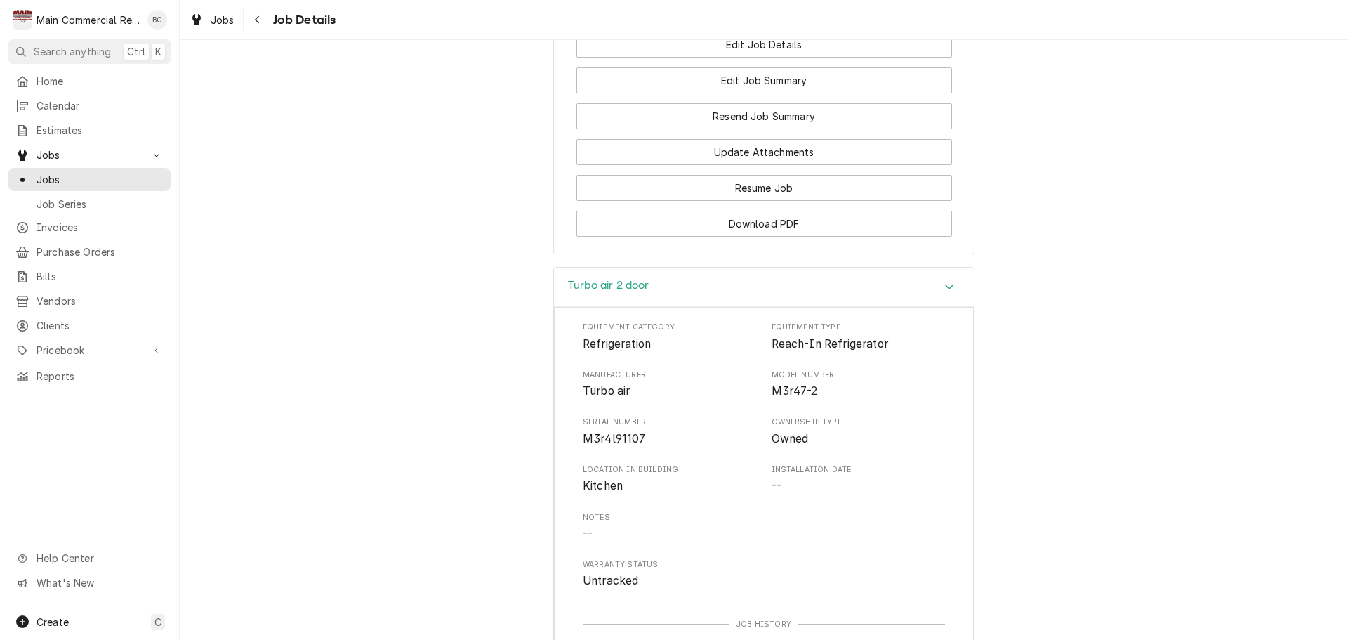
scroll to position [1502, 0]
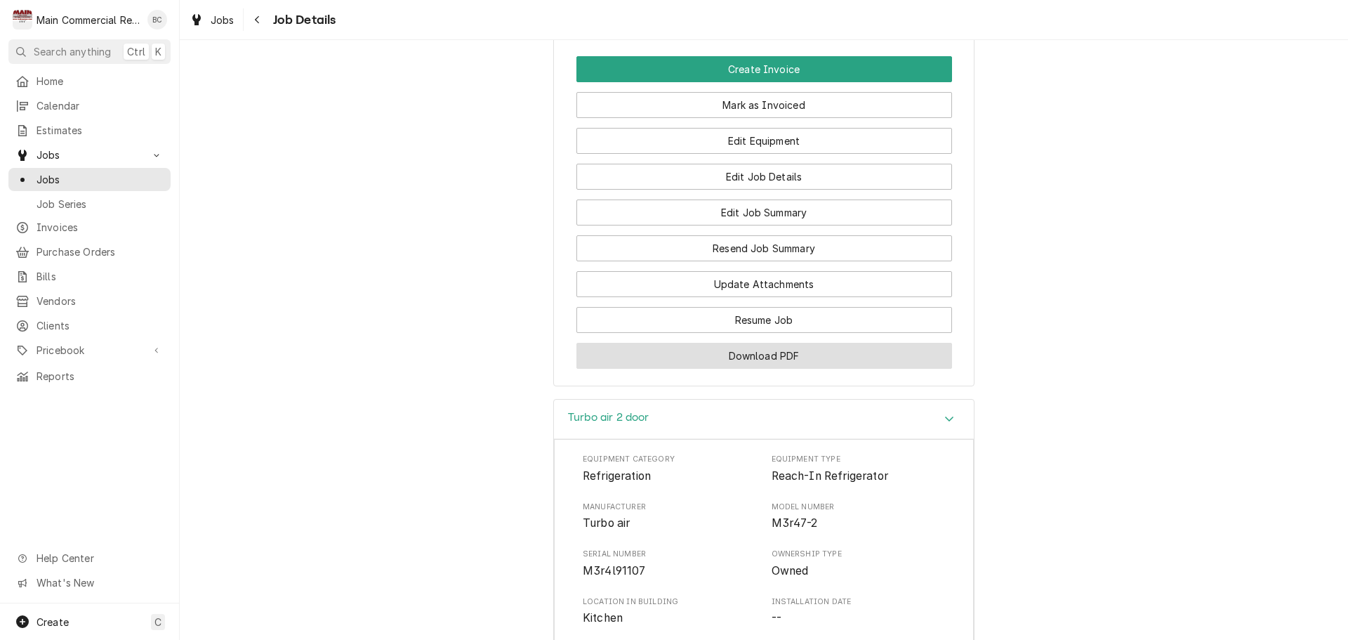
click at [746, 343] on button "Download PDF" at bounding box center [765, 356] width 376 height 26
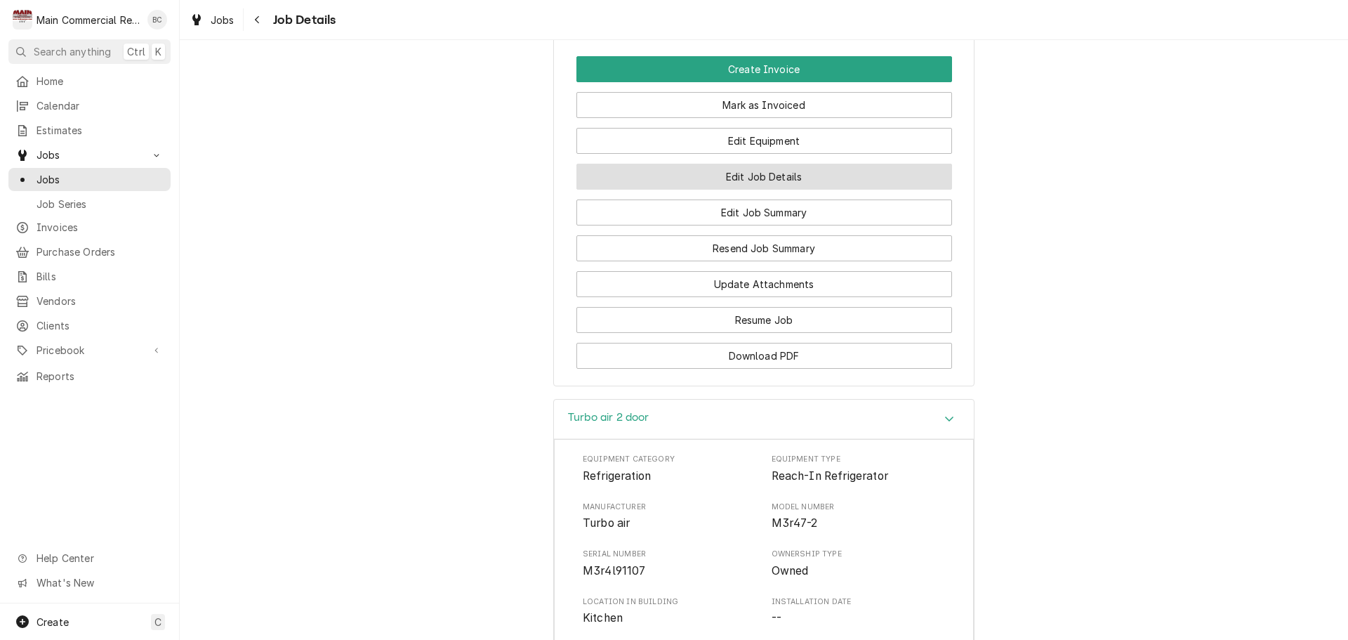
click at [775, 164] on button "Edit Job Details" at bounding box center [765, 177] width 376 height 26
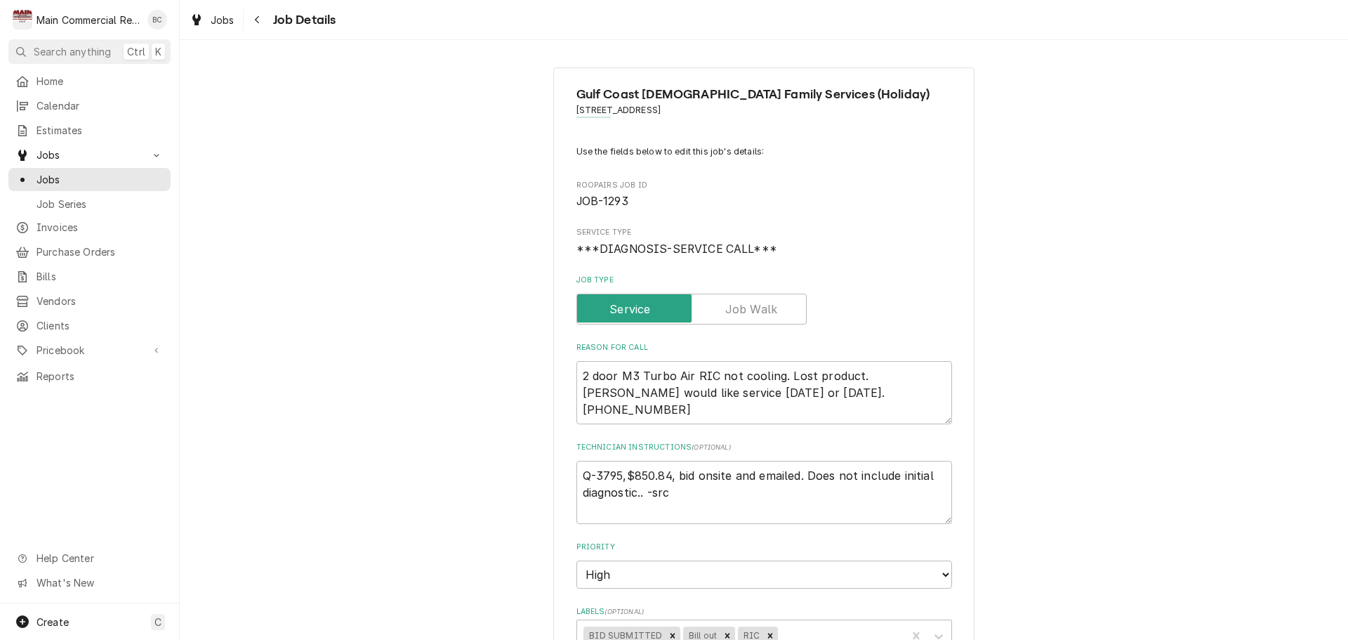
scroll to position [70, 0]
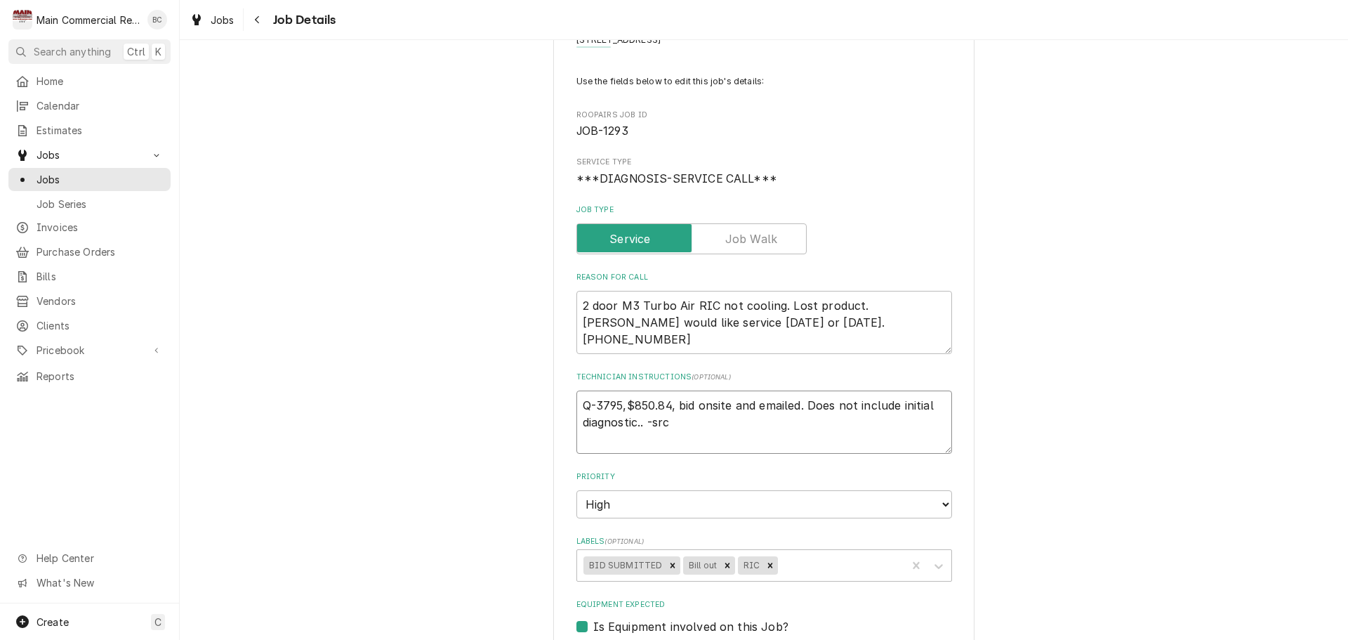
click at [579, 407] on textarea "Q-3795,$850.84, bid onsite and emailed. Does not include initial diagnostic.. -…" at bounding box center [765, 421] width 376 height 63
type textarea "x"
type textarea "Q-3795,$850.84, bid onsite and emailed. Does not include initial diagnostic.. -…"
click at [580, 397] on textarea "Q-3795,$850.84, bid onsite and emailed. Does not include initial diagnostic.. -…" at bounding box center [765, 421] width 376 height 63
type textarea "x"
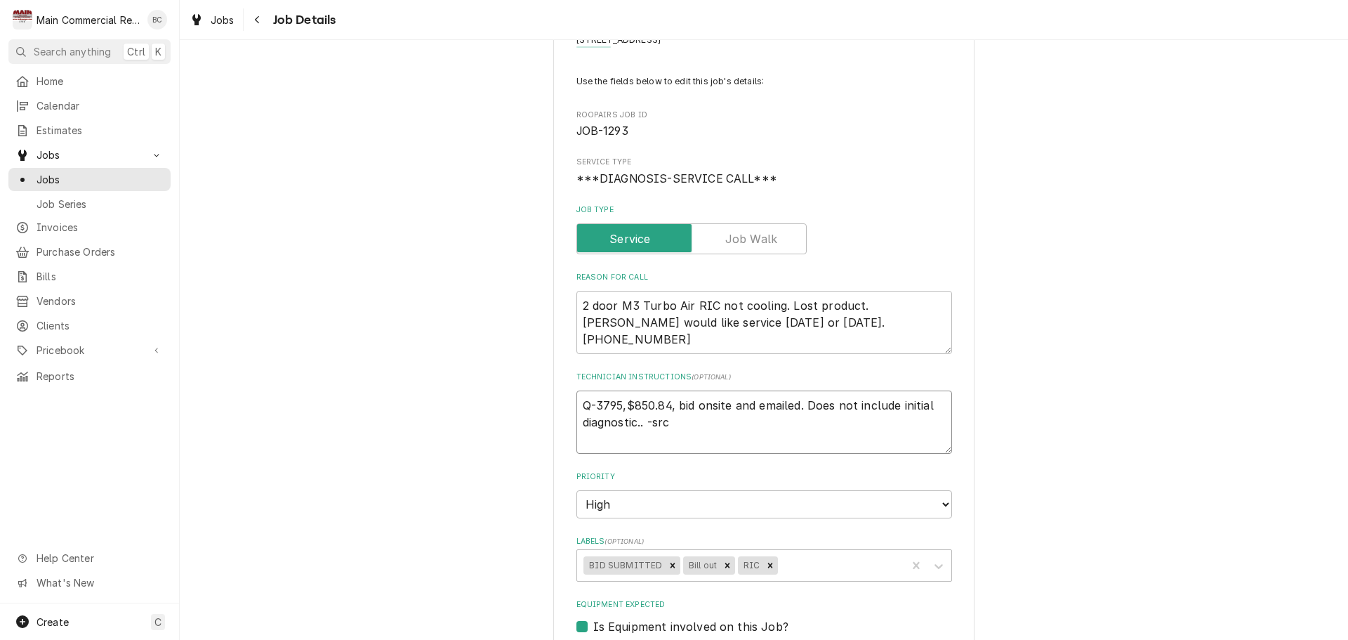
type textarea "I Q-3795,$850.84, bid onsite and emailed. Does not include initial diagnostic..…"
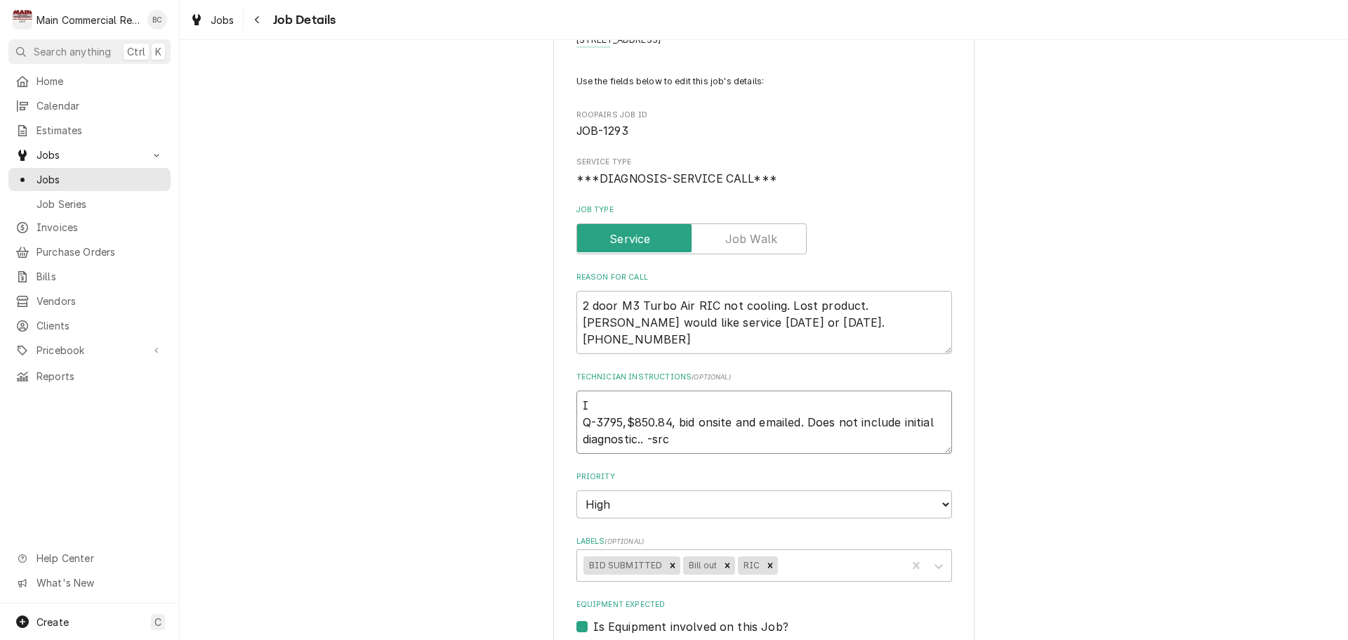
type textarea "x"
type textarea "In Q-3795,$850.84, bid onsite and emailed. Does not include initial diagnostic.…"
type textarea "x"
type textarea "Inv Q-3795,$850.84, bid onsite and emailed. Does not include initial diagnostic…"
type textarea "x"
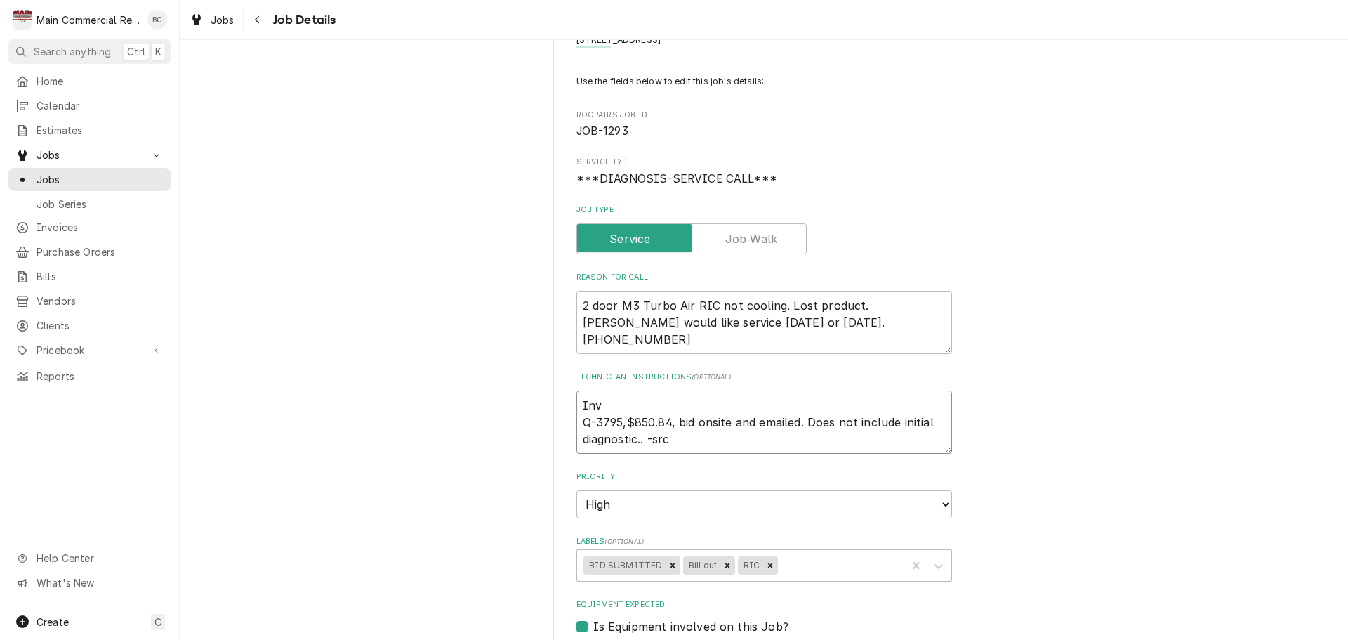
type textarea "Inv# Q-3795,$850.84, bid onsite and emailed. Does not include initial diagnosti…"
type textarea "x"
type textarea "Inv Q-3795,$850.84, bid onsite and emailed. Does not include initial diagnostic…"
type textarea "x"
type textarea "In Q-3795,$850.84, bid onsite and emailed. Does not include initial diagnostic.…"
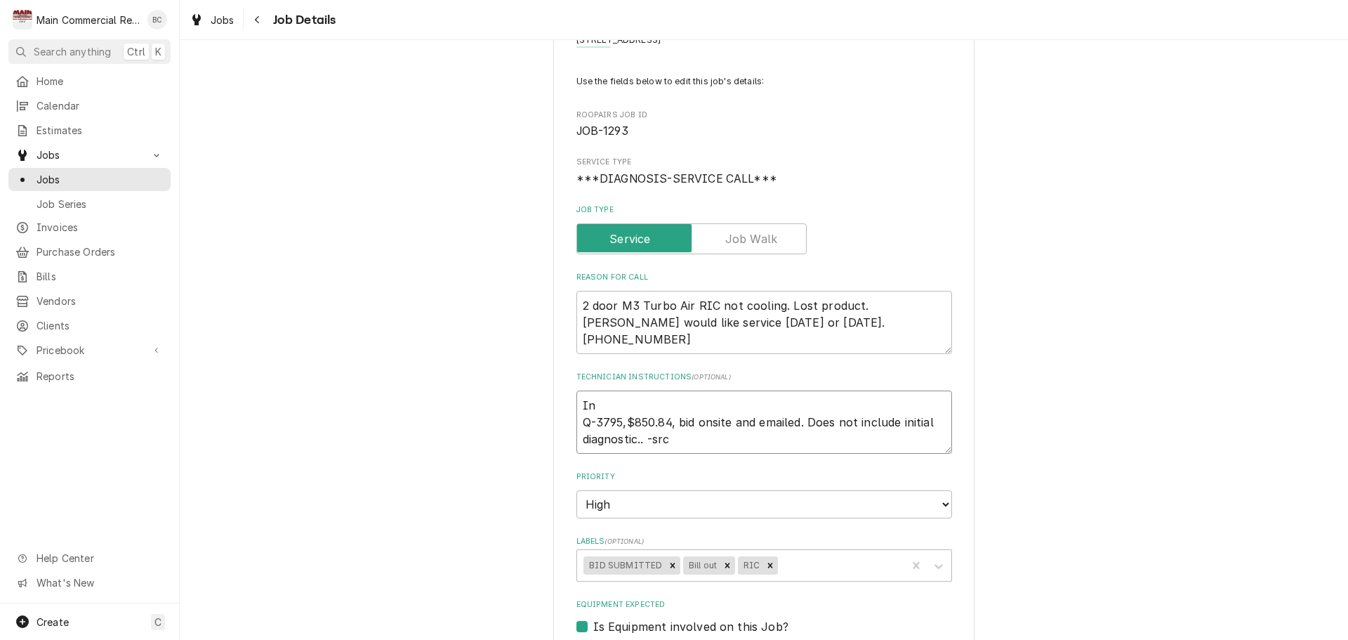
type textarea "x"
type textarea "I Q-3795,$850.84, bid onsite and emailed. Does not include initial diagnostic..…"
type textarea "x"
type textarea "IN Q-3795,$850.84, bid onsite and emailed. Does not include initial diagnostic.…"
type textarea "x"
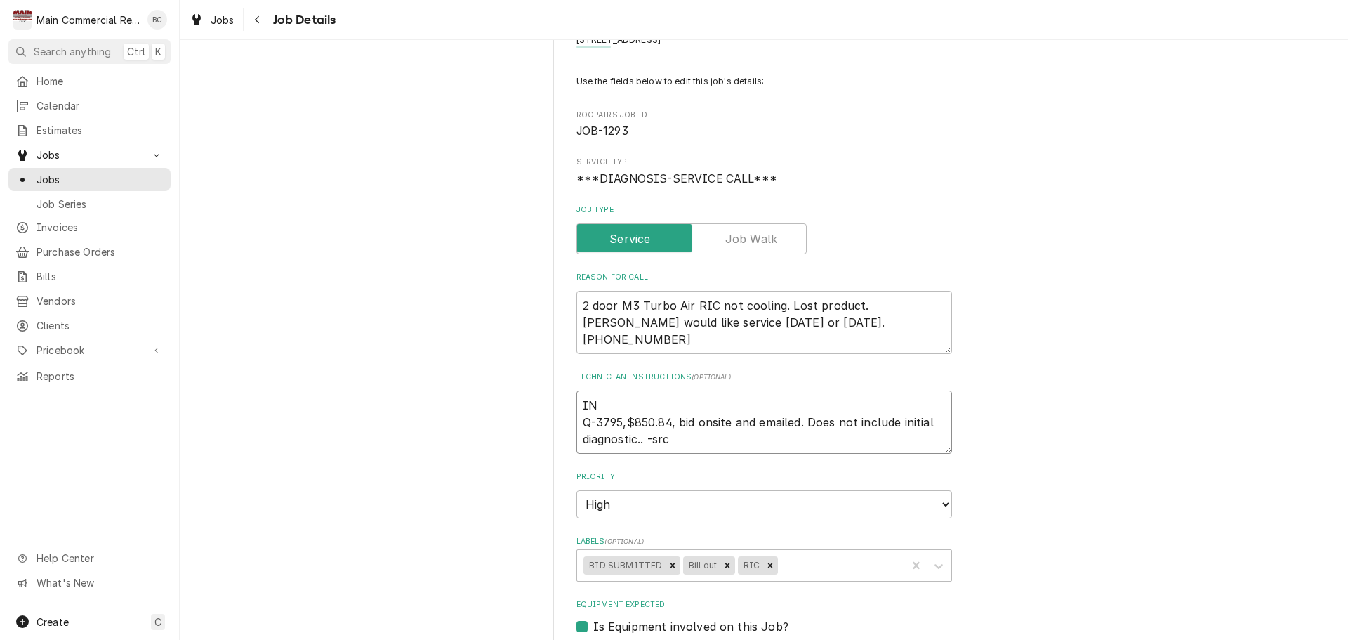
type textarea "INV Q-3795,$850.84, bid onsite and emailed. Does not include initial diagnostic…"
type textarea "x"
type textarea "INV# Q-3795,$850.84, bid onsite and emailed. Does not include initial diagnosti…"
type textarea "x"
type textarea "INV#1 Q-3795,$850.84, bid onsite and emailed. Does not include initial diagnost…"
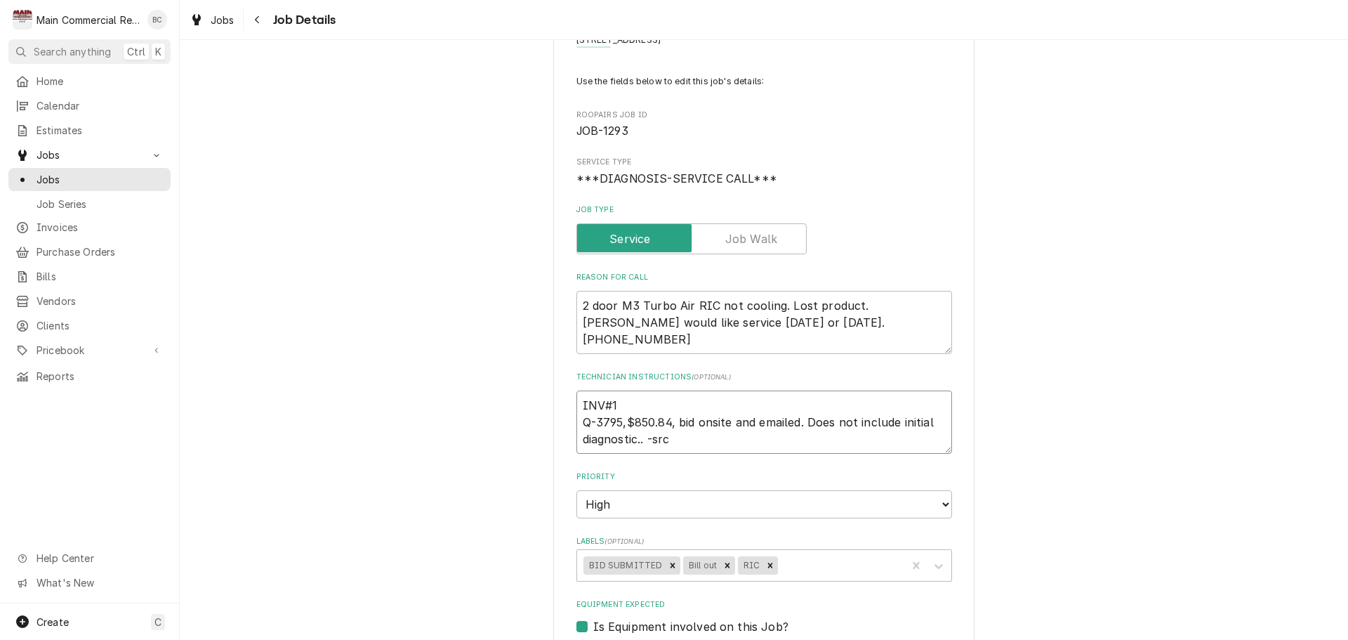
type textarea "x"
type textarea "INV#15 Q-3795,$850.84, bid onsite and emailed. Does not include initial diagnos…"
type textarea "x"
type textarea "INV#152 Q-3795,$850.84, bid onsite and emailed. Does not include initial diagno…"
type textarea "x"
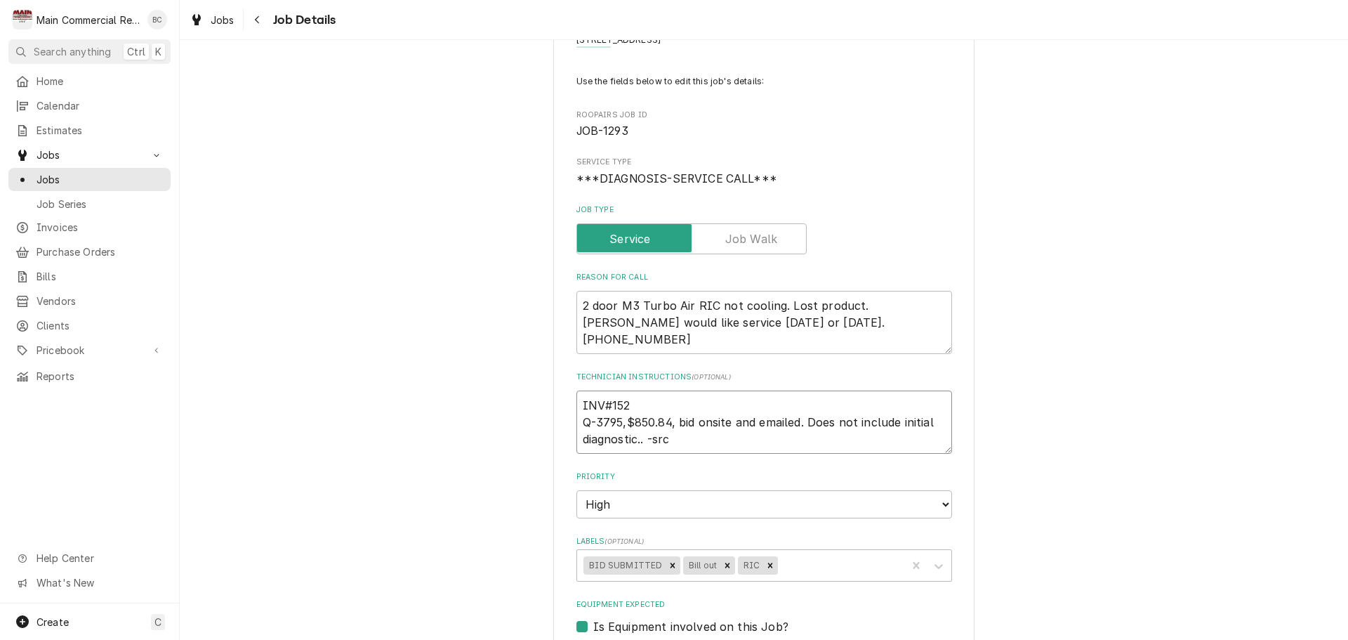
type textarea "INV#1521 Q-3795,$850.84, bid onsite and emailed. Does not include initial diagn…"
type textarea "x"
type textarea "INV#15219 Q-3795,$850.84, bid onsite and emailed. Does not include initial diag…"
type textarea "x"
type textarea "INV#152190 Q-3795,$850.84, bid onsite and emailed. Does not include initial dia…"
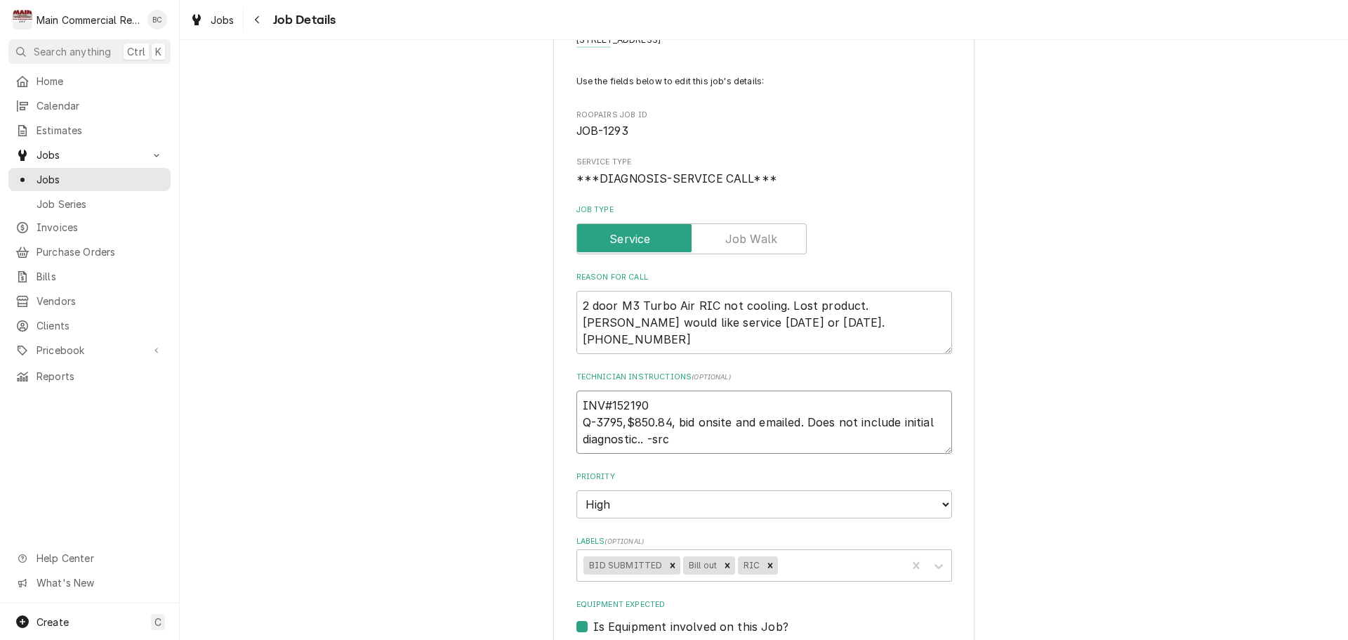
type textarea "x"
click at [725, 567] on icon "Remove Bill out" at bounding box center [727, 564] width 5 height 5
type textarea "INV#152190 Q-3795,$850.84, bid onsite and emailed. Does not include initial dia…"
type textarea "x"
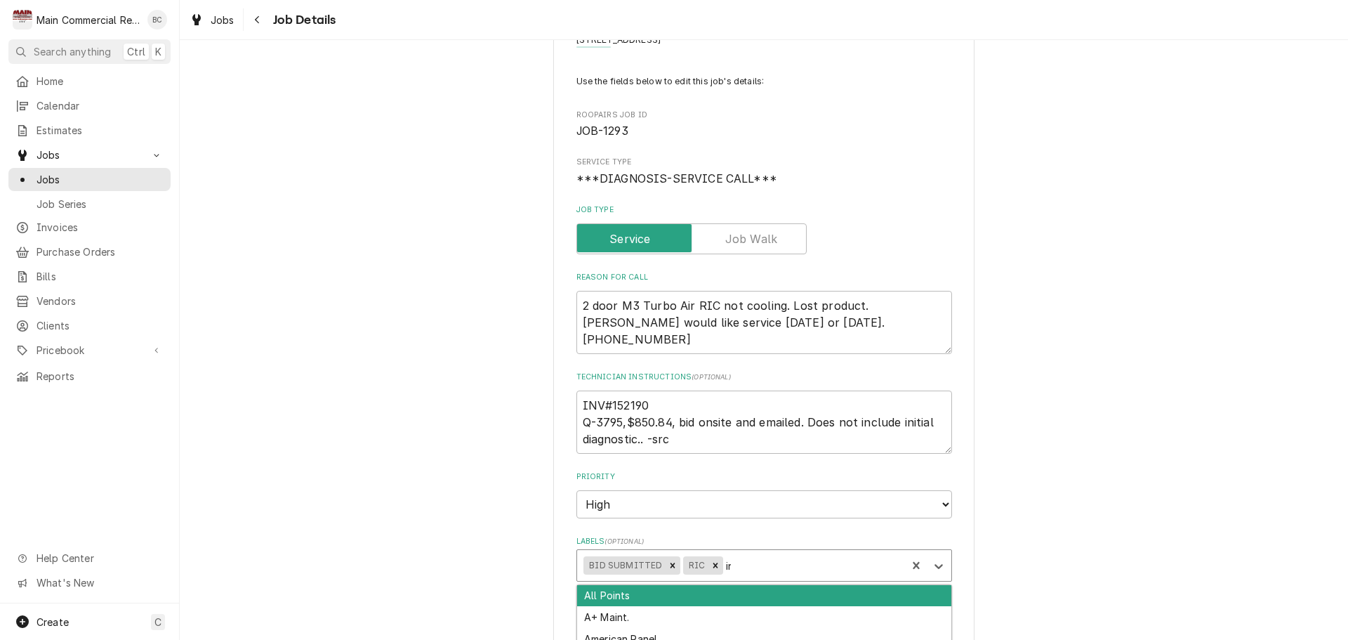
type input "inv"
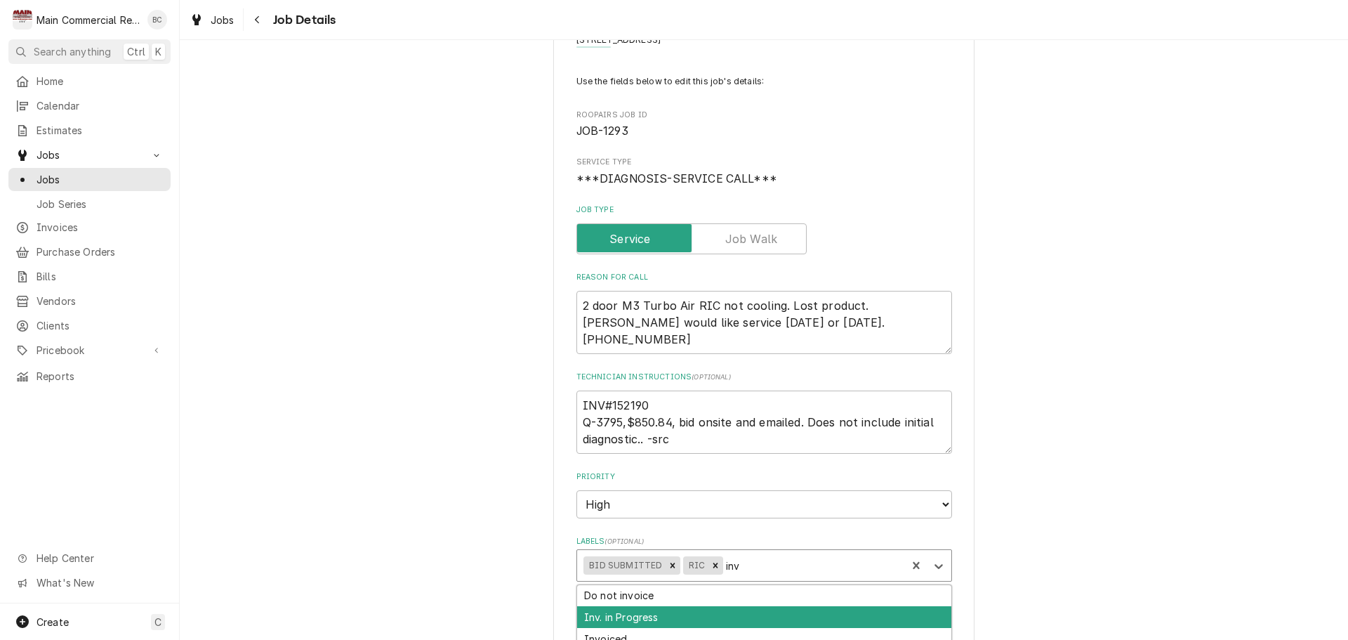
click at [679, 612] on div "Inv. in Progress" at bounding box center [764, 617] width 374 height 22
type textarea "x"
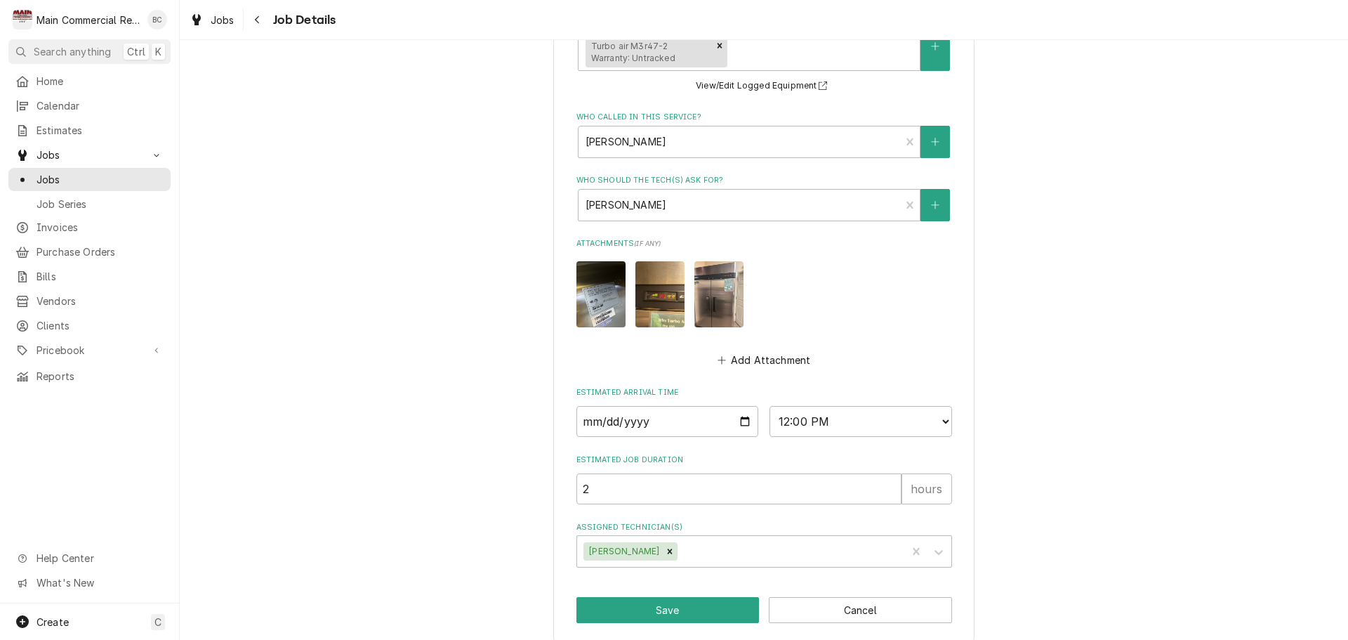
scroll to position [728, 0]
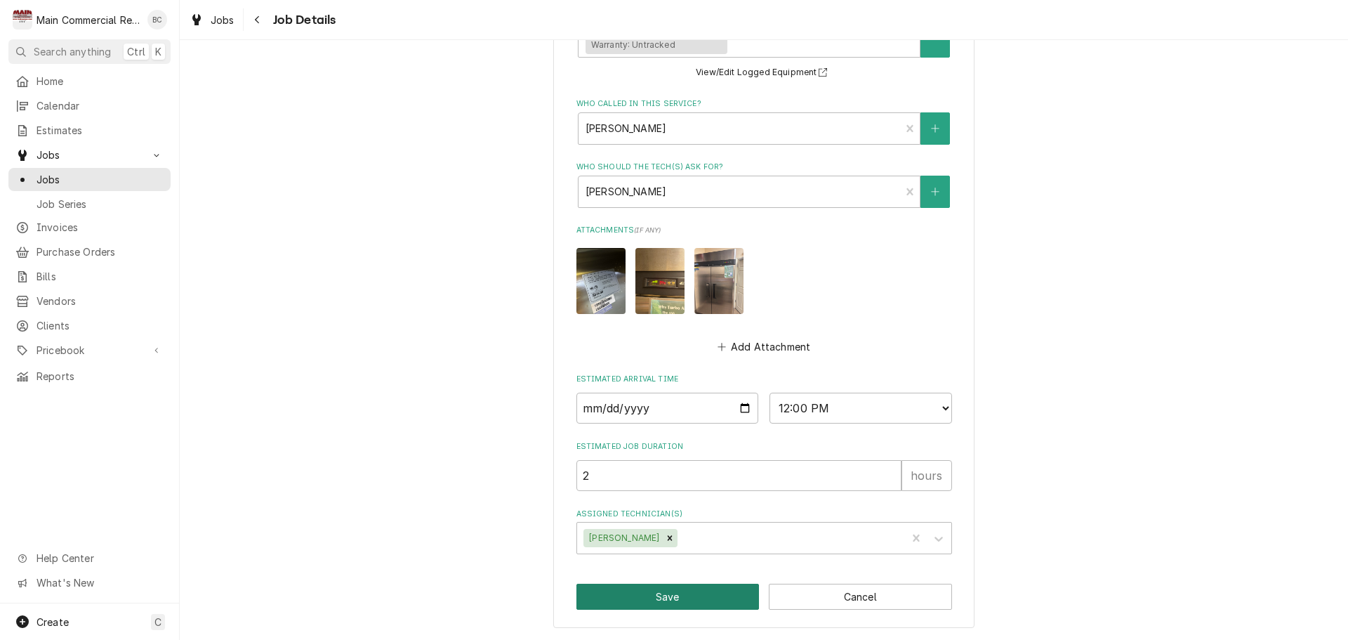
click at [678, 602] on button "Save" at bounding box center [668, 597] width 183 height 26
type textarea "x"
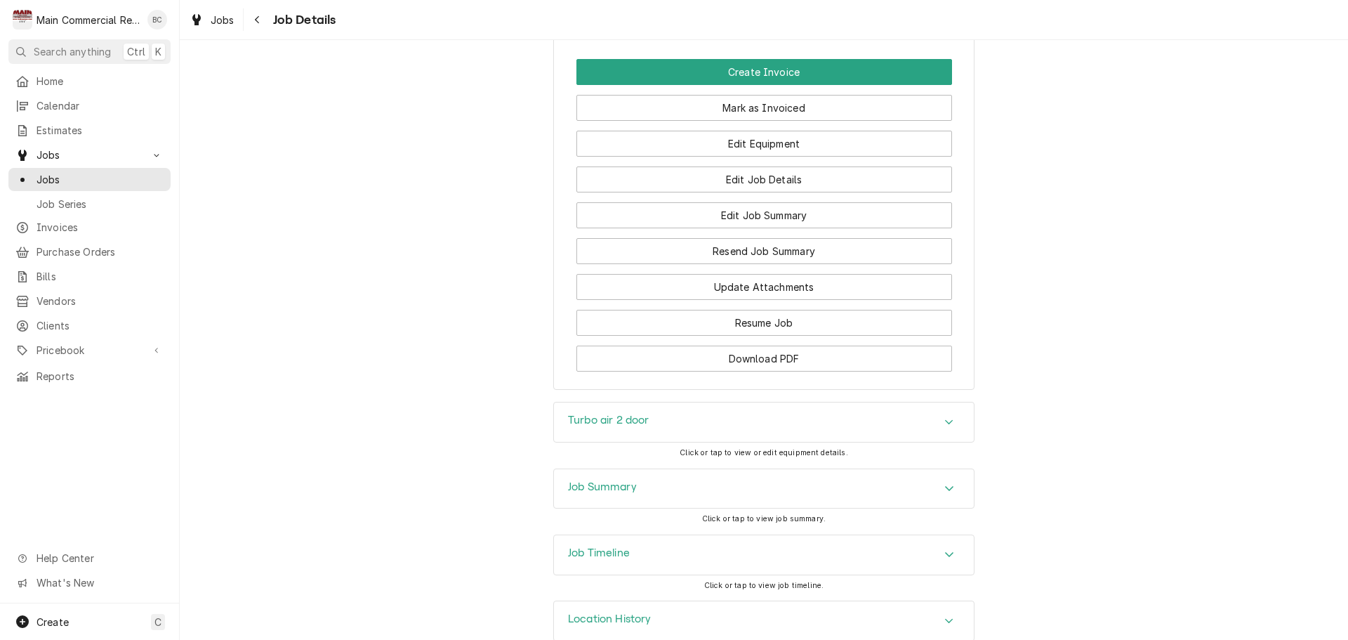
scroll to position [1521, 0]
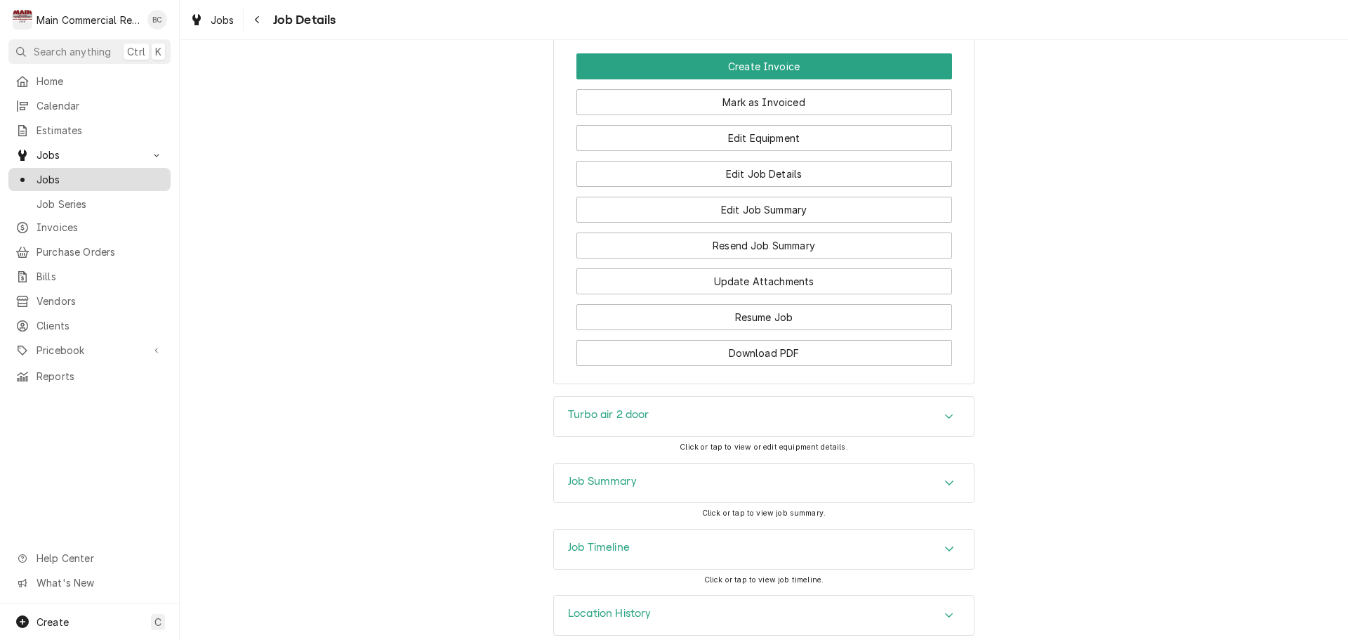
click at [65, 172] on span "Jobs" at bounding box center [100, 179] width 127 height 15
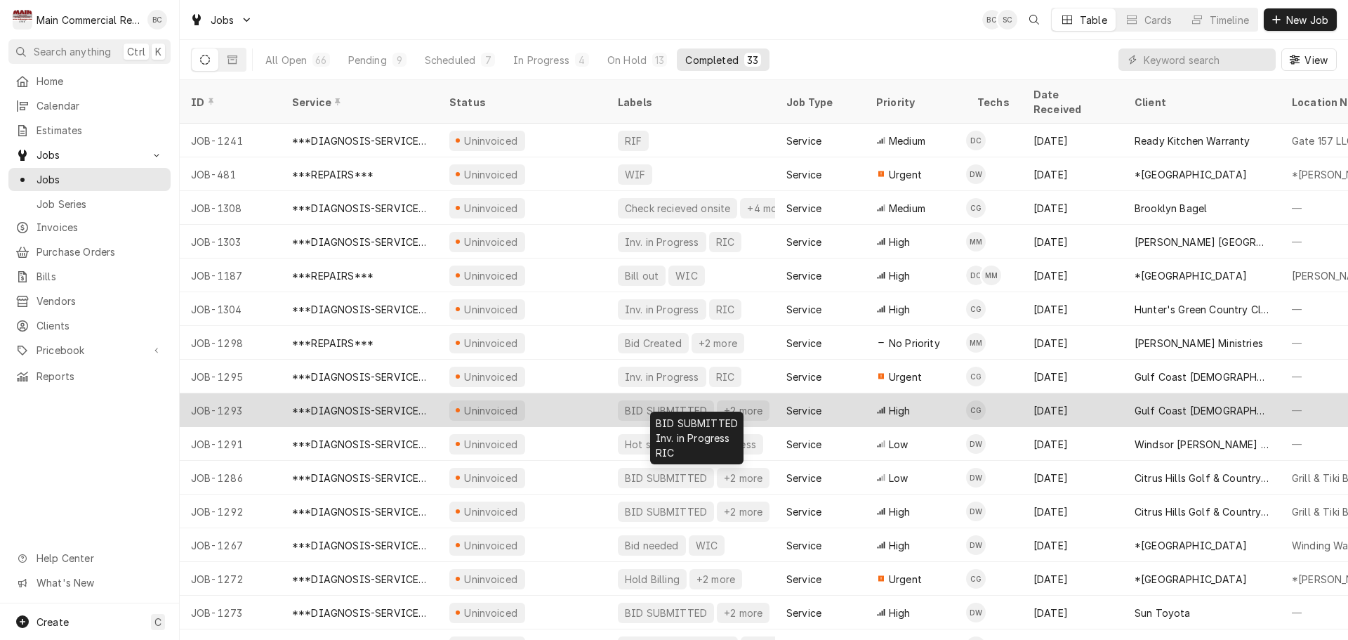
click at [607, 402] on div "BID SUBMITTED +2 more" at bounding box center [691, 410] width 169 height 34
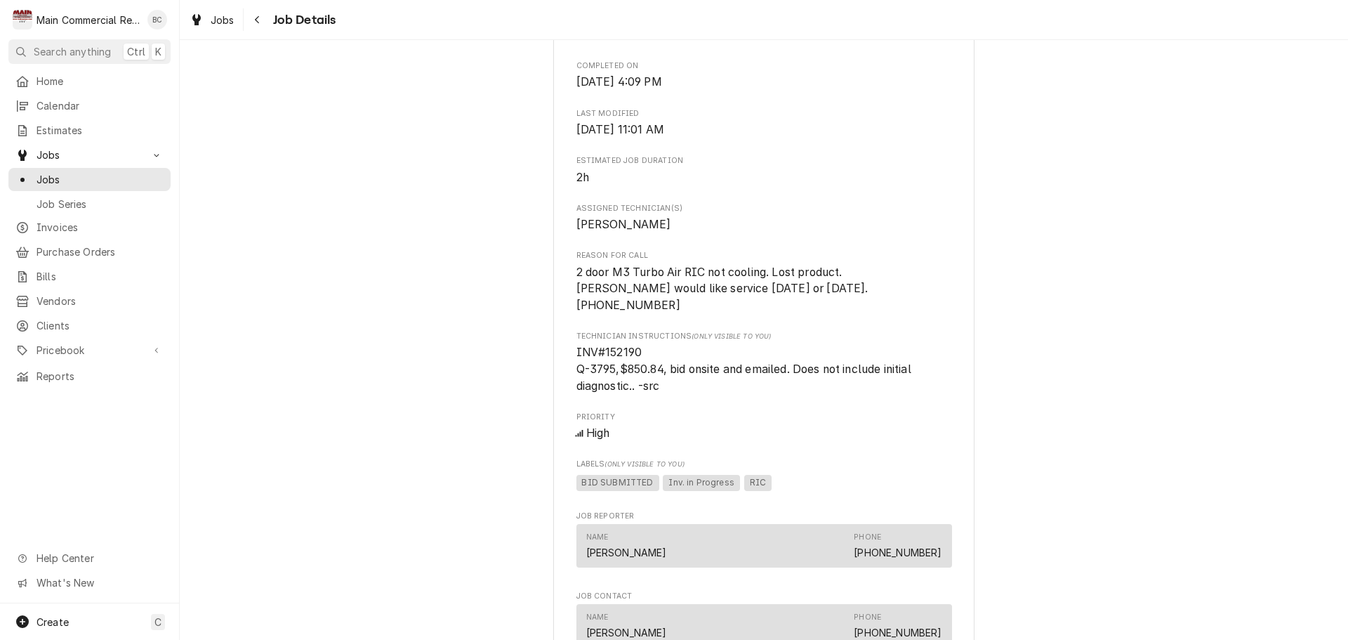
scroll to position [702, 0]
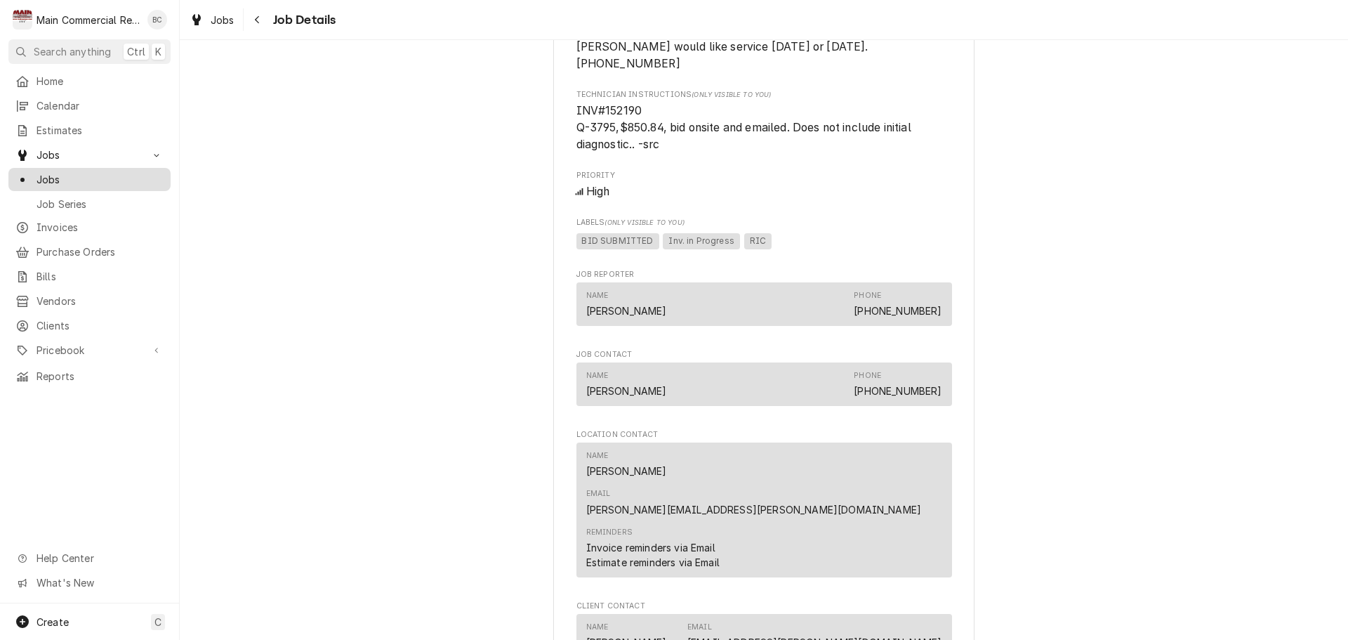
click at [58, 173] on span "Jobs" at bounding box center [100, 179] width 127 height 15
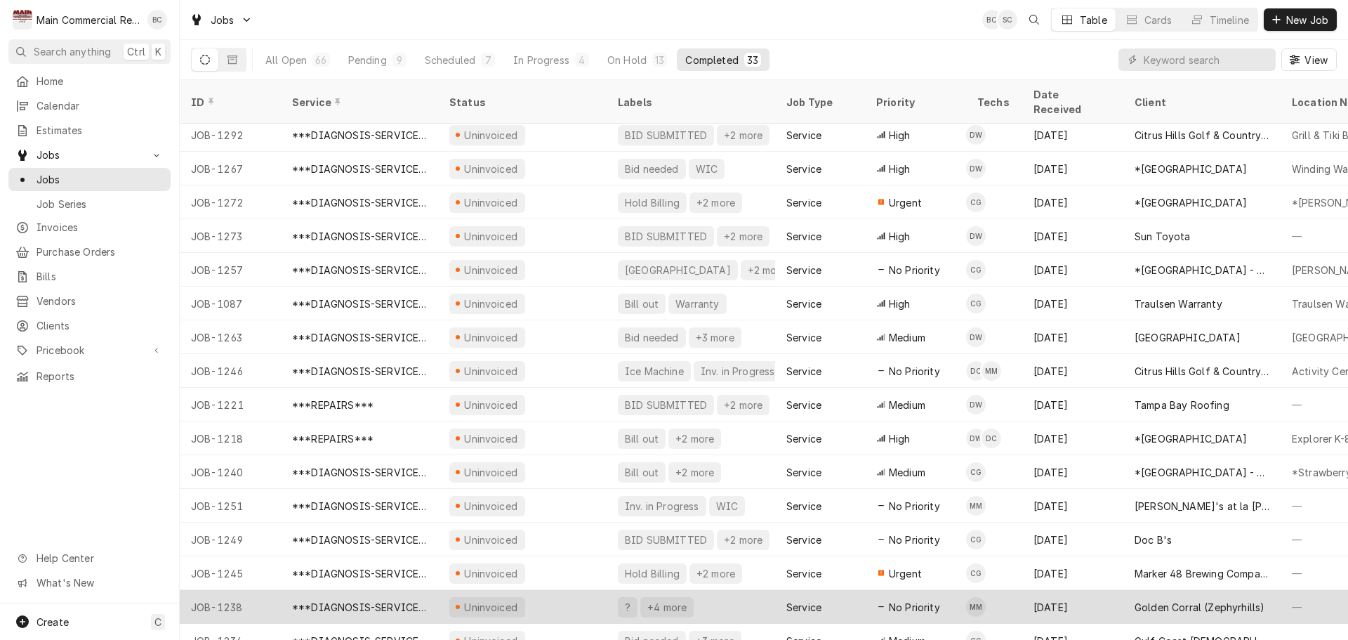
scroll to position [354, 0]
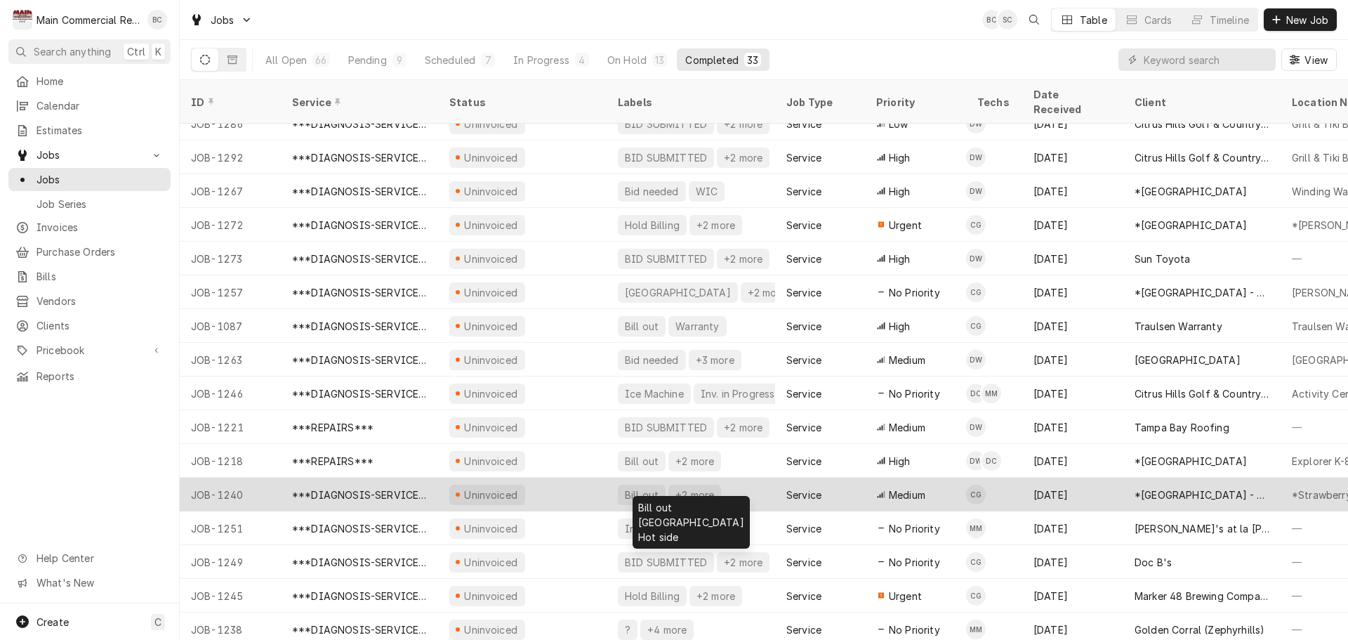
click at [635, 487] on div "Bill out" at bounding box center [642, 494] width 37 height 15
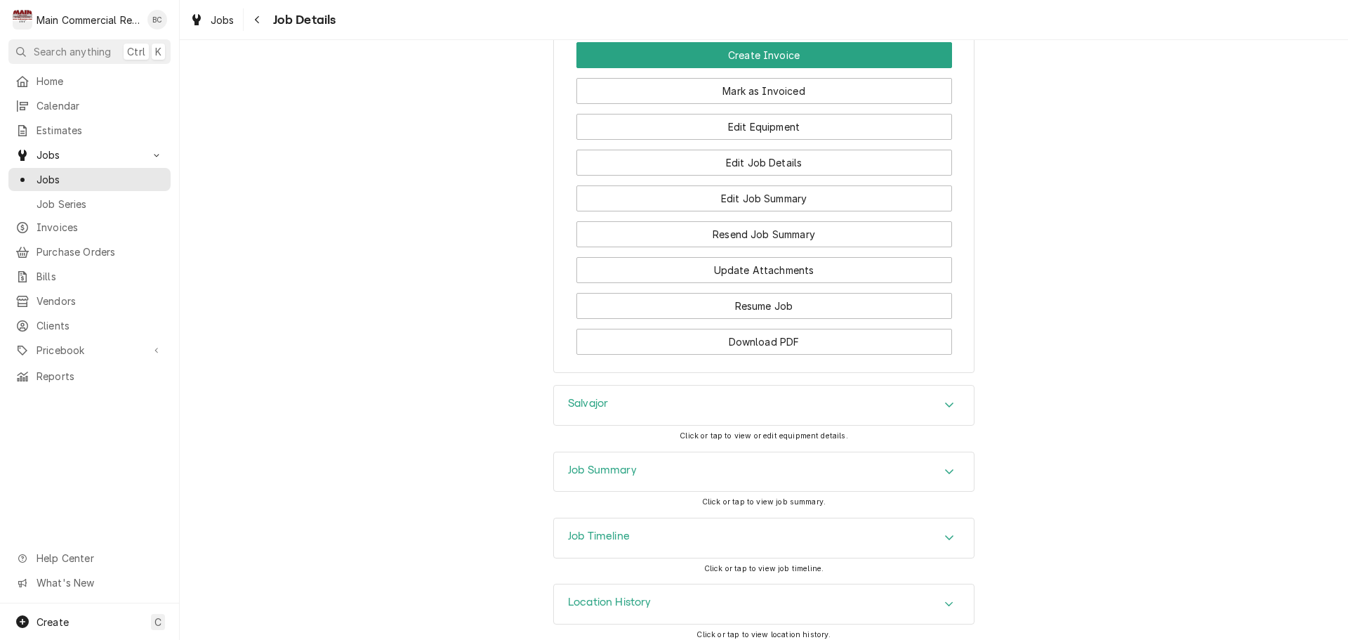
scroll to position [1545, 0]
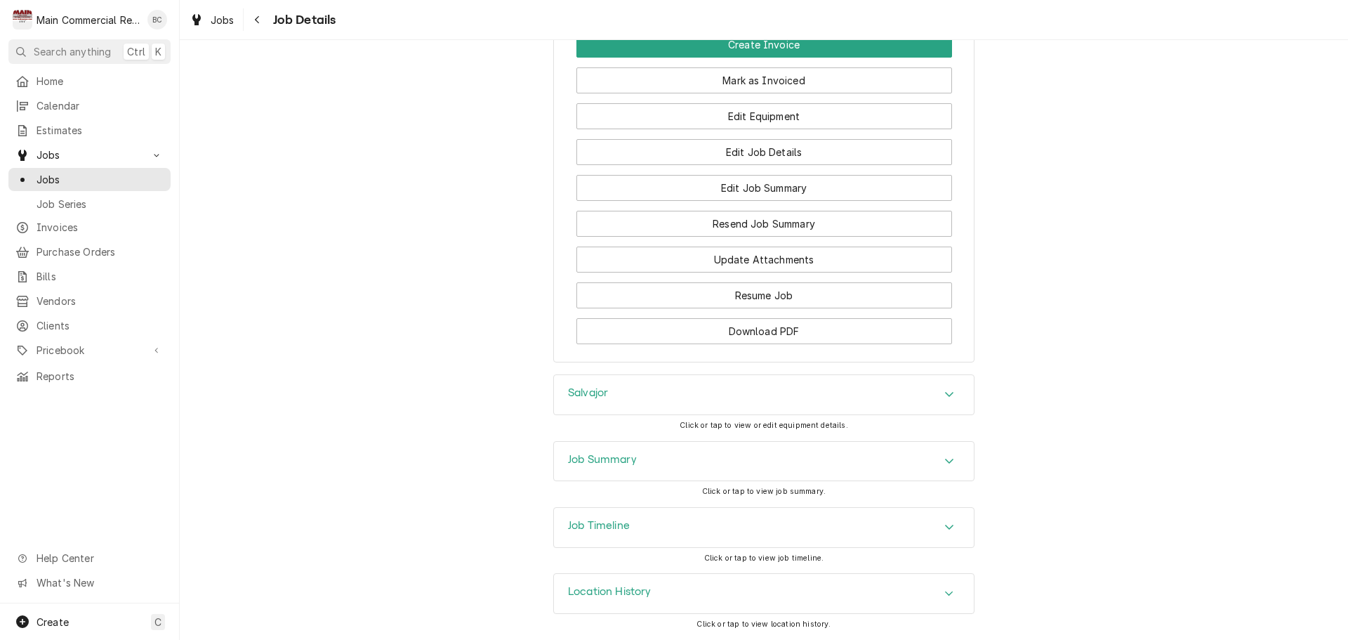
click at [584, 403] on div "Salvajor" at bounding box center [588, 394] width 40 height 17
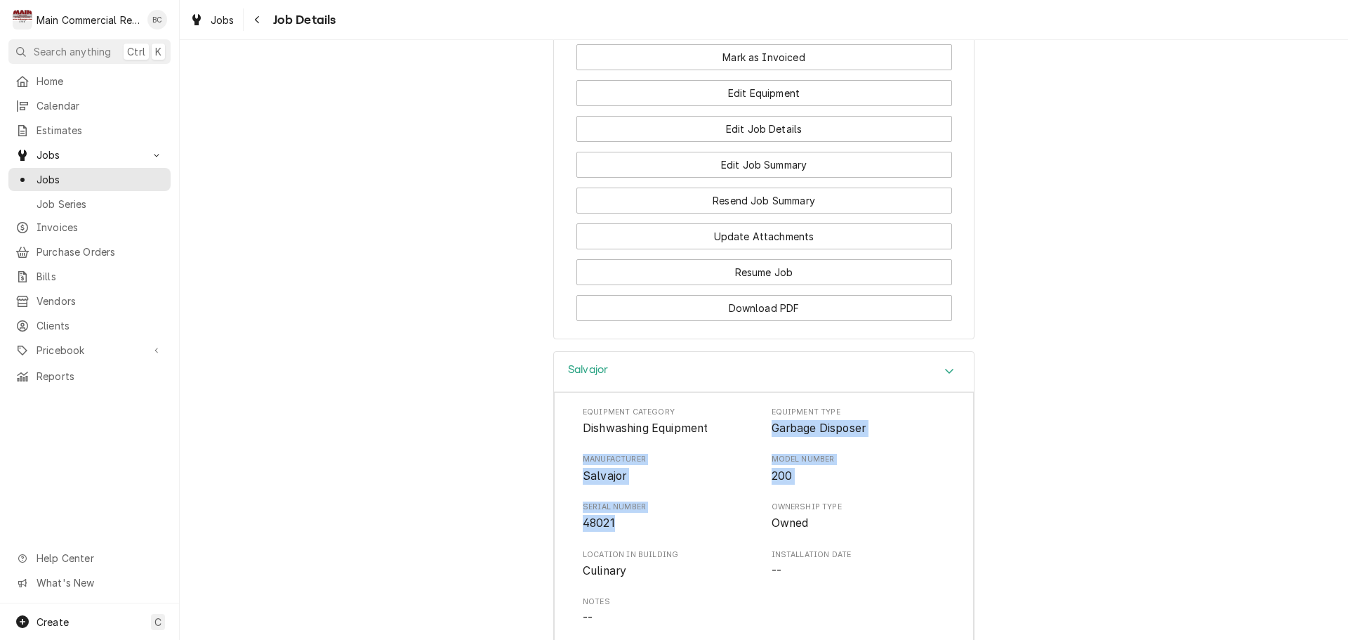
drag, startPoint x: 764, startPoint y: 452, endPoint x: 696, endPoint y: 554, distance: 122.5
click at [696, 554] on div "Equipment Category Dishwashing Equipment Equipment Type Garbage Disposer Manufa…" at bounding box center [764, 541] width 362 height 268
copy div "Garbage Disposer Manufacturer Salvajor Model Number 200 Serial Number 48021"
click at [496, 492] on div "Salvajor Equipment Category Dishwashing Equipment Equipment Type Garbage Dispos…" at bounding box center [764, 603] width 1169 height 504
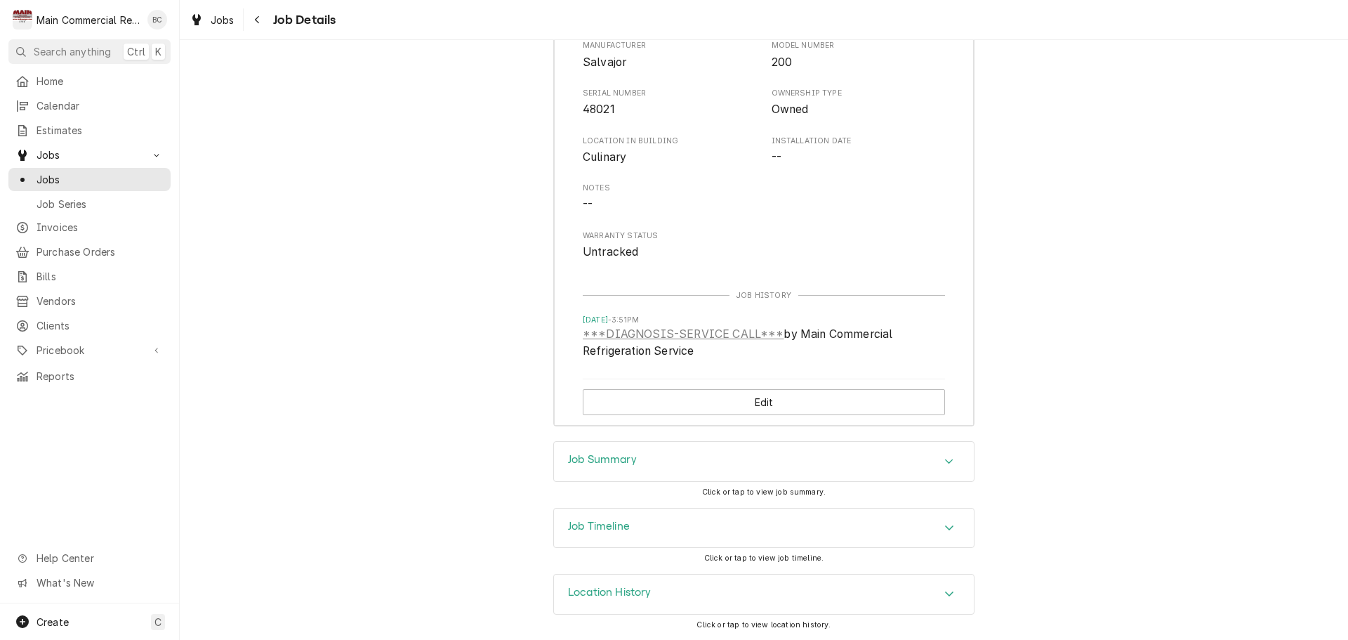
scroll to position [1986, 0]
click at [607, 463] on h3 "Job Summary" at bounding box center [602, 459] width 69 height 13
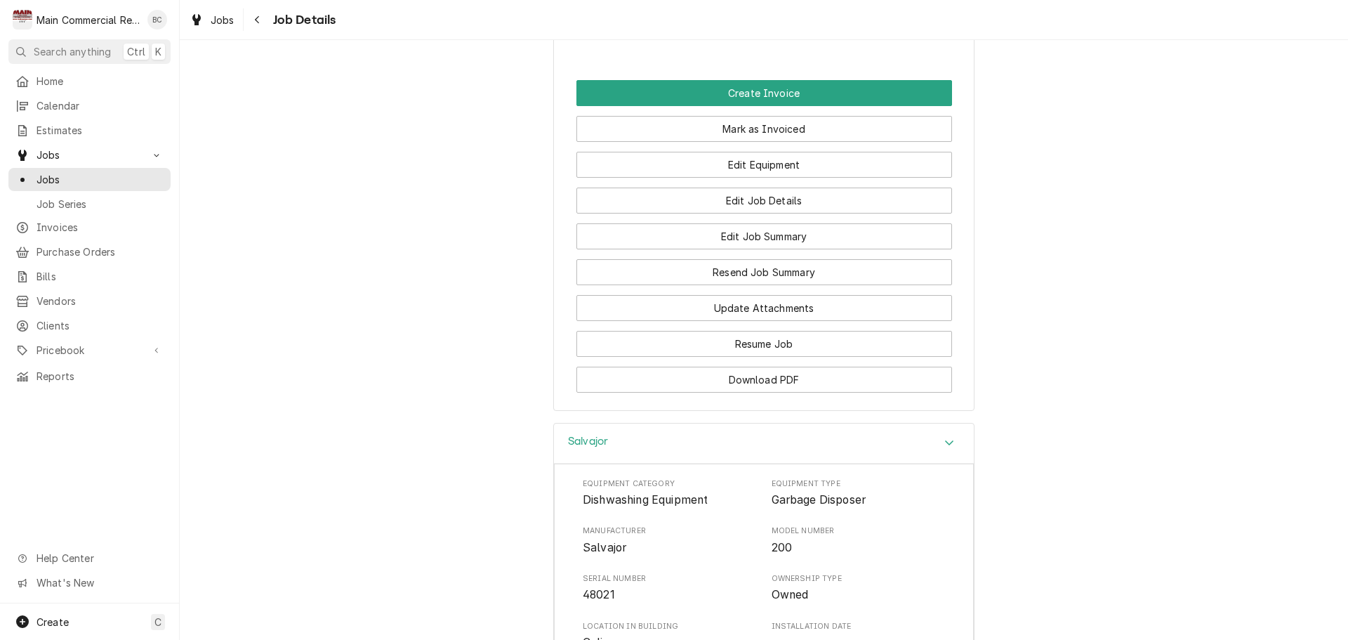
scroll to position [1402, 0]
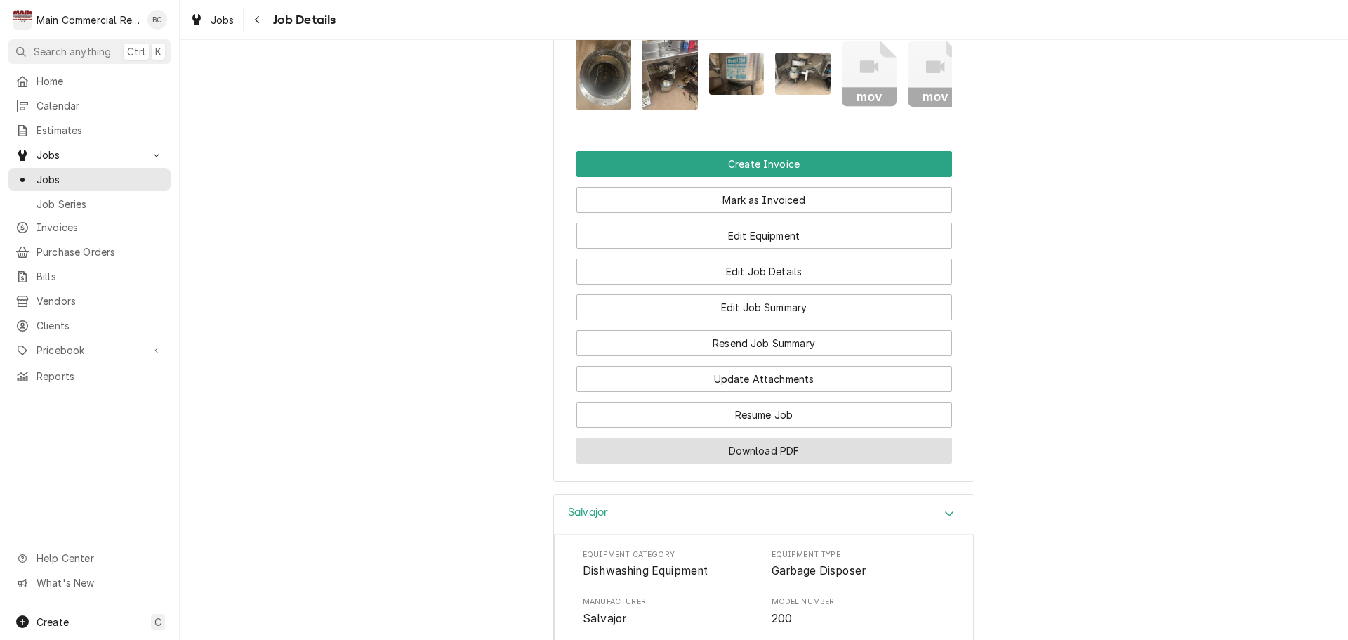
click at [732, 463] on button "Download PDF" at bounding box center [765, 450] width 376 height 26
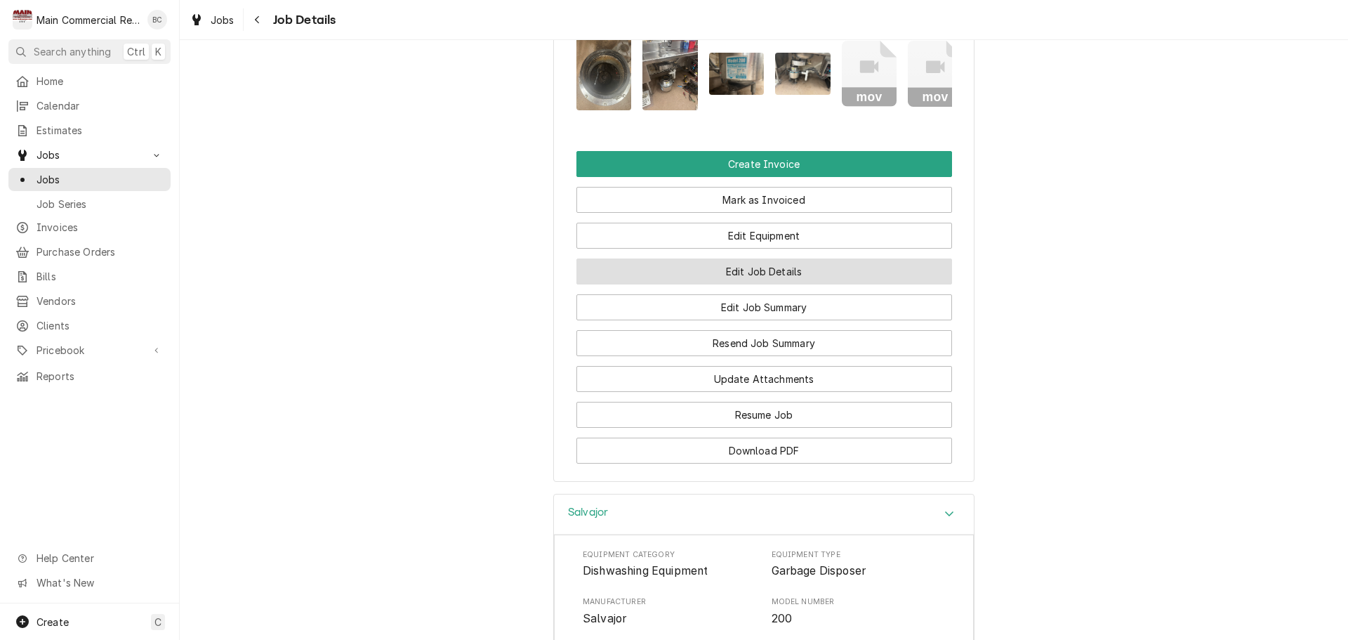
click at [746, 284] on button "Edit Job Details" at bounding box center [765, 271] width 376 height 26
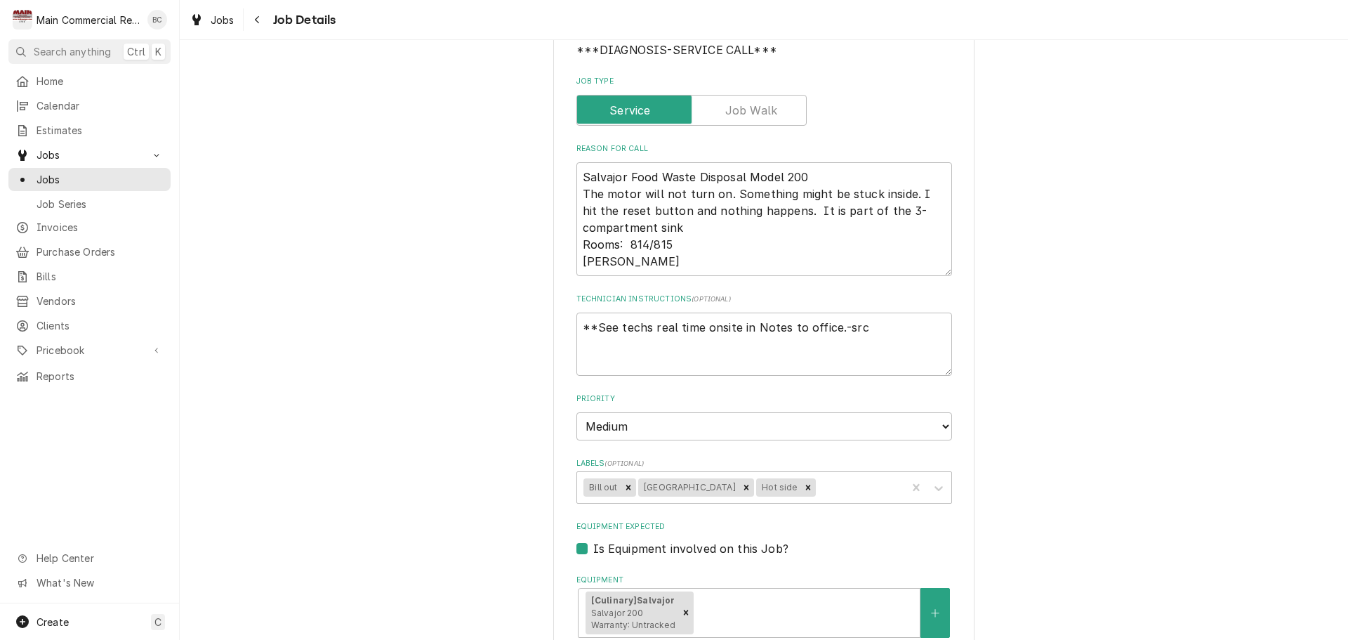
scroll to position [281, 0]
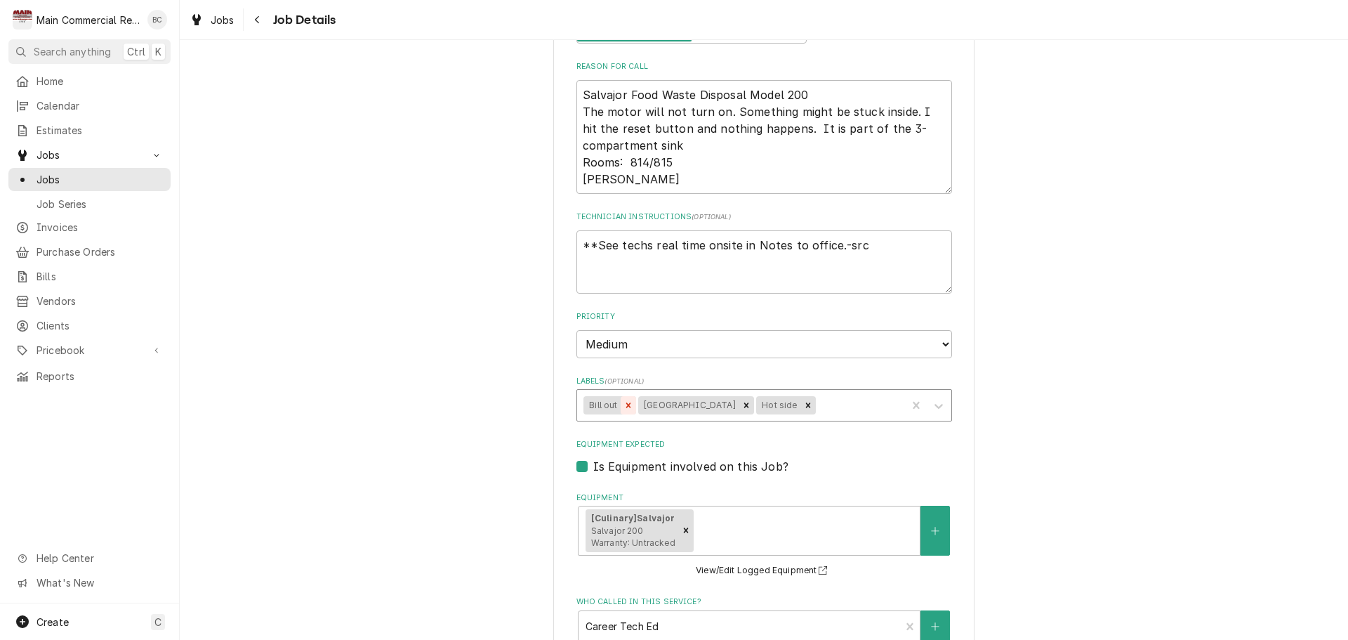
click at [626, 406] on icon "Remove Bill out" at bounding box center [628, 404] width 5 height 5
type textarea "x"
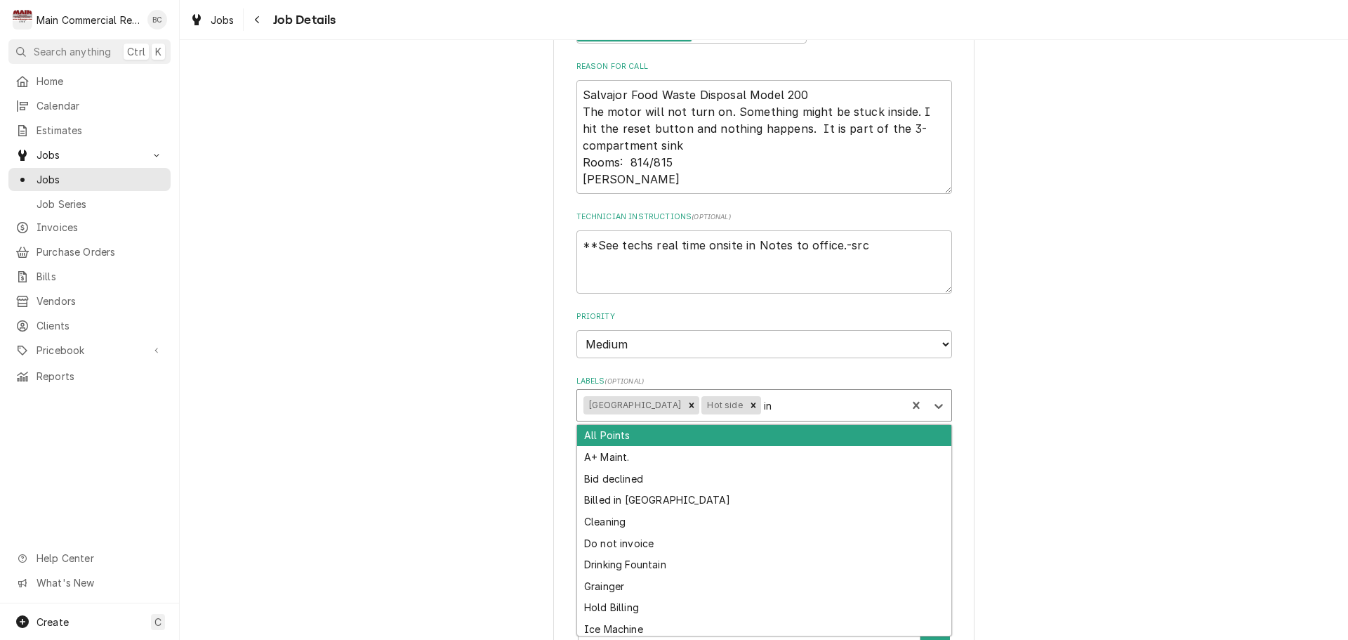
type input "inv"
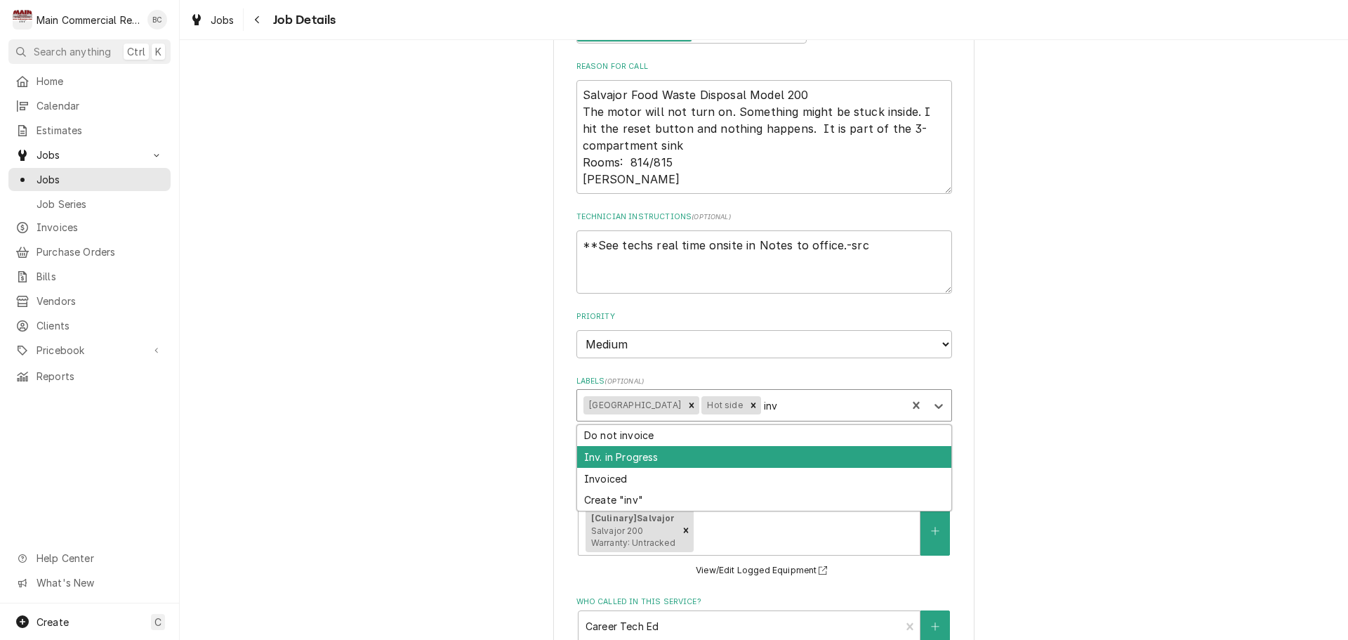
click at [633, 458] on div "Inv. in Progress" at bounding box center [764, 457] width 374 height 22
type textarea "x"
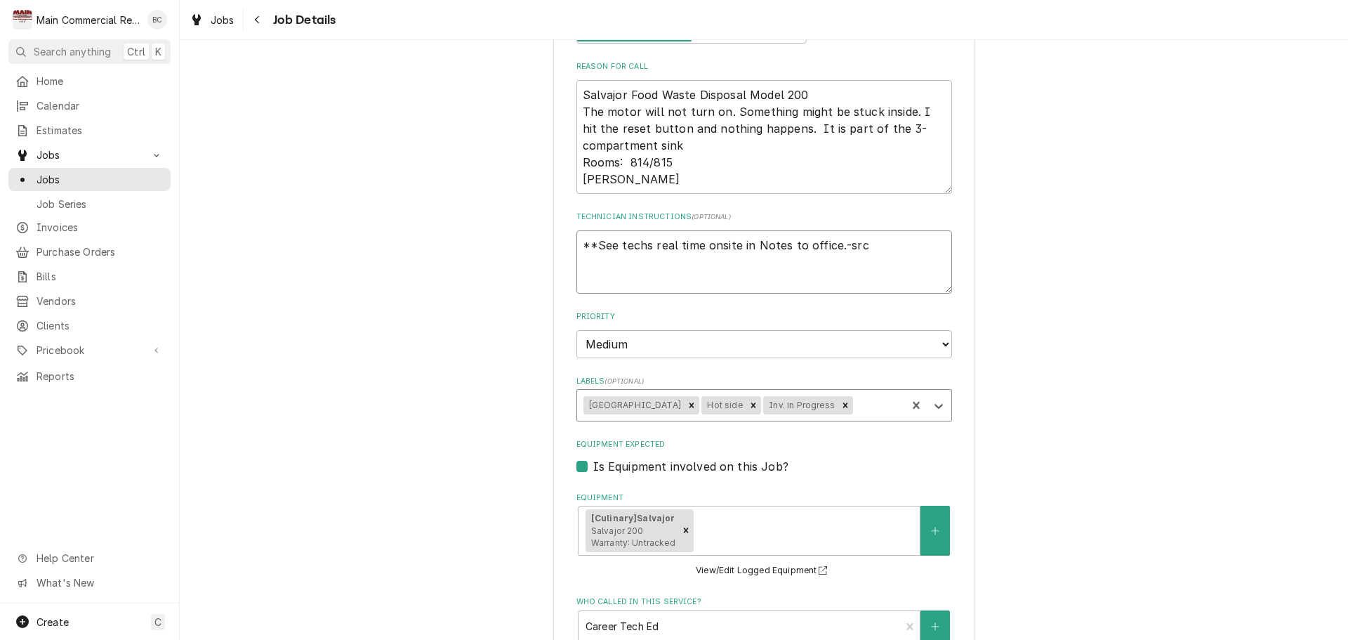
click at [577, 249] on textarea "**See techs real time onsite in Notes to office.-src" at bounding box center [765, 261] width 376 height 63
type textarea "x"
type textarea "**See techs real time onsite in Notes to office.-src"
click at [593, 235] on textarea "**See techs real time onsite in Notes to office.-src" at bounding box center [765, 261] width 376 height 63
type textarea "x"
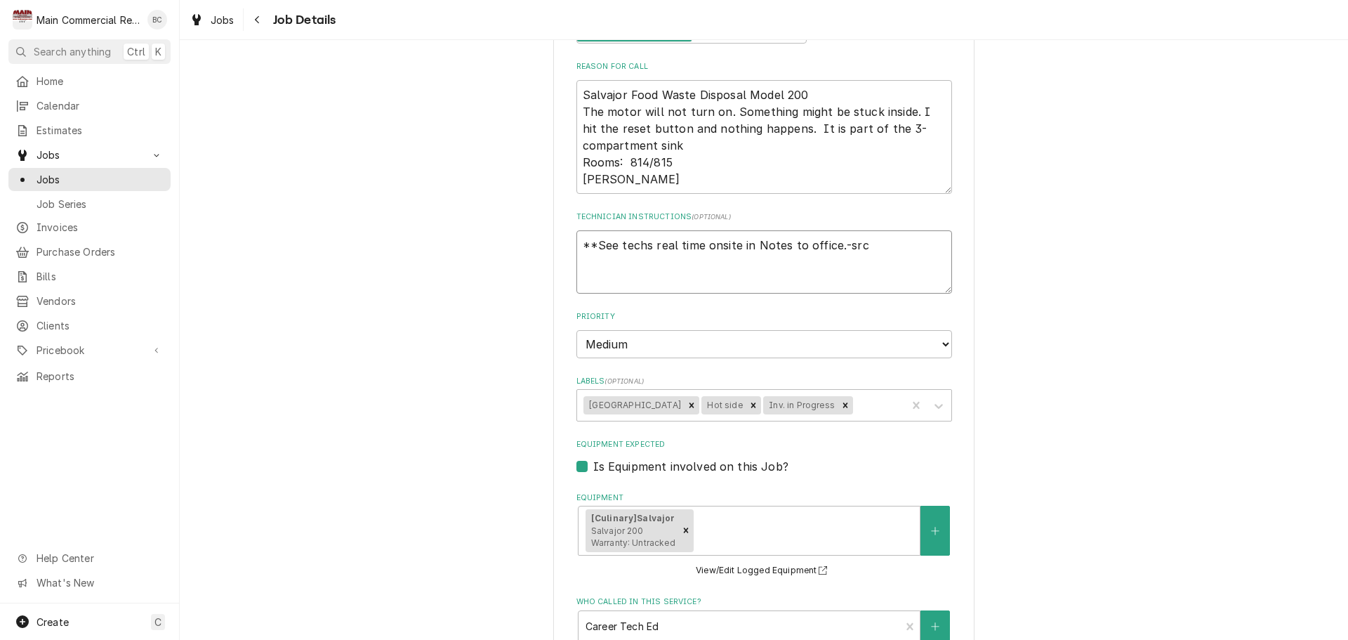
type textarea "I **See techs real time onsite in Notes to office.-src"
type textarea "x"
type textarea "IN **See techs real time onsite in Notes to office.-src"
type textarea "x"
type textarea "INV **See techs real time onsite in Notes to office.-src"
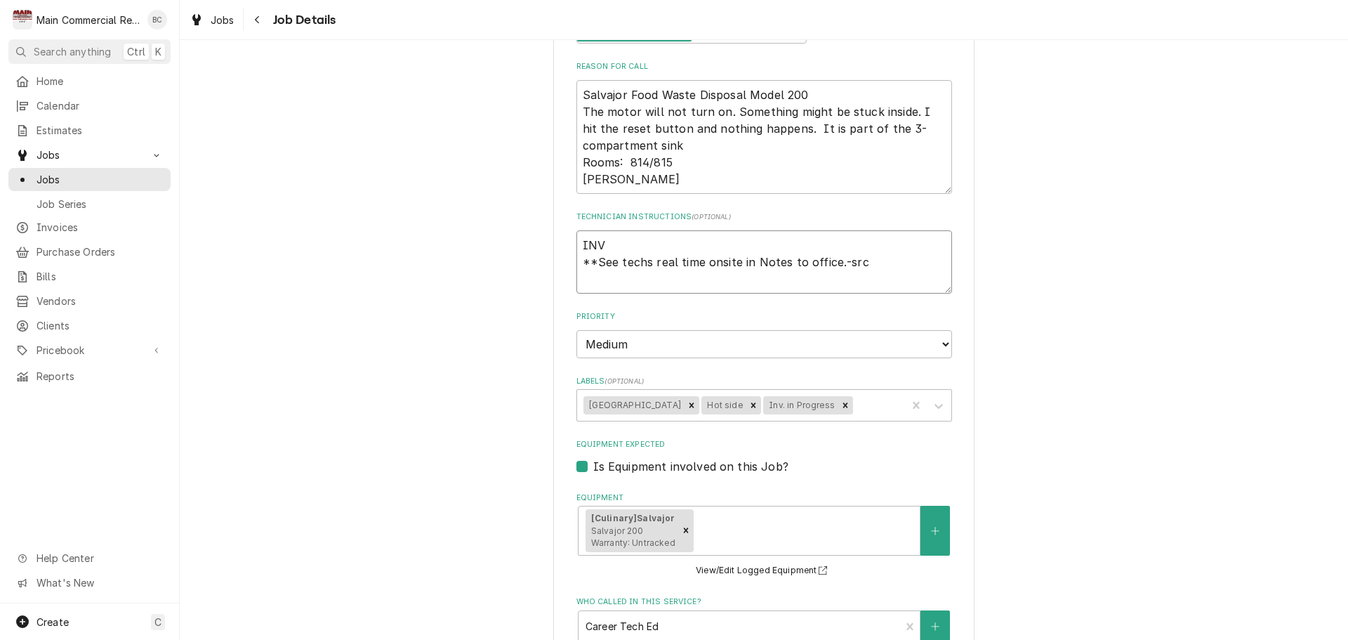
type textarea "x"
type textarea "INV# **See techs real time onsite in Notes to office.-src"
type textarea "x"
type textarea "INV#1 **See techs real time onsite in Notes to office.-src"
type textarea "x"
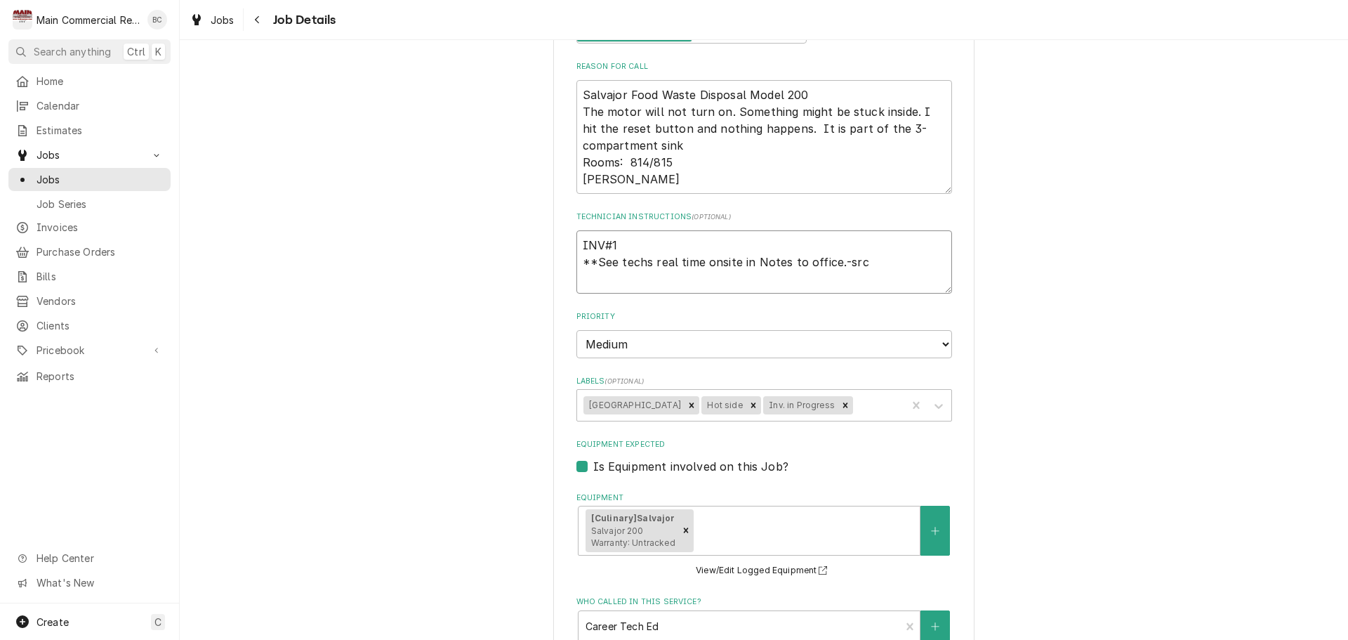
type textarea "INV#15 **See techs real time onsite in Notes to office.-src"
type textarea "x"
type textarea "INV#152 **See techs real time onsite in Notes to office.-src"
type textarea "x"
type textarea "INV#1521 **See techs real time onsite in Notes to office.-src"
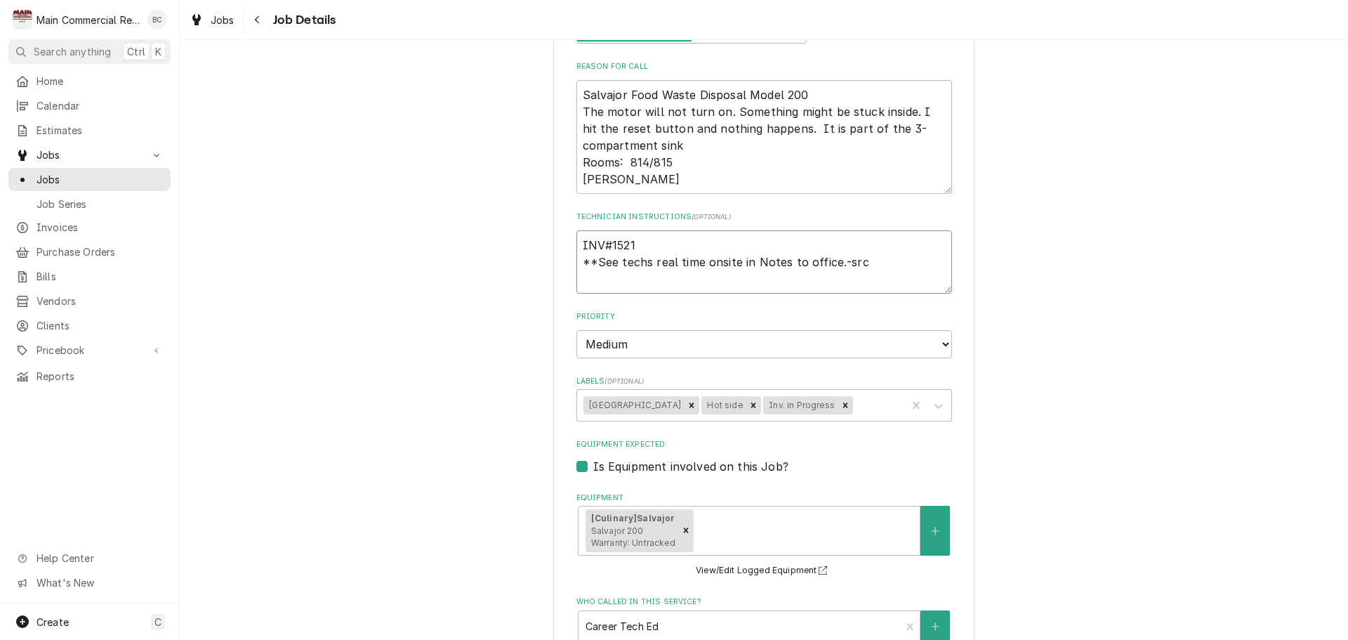
type textarea "x"
type textarea "INV#15219 **See techs real time onsite in Notes to office.-src"
type textarea "x"
type textarea "INV#152191 **See techs real time onsite in Notes to office.-src"
type textarea "x"
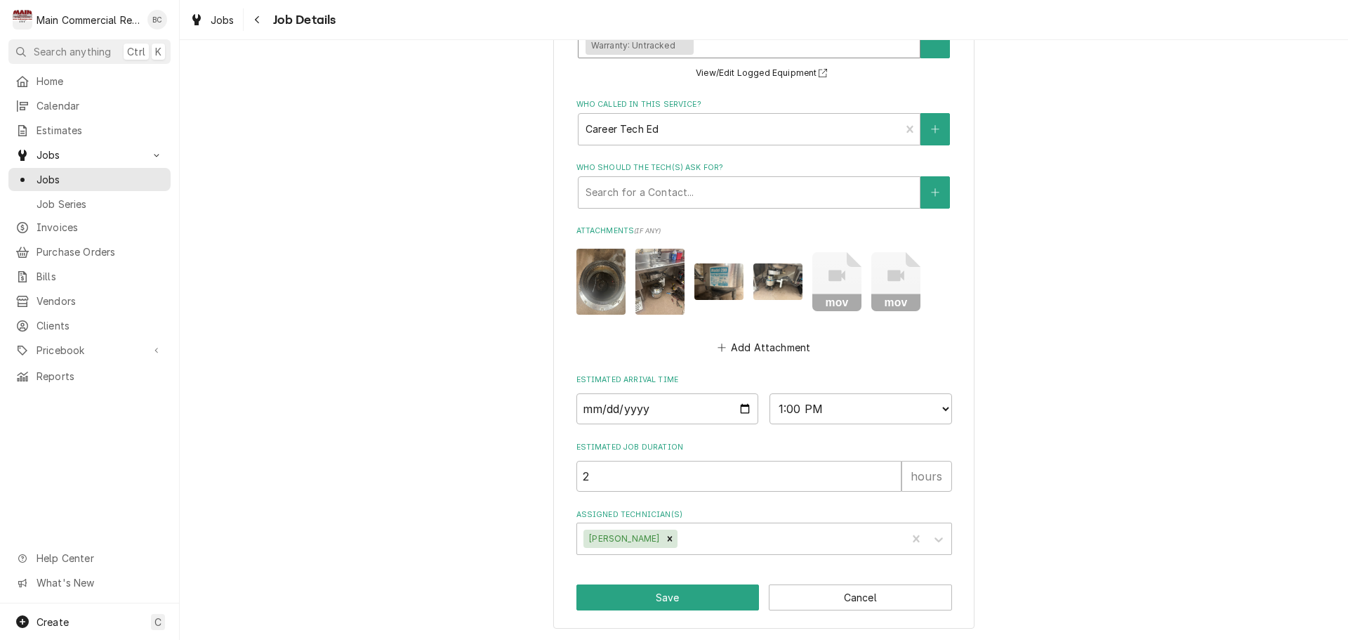
scroll to position [779, 0]
type textarea "INV#152191 **See techs real time onsite in Notes to office.-src"
click at [659, 598] on button "Save" at bounding box center [668, 597] width 183 height 26
type textarea "x"
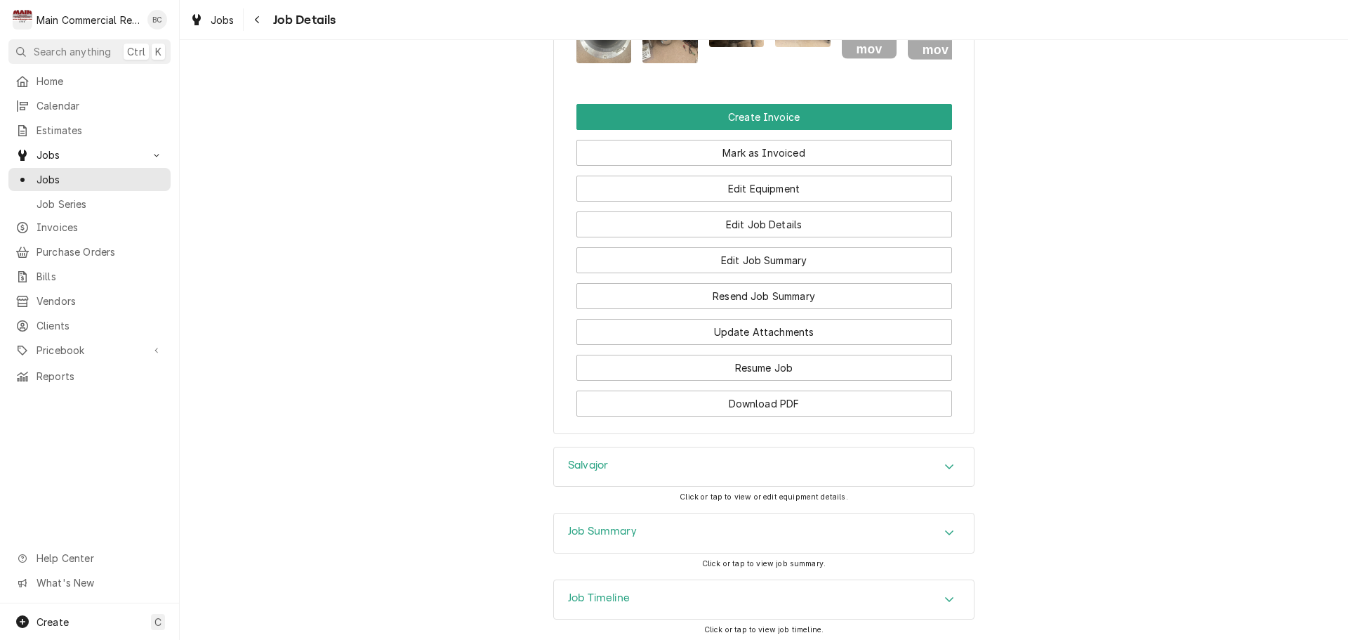
scroll to position [1214, 0]
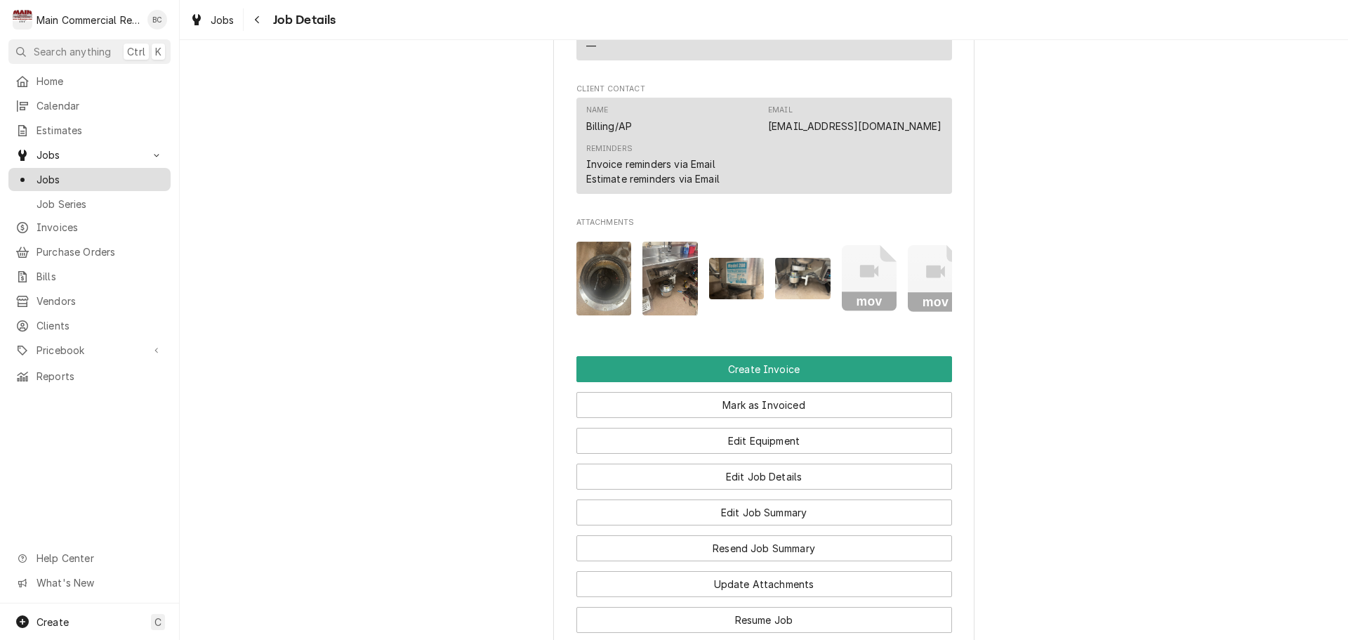
click at [93, 176] on span "Jobs" at bounding box center [100, 179] width 127 height 15
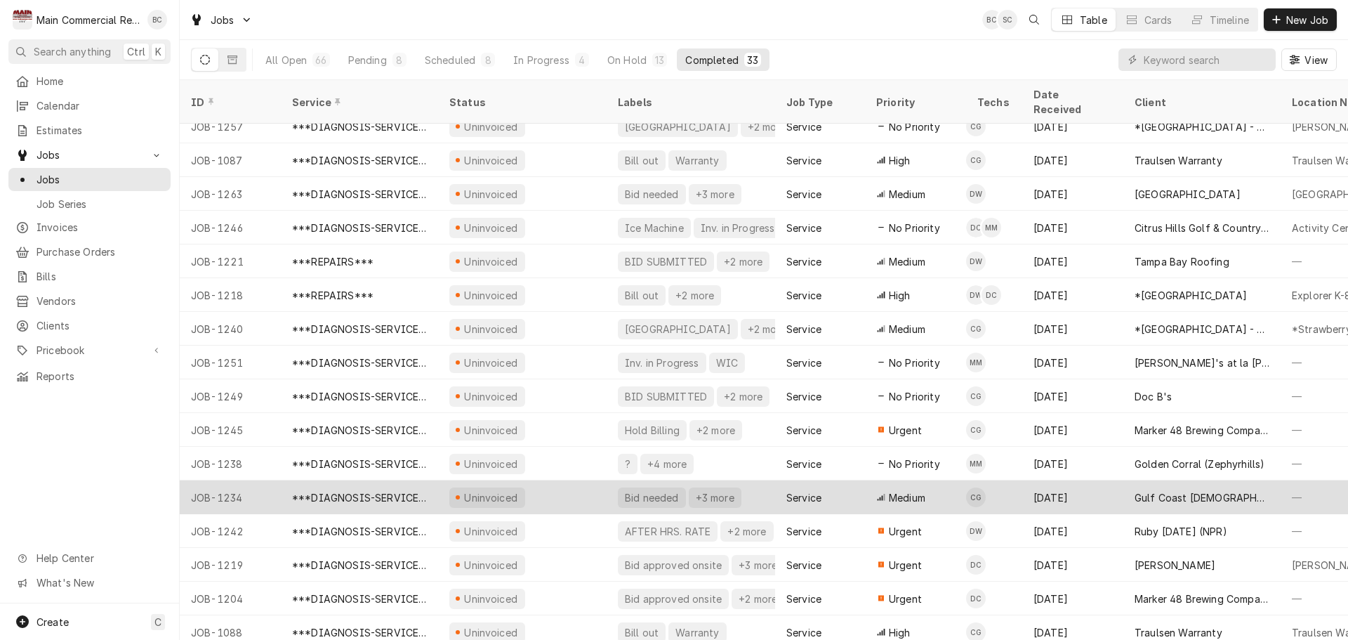
scroll to position [449, 0]
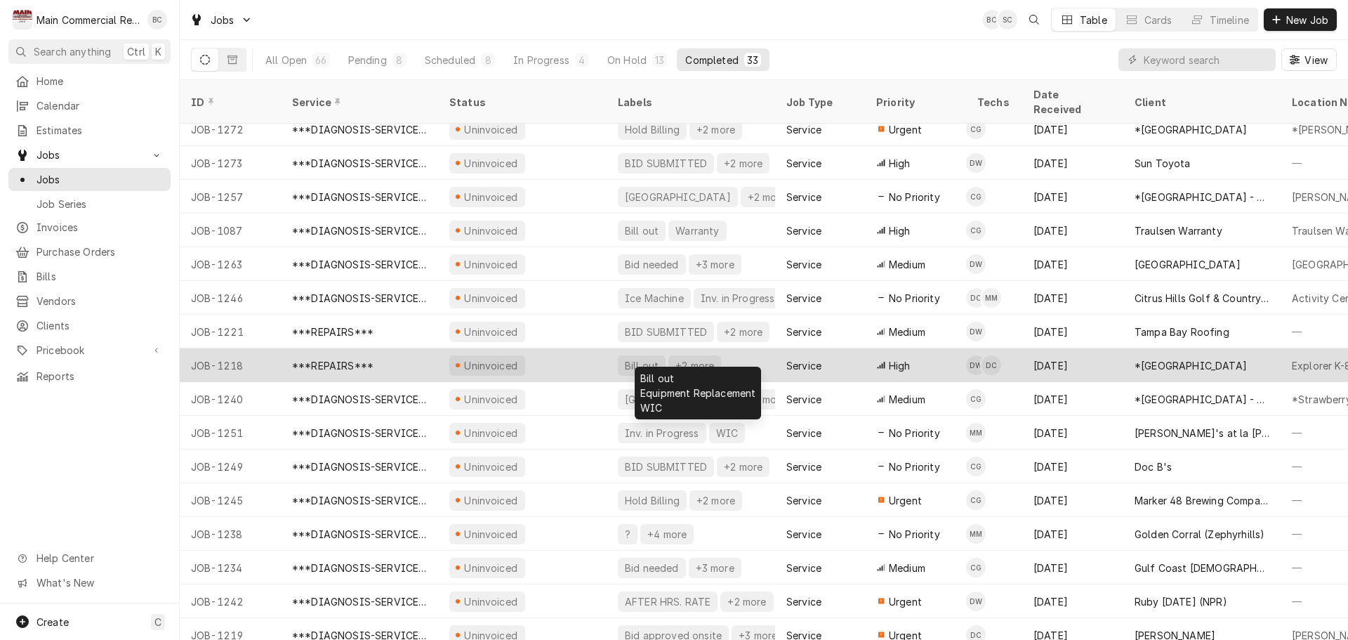
click at [619, 355] on div "Bill out" at bounding box center [642, 365] width 48 height 20
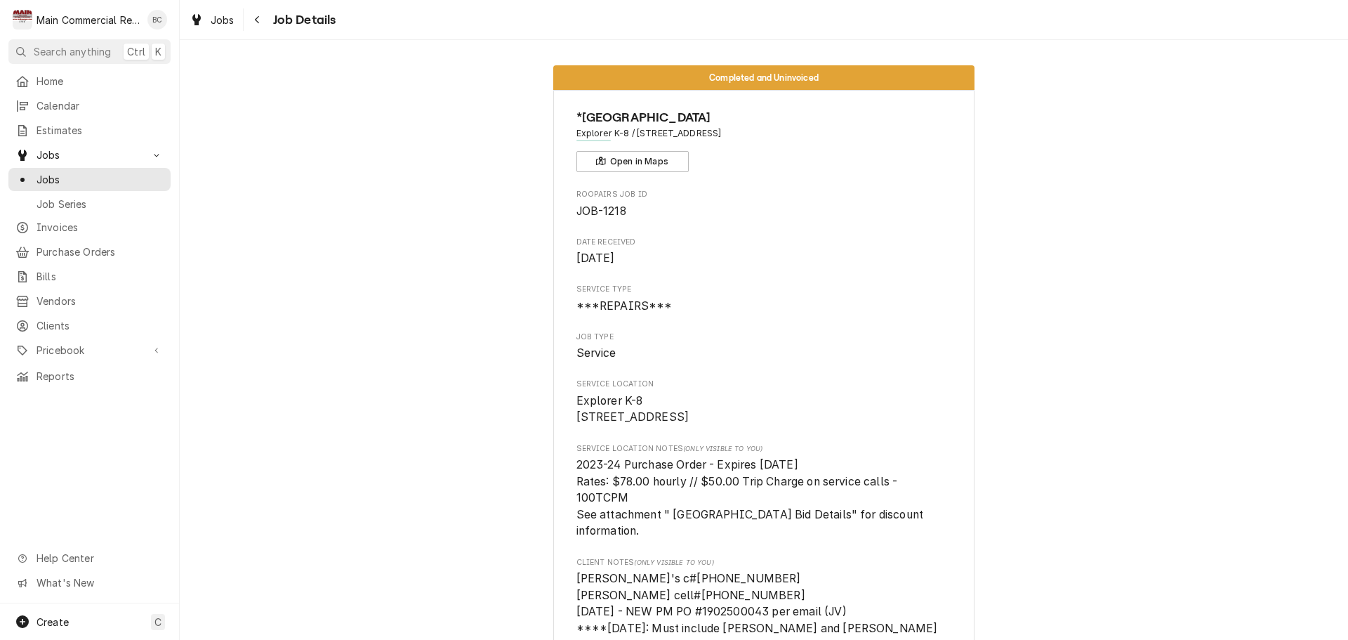
click at [49, 458] on div "Home Calendar Estimates Jobs Jobs Job Series Invoices Purchase Orders Bills Ven…" at bounding box center [89, 337] width 179 height 534
click at [62, 178] on span "Jobs" at bounding box center [100, 179] width 127 height 15
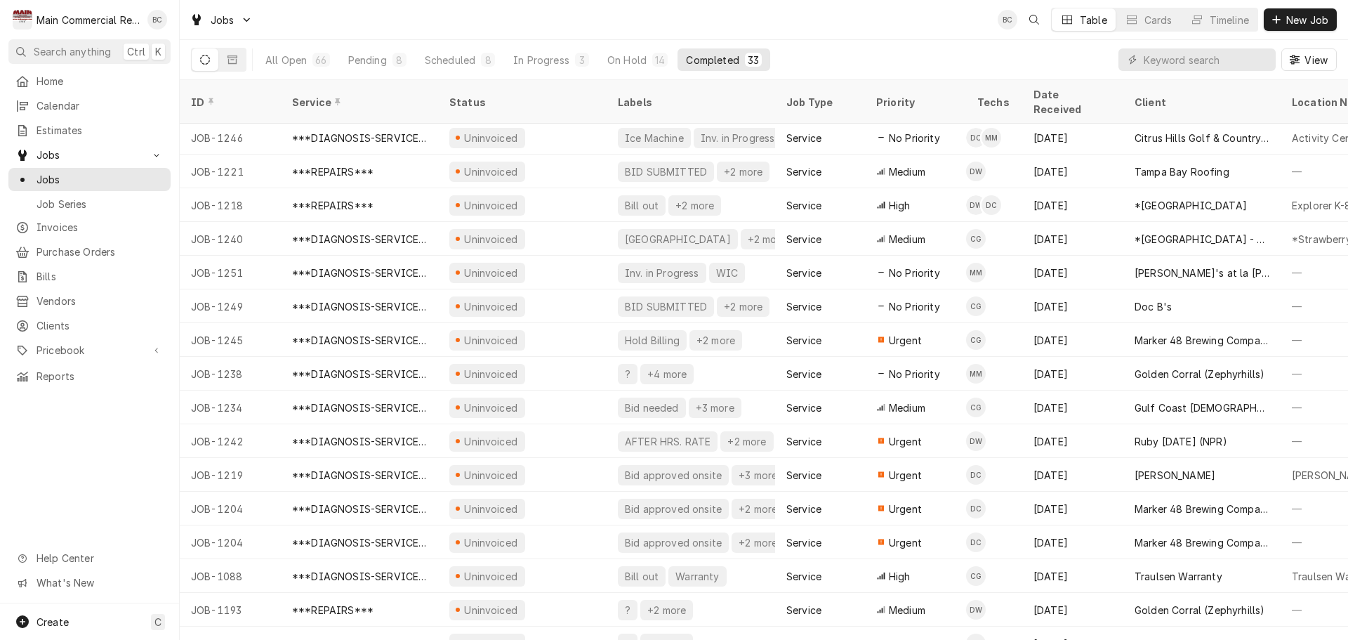
scroll to position [624, 0]
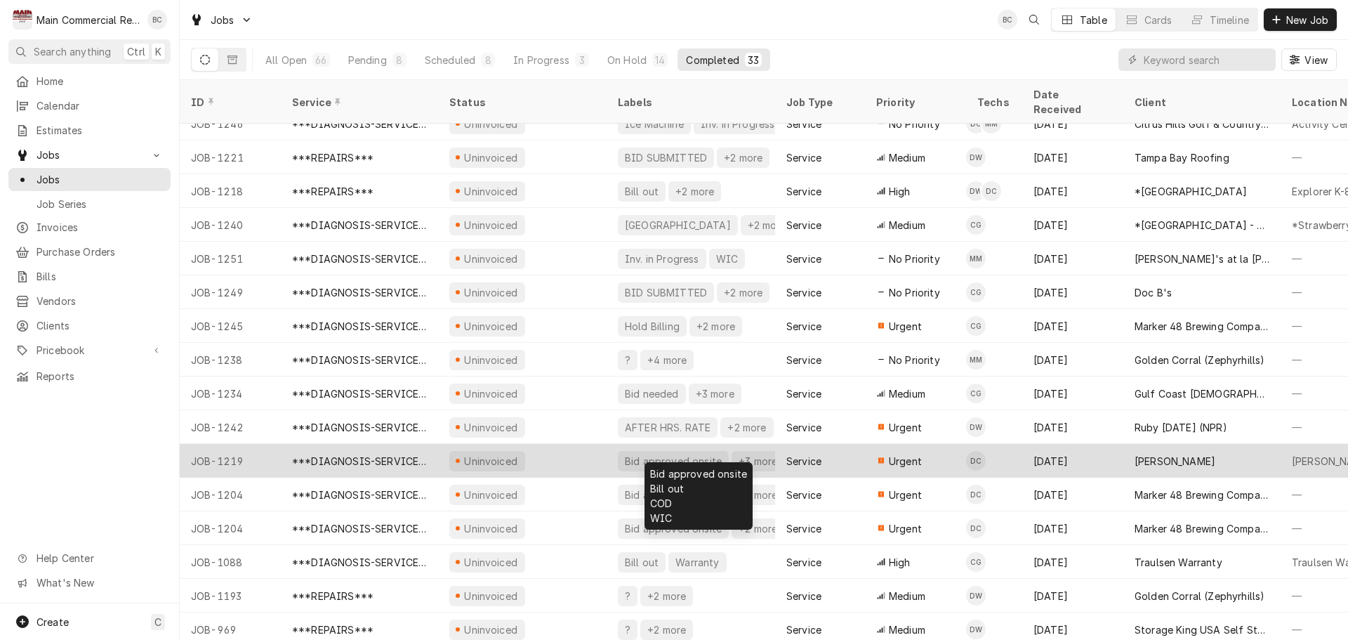
click at [683, 454] on div "Bid approved onsite" at bounding box center [674, 461] width 100 height 15
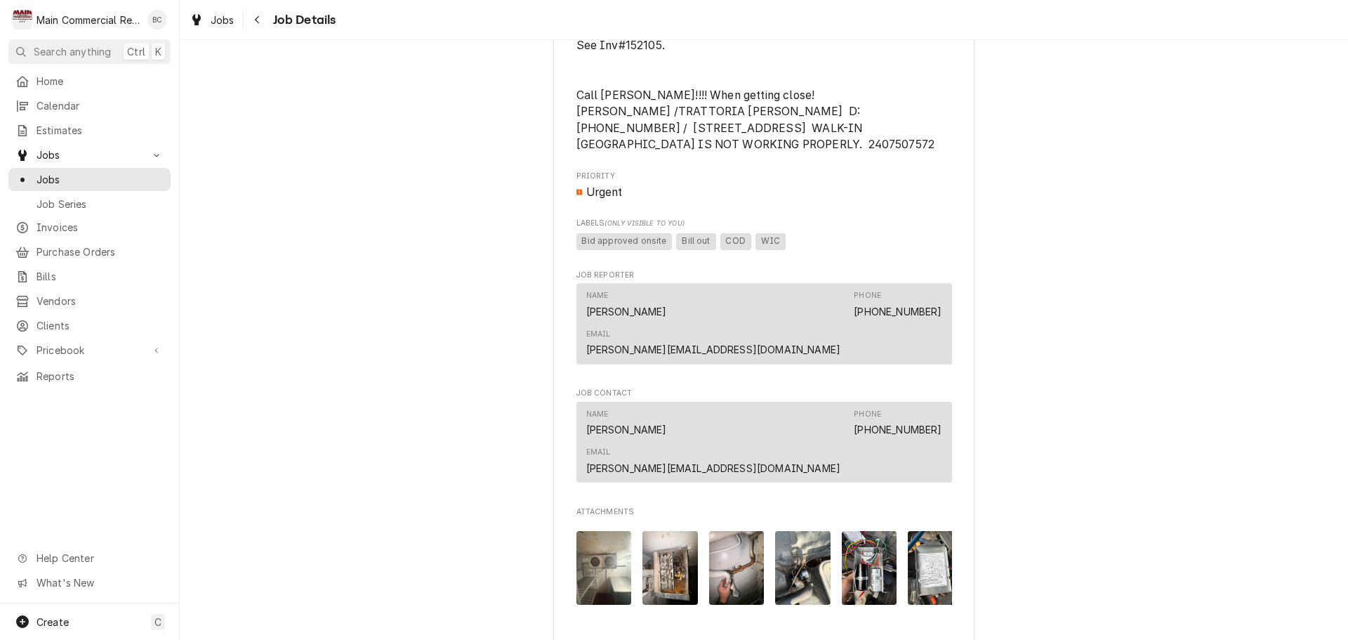
scroll to position [983, 0]
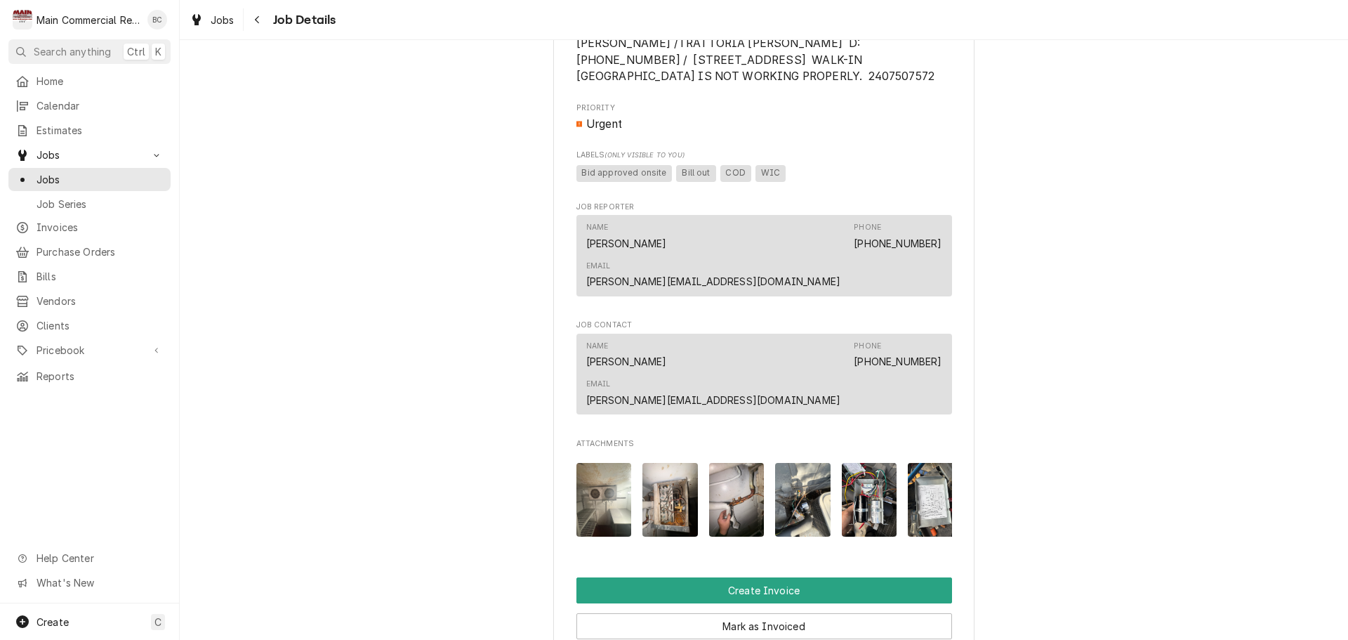
click at [595, 463] on img "Attachments" at bounding box center [604, 500] width 55 height 74
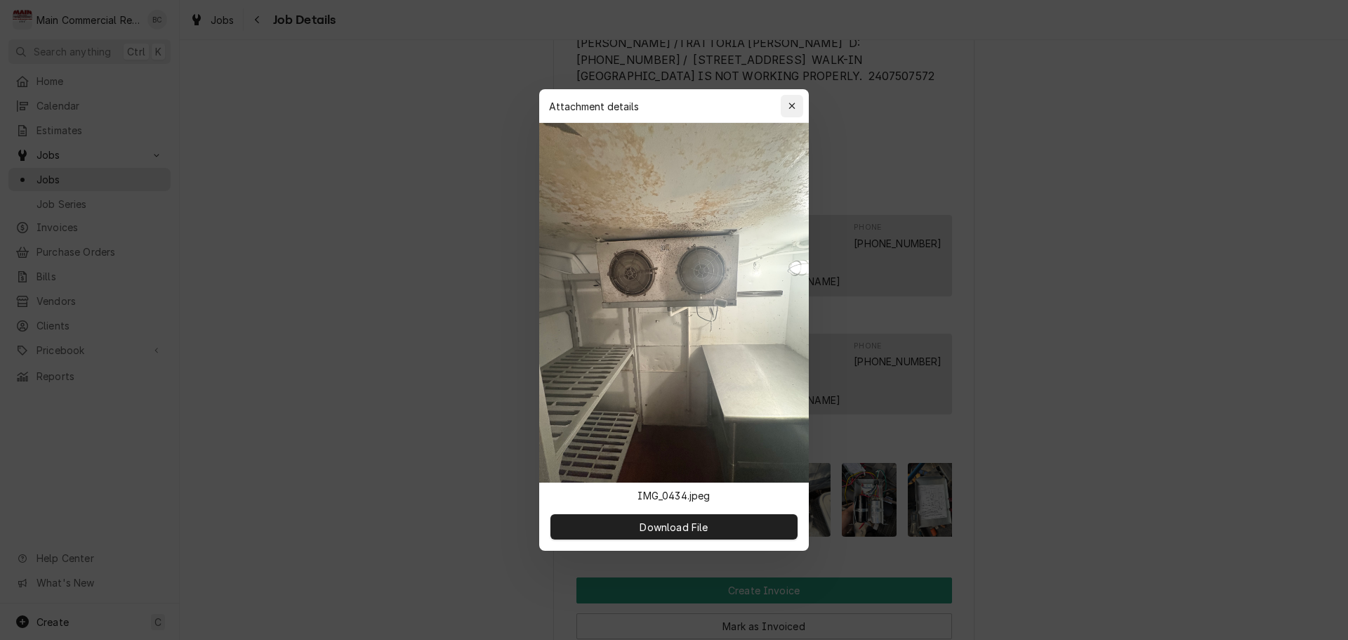
click at [793, 104] on icon "button" at bounding box center [793, 106] width 8 height 10
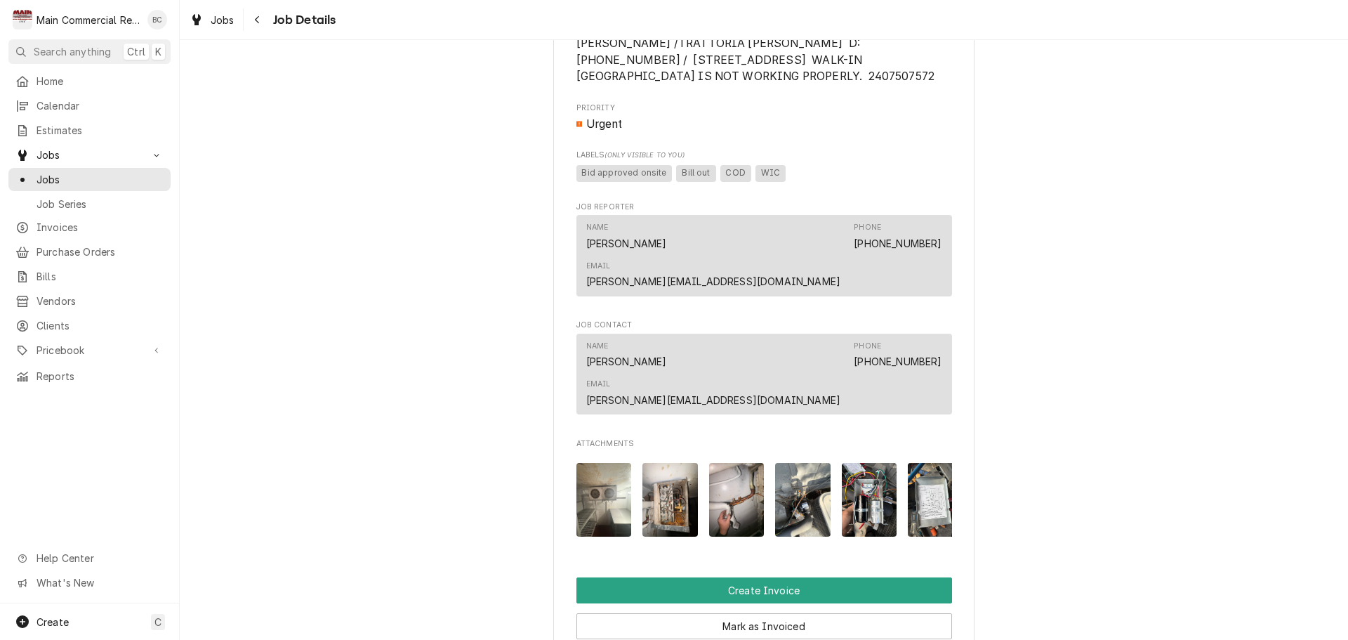
click at [666, 463] on img "Attachments" at bounding box center [670, 500] width 55 height 74
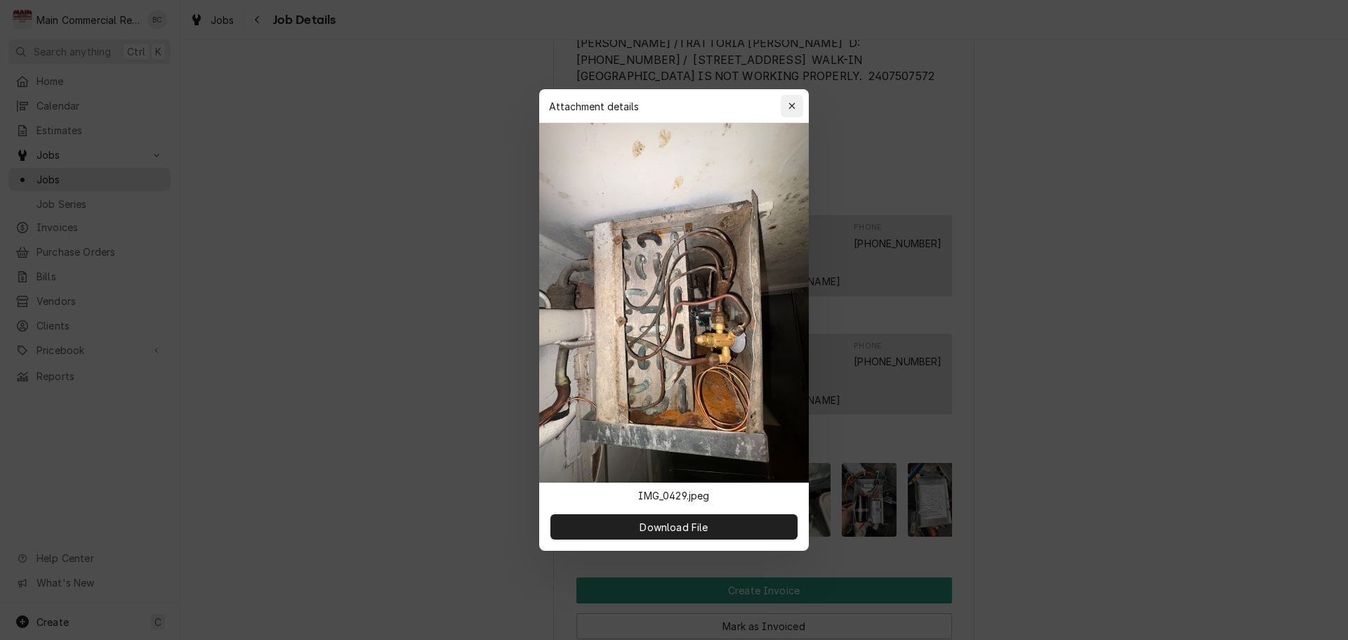
click at [794, 107] on icon "button" at bounding box center [792, 106] width 6 height 6
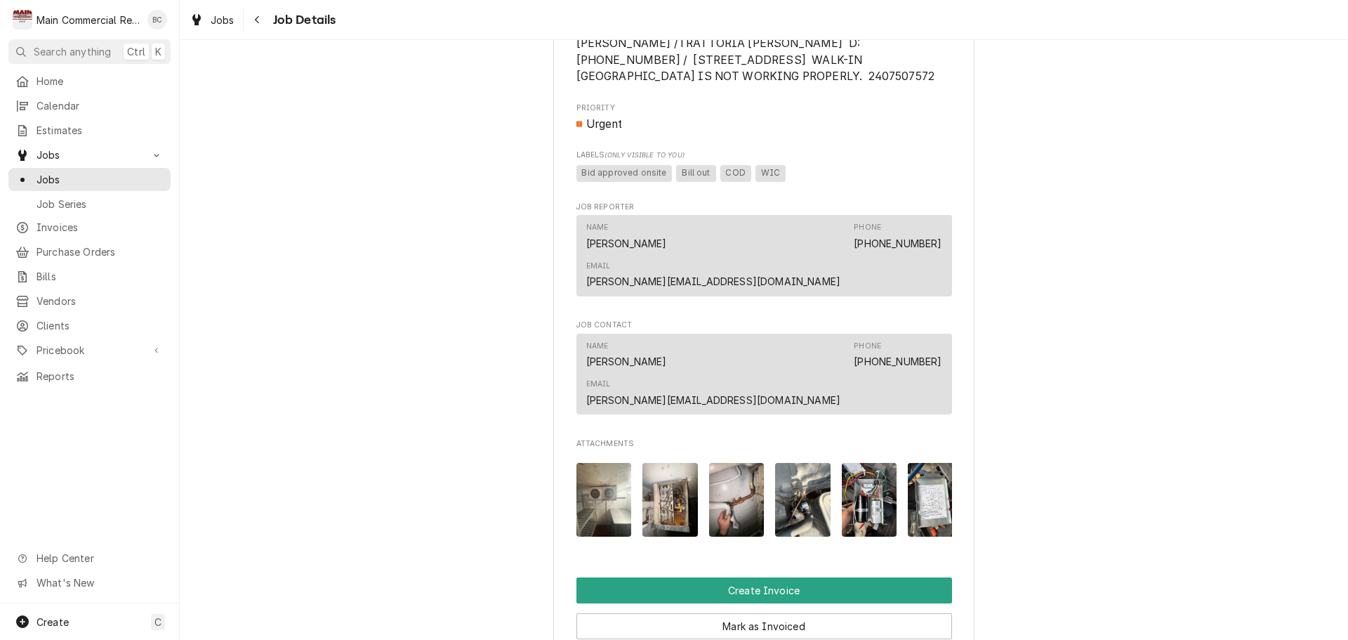
click at [728, 463] on img "Attachments" at bounding box center [736, 500] width 55 height 74
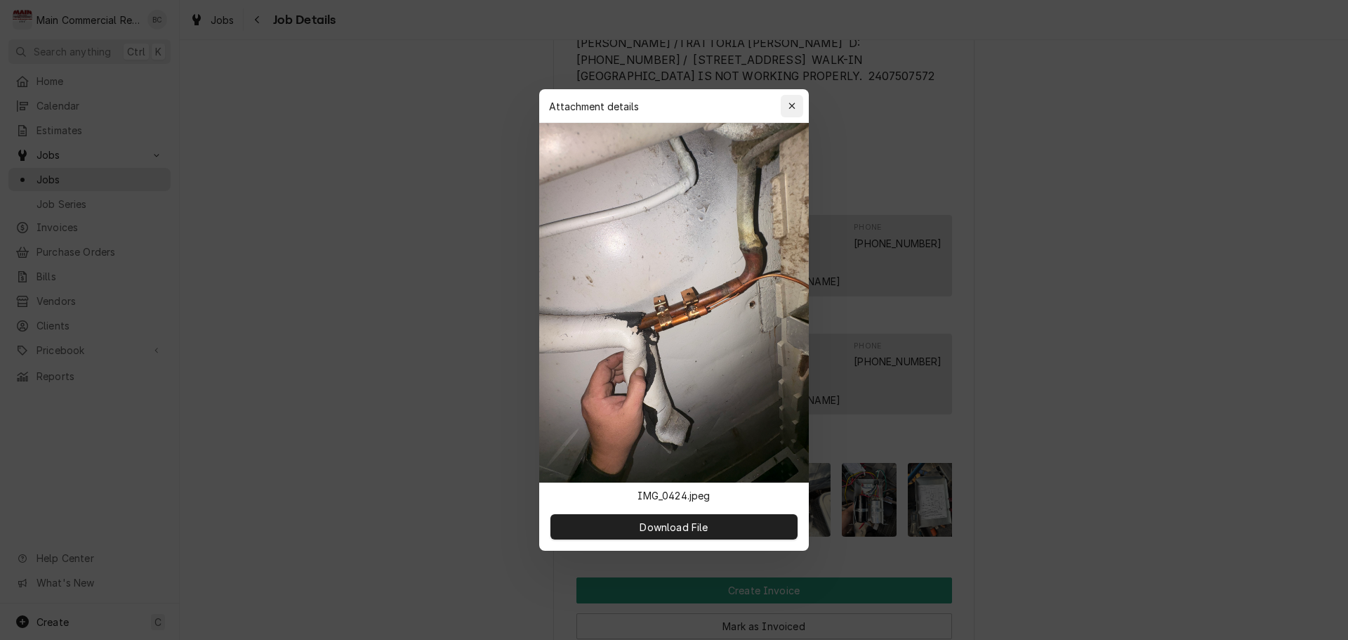
click at [793, 106] on icon "button" at bounding box center [793, 106] width 8 height 10
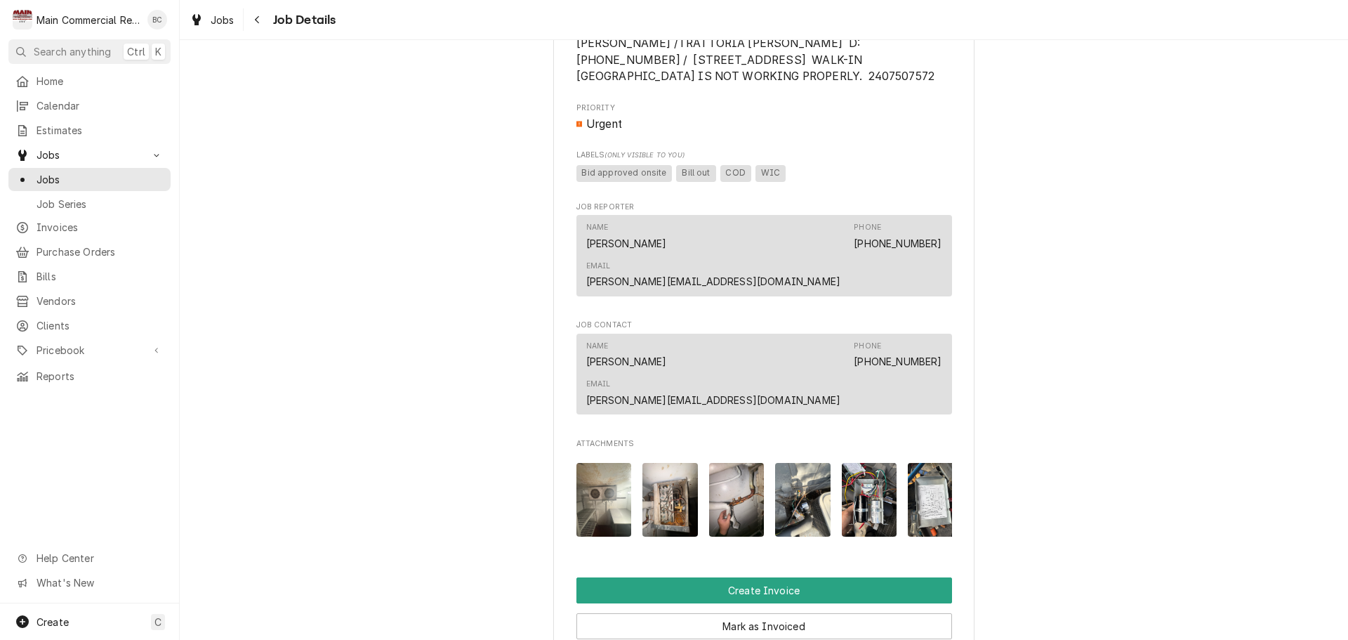
click at [796, 463] on img "Attachments" at bounding box center [802, 500] width 55 height 74
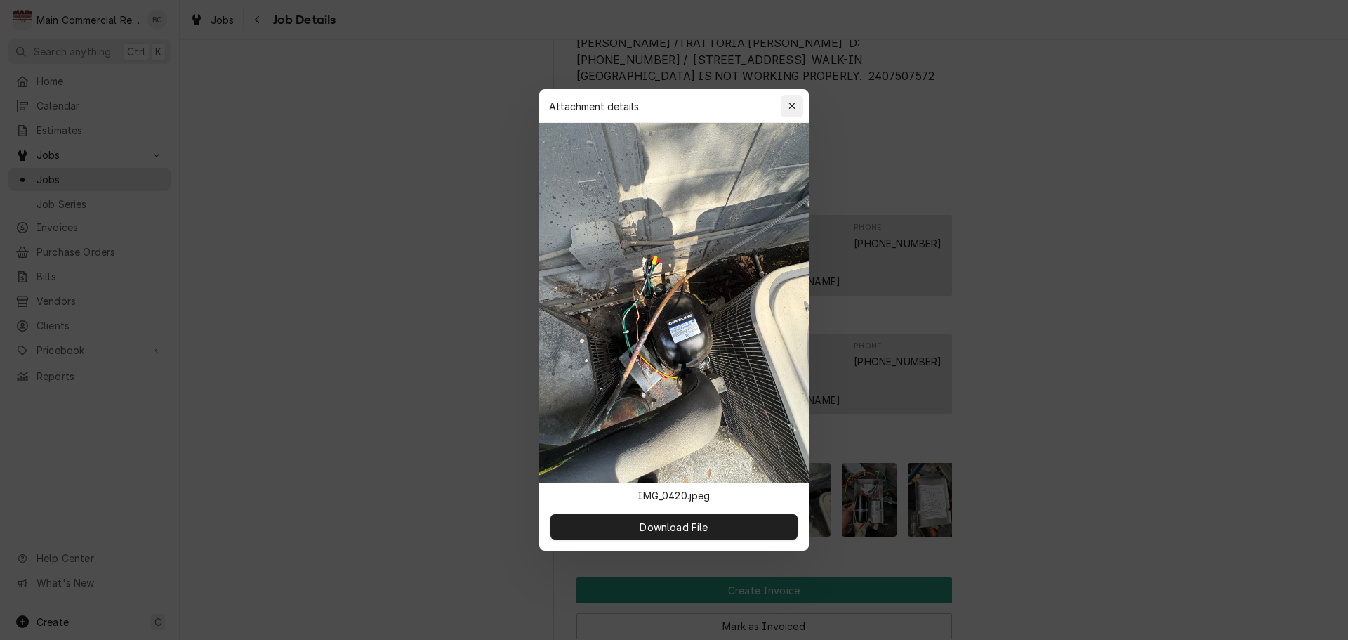
click at [801, 108] on button "button" at bounding box center [792, 106] width 22 height 22
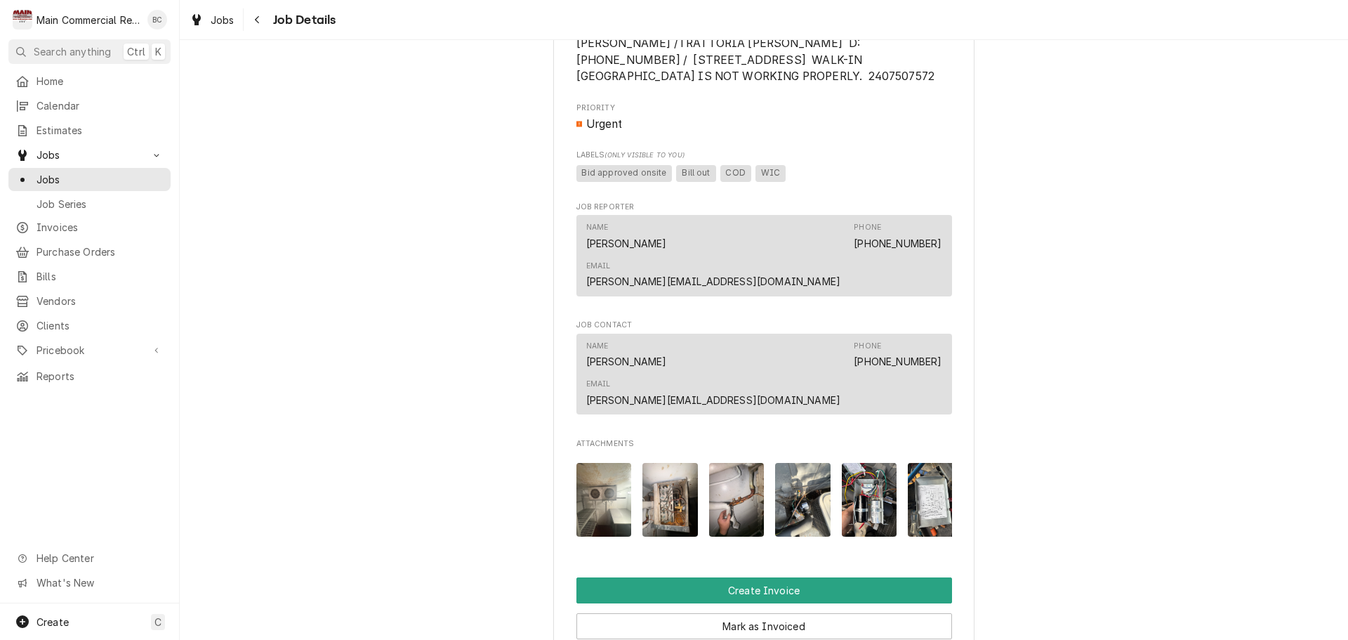
click at [858, 463] on img "Attachments" at bounding box center [869, 500] width 55 height 74
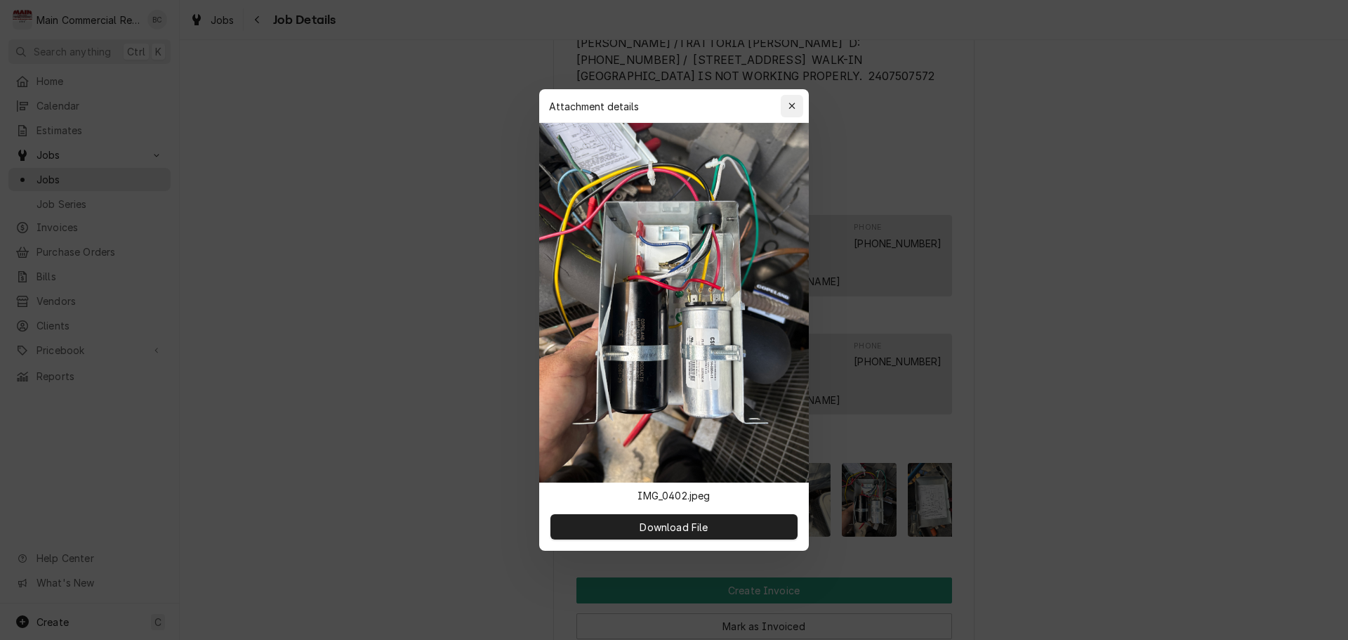
click at [800, 109] on button "button" at bounding box center [792, 106] width 22 height 22
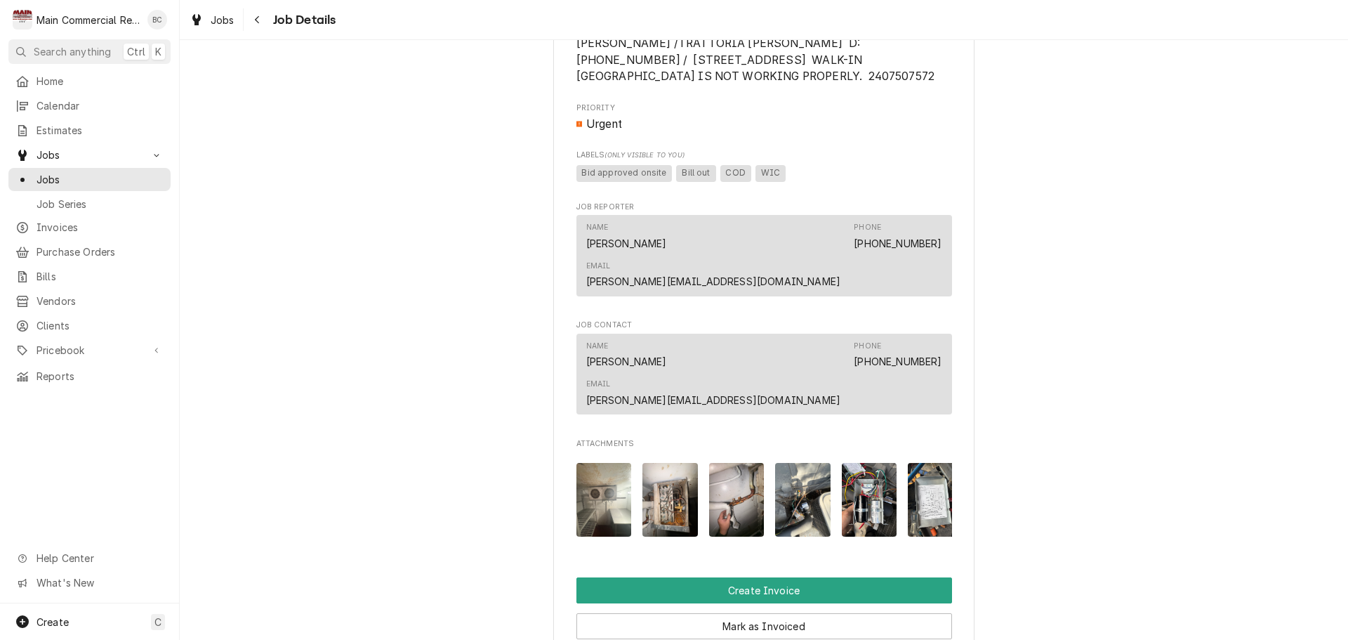
click at [918, 463] on img "Attachments" at bounding box center [935, 500] width 55 height 74
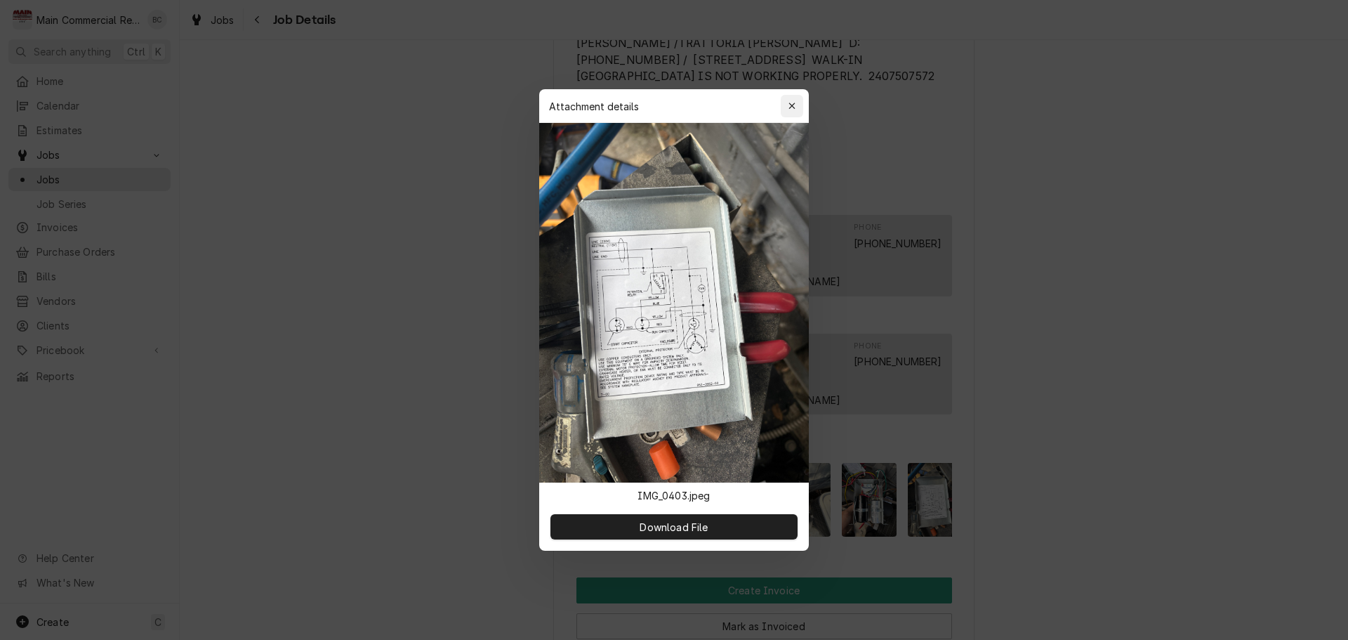
click at [798, 102] on div "button" at bounding box center [792, 106] width 14 height 14
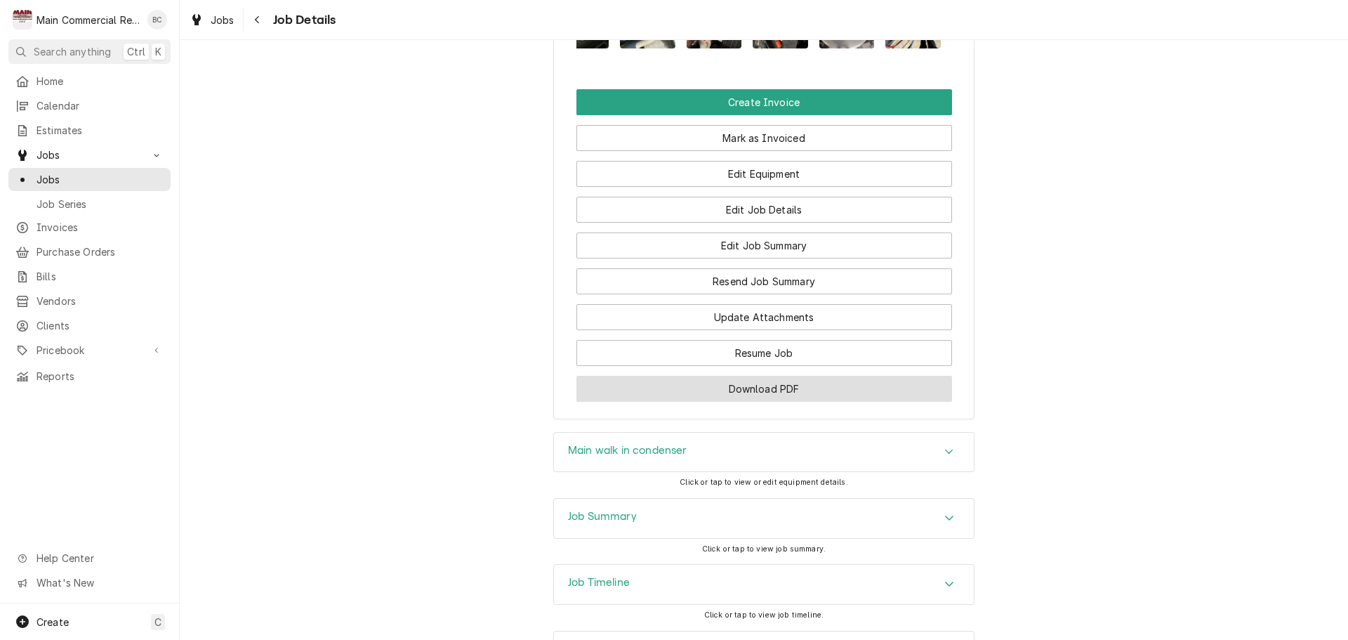
scroll to position [1479, 0]
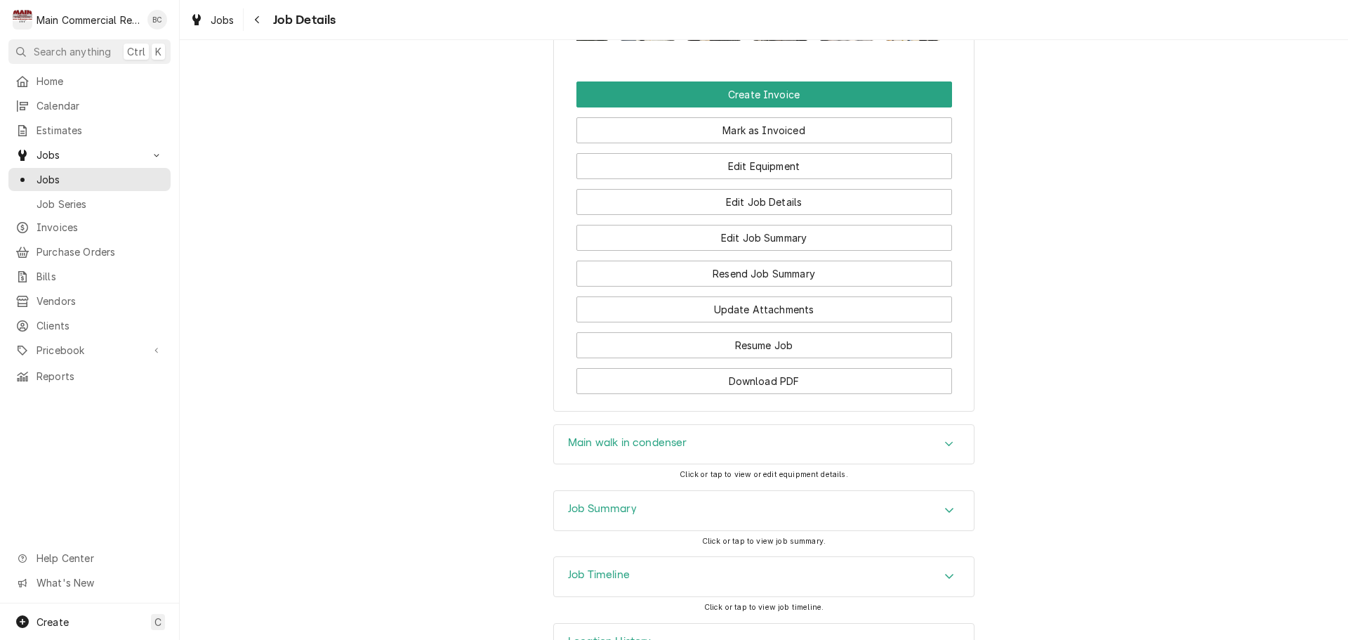
click at [626, 502] on h3 "Job Summary" at bounding box center [602, 508] width 69 height 13
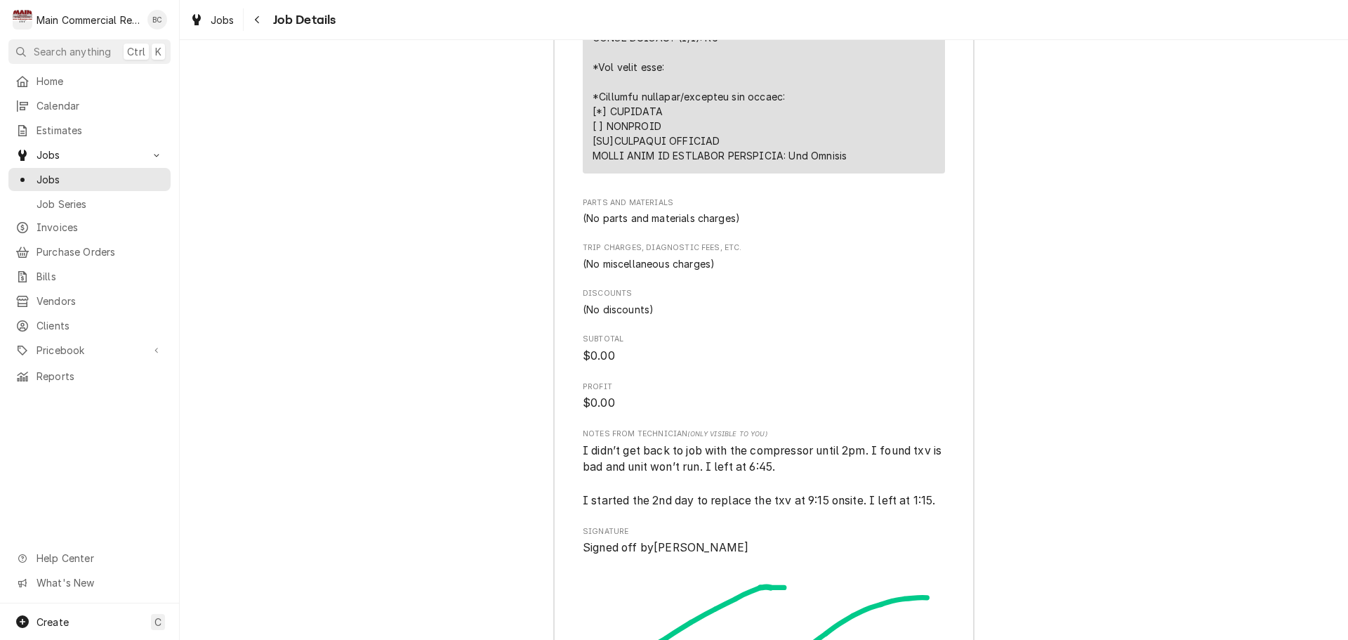
scroll to position [3515, 0]
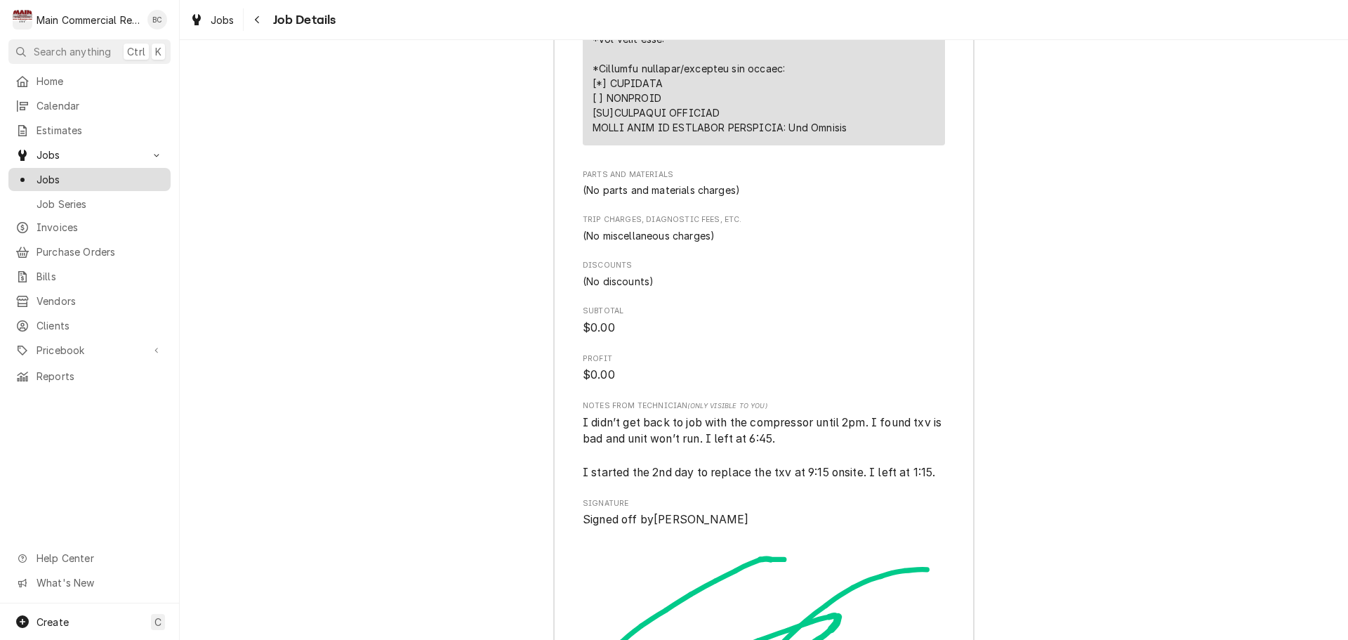
click at [78, 172] on span "Jobs" at bounding box center [100, 179] width 127 height 15
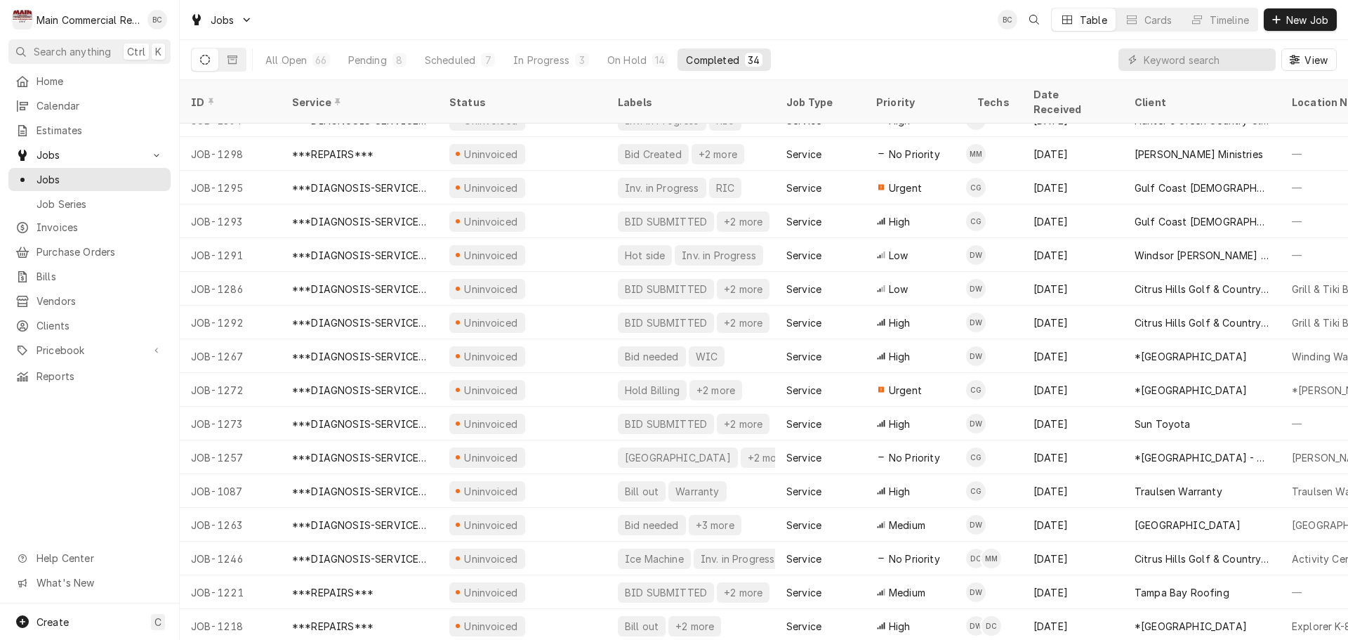
scroll to position [225, 0]
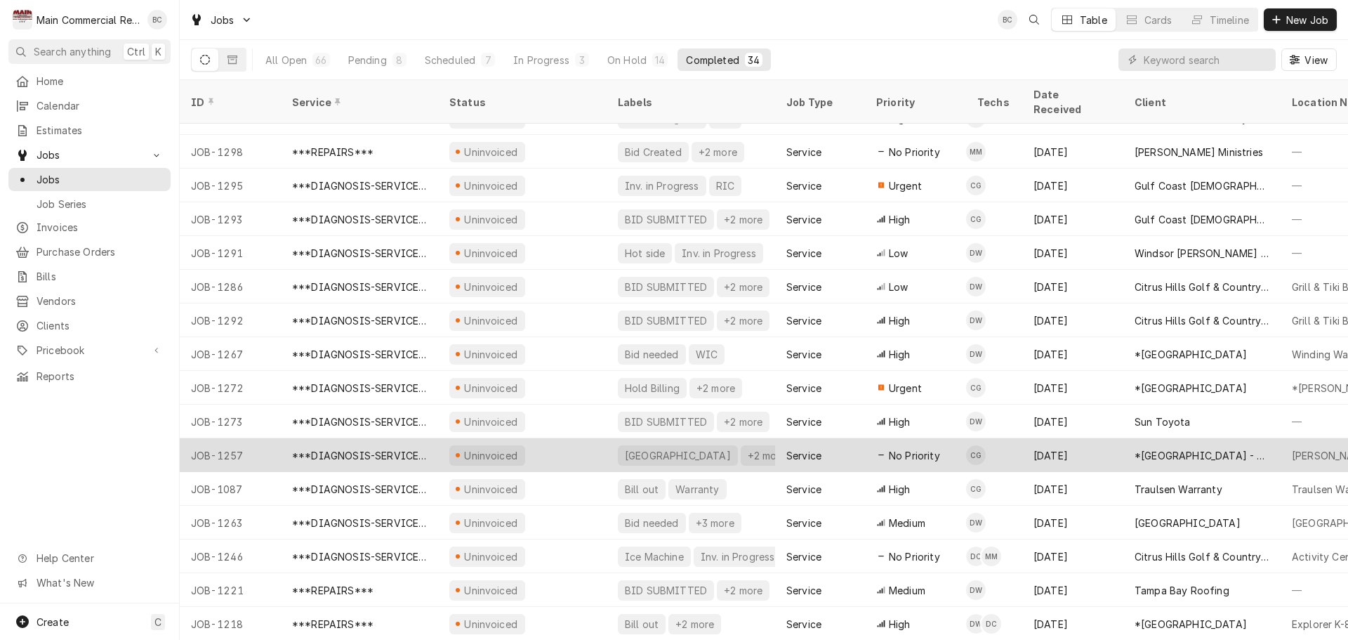
click at [659, 448] on div "[GEOGRAPHIC_DATA]" at bounding box center [678, 455] width 109 height 15
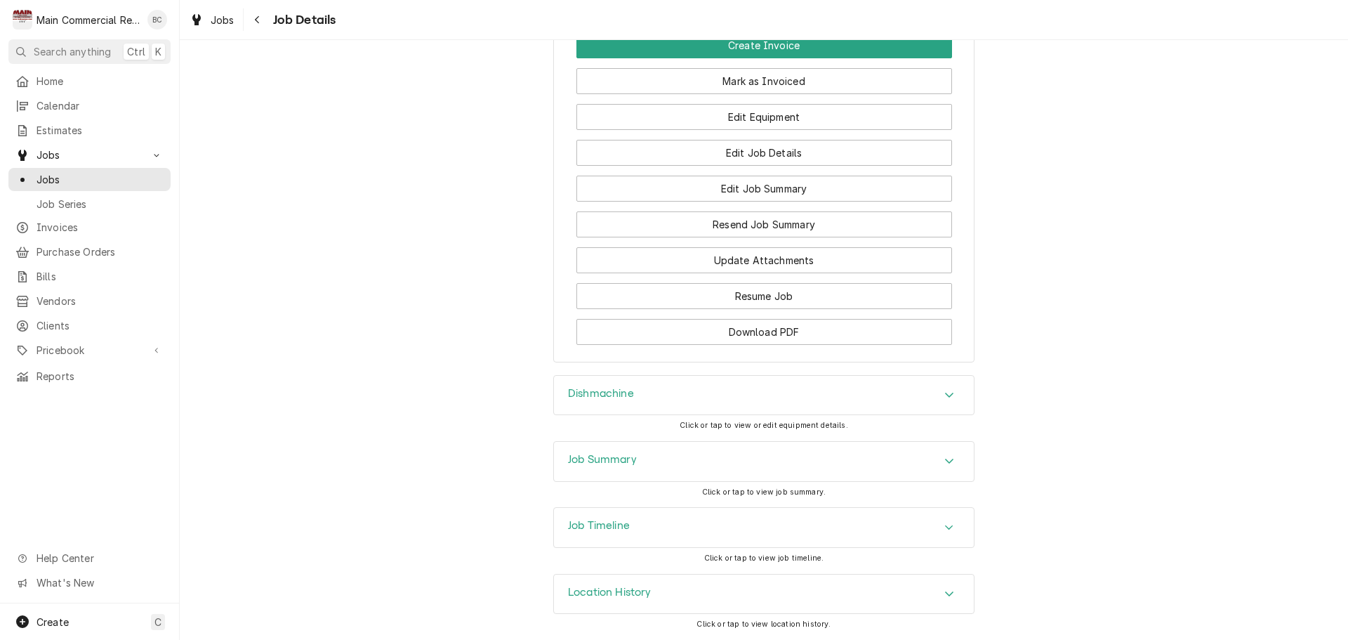
scroll to position [1506, 0]
click at [599, 458] on h3 "Job Summary" at bounding box center [602, 459] width 69 height 13
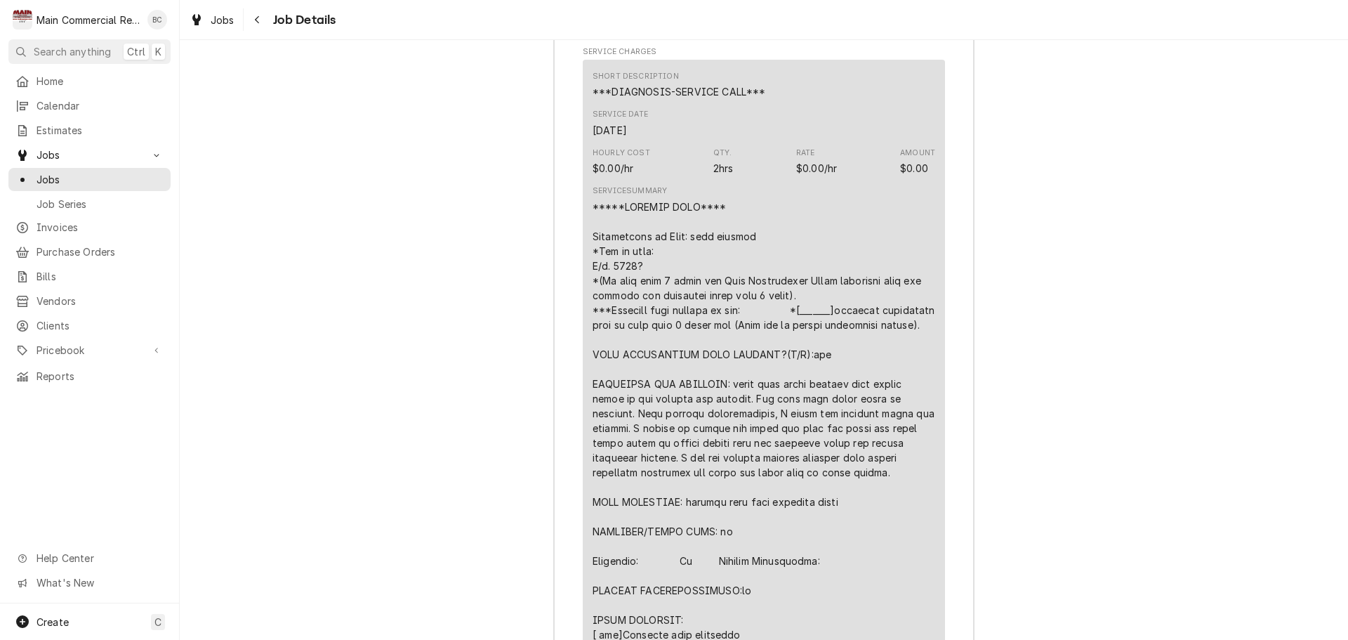
scroll to position [2129, 0]
click at [93, 179] on span "Jobs" at bounding box center [100, 179] width 127 height 15
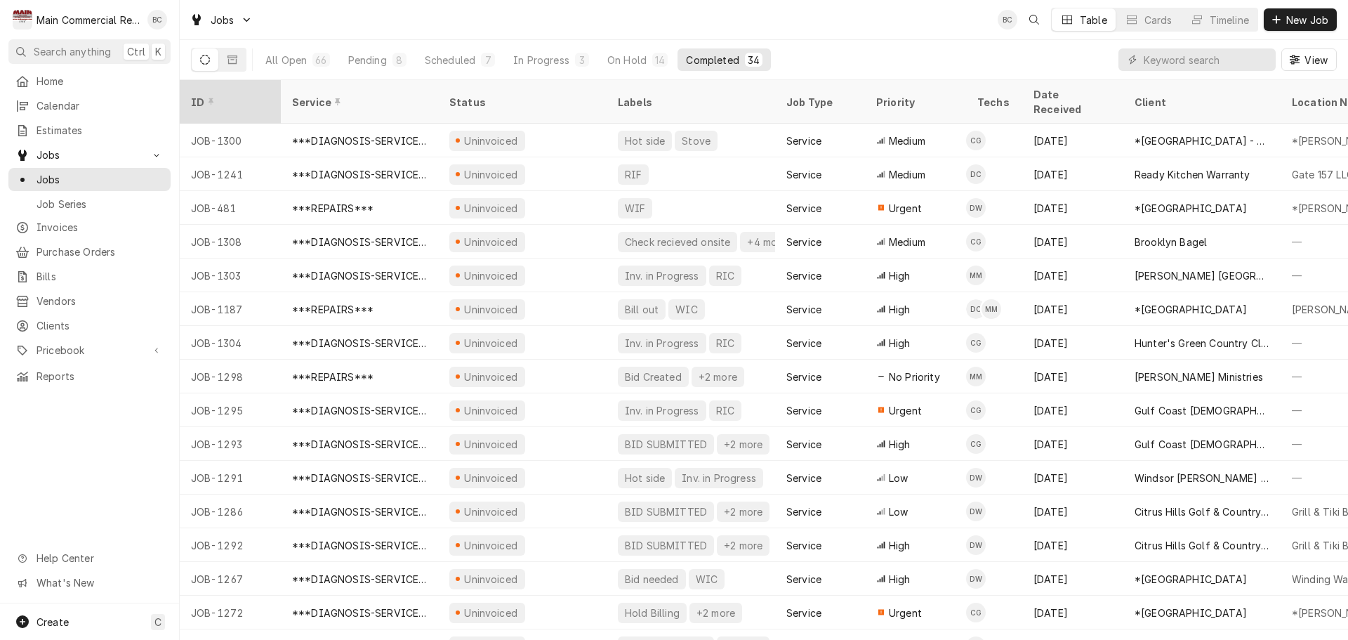
click at [227, 95] on div "ID" at bounding box center [229, 102] width 76 height 15
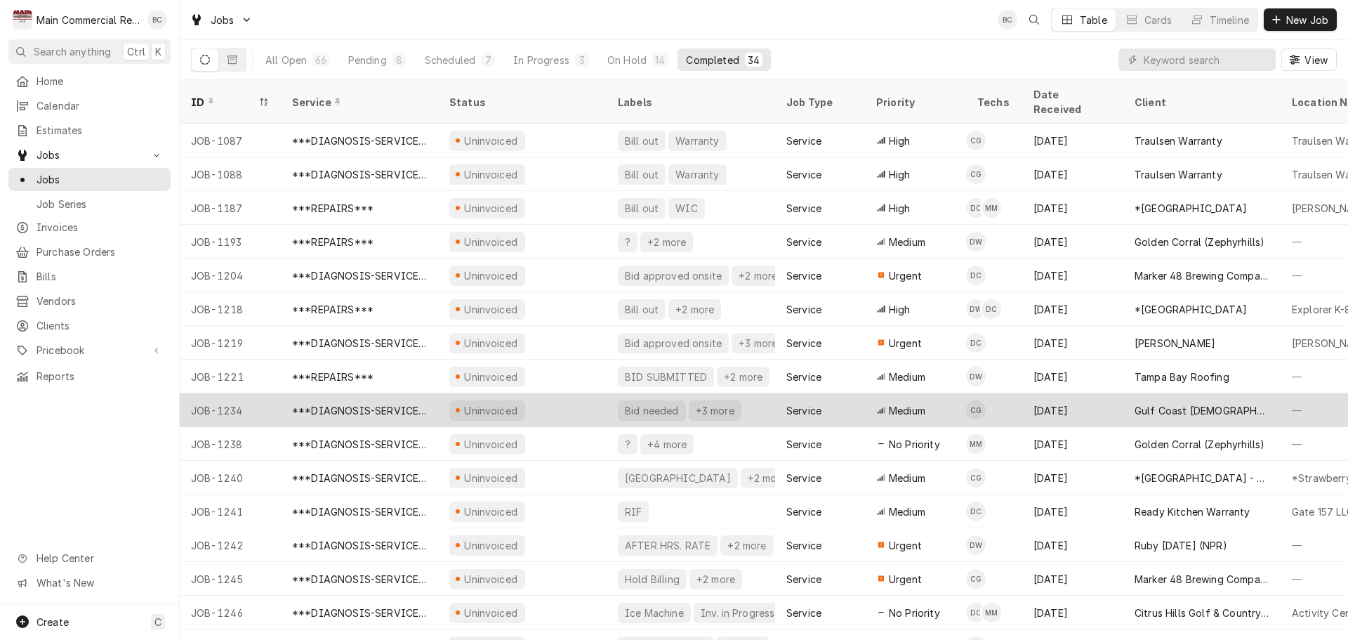
click at [235, 396] on div "JOB-1234" at bounding box center [230, 410] width 101 height 34
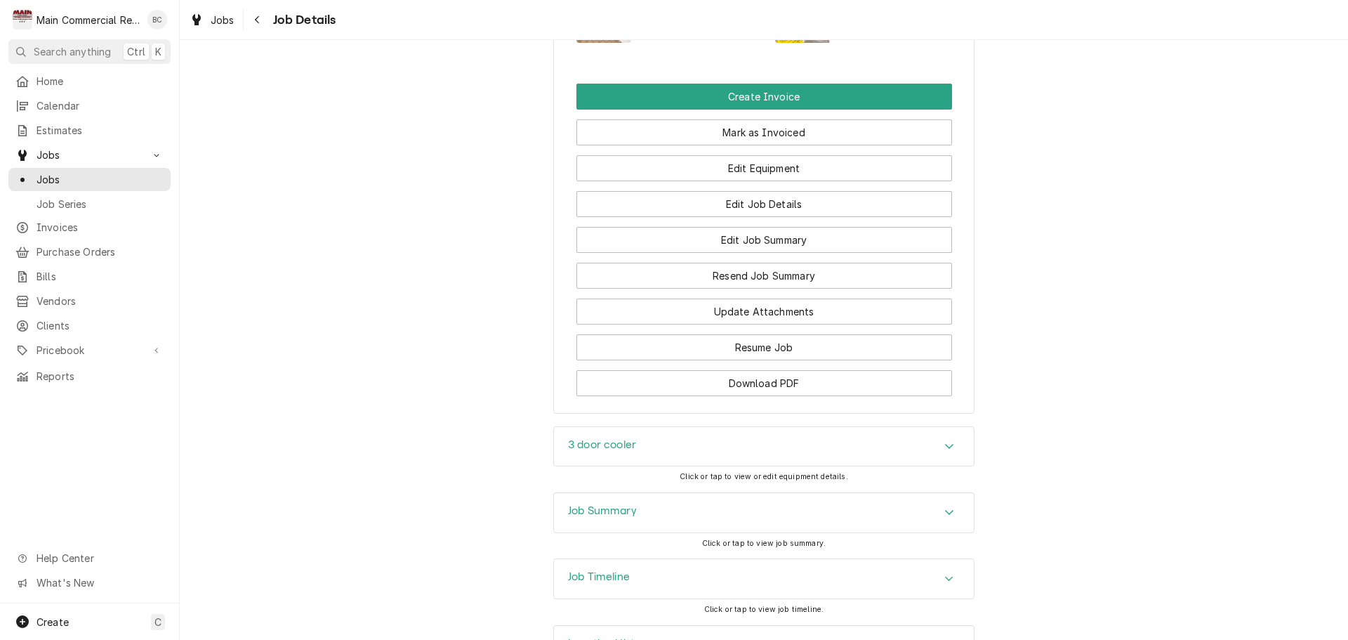
scroll to position [1504, 0]
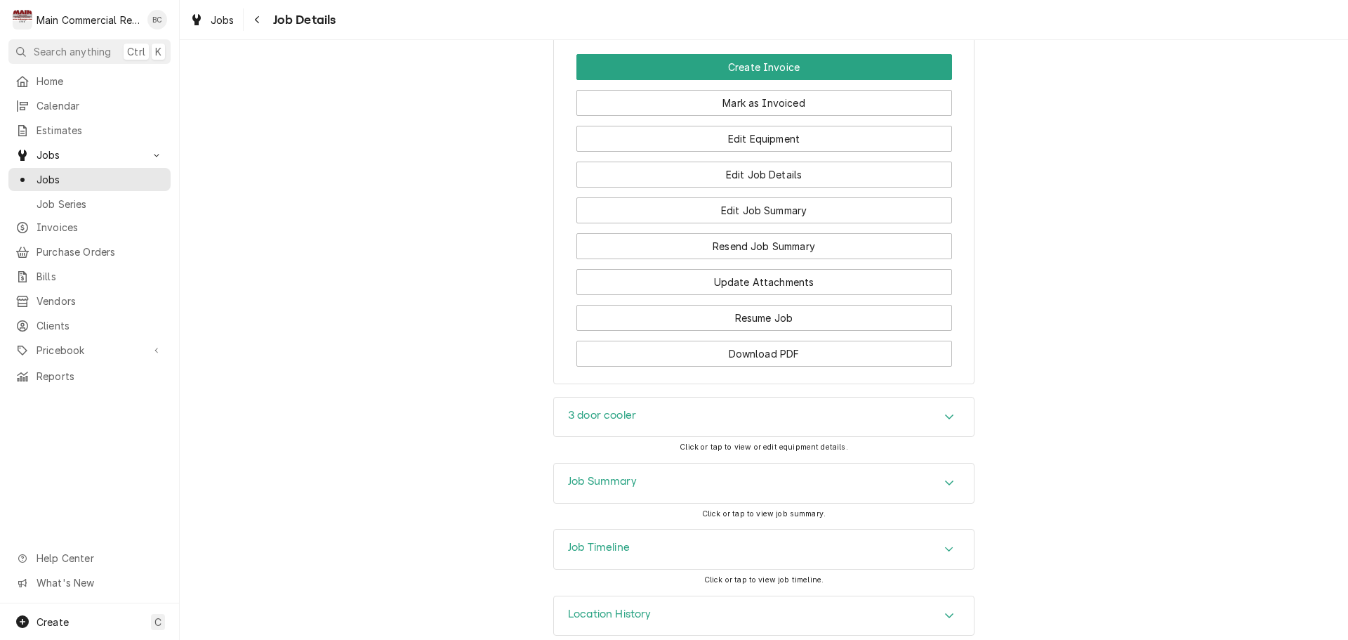
click at [620, 475] on h3 "Job Summary" at bounding box center [602, 481] width 69 height 13
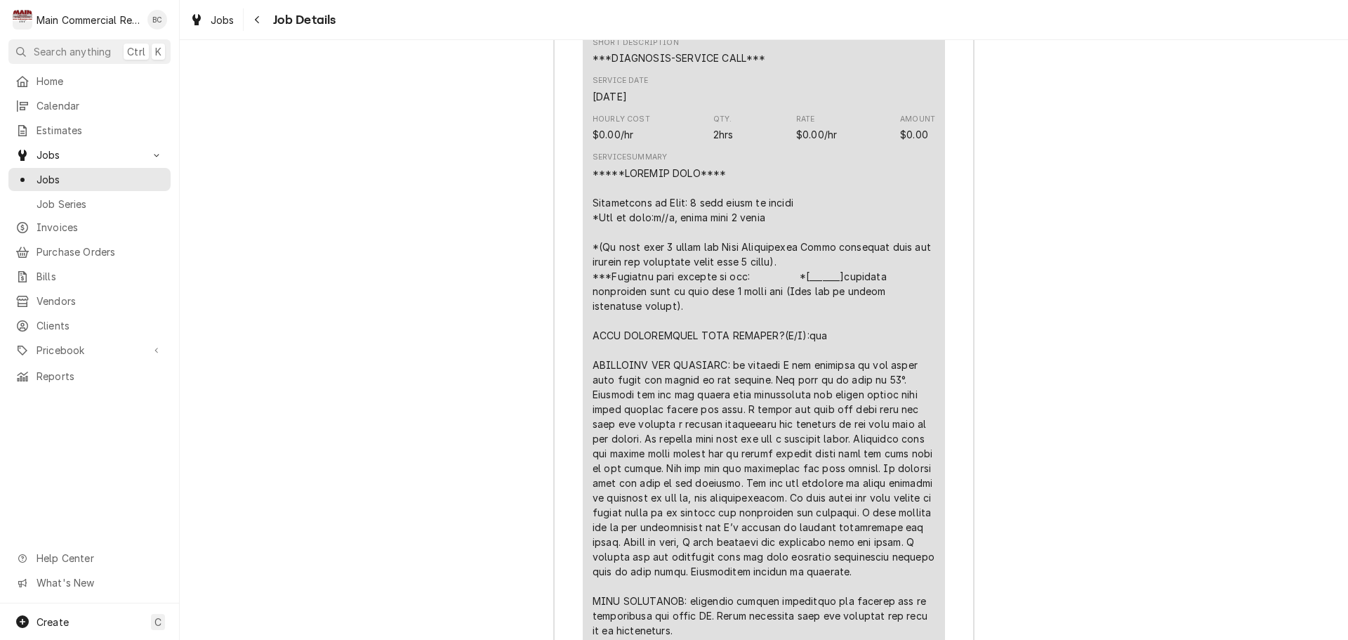
scroll to position [2136, 0]
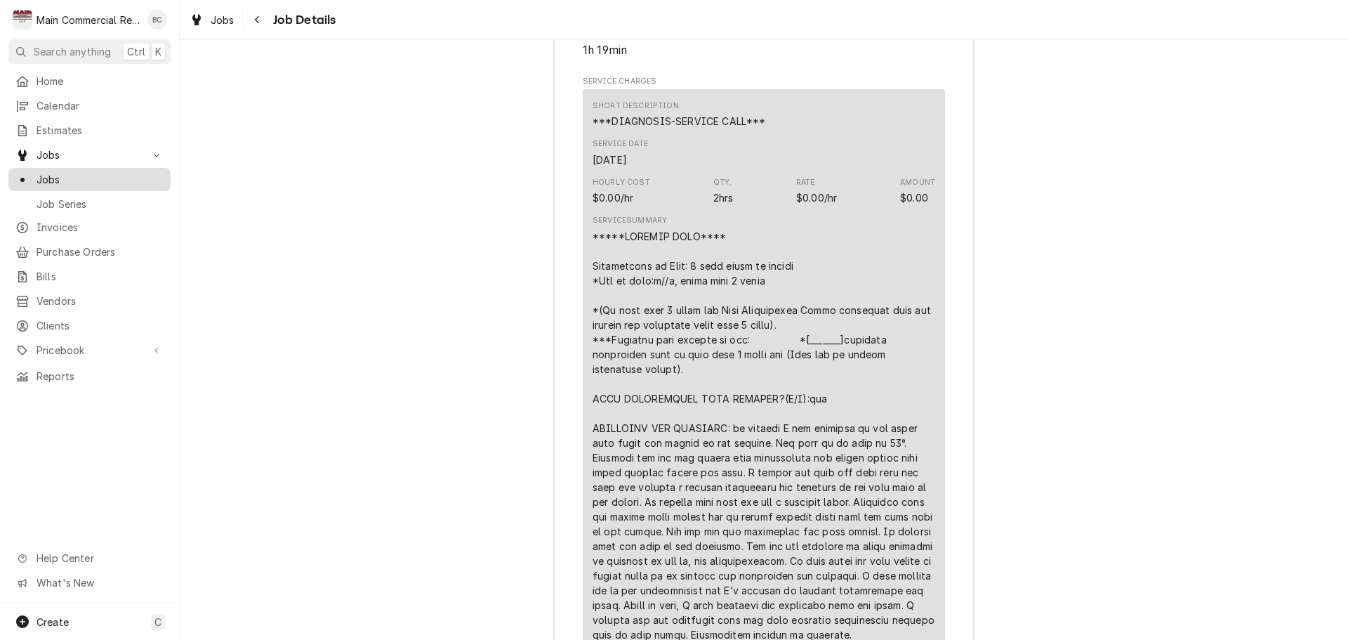
click at [88, 175] on span "Jobs" at bounding box center [100, 179] width 127 height 15
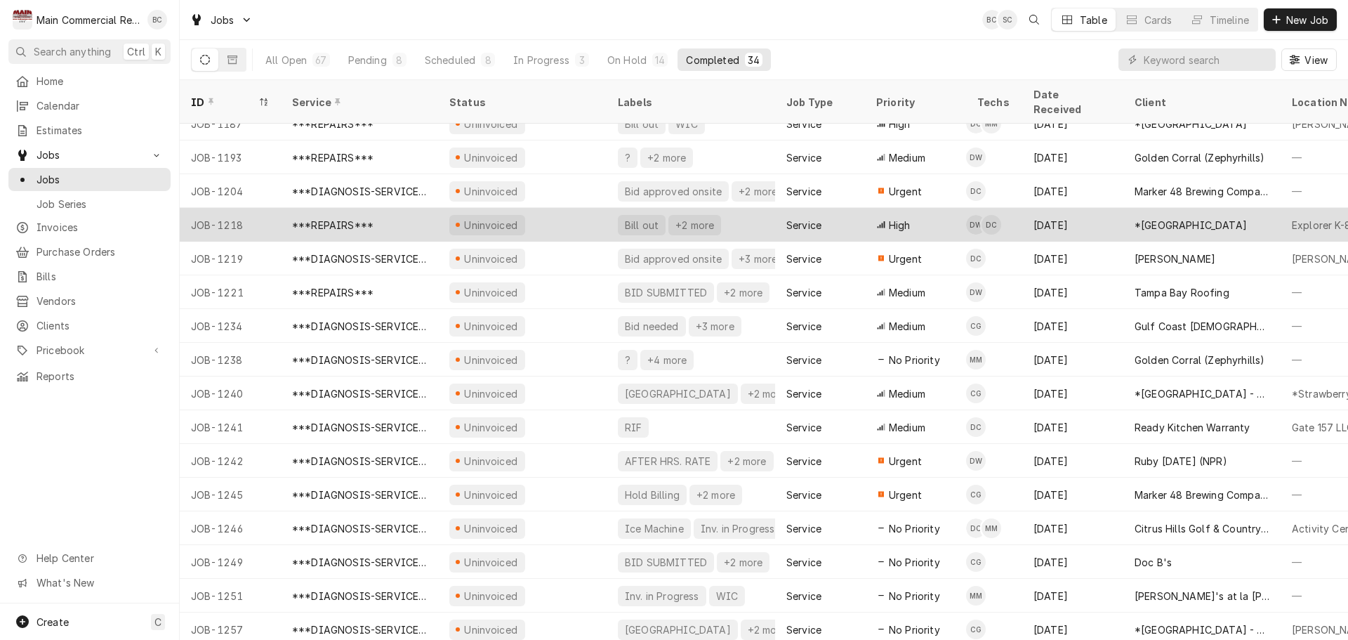
scroll to position [185, 0]
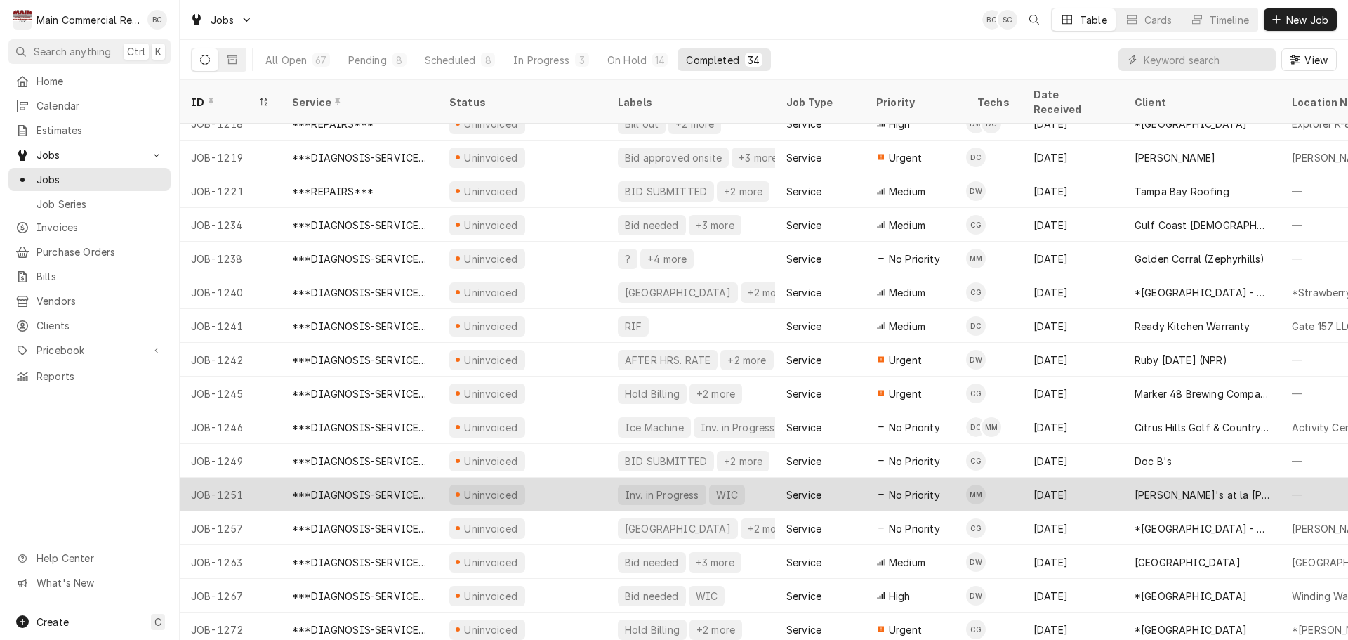
click at [240, 478] on div "JOB-1251" at bounding box center [230, 495] width 101 height 34
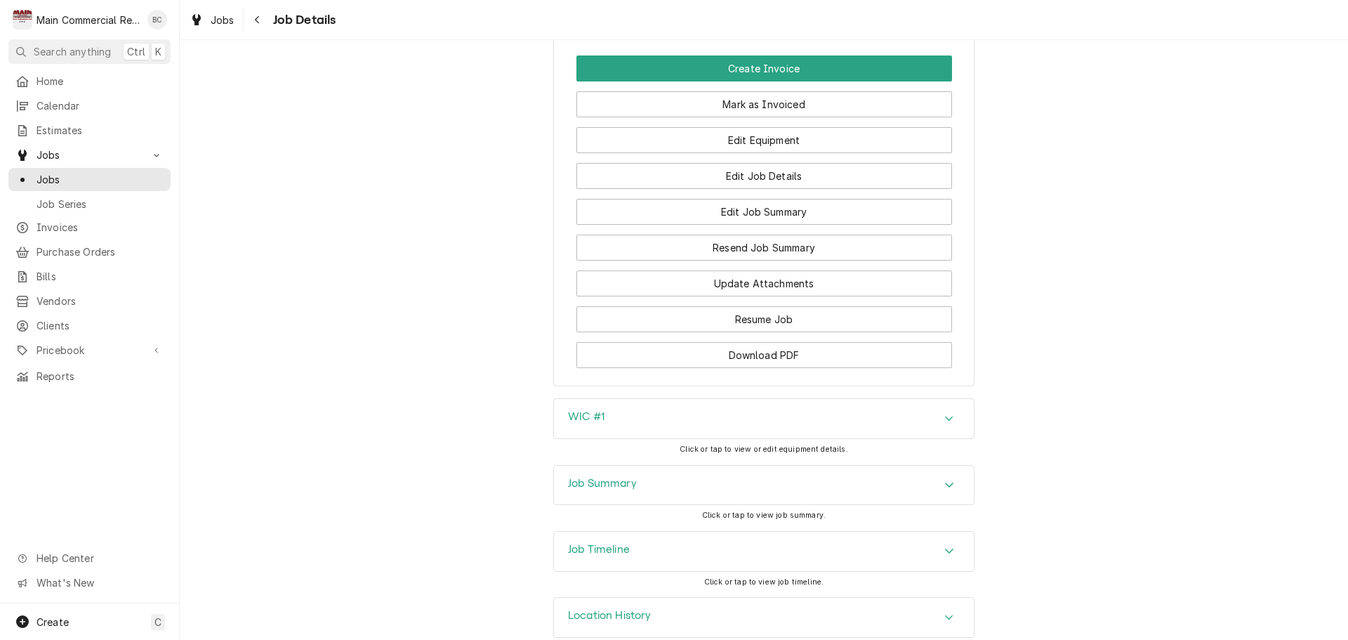
scroll to position [1429, 0]
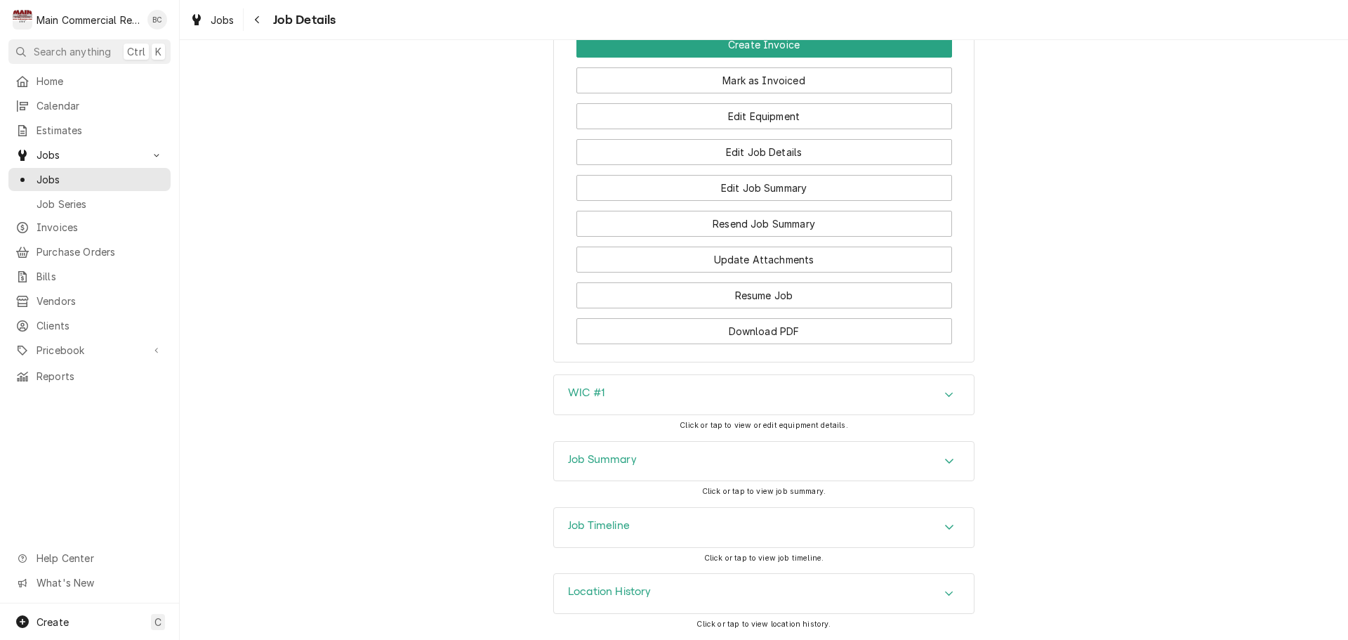
click at [586, 460] on h3 "Job Summary" at bounding box center [602, 459] width 69 height 13
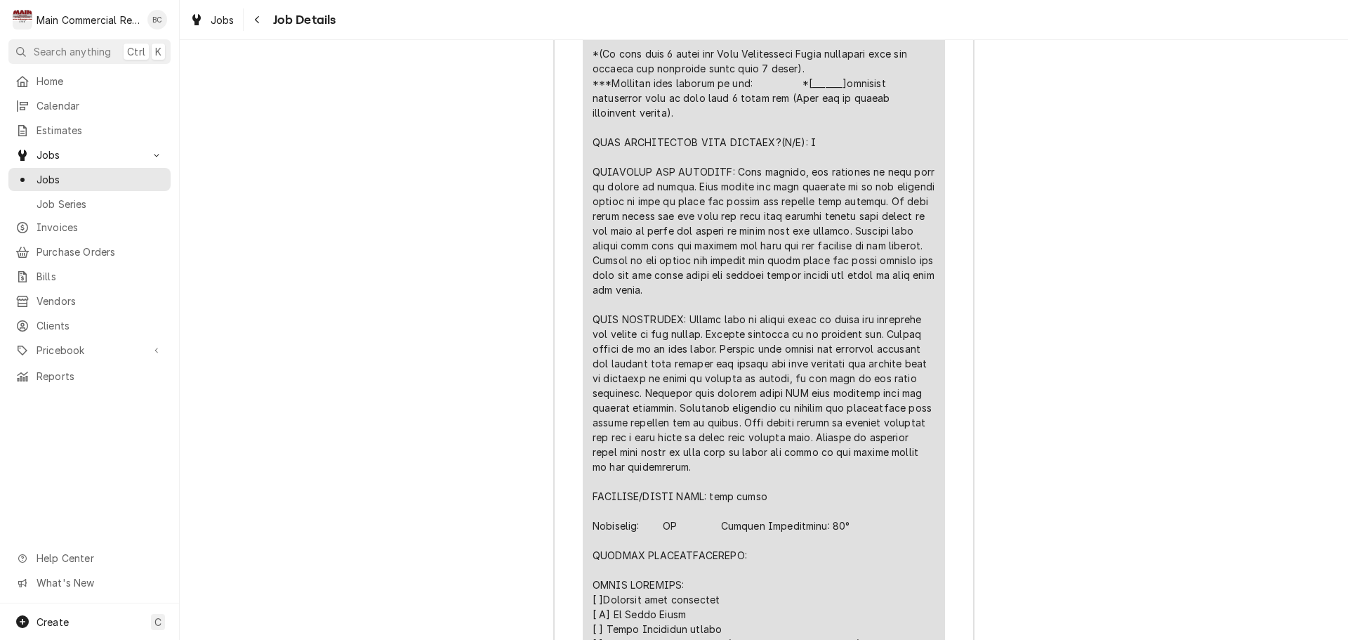
scroll to position [2412, 0]
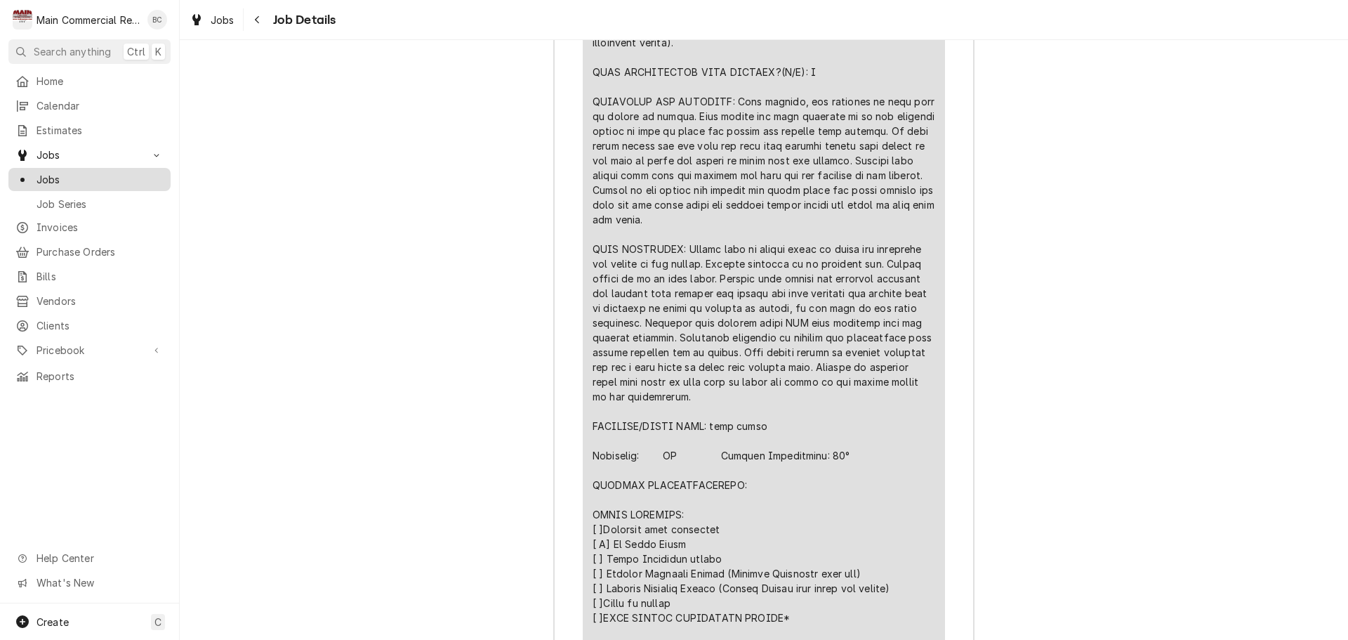
click at [117, 172] on span "Jobs" at bounding box center [100, 179] width 127 height 15
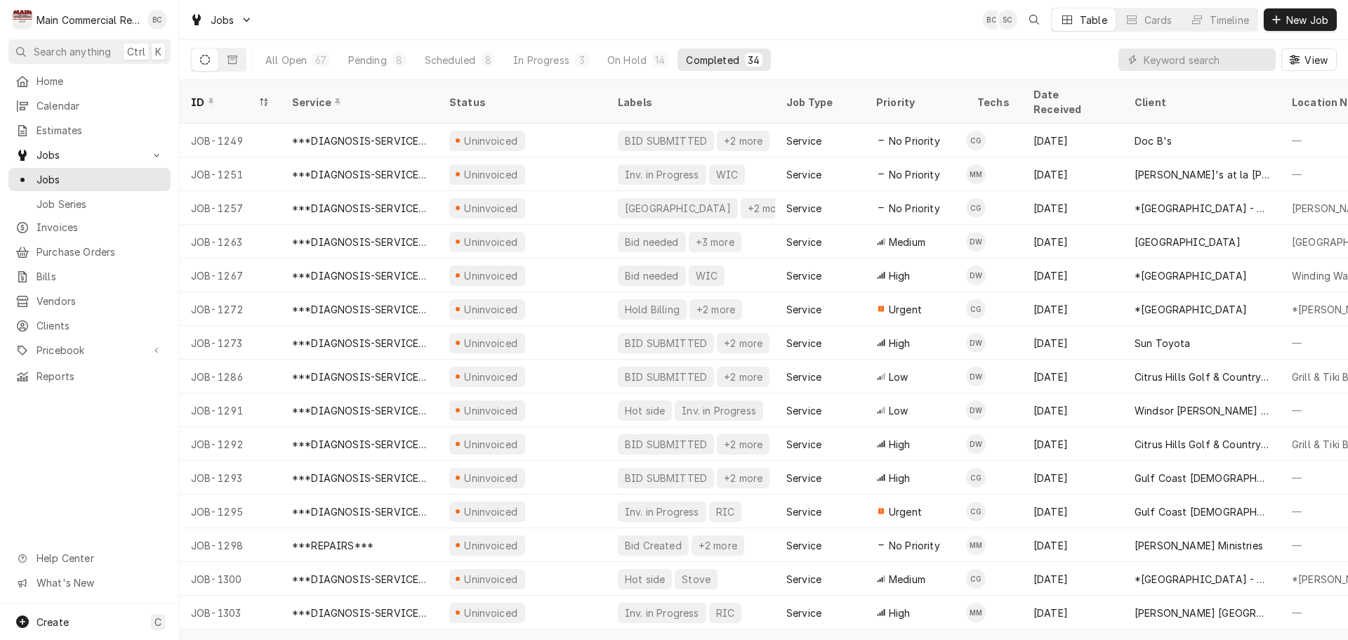
scroll to position [522, 0]
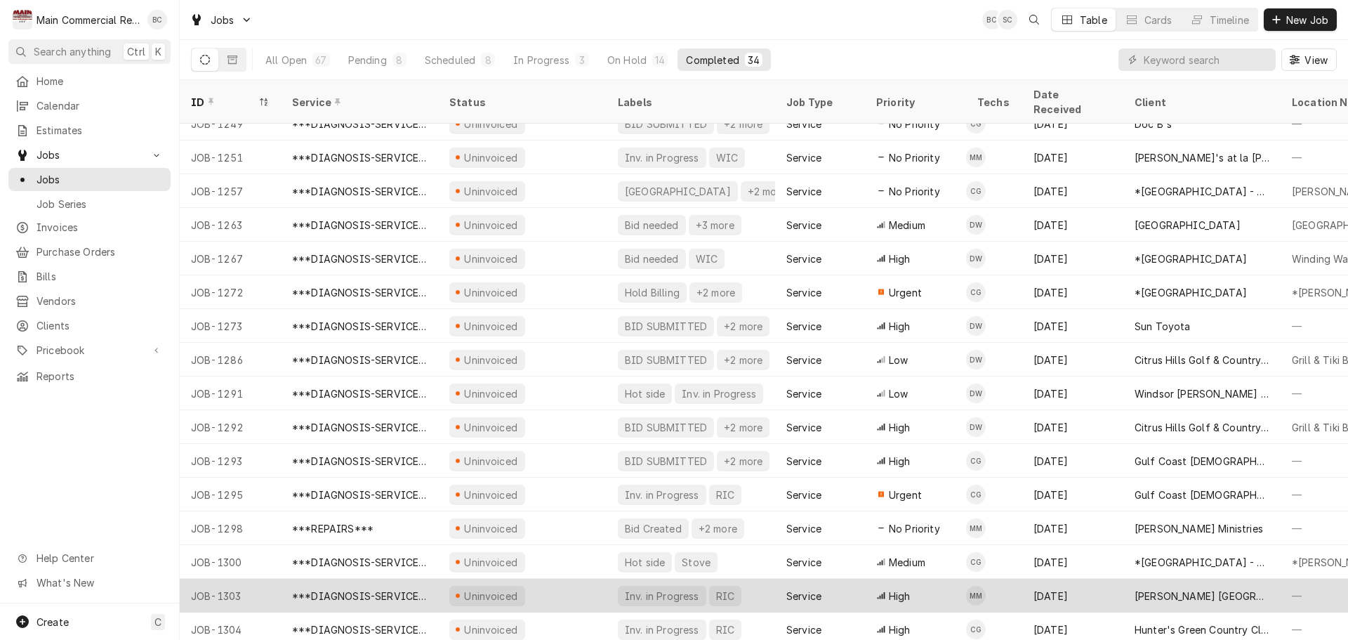
click at [334, 588] on div "***DIAGNOSIS-SERVICE CALL***" at bounding box center [359, 595] width 135 height 15
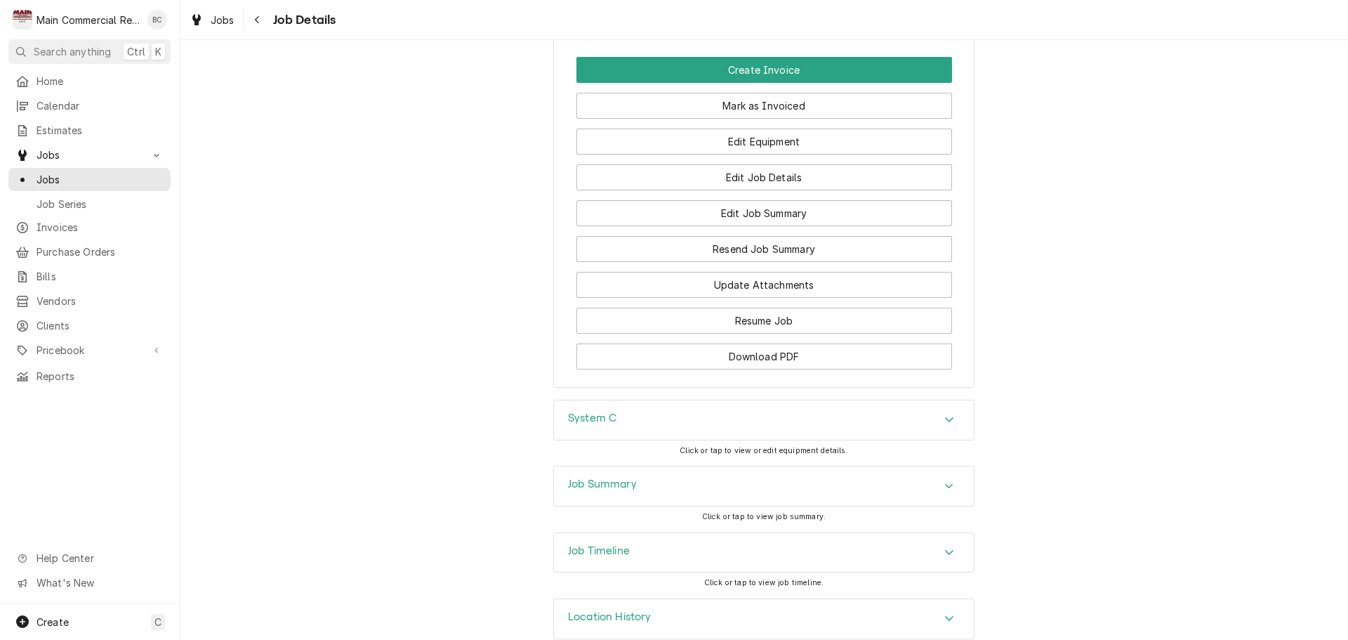
scroll to position [1402, 0]
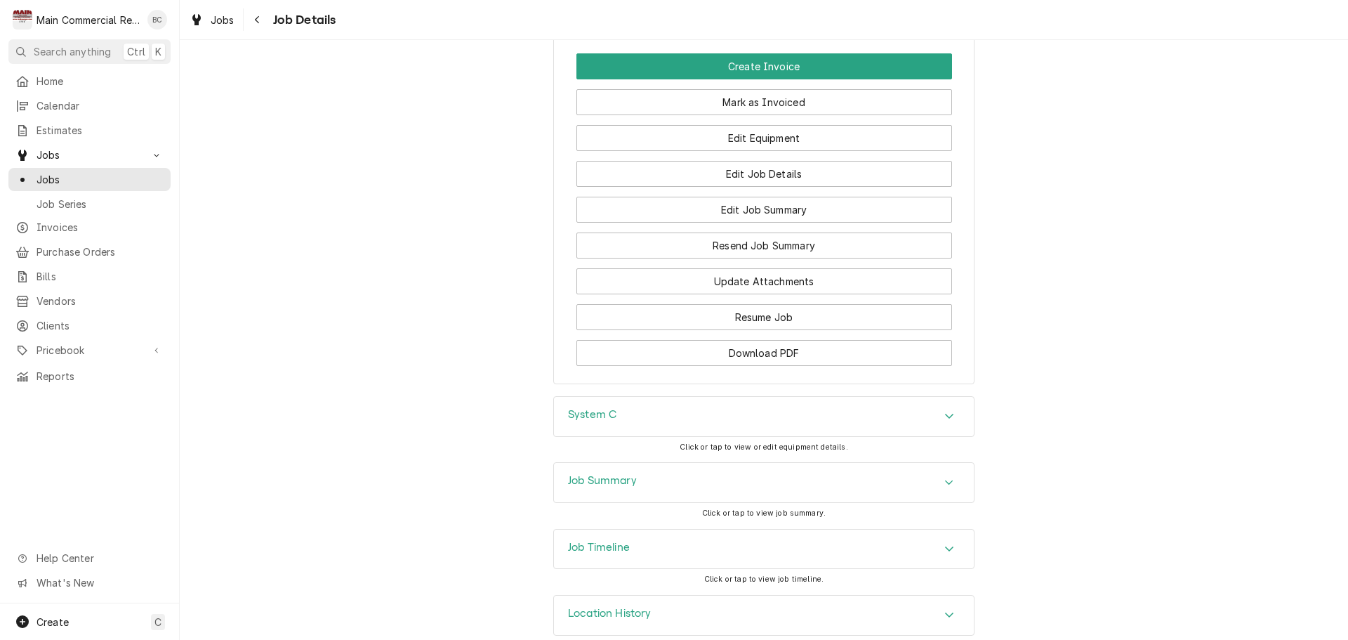
click at [620, 474] on h3 "Job Summary" at bounding box center [602, 480] width 69 height 13
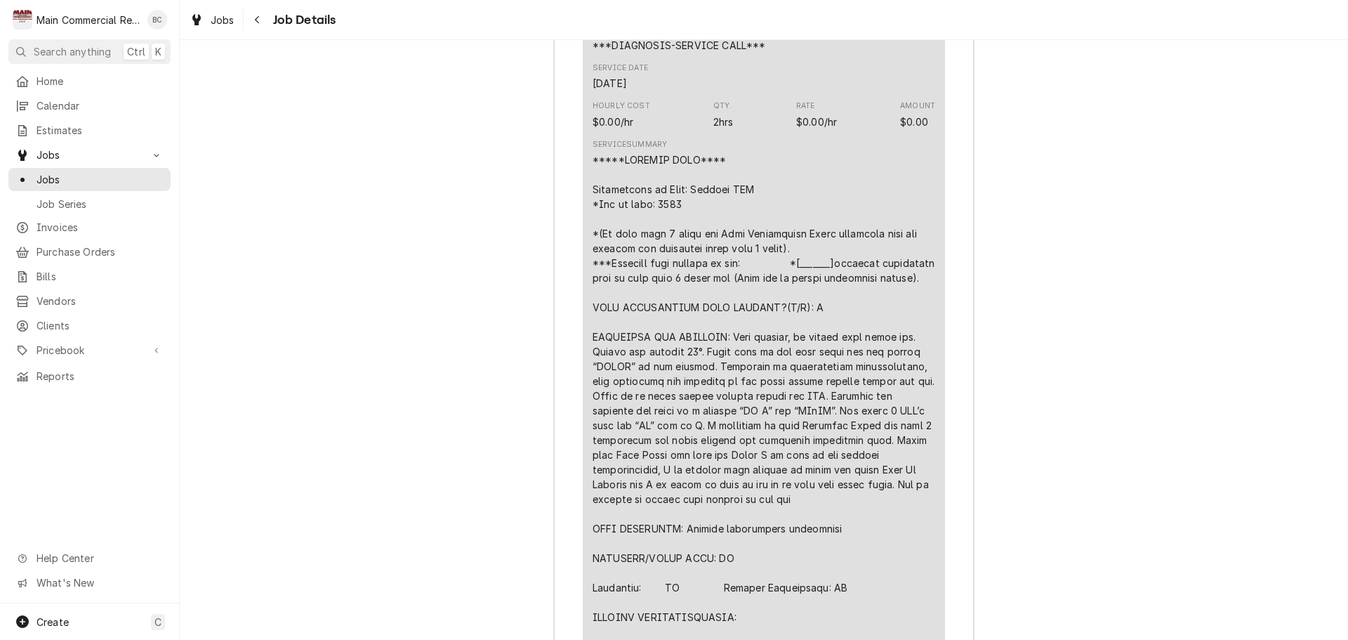
scroll to position [2175, 0]
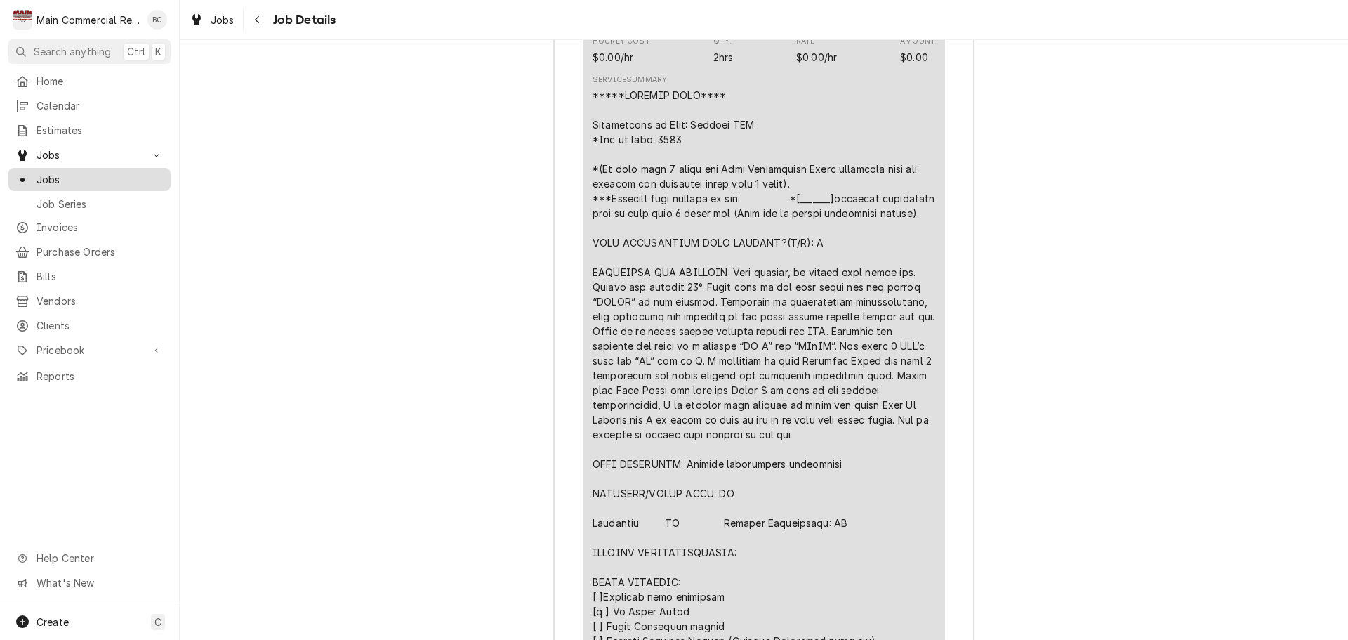
click at [71, 179] on span "Jobs" at bounding box center [100, 179] width 127 height 15
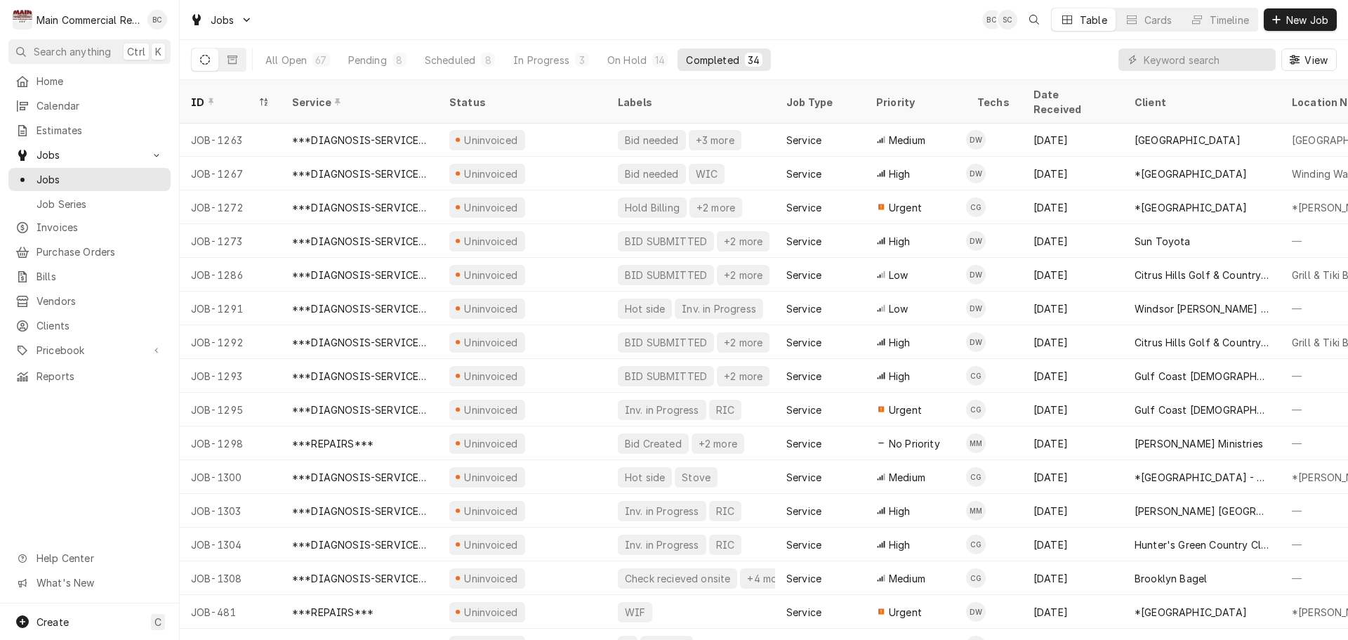
scroll to position [624, 0]
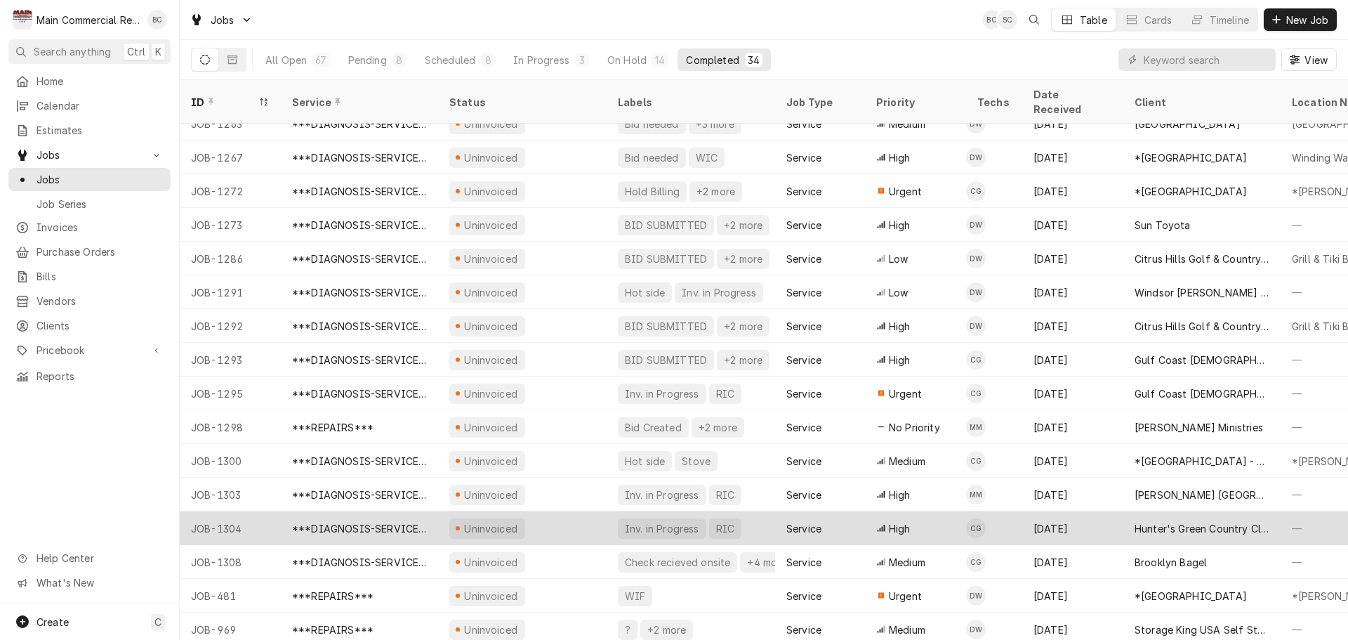
click at [221, 513] on div "JOB-1304" at bounding box center [230, 528] width 101 height 34
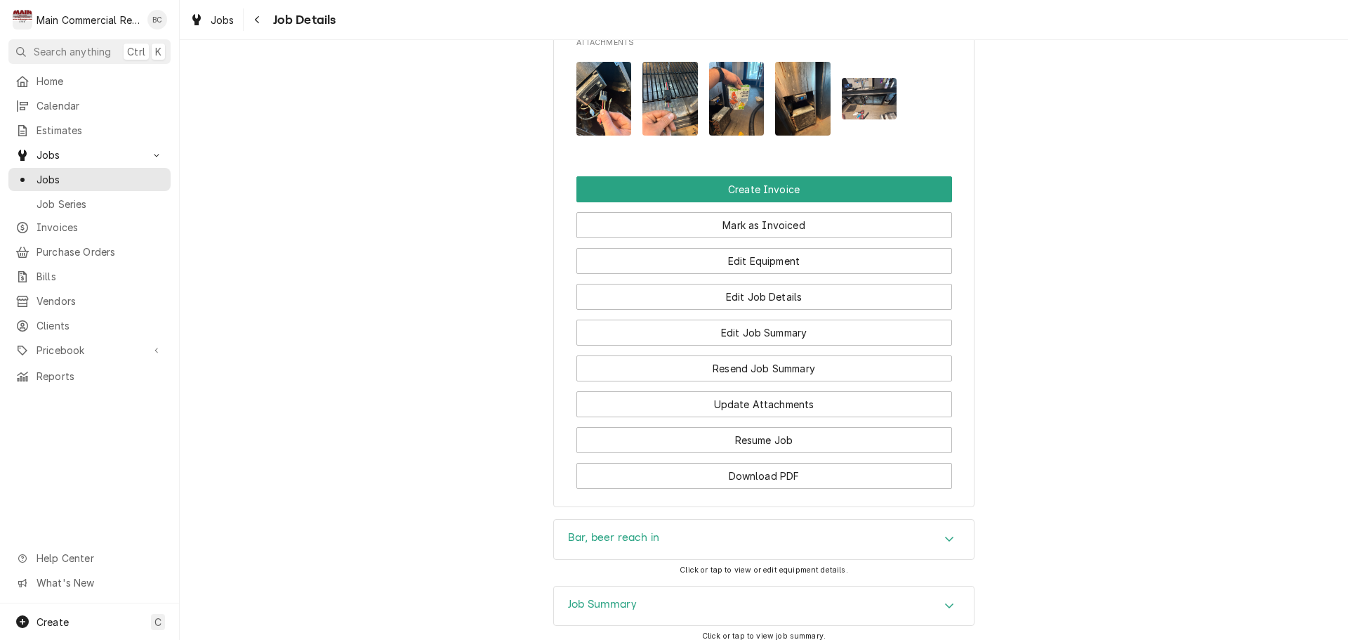
scroll to position [1404, 0]
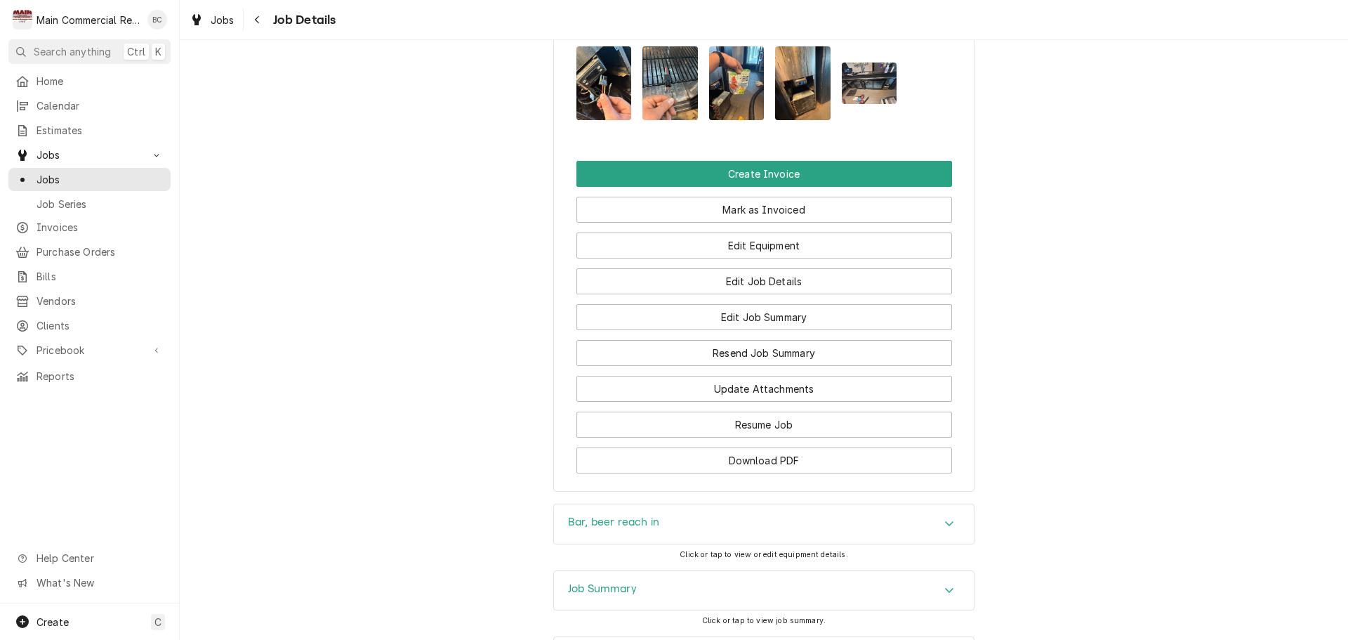
click at [594, 582] on h3 "Job Summary" at bounding box center [602, 588] width 69 height 13
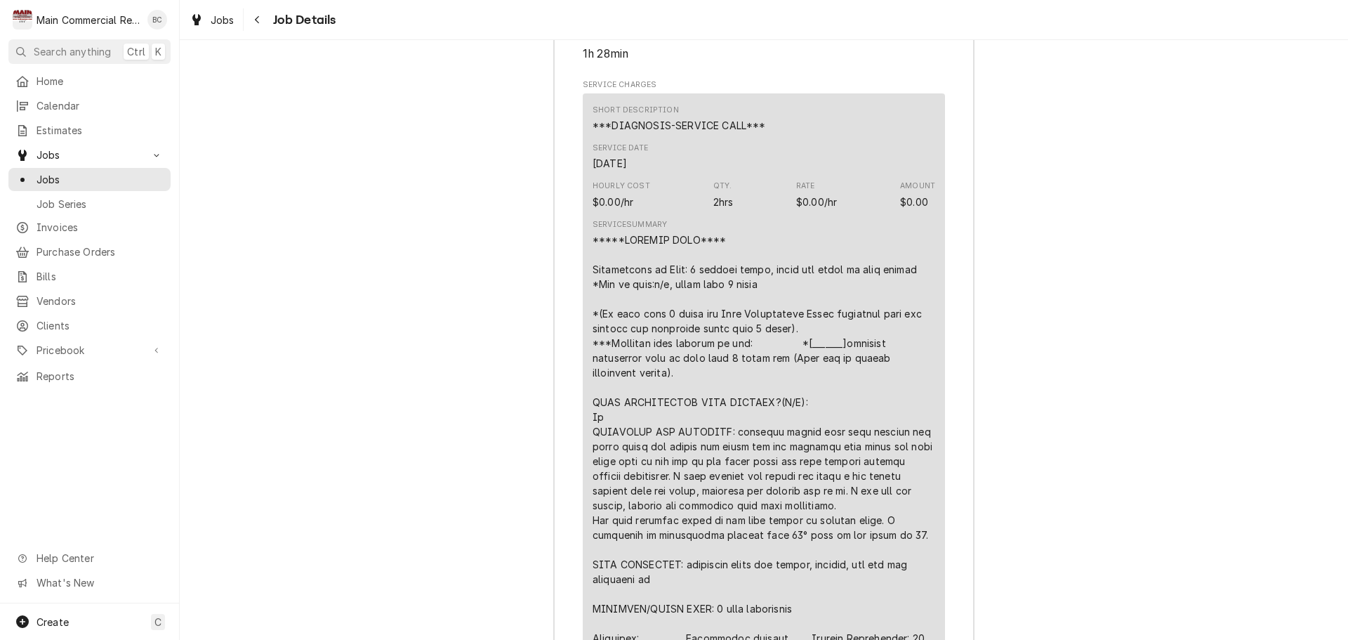
scroll to position [2177, 0]
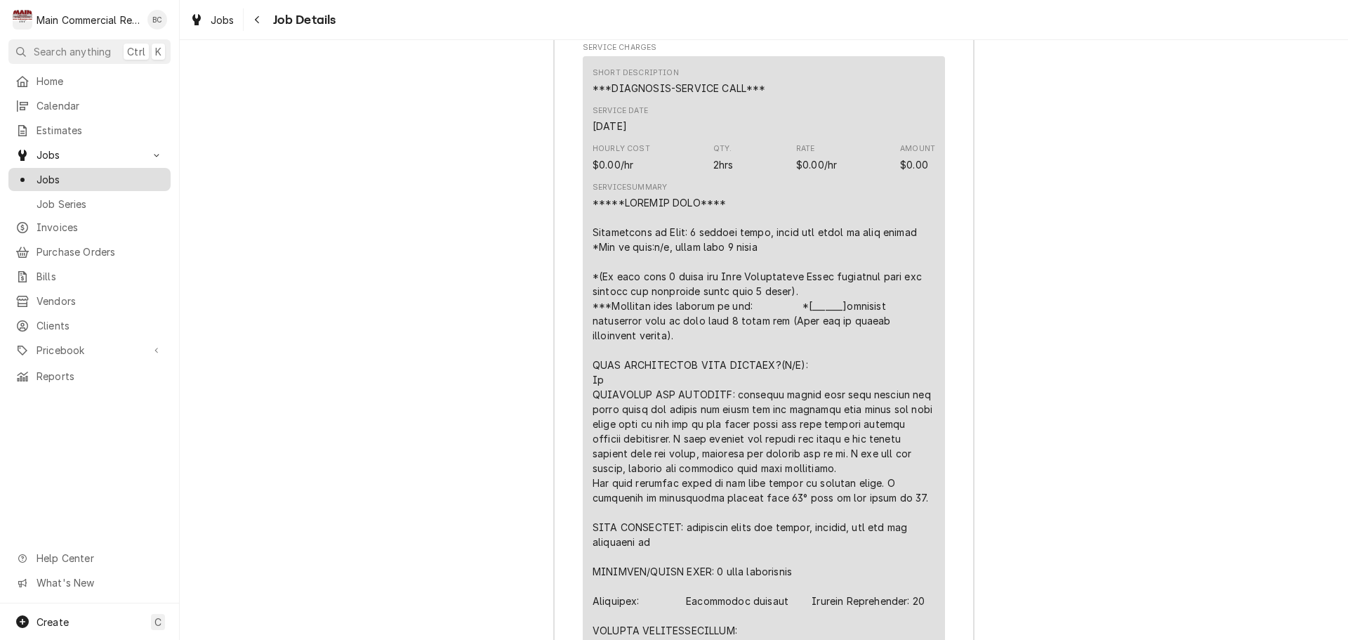
click at [70, 180] on span "Jobs" at bounding box center [100, 179] width 127 height 15
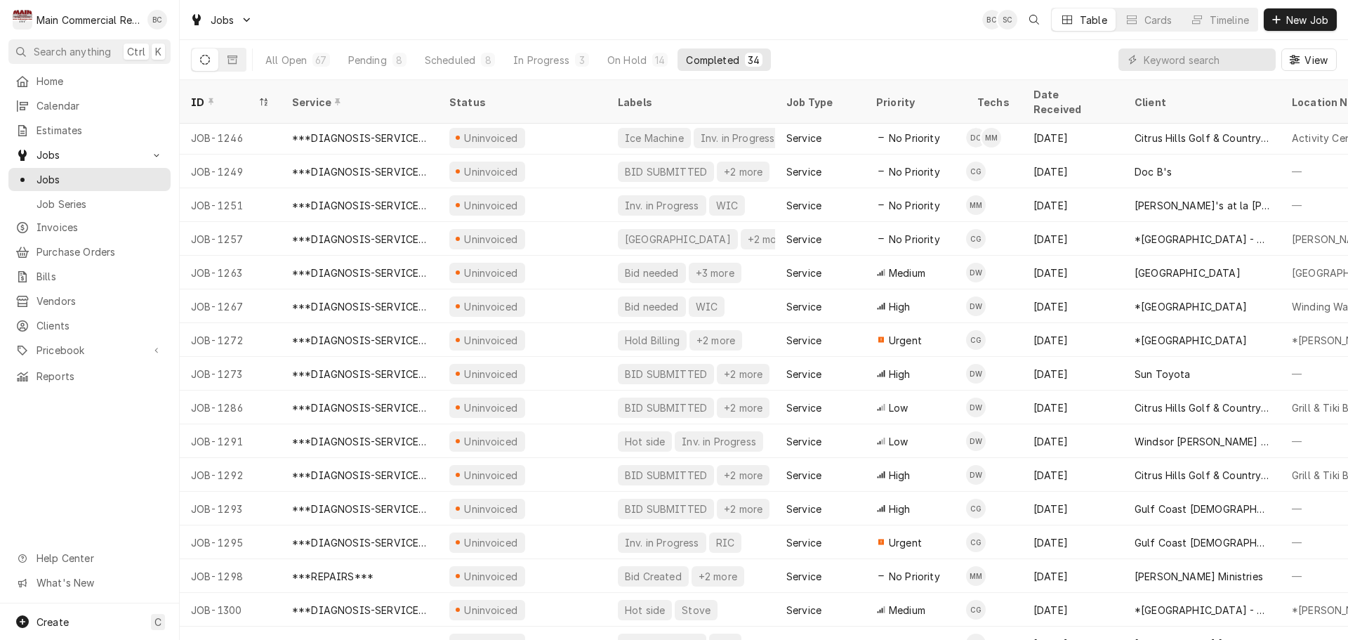
scroll to position [489, 0]
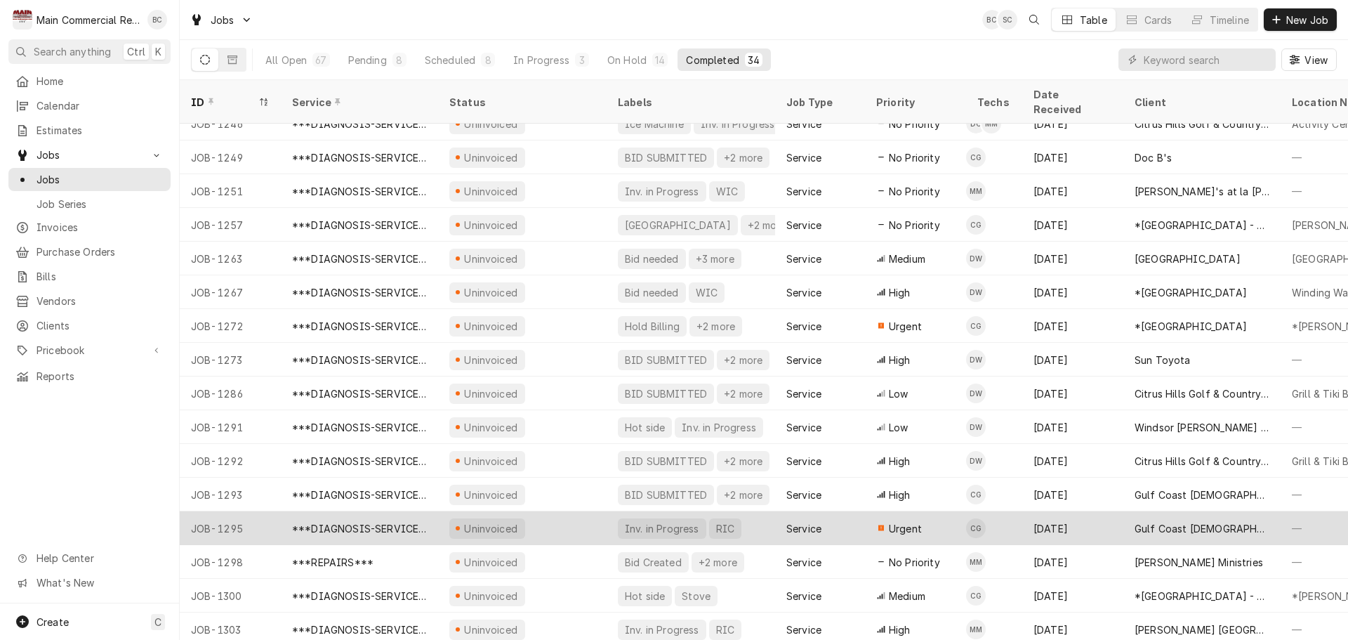
click at [230, 513] on div "JOB-1295" at bounding box center [230, 528] width 101 height 34
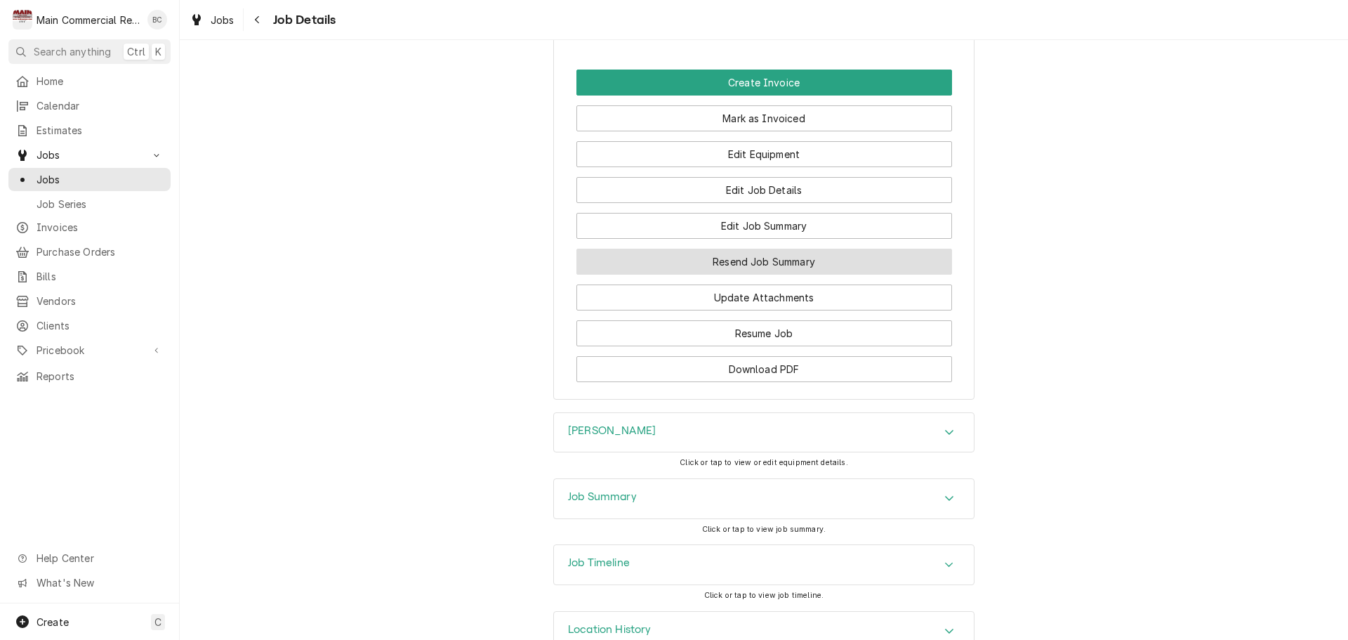
scroll to position [1515, 0]
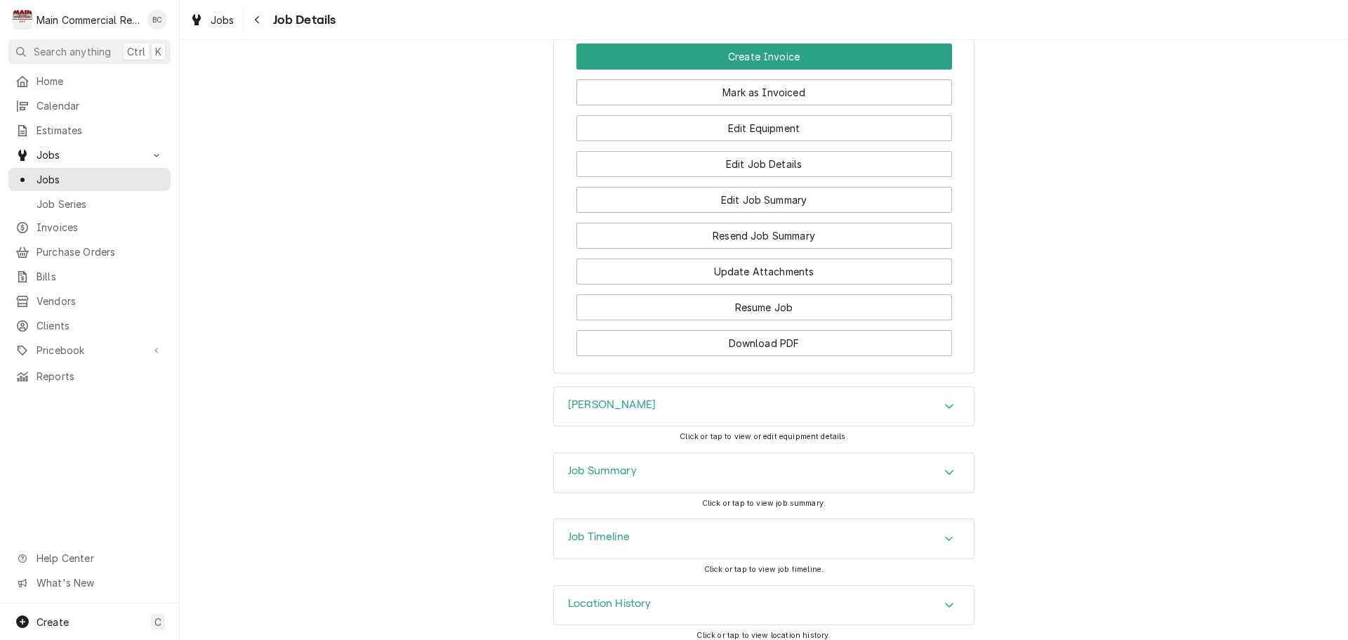
click at [591, 464] on h3 "Job Summary" at bounding box center [602, 470] width 69 height 13
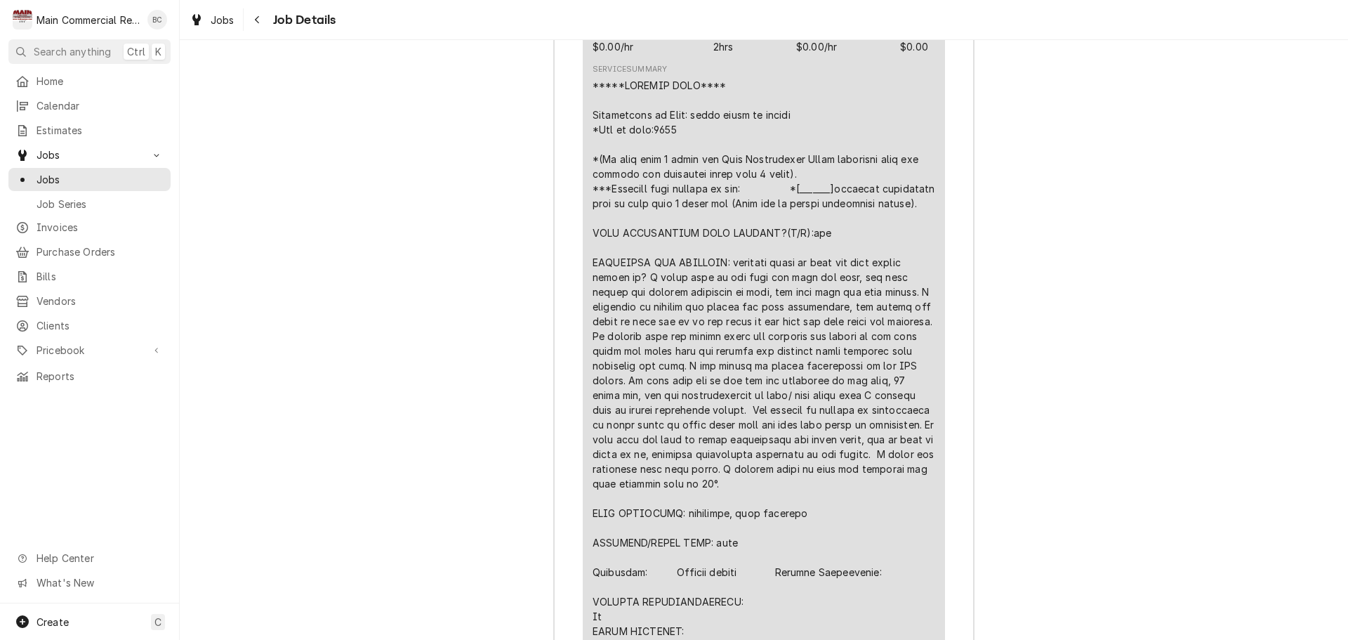
scroll to position [2357, 0]
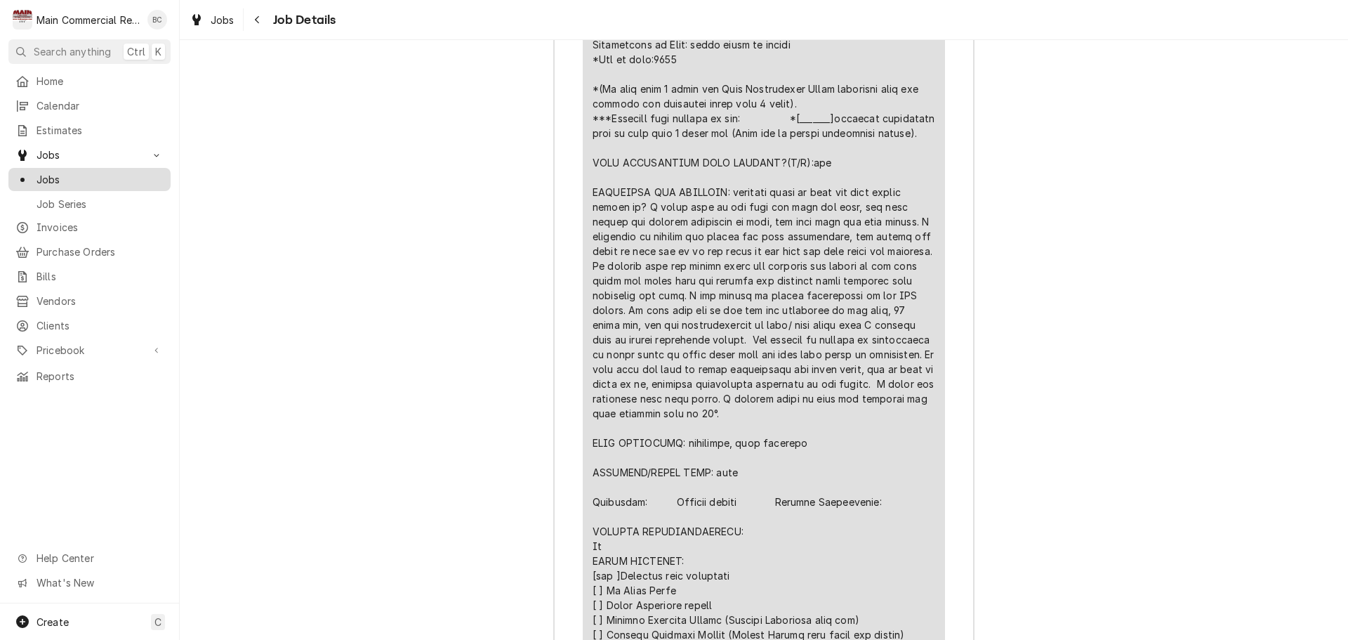
click at [60, 174] on span "Jobs" at bounding box center [100, 179] width 127 height 15
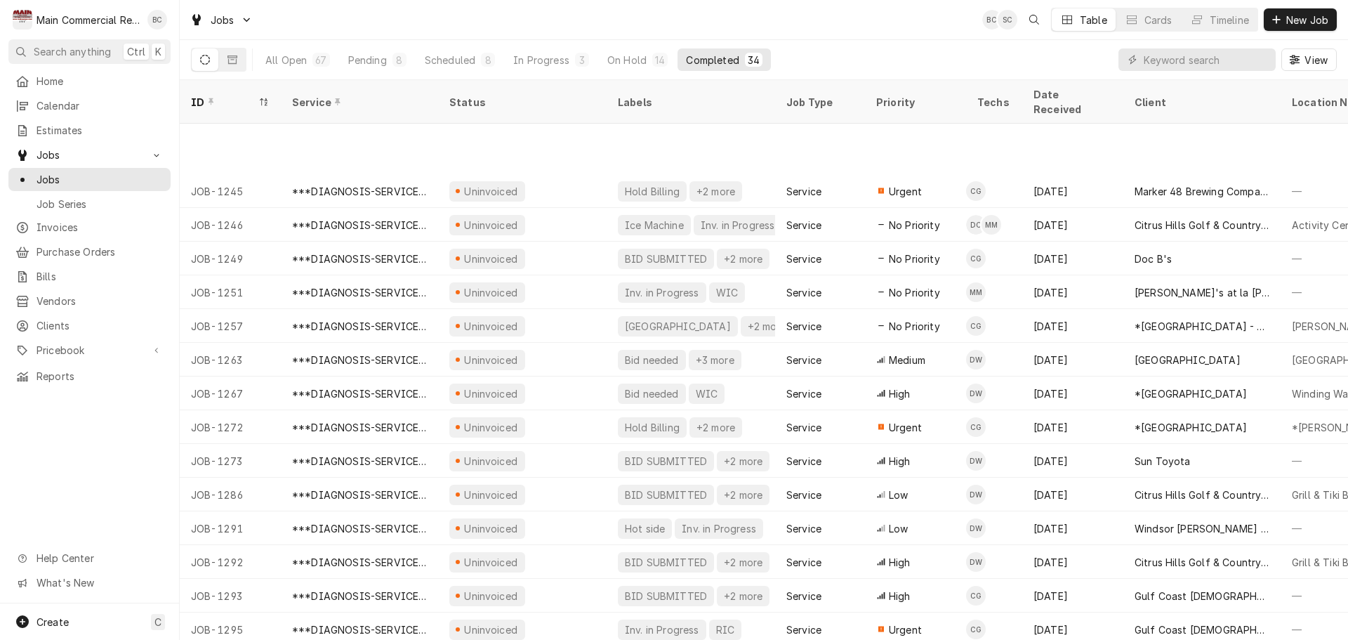
scroll to position [489, 0]
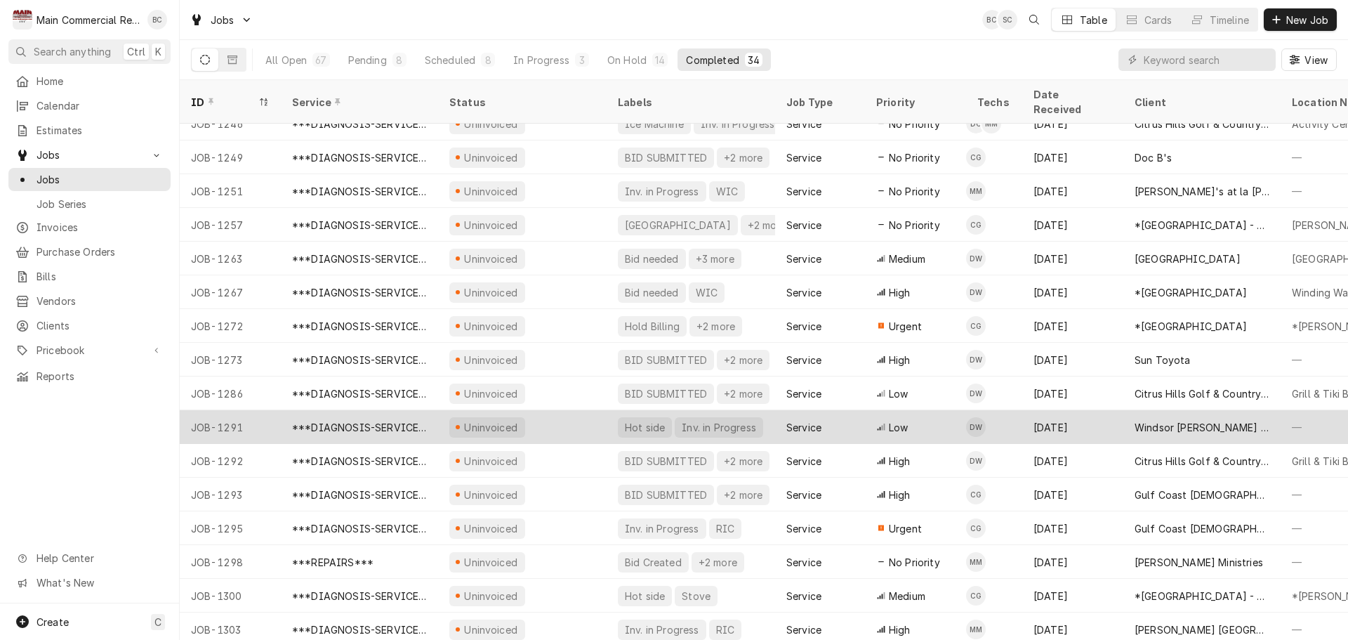
click at [246, 410] on div "JOB-1291" at bounding box center [230, 427] width 101 height 34
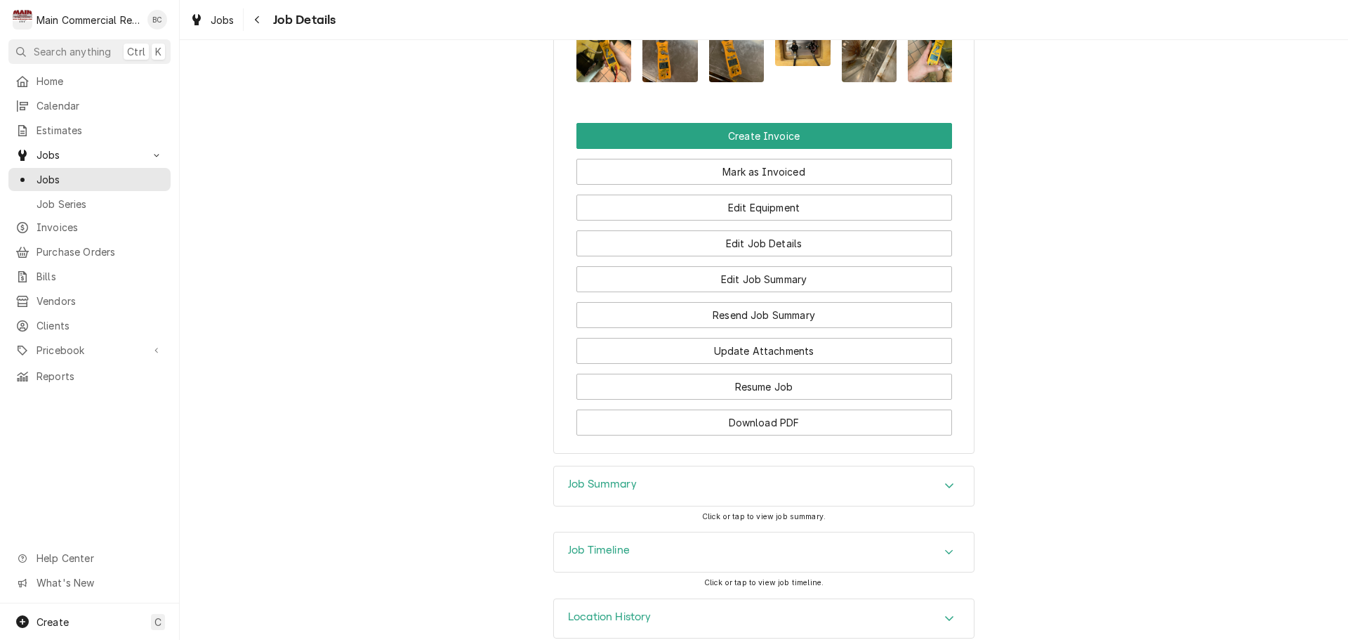
scroll to position [1545, 0]
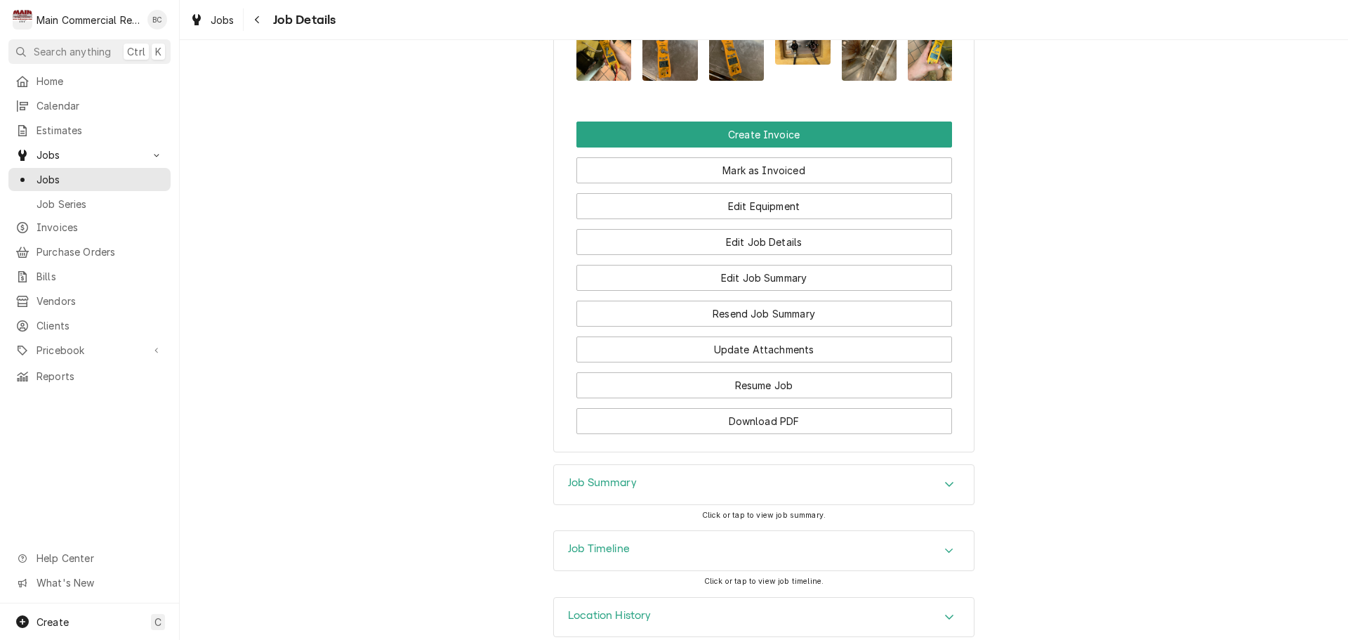
click at [589, 489] on h3 "Job Summary" at bounding box center [602, 482] width 69 height 13
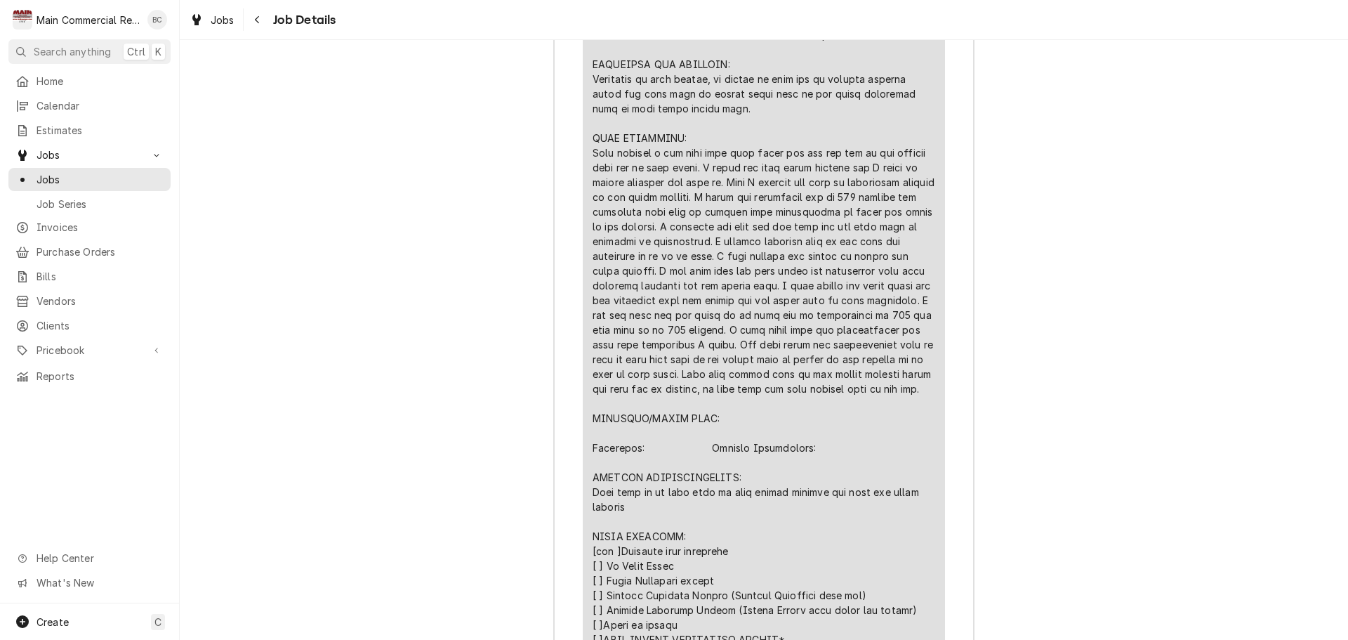
scroll to position [2528, 0]
click at [68, 180] on span "Jobs" at bounding box center [100, 179] width 127 height 15
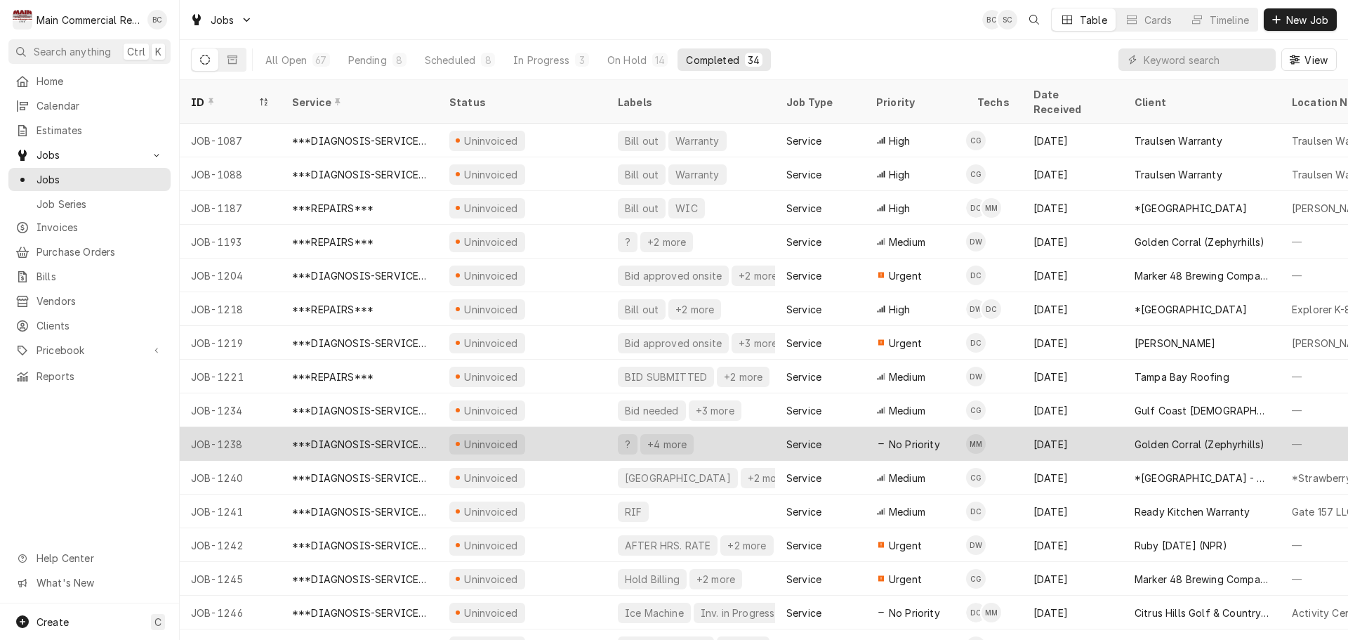
scroll to position [84, 0]
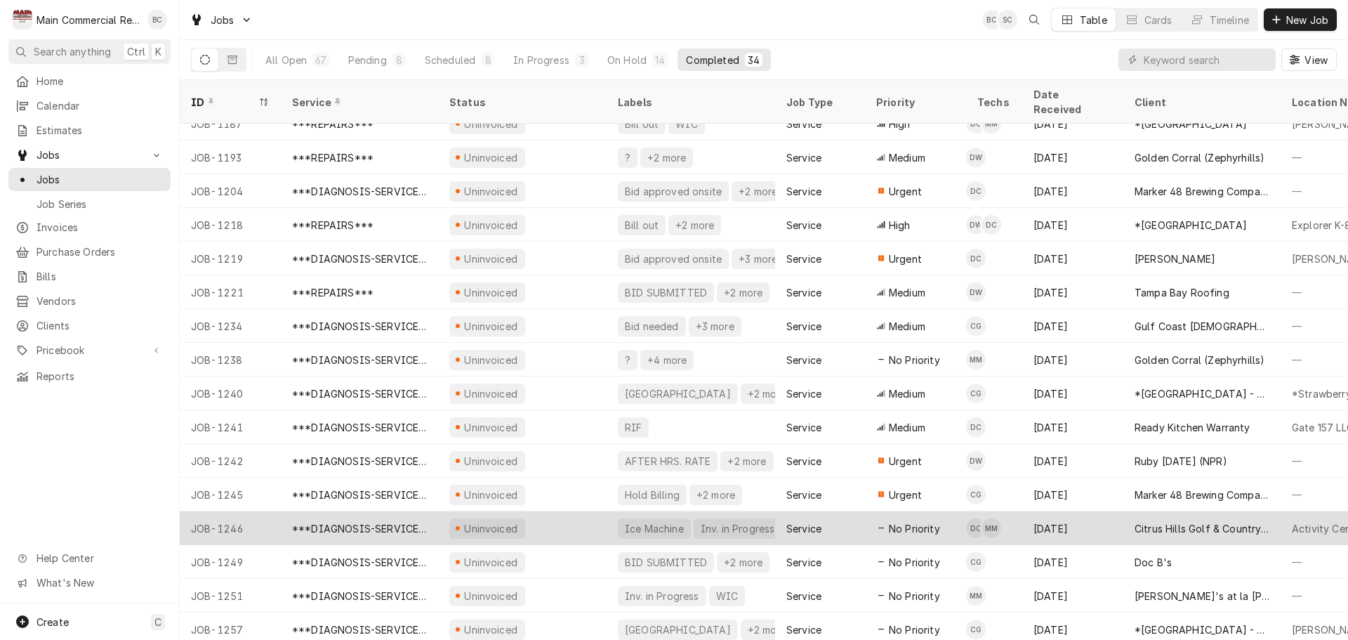
click at [238, 512] on div "JOB-1246" at bounding box center [230, 528] width 101 height 34
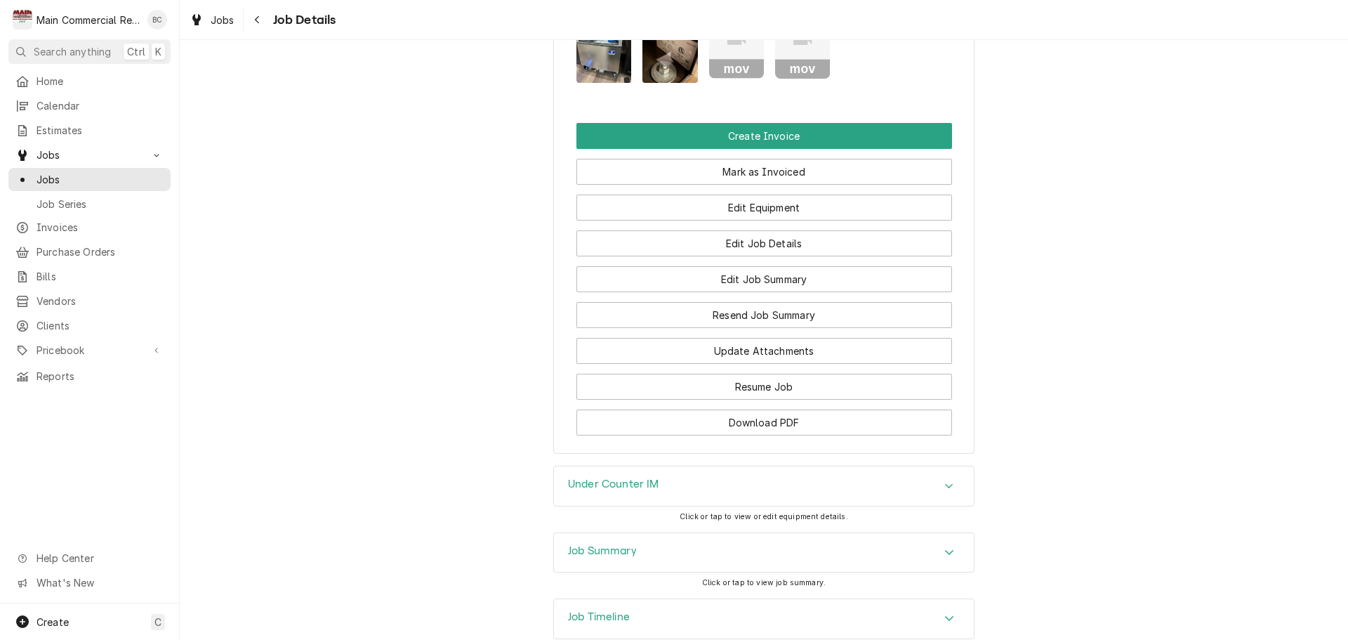
scroll to position [1685, 0]
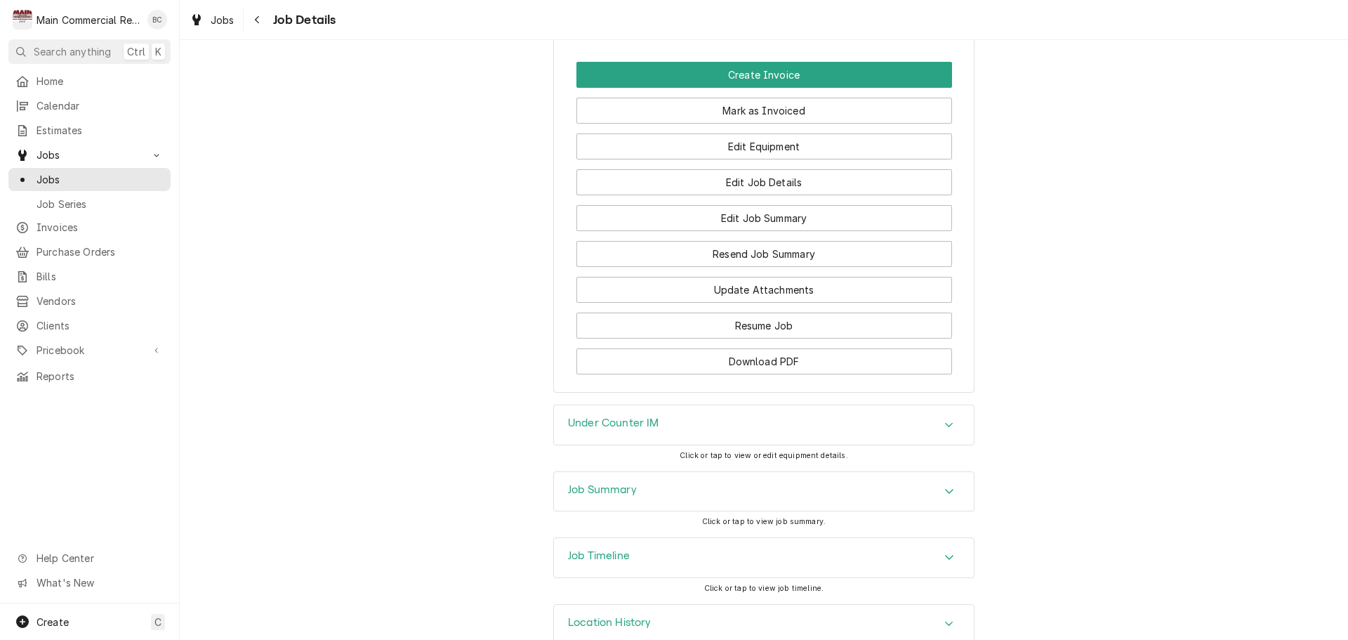
click at [604, 489] on h3 "Job Summary" at bounding box center [602, 489] width 69 height 13
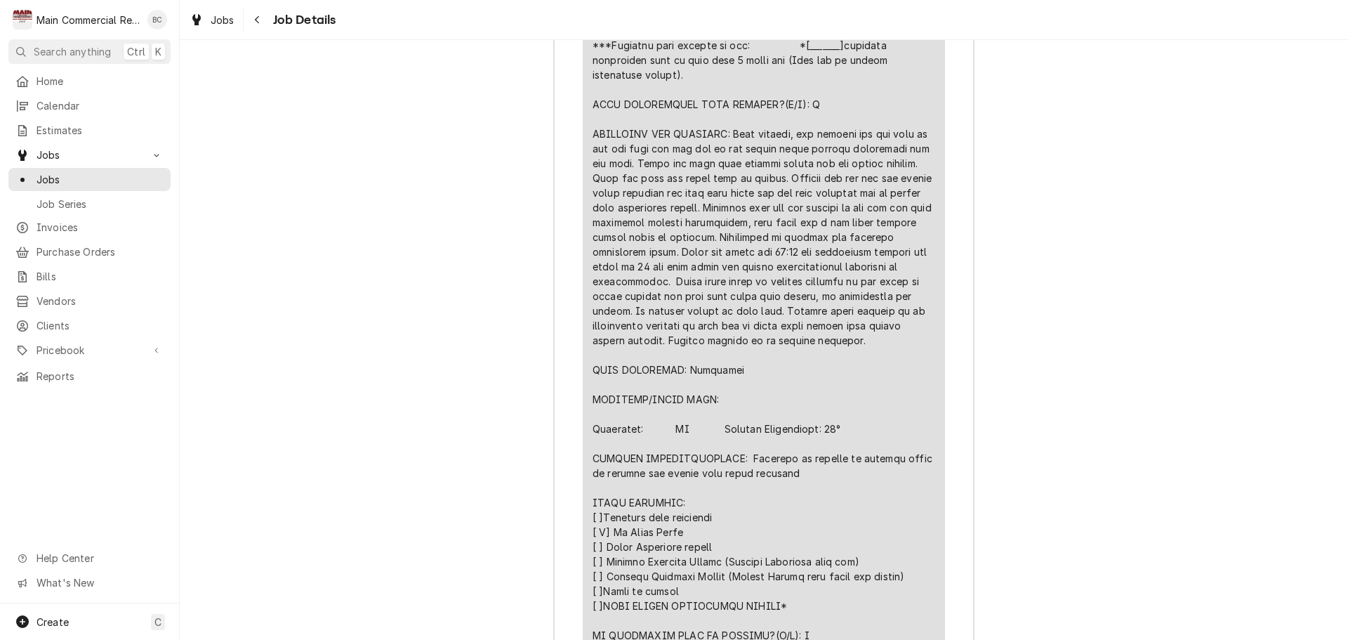
scroll to position [2668, 0]
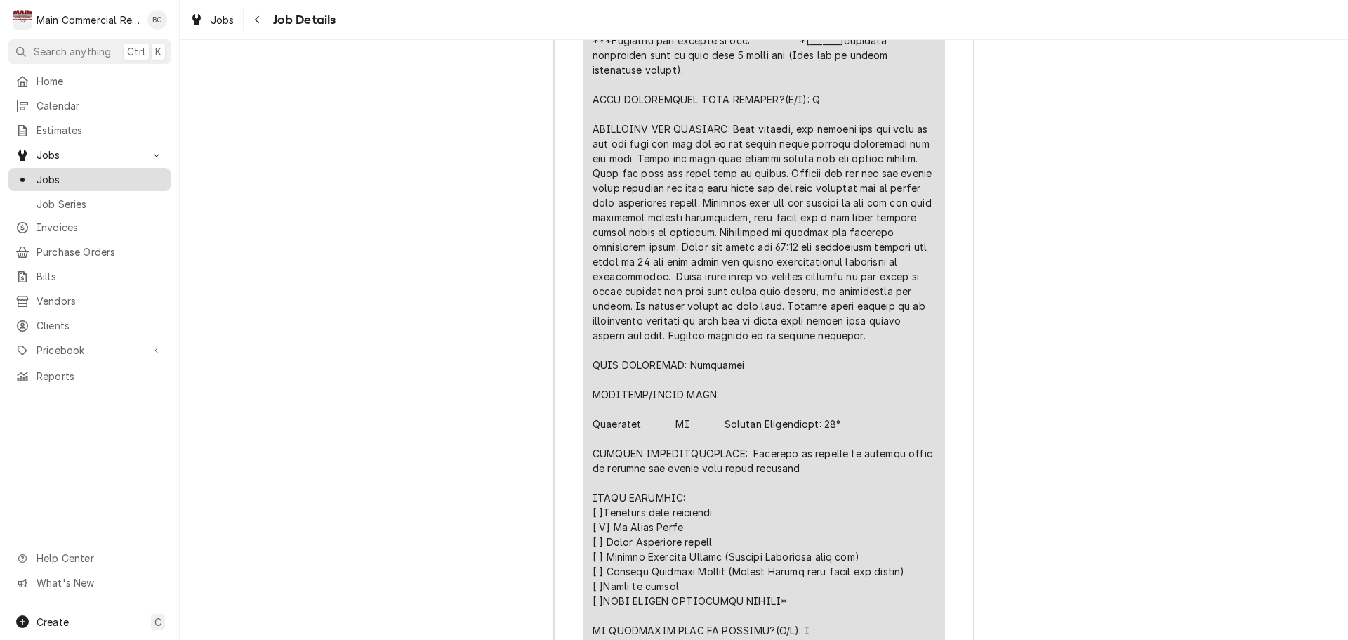
click at [75, 176] on span "Jobs" at bounding box center [100, 179] width 127 height 15
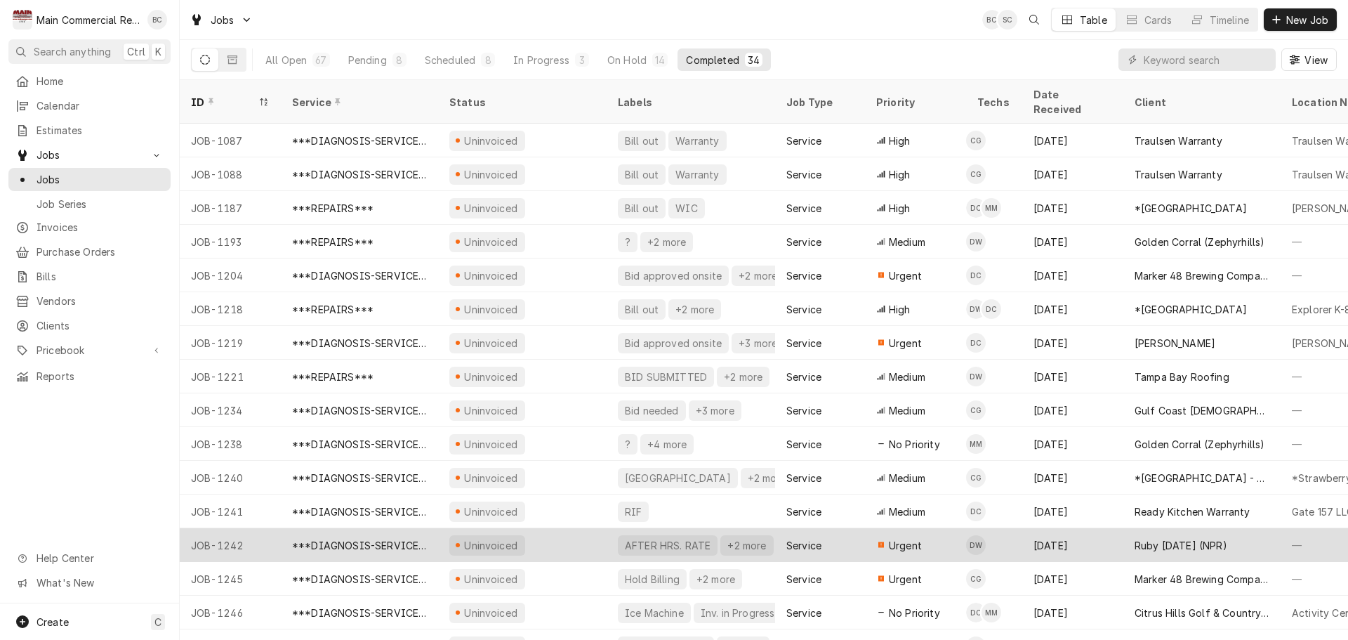
click at [232, 532] on div "JOB-1242" at bounding box center [230, 545] width 101 height 34
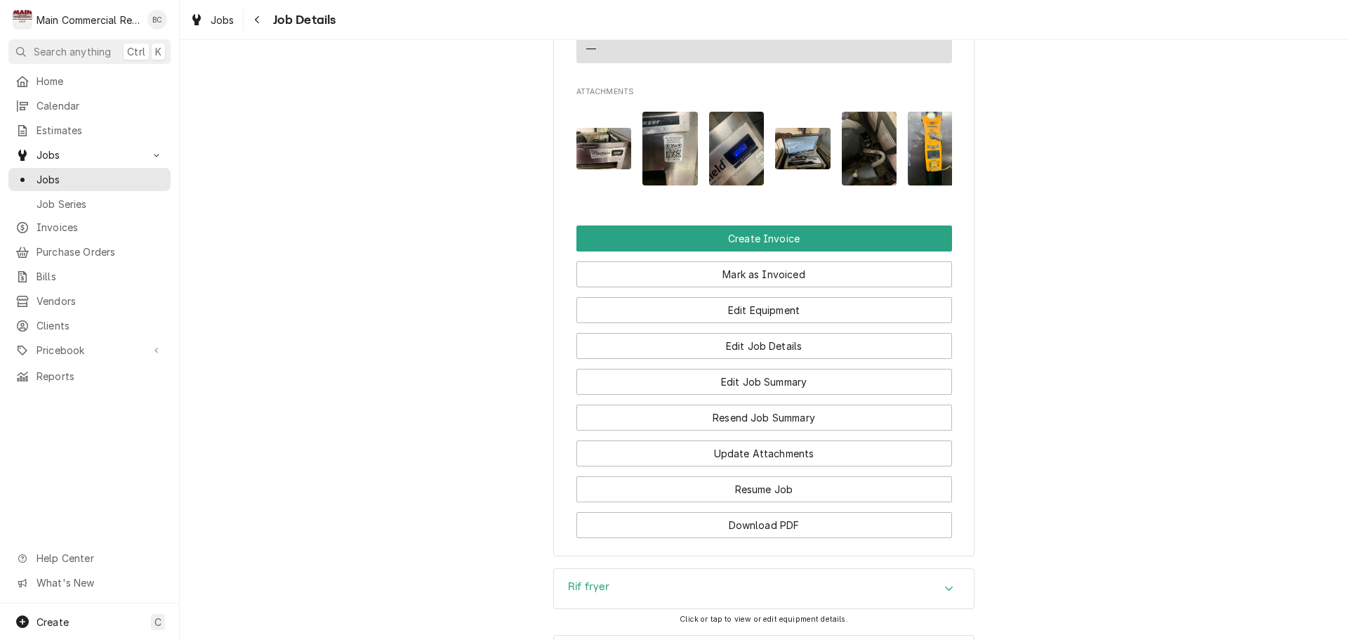
scroll to position [1264, 0]
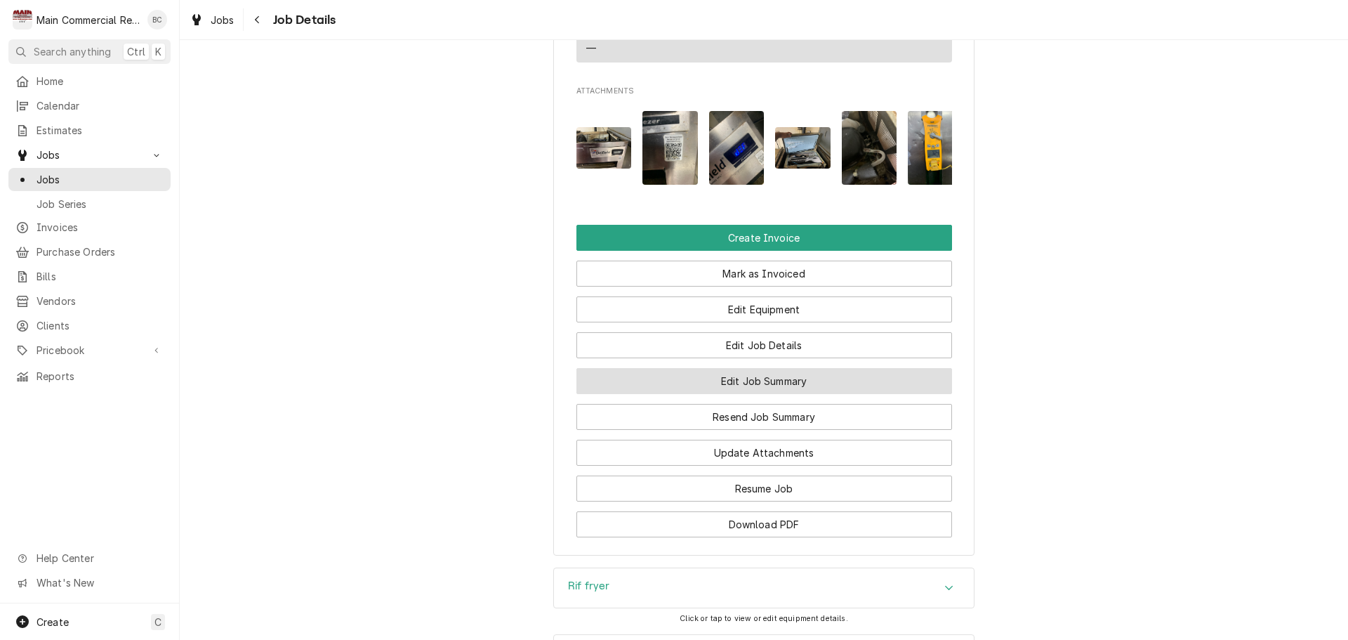
click at [680, 394] on button "Edit Job Summary" at bounding box center [765, 381] width 376 height 26
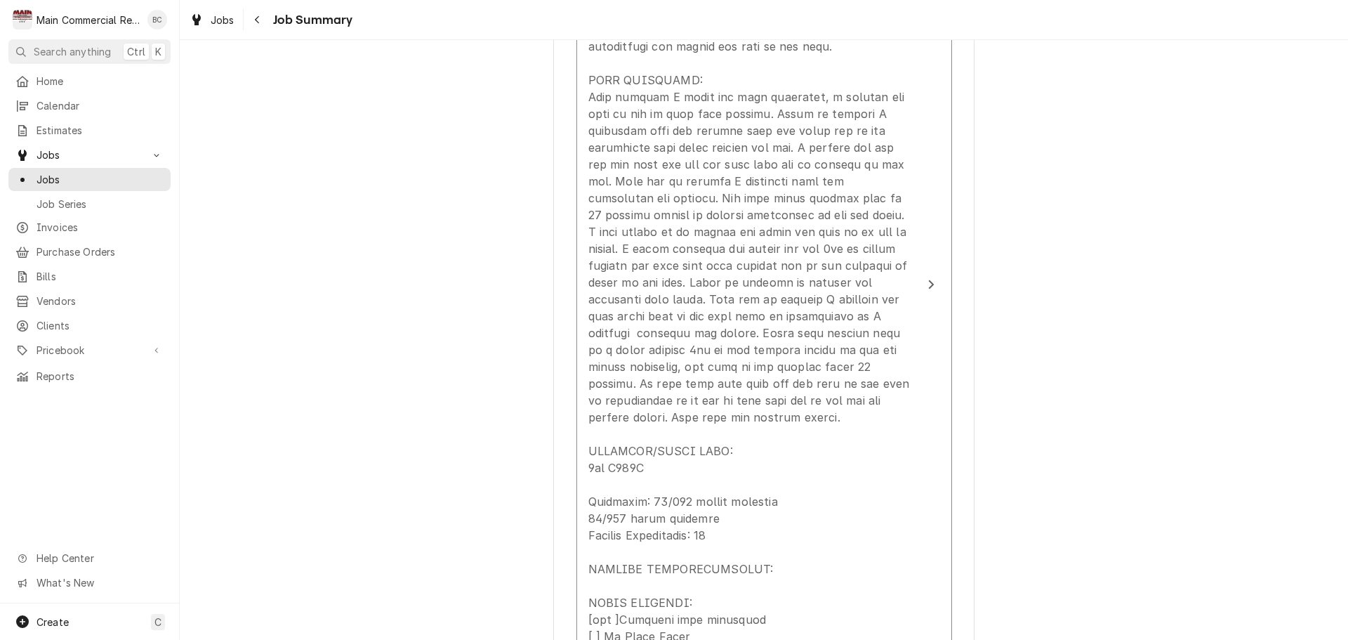
scroll to position [864, 0]
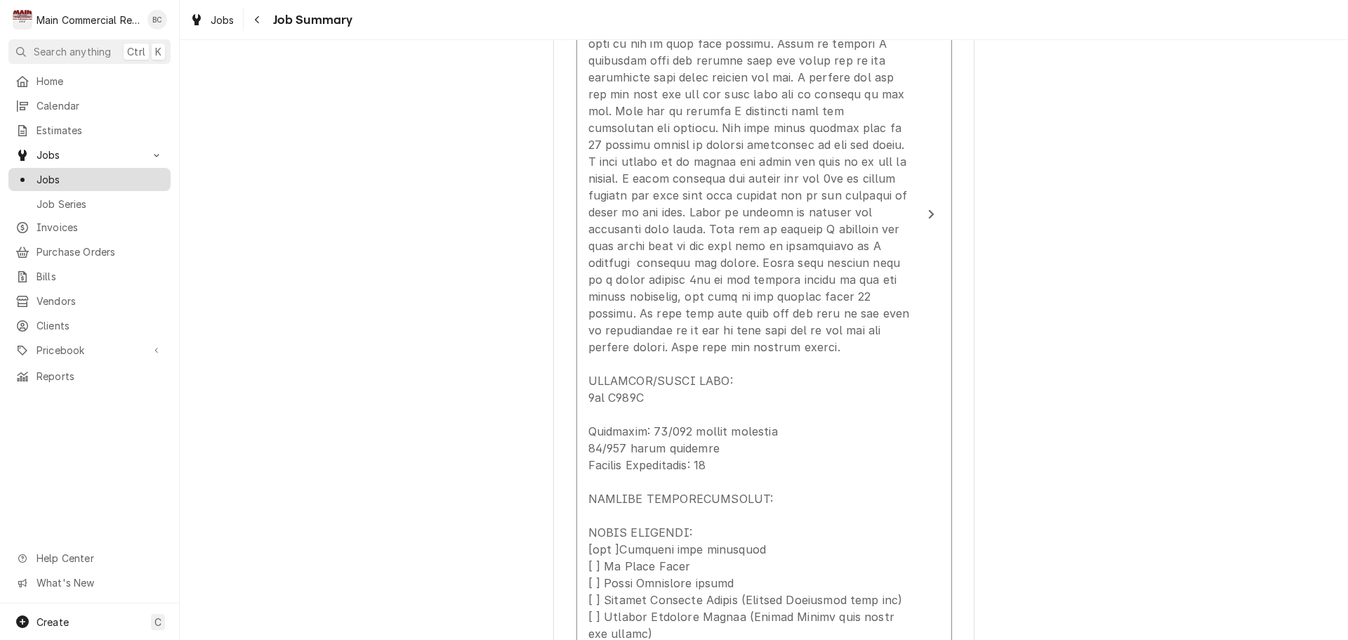
click at [77, 176] on span "Jobs" at bounding box center [100, 179] width 127 height 15
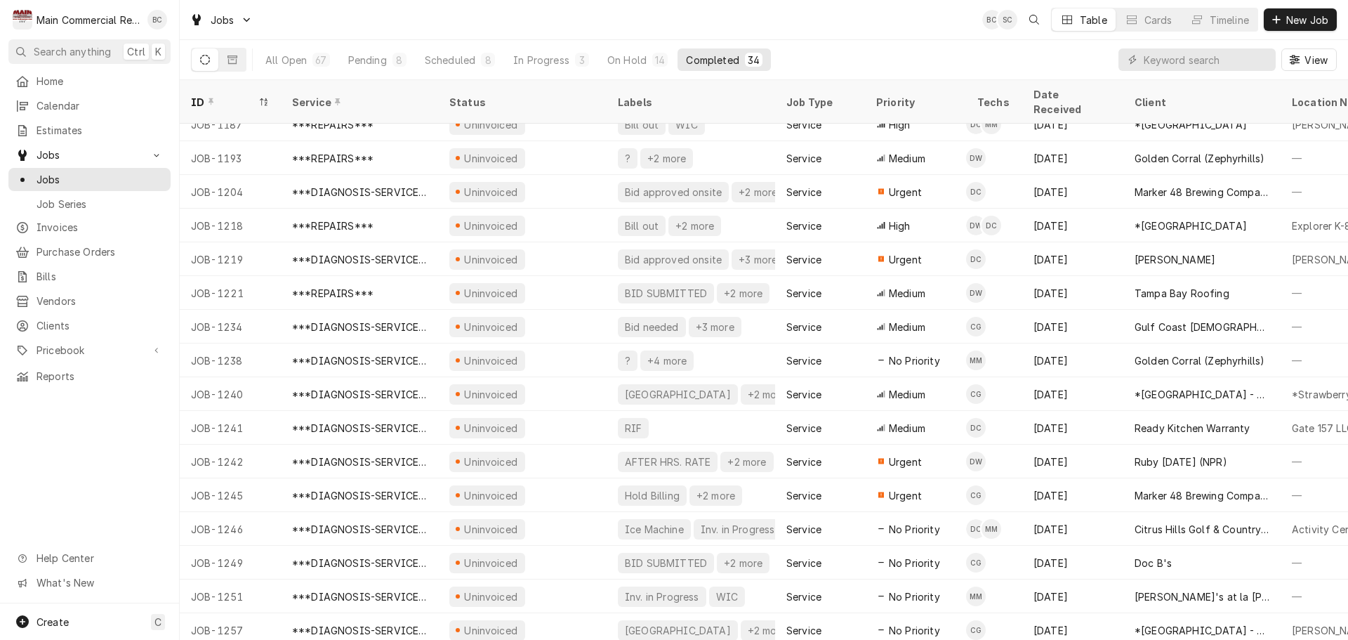
scroll to position [84, 0]
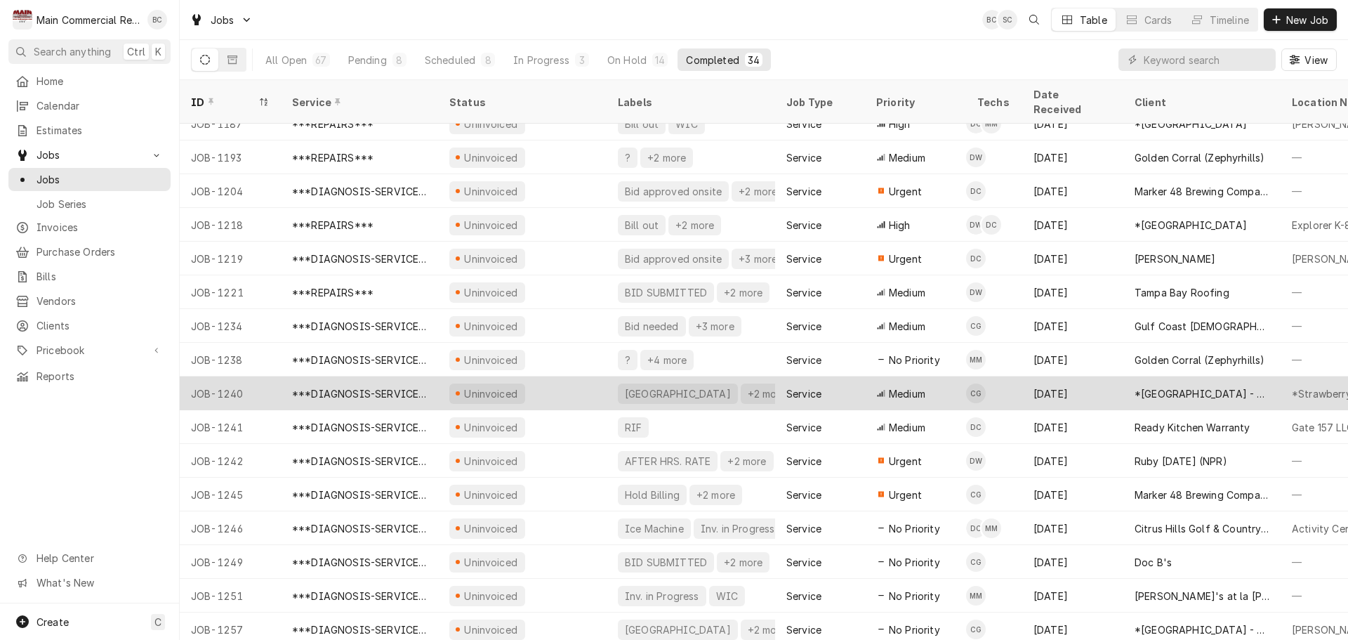
click at [237, 376] on div "JOB-1240" at bounding box center [230, 393] width 101 height 34
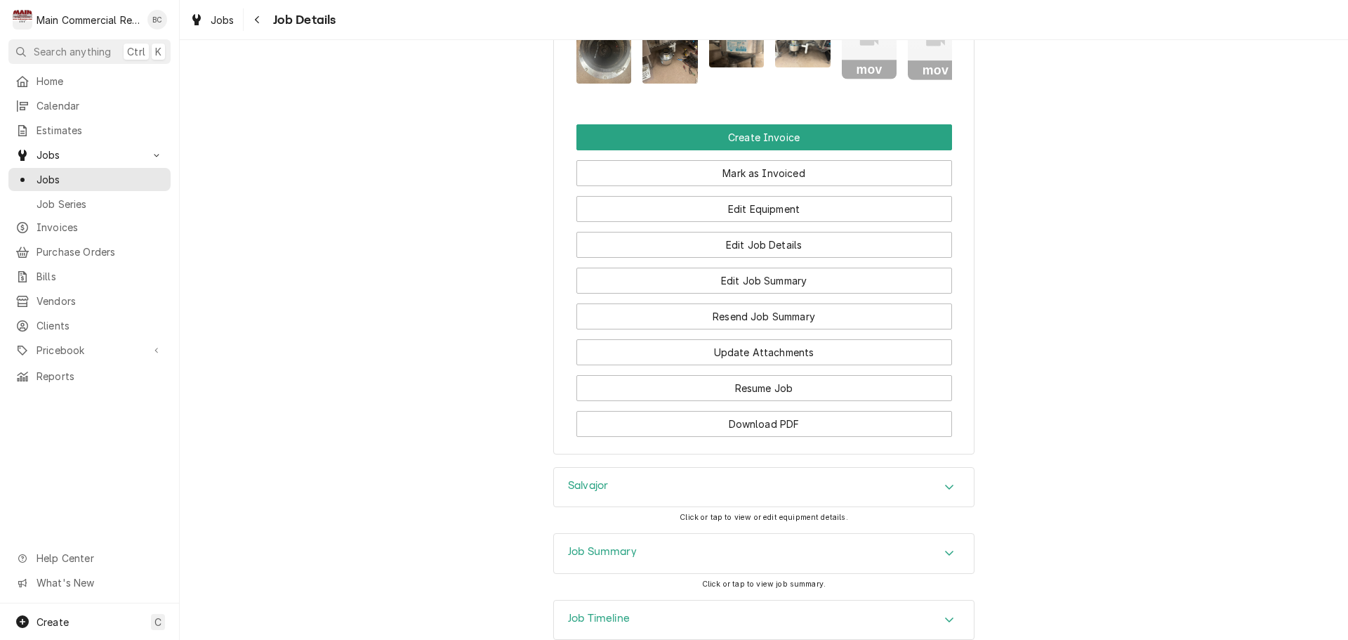
scroll to position [1475, 0]
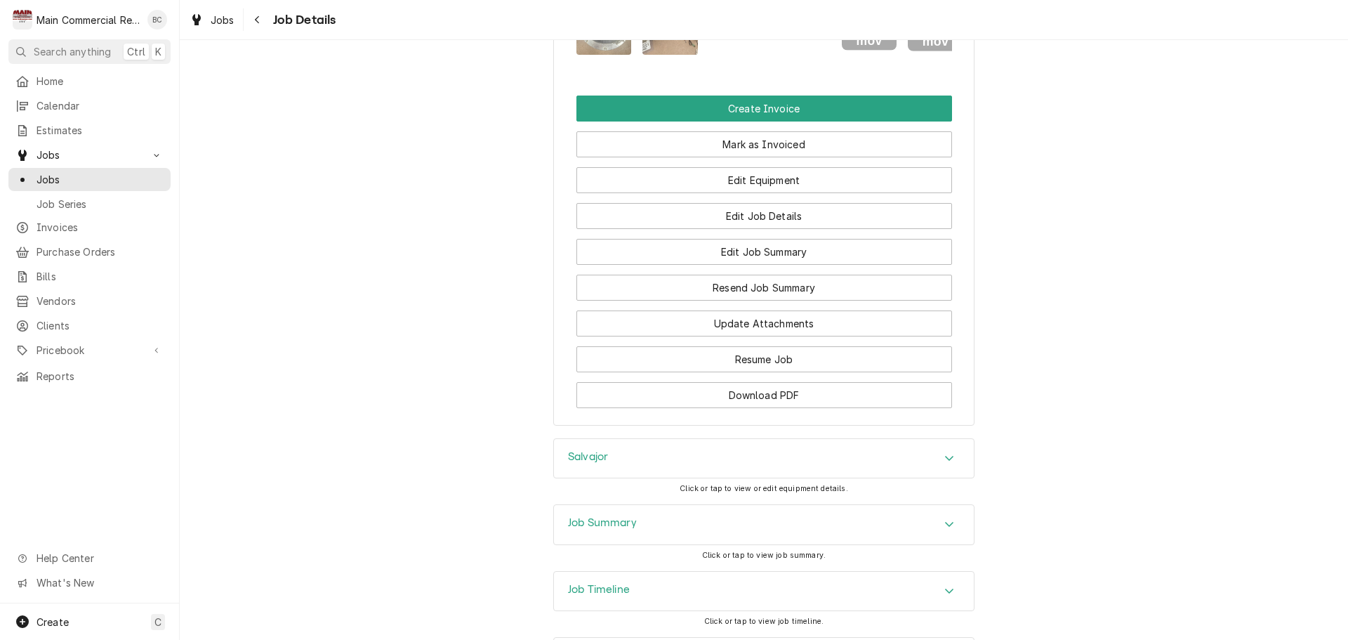
click at [619, 529] on h3 "Job Summary" at bounding box center [602, 522] width 69 height 13
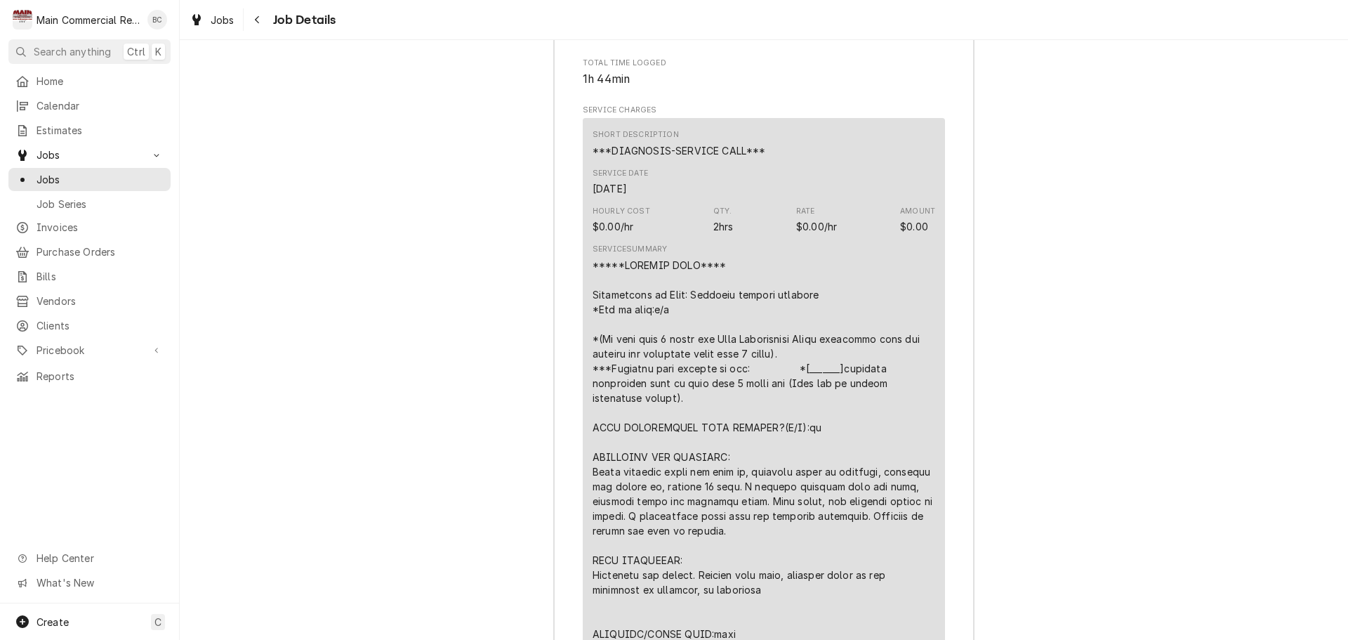
scroll to position [2247, 0]
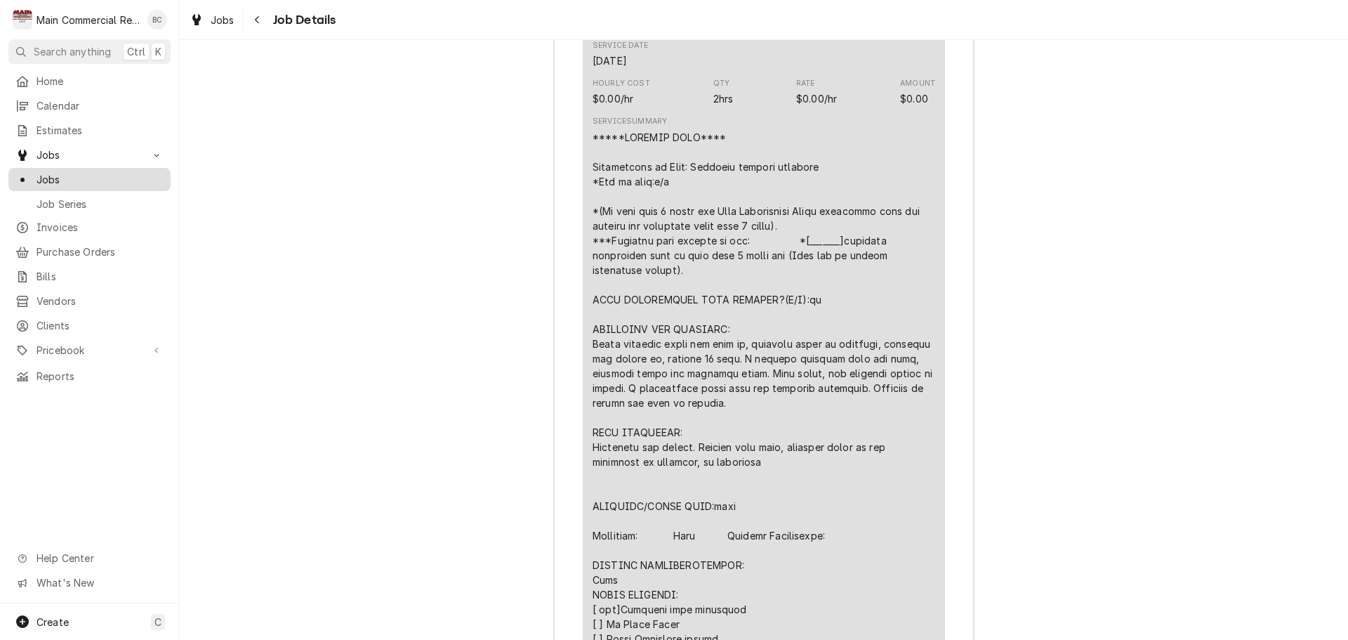
click at [67, 183] on link "Jobs" at bounding box center [89, 179] width 162 height 23
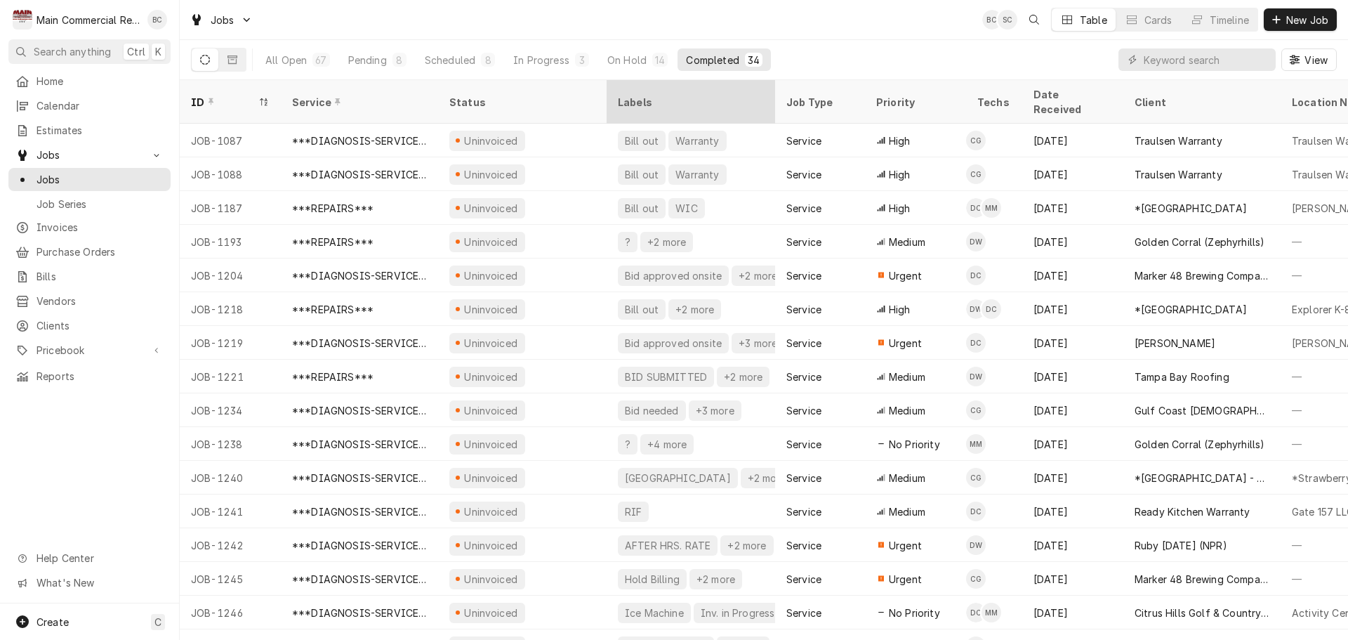
click at [638, 95] on div "Labels" at bounding box center [691, 102] width 146 height 15
click at [761, 95] on div "Labels" at bounding box center [691, 102] width 146 height 15
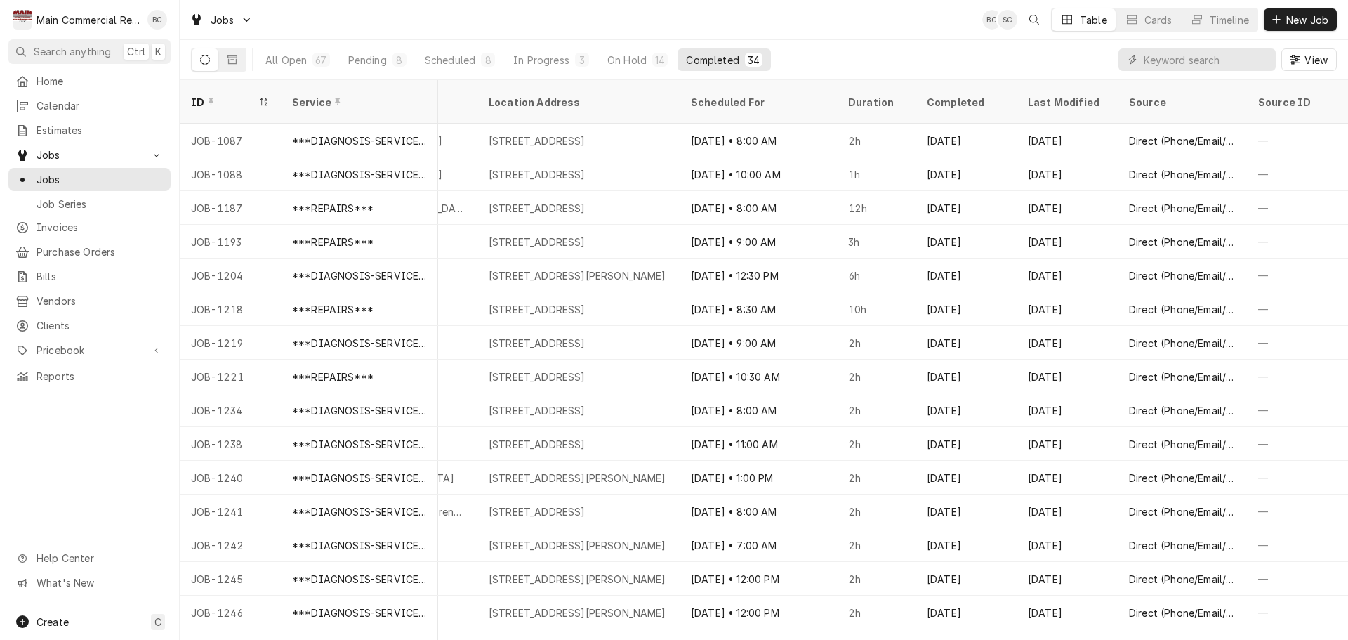
scroll to position [0, 1016]
click at [950, 100] on div "Completed" at bounding box center [967, 102] width 96 height 38
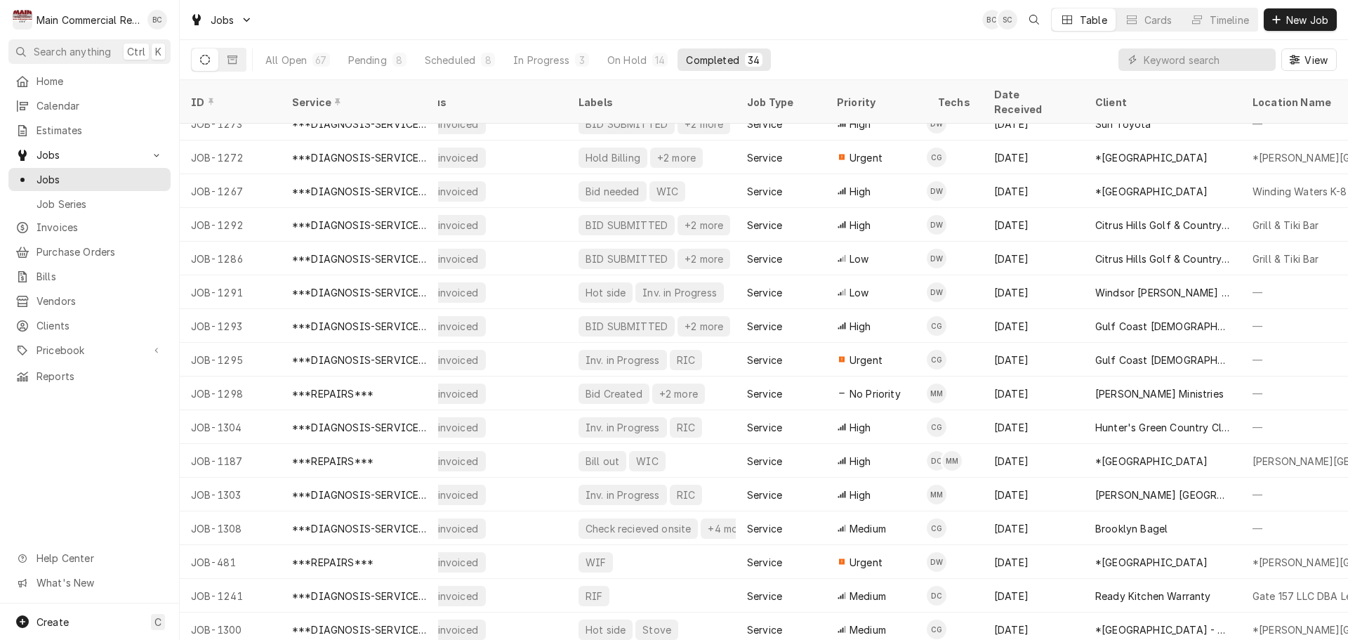
scroll to position [624, 0]
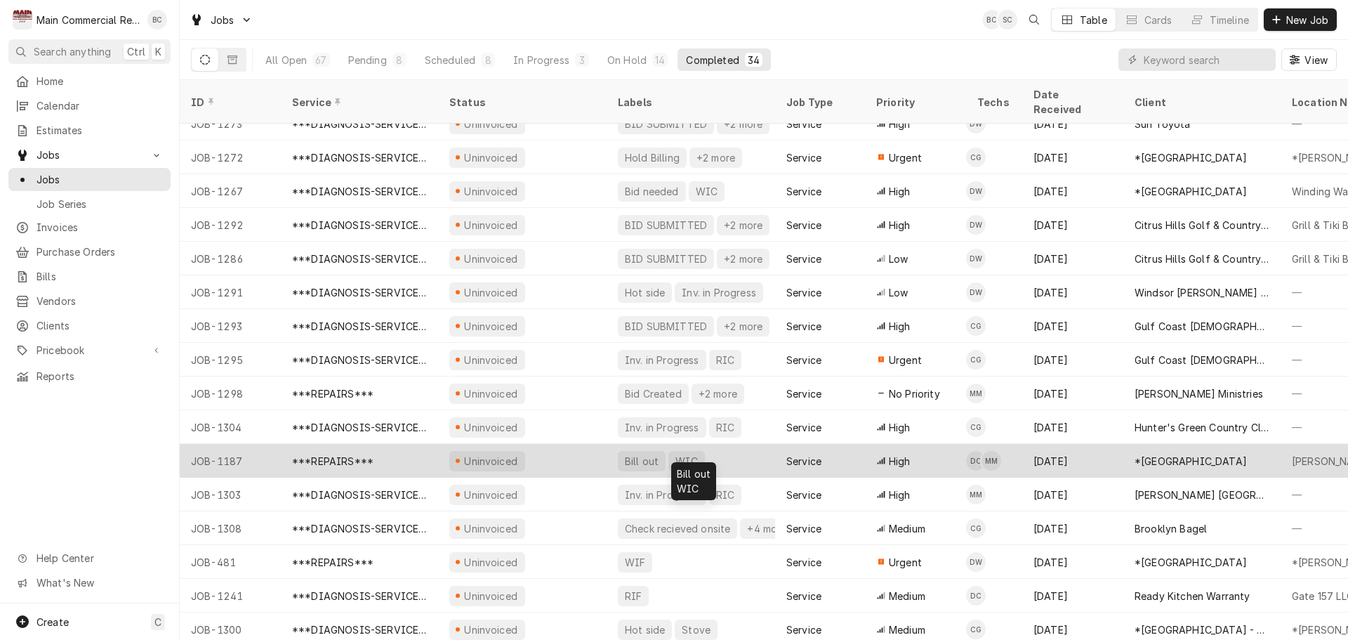
click at [637, 454] on div "Bill out" at bounding box center [642, 461] width 37 height 15
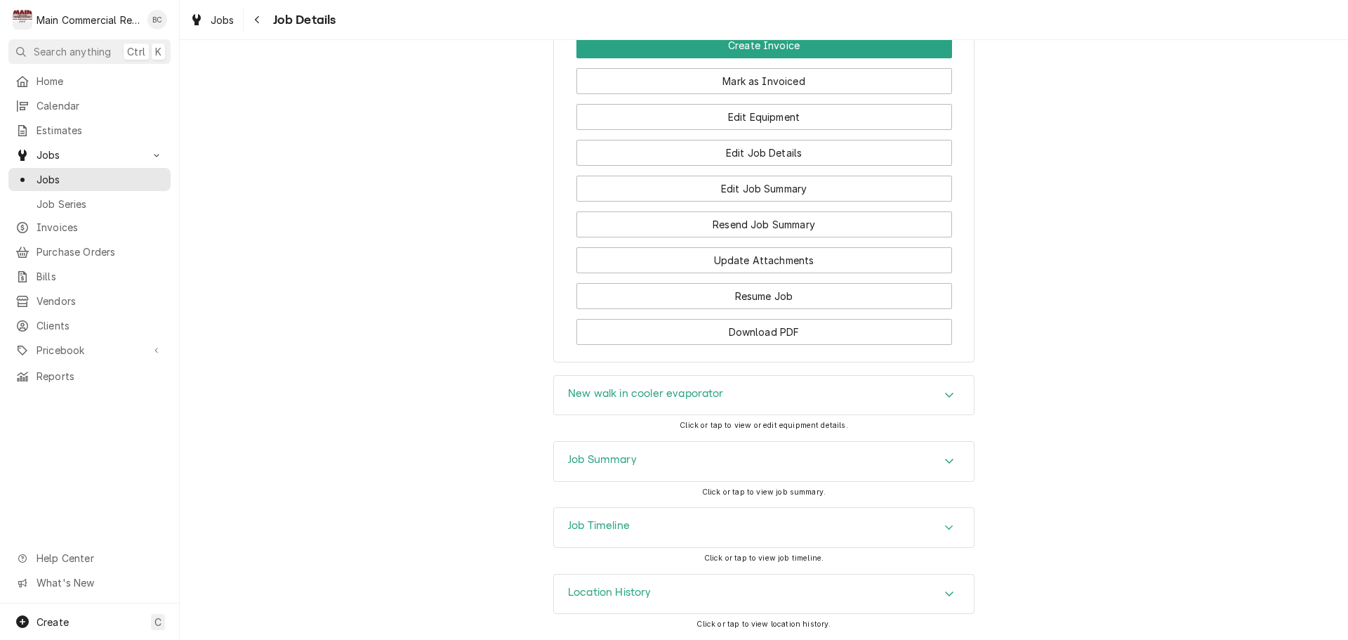
scroll to position [2237, 0]
click at [612, 459] on h3 "Job Summary" at bounding box center [602, 459] width 69 height 13
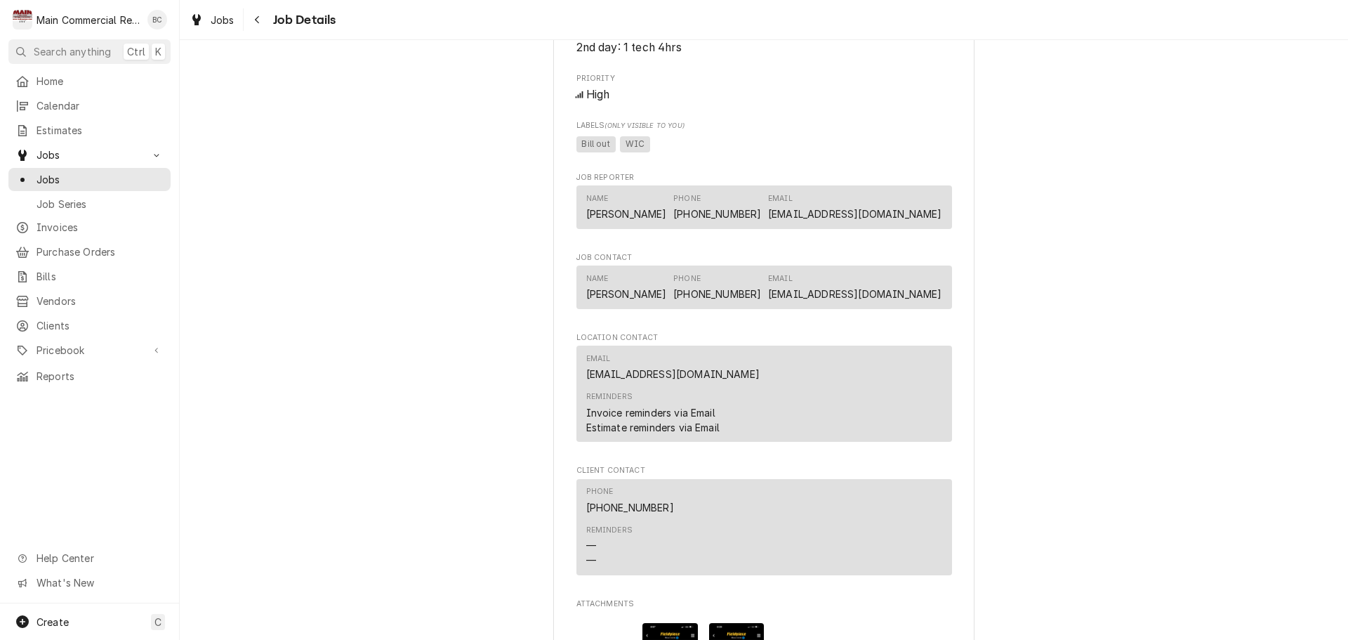
scroll to position [1404, 0]
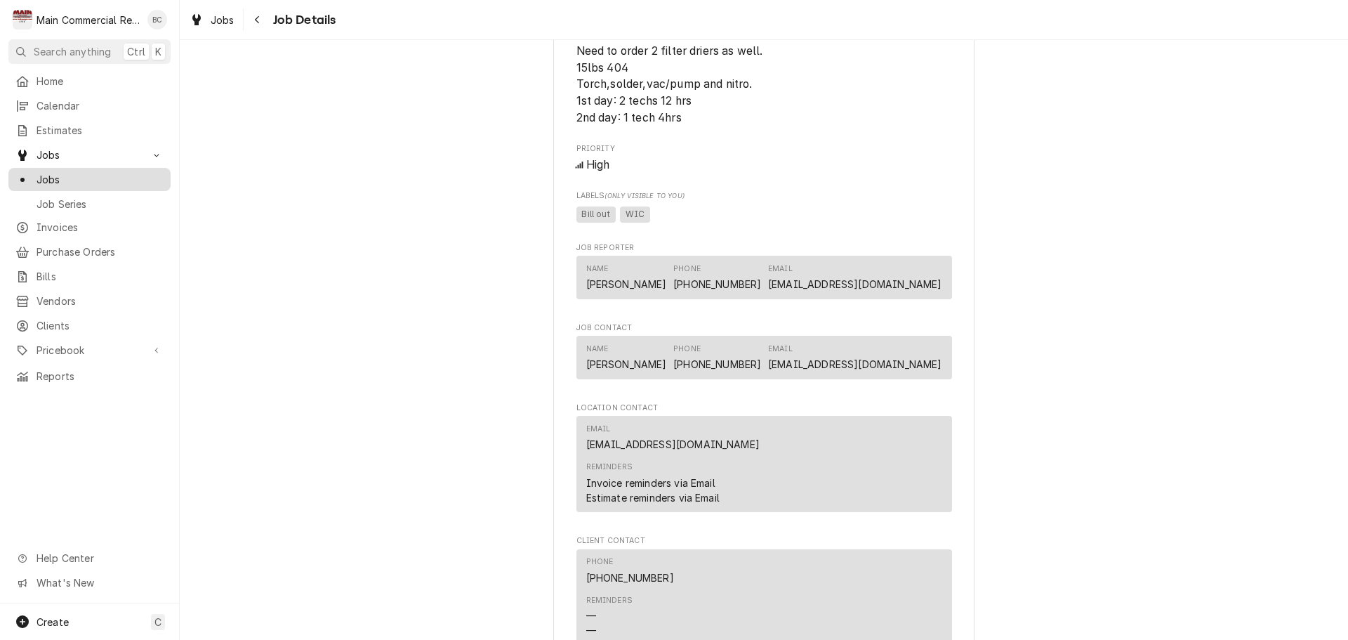
click at [107, 174] on span "Jobs" at bounding box center [100, 179] width 127 height 15
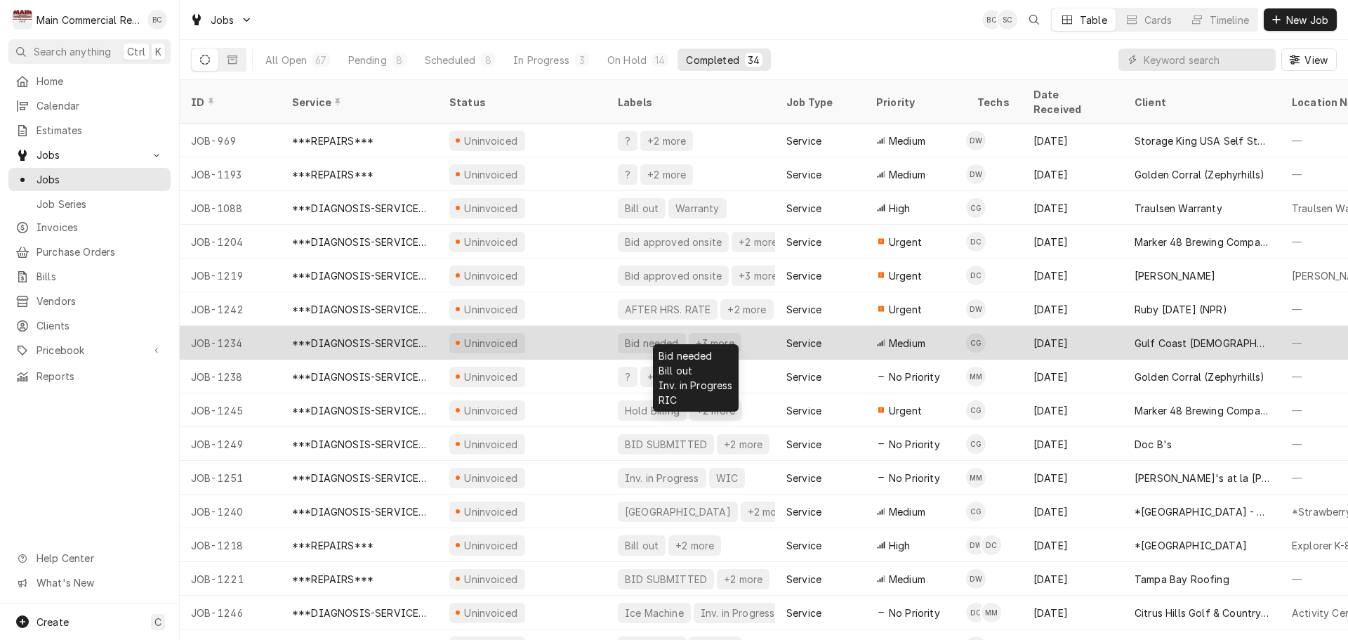
click at [664, 336] on div "Bid needed" at bounding box center [652, 343] width 57 height 15
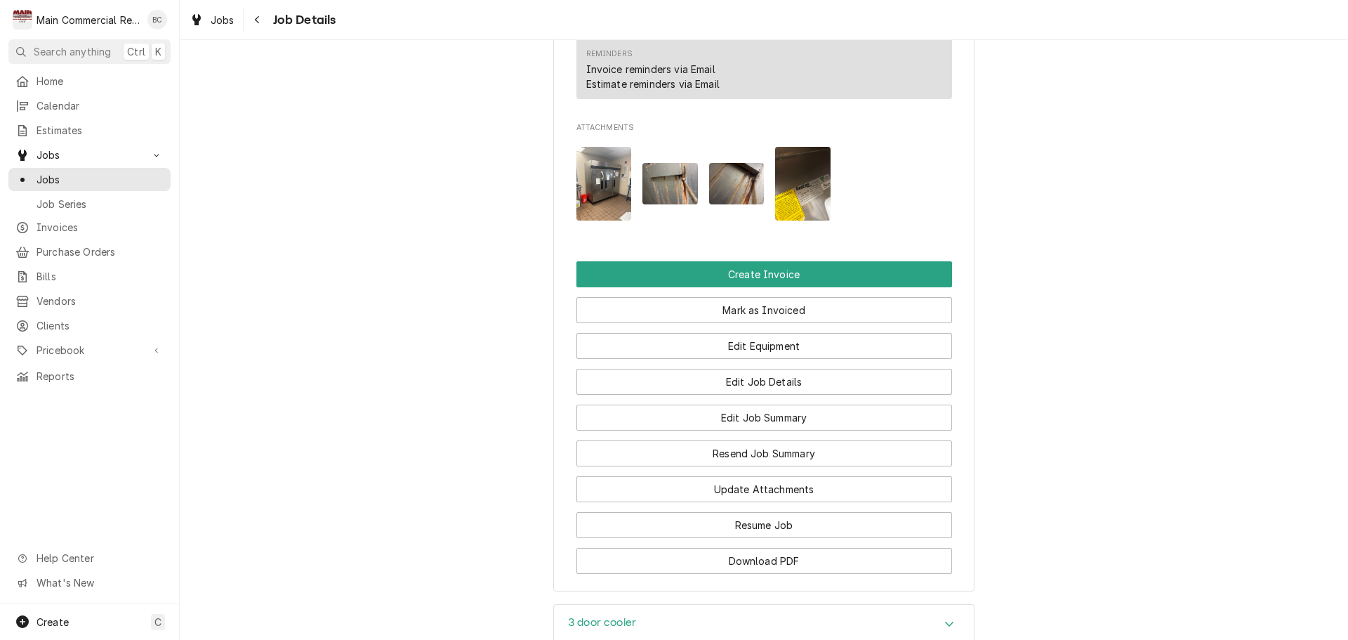
scroll to position [1404, 0]
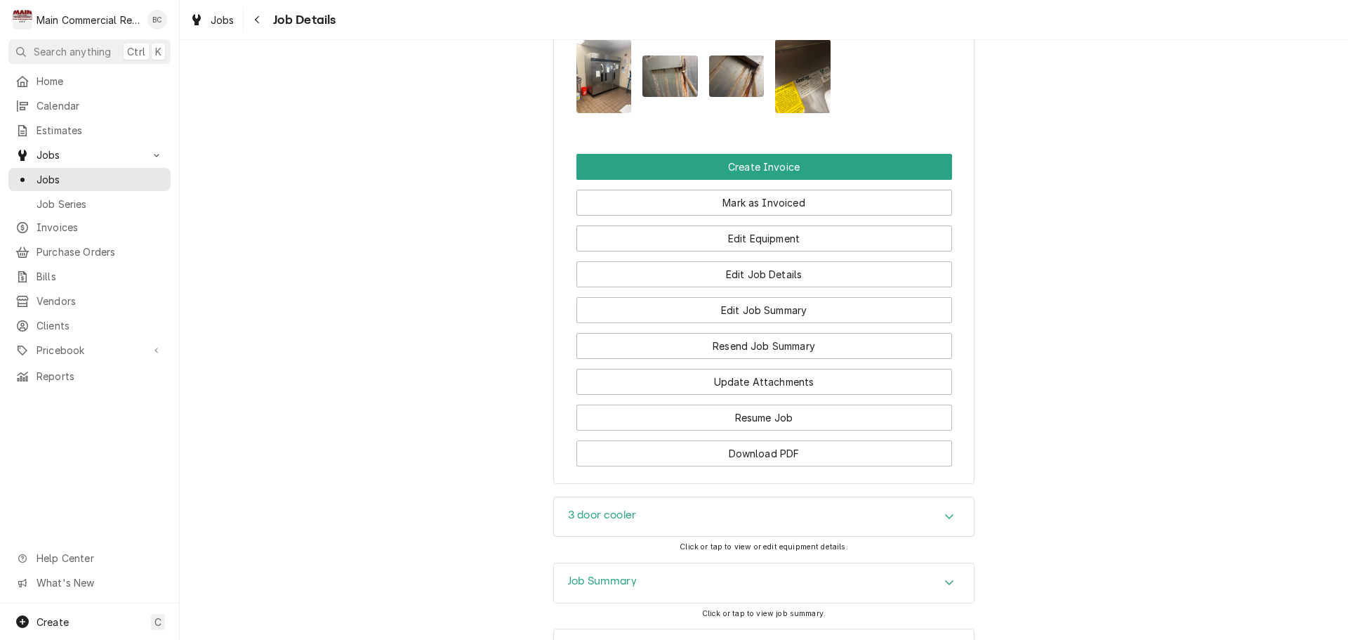
click at [597, 574] on h3 "Job Summary" at bounding box center [602, 580] width 69 height 13
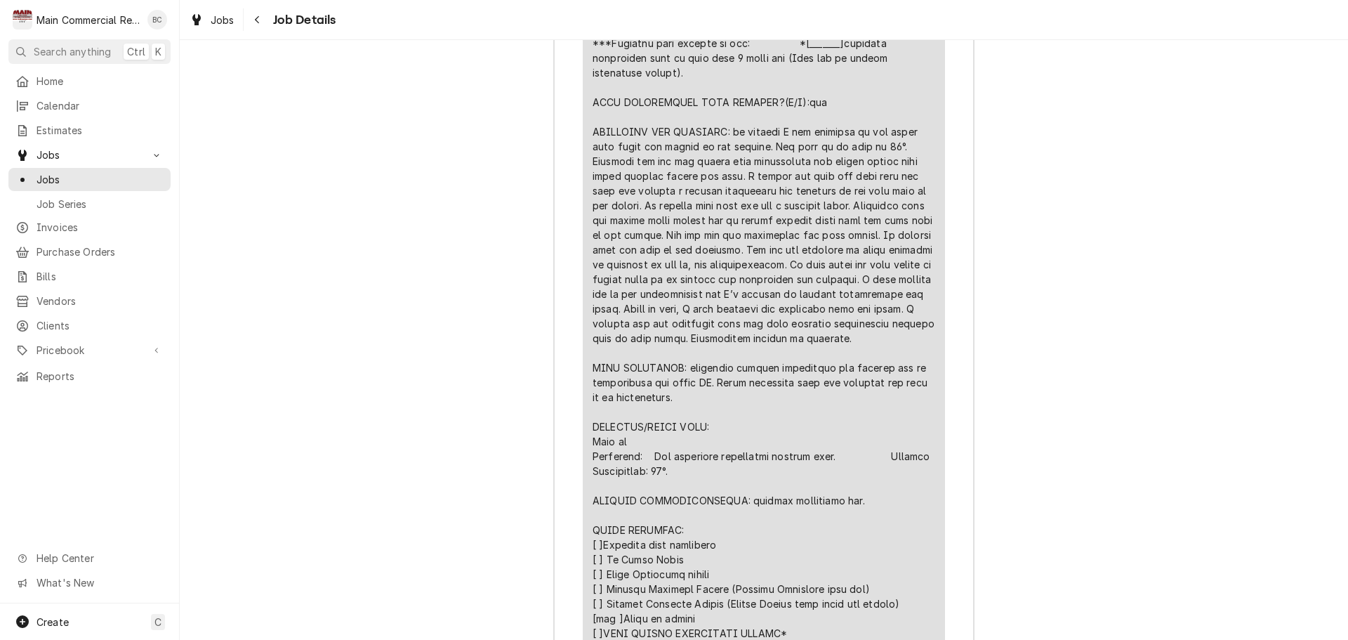
scroll to position [2458, 0]
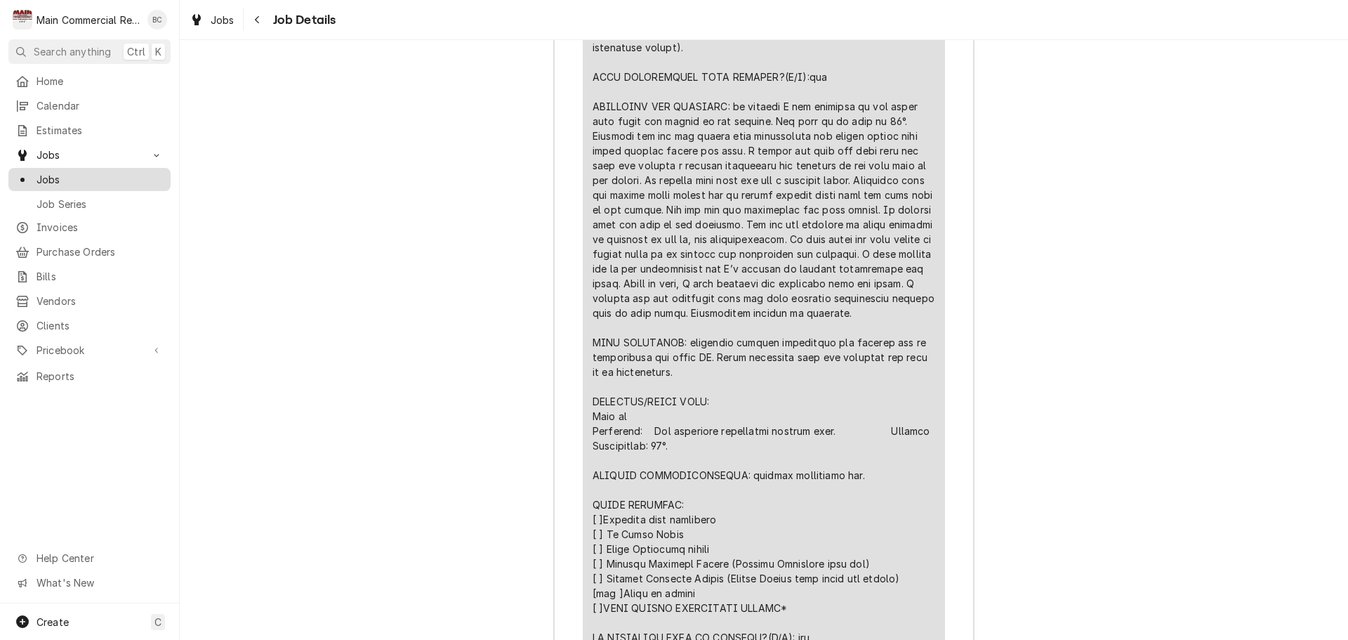
click at [115, 176] on span "Jobs" at bounding box center [100, 179] width 127 height 15
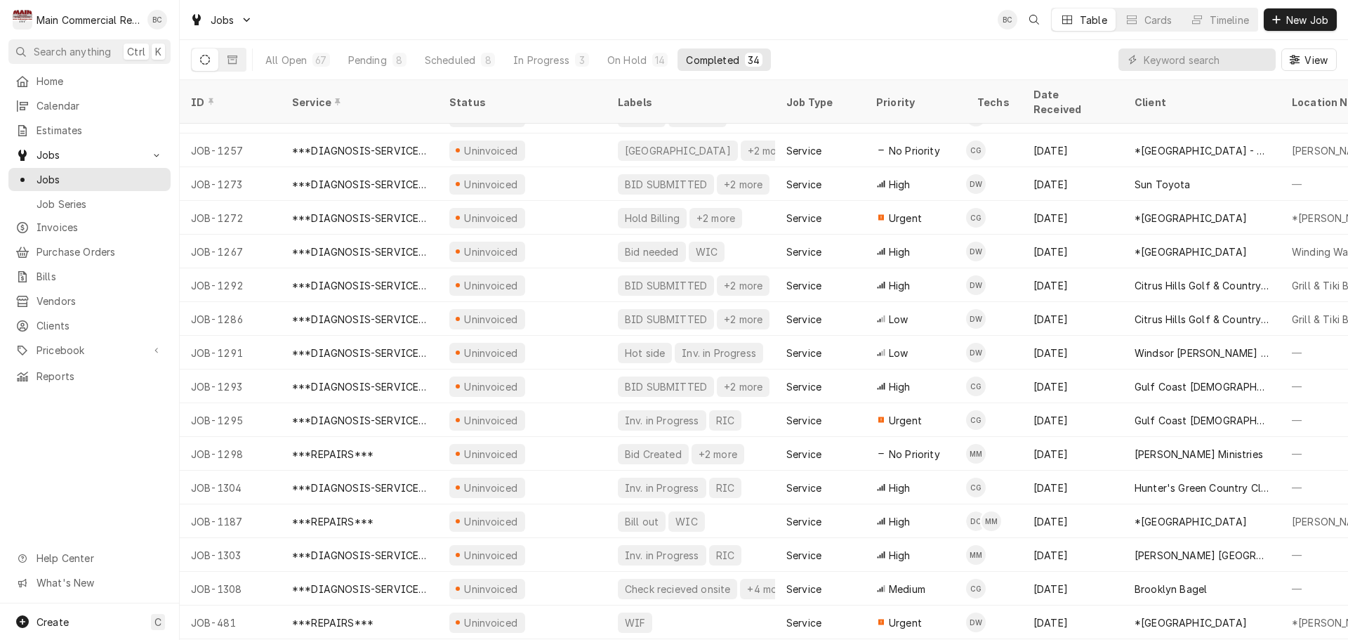
scroll to position [483, 0]
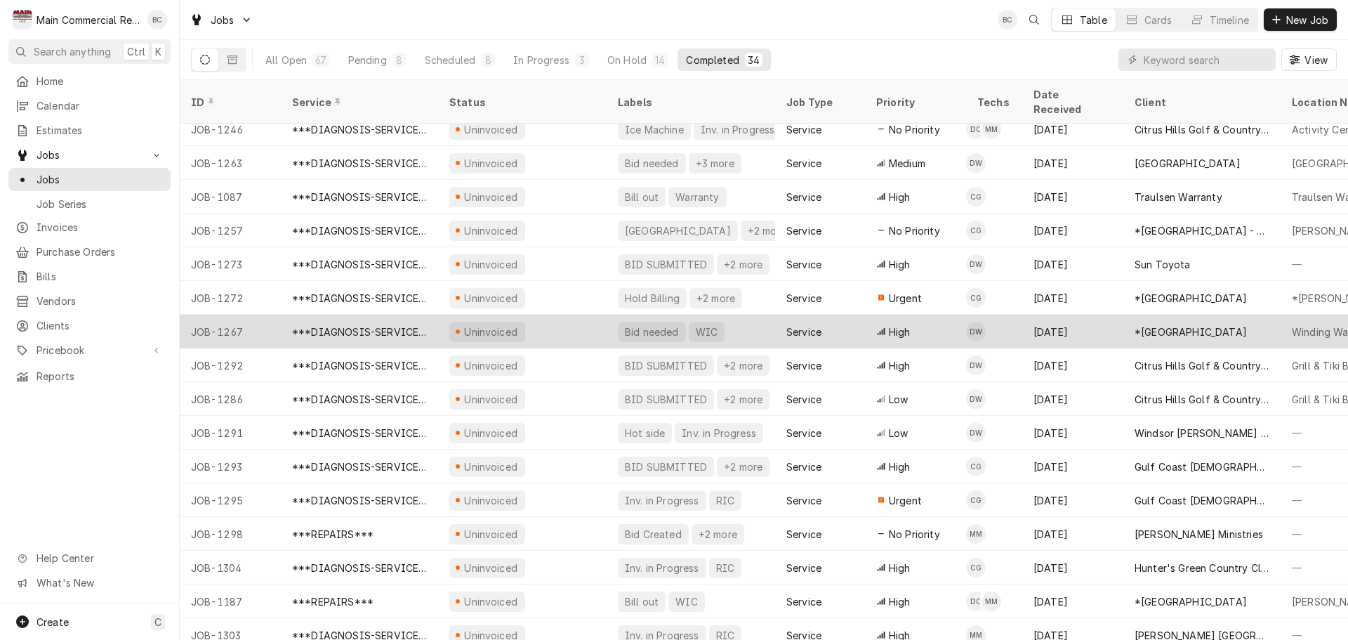
click at [629, 324] on div "Bid needed" at bounding box center [652, 331] width 57 height 15
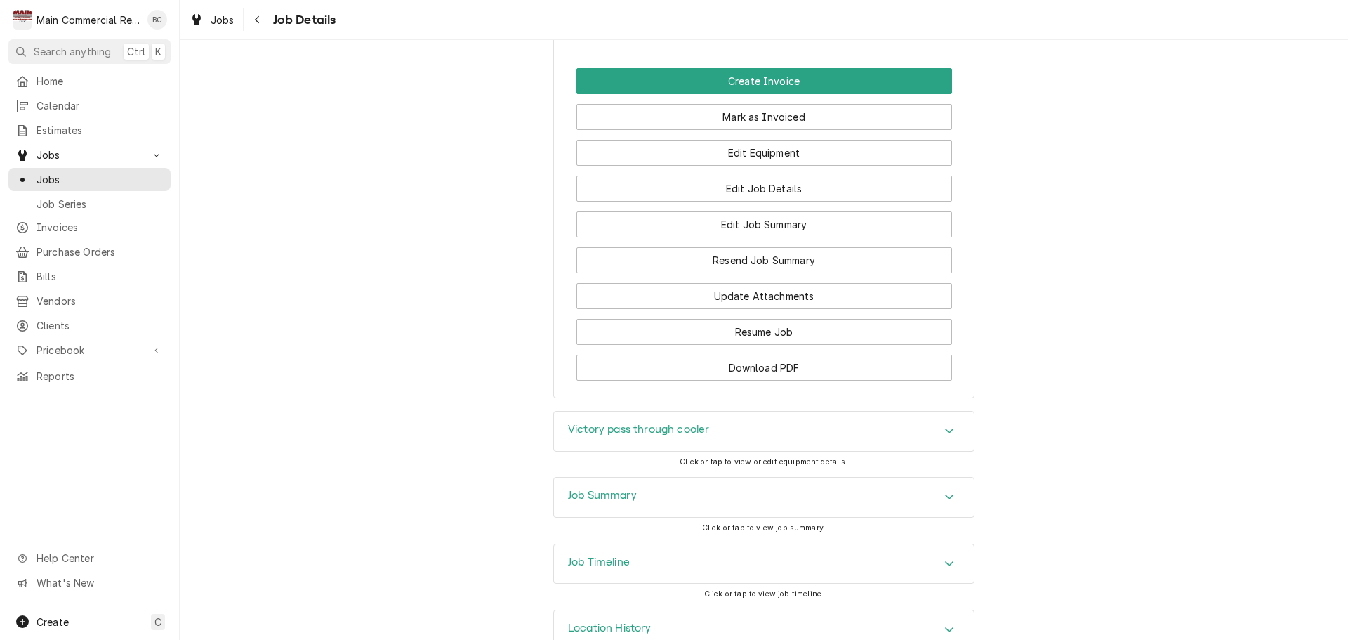
scroll to position [2047, 0]
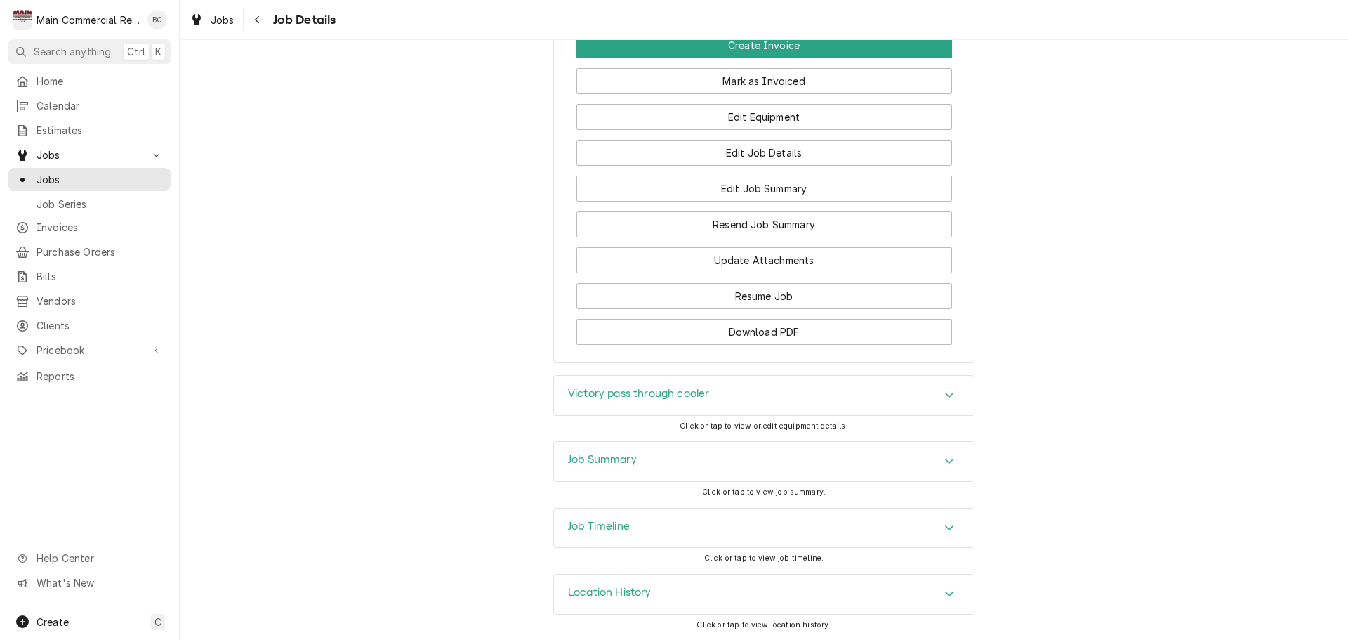
click at [575, 456] on h3 "Job Summary" at bounding box center [602, 459] width 69 height 13
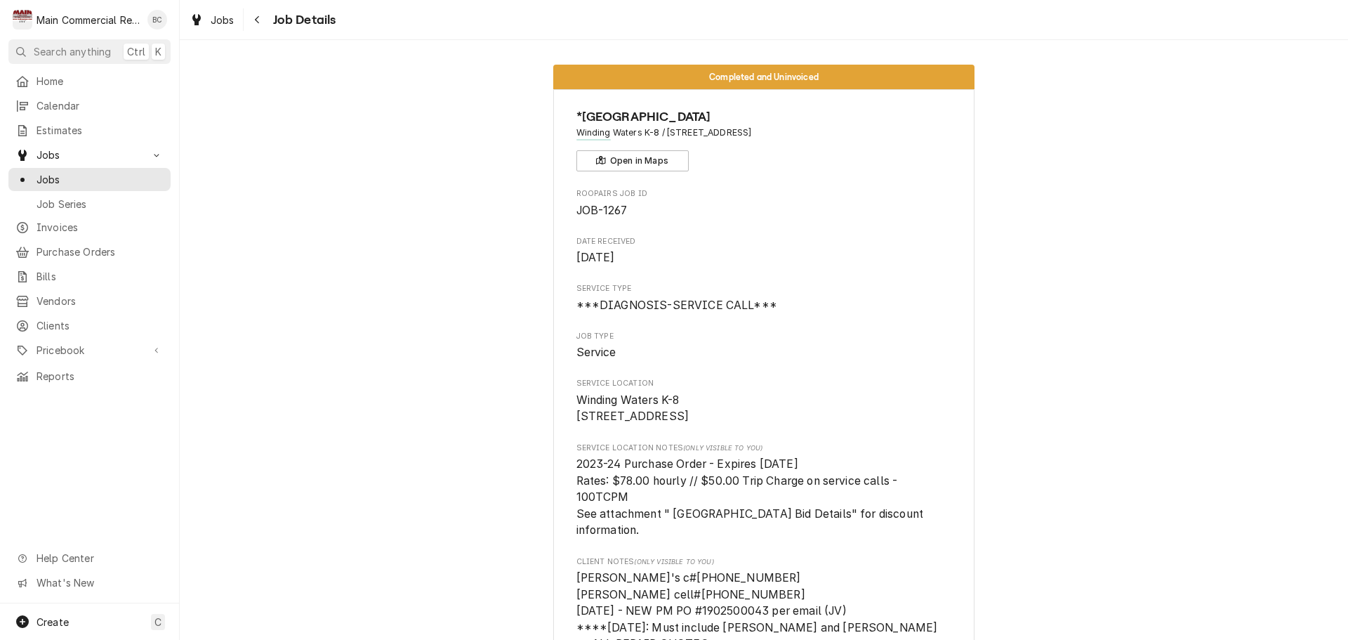
scroll to position [0, 0]
click at [65, 179] on span "Jobs" at bounding box center [100, 179] width 127 height 15
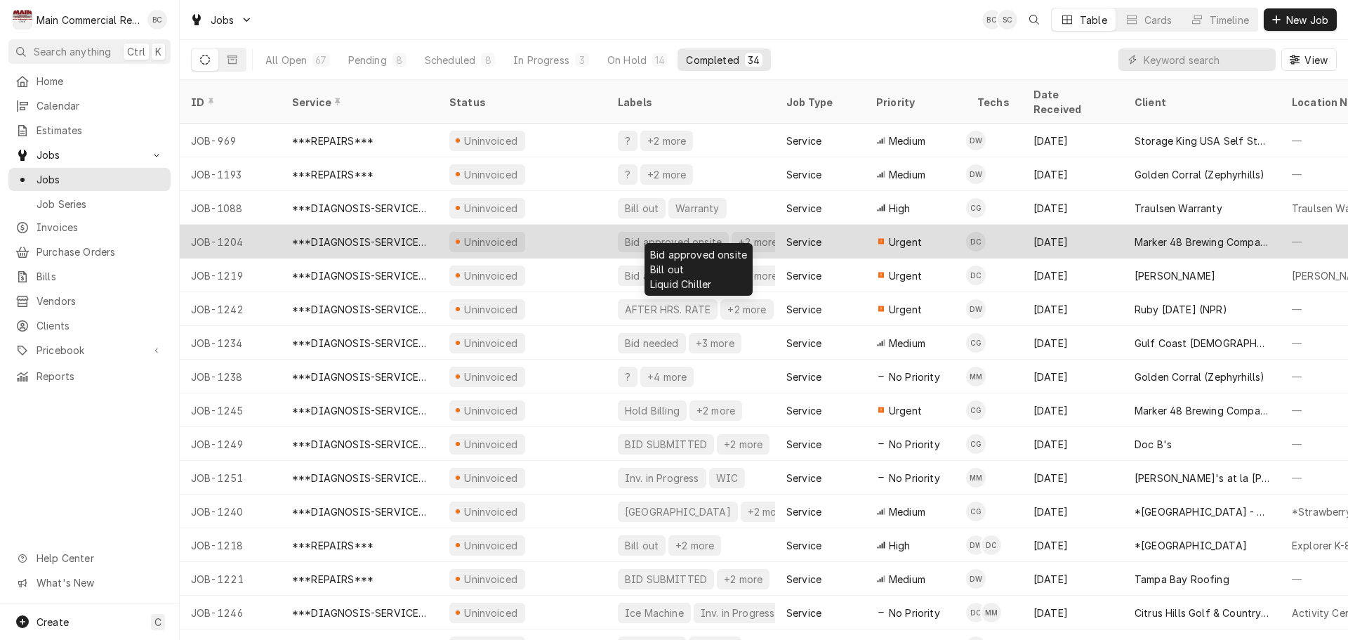
click at [690, 235] on div "Bid approved onsite" at bounding box center [674, 242] width 100 height 15
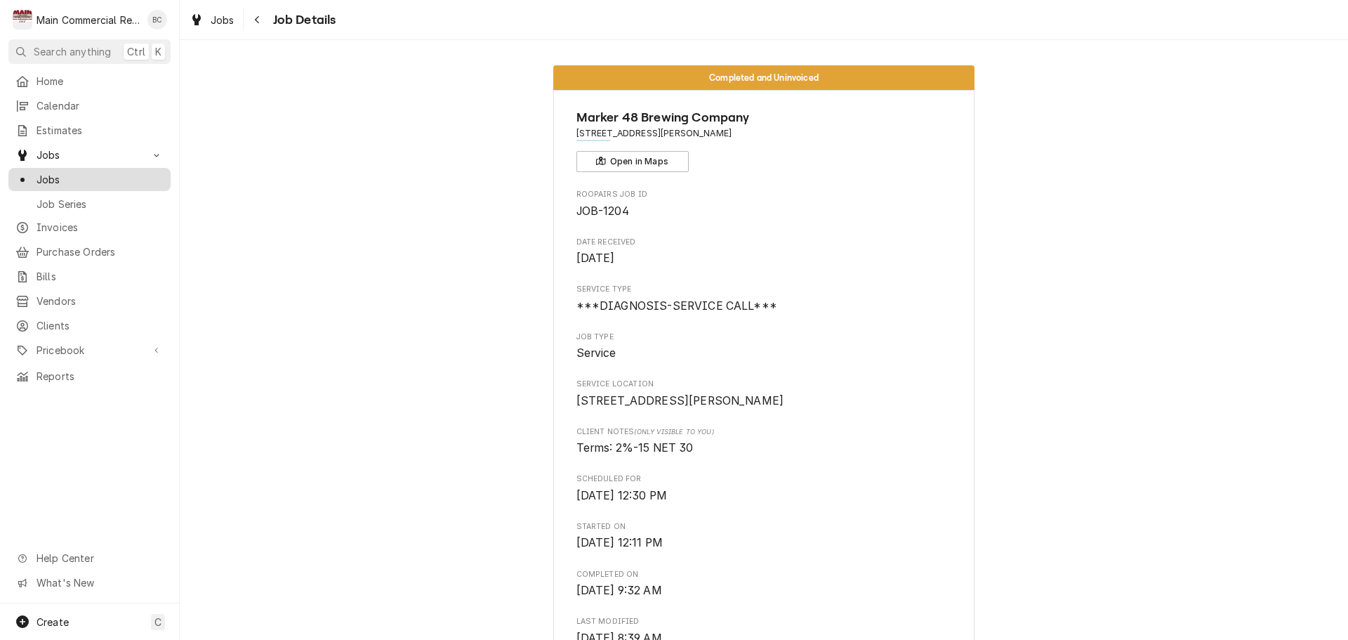
click at [46, 175] on span "Jobs" at bounding box center [100, 179] width 127 height 15
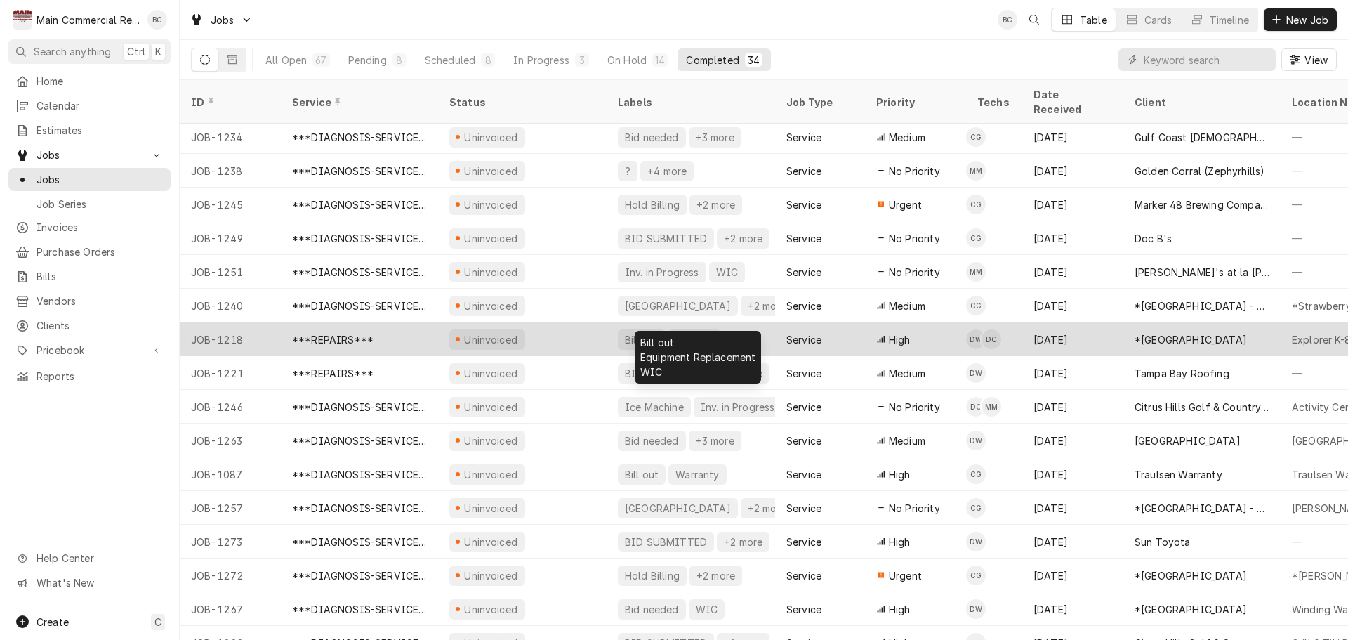
scroll to position [219, 0]
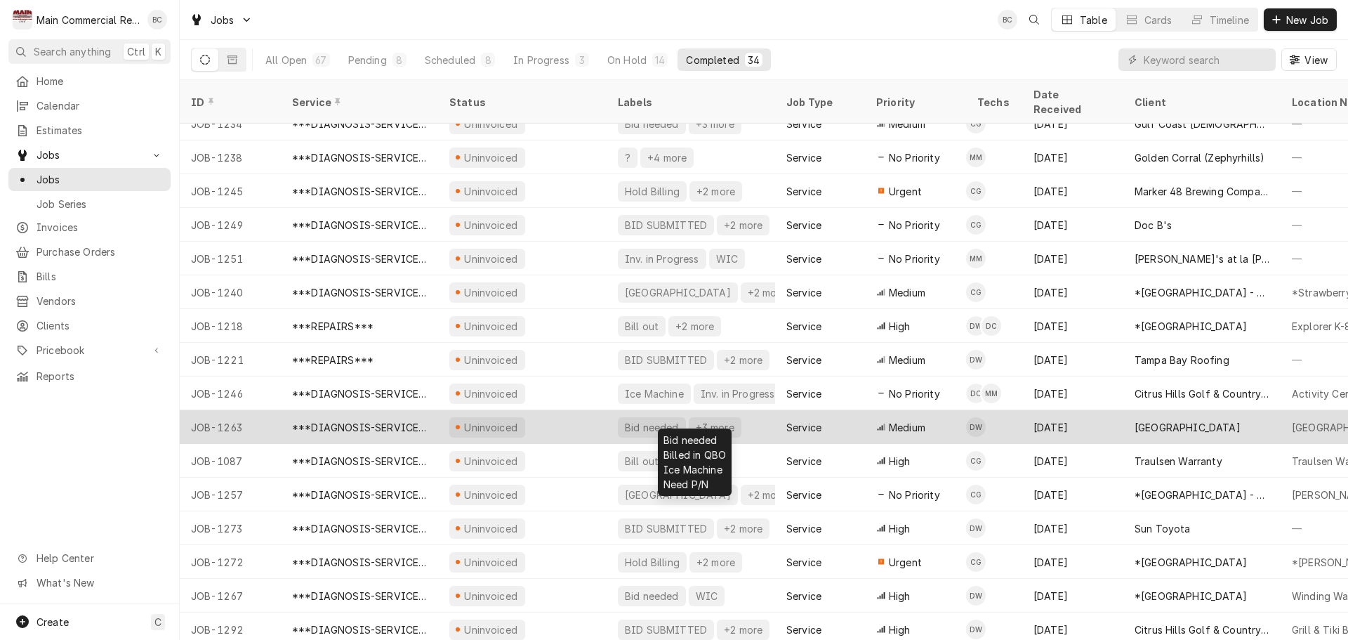
click at [664, 420] on div "Bid needed" at bounding box center [652, 427] width 57 height 15
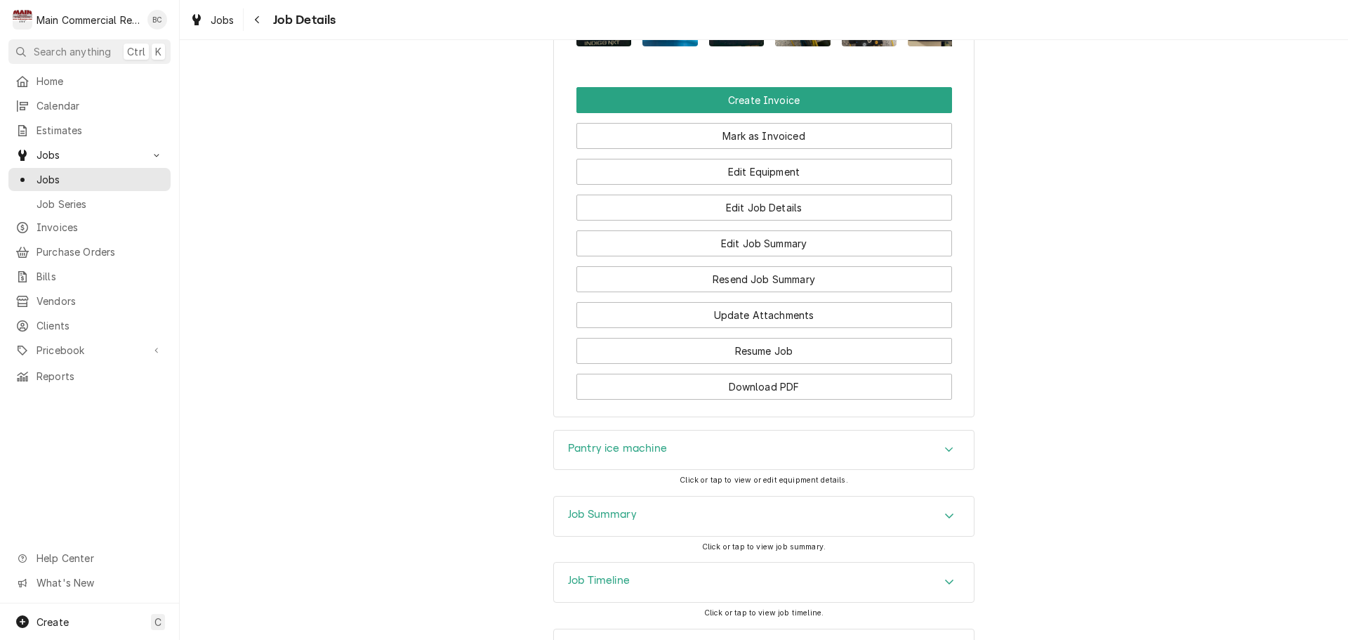
scroll to position [1615, 0]
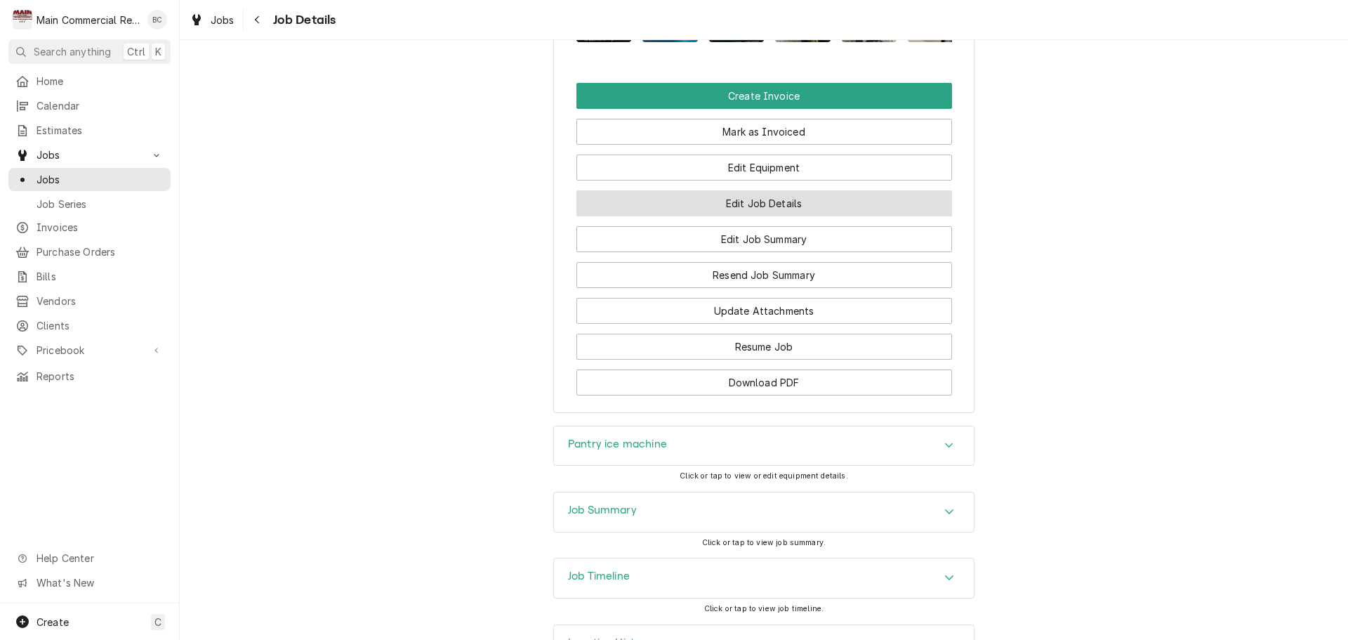
click at [748, 216] on button "Edit Job Details" at bounding box center [765, 203] width 376 height 26
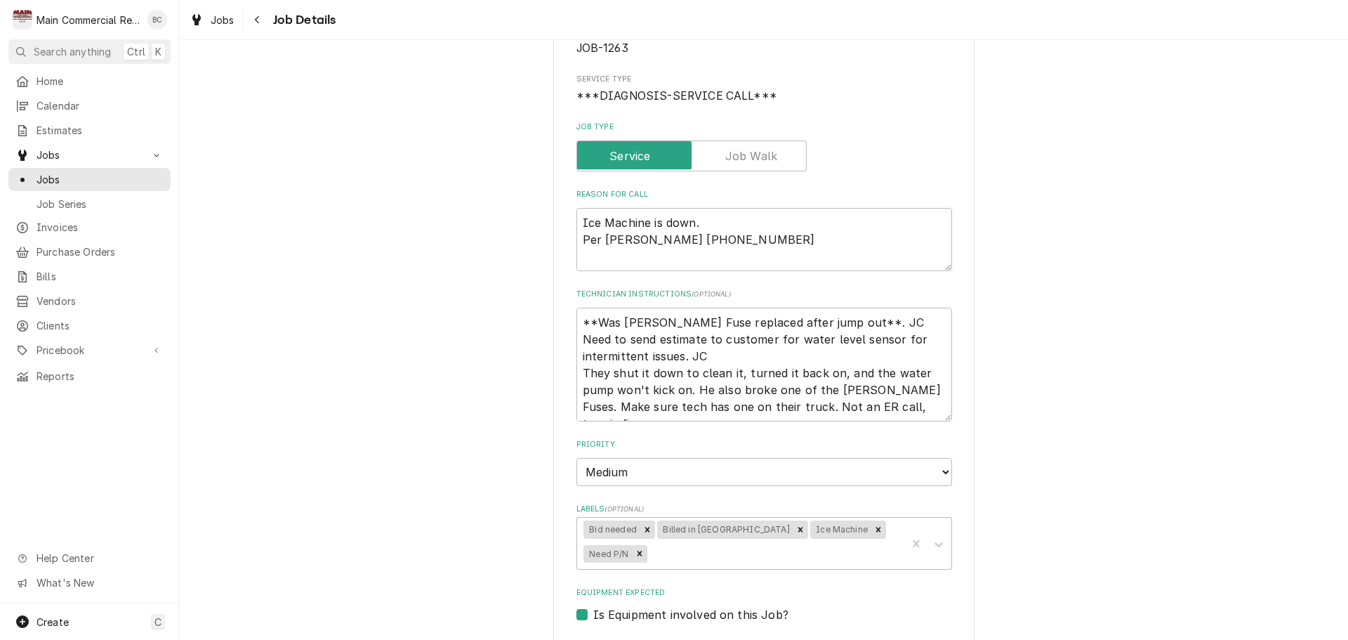
scroll to position [140, 0]
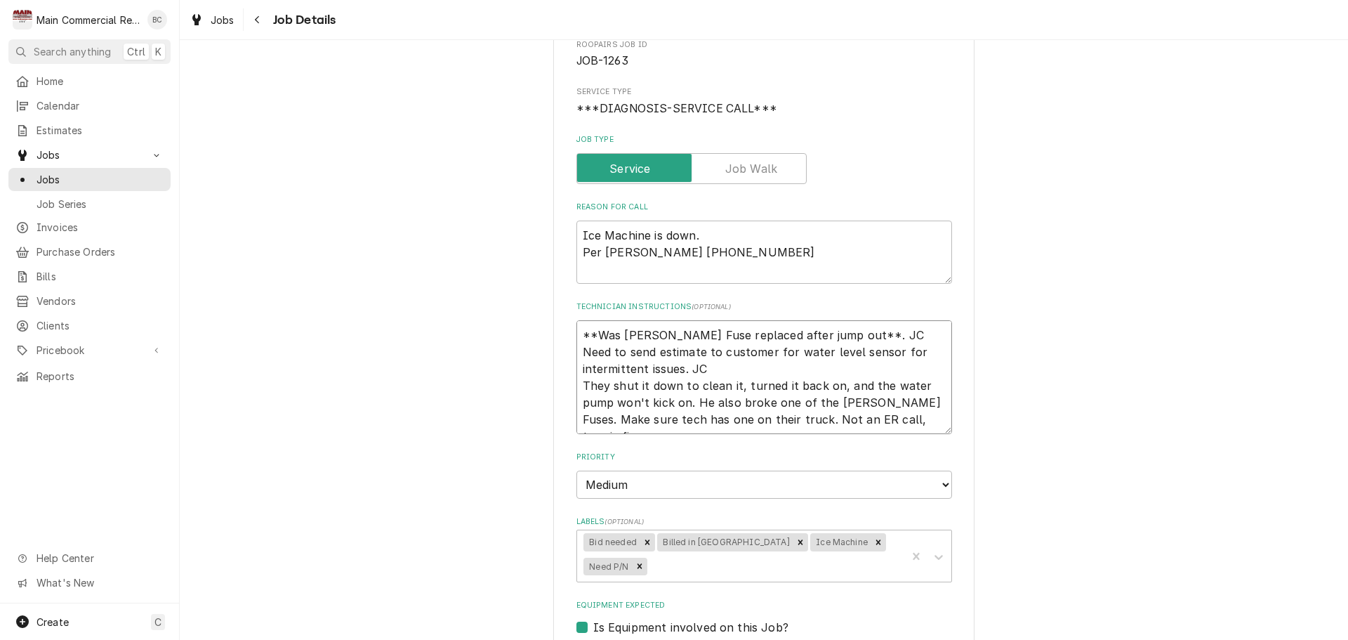
click at [579, 331] on textarea "**Was Buse Fuse replaced after jump out**. JC Need to send estimate to customer…" at bounding box center [765, 377] width 376 height 114
type textarea "x"
type textarea "**Was Buse Fuse replaced after jump out**. JC Need to send estimate to customer…"
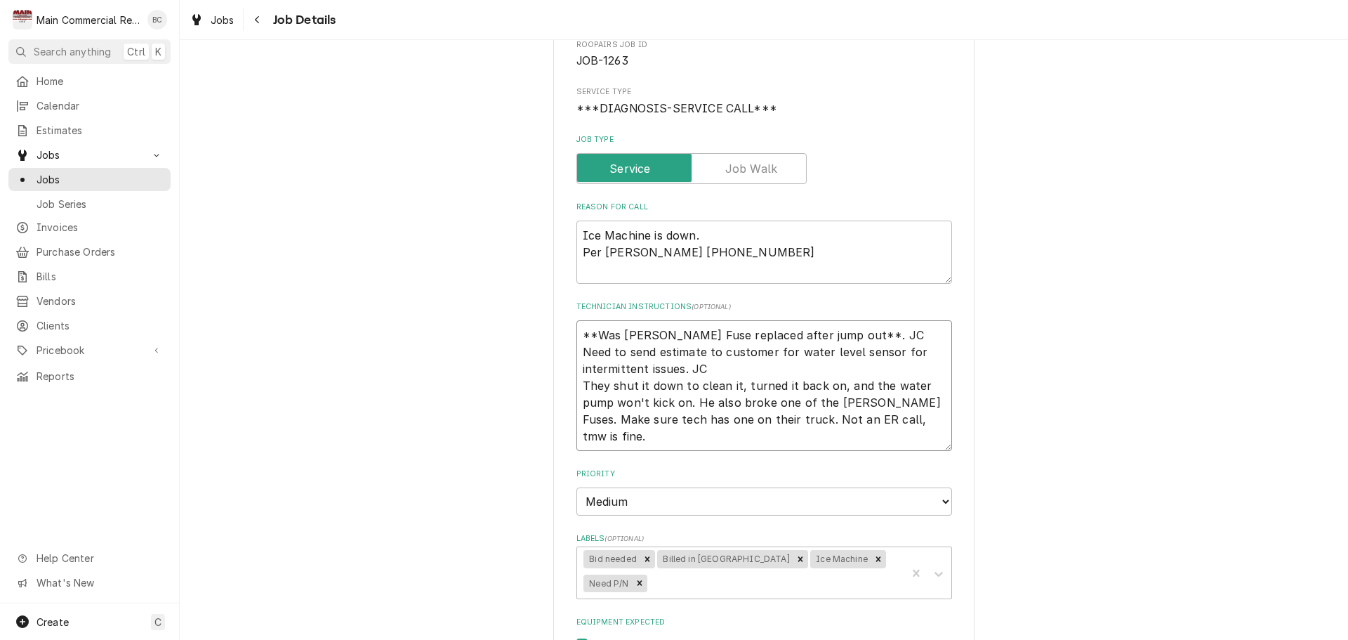
click at [586, 334] on textarea "**Was Buse Fuse replaced after jump out**. JC Need to send estimate to customer…" at bounding box center [765, 385] width 376 height 131
type textarea "x"
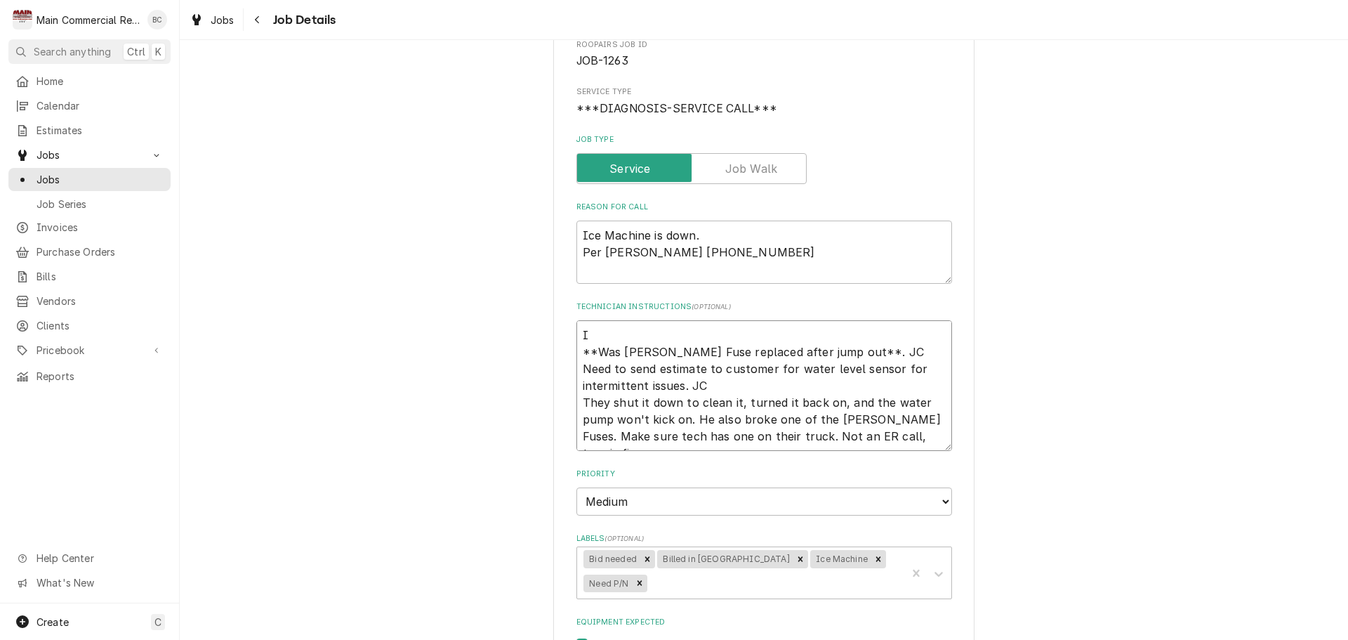
type textarea "IN **Was Buse Fuse replaced after jump out**. JC Need to send estimate to custo…"
type textarea "x"
type textarea "INV **Was Buse Fuse replaced after jump out**. JC Need to send estimate to cust…"
type textarea "x"
type textarea "INV# **Was Buse Fuse replaced after jump out**. JC Need to send estimate to cus…"
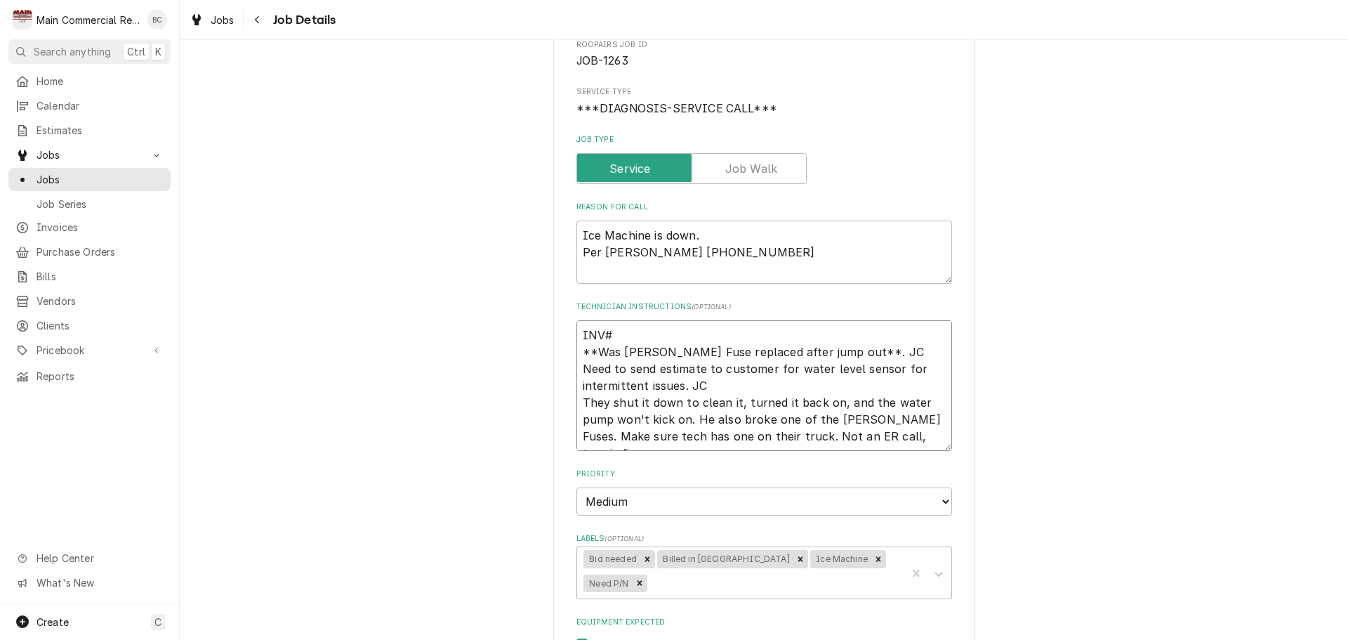
type textarea "x"
type textarea "INV#1 **Was Buse Fuse replaced after jump out**. JC Need to send estimate to cu…"
type textarea "x"
type textarea "INV#15 **Was Buse Fuse replaced after jump out**. JC Need to send estimate to c…"
type textarea "x"
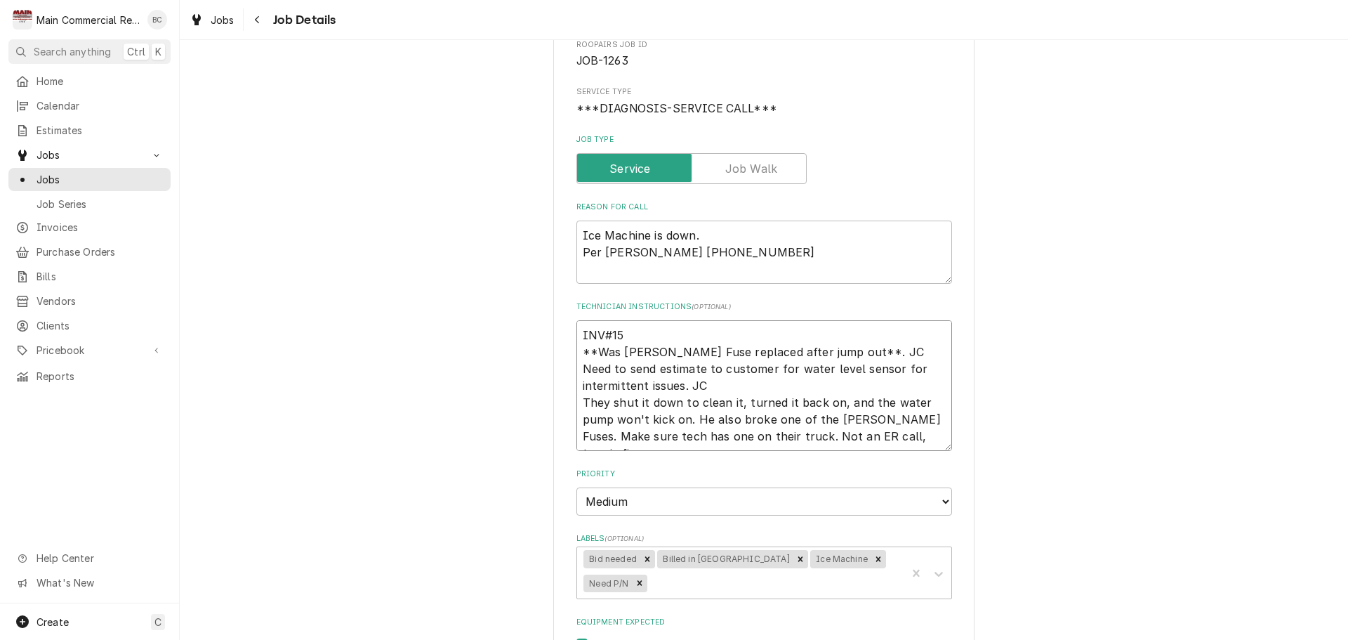
type textarea "INV#152 **Was Buse Fuse replaced after jump out**. JC Need to send estimate to …"
type textarea "x"
type textarea "INV#1521 **Was Buse Fuse replaced after jump out**. JC Need to send estimate to…"
type textarea "x"
type textarea "INV#15216 **Was Buse Fuse replaced after jump out**. JC Need to send estimate t…"
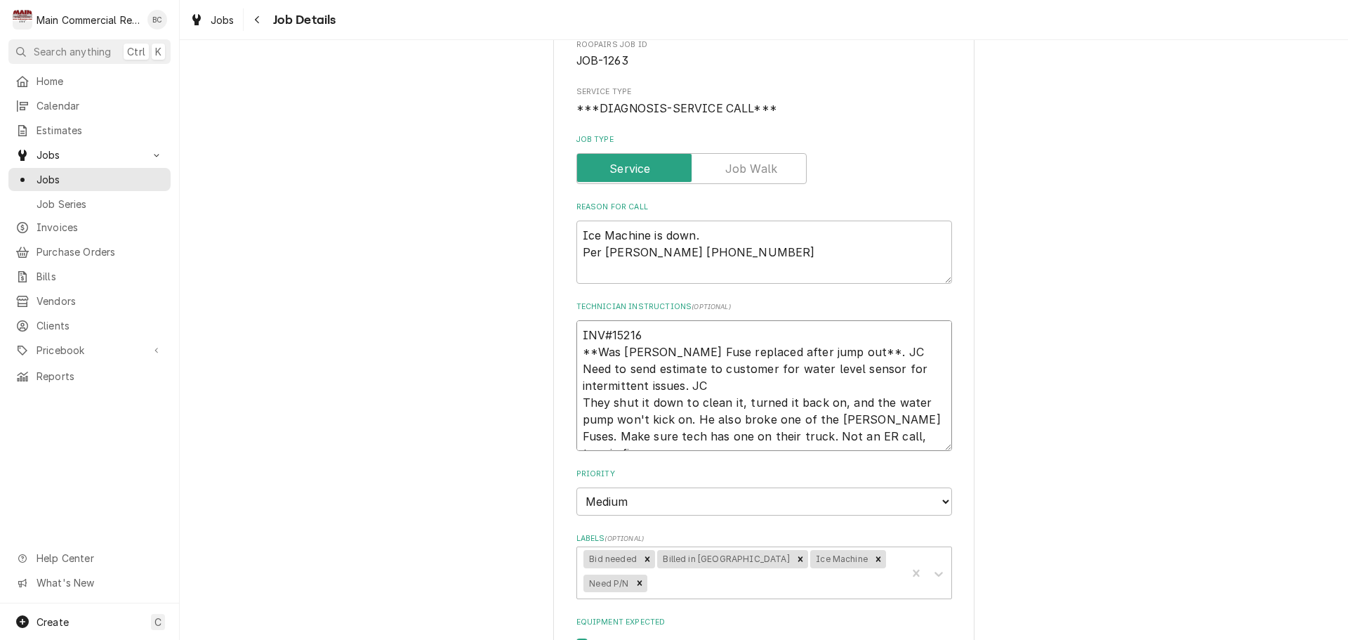
type textarea "x"
type textarea "INV#152164 **Was Buse Fuse replaced after jump out**. JC Need to send estimate …"
type textarea "x"
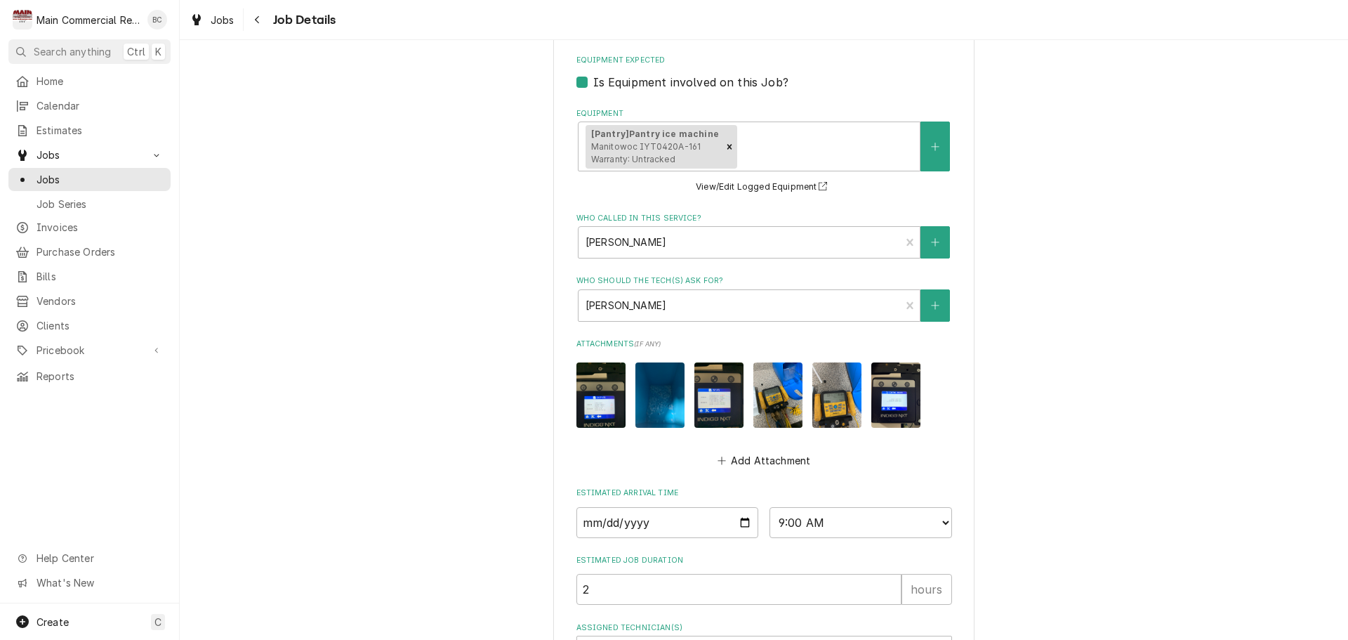
scroll to position [796, 0]
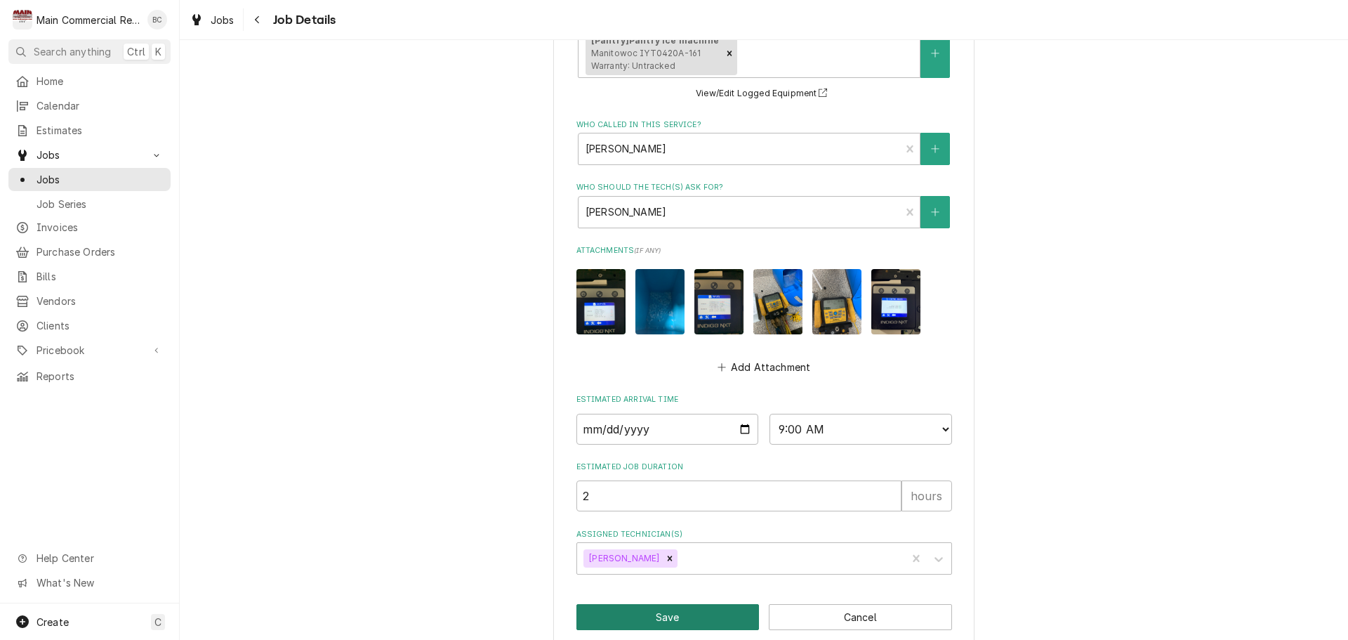
type textarea "INV#152164 **Was Buse Fuse replaced after jump out**. JC Need to send estimate …"
click at [658, 604] on button "Save" at bounding box center [668, 617] width 183 height 26
type textarea "x"
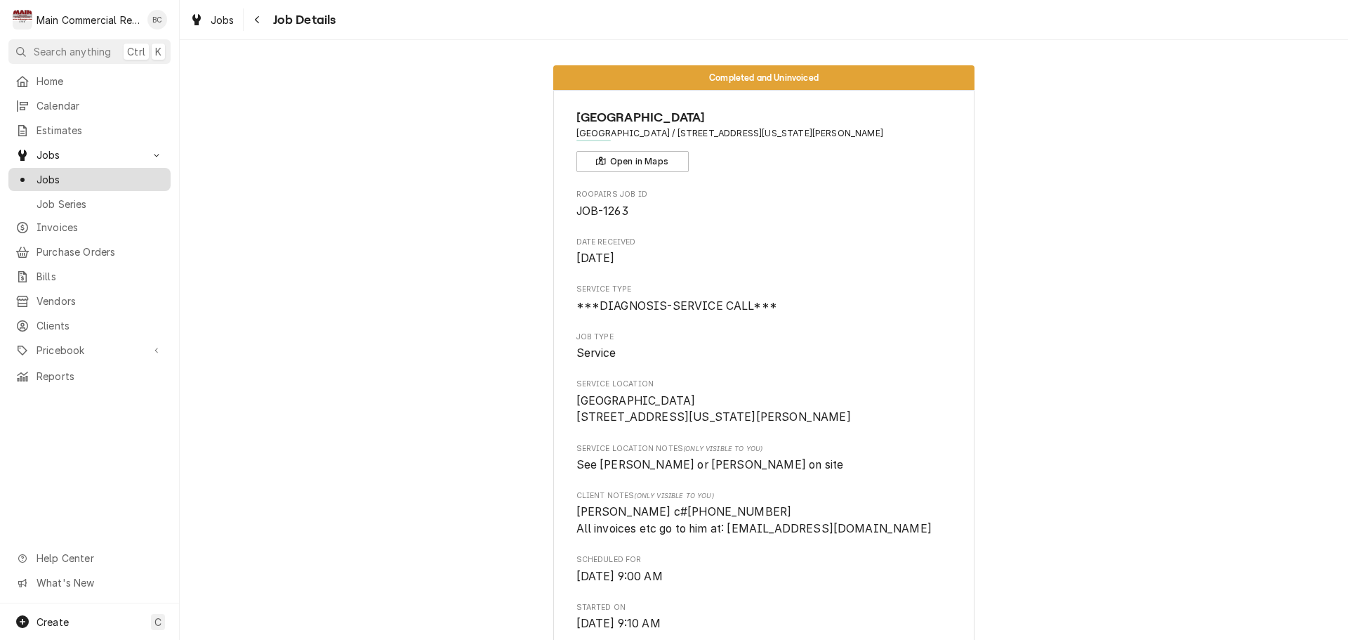
click at [65, 181] on div "Jobs" at bounding box center [89, 180] width 157 height 18
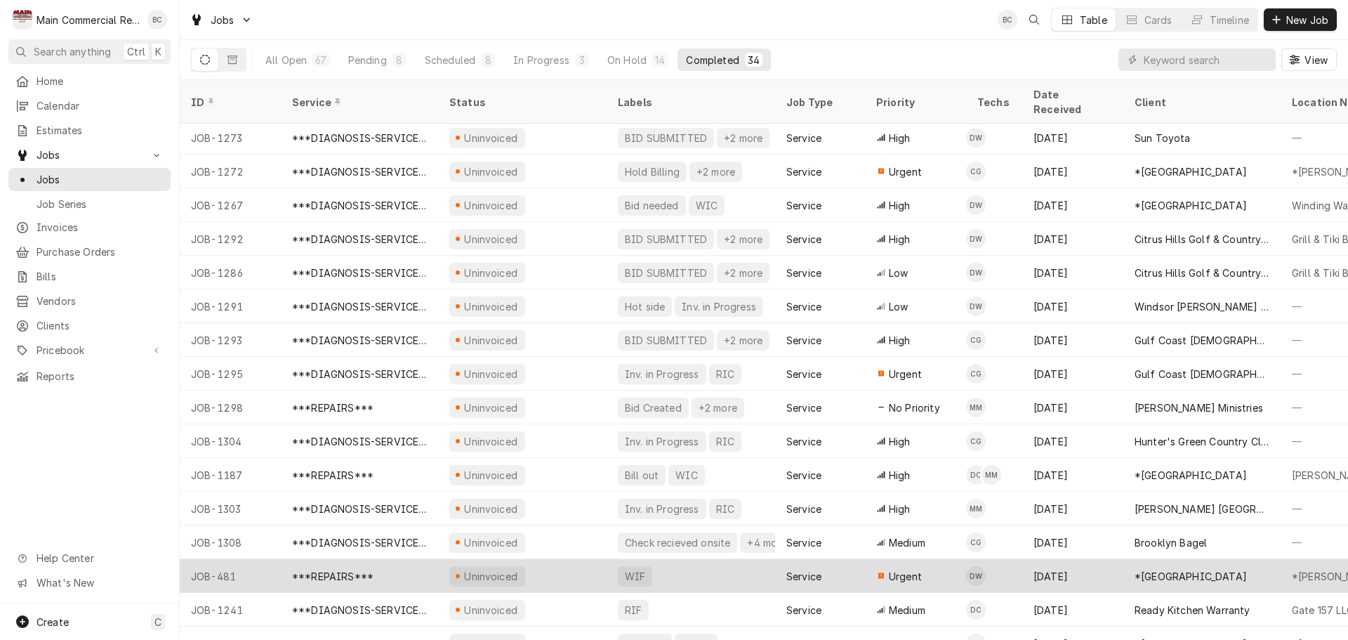
scroll to position [624, 0]
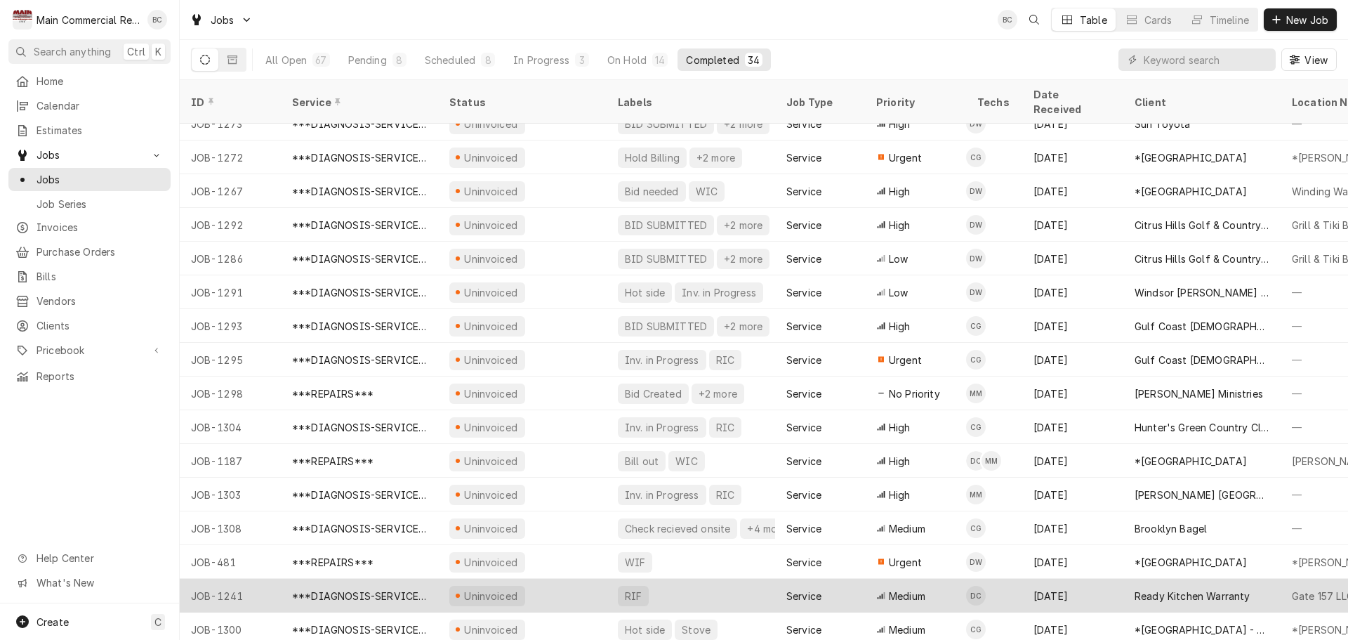
click at [500, 588] on div "Uninvoiced" at bounding box center [491, 595] width 57 height 15
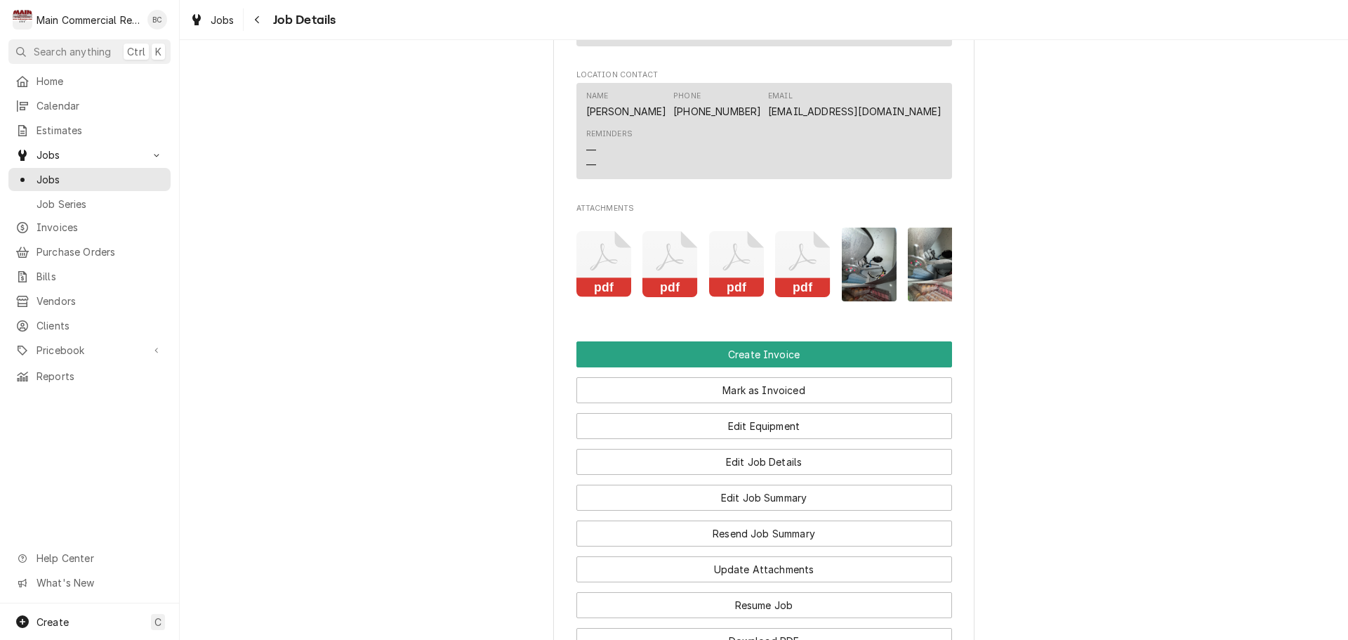
scroll to position [1334, 0]
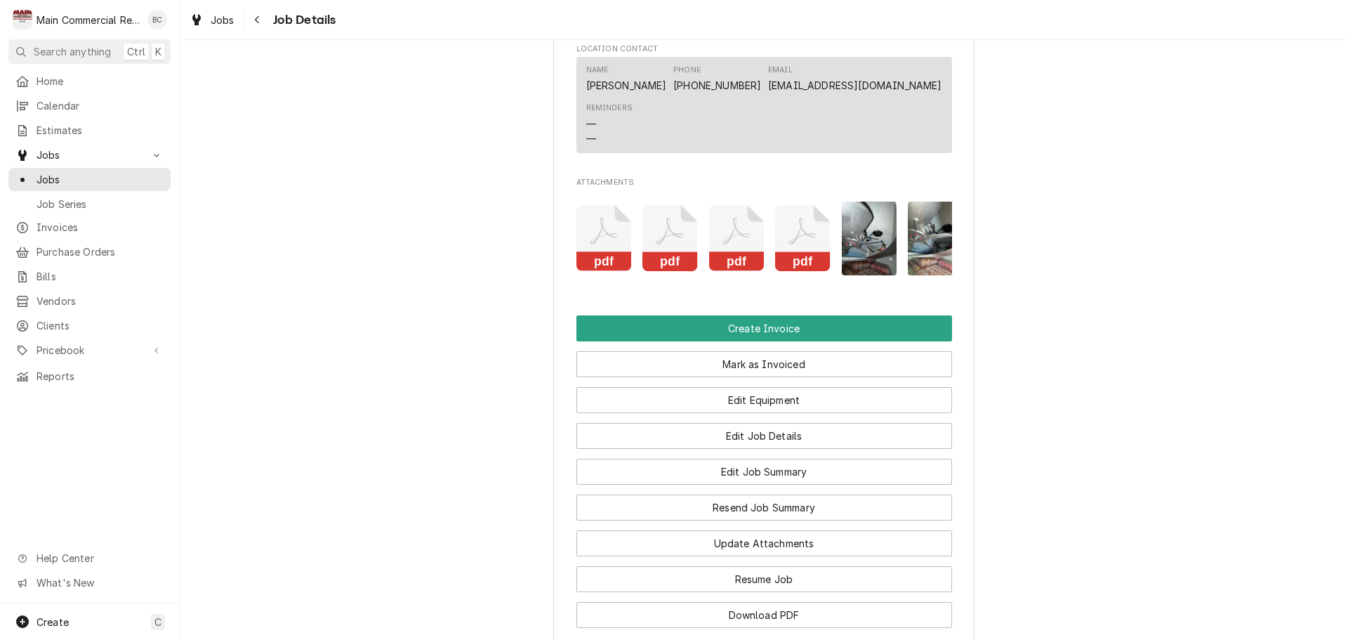
click at [598, 272] on icon "Attachments" at bounding box center [604, 238] width 55 height 67
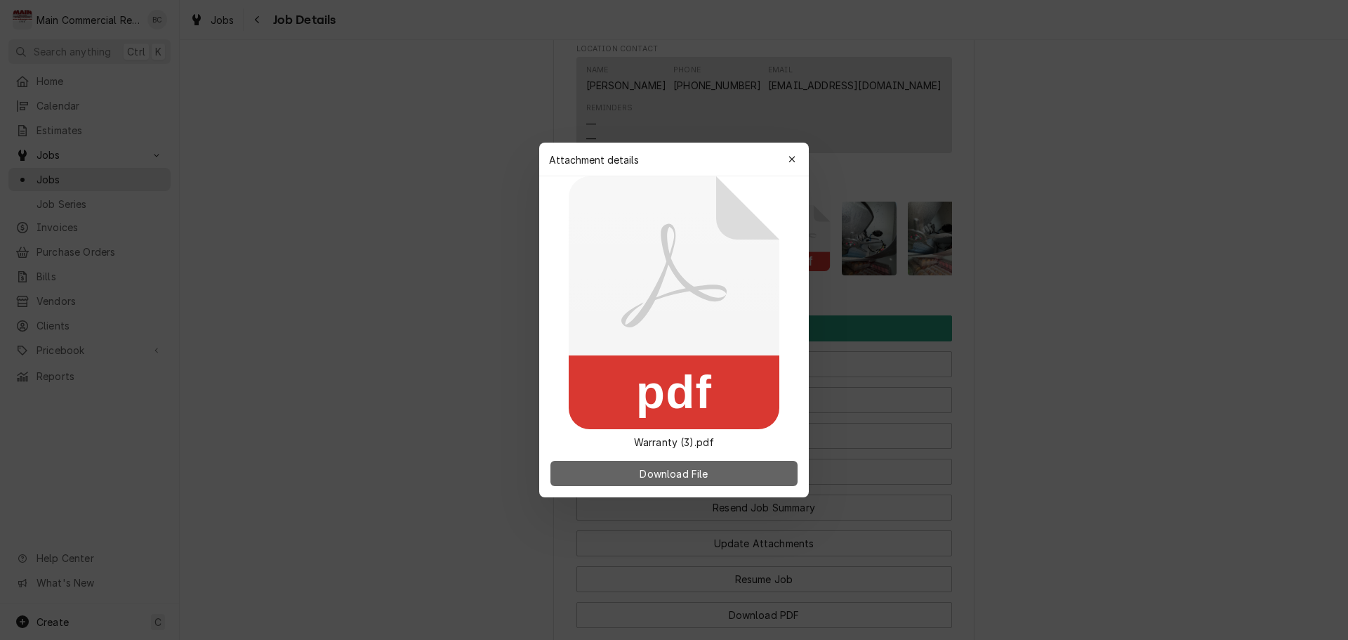
click at [673, 480] on span "Download File" at bounding box center [674, 473] width 74 height 15
click at [795, 158] on icon "button" at bounding box center [793, 159] width 8 height 10
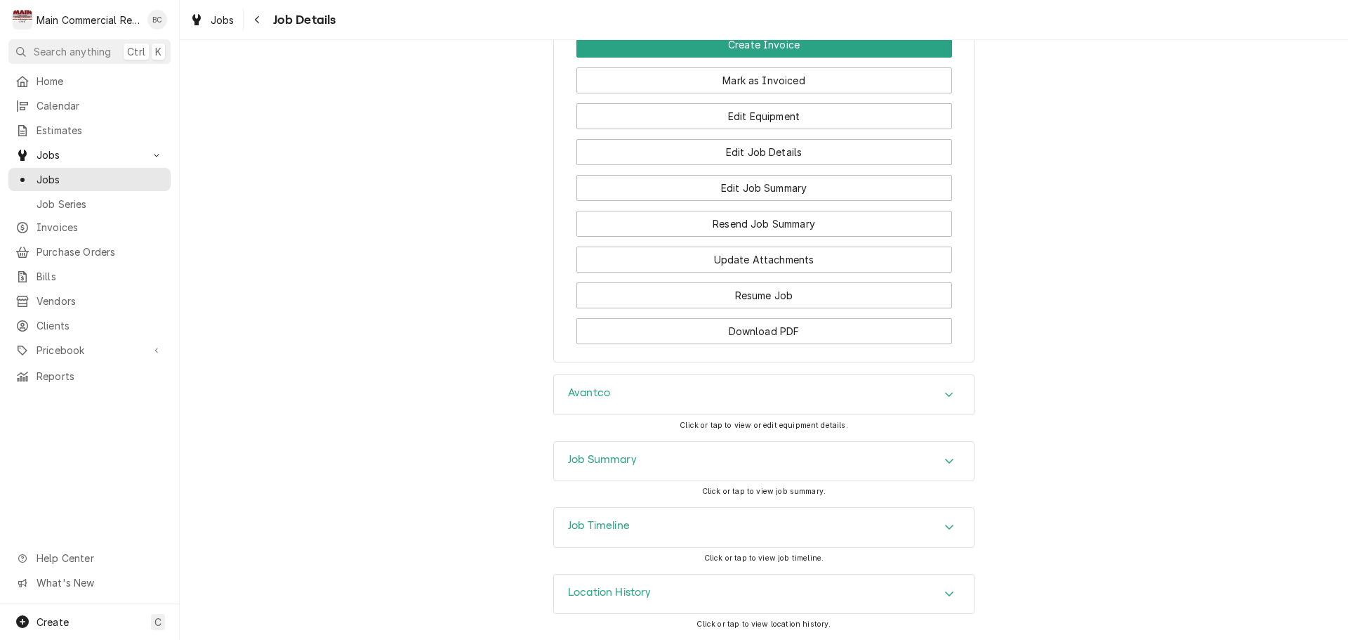
scroll to position [1675, 0]
click at [598, 454] on h3 "Job Summary" at bounding box center [602, 459] width 69 height 13
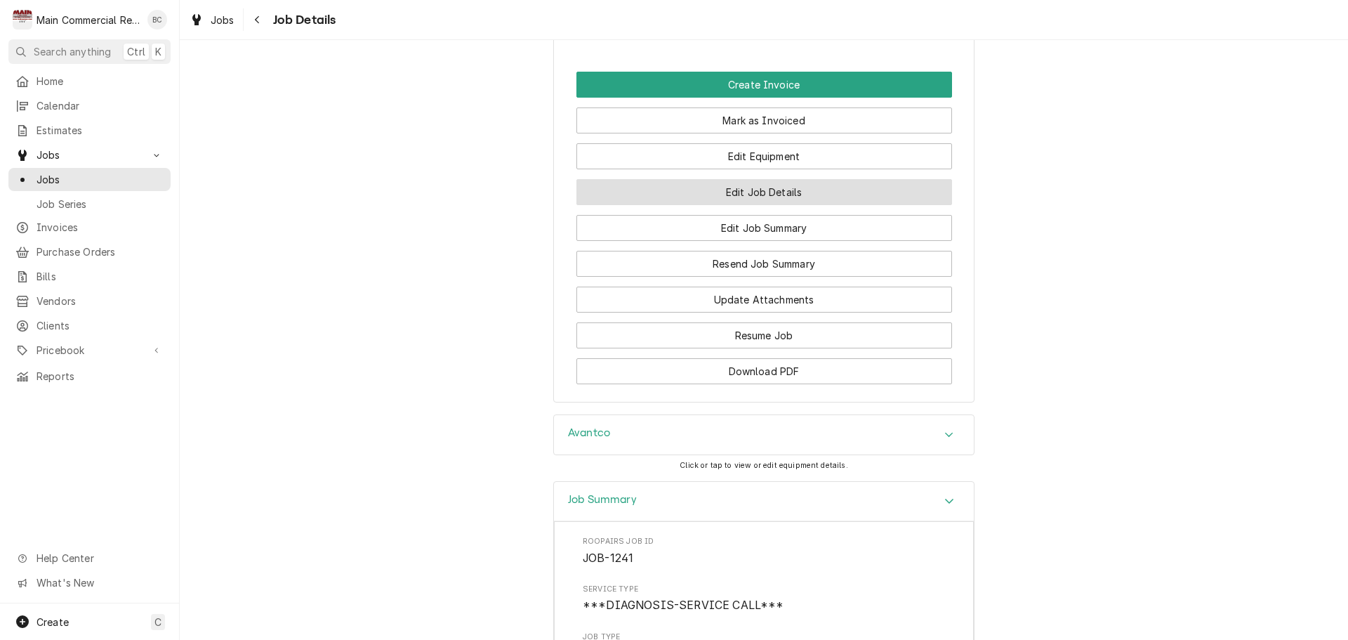
scroll to position [1615, 0]
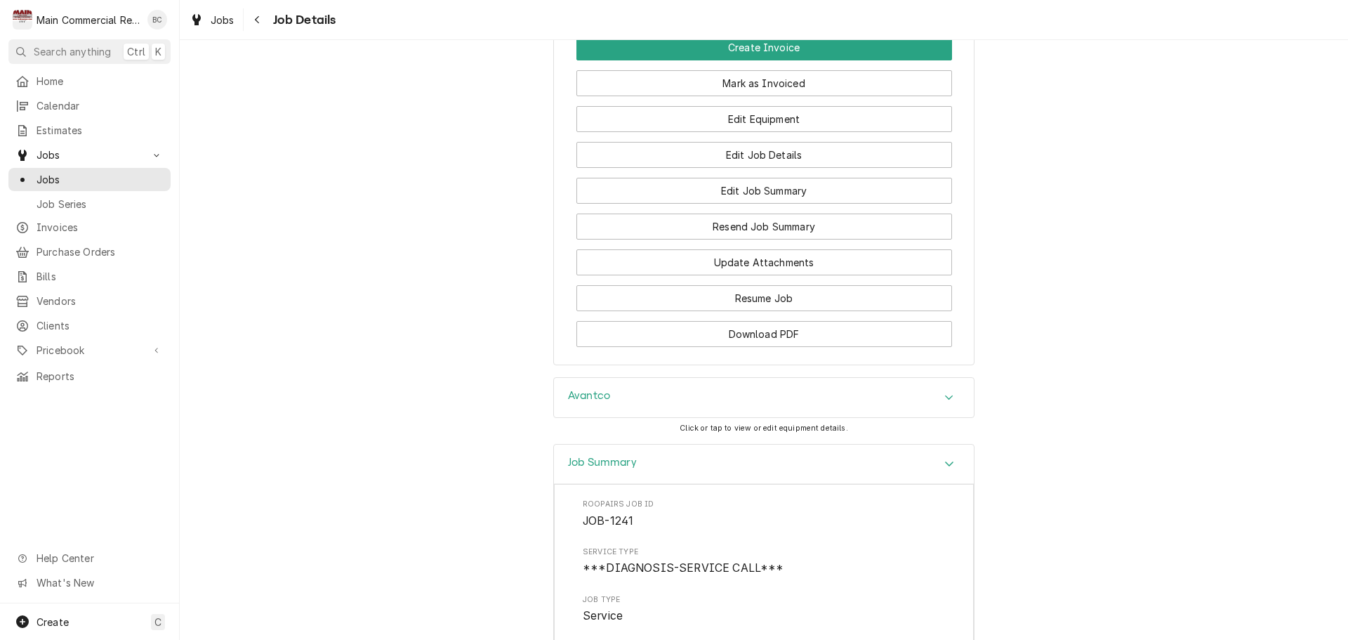
click at [597, 402] on h3 "Avantco" at bounding box center [589, 395] width 42 height 13
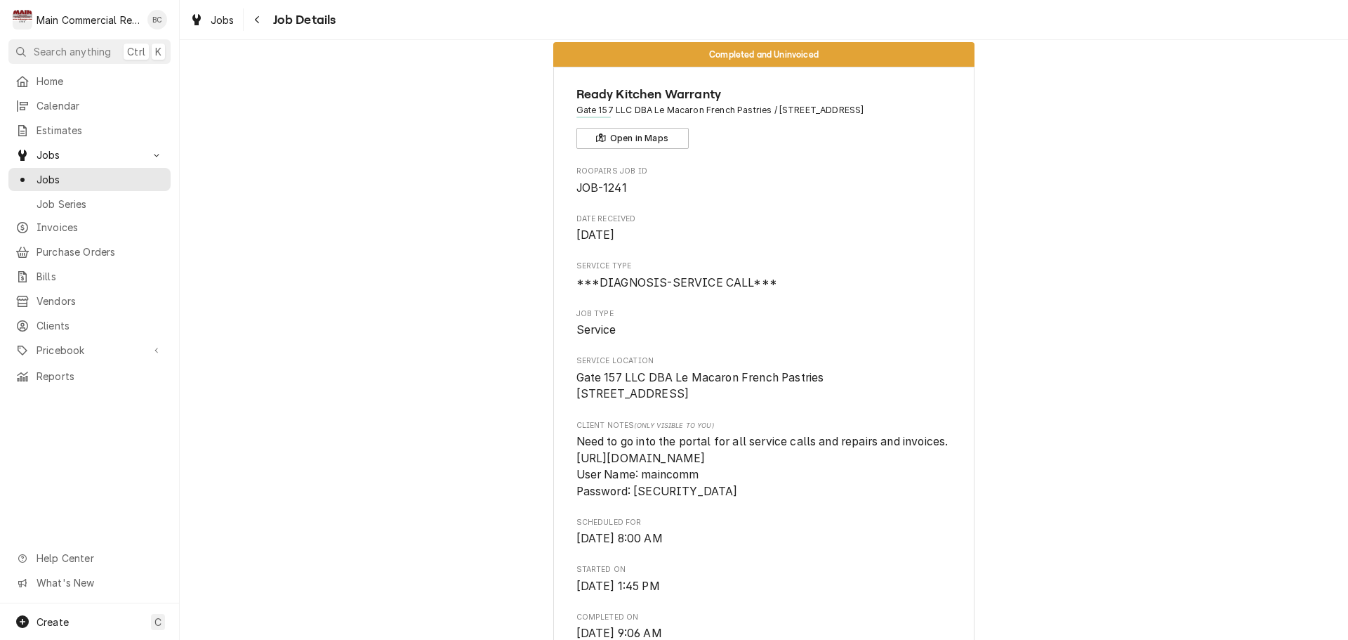
scroll to position [0, 0]
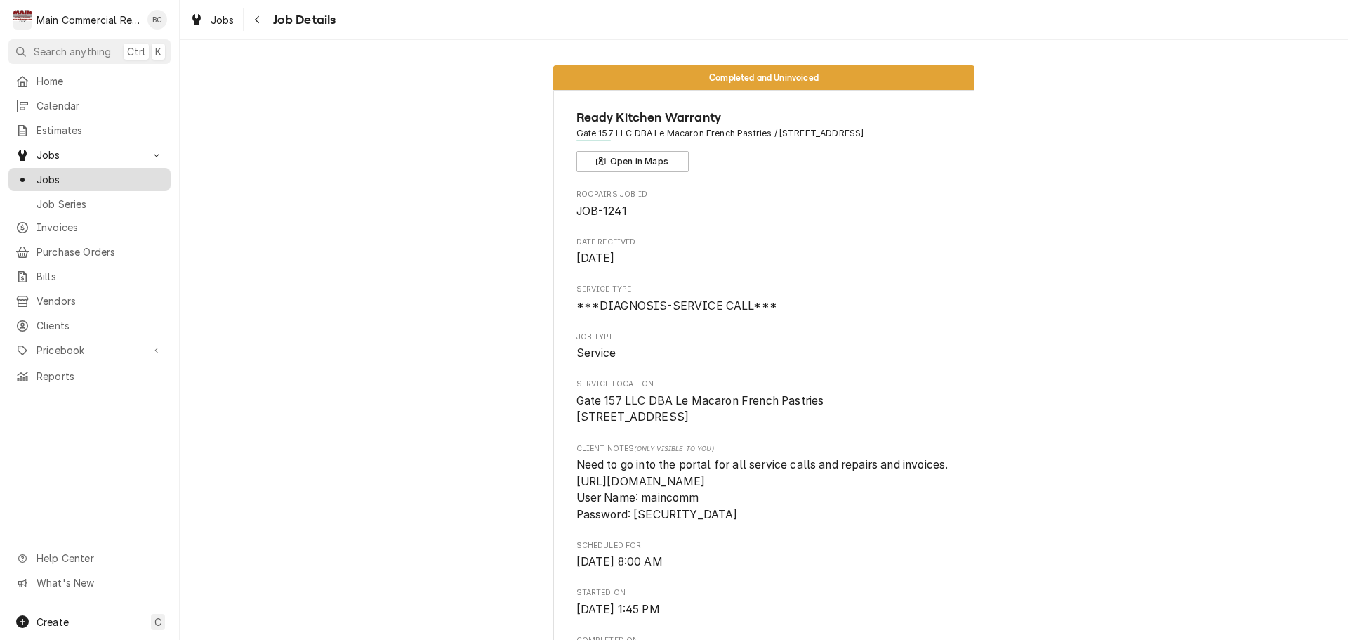
click at [75, 172] on span "Jobs" at bounding box center [100, 179] width 127 height 15
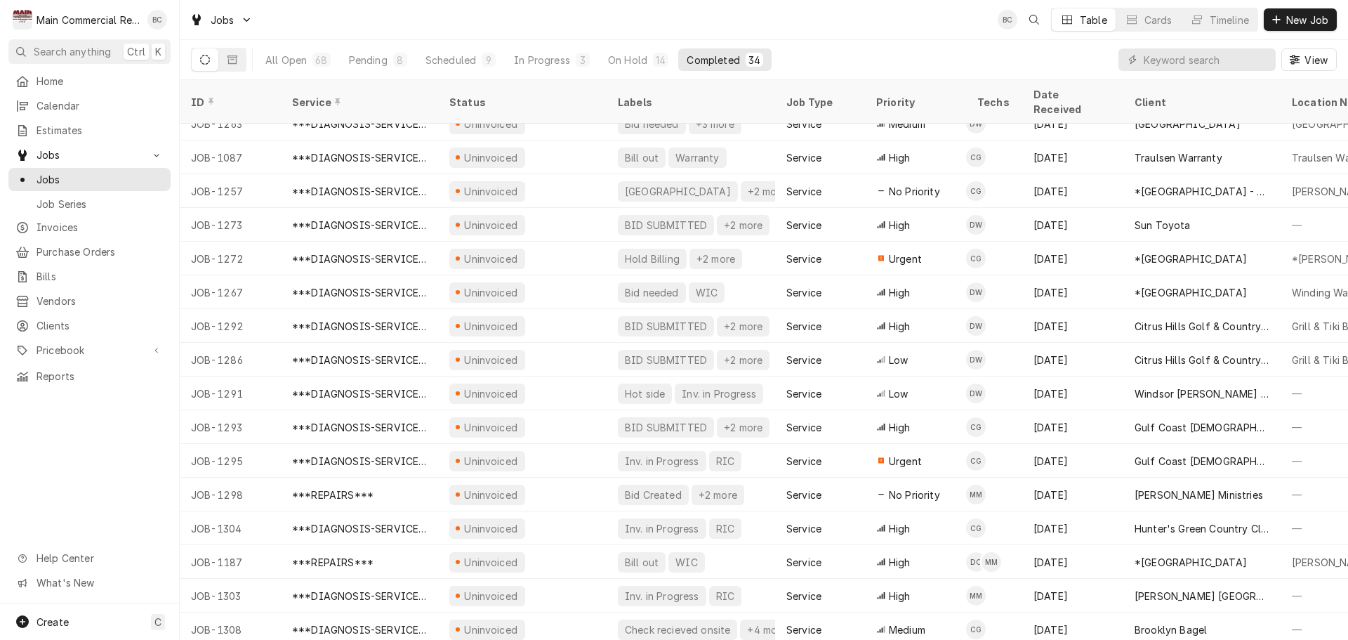
scroll to position [624, 0]
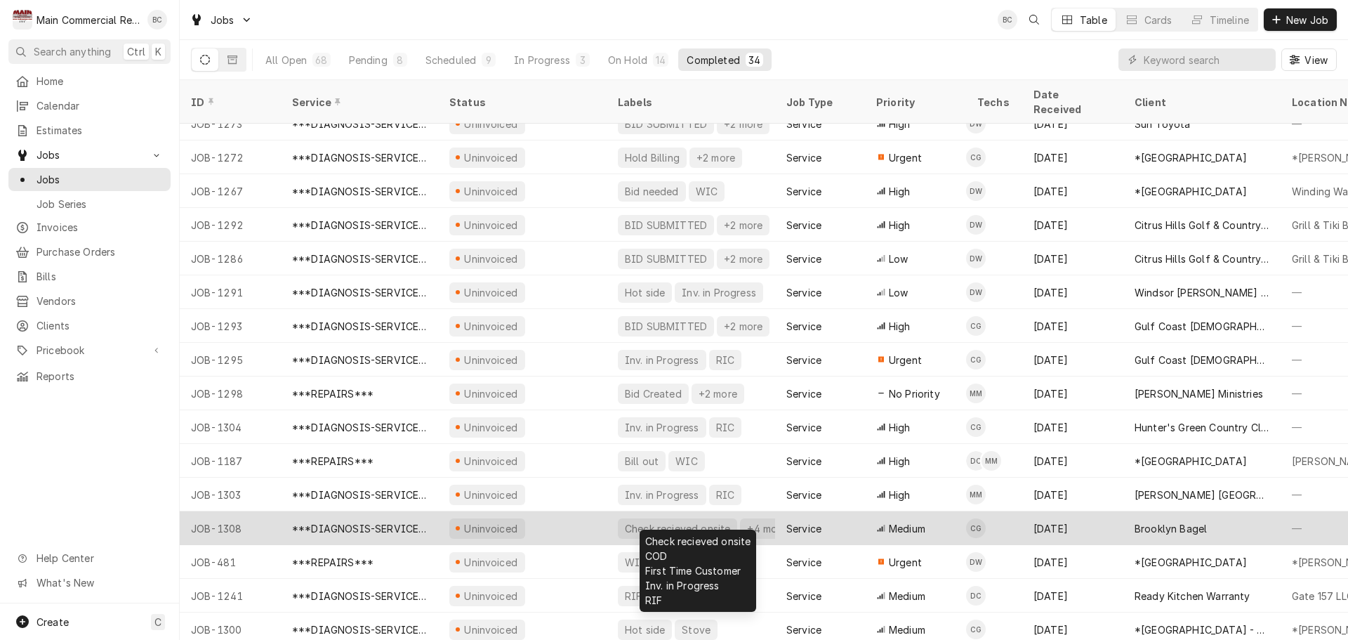
click at [638, 521] on div "Check recieved onsite" at bounding box center [678, 528] width 108 height 15
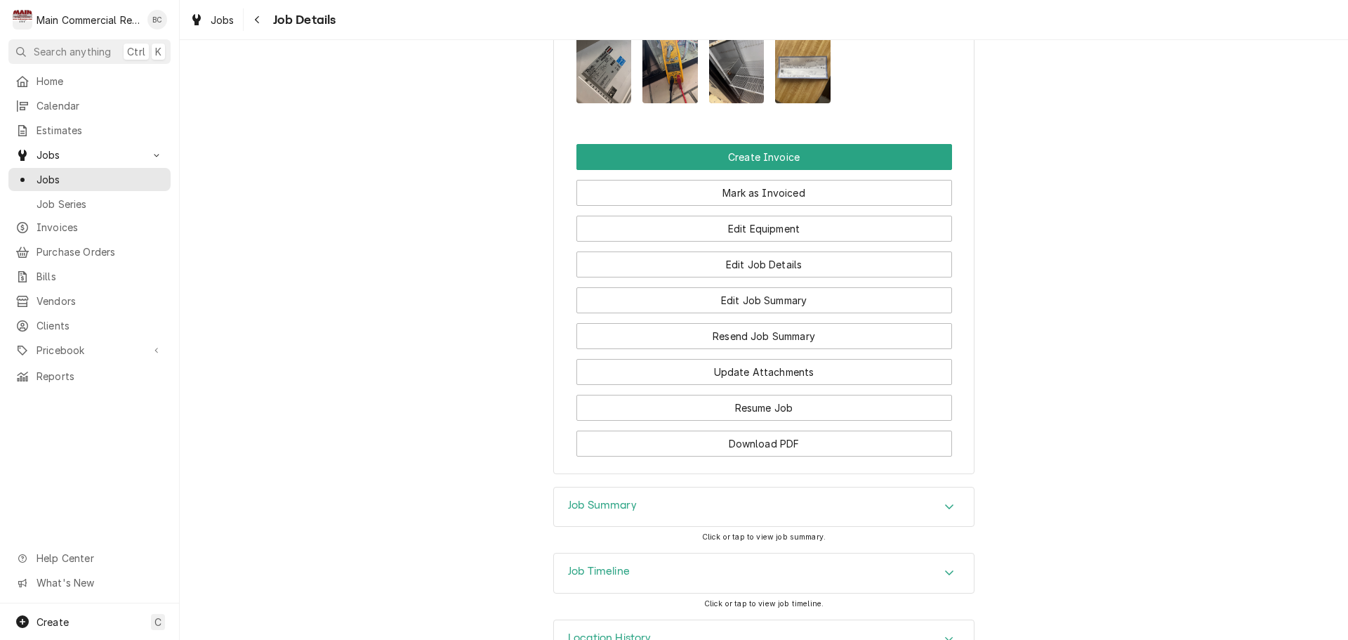
scroll to position [1545, 0]
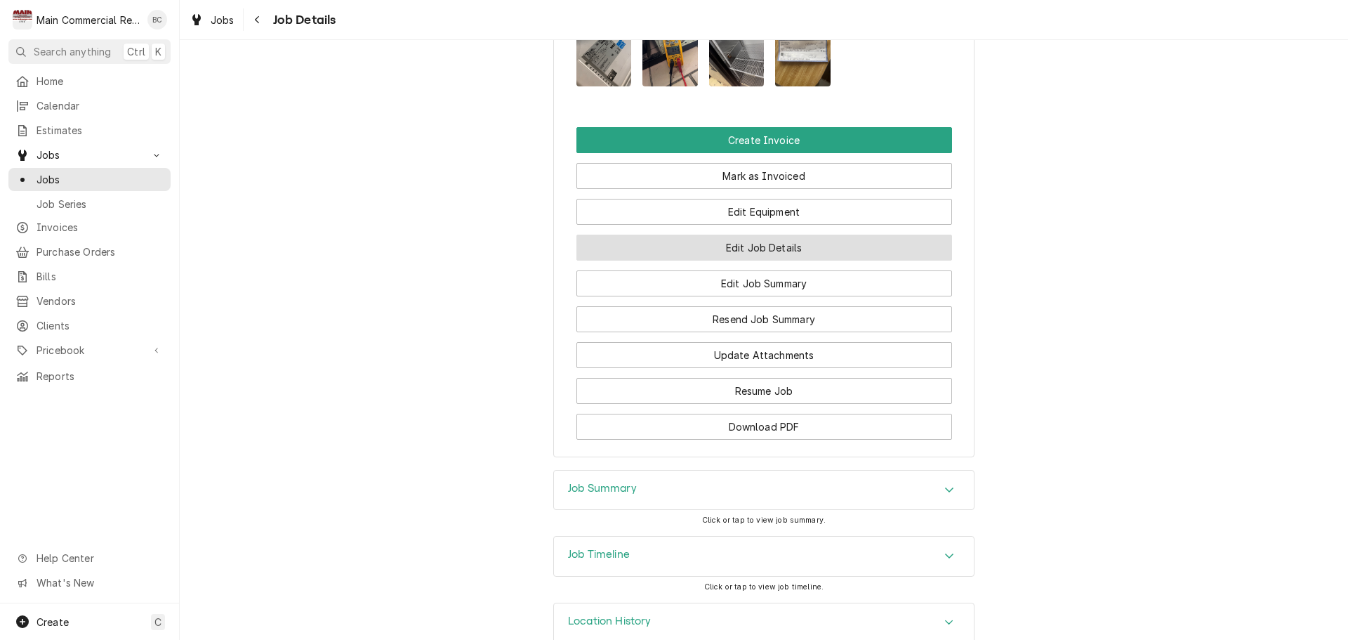
click at [749, 235] on button "Edit Job Details" at bounding box center [765, 248] width 376 height 26
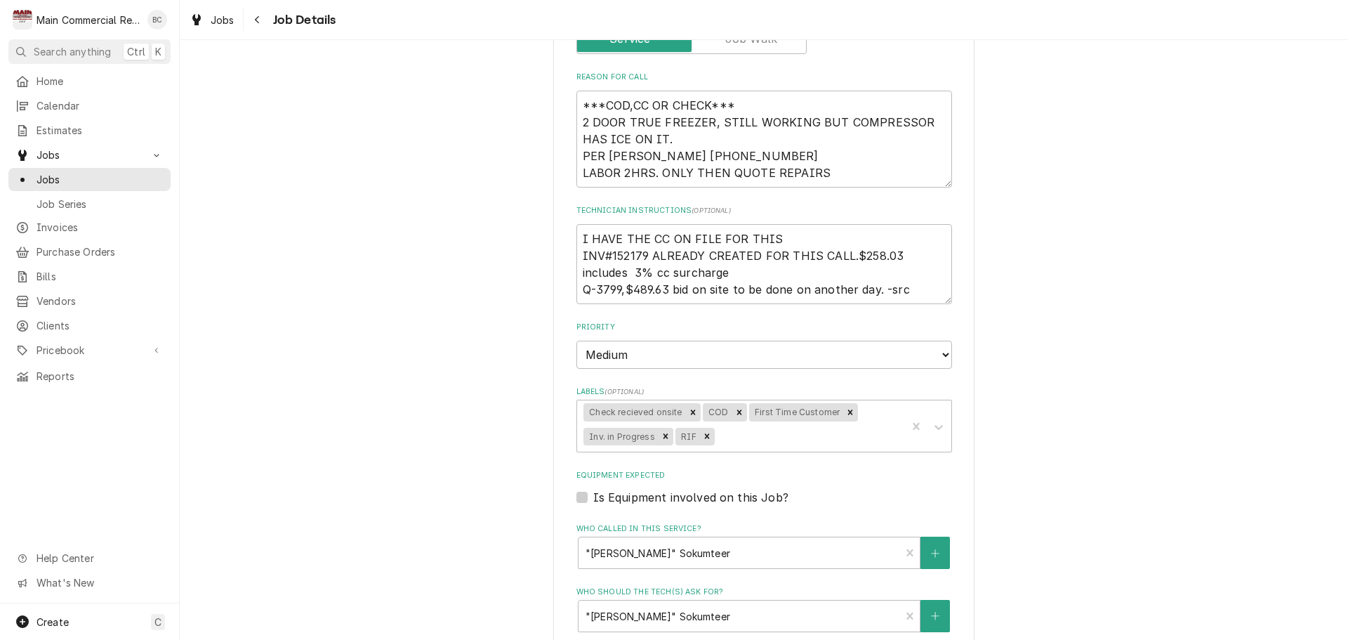
scroll to position [281, 0]
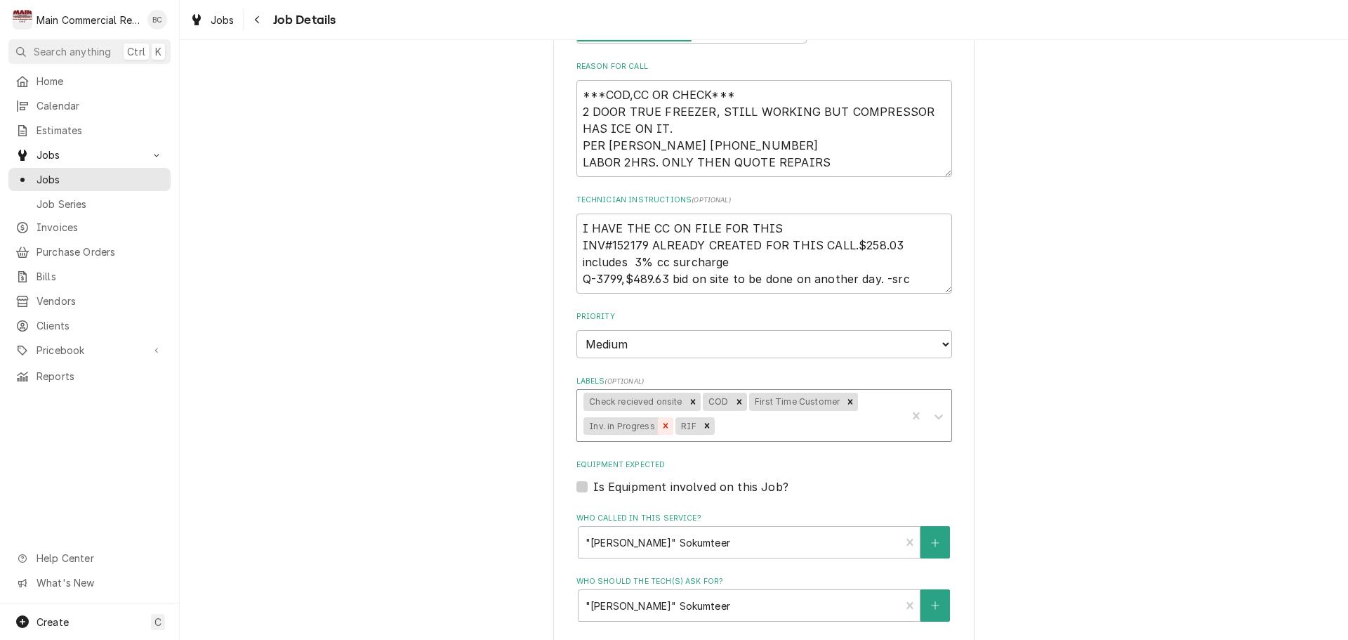
click at [664, 426] on icon "Remove Inv. in Progress" at bounding box center [666, 425] width 5 height 5
type textarea "x"
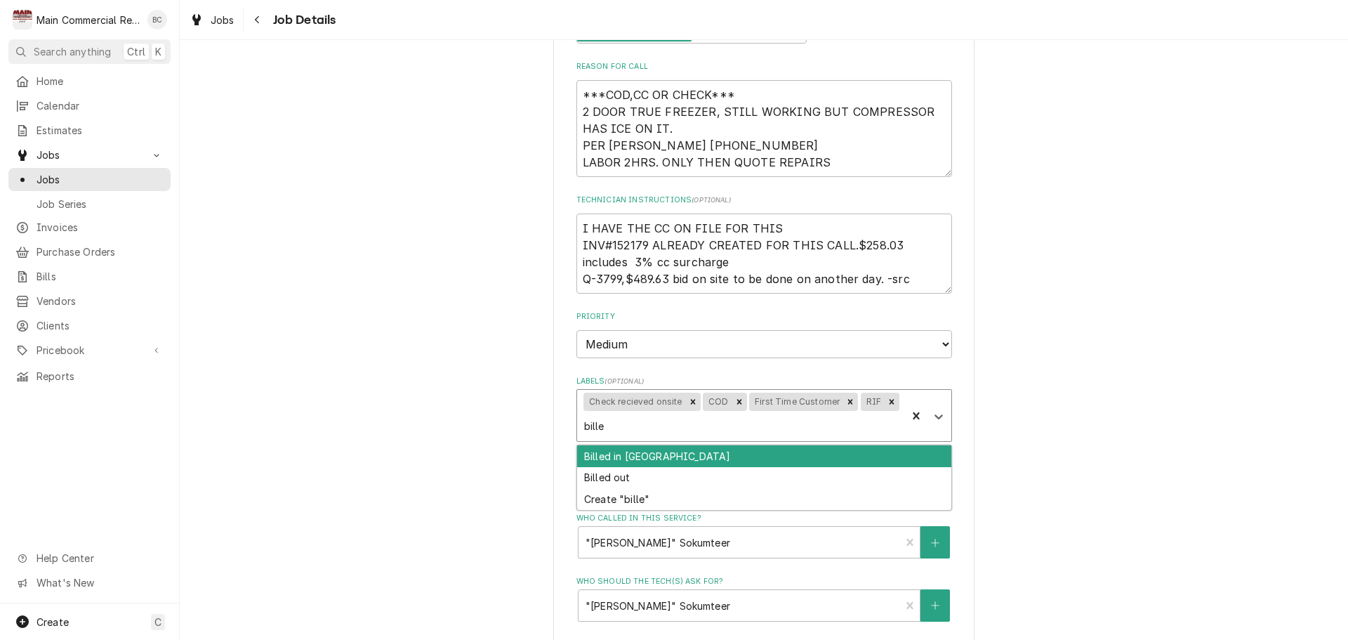
type input "billed"
click at [621, 453] on div "Billed in QBO" at bounding box center [764, 456] width 374 height 22
type textarea "x"
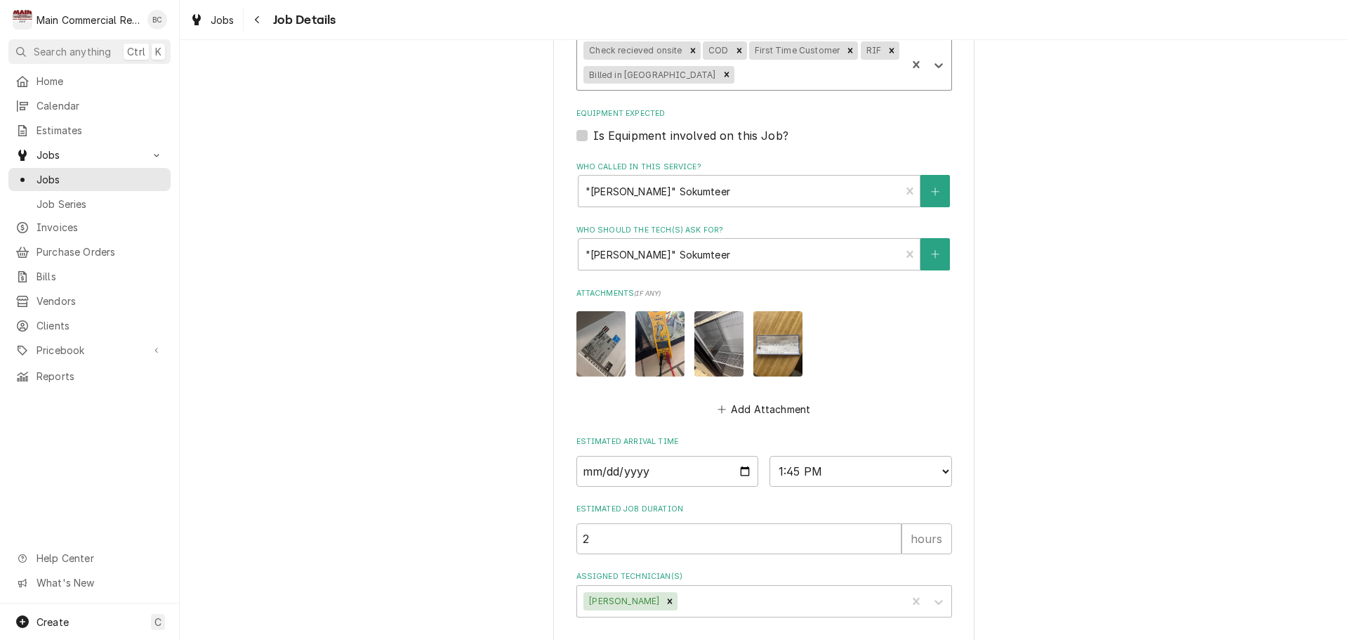
scroll to position [695, 0]
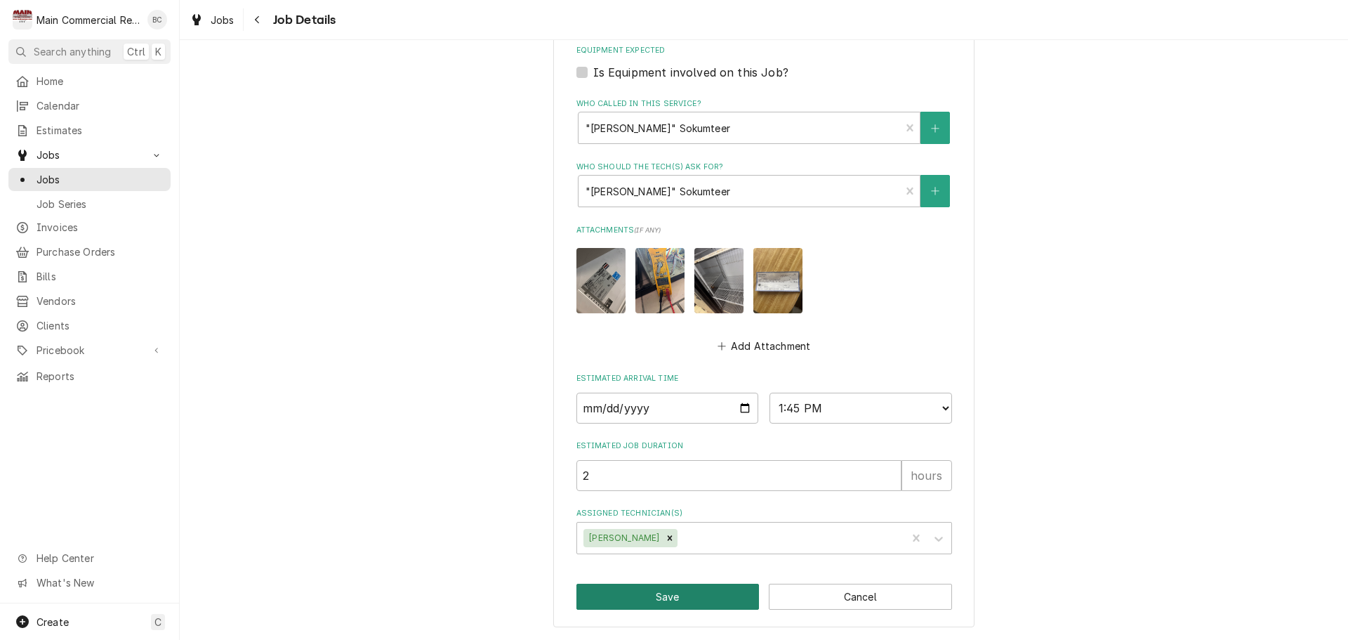
click at [655, 599] on button "Save" at bounding box center [668, 597] width 183 height 26
type textarea "x"
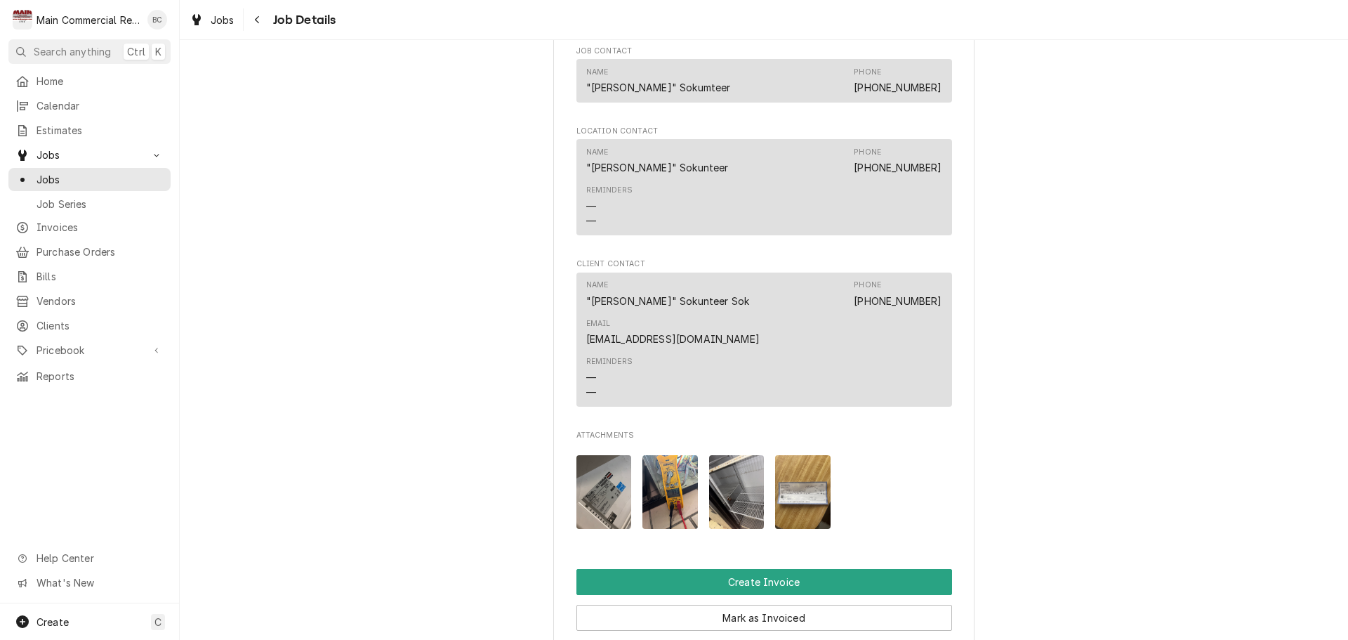
scroll to position [1264, 0]
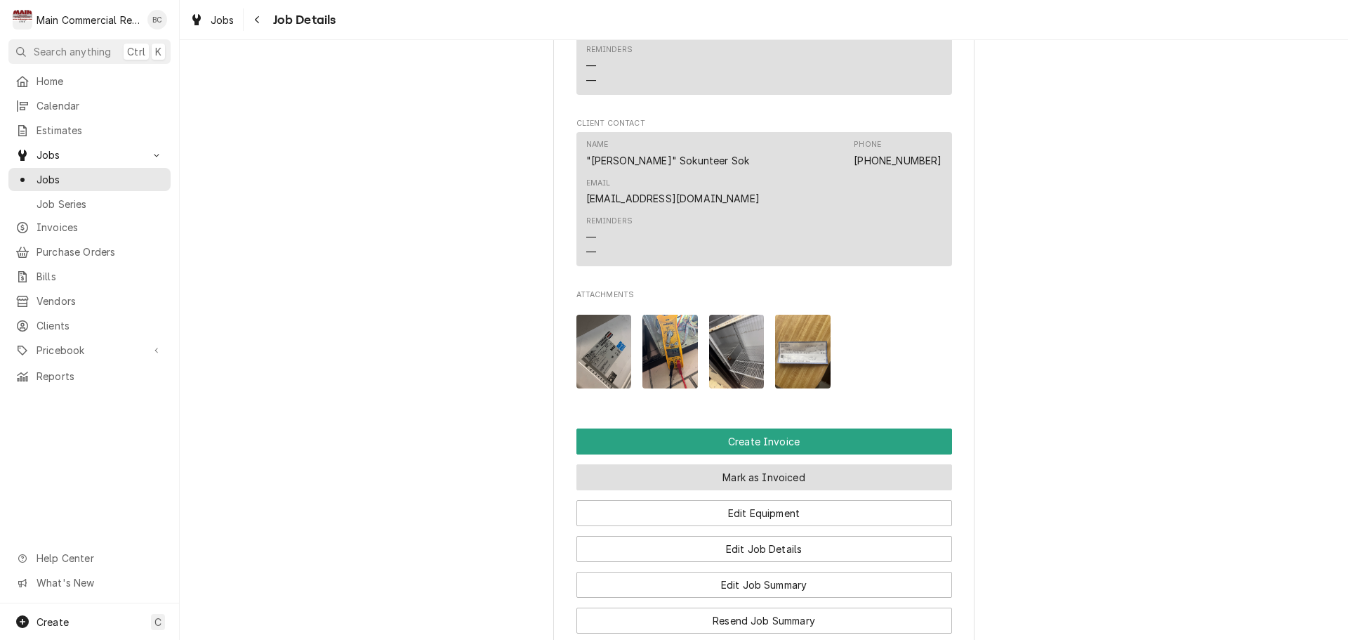
click at [701, 464] on button "Mark as Invoiced" at bounding box center [765, 477] width 376 height 26
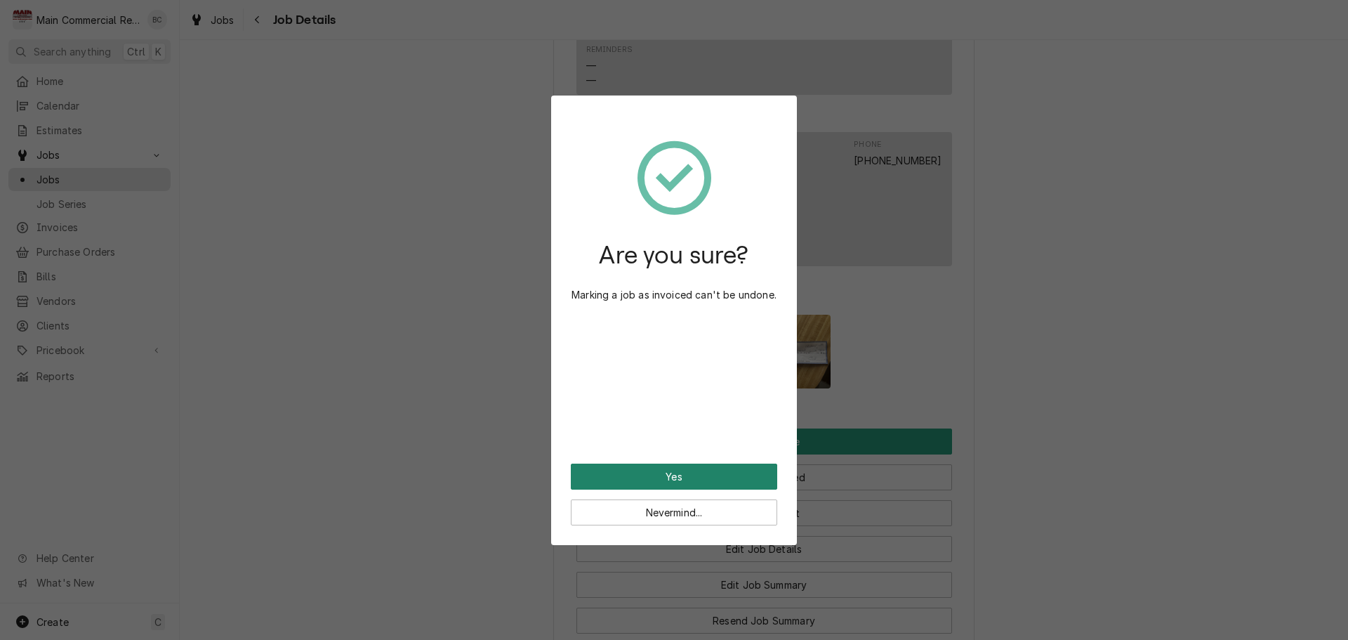
click at [678, 476] on button "Yes" at bounding box center [674, 476] width 206 height 26
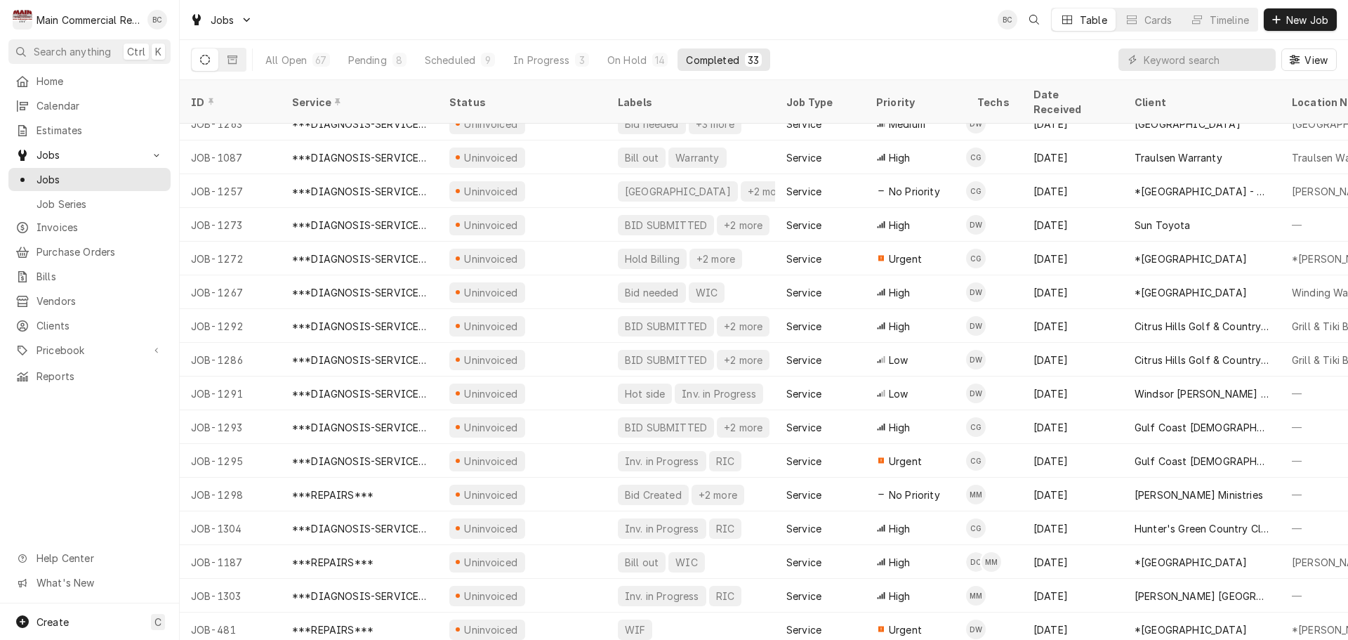
scroll to position [590, 0]
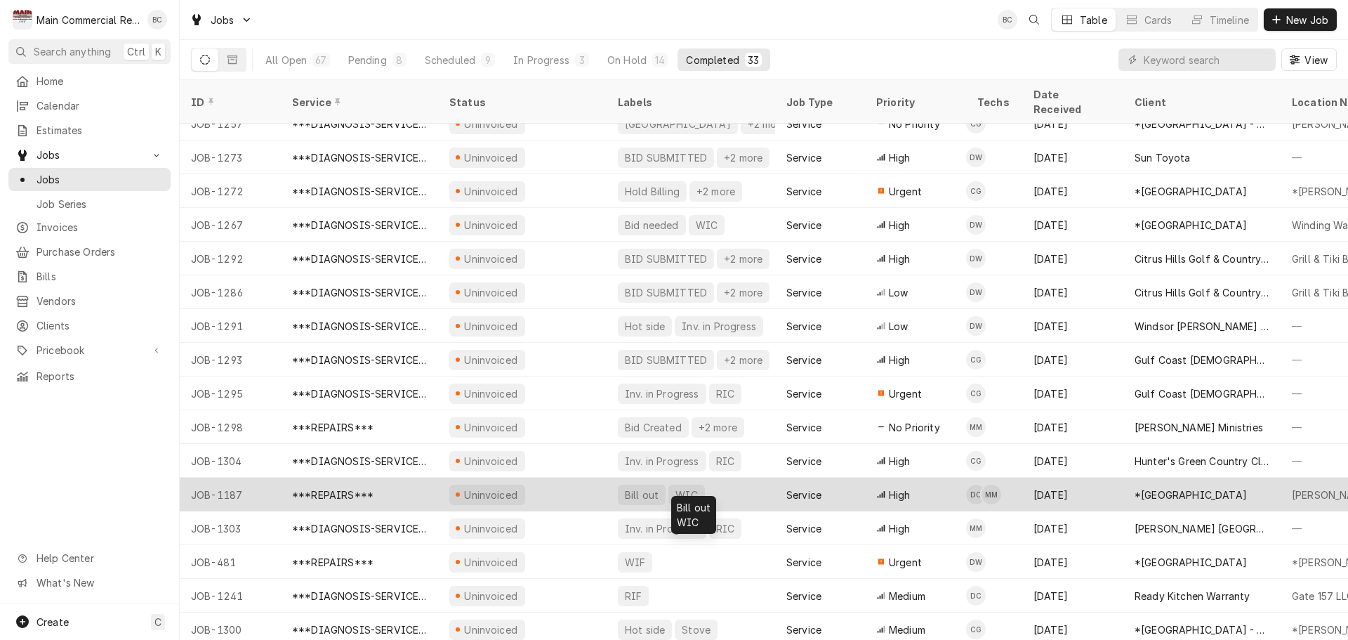
click at [636, 487] on div "Bill out" at bounding box center [642, 494] width 37 height 15
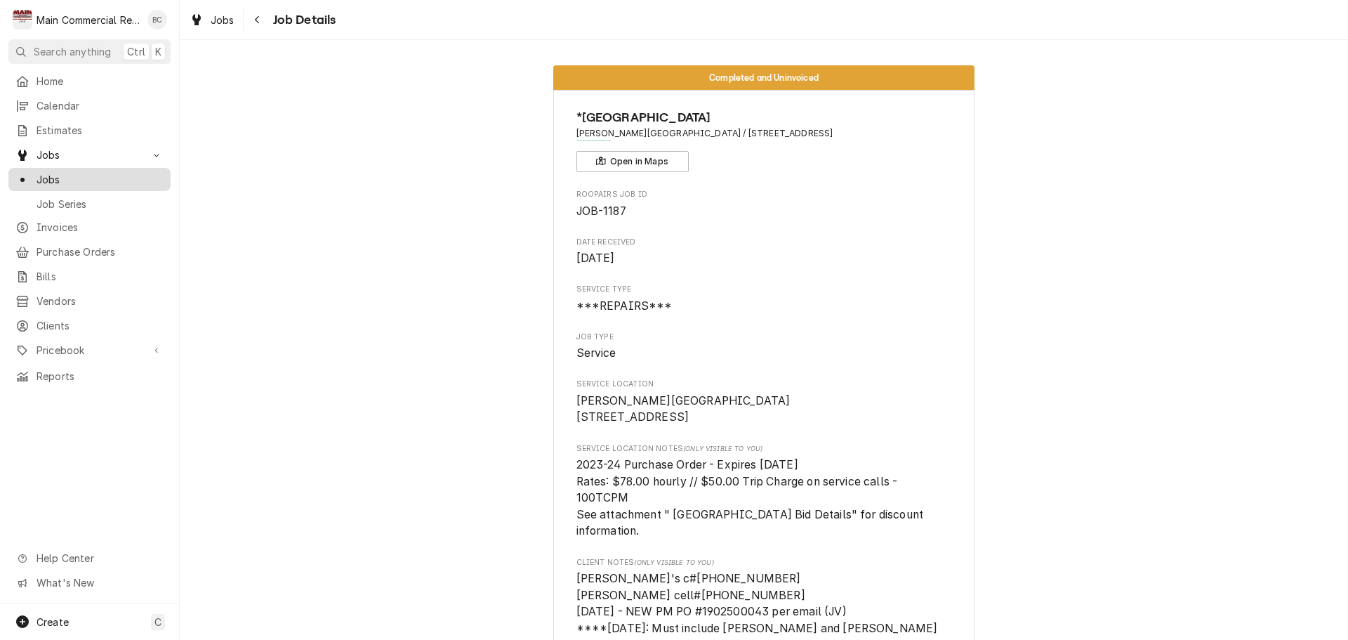
click at [106, 172] on span "Jobs" at bounding box center [100, 179] width 127 height 15
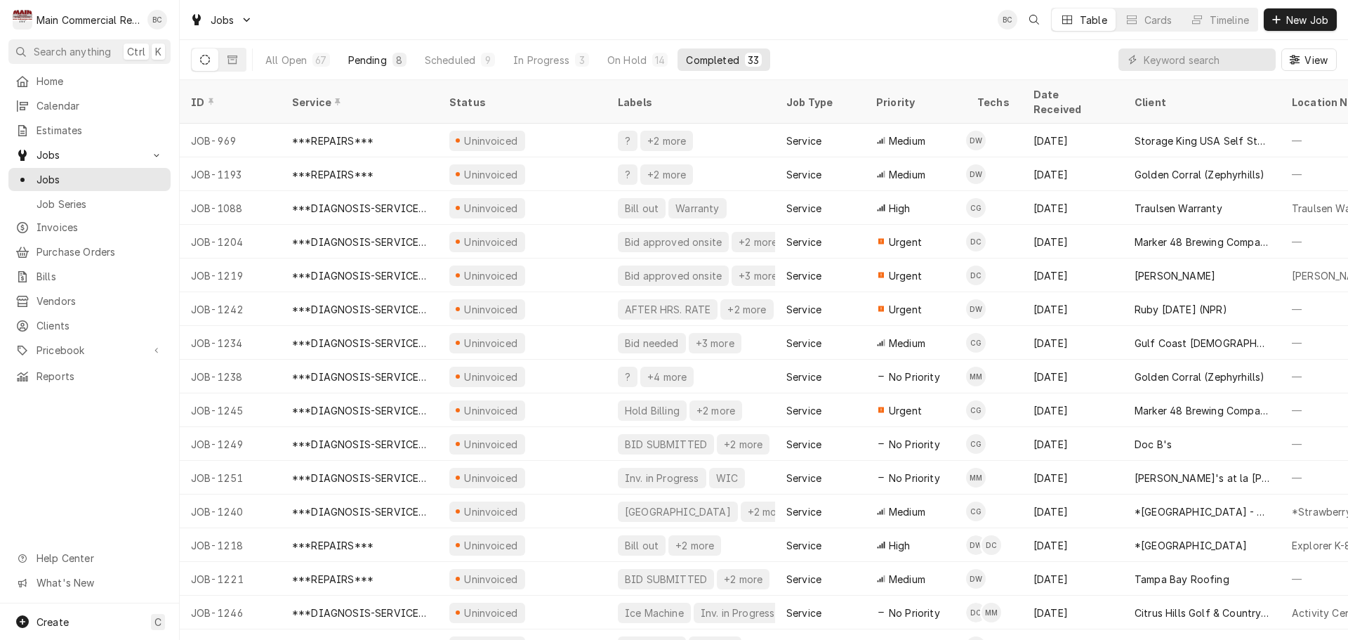
click at [374, 62] on div "Pending" at bounding box center [367, 60] width 39 height 15
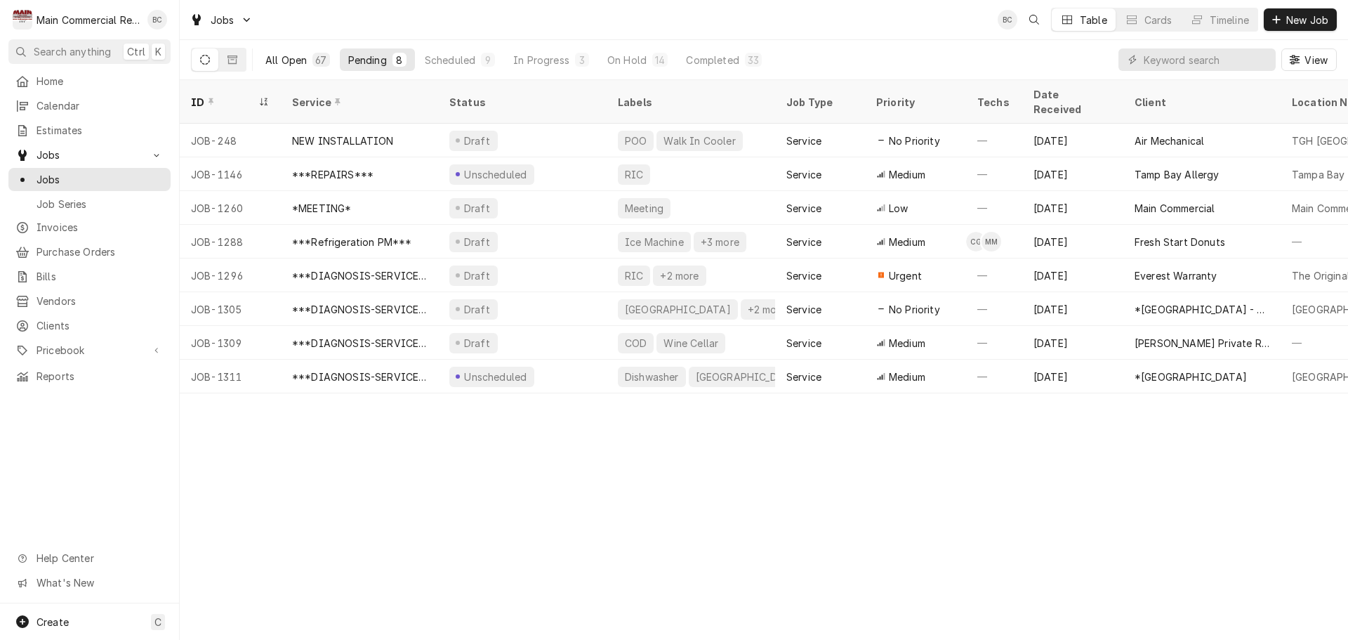
click at [300, 58] on div "All Open" at bounding box center [285, 60] width 41 height 15
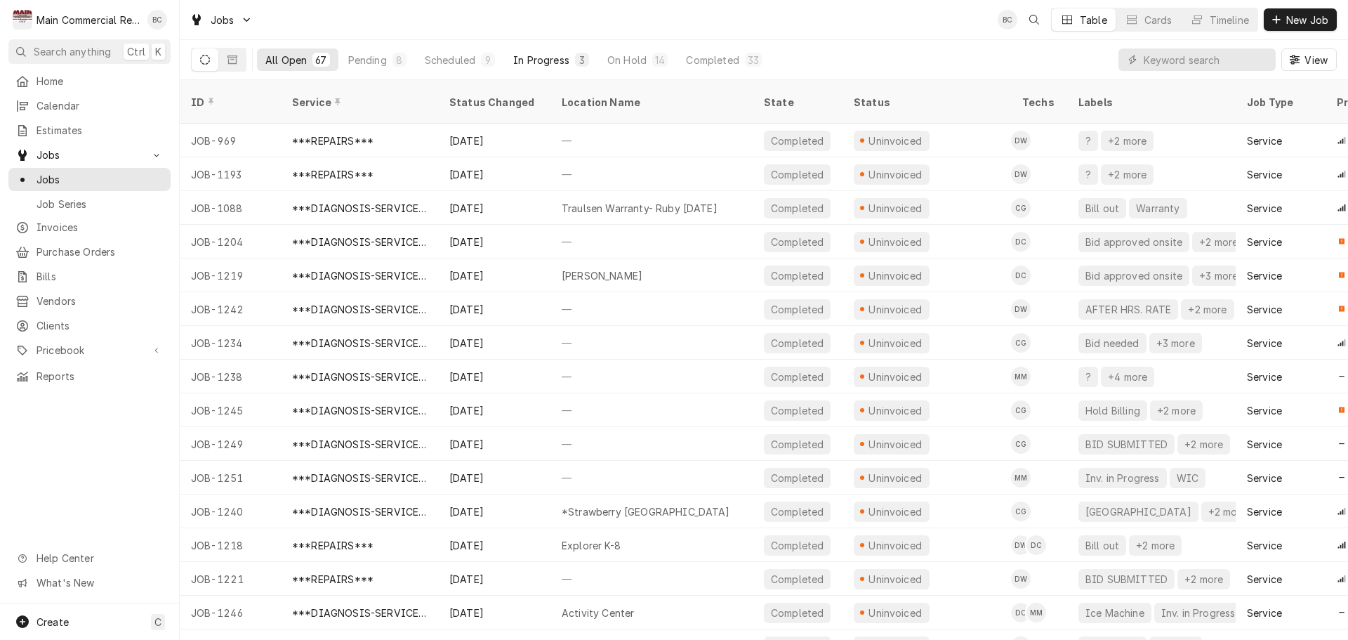
click at [536, 59] on div "In Progress" at bounding box center [541, 60] width 56 height 15
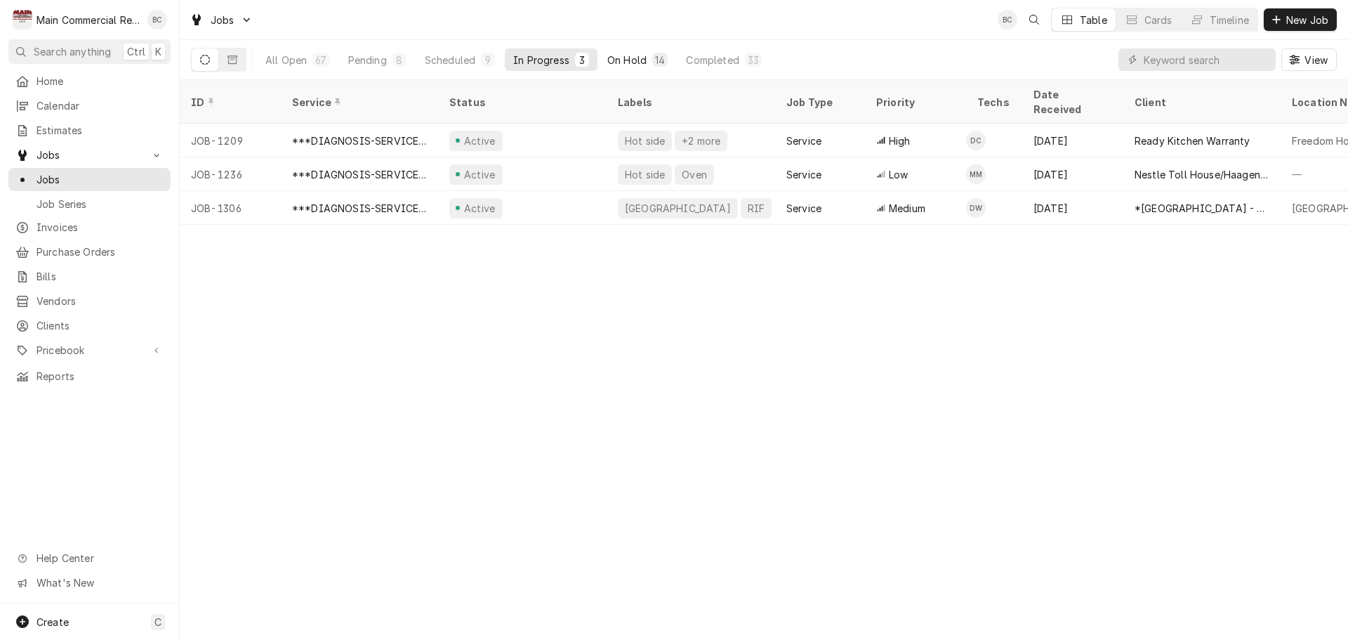
click at [642, 58] on div "On Hold" at bounding box center [626, 60] width 39 height 15
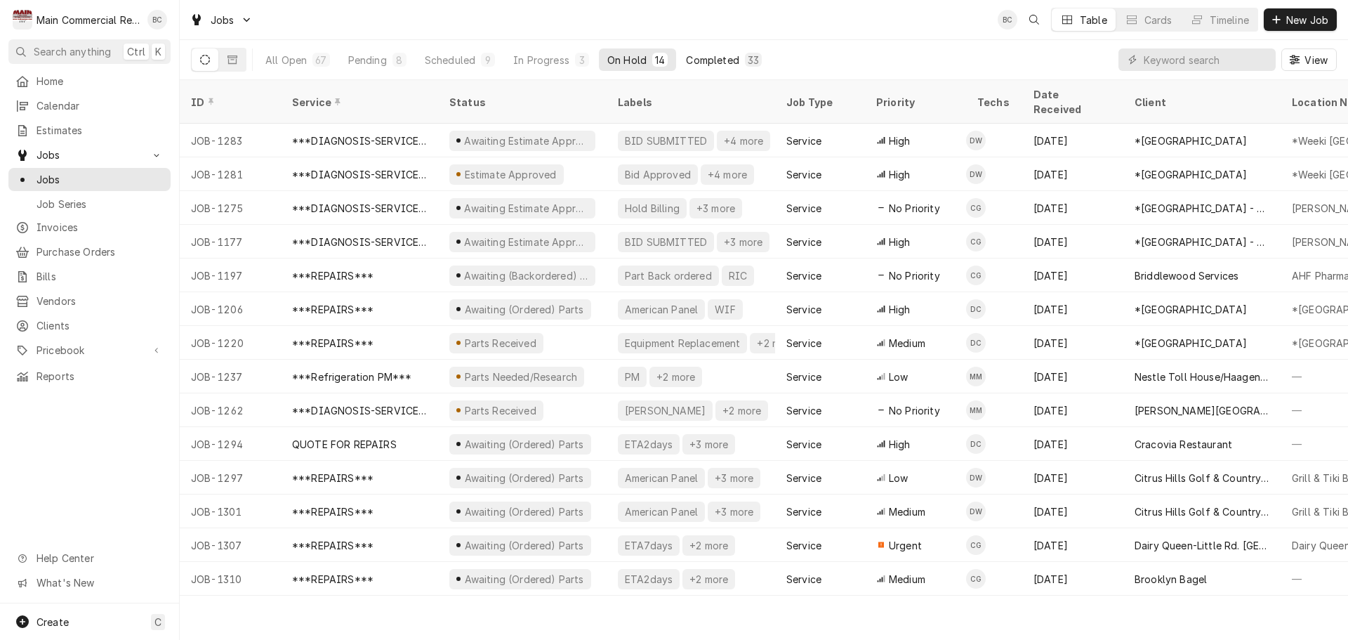
click at [704, 60] on div "Completed" at bounding box center [712, 60] width 53 height 15
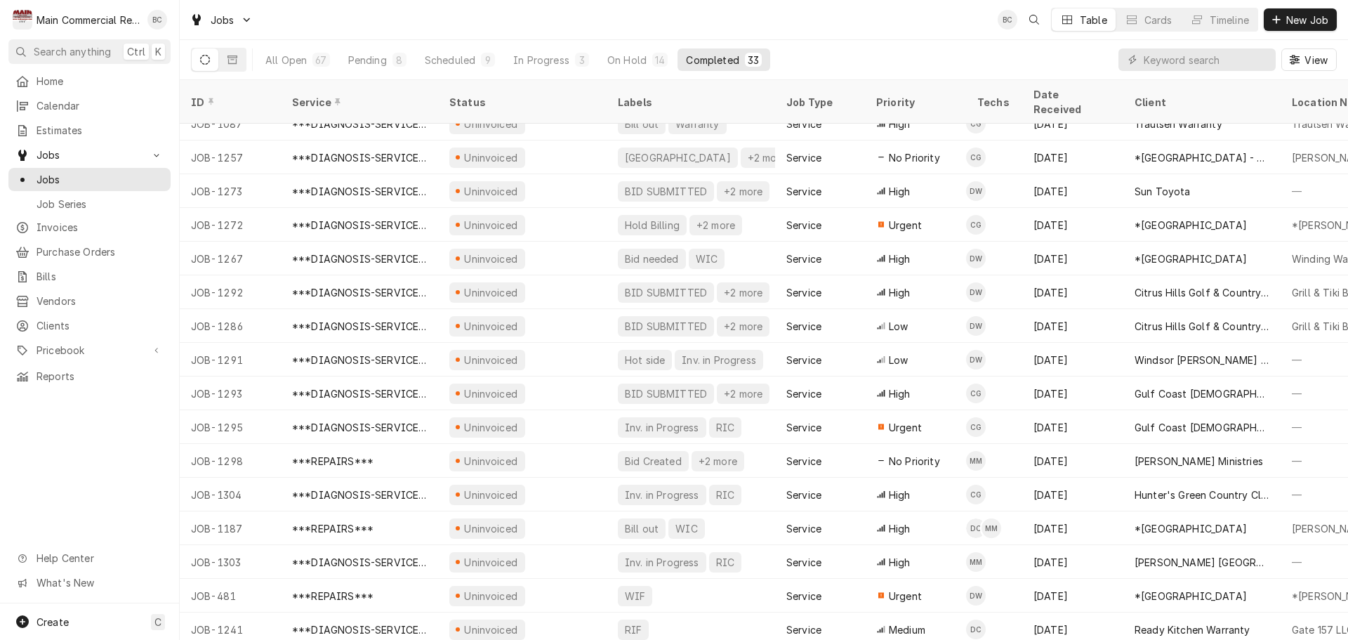
scroll to position [590, 0]
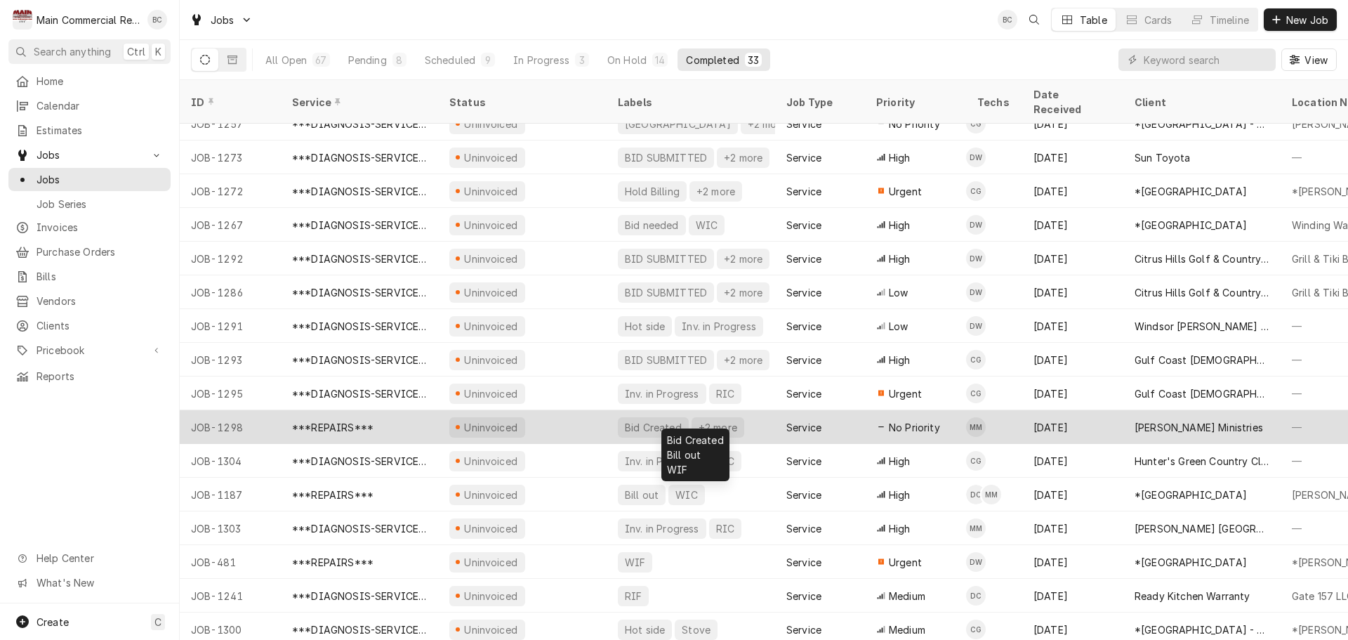
click at [645, 420] on div "Bid Created" at bounding box center [654, 427] width 60 height 15
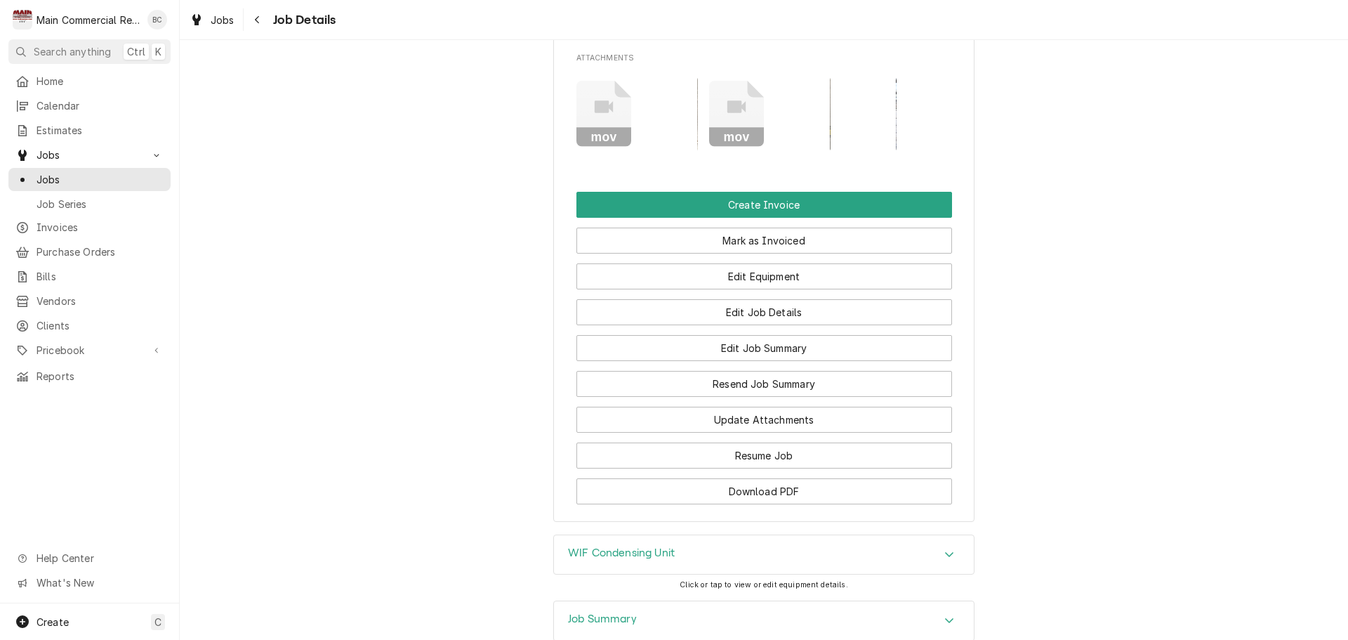
scroll to position [1658, 0]
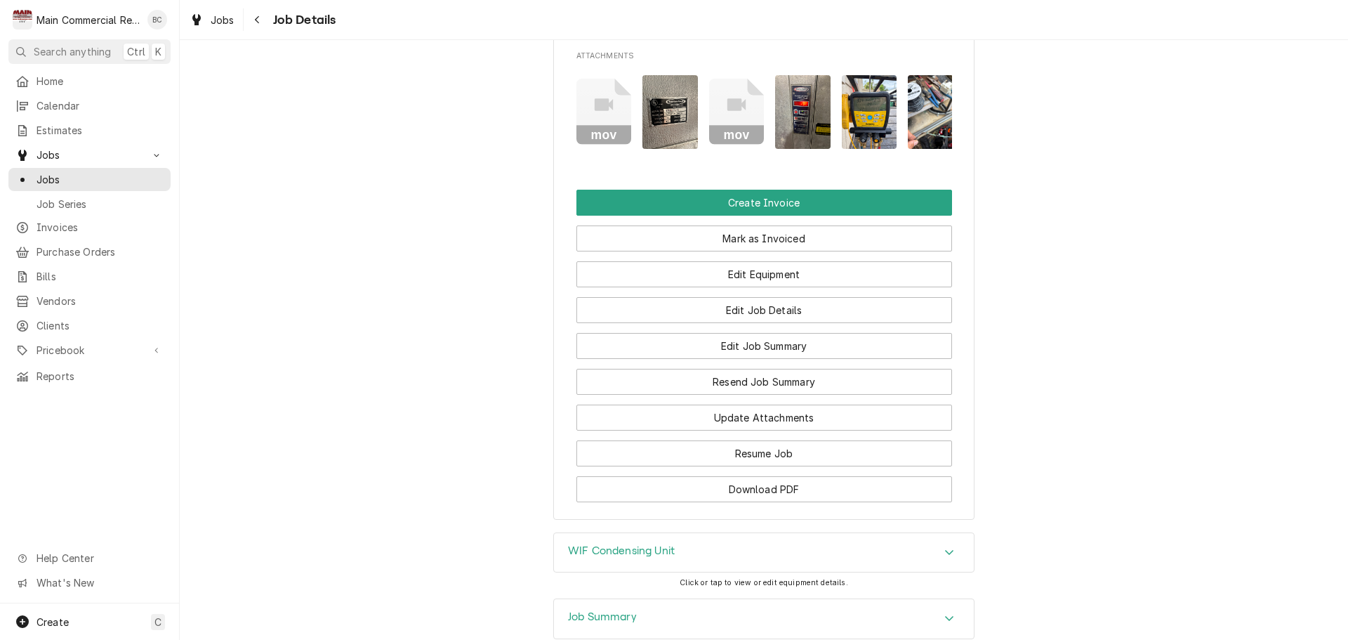
click at [611, 544] on h3 "WIF Condensing Unit" at bounding box center [621, 550] width 107 height 13
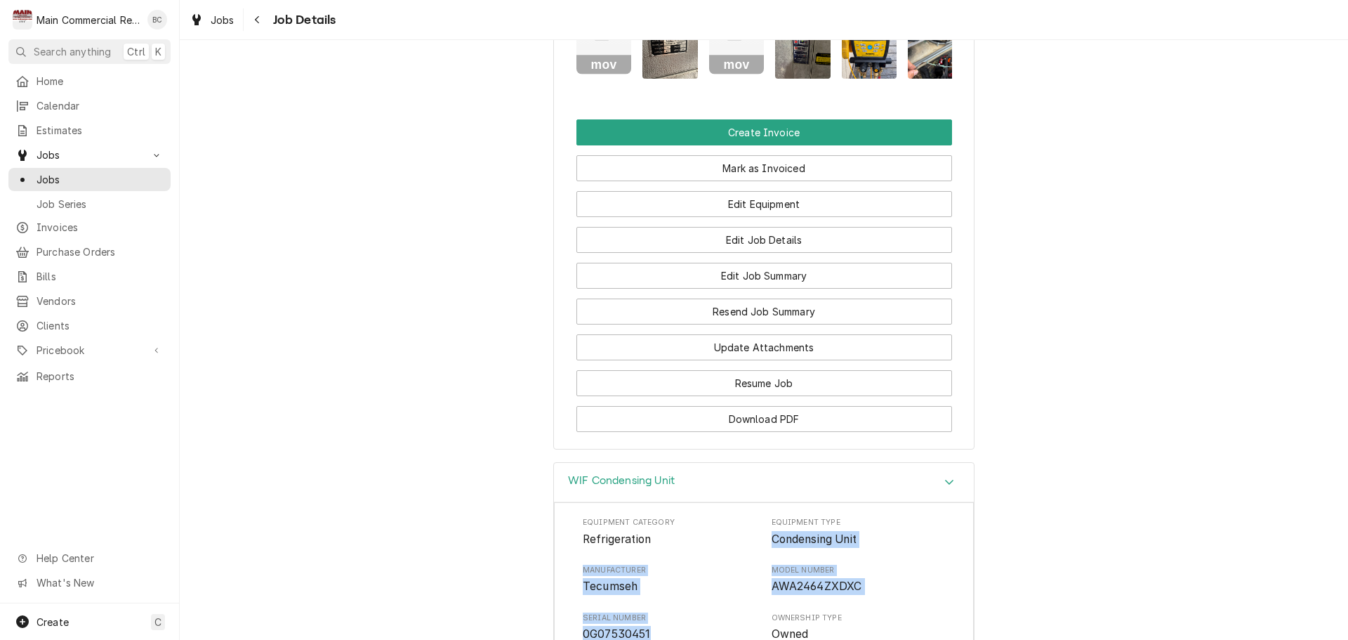
drag, startPoint x: 768, startPoint y: 452, endPoint x: 704, endPoint y: 546, distance: 114.3
click at [704, 546] on div "Equipment Category Refrigeration Equipment Type Condensing Unit Manufacturer Te…" at bounding box center [764, 651] width 362 height 268
copy div "Condensing Unit Manufacturer Tecumseh Model Number AWA2464ZXDXC Serial Number 0…"
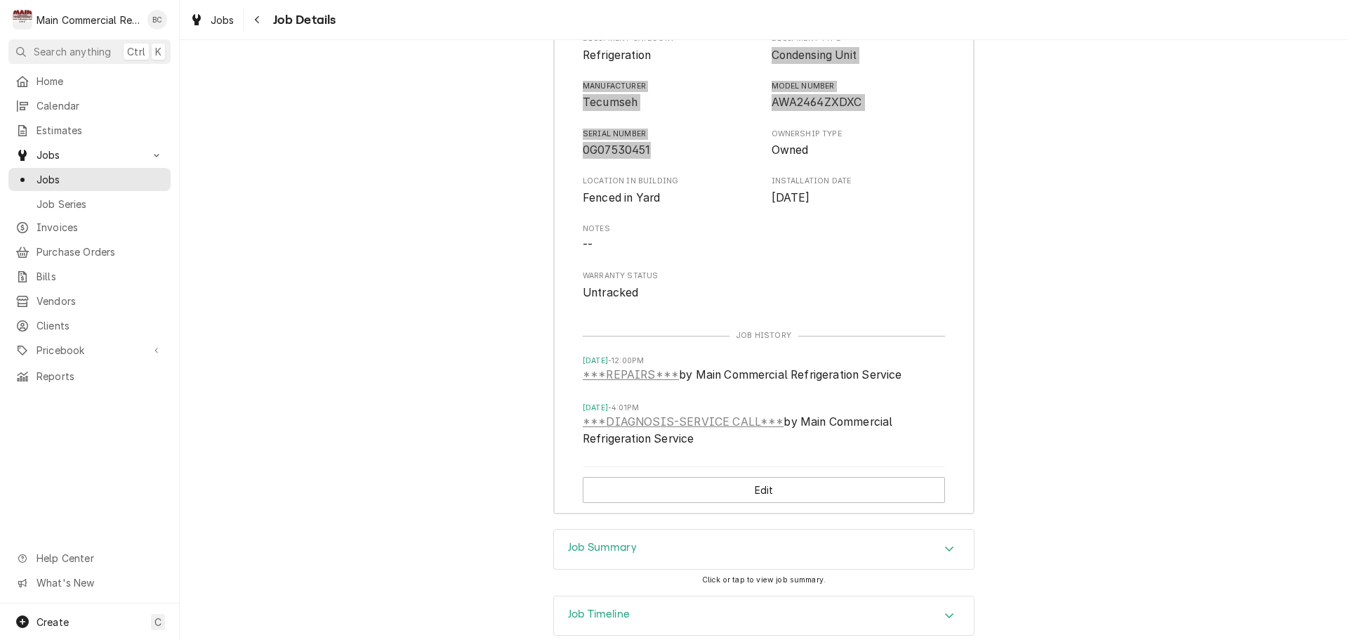
scroll to position [2213, 0]
click at [608, 540] on h3 "Job Summary" at bounding box center [602, 546] width 69 height 13
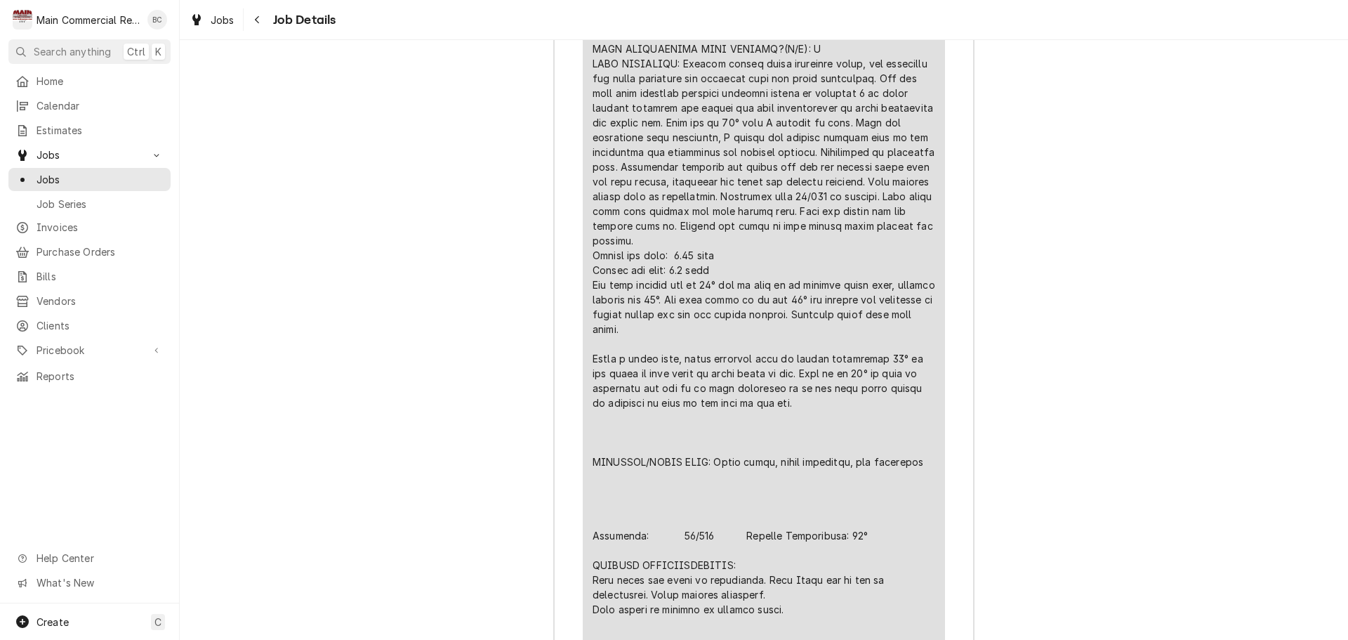
scroll to position [3196, 0]
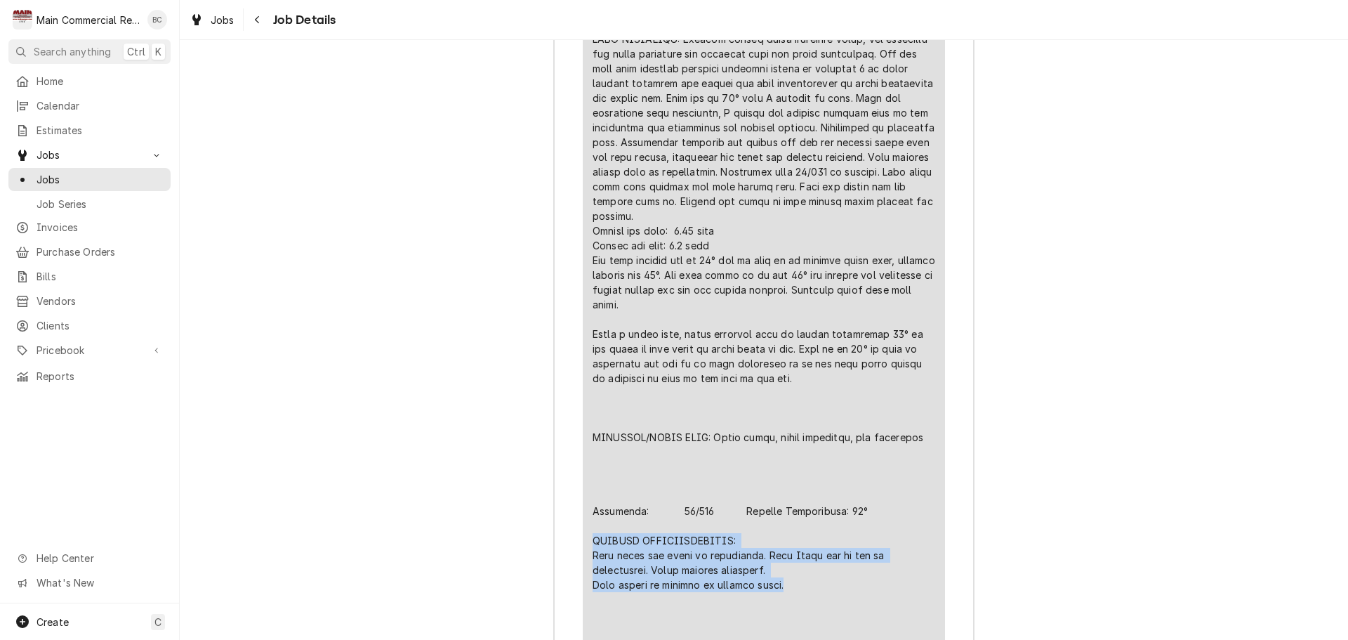
drag, startPoint x: 587, startPoint y: 451, endPoint x: 791, endPoint y: 501, distance: 209.8
click at [791, 501] on div "Line Item" at bounding box center [764, 407] width 343 height 929
copy div "FURTHER RECOMMENDATIONS: Unit needs fan guard on evaporator. Temp Probe may be …"
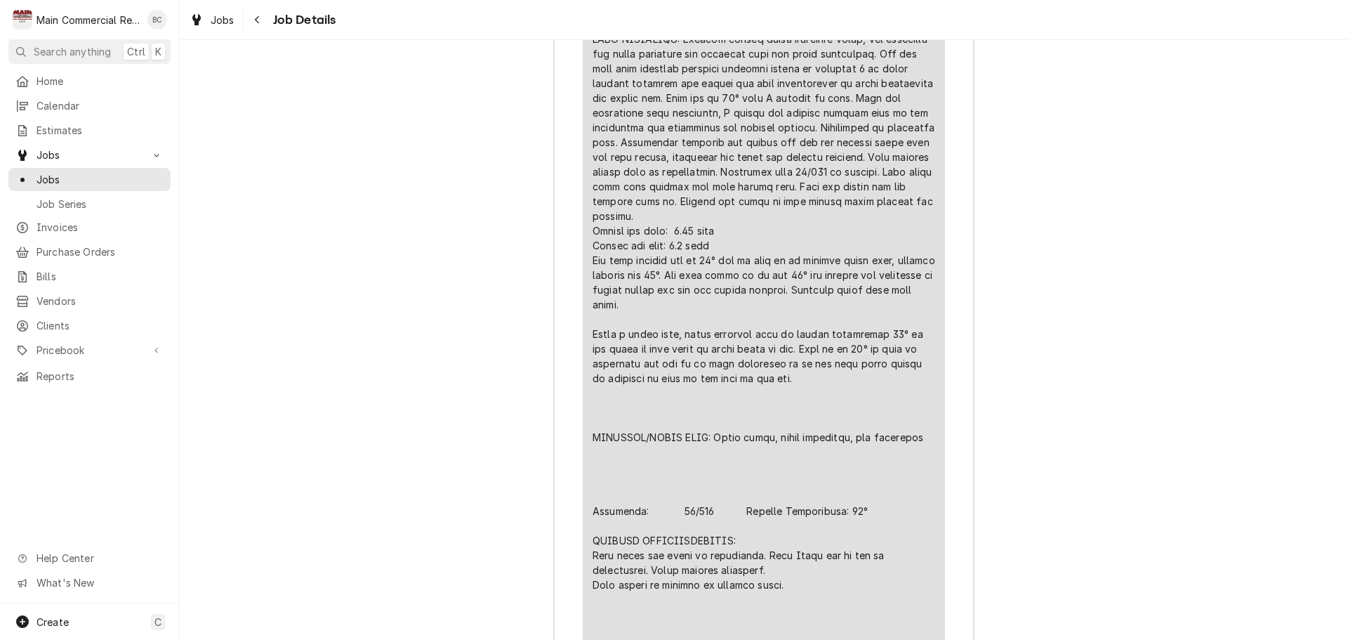
click at [398, 426] on div "Job Summary Roopairs Job ID JOB-1298 Service Type ***REPAIRS*** Job Type Servic…" at bounding box center [764, 543] width 1169 height 1997
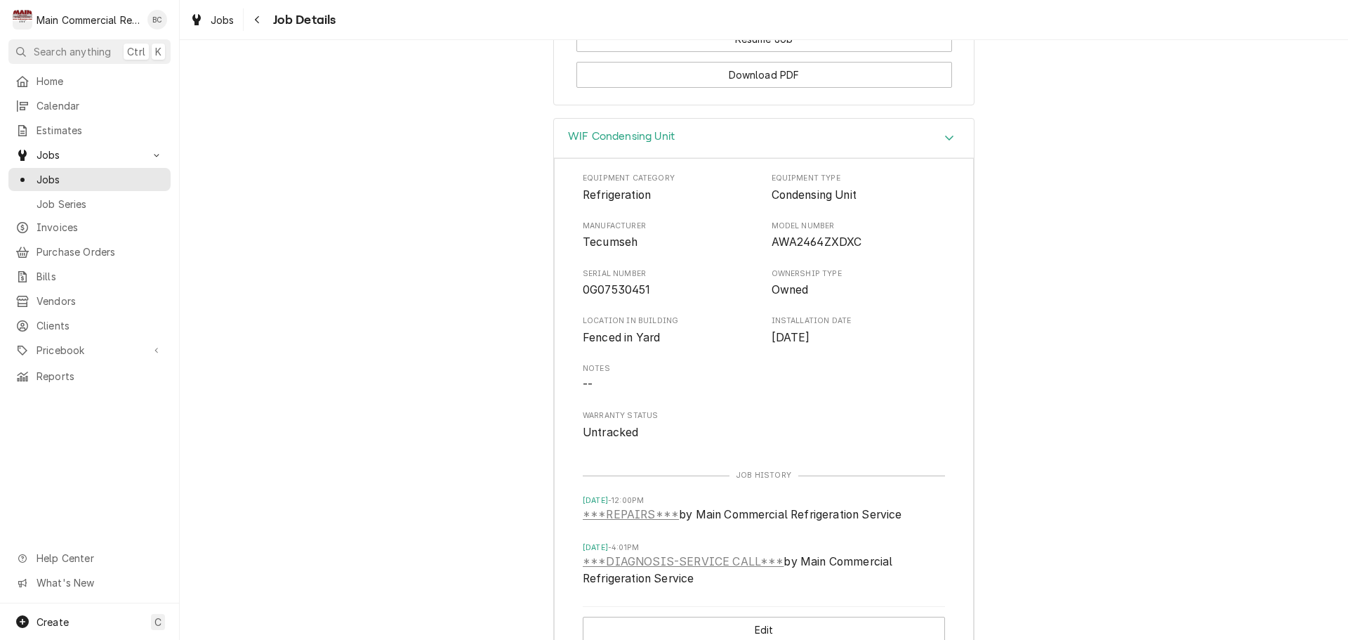
scroll to position [2002, 0]
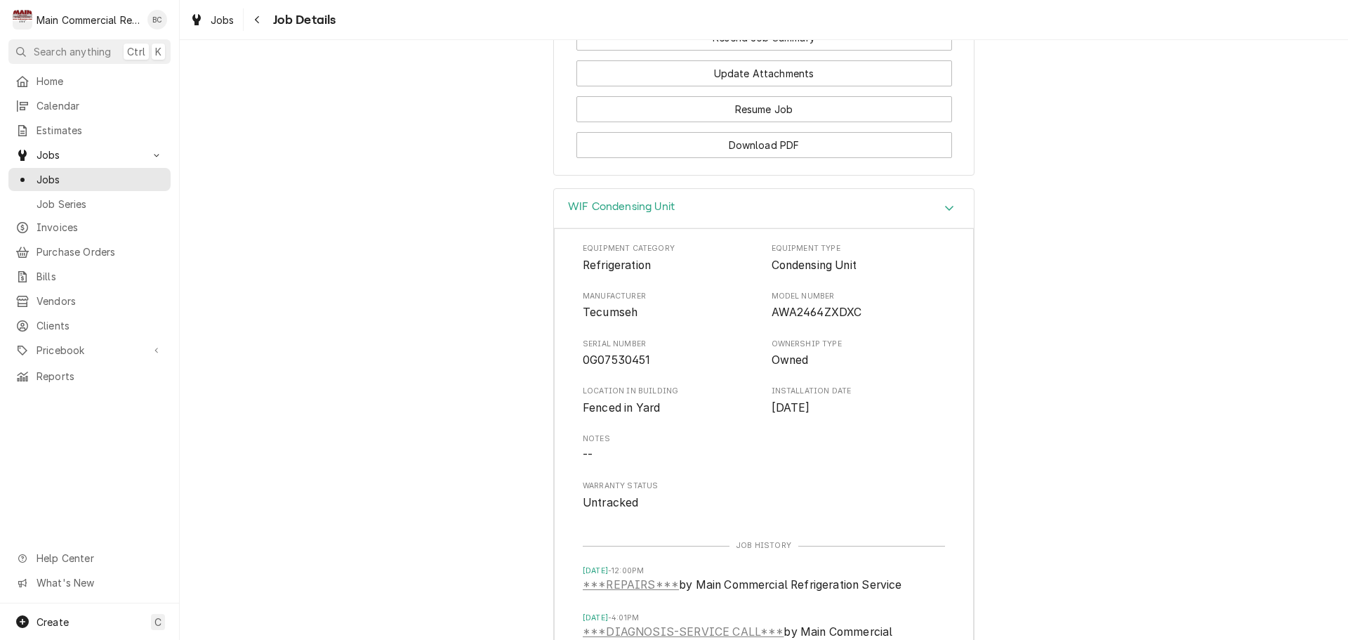
click at [409, 485] on div "WIF Condensing Unit Equipment Category Refrigeration Equipment Type Condensing …" at bounding box center [764, 463] width 1169 height 551
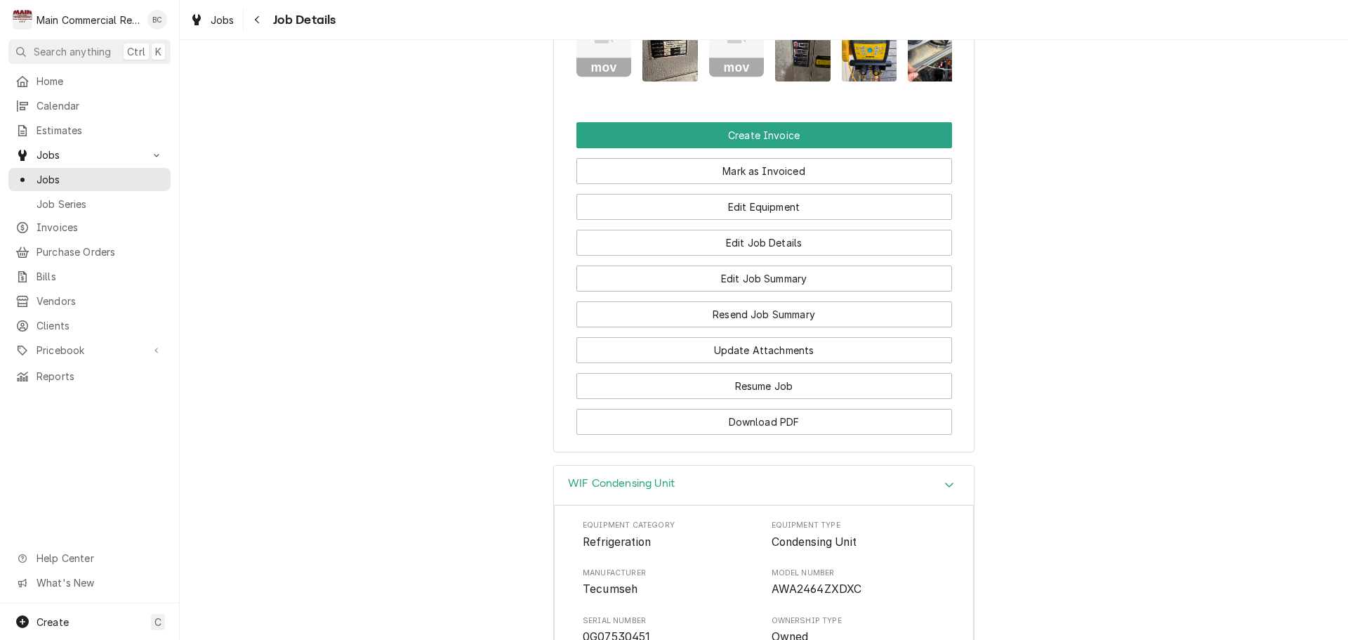
scroll to position [1651, 0]
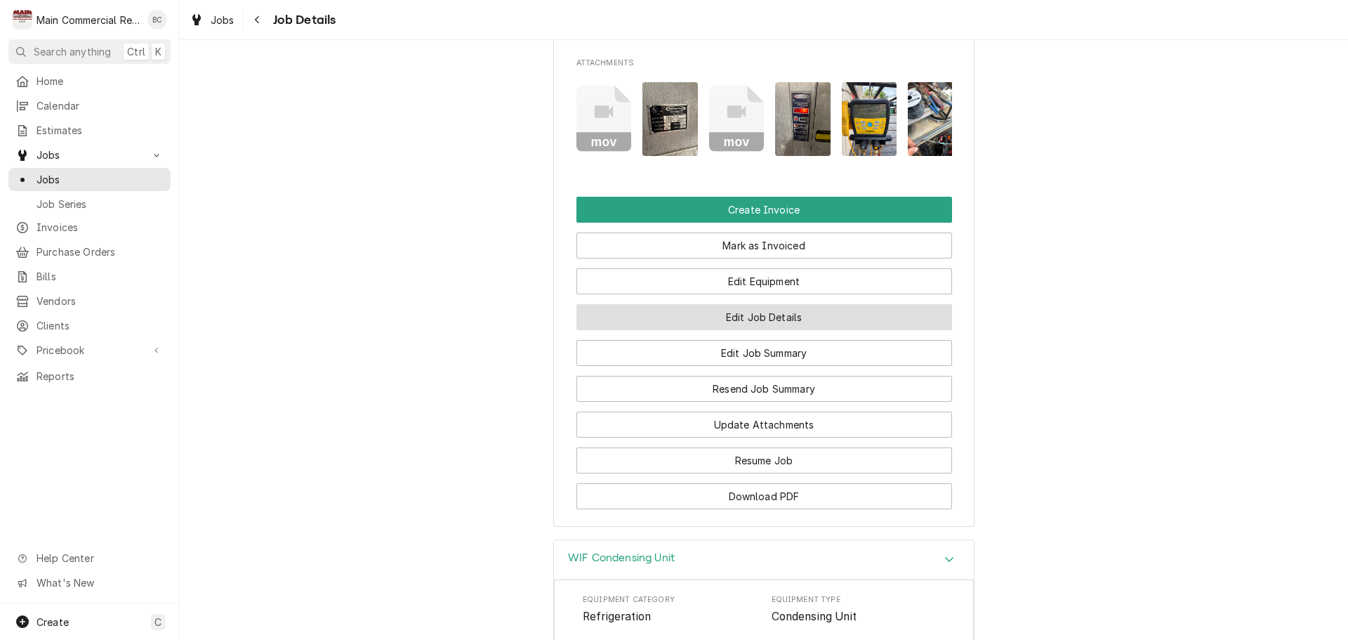
click at [747, 304] on button "Edit Job Details" at bounding box center [765, 317] width 376 height 26
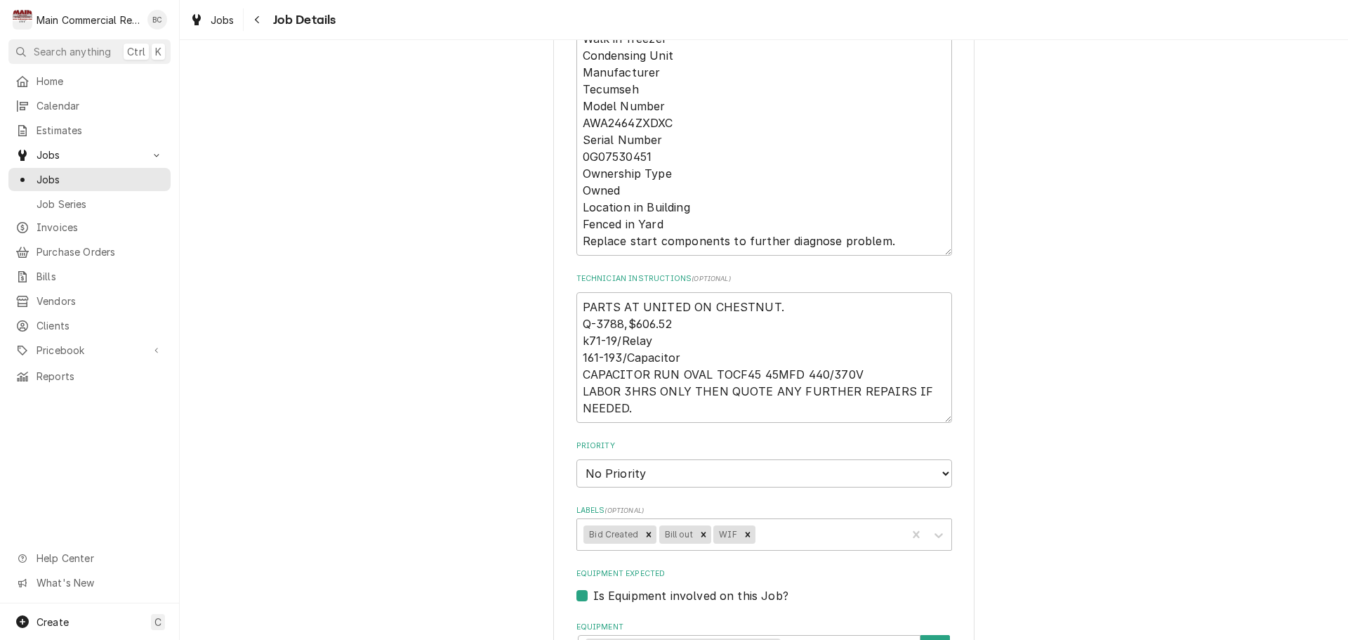
scroll to position [351, 0]
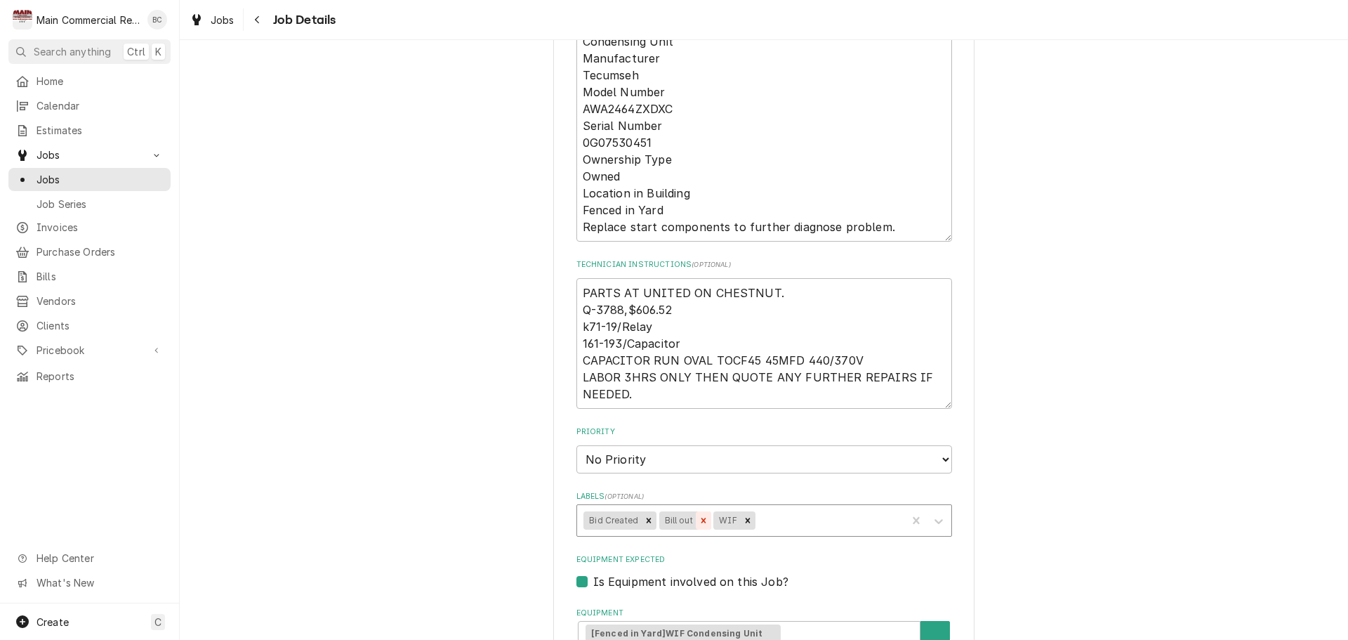
click at [699, 519] on icon "Remove Bill out" at bounding box center [704, 520] width 10 height 10
type textarea "x"
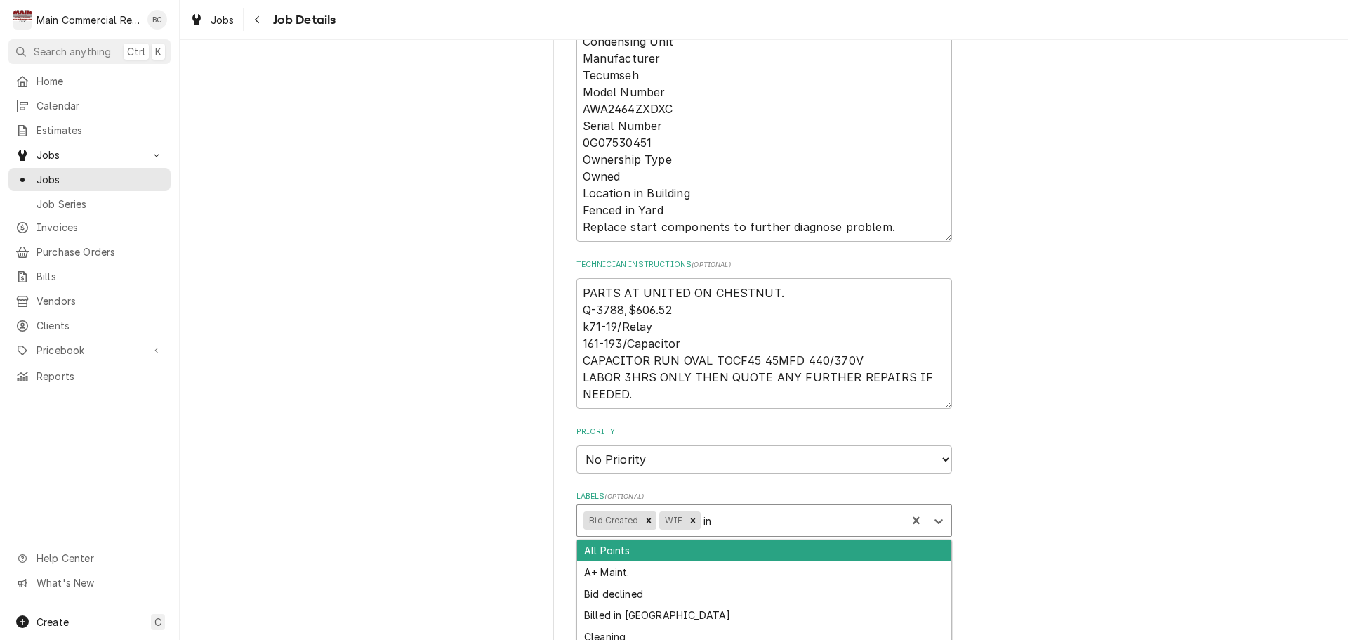
type input "inv"
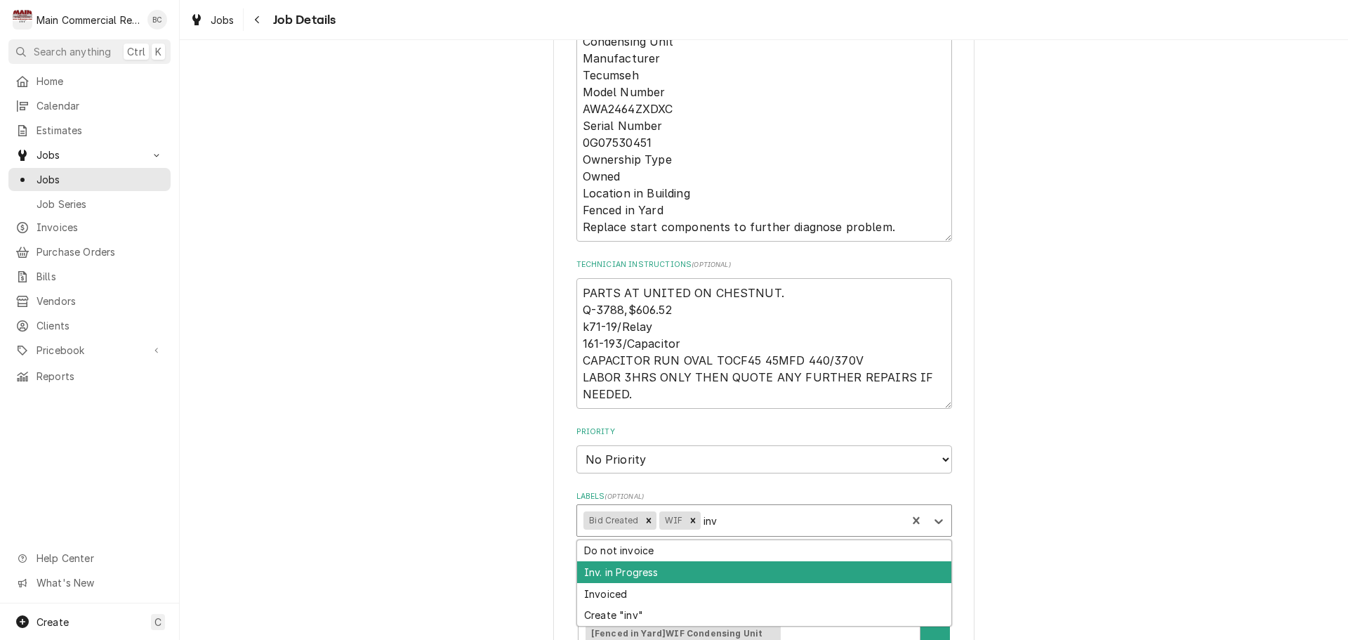
click at [679, 569] on div "Inv. in Progress" at bounding box center [764, 572] width 374 height 22
type textarea "x"
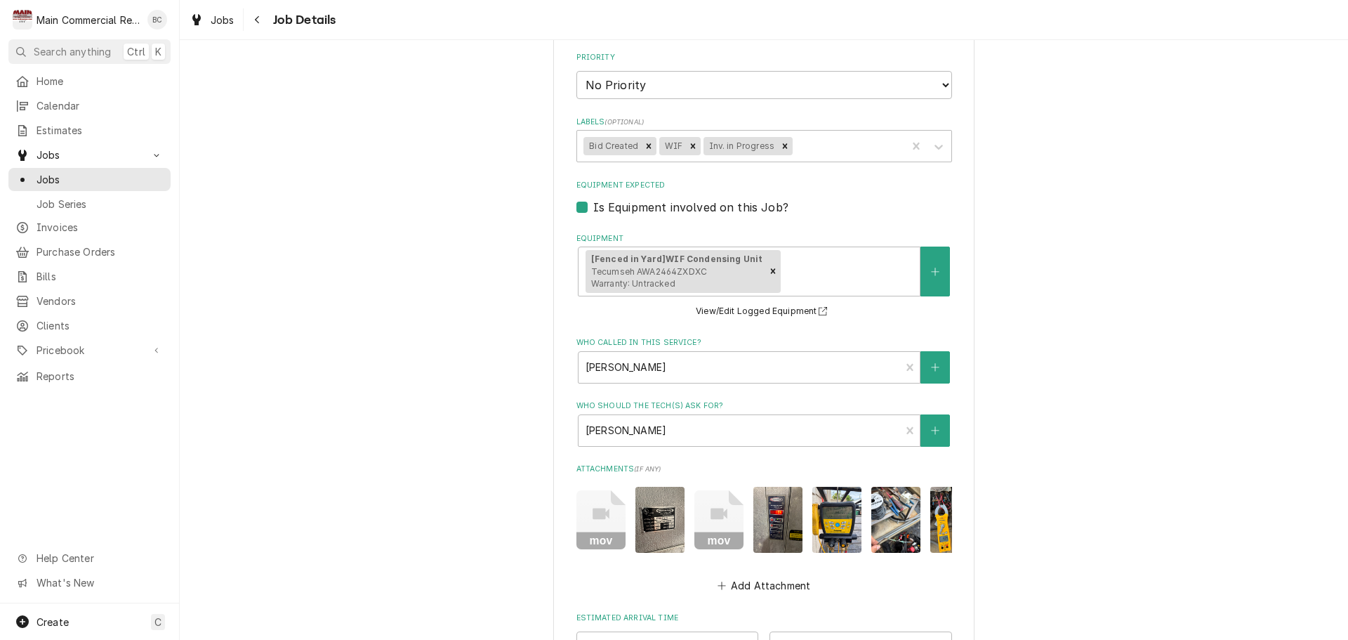
scroll to position [975, 0]
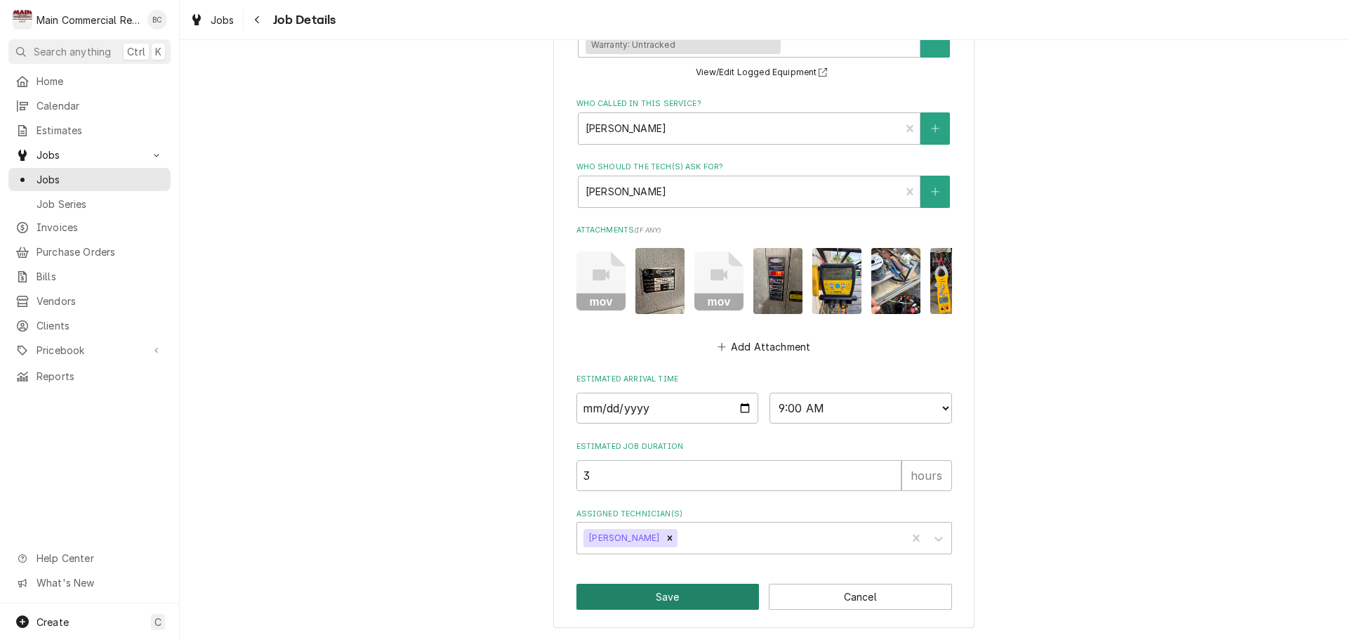
click at [703, 600] on button "Save" at bounding box center [668, 597] width 183 height 26
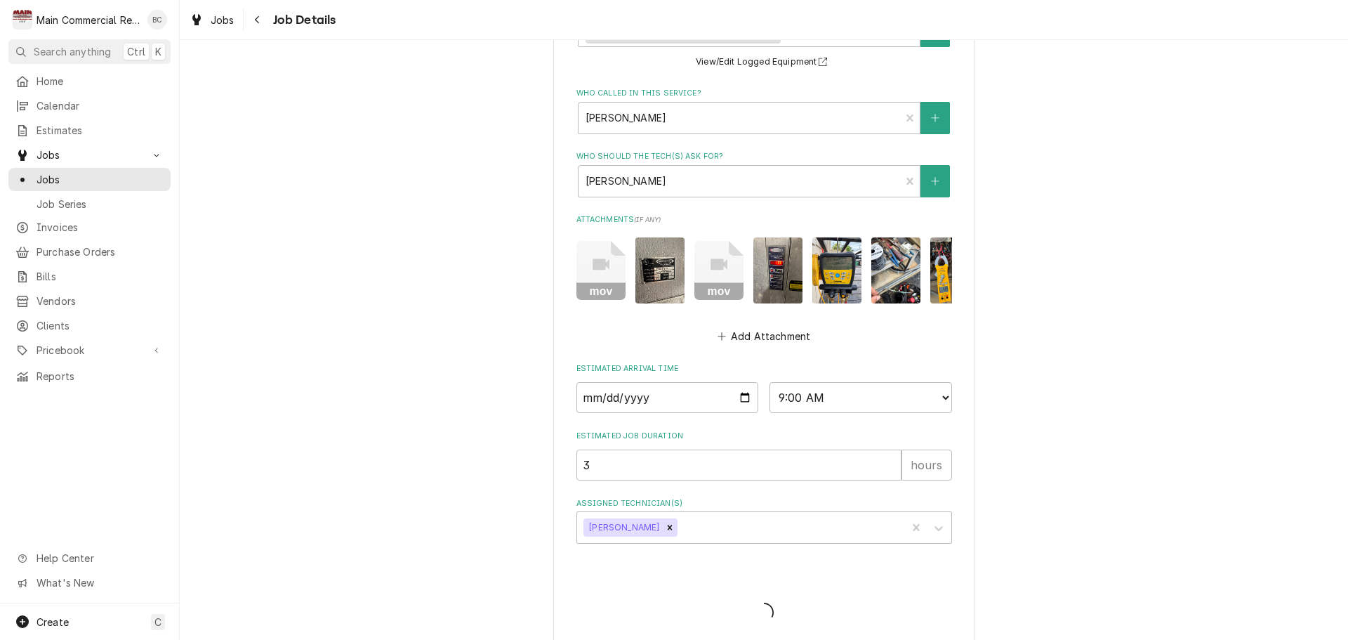
type textarea "x"
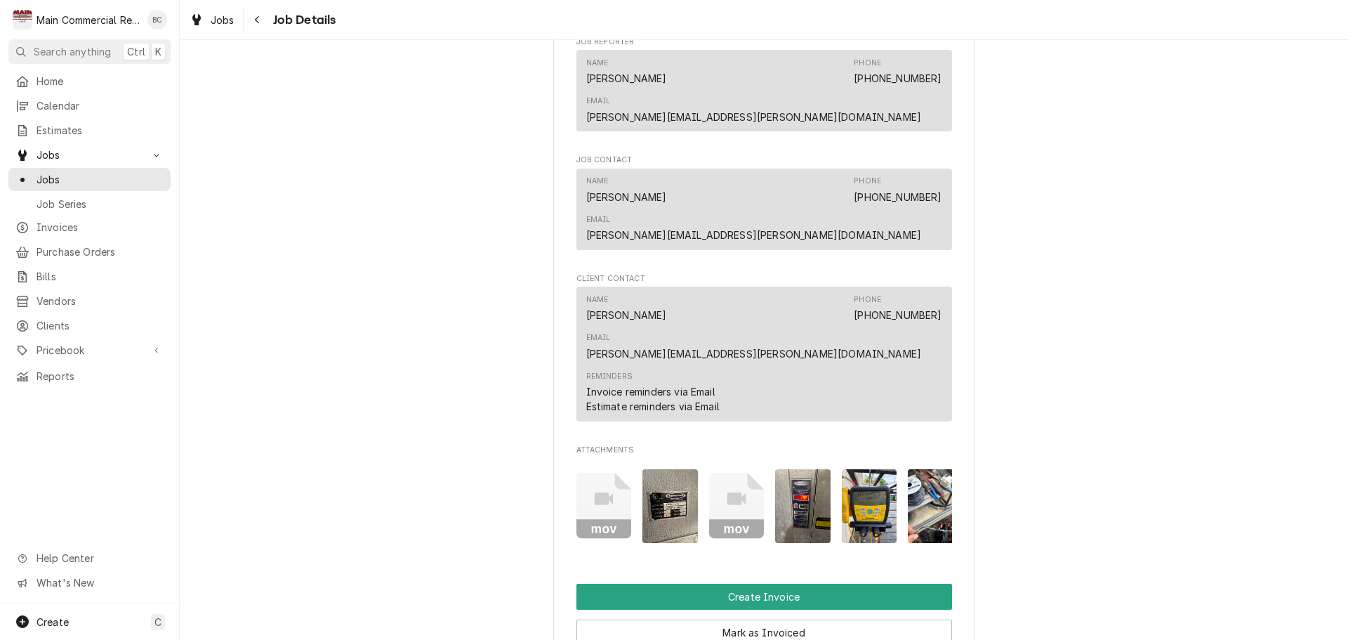
scroll to position [1334, 0]
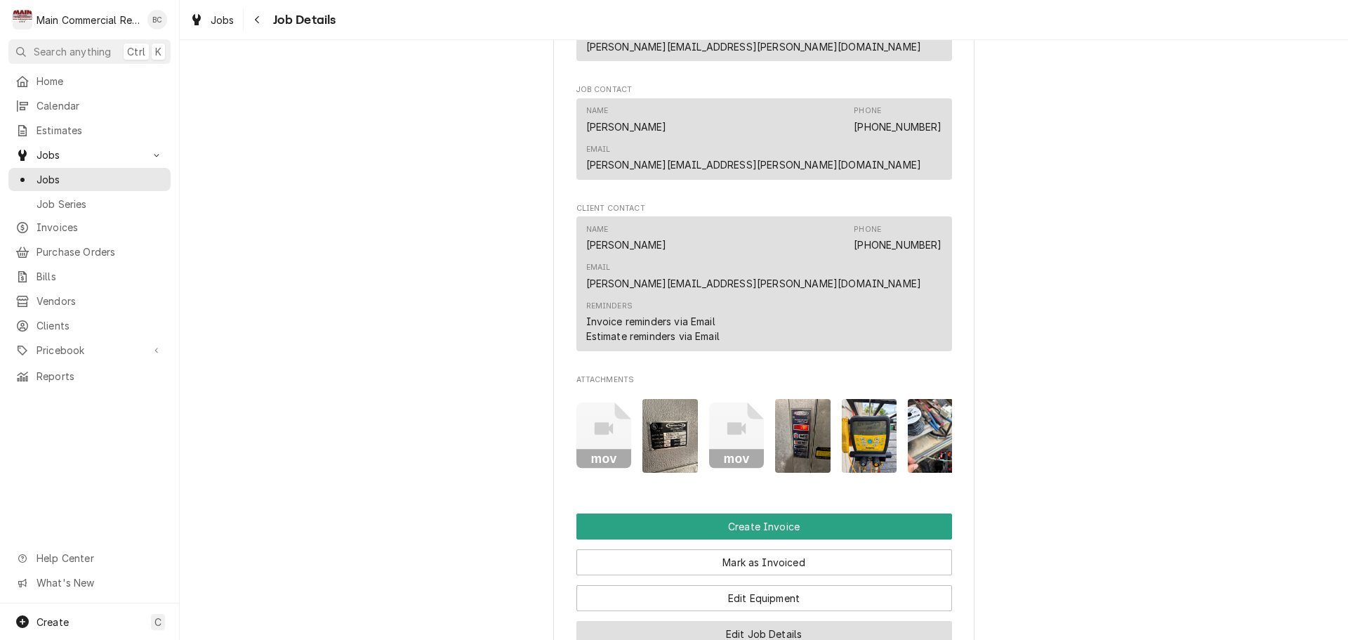
click at [746, 621] on button "Edit Job Details" at bounding box center [765, 634] width 376 height 26
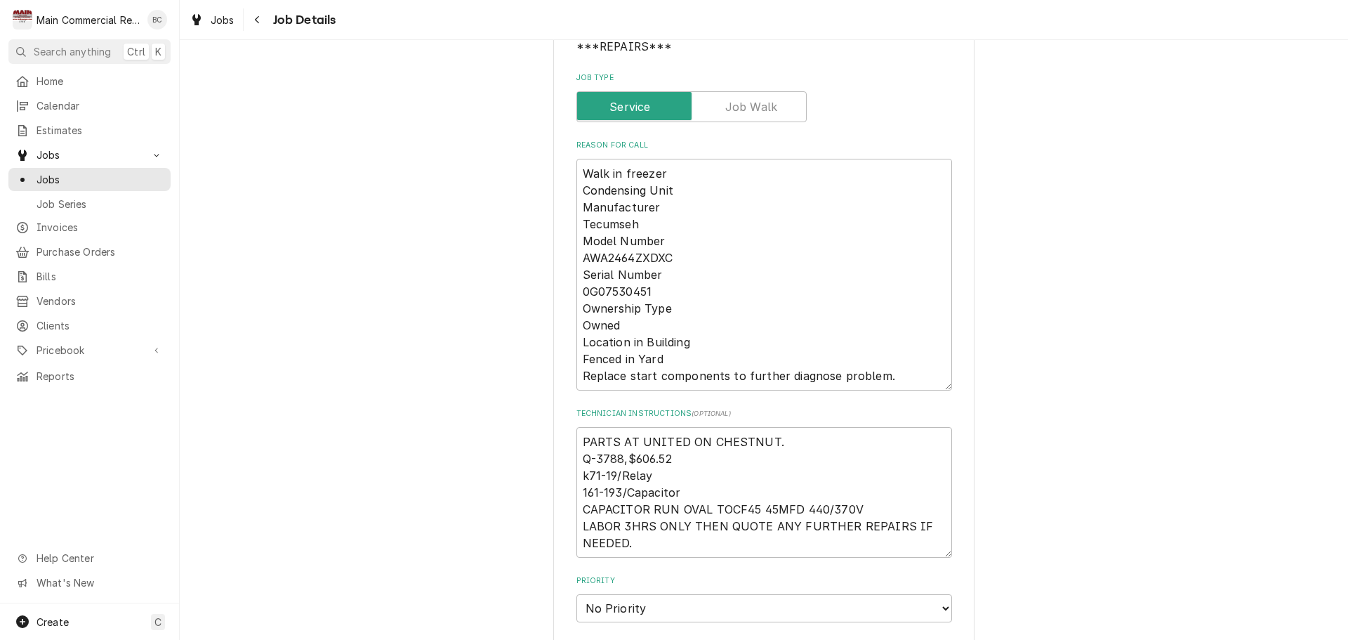
scroll to position [211, 0]
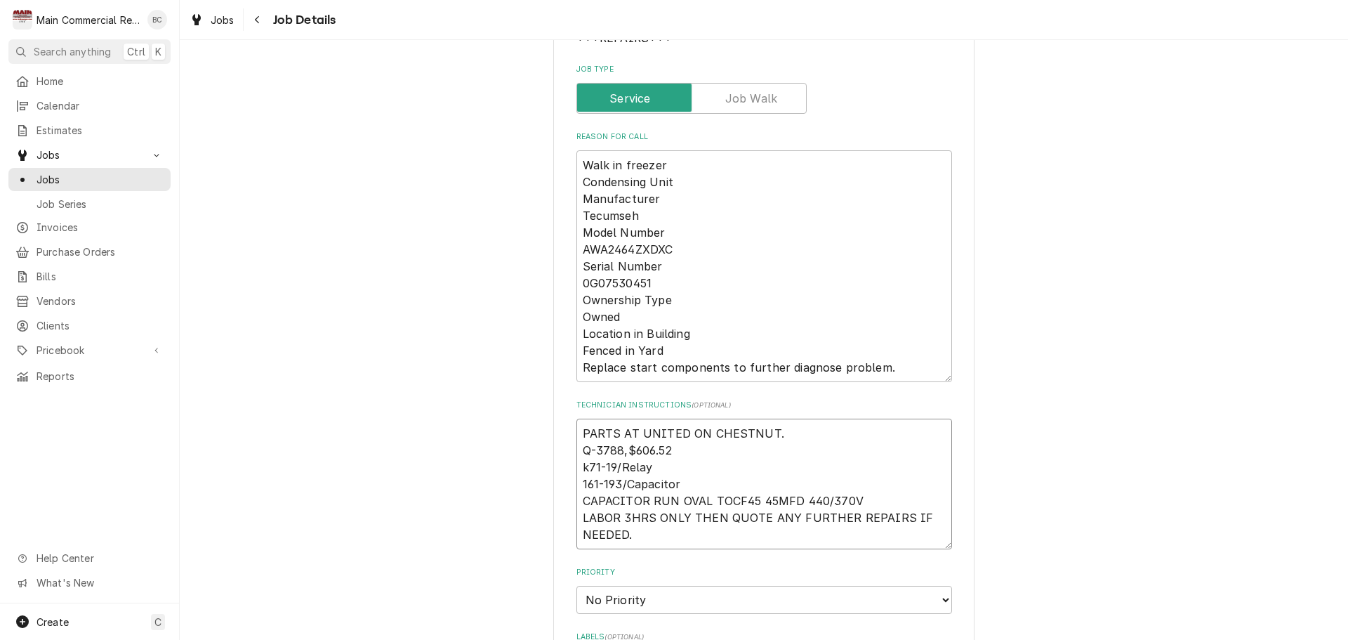
click at [577, 434] on textarea "PARTS AT UNITED ON CHESTNUT. Q-3788,$606.52 k71-19/Relay 161-193/Capacitor CAPA…" at bounding box center [765, 484] width 376 height 131
type textarea "x"
type textarea "PARTS AT UNITED ON CHESTNUT. Q-3788,$606.52 k71-19/Relay 161-193/Capacitor CAPA…"
click at [584, 424] on textarea "PARTS AT UNITED ON CHESTNUT. Q-3788,$606.52 k71-19/Relay 161-193/Capacitor CAPA…" at bounding box center [765, 492] width 376 height 147
type textarea "x"
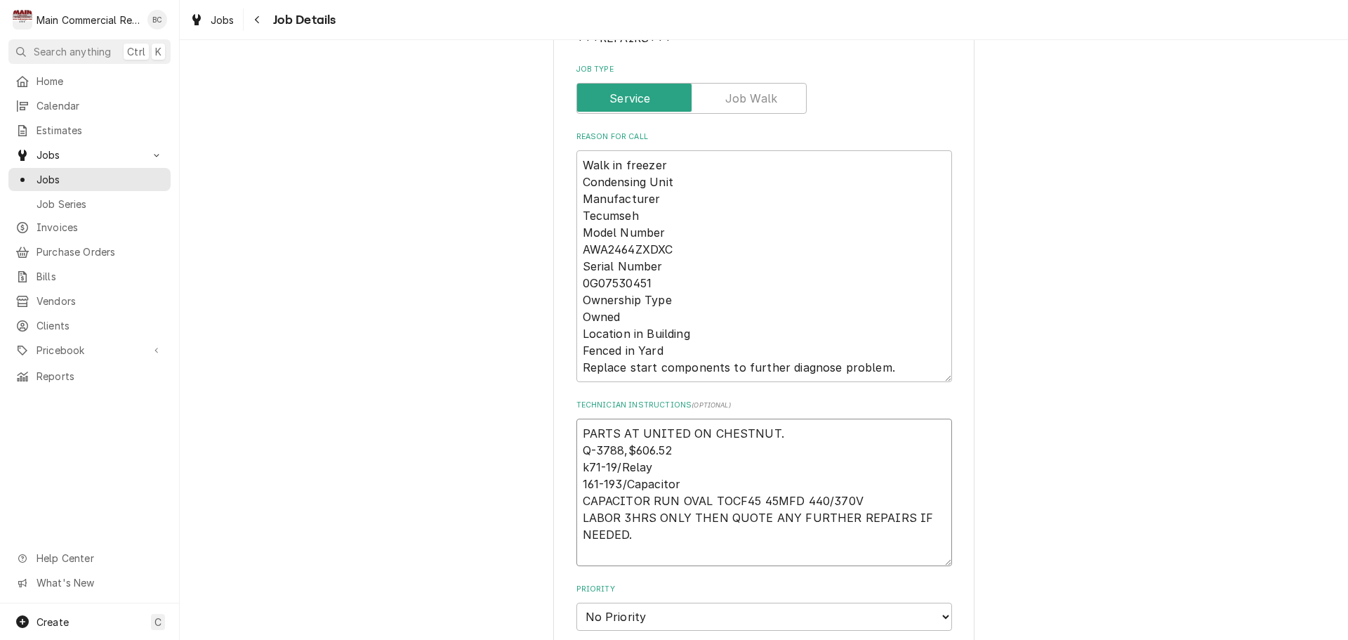
type textarea "I PARTS AT UNITED ON CHESTNUT. Q-3788,$606.52 k71-19/Relay 161-193/Capacitor CA…"
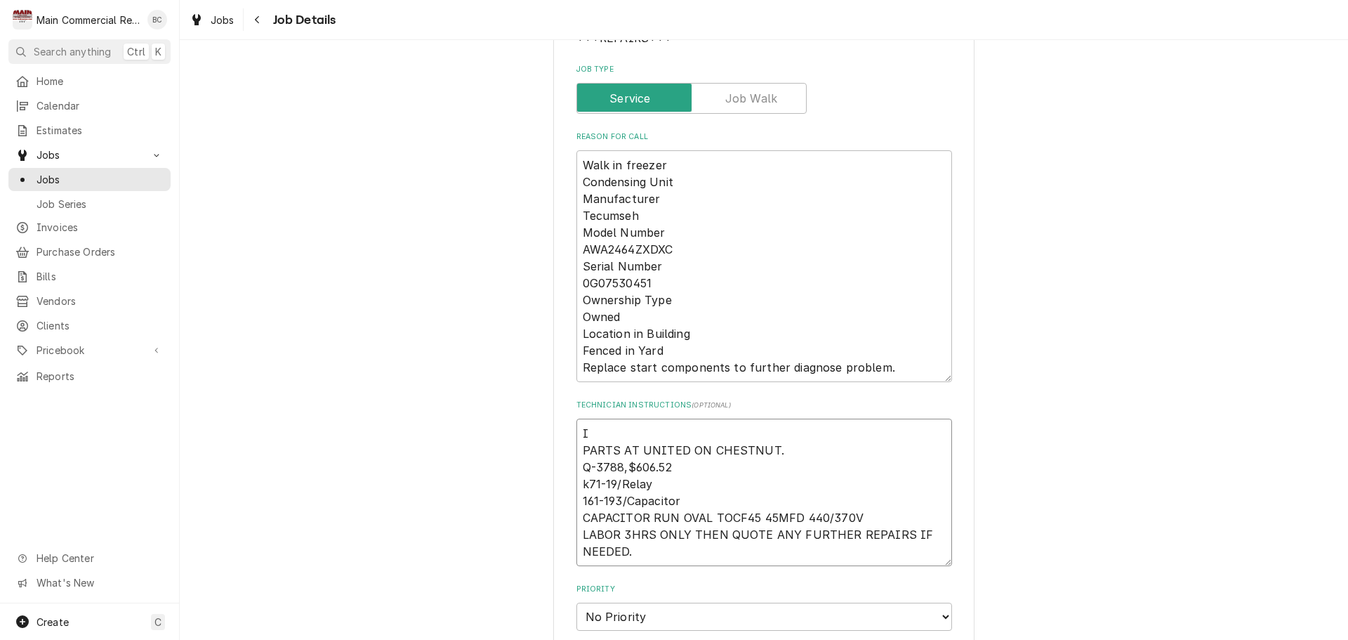
type textarea "x"
type textarea "IN PARTS AT UNITED ON CHESTNUT. Q-3788,$606.52 k71-19/Relay 161-193/Capacitor C…"
type textarea "x"
type textarea "INV PARTS AT UNITED ON CHESTNUT. Q-3788,$606.52 k71-19/Relay 161-193/Capacitor …"
type textarea "x"
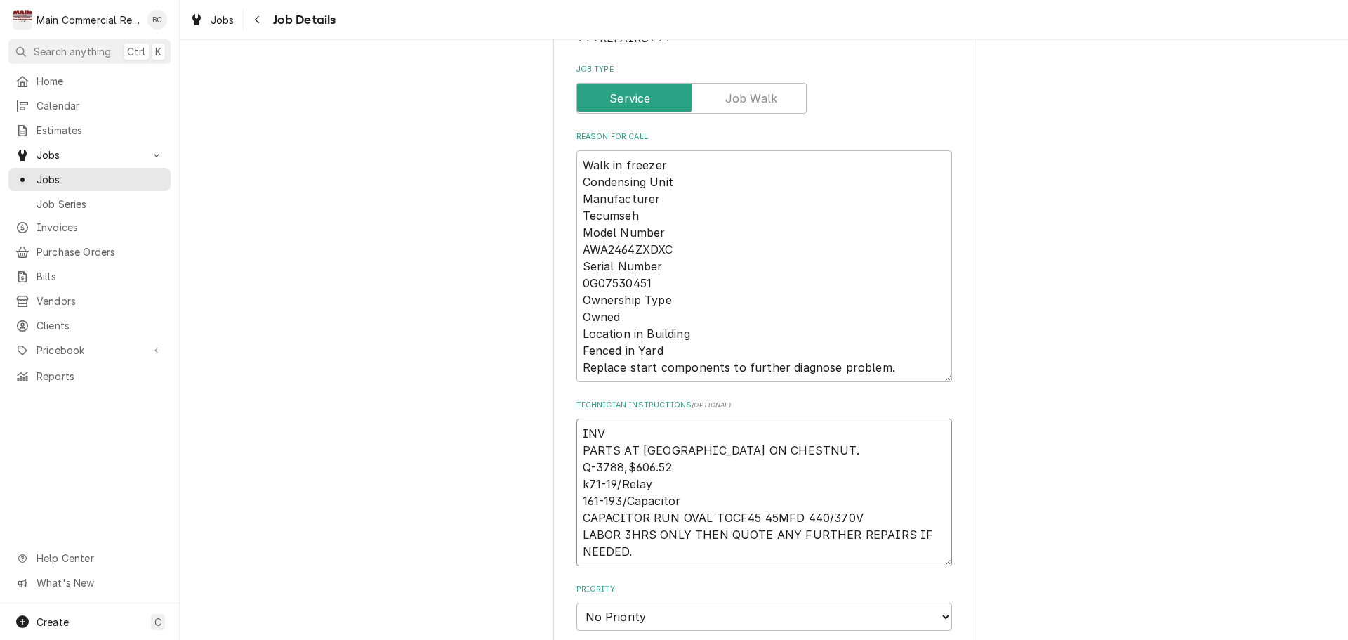
type textarea "INV# PARTS AT UNITED ON CHESTNUT. Q-3788,$606.52 k71-19/Relay 161-193/Capacitor…"
type textarea "x"
type textarea "INV#1 PARTS AT UNITED ON CHESTNUT. Q-3788,$606.52 k71-19/Relay 161-193/Capacito…"
type textarea "x"
type textarea "INV#15 PARTS AT UNITED ON CHESTNUT. Q-3788,$606.52 k71-19/Relay 161-193/Capacit…"
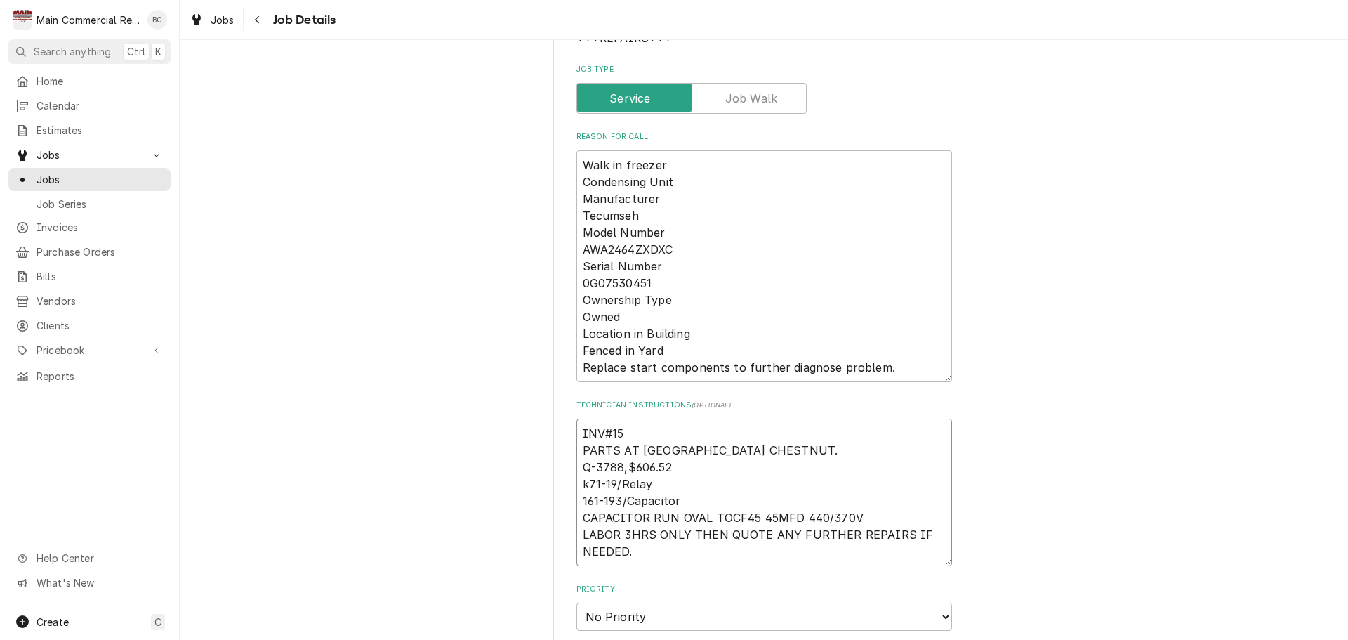
type textarea "x"
type textarea "INV#152 PARTS AT UNITED ON CHESTNUT. Q-3788,$606.52 k71-19/Relay 161-193/Capaci…"
type textarea "x"
type textarea "INV#1521 PARTS AT UNITED ON CHESTNUT. Q-3788,$606.52 k71-19/Relay 161-193/Capac…"
type textarea "x"
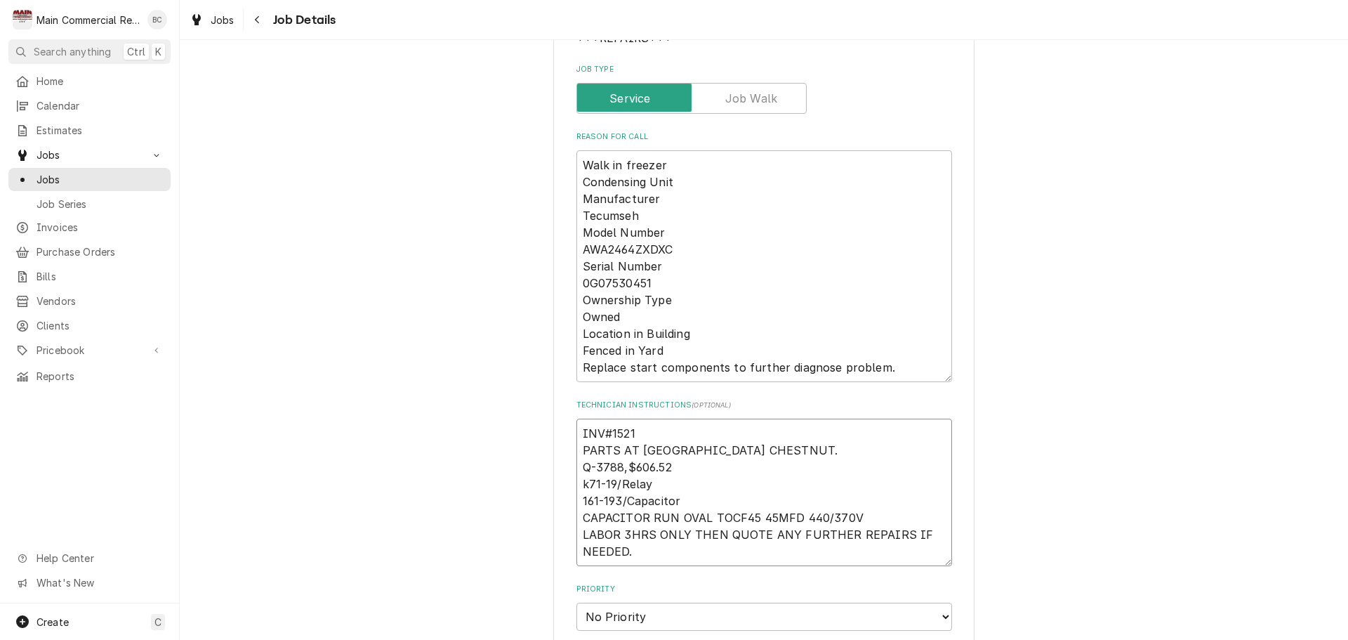
type textarea "INV#15219 PARTS AT UNITED ON CHESTNUT. Q-3788,$606.52 k71-19/Relay 161-193/Capa…"
type textarea "x"
type textarea "INV#152192 PARTS AT [GEOGRAPHIC_DATA] ON CHESTNUT. Q-3788,$606.52 k71-19/Relay …"
type textarea "x"
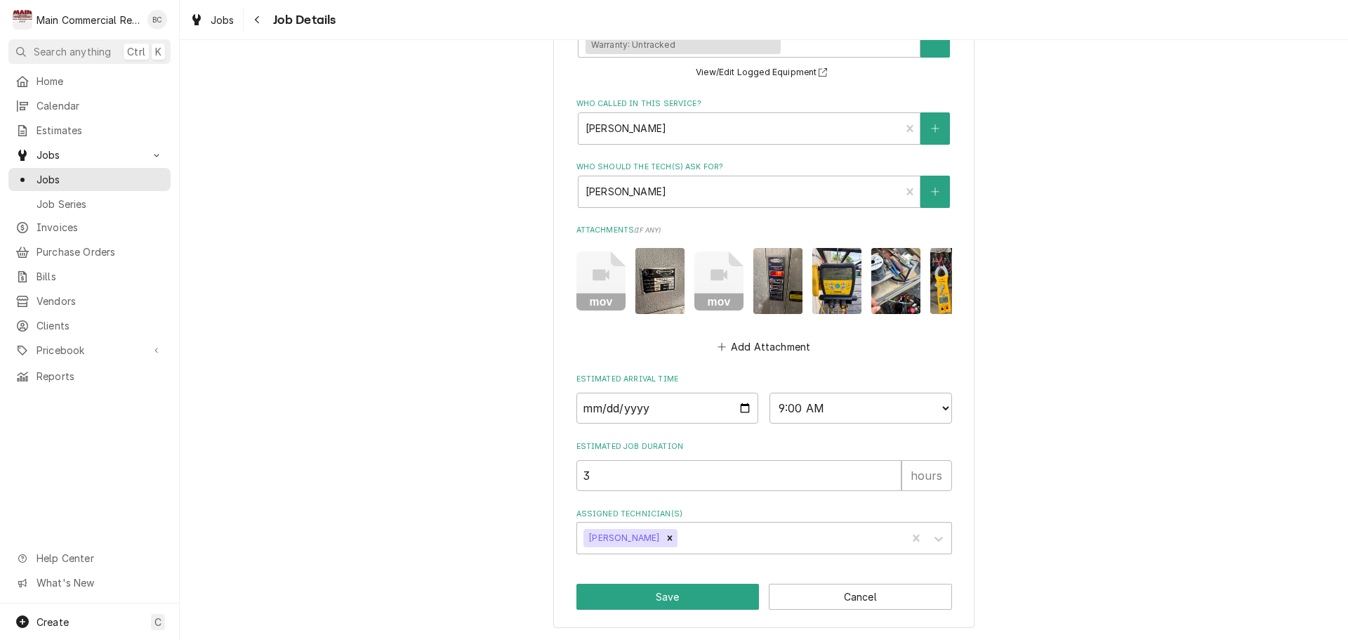
scroll to position [992, 0]
type textarea "INV#152192 PARTS AT [GEOGRAPHIC_DATA] ON CHESTNUT. Q-3788,$606.52 k71-19/Relay …"
click at [654, 601] on button "Save" at bounding box center [668, 597] width 183 height 26
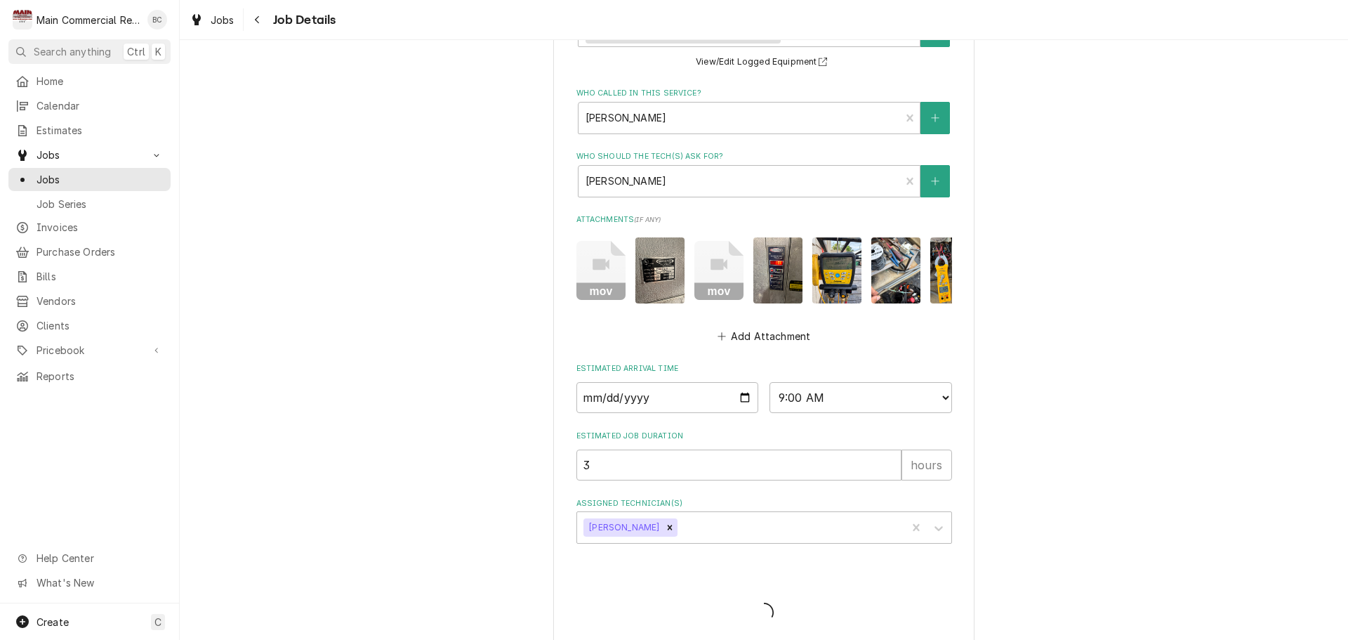
type textarea "x"
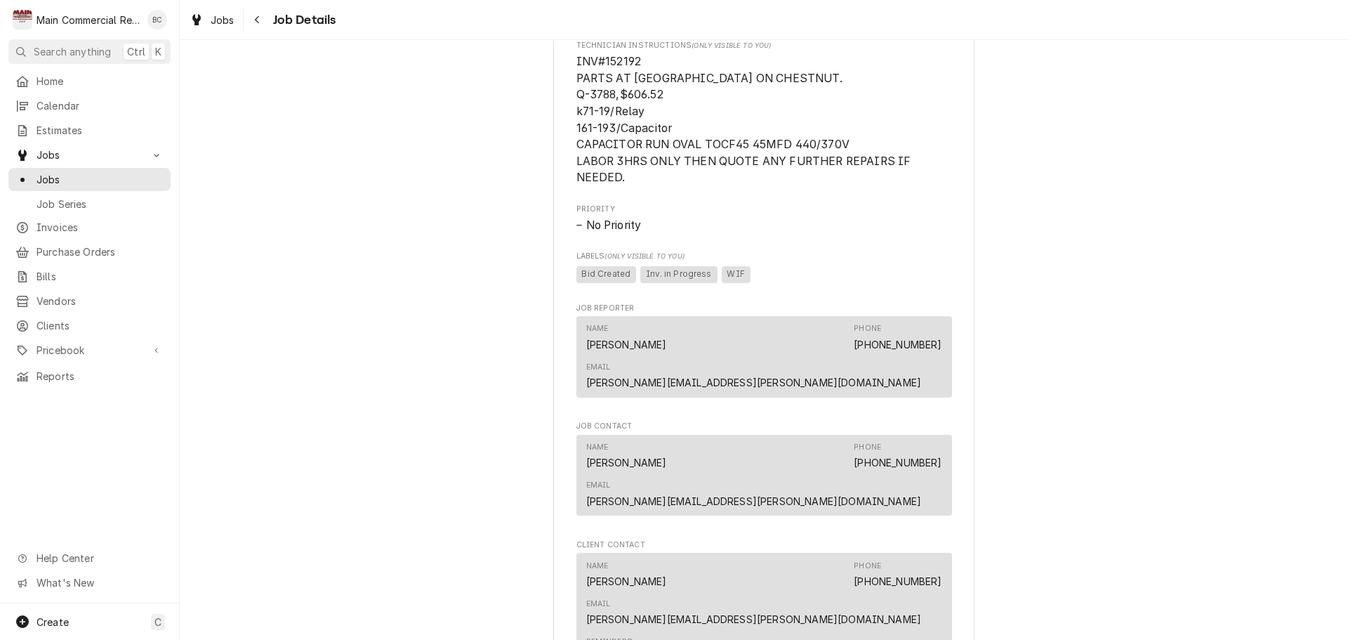
scroll to position [1545, 0]
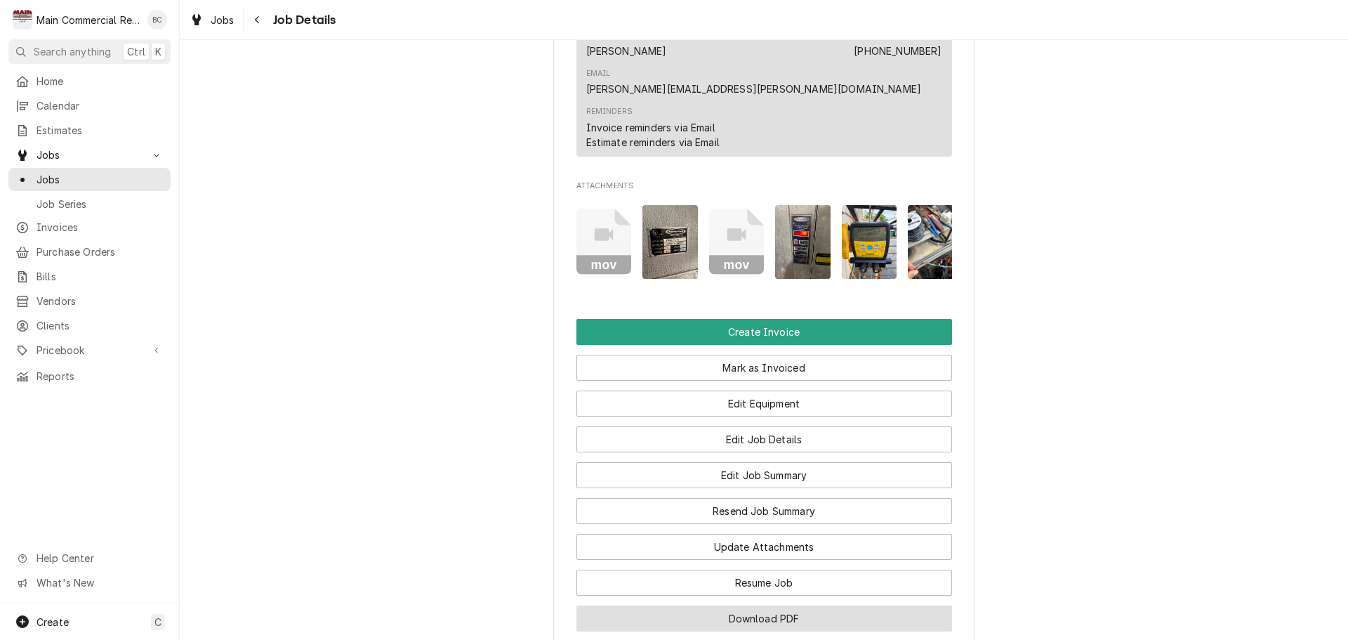
click at [775, 605] on button "Download PDF" at bounding box center [765, 618] width 376 height 26
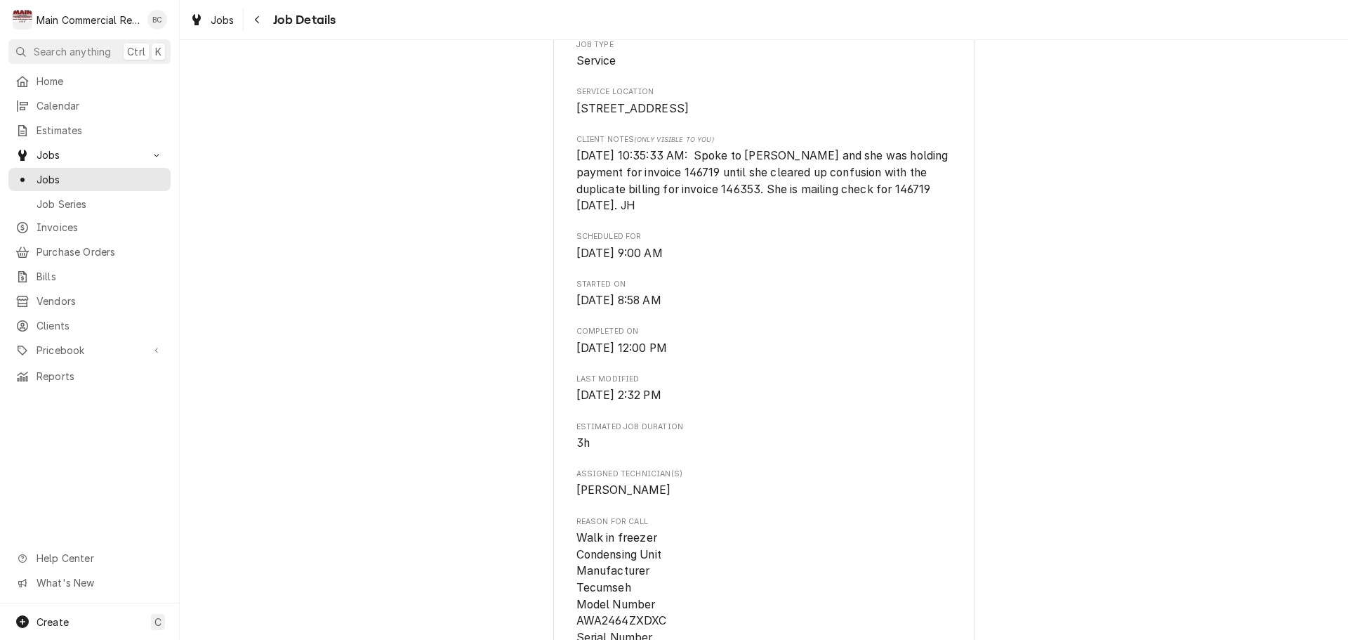
scroll to position [140, 0]
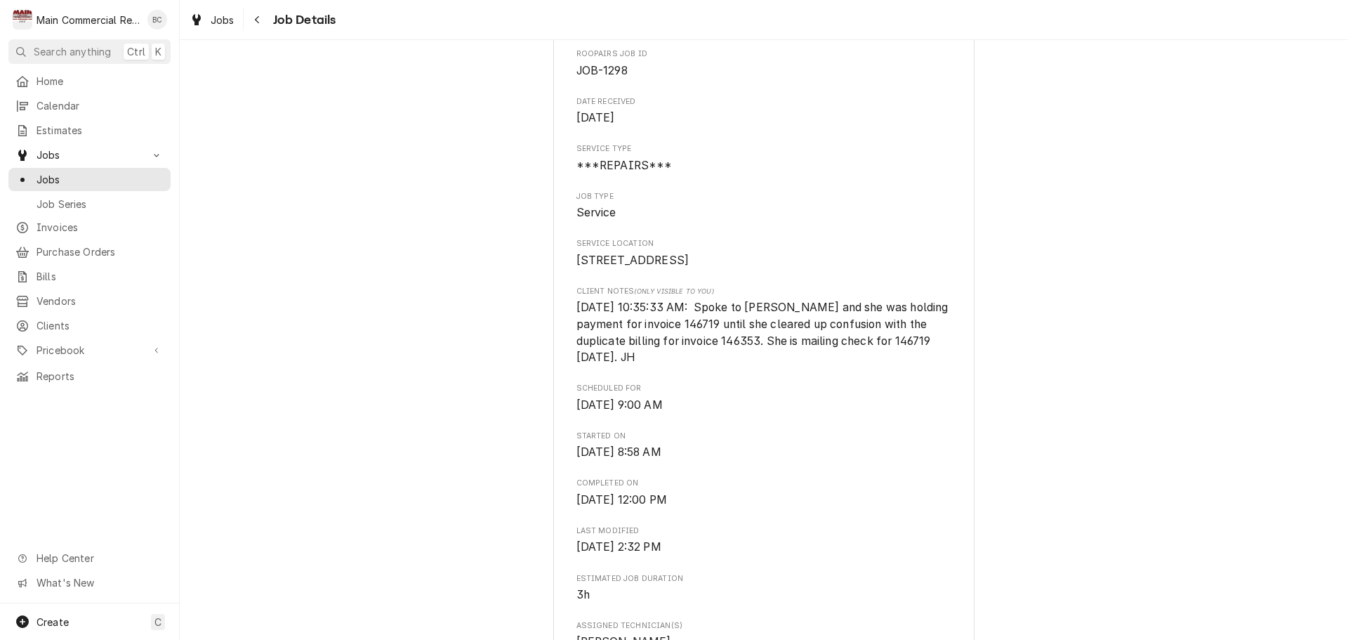
click at [64, 172] on span "Jobs" at bounding box center [100, 179] width 127 height 15
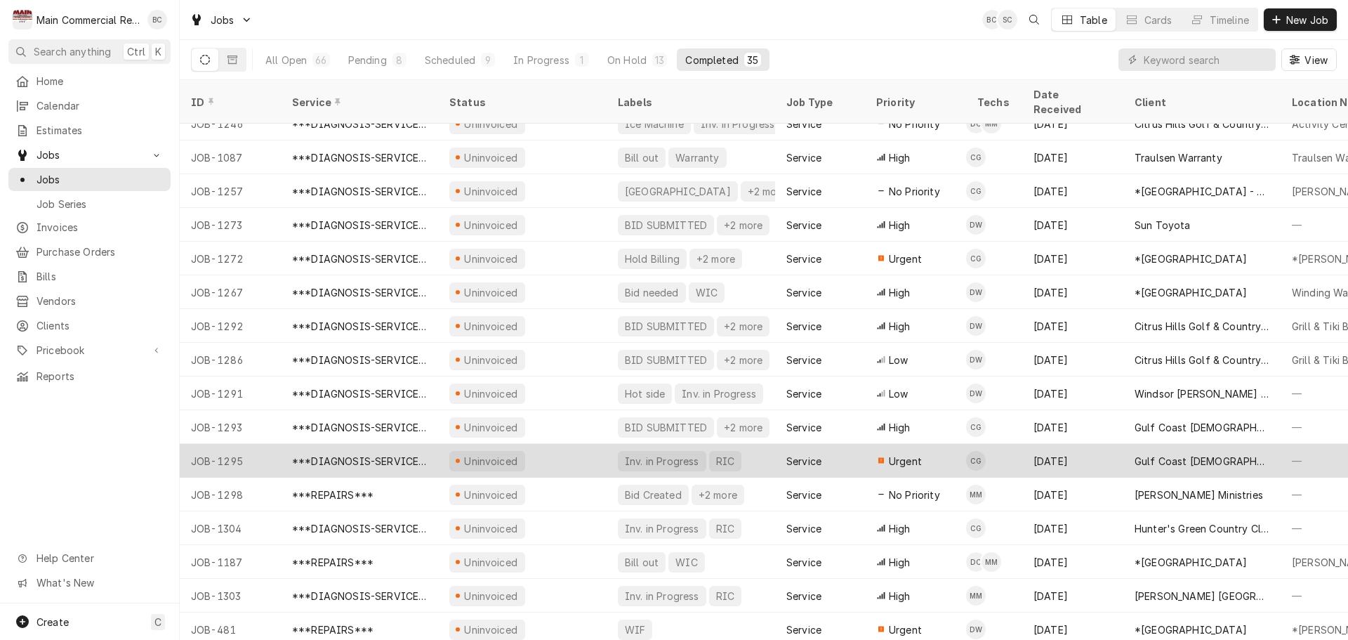
scroll to position [419, 0]
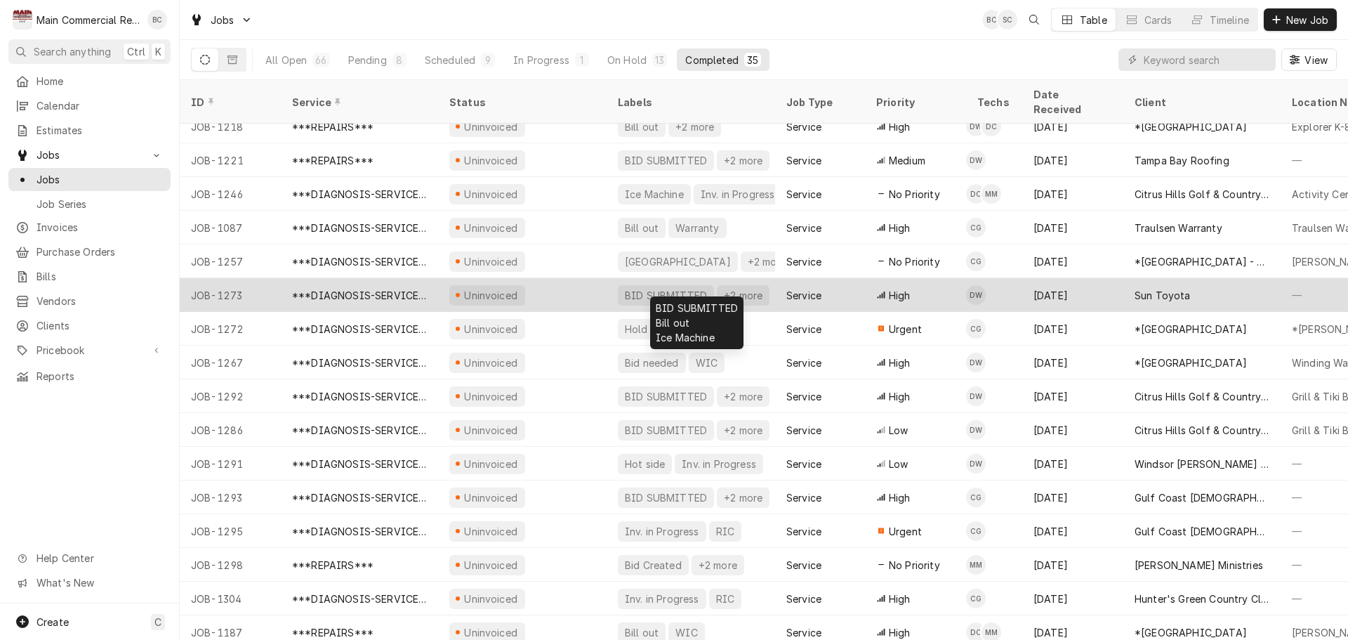
click at [638, 288] on div "BID SUBMITTED" at bounding box center [666, 295] width 85 height 15
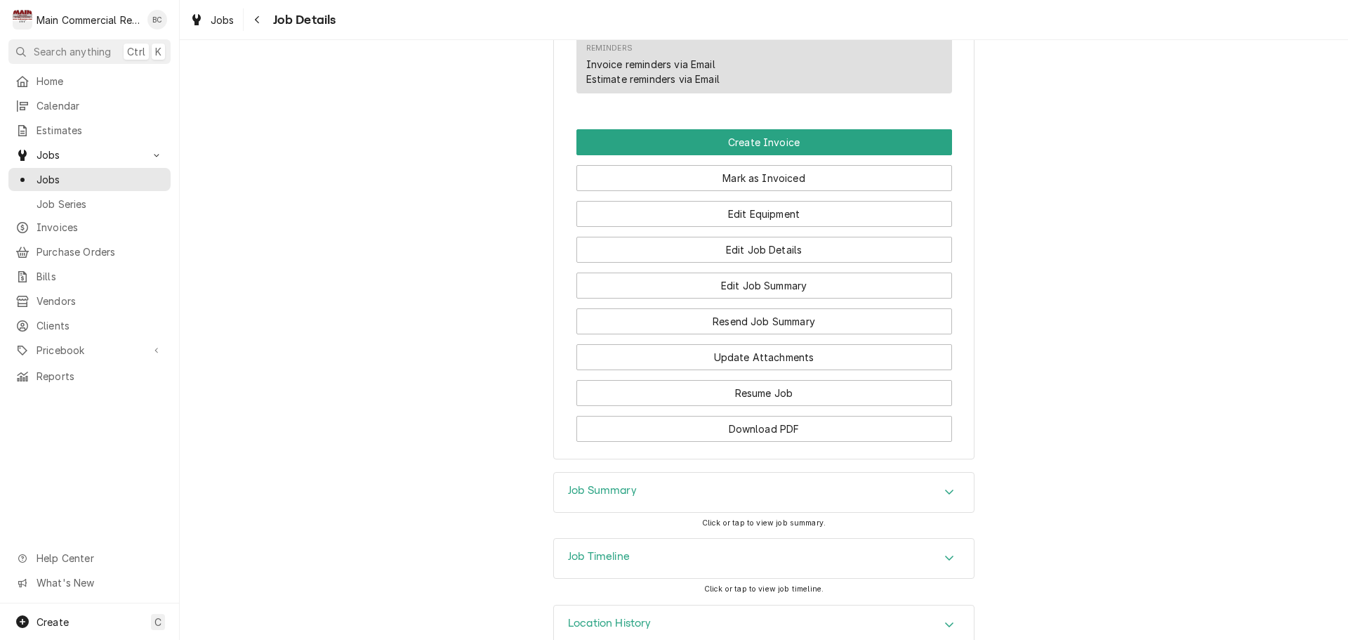
scroll to position [1342, 0]
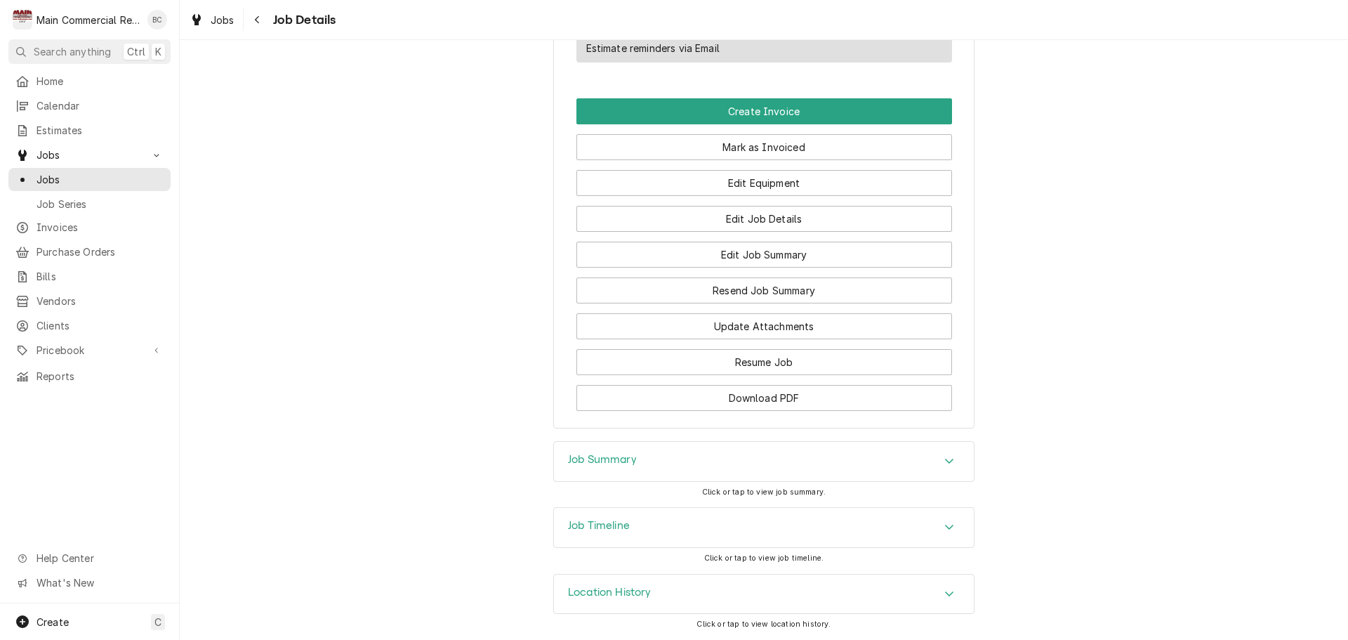
click at [587, 463] on h3 "Job Summary" at bounding box center [602, 459] width 69 height 13
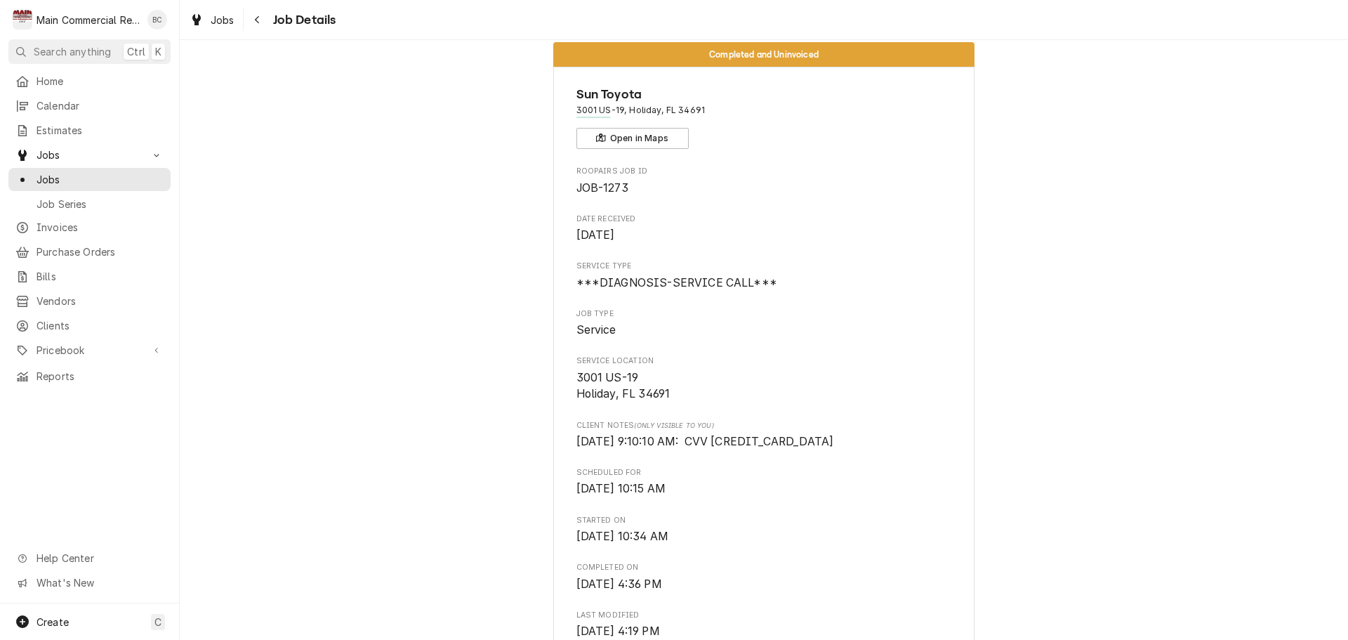
scroll to position [0, 0]
